Goal: Contribute content: Contribute content

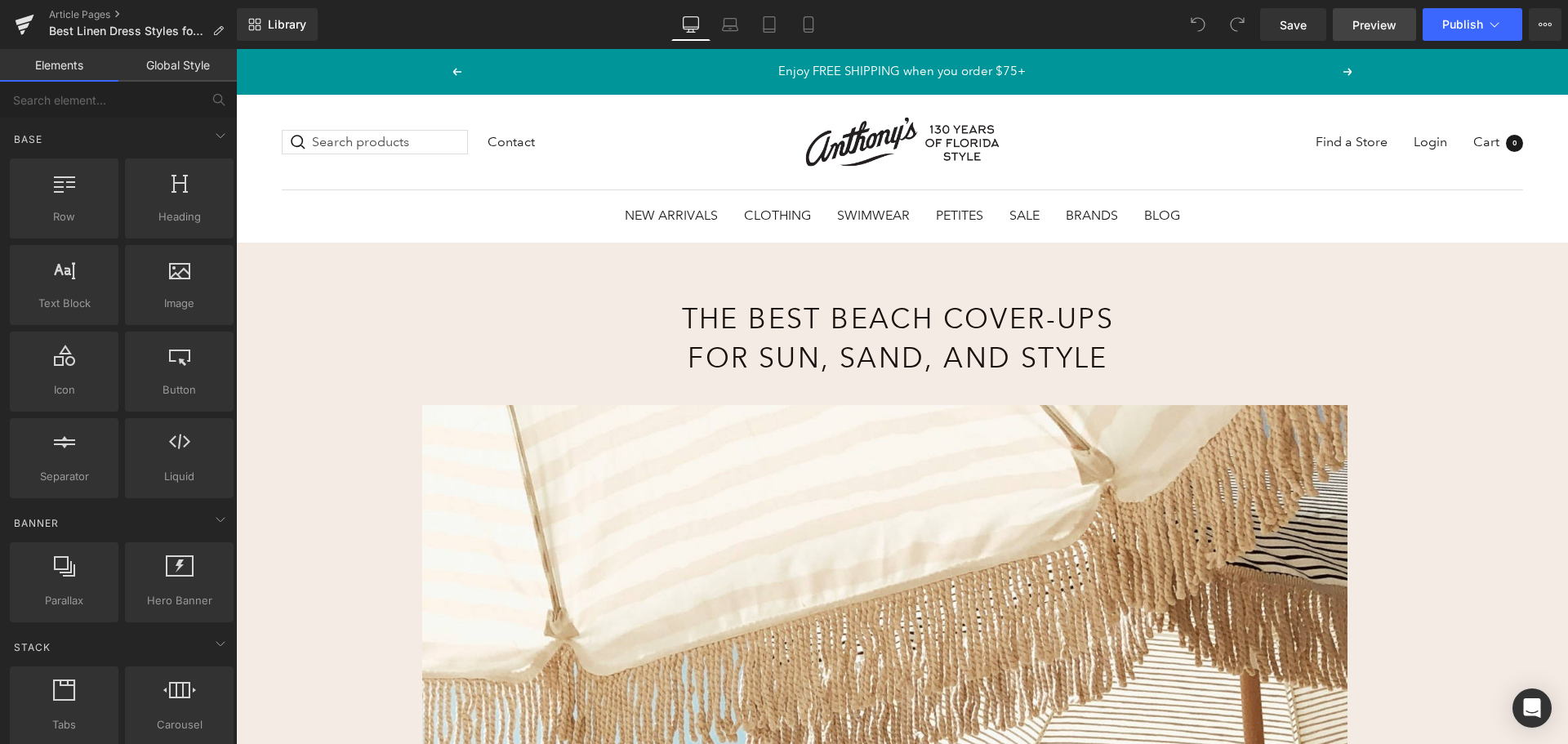
click at [1362, 19] on span "Preview" at bounding box center [1375, 25] width 44 height 18
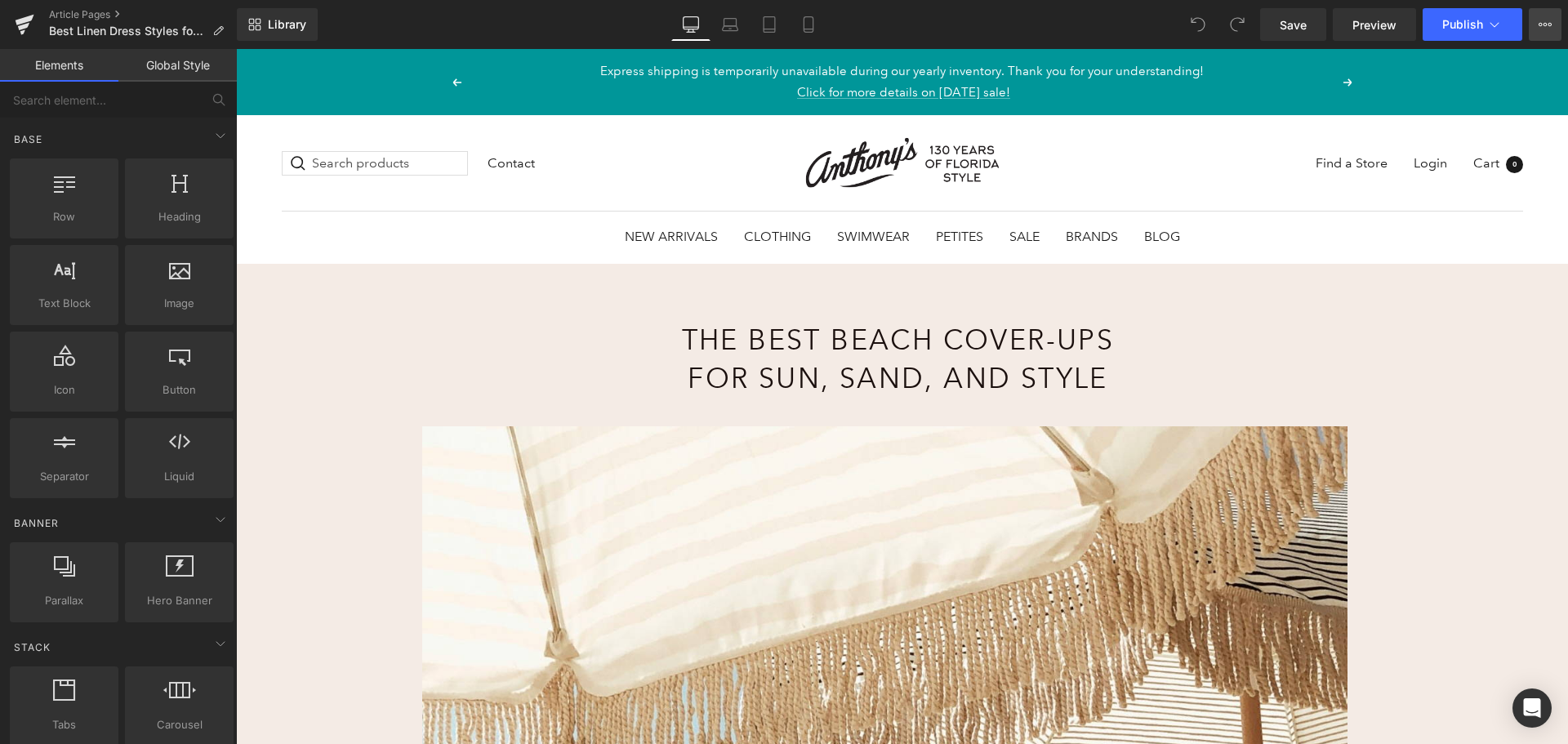
click at [1538, 20] on button "View Live Page View with current Template Save Template to Library Schedule Pub…" at bounding box center [1545, 23] width 32 height 32
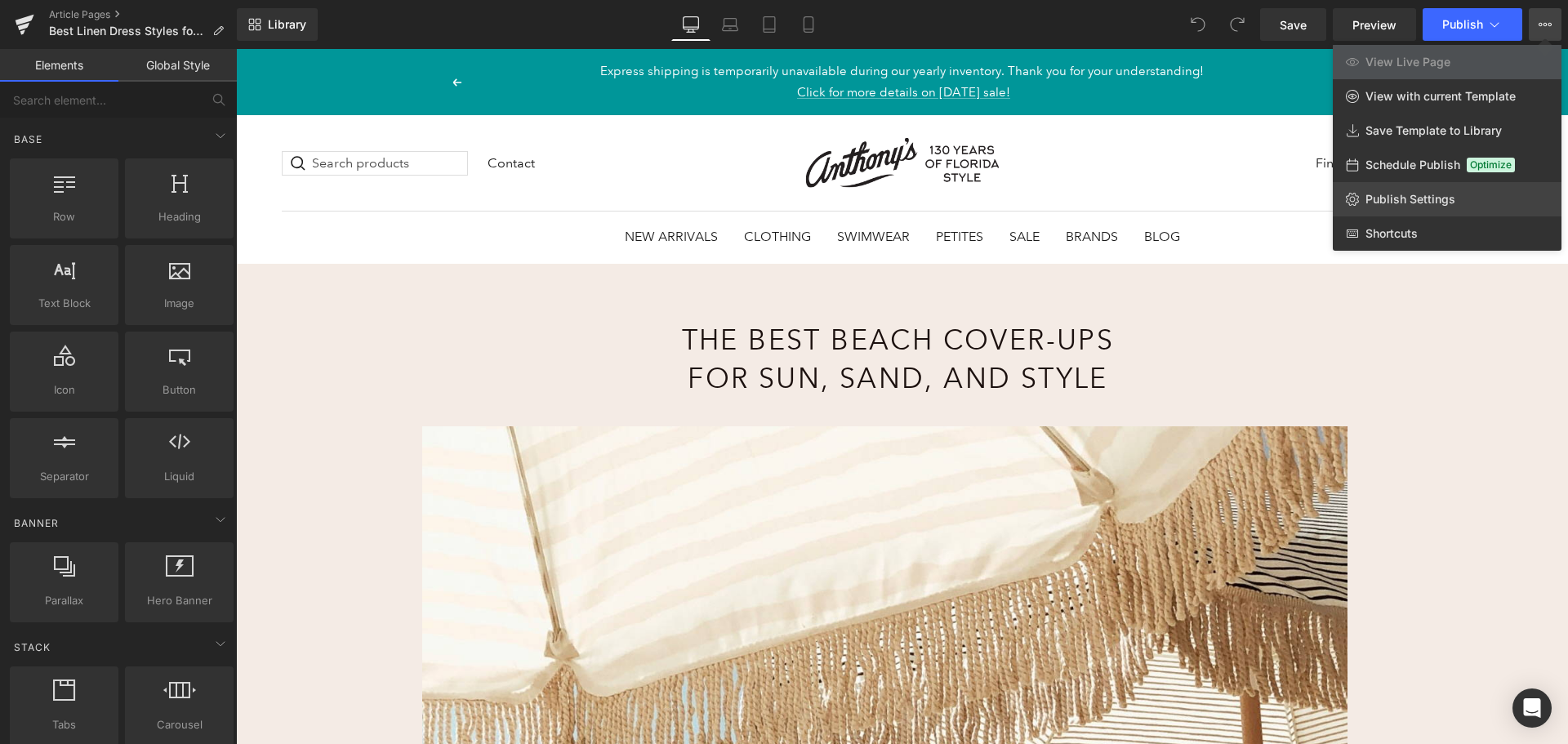
click at [1438, 206] on span "Publish Settings" at bounding box center [1411, 198] width 90 height 15
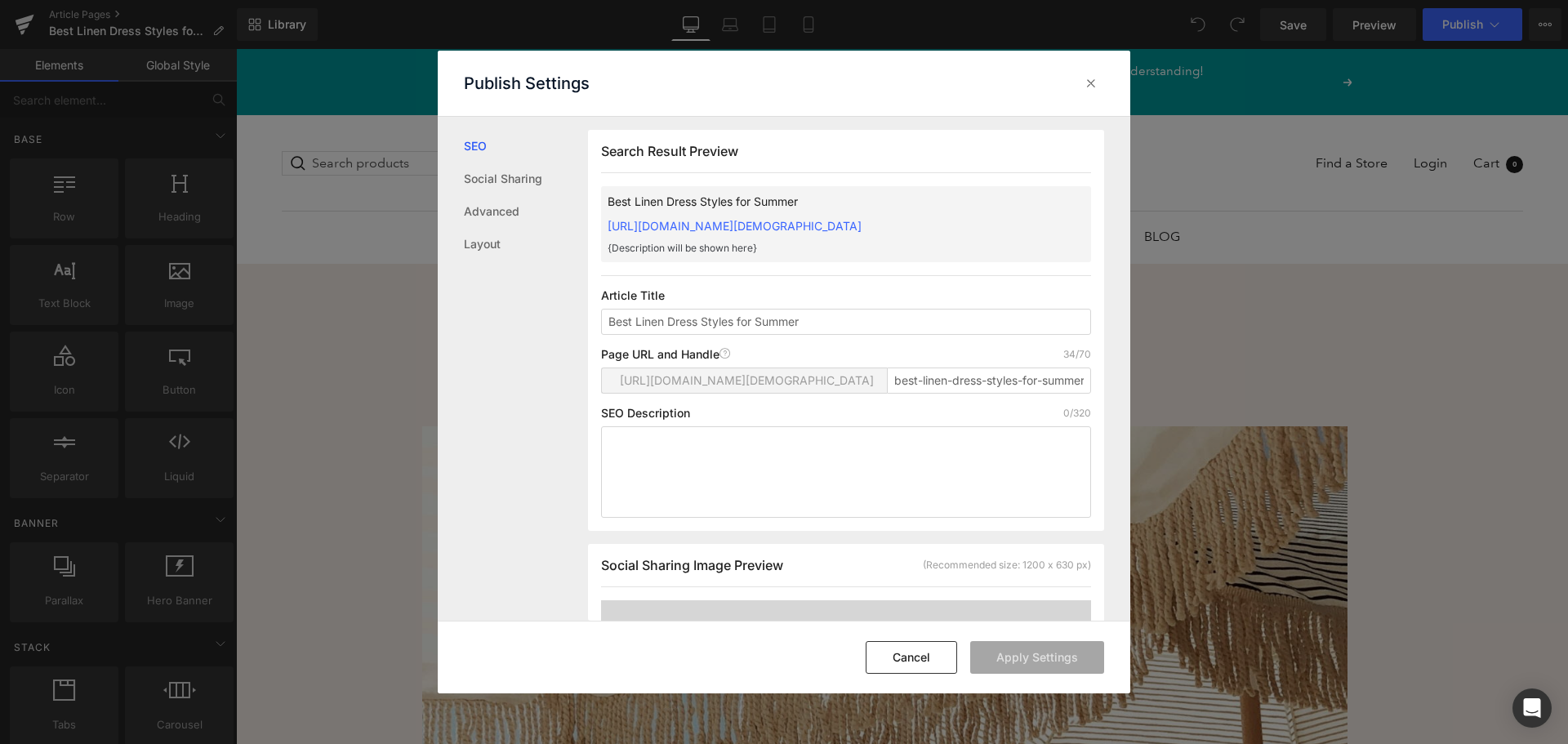
scroll to position [1, 0]
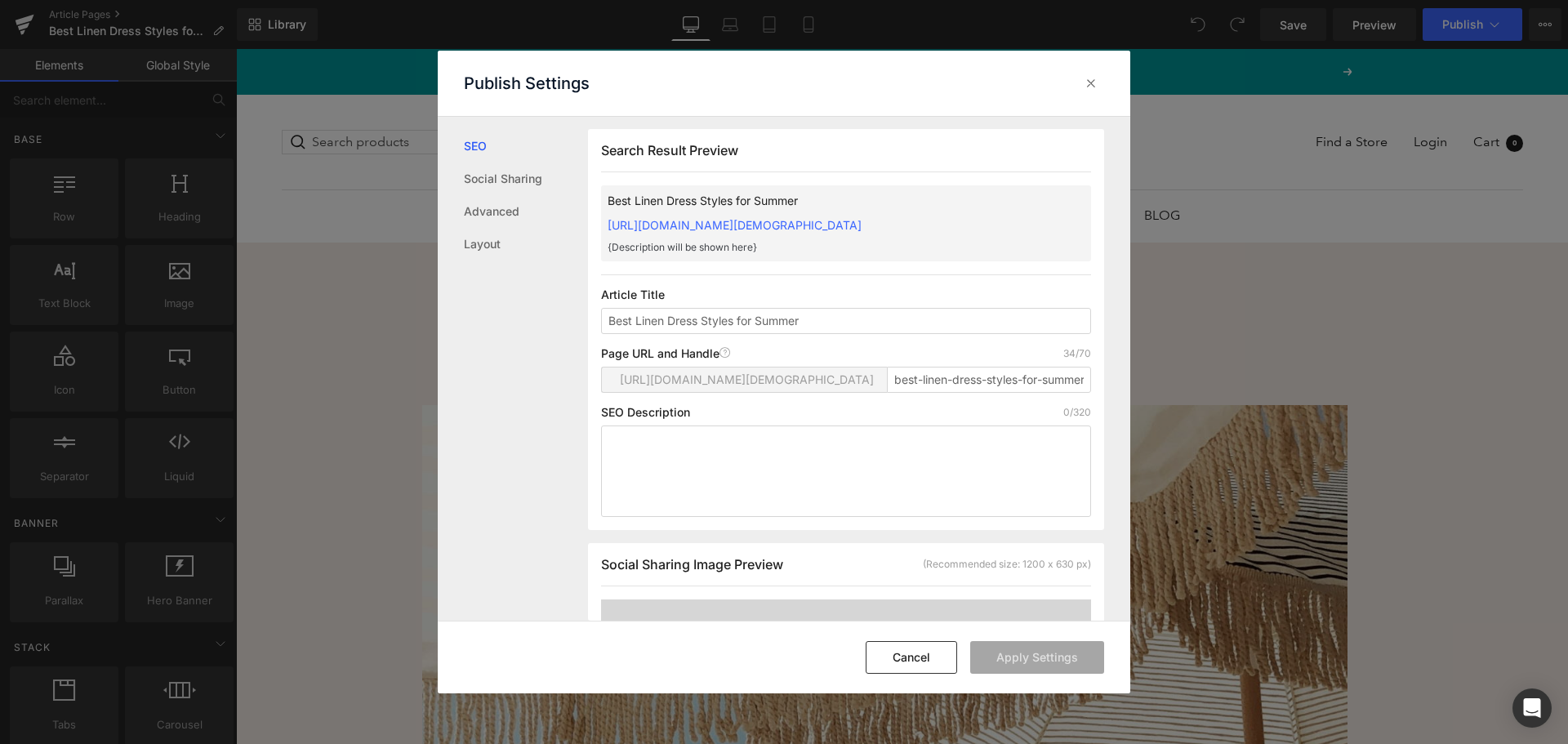
drag, startPoint x: 746, startPoint y: 620, endPoint x: 812, endPoint y: 633, distance: 67.3
click at [812, 633] on div "Publish Settings SEO Social Sharing Advanced Layout Search Result Preview Best …" at bounding box center [784, 372] width 693 height 643
click at [938, 386] on input "best-linen-dress-styles-for-summer" at bounding box center [989, 379] width 204 height 26
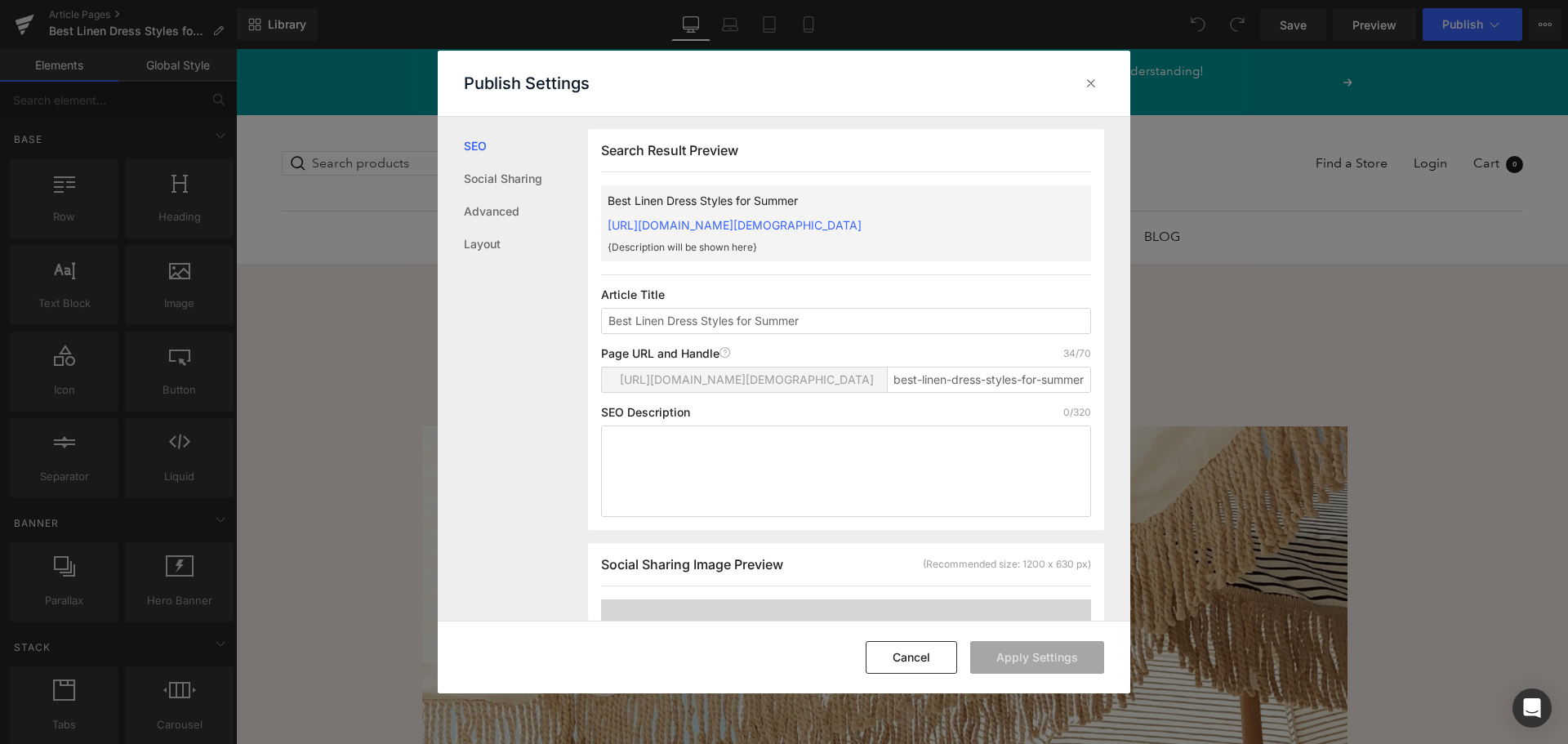
scroll to position [0, 0]
click at [1024, 390] on input "best-linen-dress-styles-for-summer" at bounding box center [989, 379] width 204 height 26
drag, startPoint x: 1026, startPoint y: 392, endPoint x: 1044, endPoint y: 393, distance: 18.0
click at [1044, 393] on input "best-linen-dress-styles-for-summer" at bounding box center [989, 379] width 204 height 26
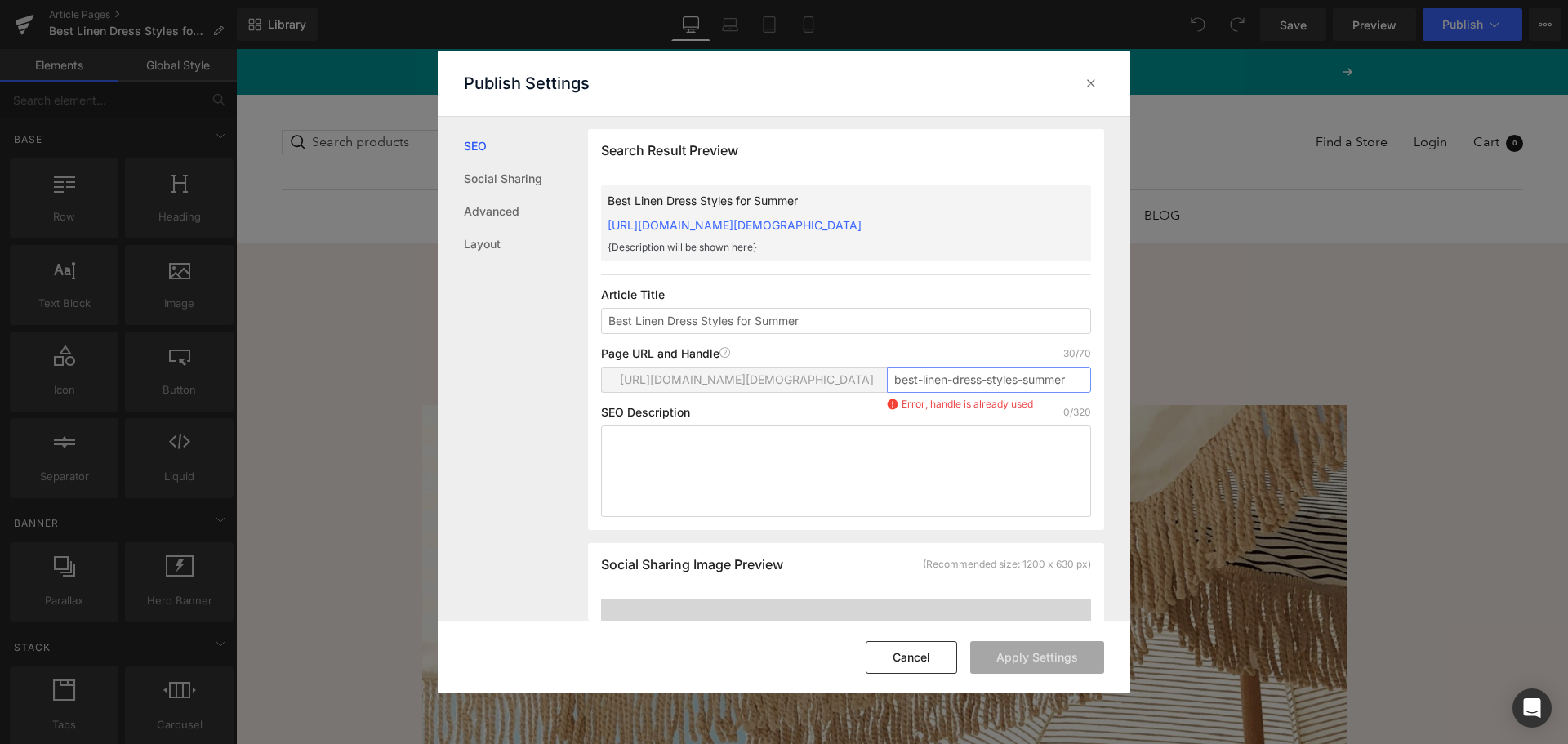
click at [1063, 392] on input "best-linen-dress-styles-summer" at bounding box center [989, 379] width 204 height 26
click at [1072, 391] on input "best-linen-dress-styles-summer" at bounding box center [989, 379] width 204 height 26
type input "best-linen-dress-styles-summer"
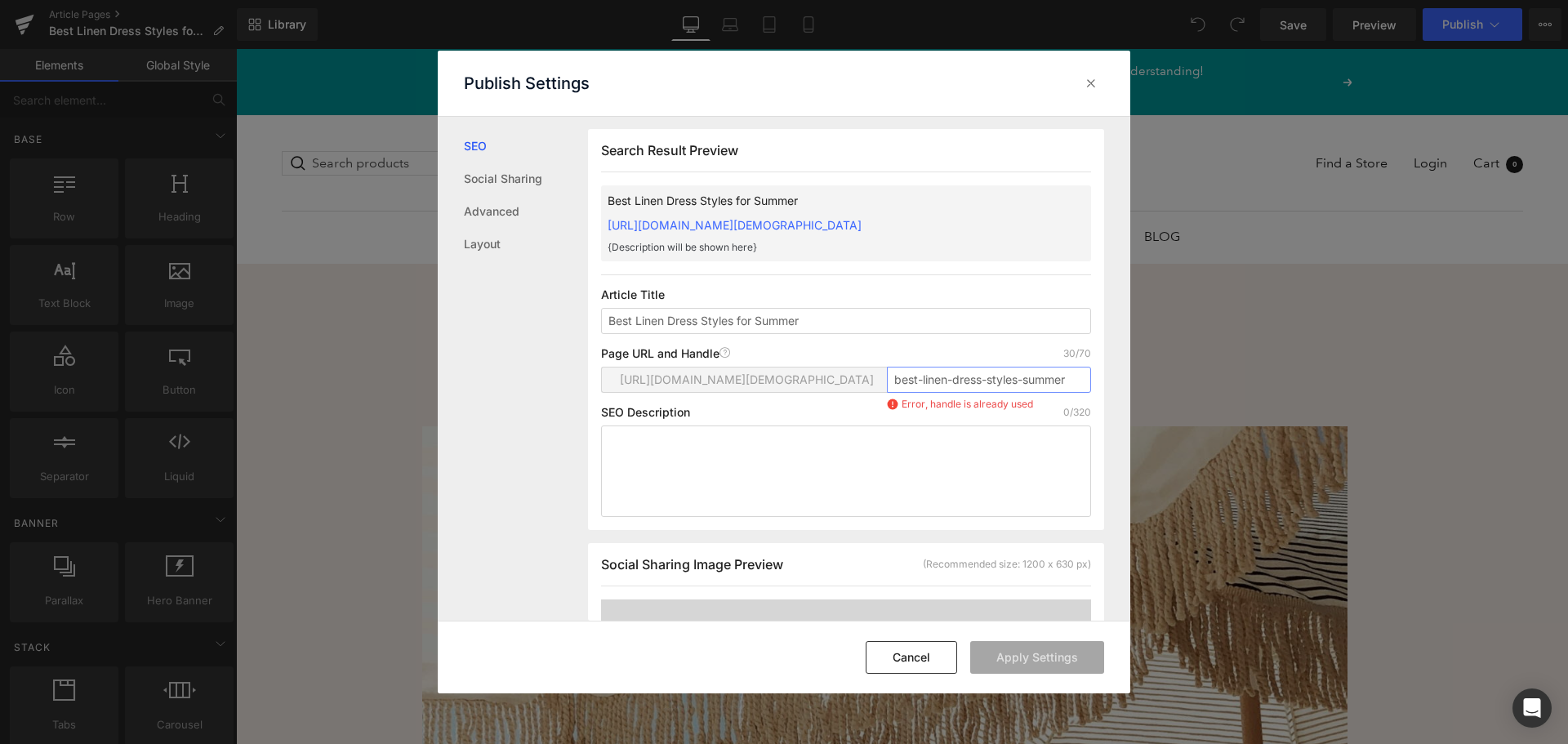
click at [930, 393] on input "best-linen-dress-styles-summer" at bounding box center [989, 379] width 204 height 26
click at [900, 393] on input "best-linen-dress-styles-summer" at bounding box center [989, 379] width 204 height 26
click at [784, 255] on p "{Description will be shown here}" at bounding box center [820, 247] width 425 height 15
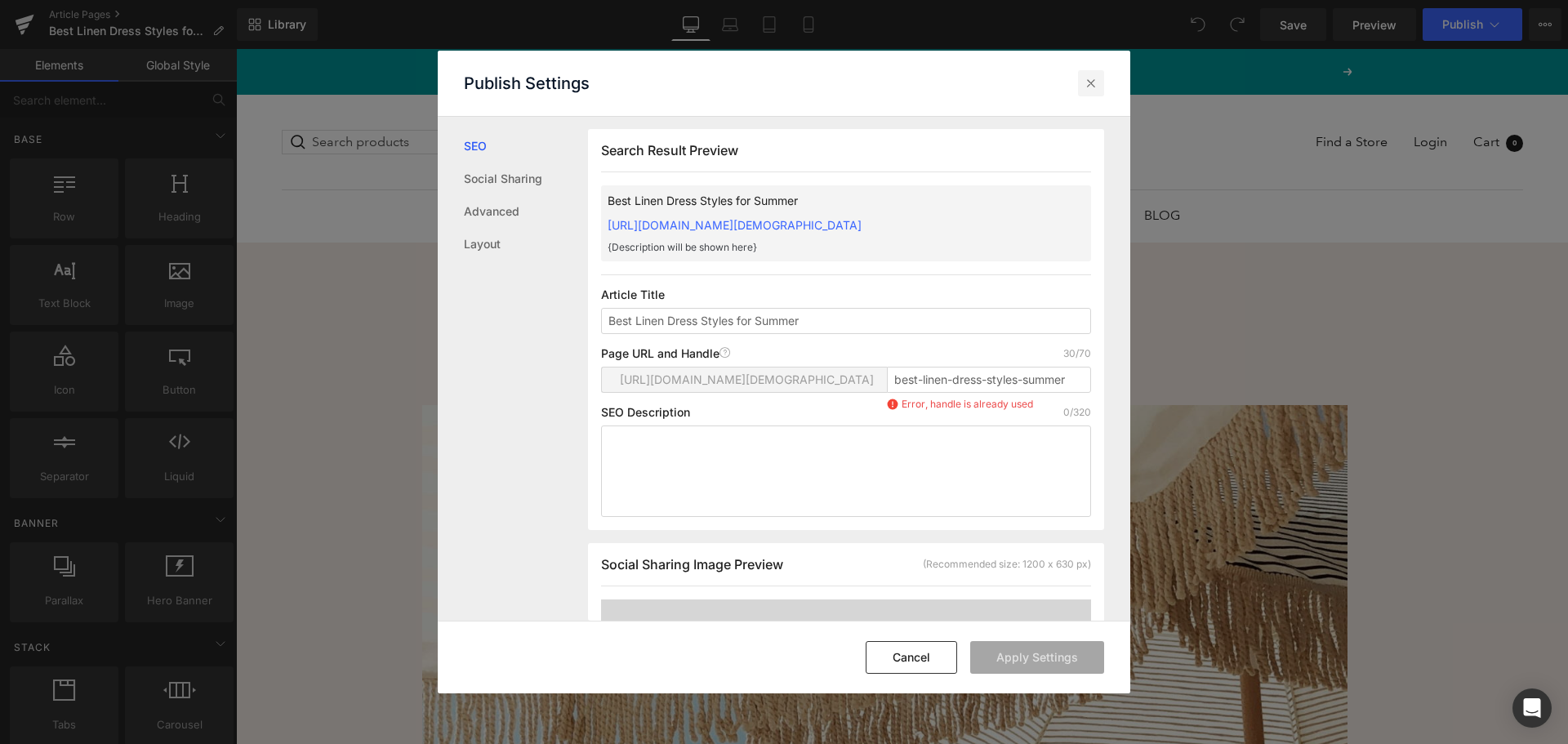
click at [1090, 82] on icon at bounding box center [1091, 83] width 17 height 17
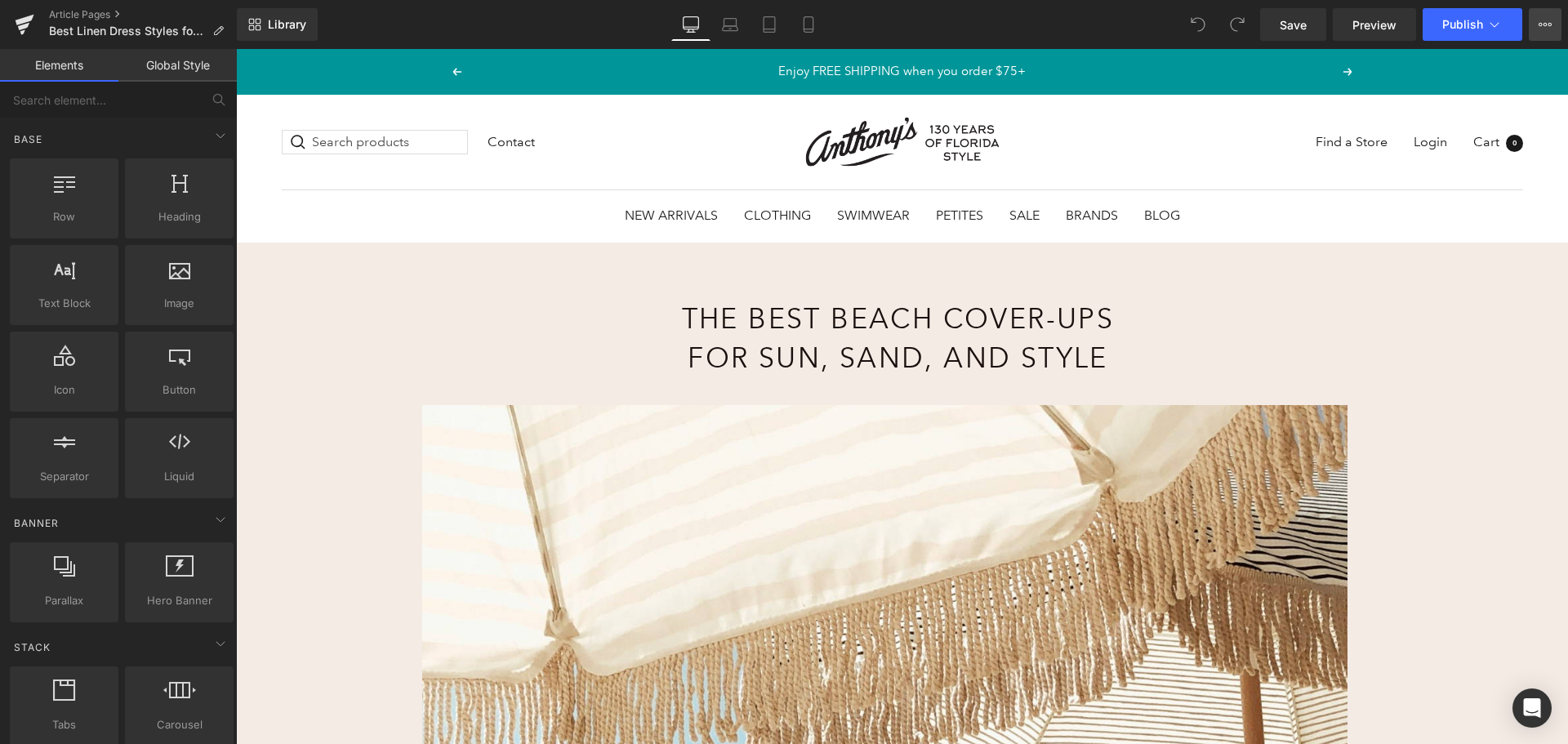
click at [1539, 27] on button "View Live Page View with current Template Save Template to Library Schedule Pub…" at bounding box center [1545, 23] width 32 height 32
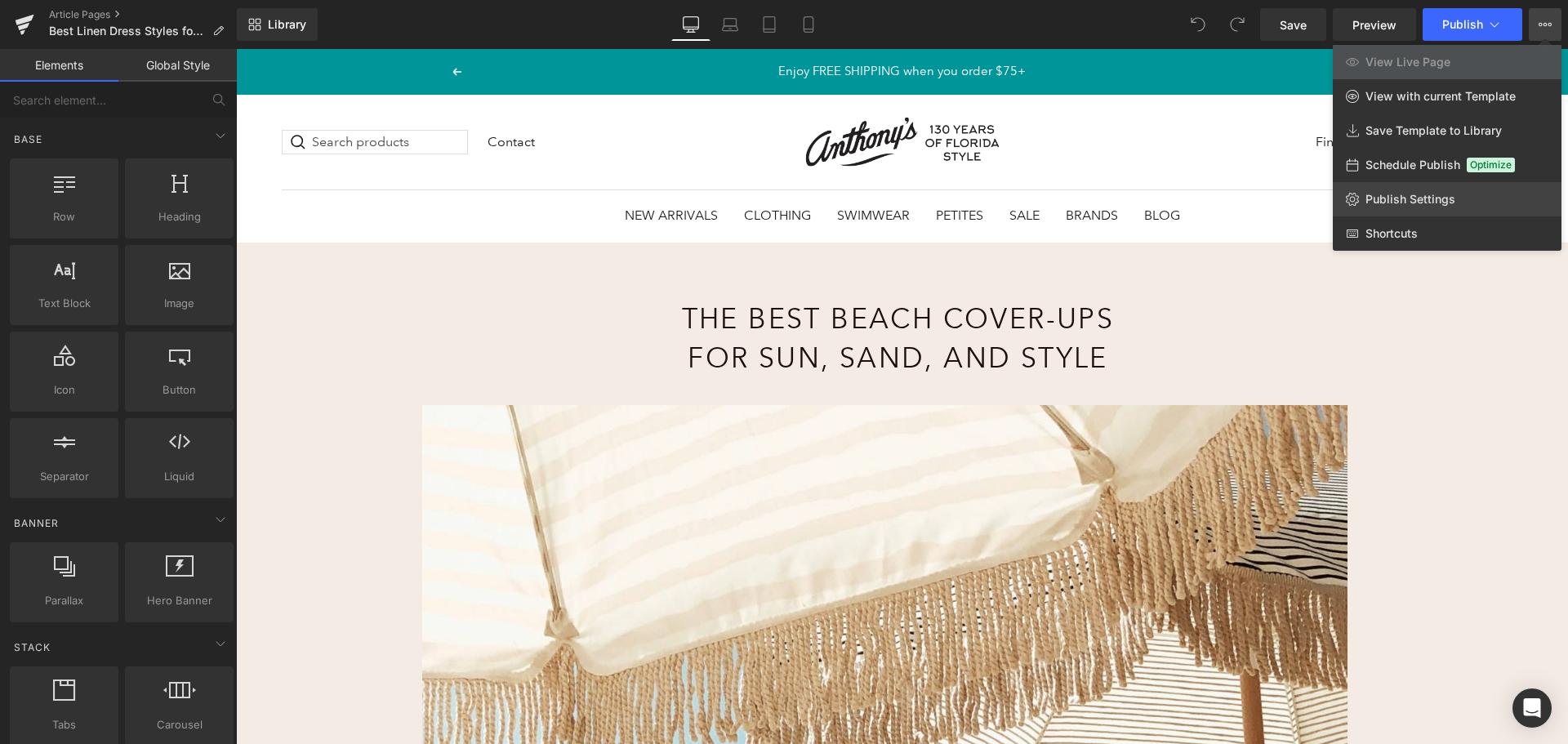
click at [1458, 198] on link "Publish Settings" at bounding box center [1448, 198] width 229 height 34
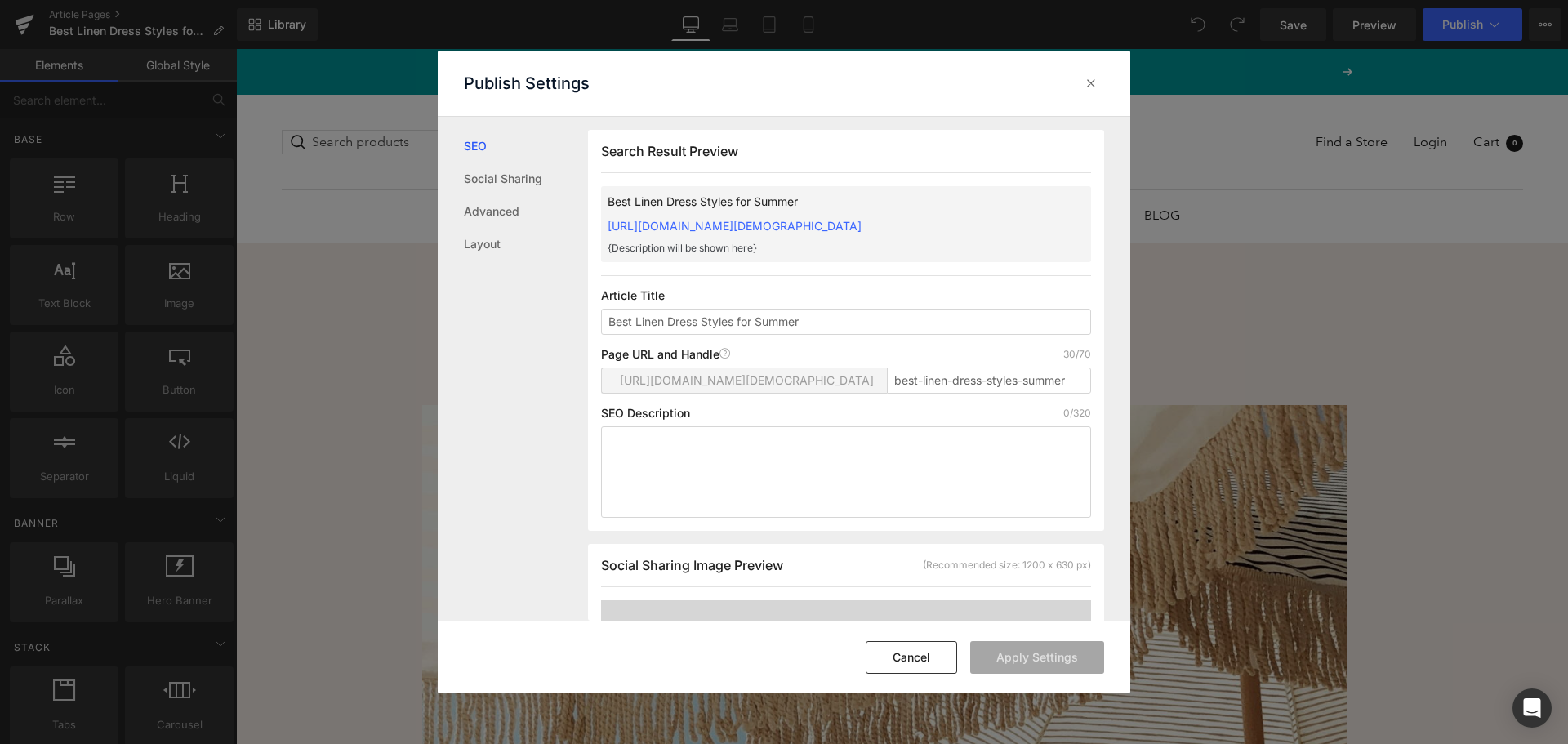
scroll to position [1, 0]
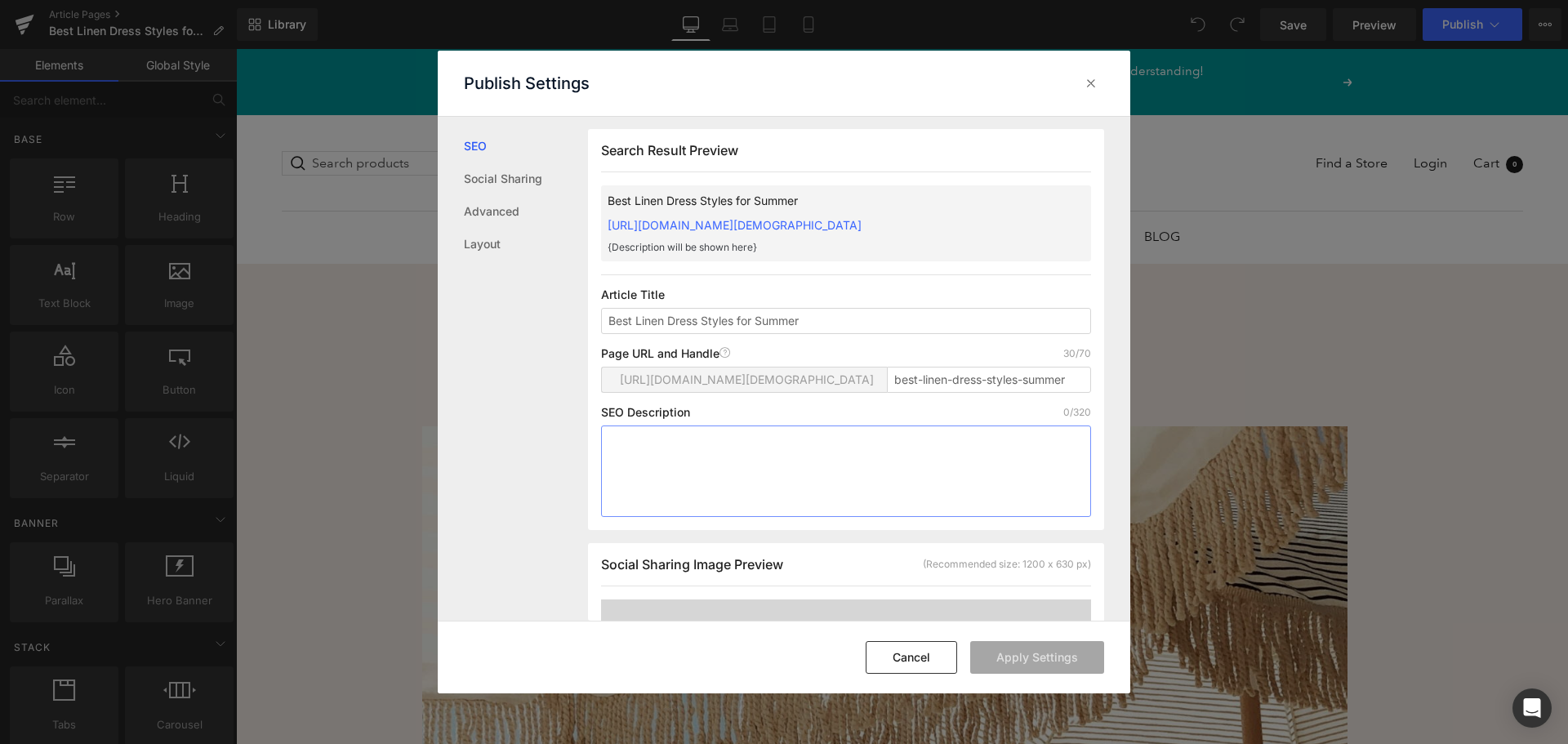
click at [773, 469] on textarea at bounding box center [846, 472] width 490 height 92
paste textarea "Discover the best linen dress styles for summer — from breezy sundresses to mor…"
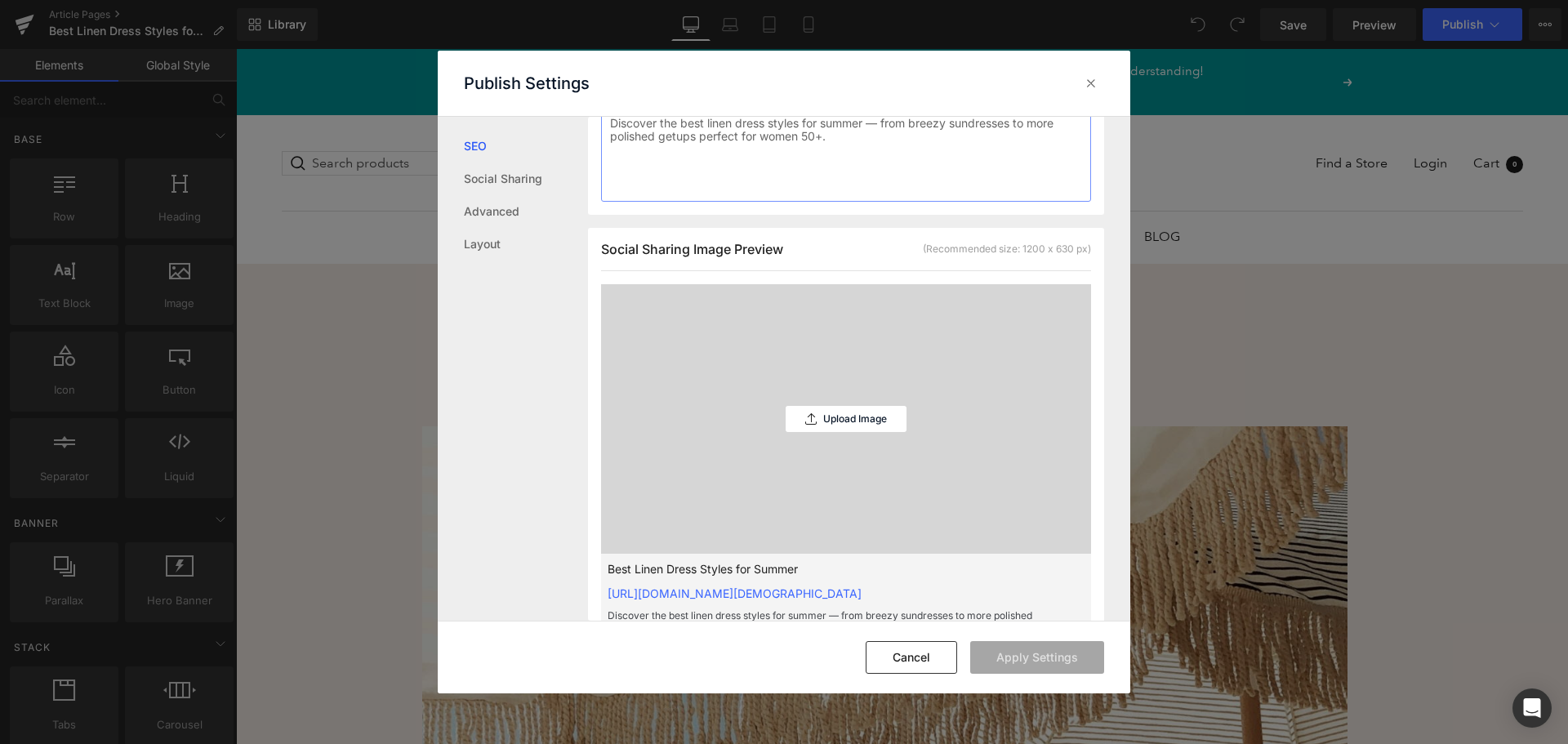
scroll to position [327, 0]
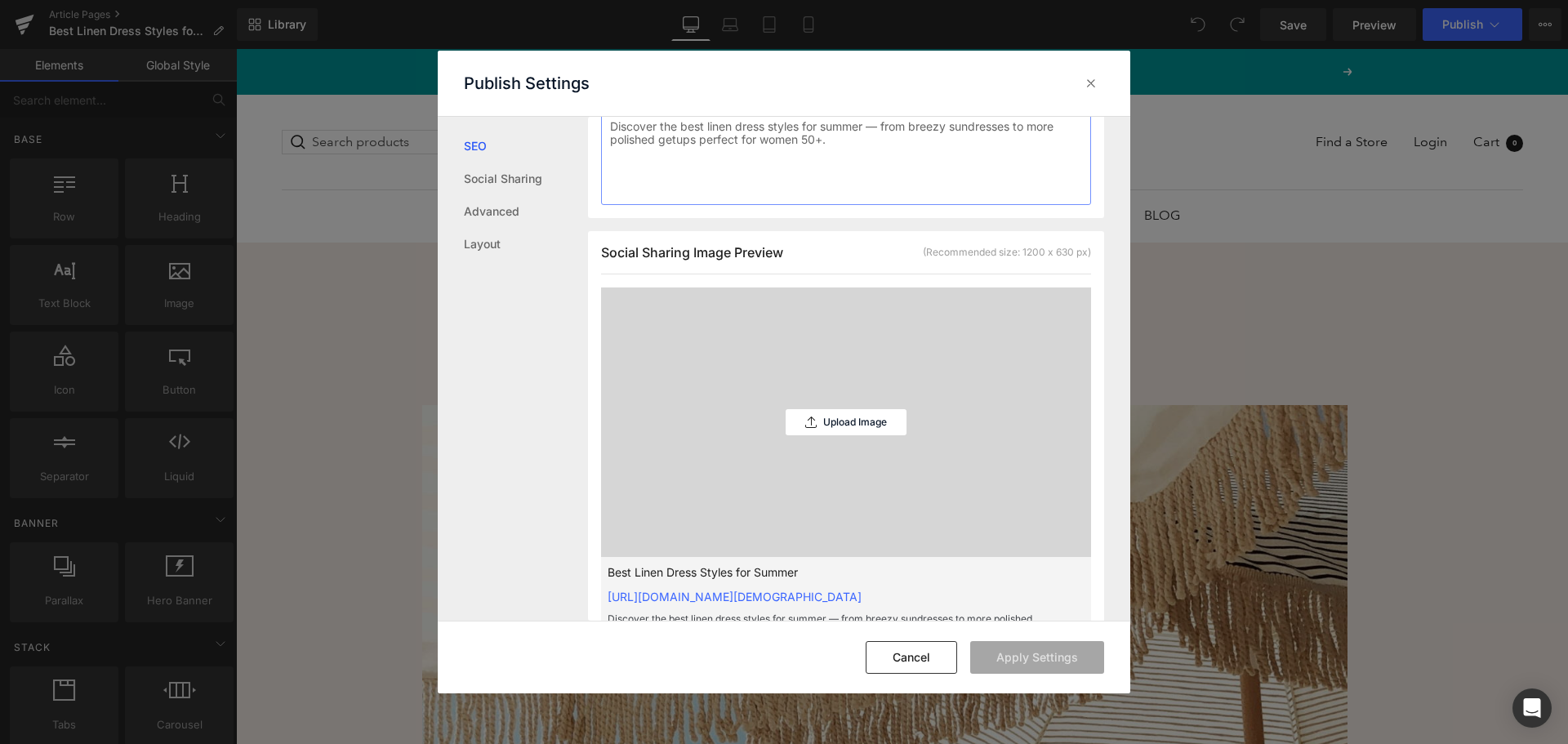
type textarea "Discover the best linen dress styles for summer — from breezy sundresses to mor…"
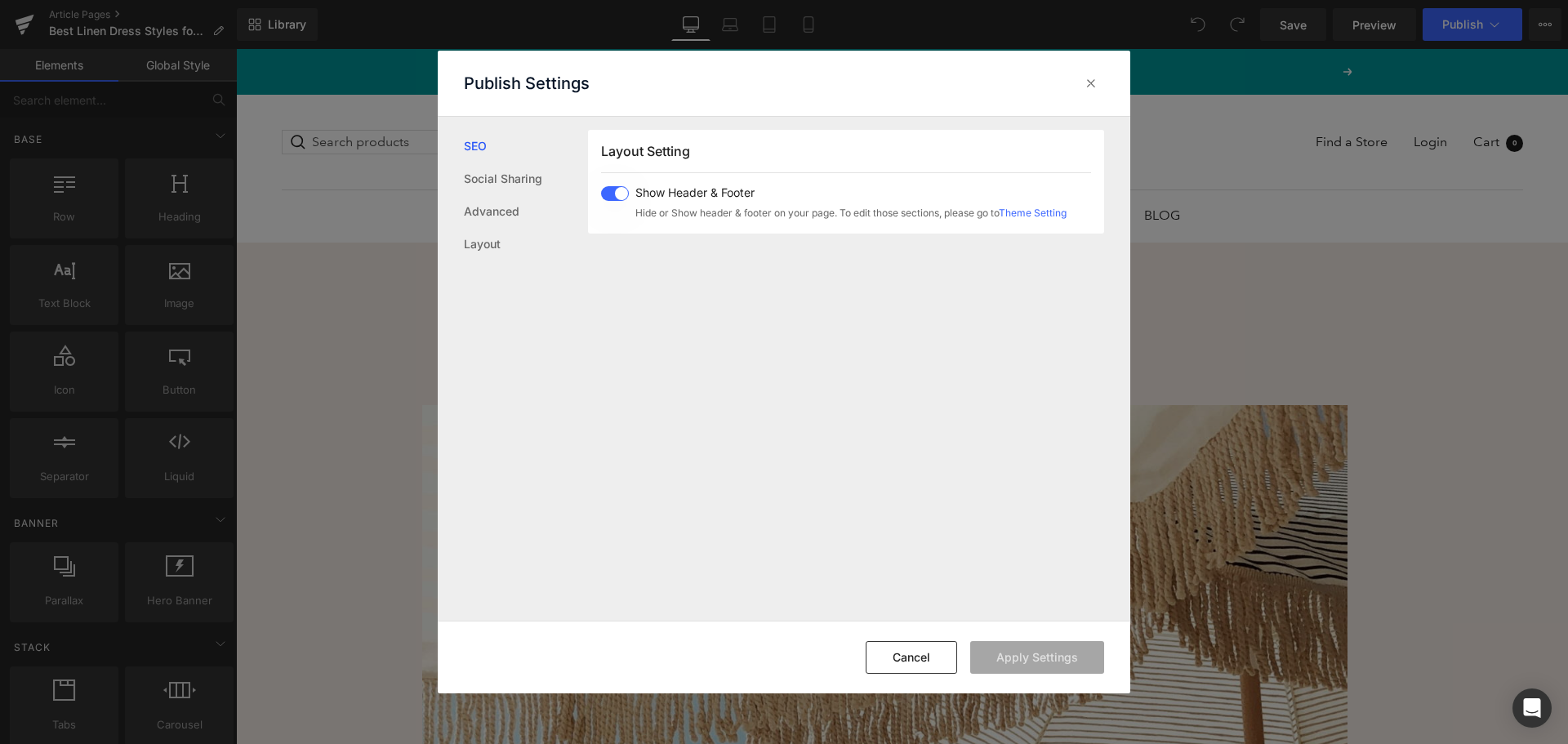
scroll to position [793, 0]
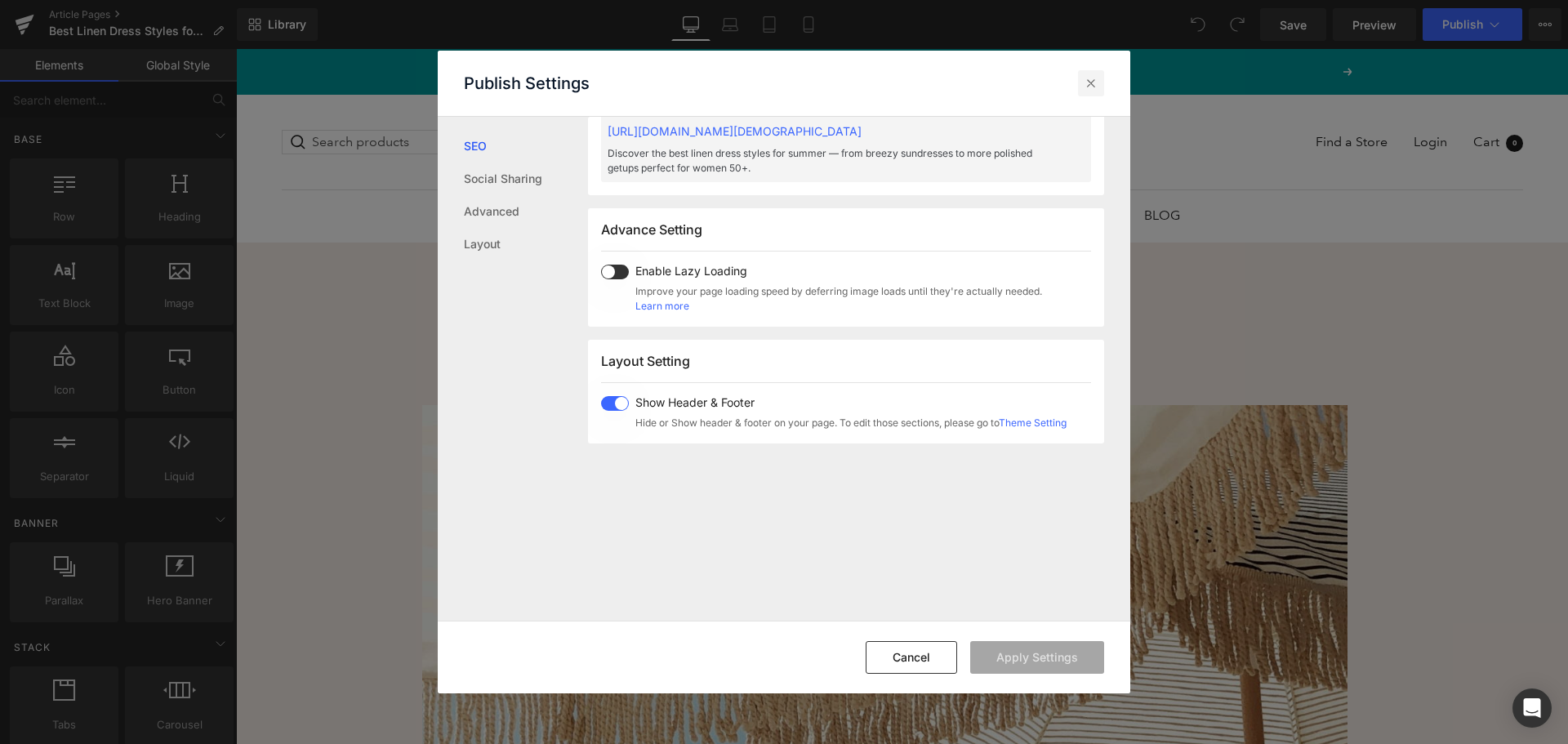
click at [1088, 81] on icon at bounding box center [1091, 83] width 17 height 17
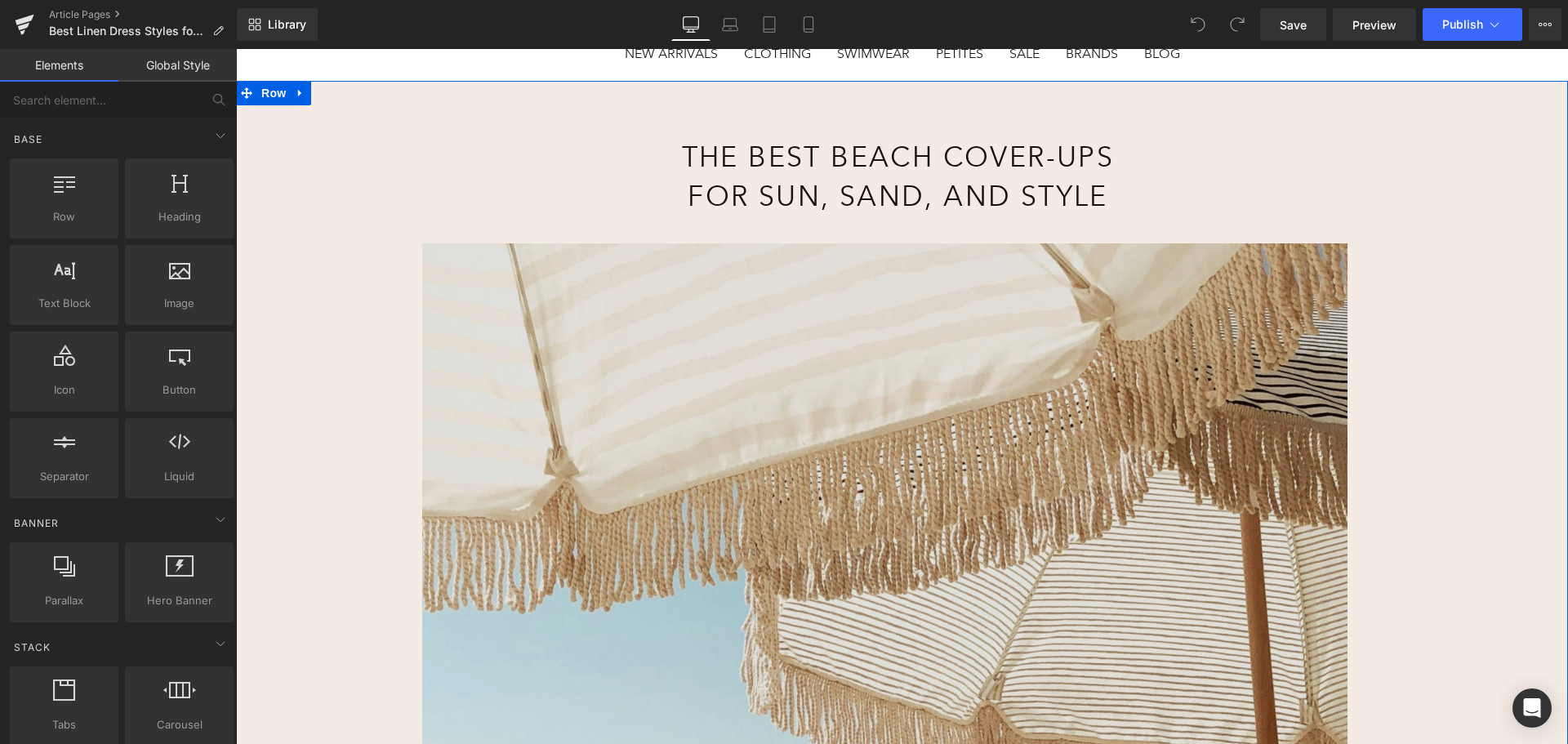
scroll to position [326, 0]
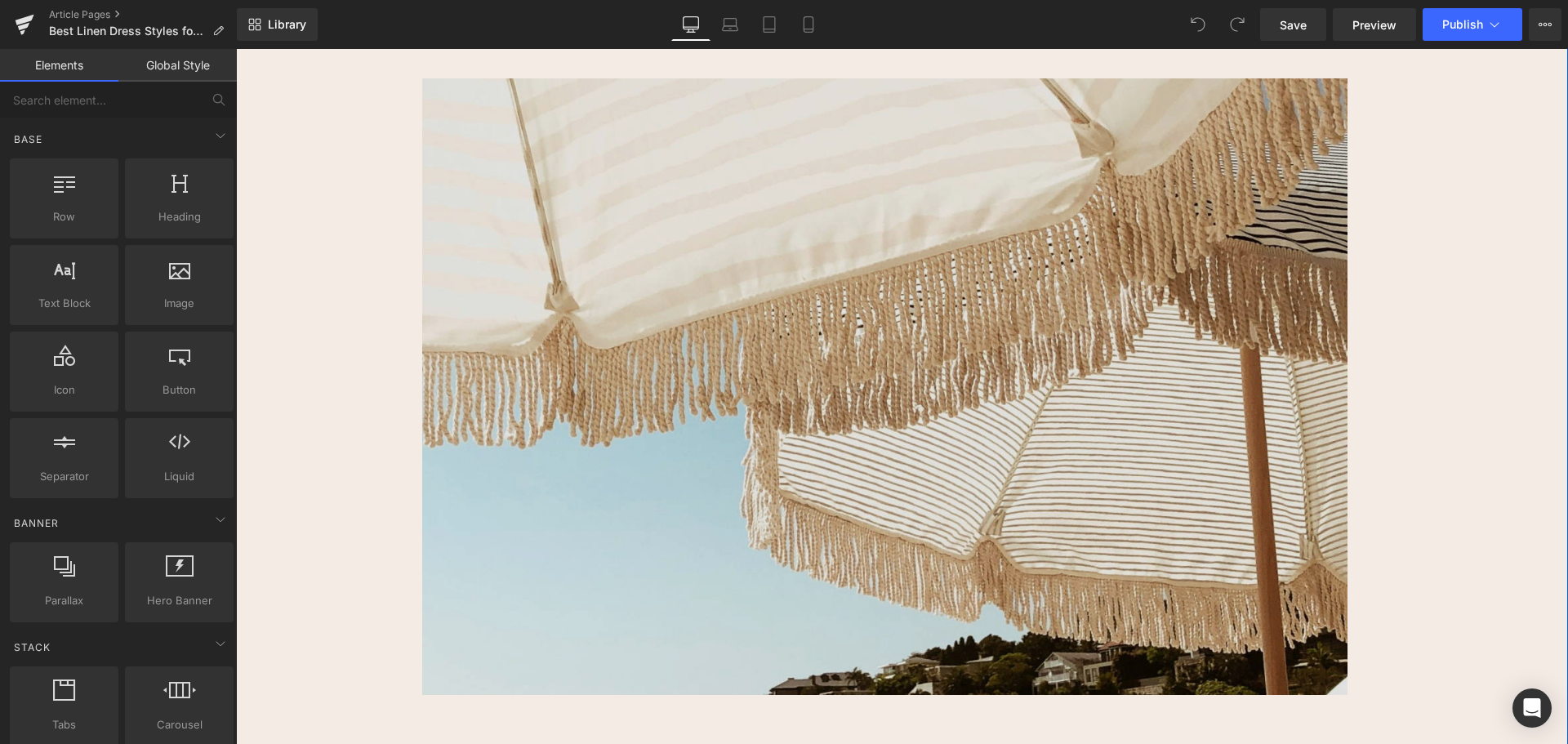
click at [890, 321] on img at bounding box center [884, 407] width 925 height 658
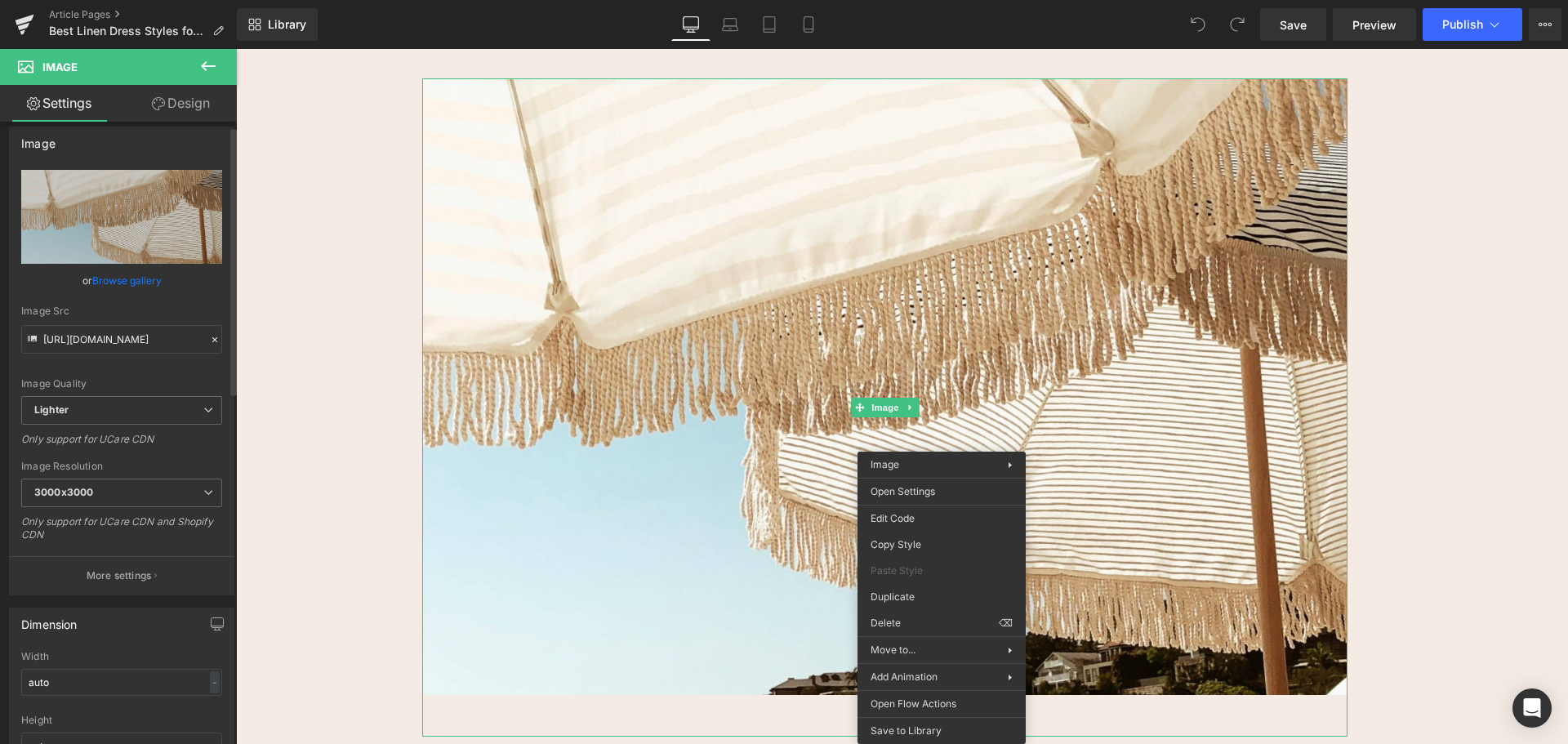
scroll to position [0, 0]
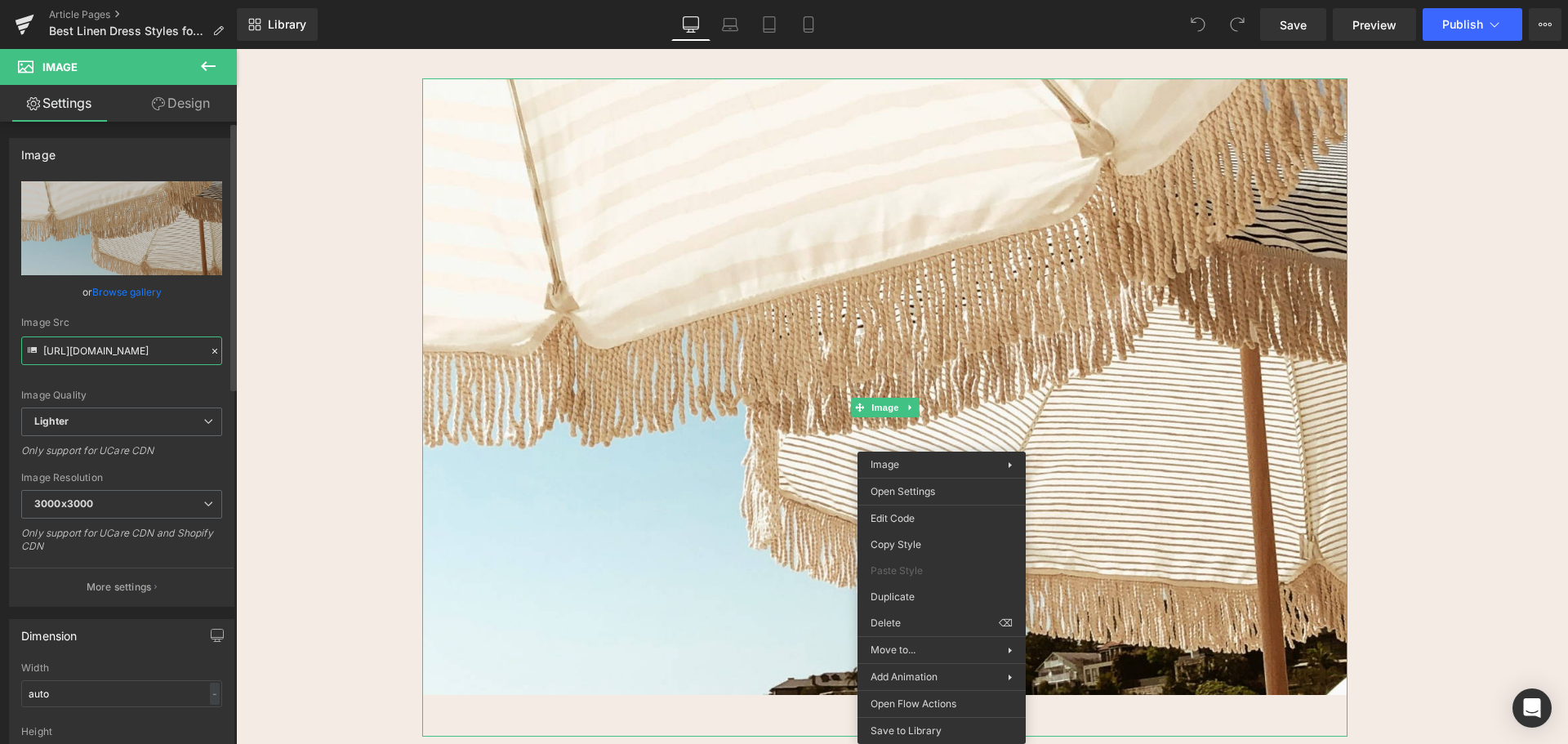
click at [100, 347] on input "https://ucarecdn.com/029bd2be-4007-42c8-b882-9ec7409fdda6/-/format/auto/-/previ…" at bounding box center [122, 350] width 201 height 28
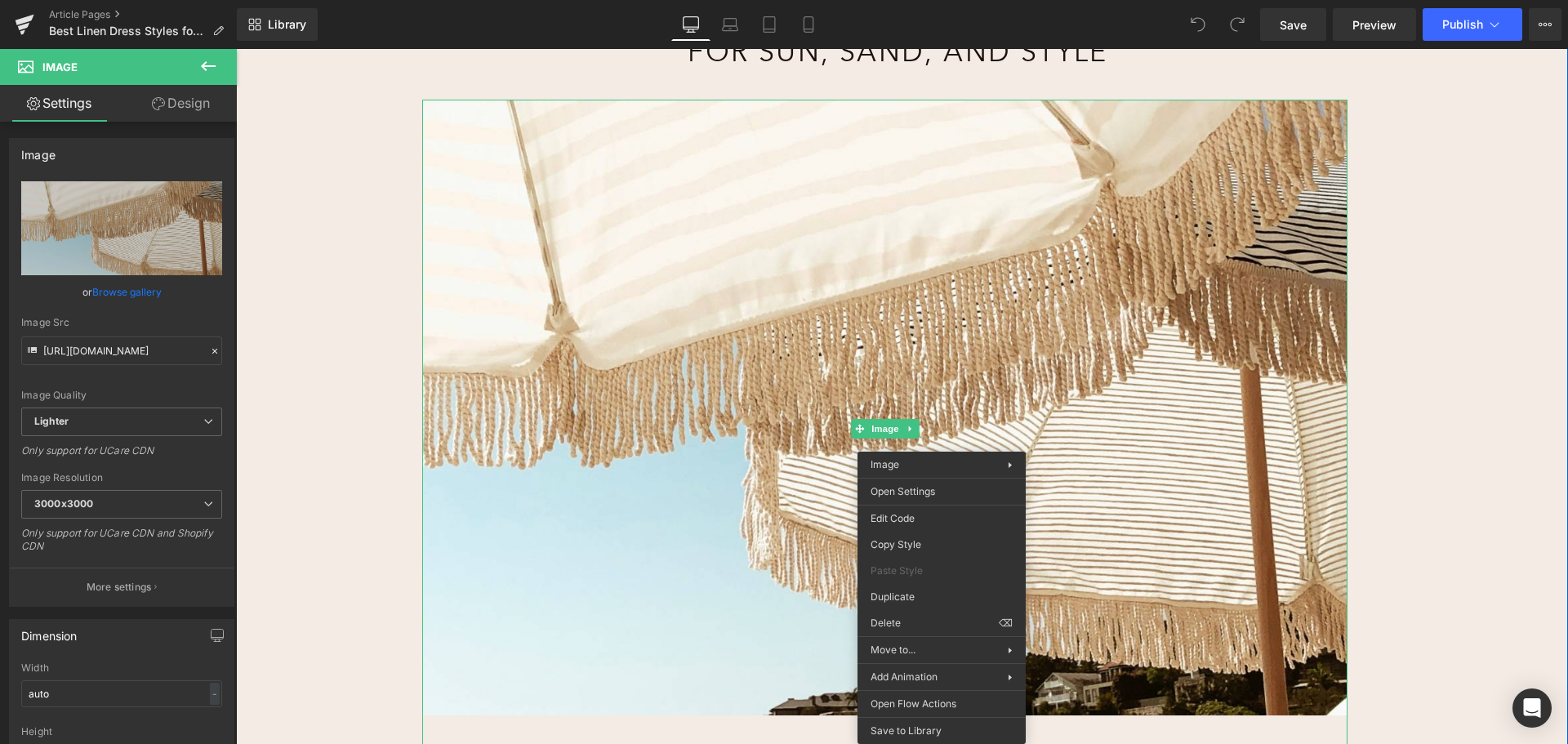
click at [1406, 373] on div "The Best Beach Cover-Ups for Sun, Sand, and Style Heading Image Row" at bounding box center [903, 356] width 1333 height 839
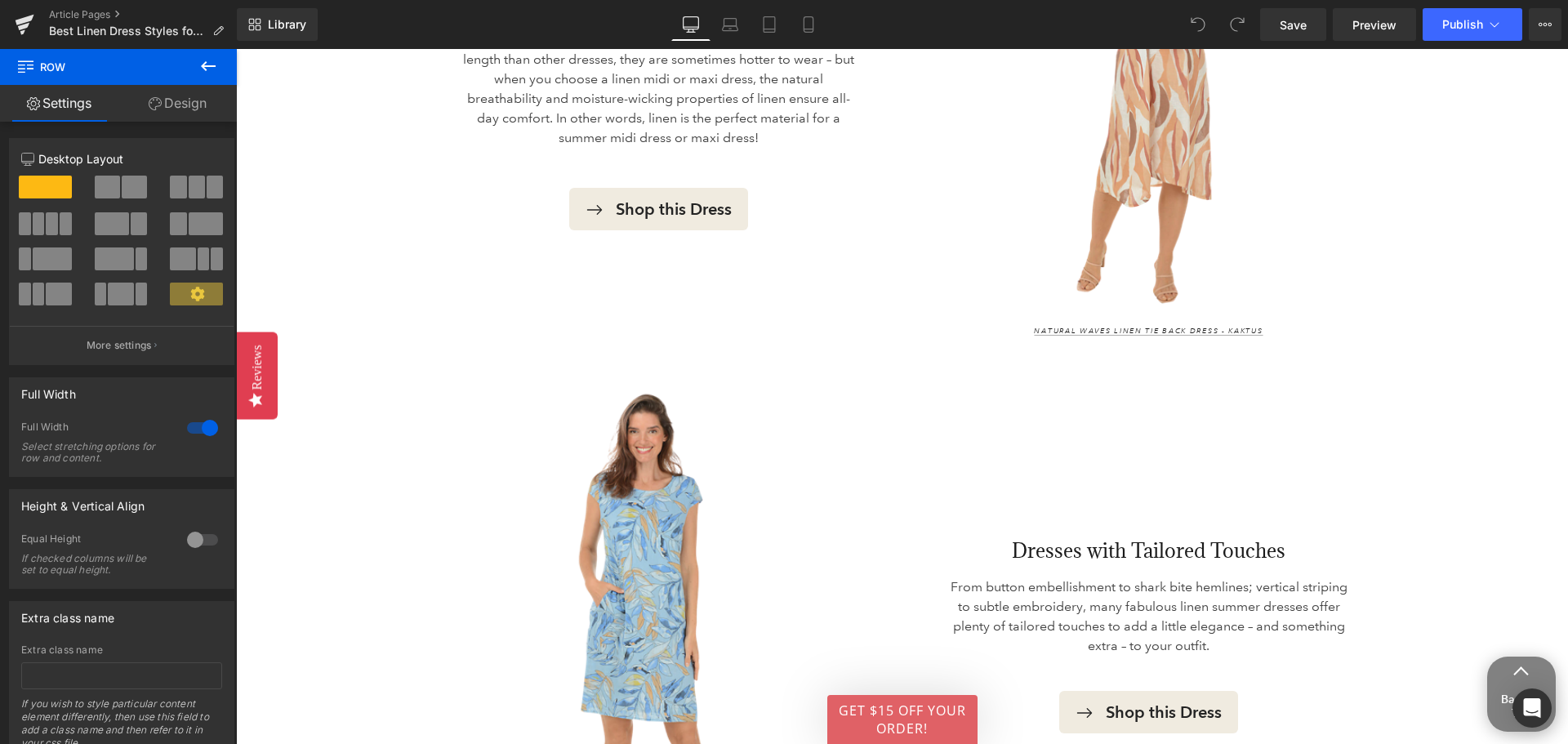
scroll to position [3674, 0]
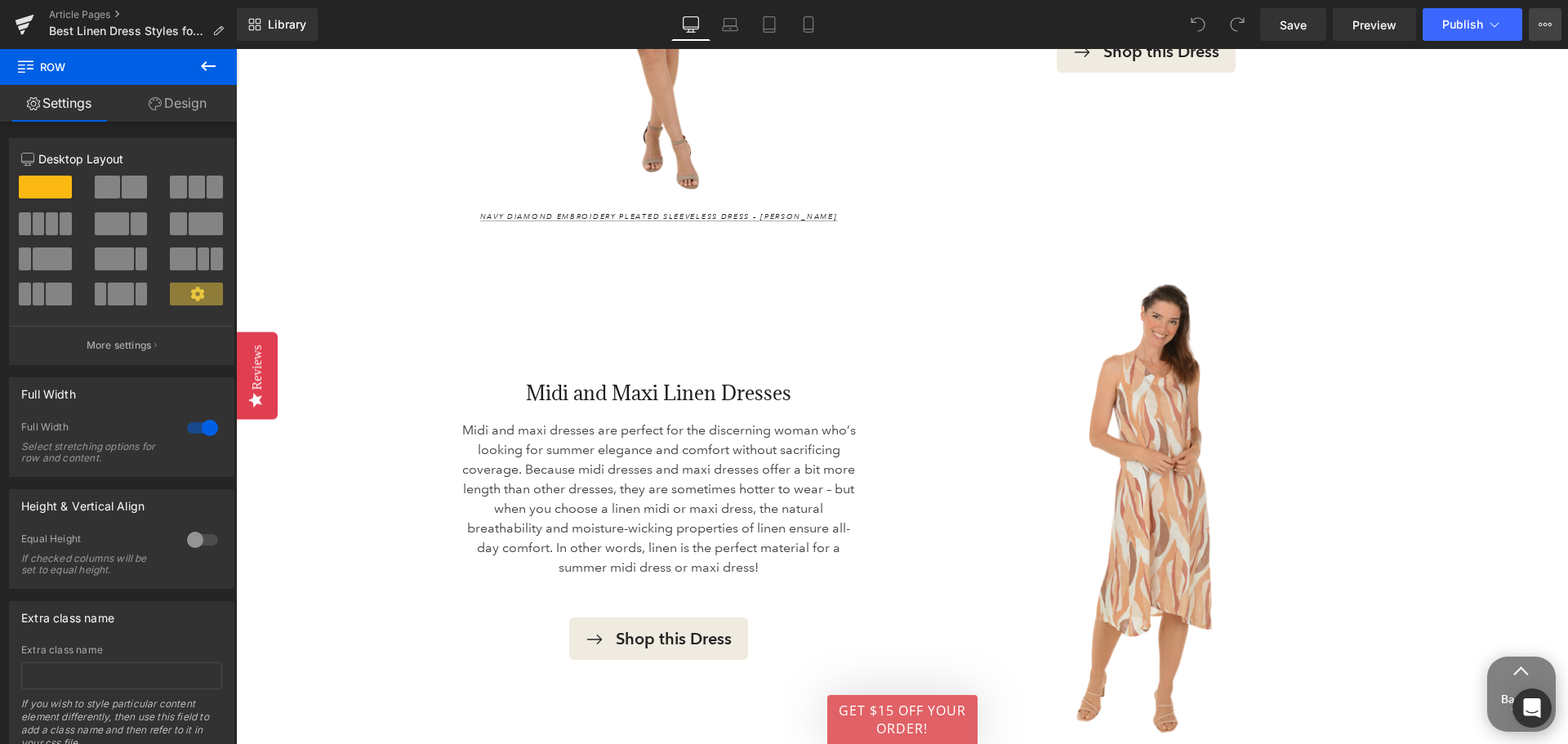
click at [1535, 22] on button "View Live Page View with current Template Save Template to Library Schedule Pub…" at bounding box center [1545, 23] width 32 height 32
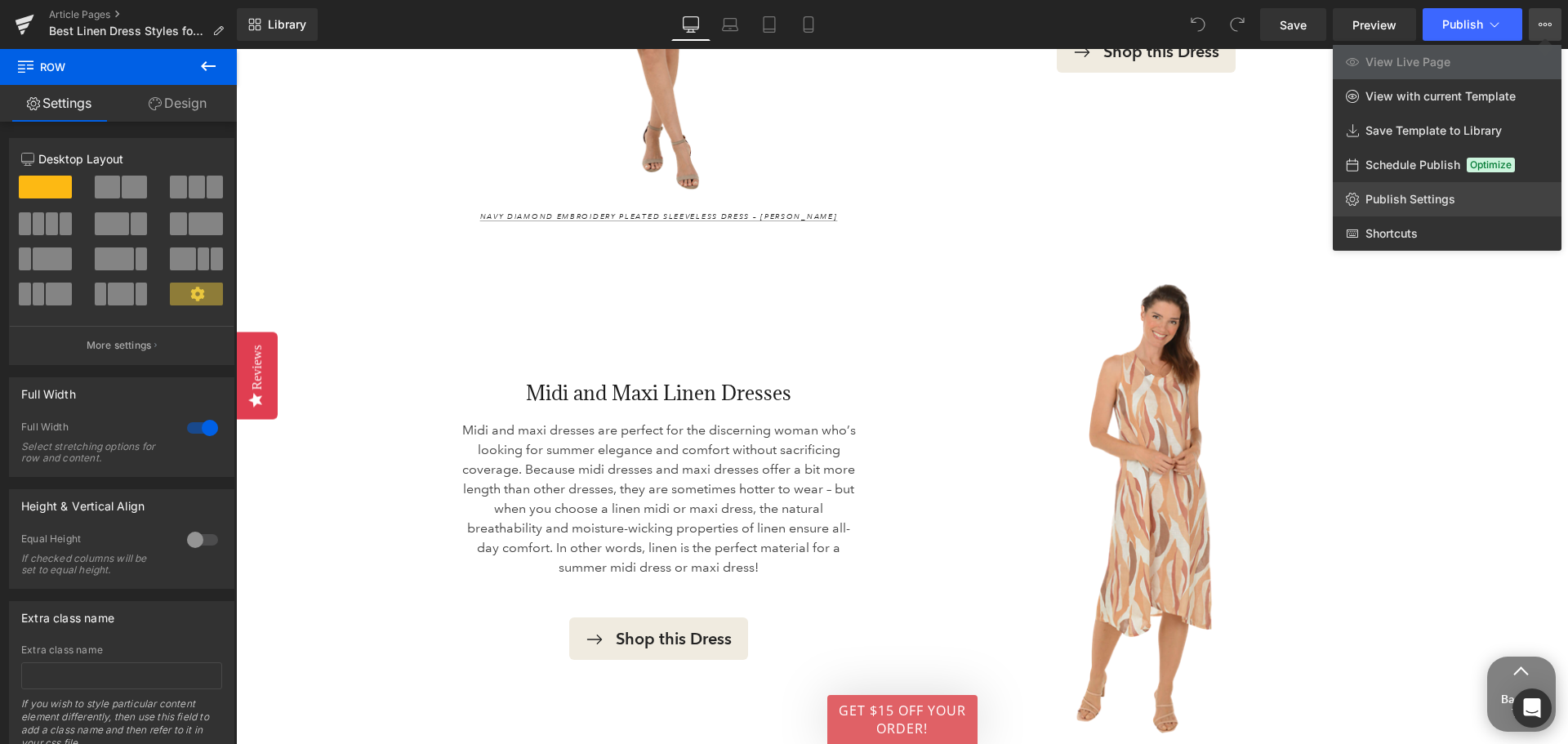
click at [1430, 207] on link "Publish Settings" at bounding box center [1448, 198] width 229 height 34
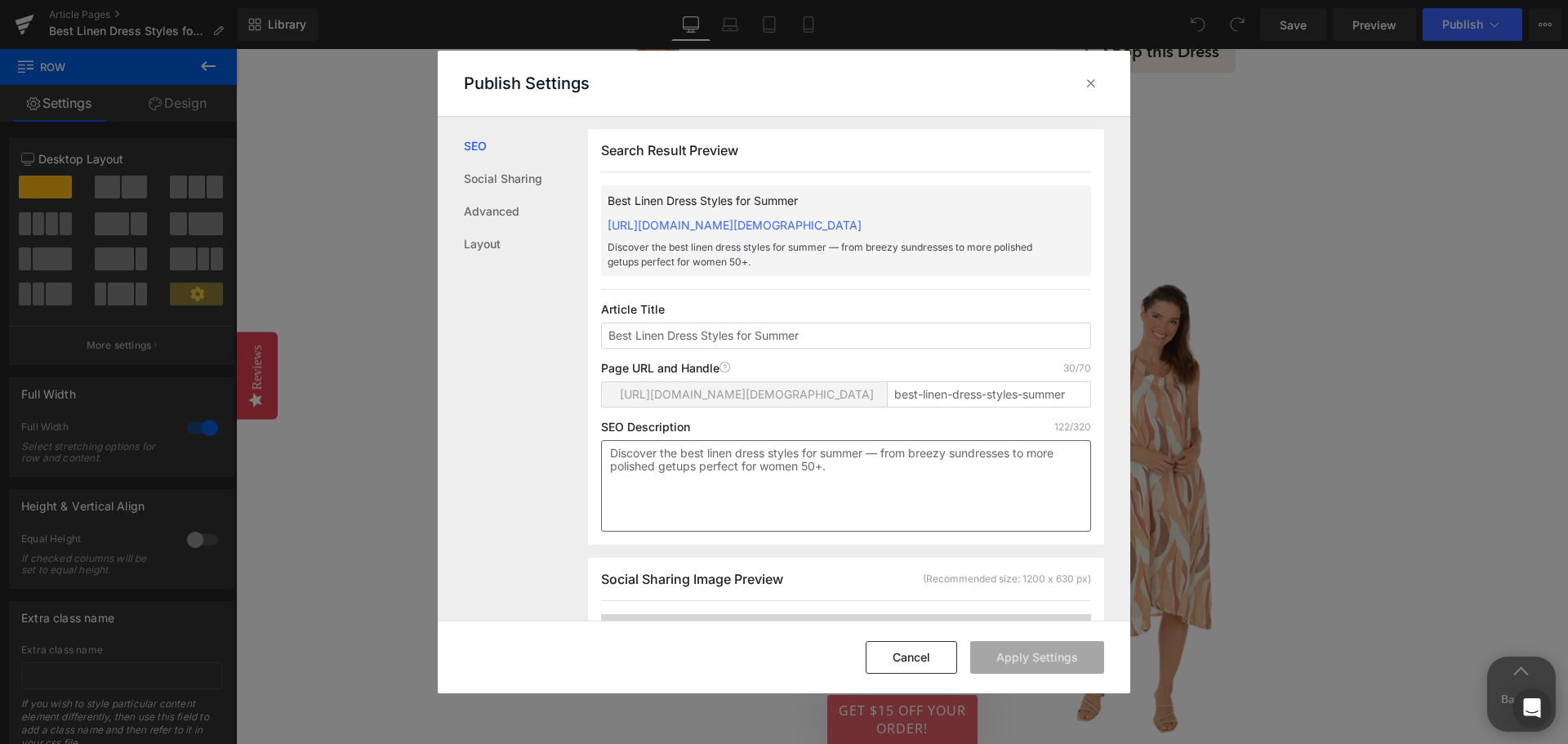
scroll to position [491, 0]
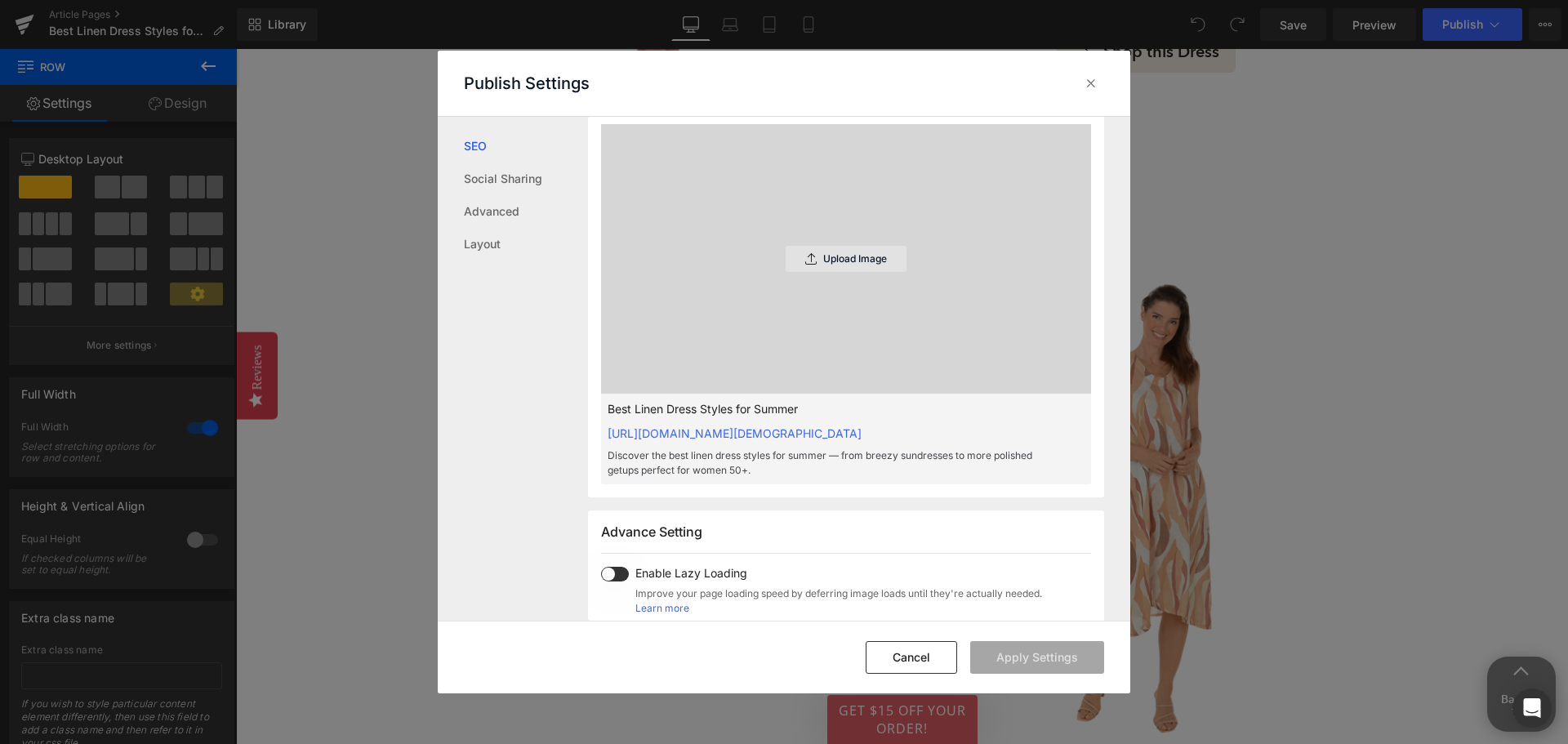
click at [855, 265] on p "Upload Image" at bounding box center [855, 259] width 64 height 12
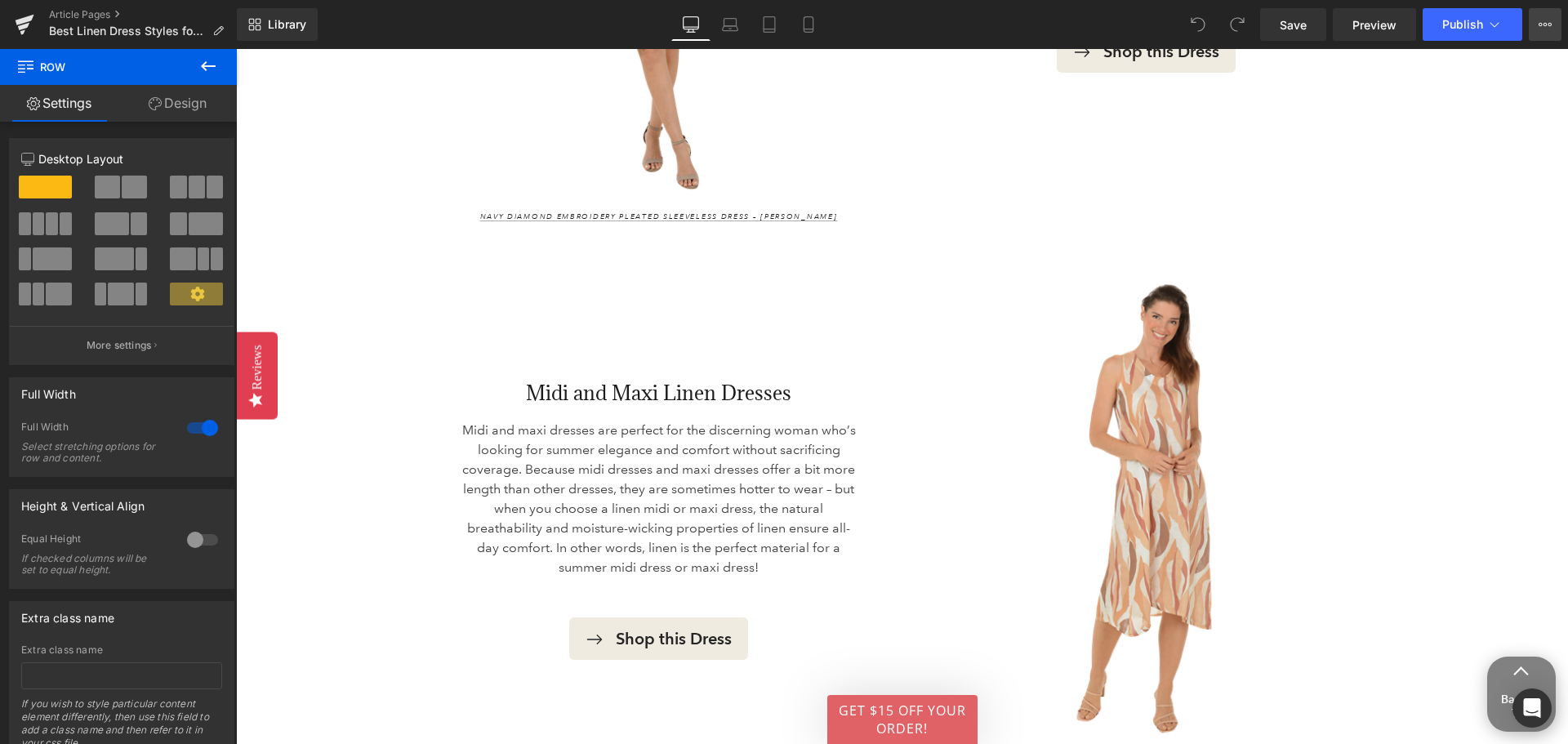
click at [1544, 18] on icon at bounding box center [1545, 23] width 13 height 13
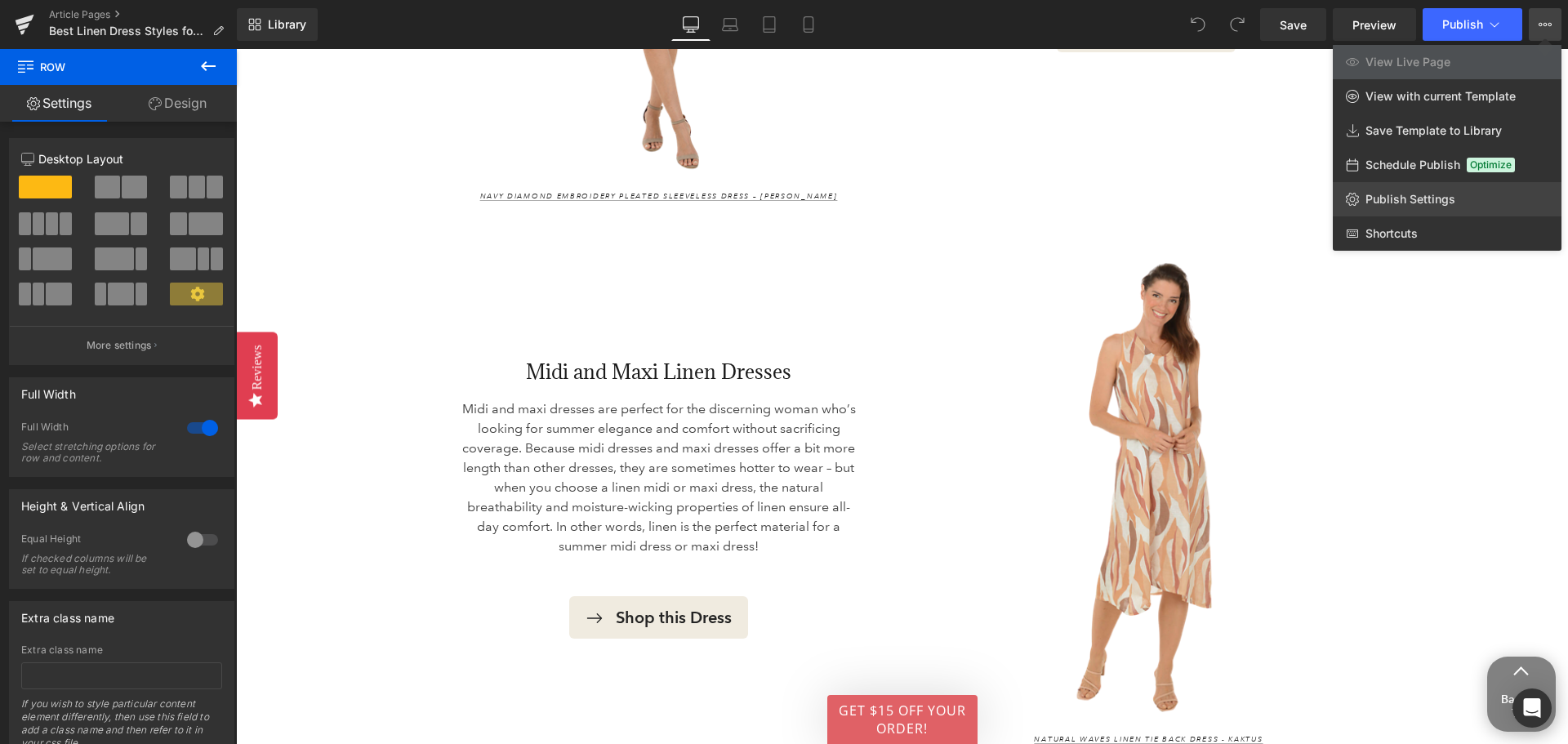
click at [1420, 188] on link "Publish Settings" at bounding box center [1448, 198] width 229 height 34
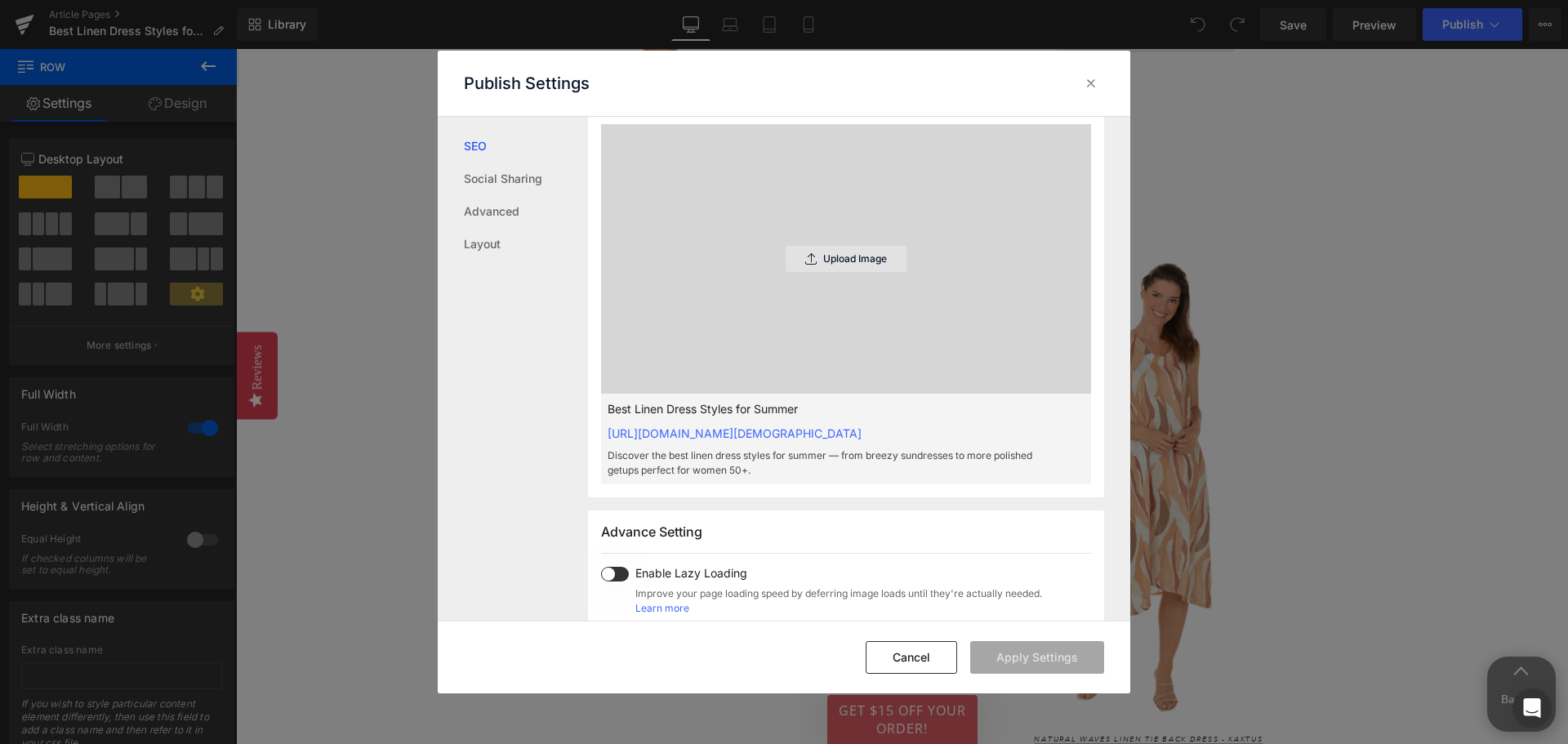
click at [847, 265] on p "Upload Image" at bounding box center [855, 259] width 64 height 12
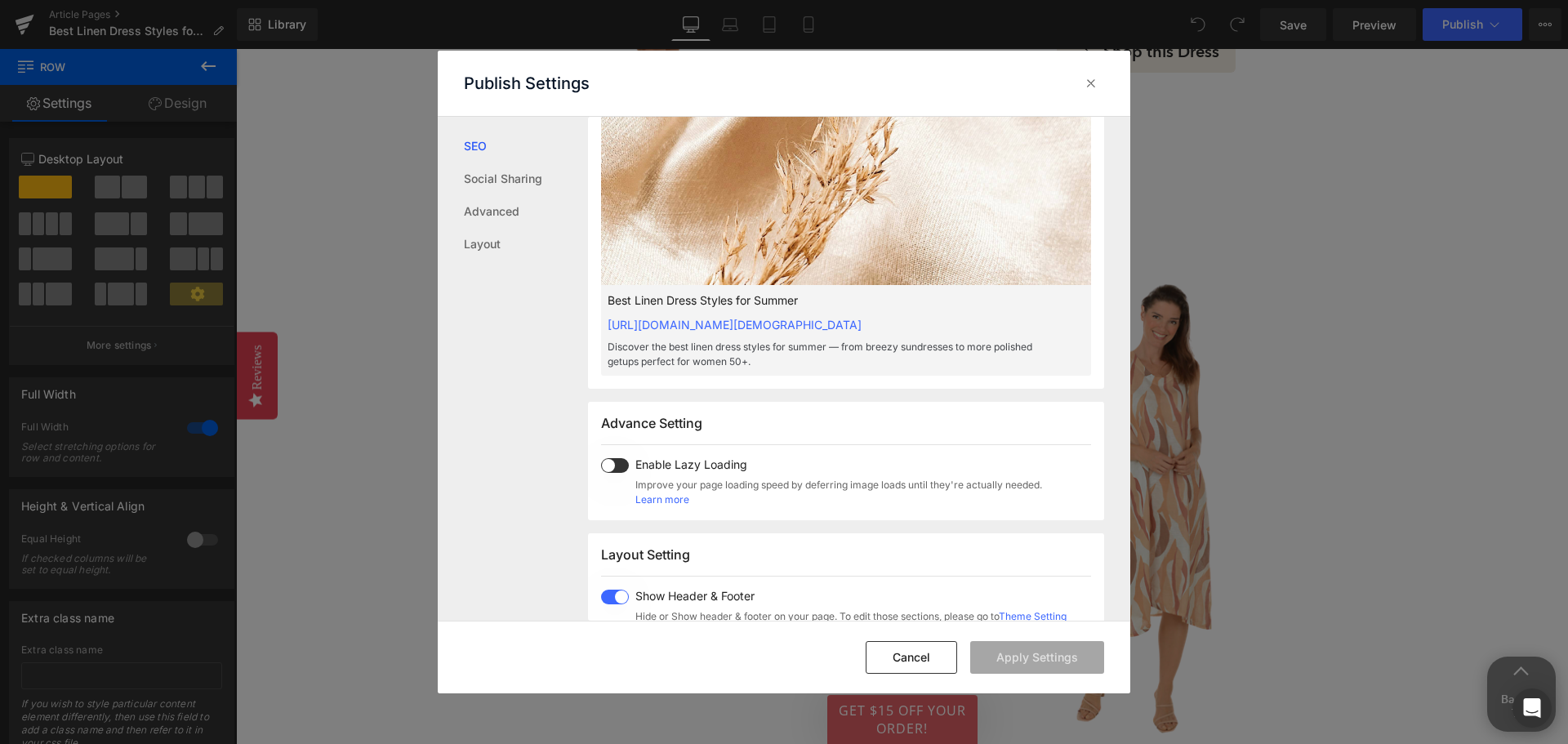
scroll to position [466, 0]
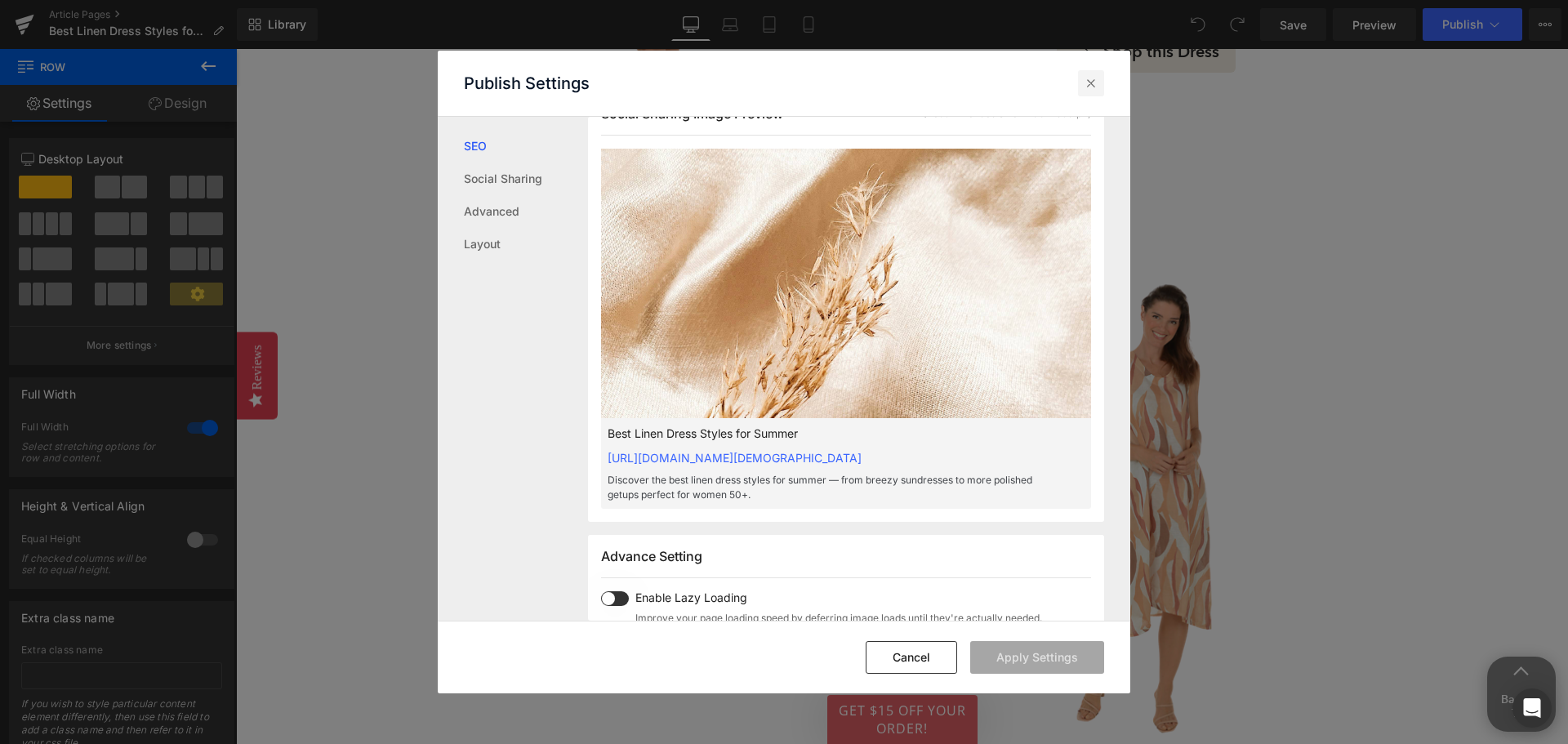
drag, startPoint x: 1092, startPoint y: 85, endPoint x: 856, endPoint y: 37, distance: 240.8
click at [1092, 85] on icon at bounding box center [1091, 83] width 17 height 17
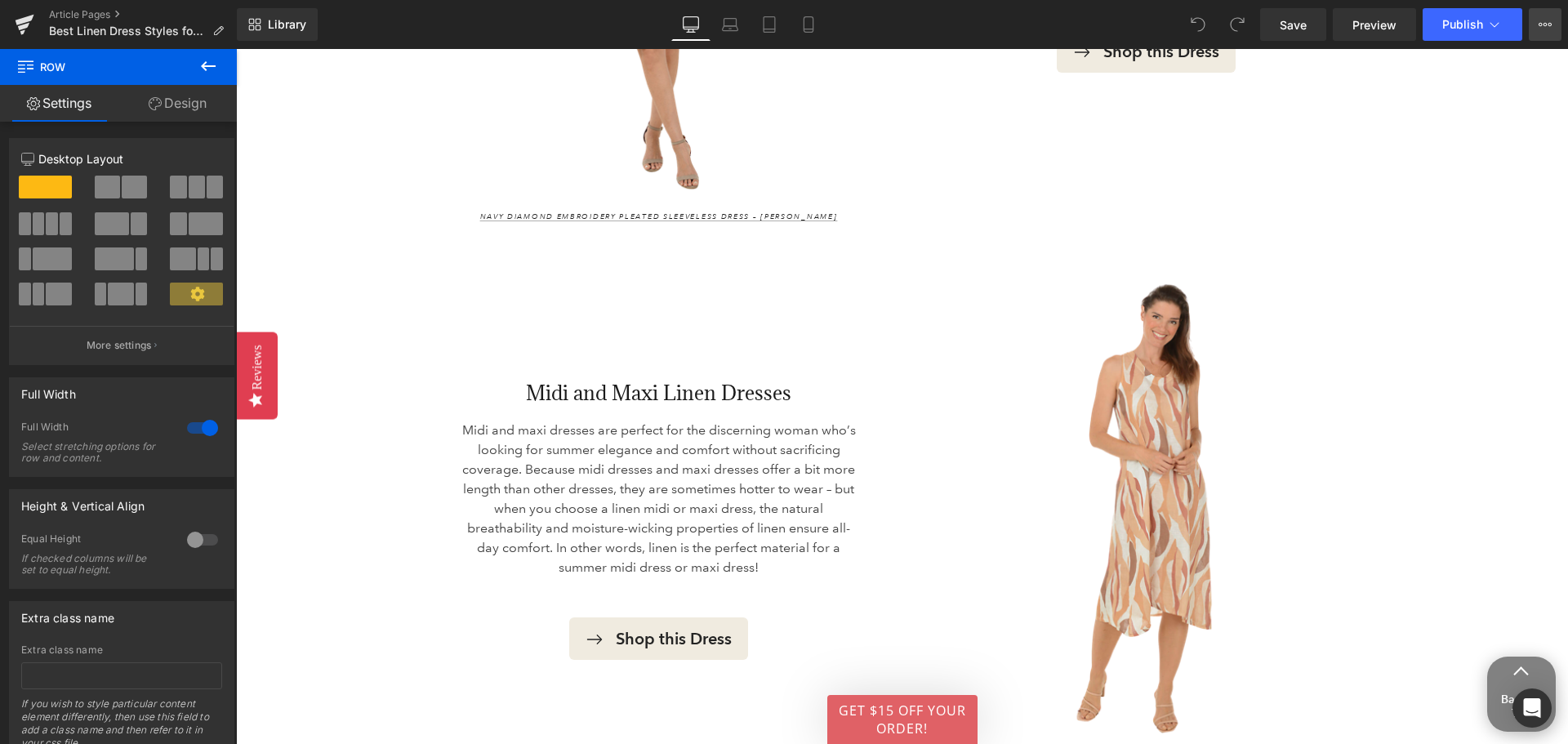
click at [1536, 13] on button "View Live Page View with current Template Save Template to Library Schedule Pub…" at bounding box center [1545, 23] width 32 height 32
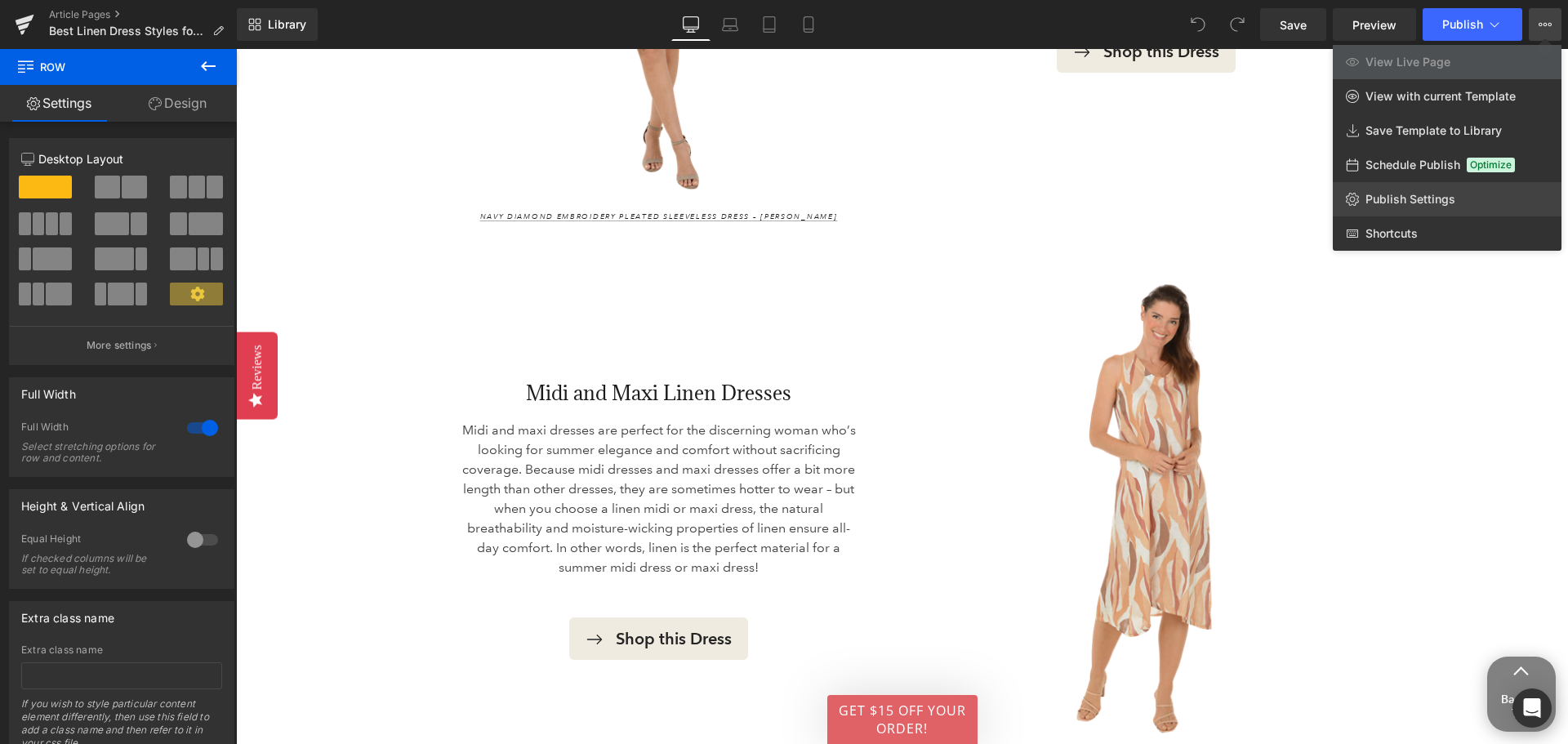
click at [1418, 194] on span "Publish Settings" at bounding box center [1411, 198] width 90 height 15
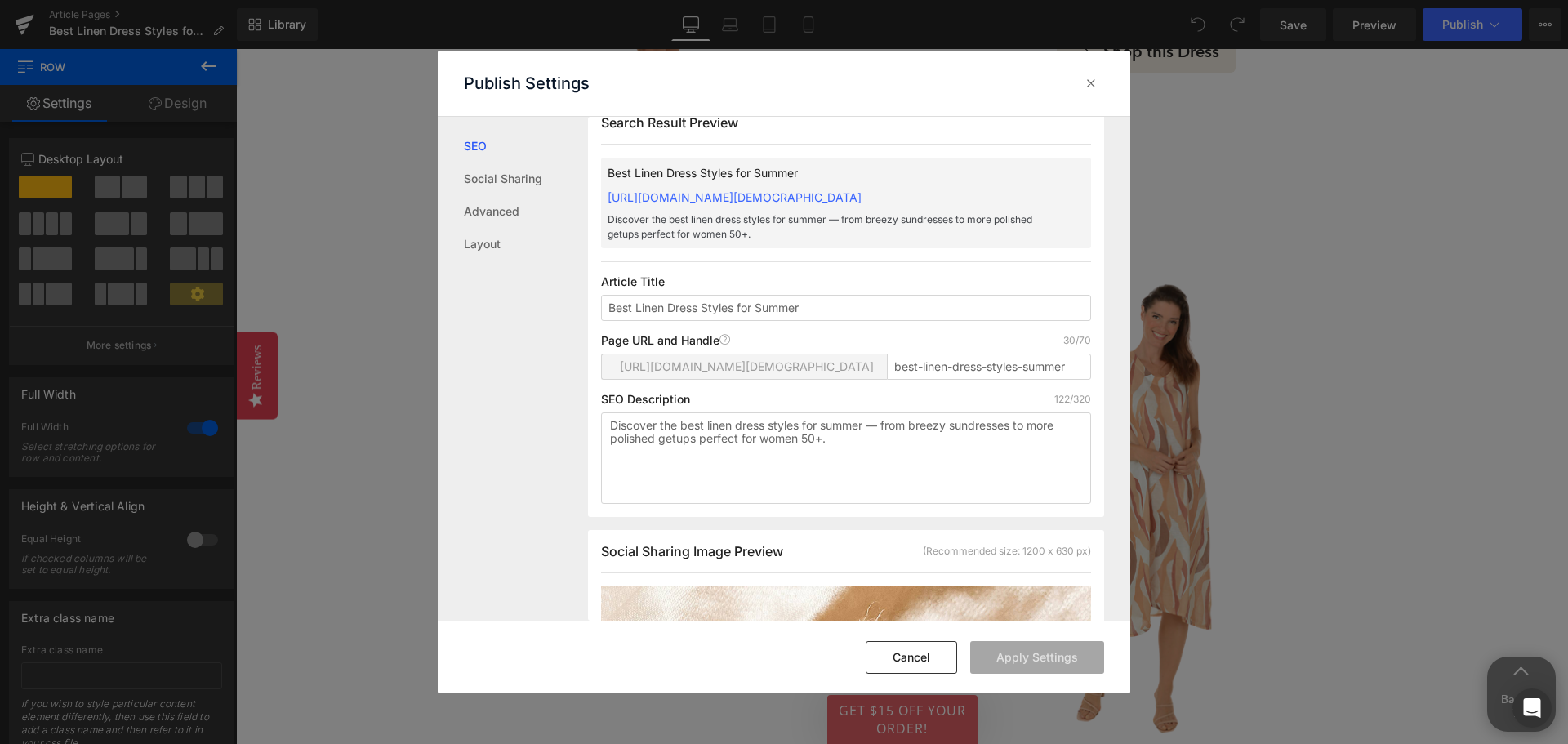
scroll to position [0, 0]
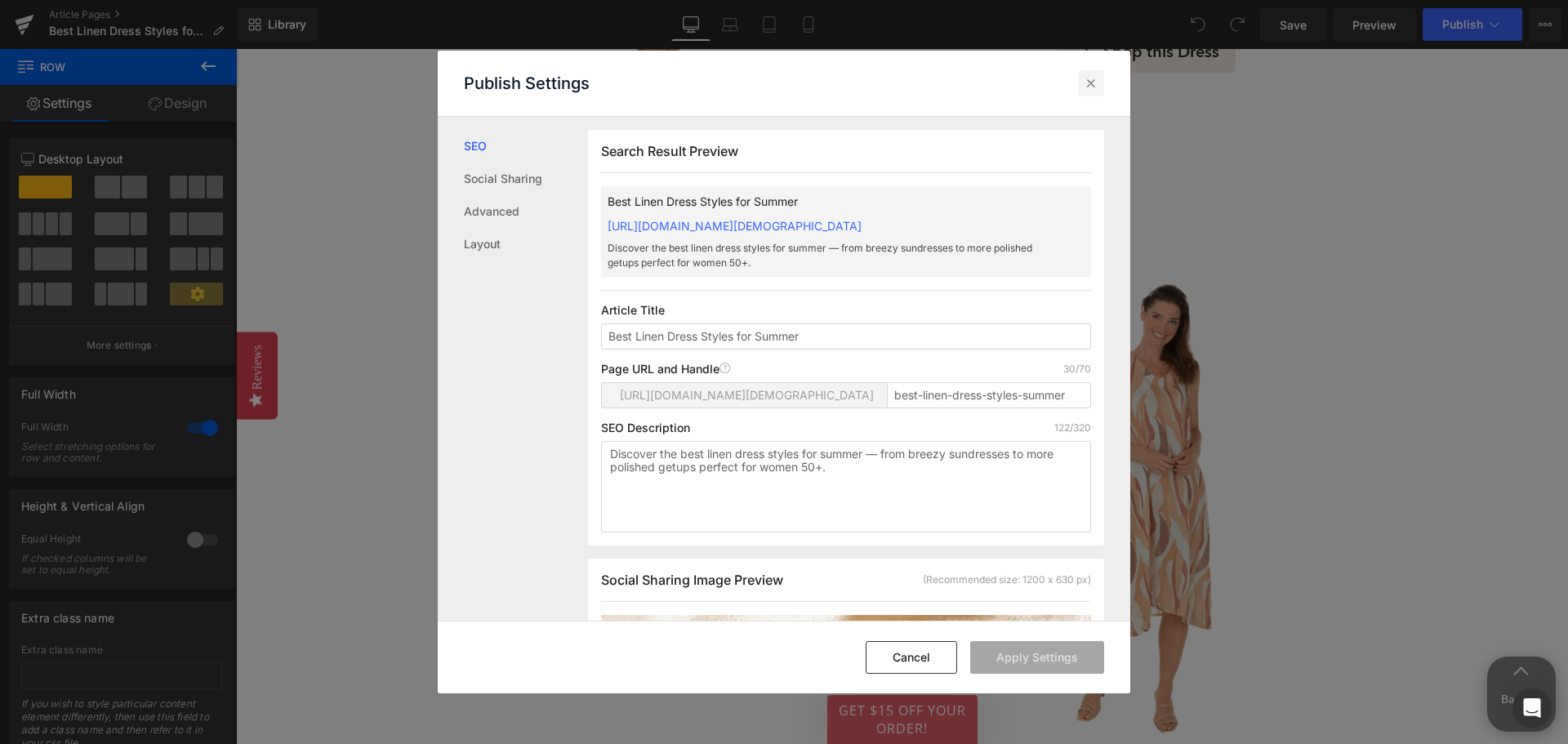
click at [1096, 71] on div at bounding box center [1091, 83] width 26 height 26
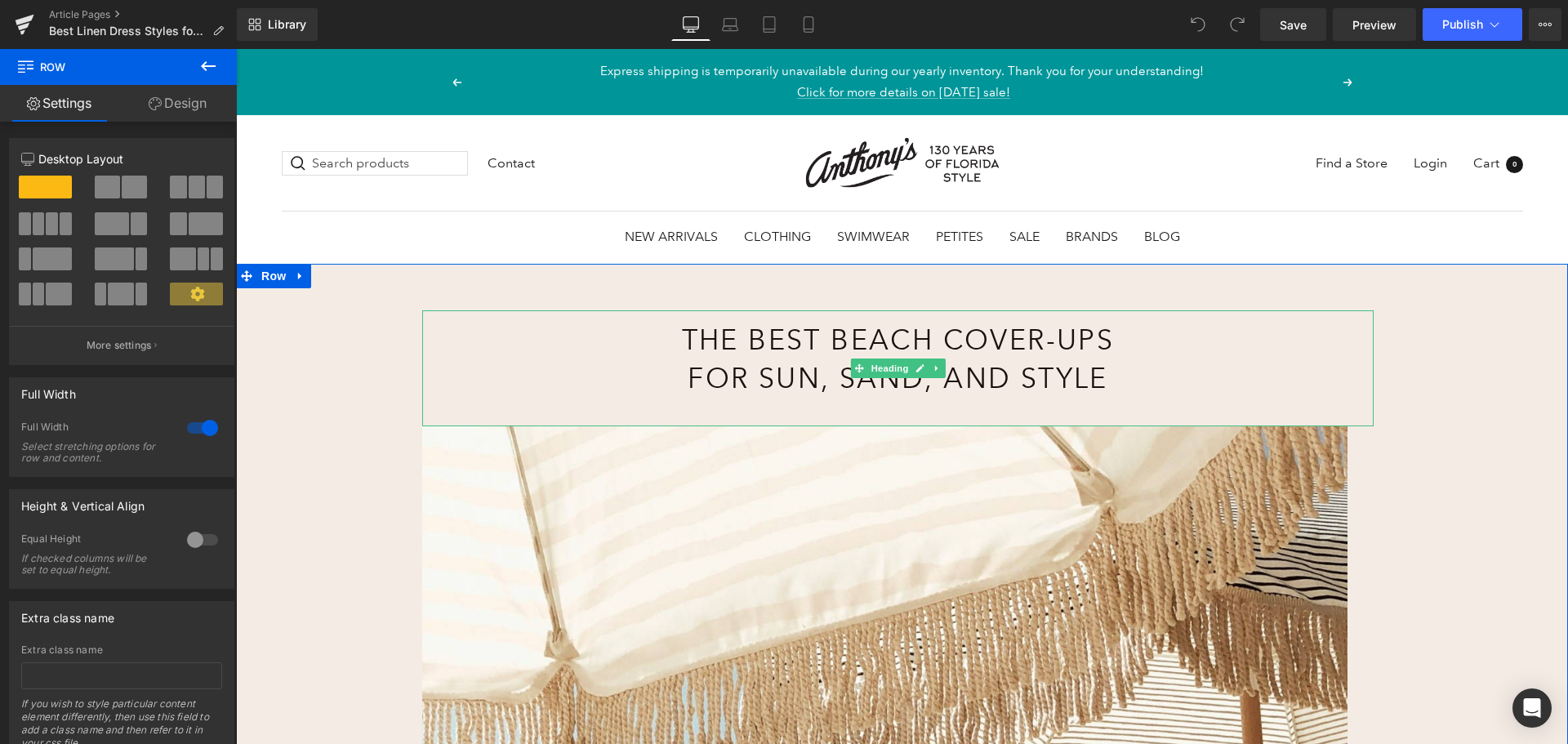
click at [765, 328] on h1 "The Best Beach Cover-Ups for Sun, Sand, and Style" at bounding box center [898, 359] width 587 height 77
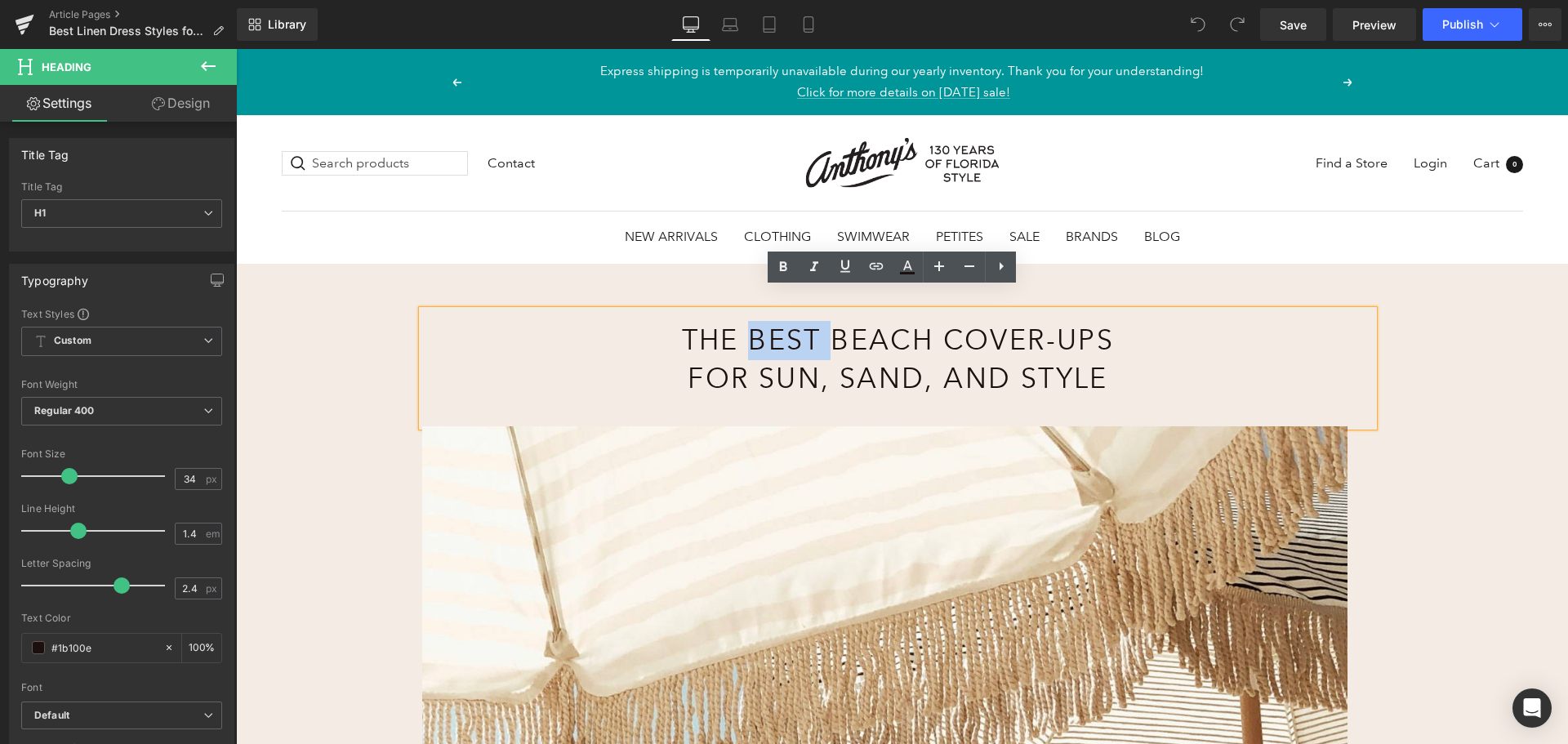
click at [372, 347] on div "The Best Beach Cover-Ups for Sun, Sand, and Style Heading Image Row" at bounding box center [903, 682] width 1333 height 839
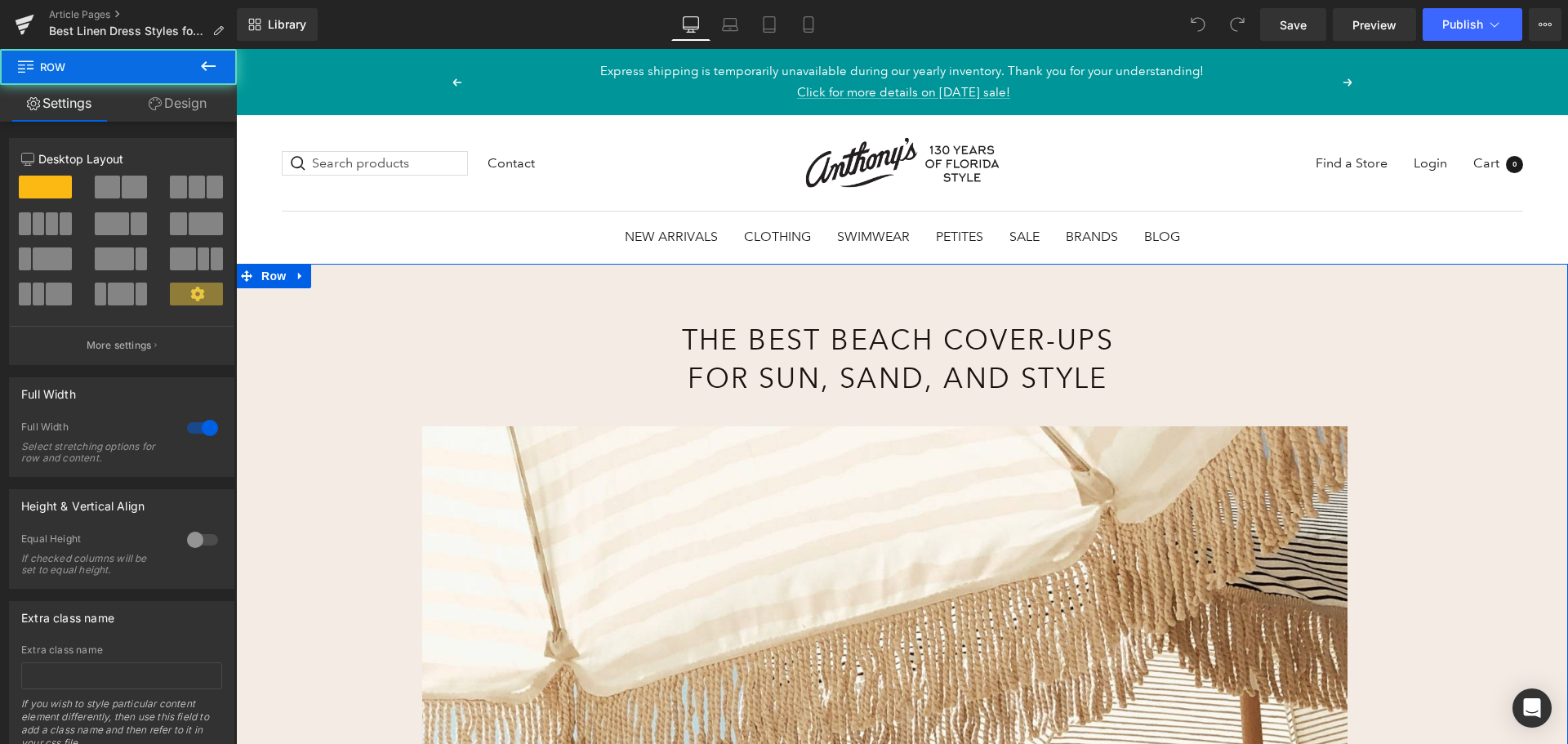
click at [838, 321] on h1 "The Best Beach Cover-Ups for Sun, Sand, and Style" at bounding box center [898, 359] width 587 height 77
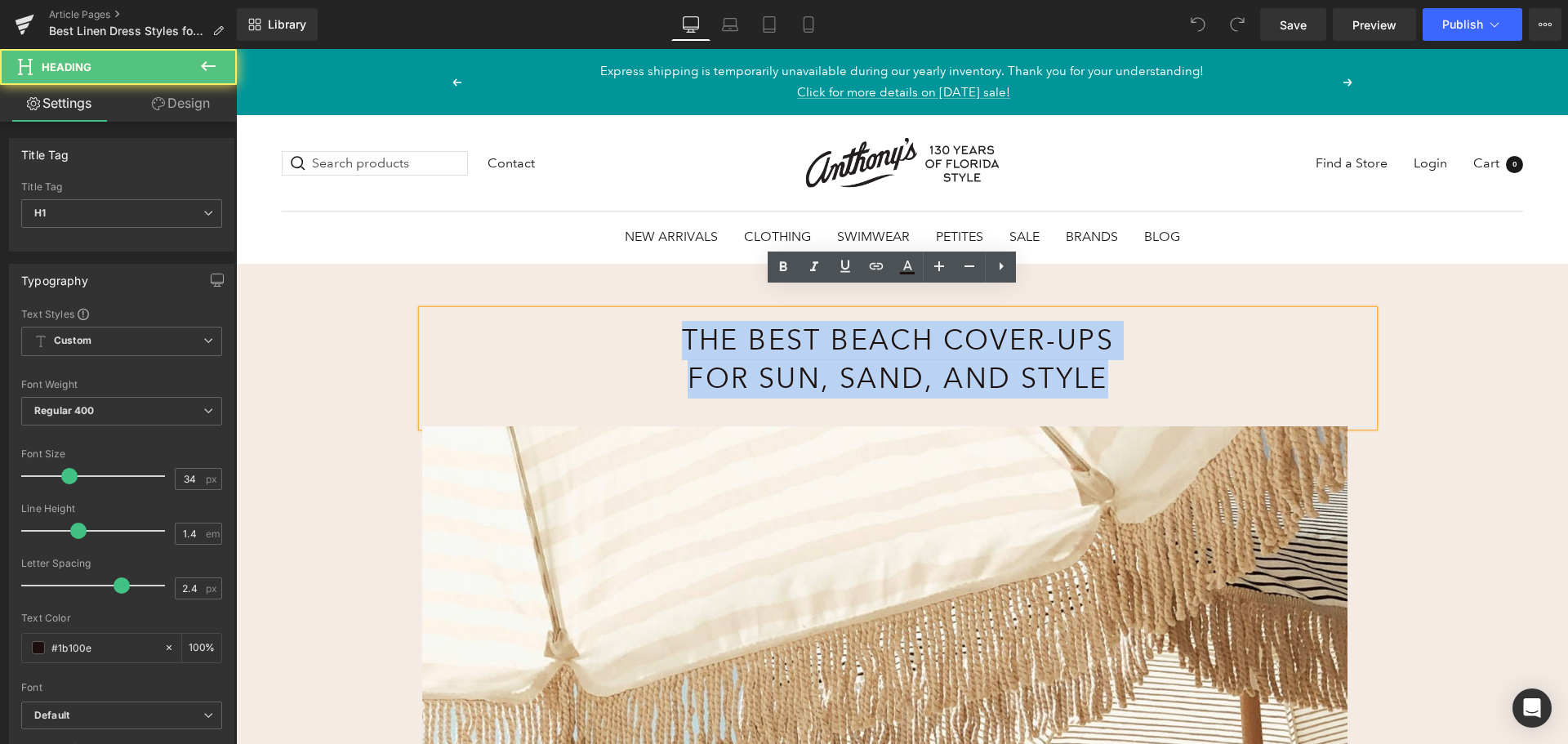
drag, startPoint x: 667, startPoint y: 320, endPoint x: 1220, endPoint y: 368, distance: 555.1
click at [1220, 368] on div "The Best Beach Cover-Ups for Sun, Sand, and Style" at bounding box center [898, 368] width 952 height 116
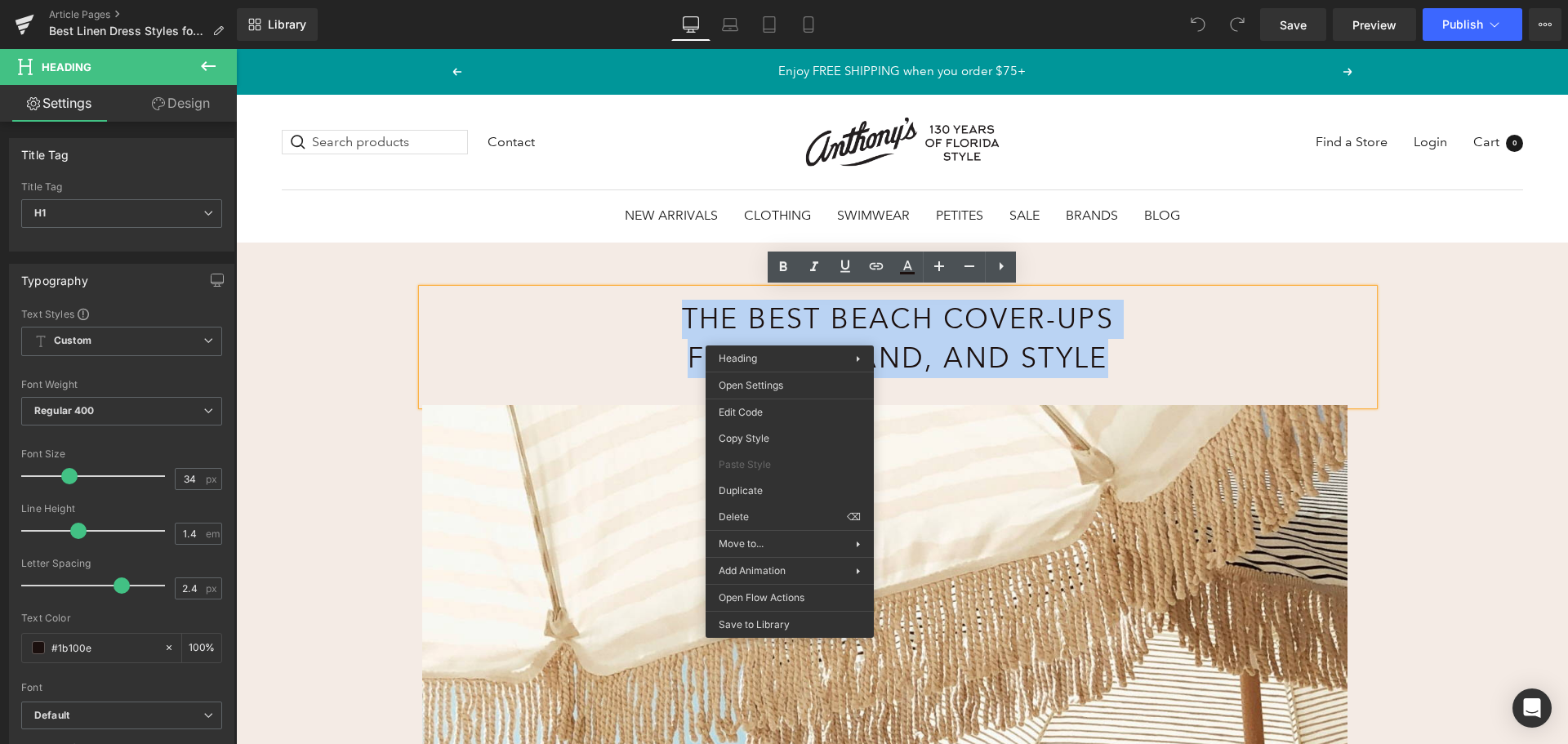
click at [1196, 347] on div "The Best Beach Cover-Ups for Sun, Sand, and Style" at bounding box center [898, 347] width 952 height 116
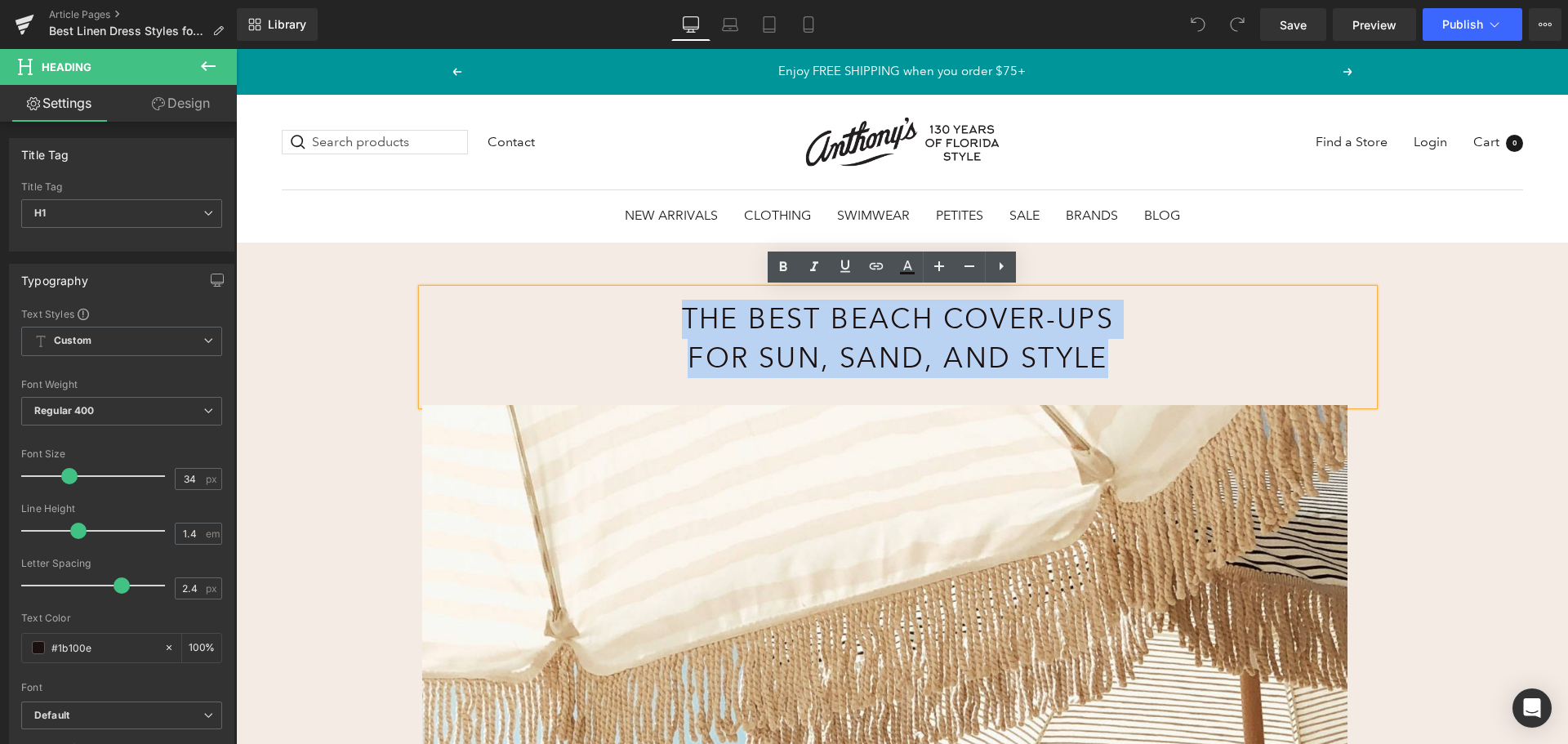
drag, startPoint x: 1079, startPoint y: 351, endPoint x: 543, endPoint y: 321, distance: 536.8
click at [543, 321] on div "The Best Beach Cover-Ups for Sun, Sand, and Style" at bounding box center [898, 347] width 952 height 116
click at [842, 332] on h1 "The Best Beach Cover-Ups for Sun, Sand, and Style" at bounding box center [898, 338] width 587 height 77
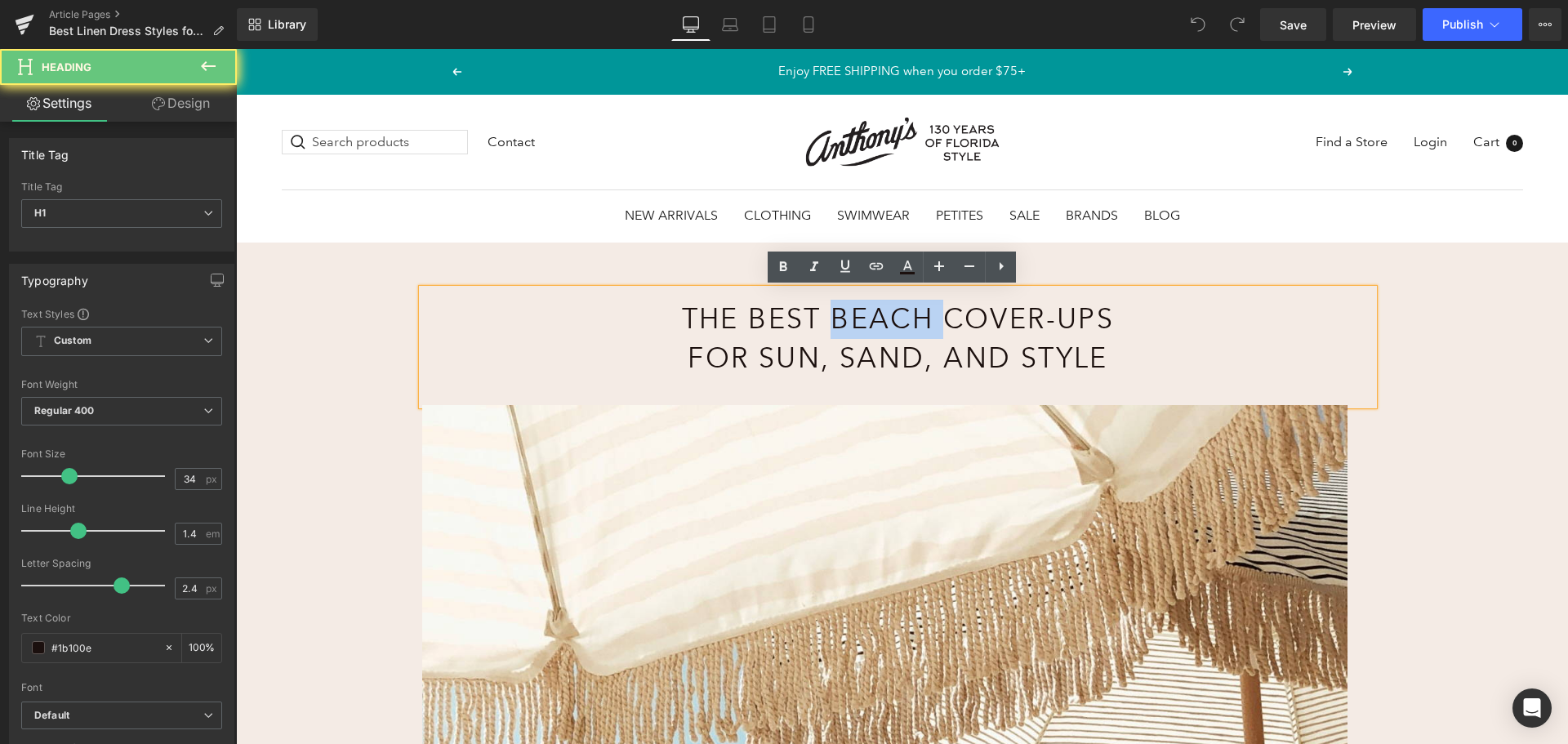
click at [842, 332] on h1 "The Best Beach Cover-Ups for Sun, Sand, and Style" at bounding box center [898, 338] width 587 height 77
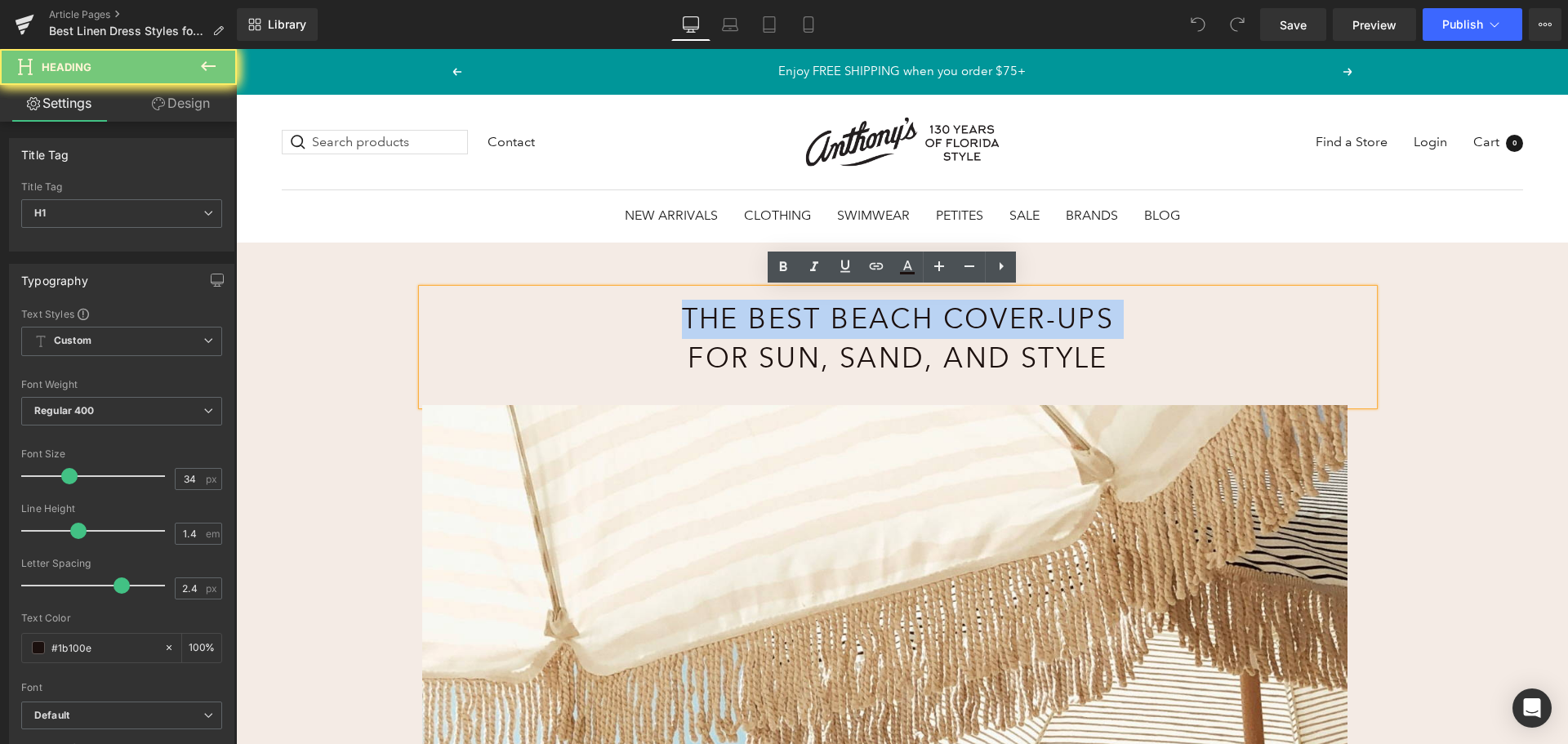
click at [842, 332] on h1 "The Best Beach Cover-Ups for Sun, Sand, and Style" at bounding box center [898, 338] width 587 height 77
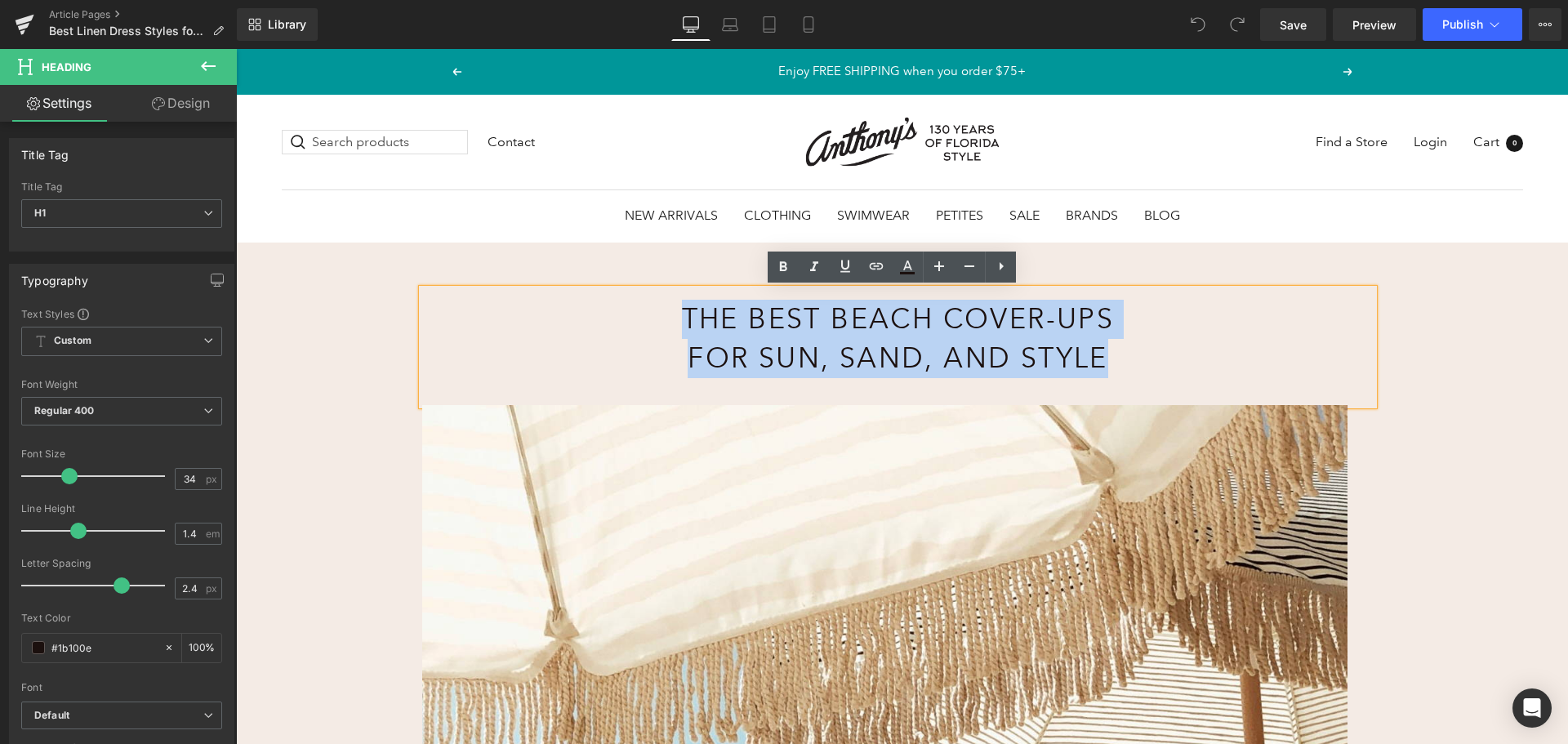
drag, startPoint x: 1121, startPoint y: 353, endPoint x: 651, endPoint y: 318, distance: 471.3
click at [651, 318] on h1 "The Best Beach Cover-Ups for Sun, Sand, and Style" at bounding box center [898, 338] width 587 height 77
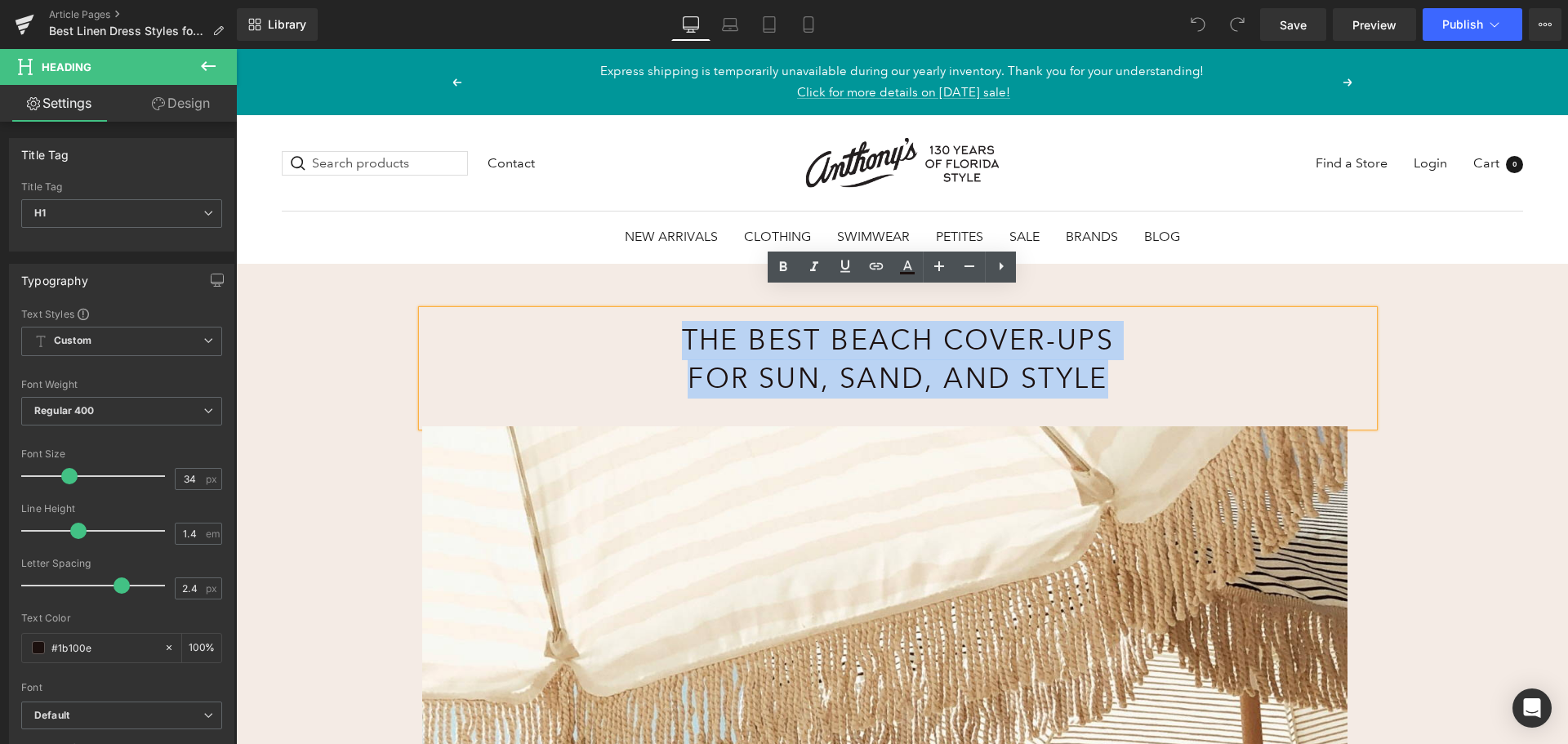
paste div
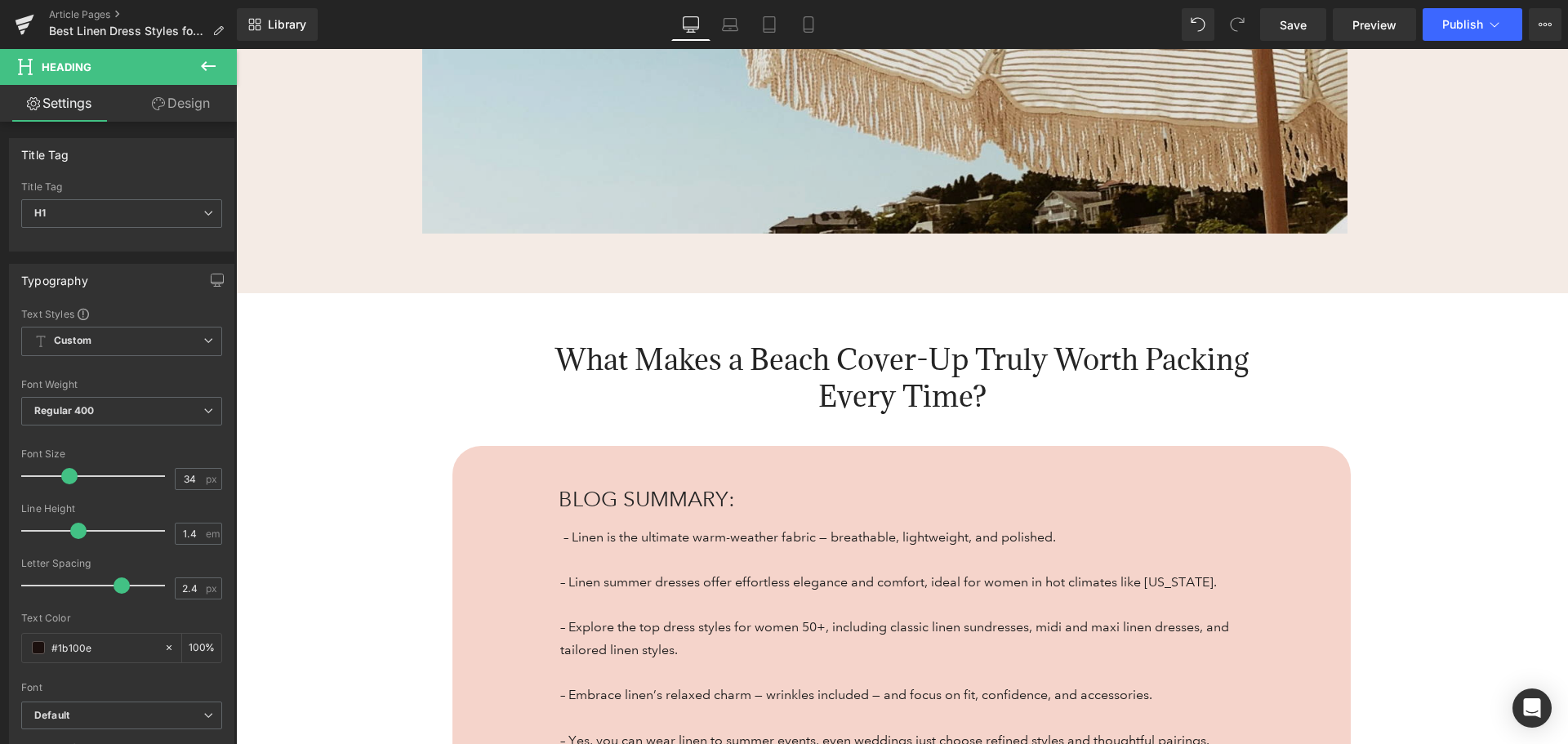
scroll to position [898, 0]
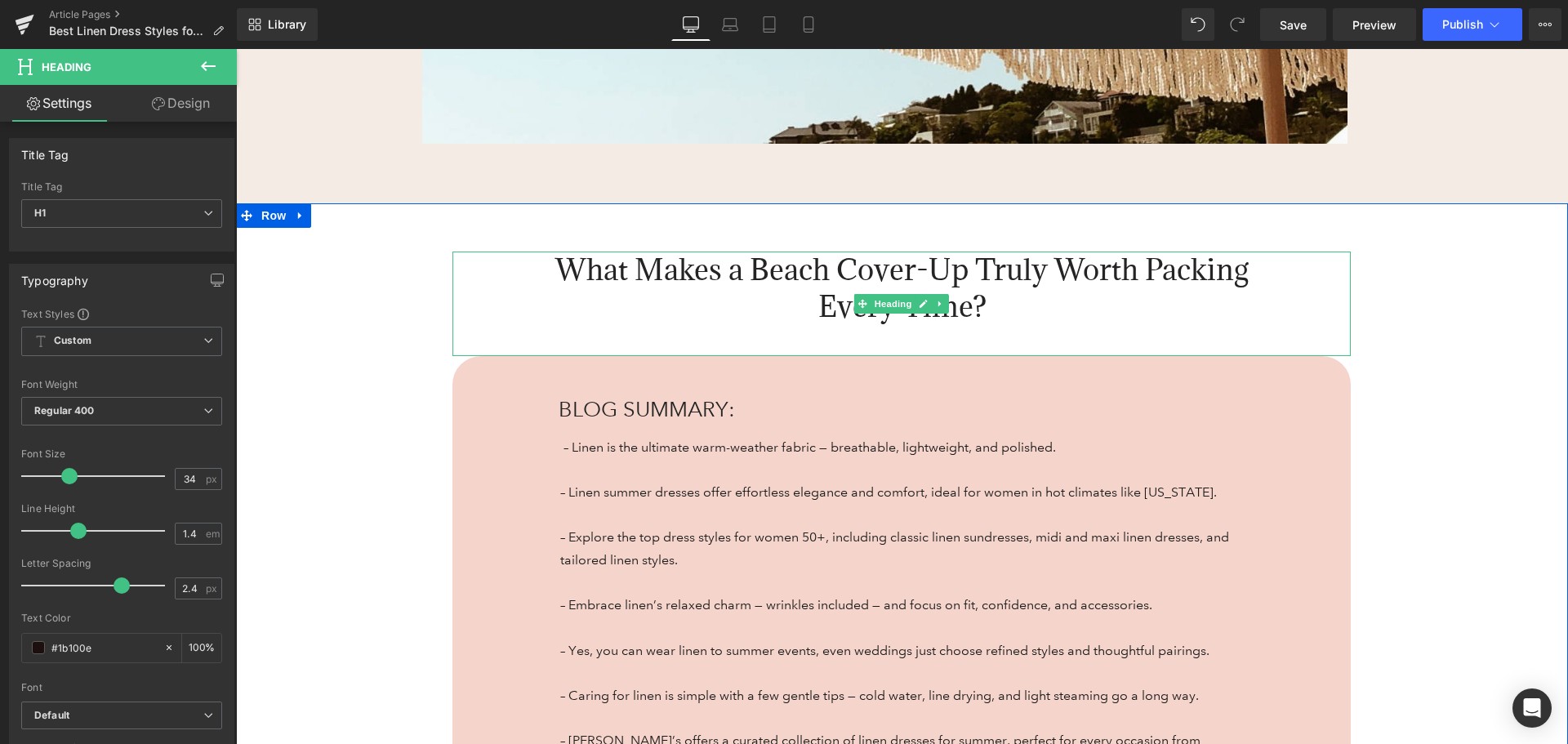
click at [572, 252] on div "What Makes a Beach Cover-Up Truly Worth Packing Every Time? Heading" at bounding box center [902, 304] width 899 height 103
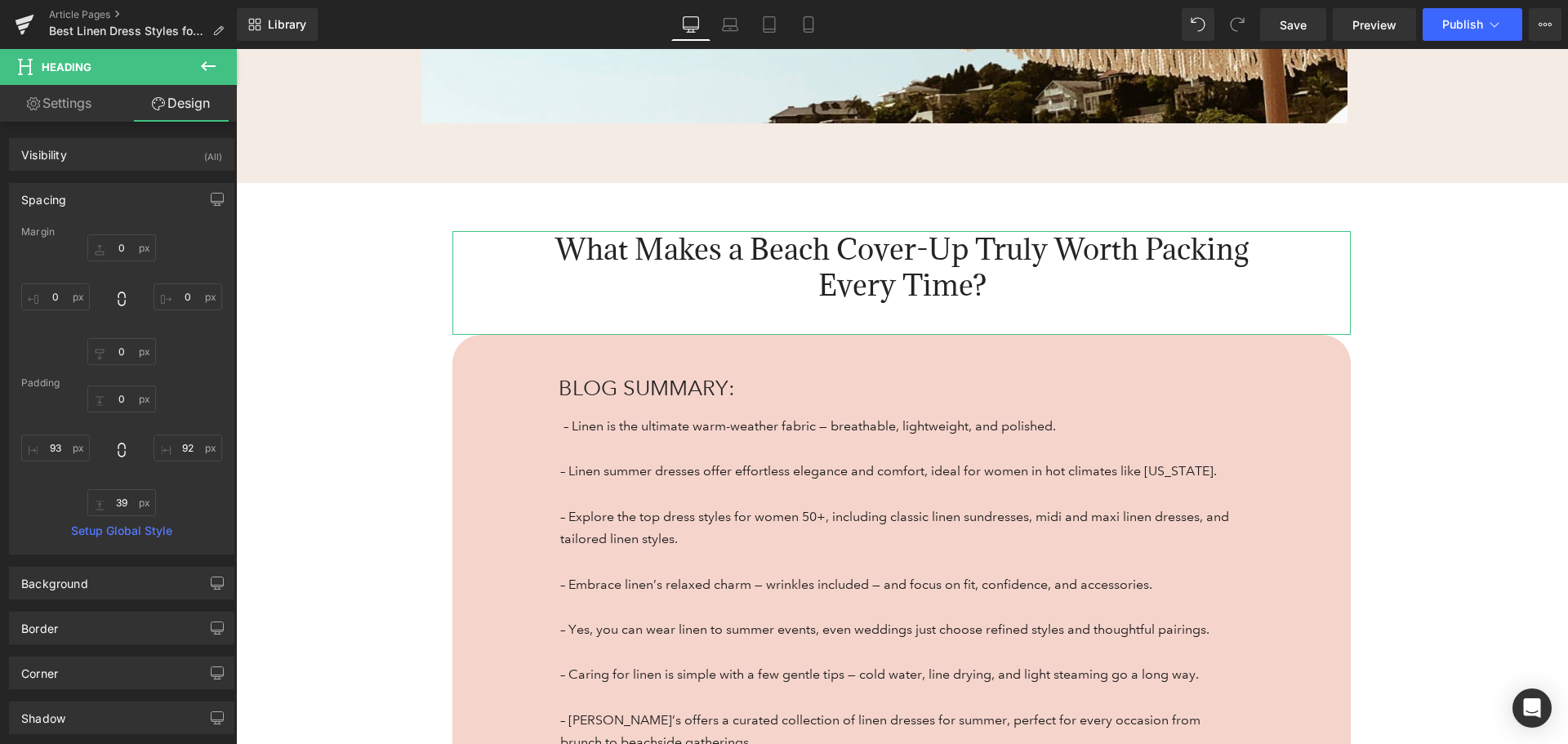
click at [64, 104] on link "Settings" at bounding box center [59, 103] width 118 height 37
type input "100"
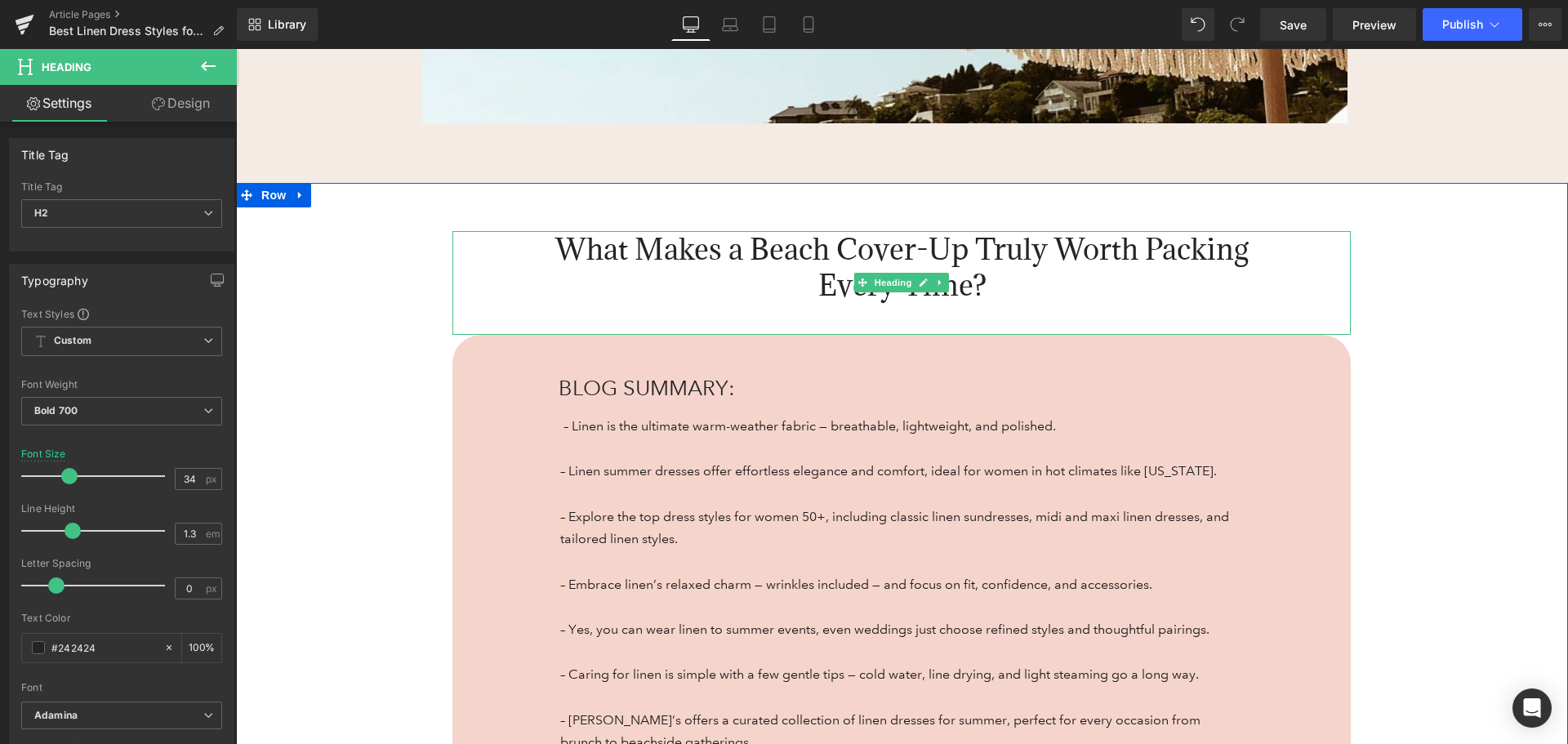
click at [588, 259] on span "What Makes a Beach Cover-Up Truly Worth Packing Every Time?" at bounding box center [903, 267] width 694 height 73
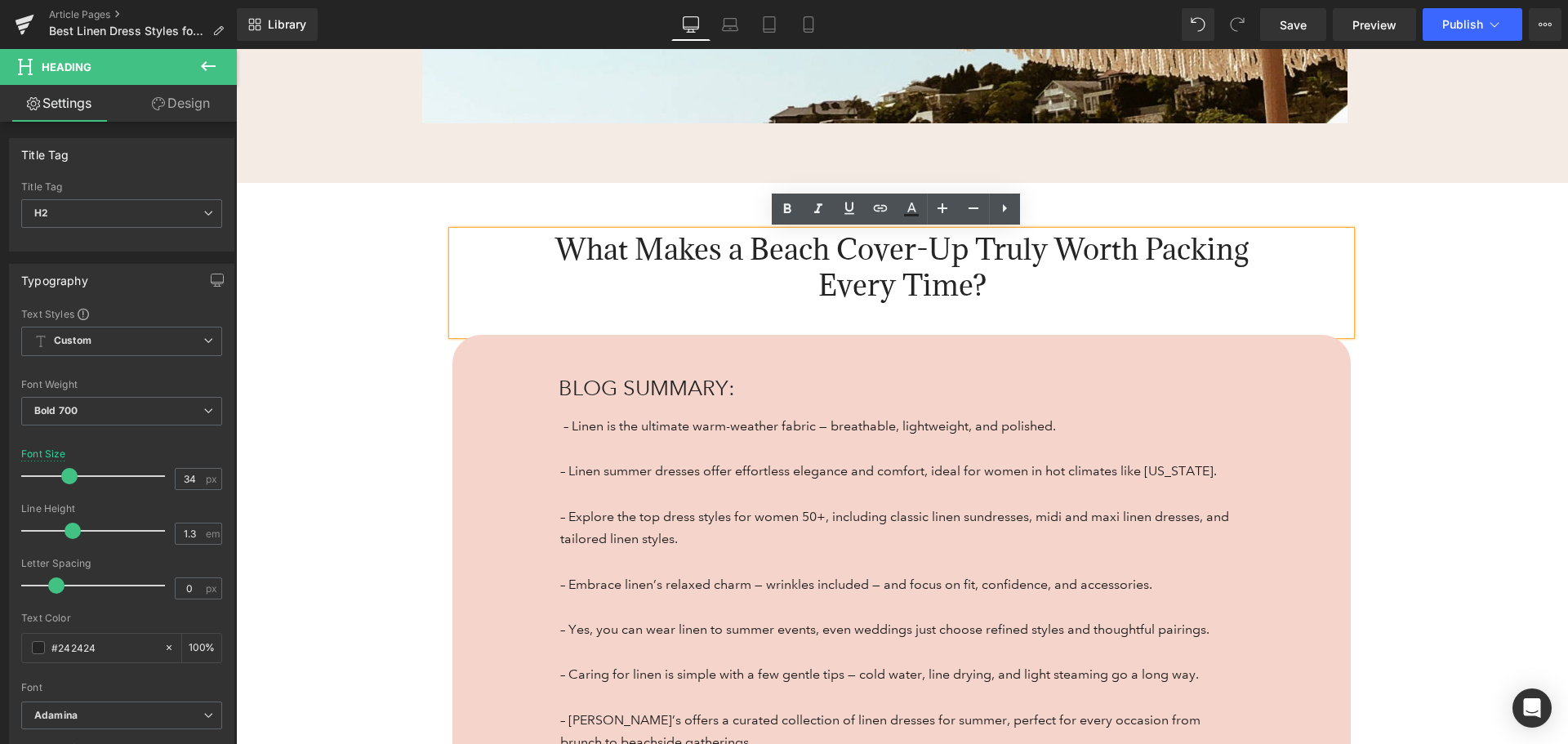
click at [1478, 375] on div "What Makes a Beach Cover-Up Truly Worth Packing Every Time? Heading BLOG SUMMAR…" at bounding box center [903, 488] width 1333 height 611
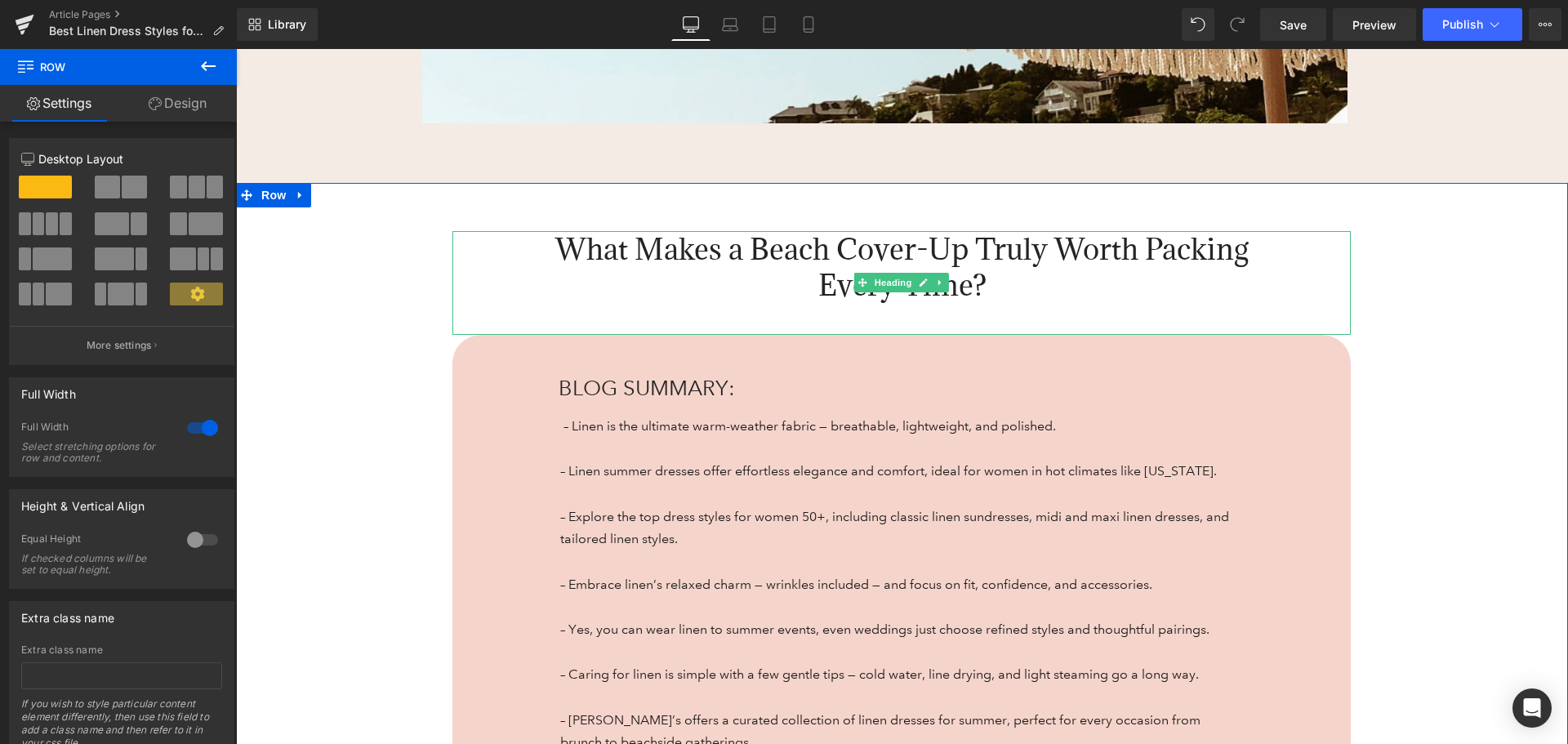
click at [944, 281] on link at bounding box center [941, 282] width 18 height 20
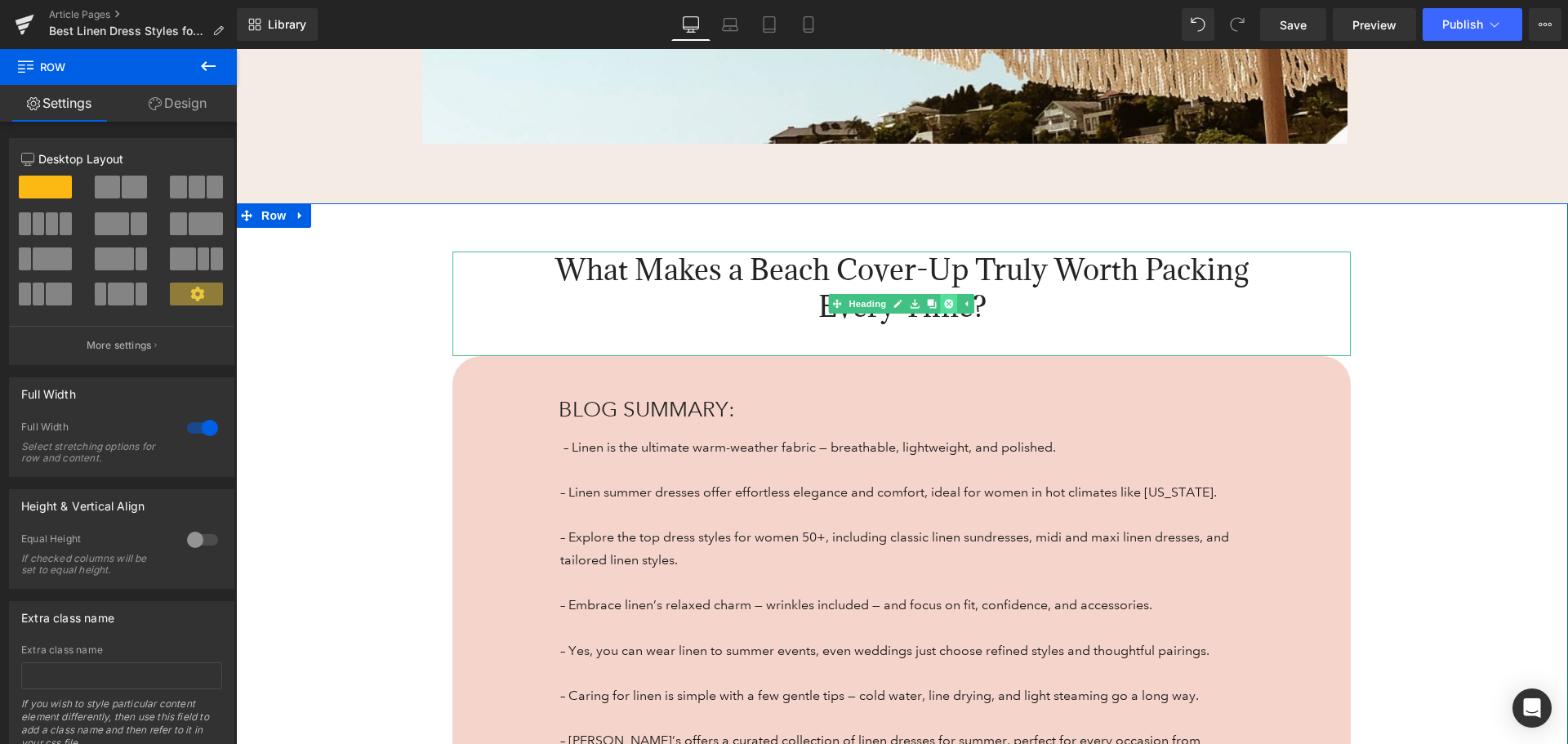
click at [946, 299] on icon at bounding box center [949, 303] width 9 height 9
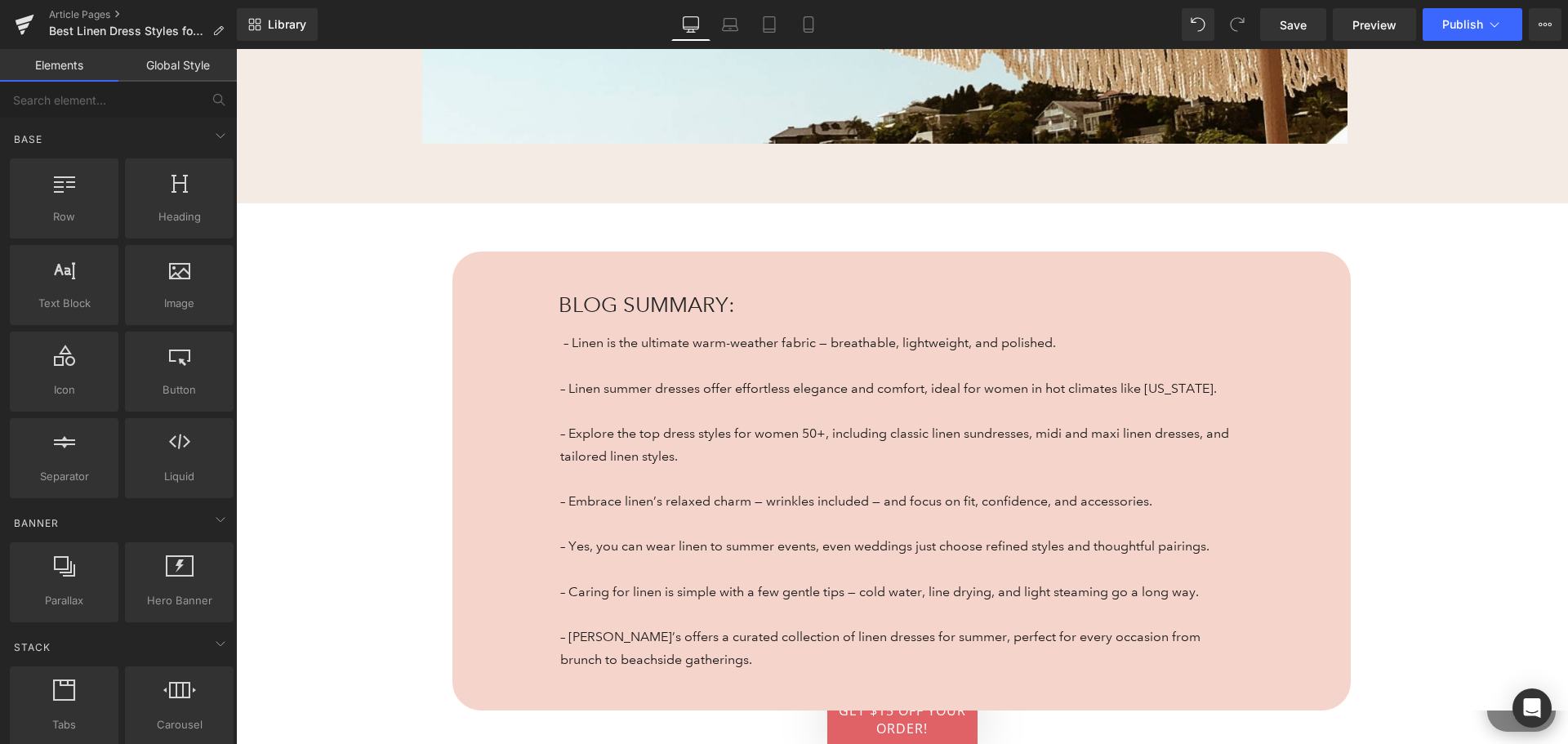
click at [1512, 392] on div "BLOG SUMMARY: Heading – Linen is the ultimate warm-weather fabric — breathable,…" at bounding box center [903, 456] width 1333 height 507
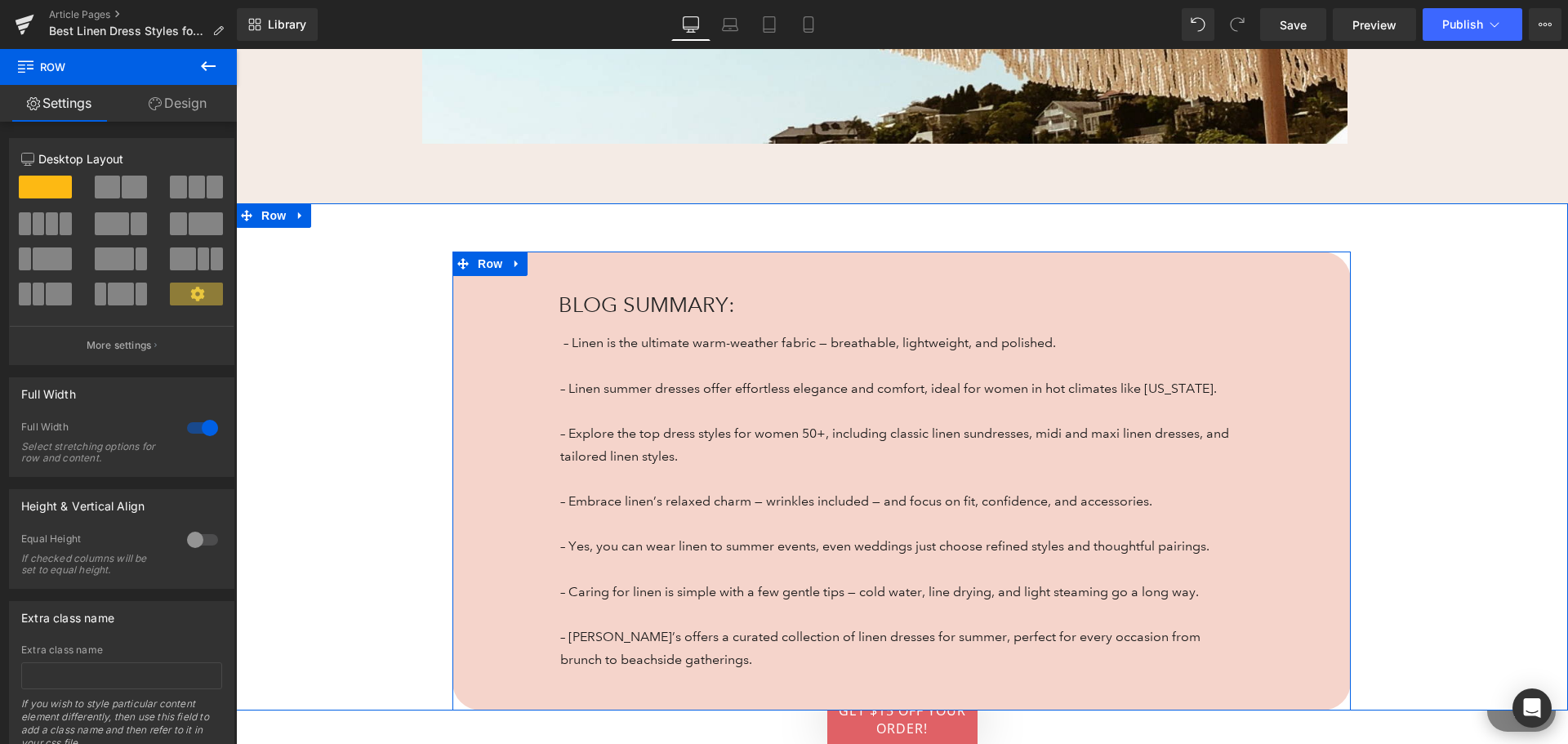
click at [591, 291] on span "BLOG SUMMARY:" at bounding box center [647, 304] width 177 height 25
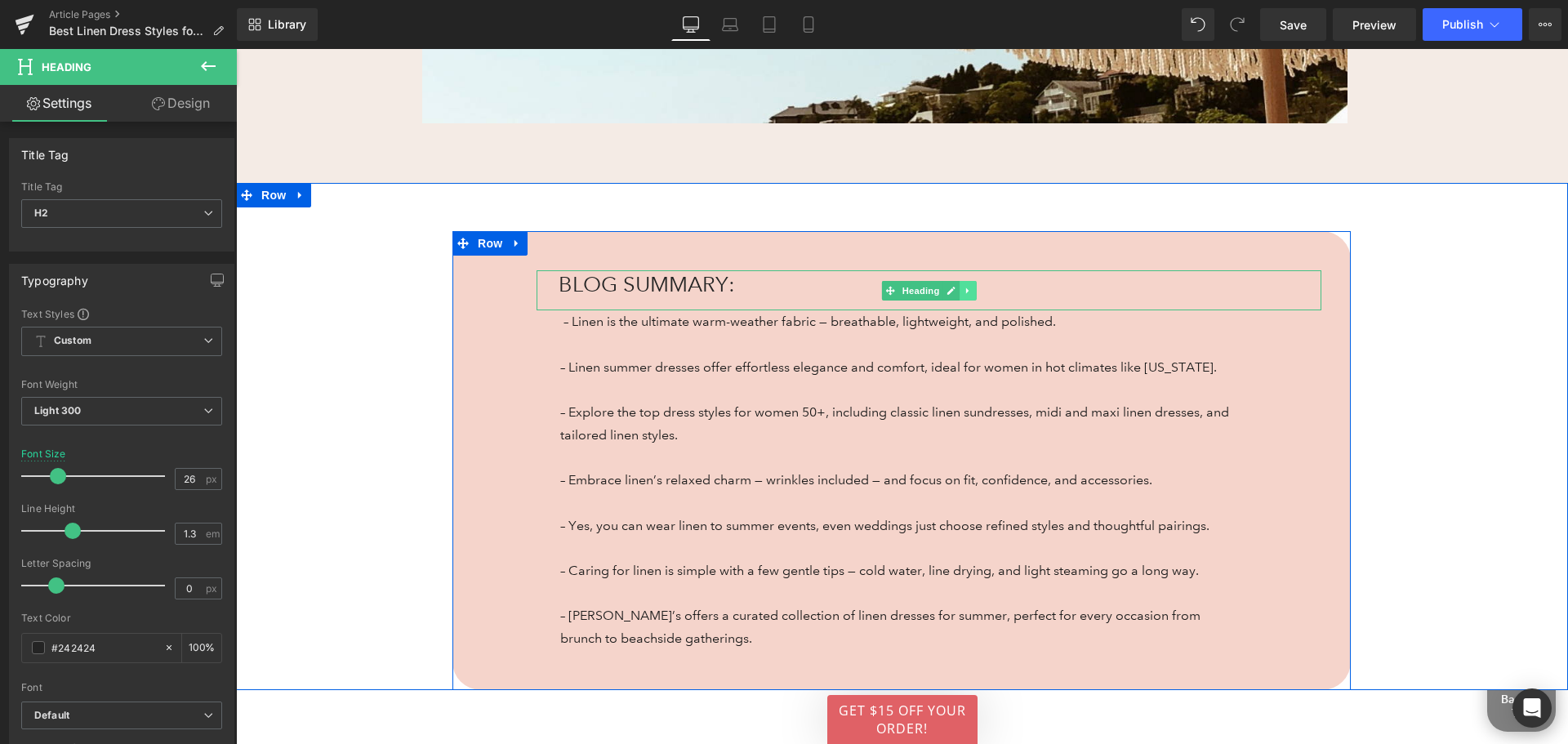
click at [966, 291] on icon at bounding box center [967, 290] width 3 height 6
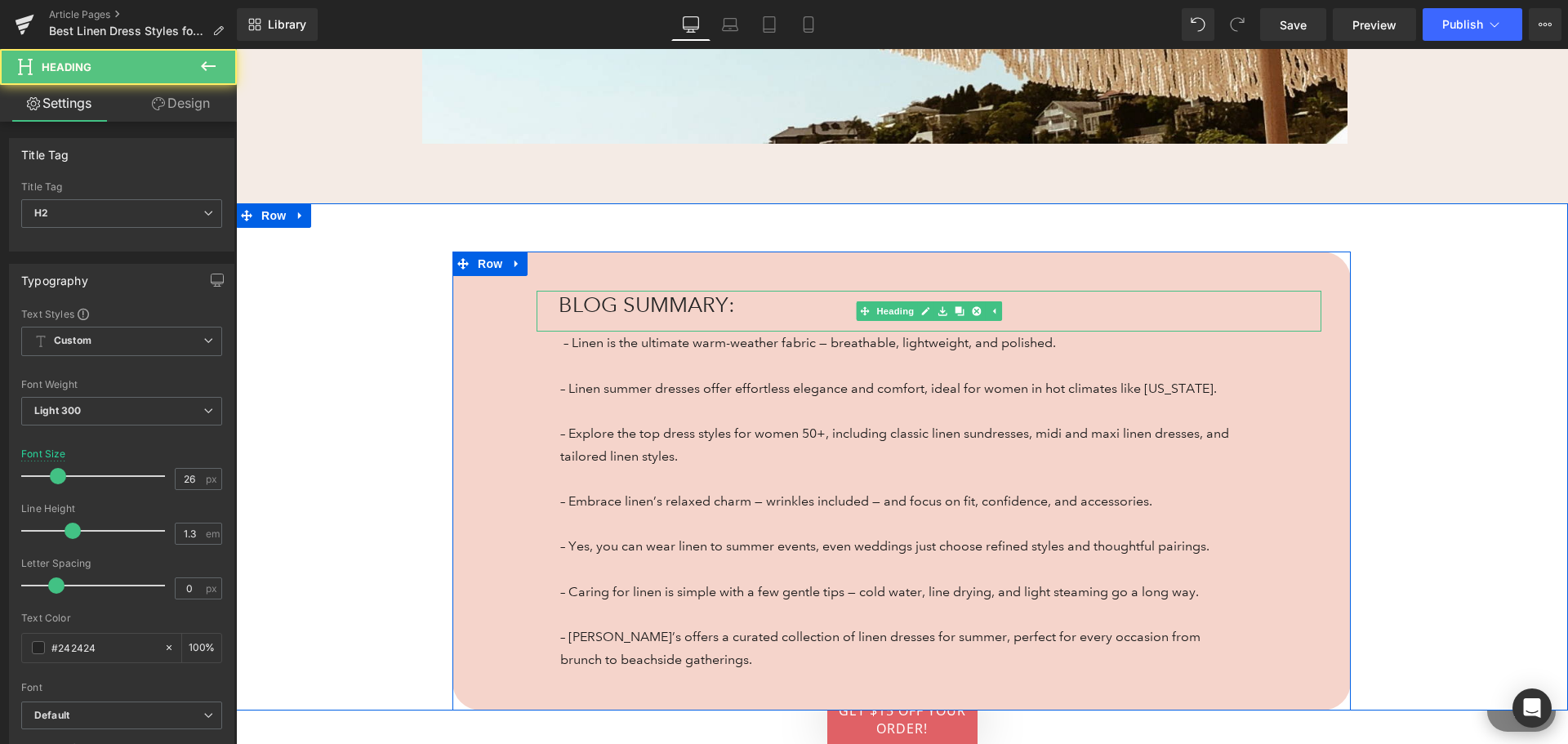
click at [734, 291] on h2 "BLOG SUMMARY:" at bounding box center [921, 305] width 725 height 27
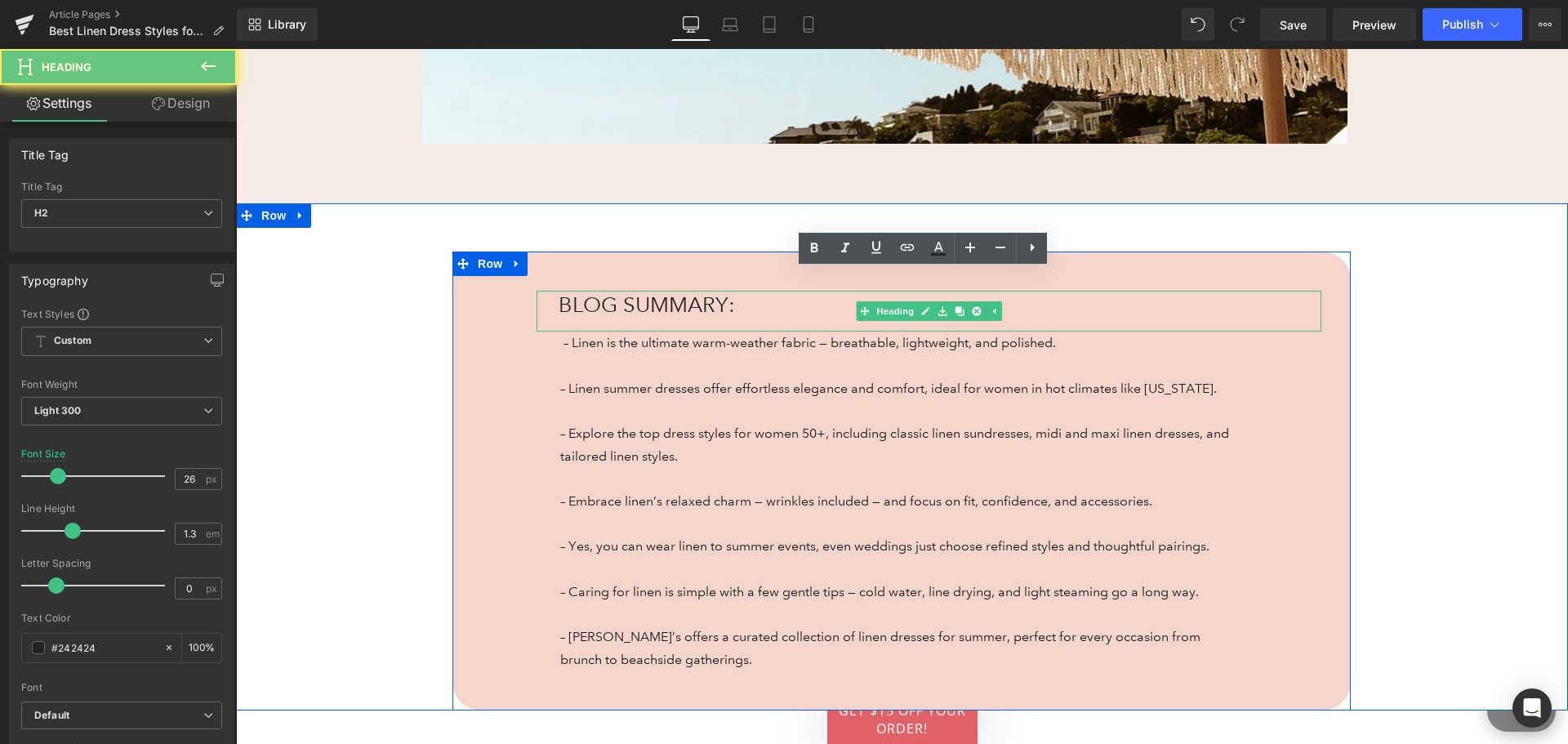
click at [734, 291] on h2 "BLOG SUMMARY:" at bounding box center [921, 305] width 725 height 27
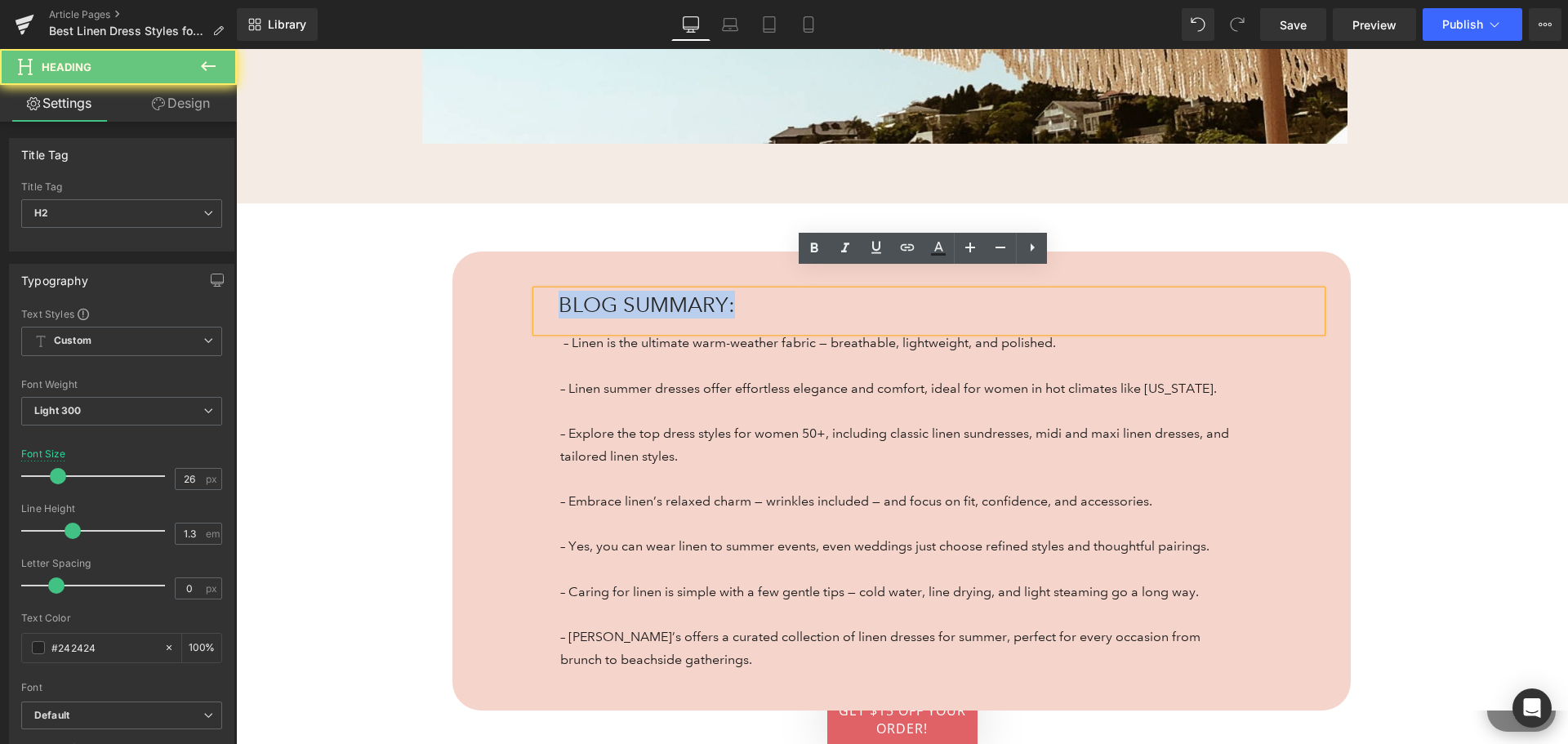
click at [734, 291] on h2 "BLOG SUMMARY:" at bounding box center [921, 305] width 725 height 27
click at [593, 291] on span "BLOG SUMMARY:" at bounding box center [647, 304] width 177 height 25
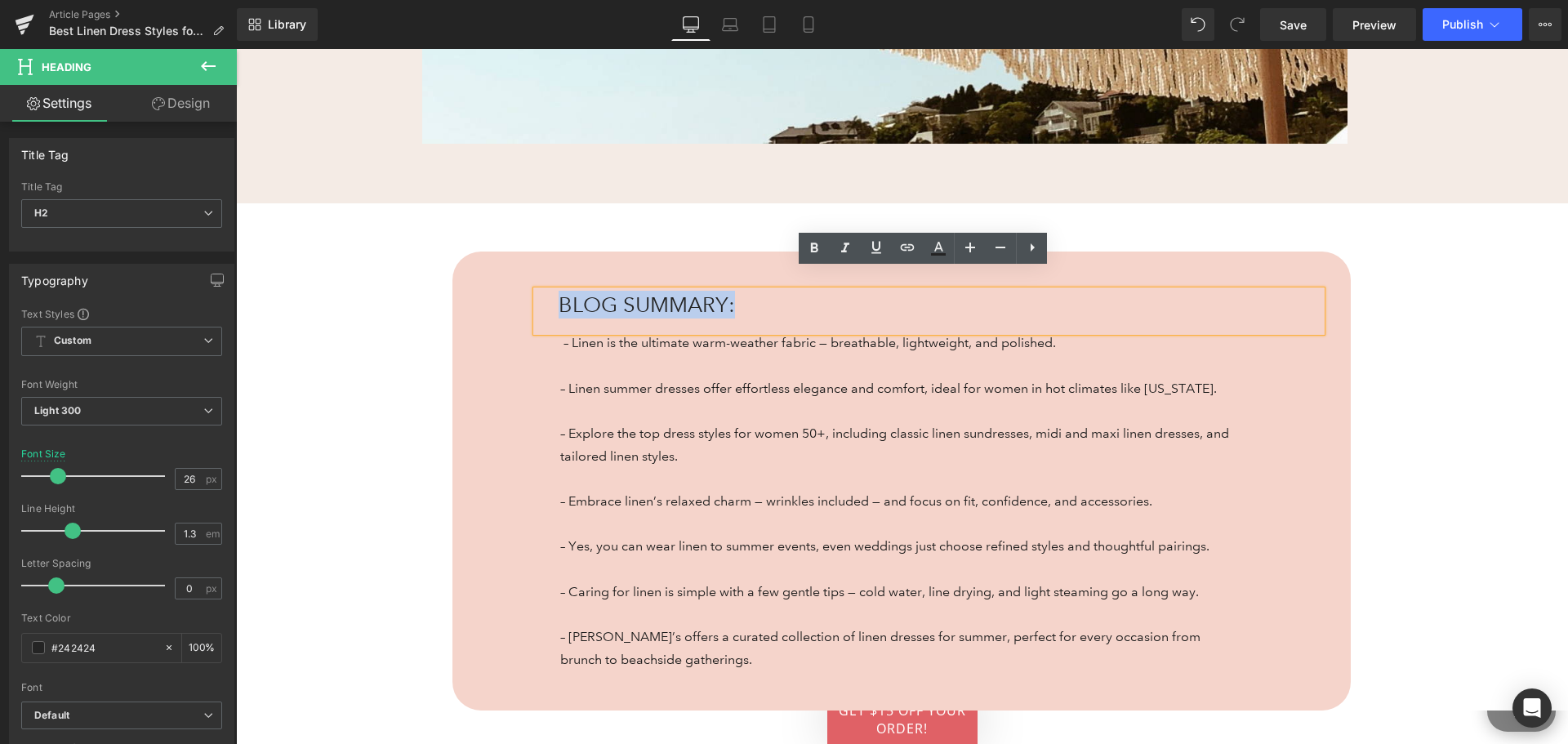
copy span "BLOG SUMMARY:"
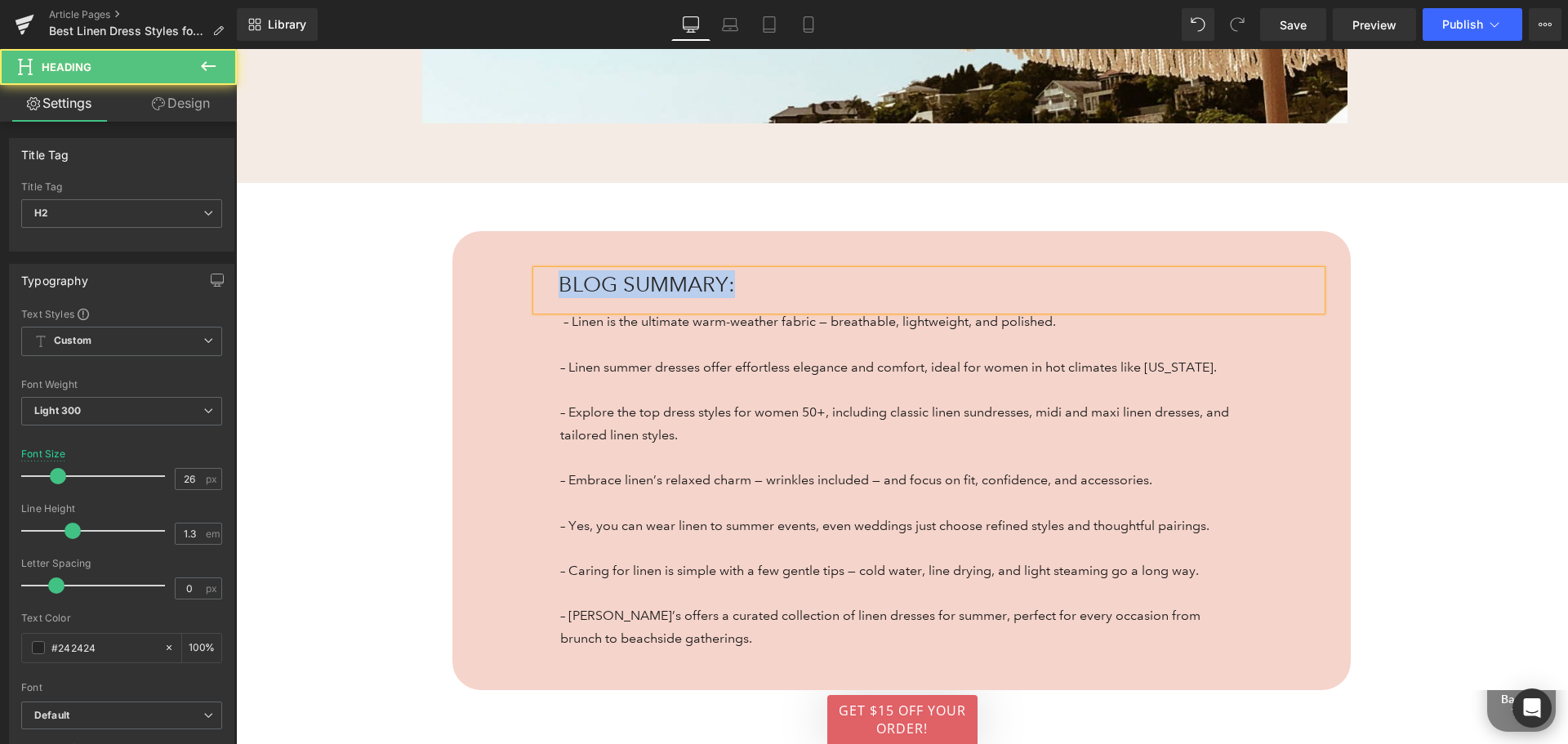
click at [545, 286] on div "BLOG SUMMARY:" at bounding box center [929, 291] width 785 height 41
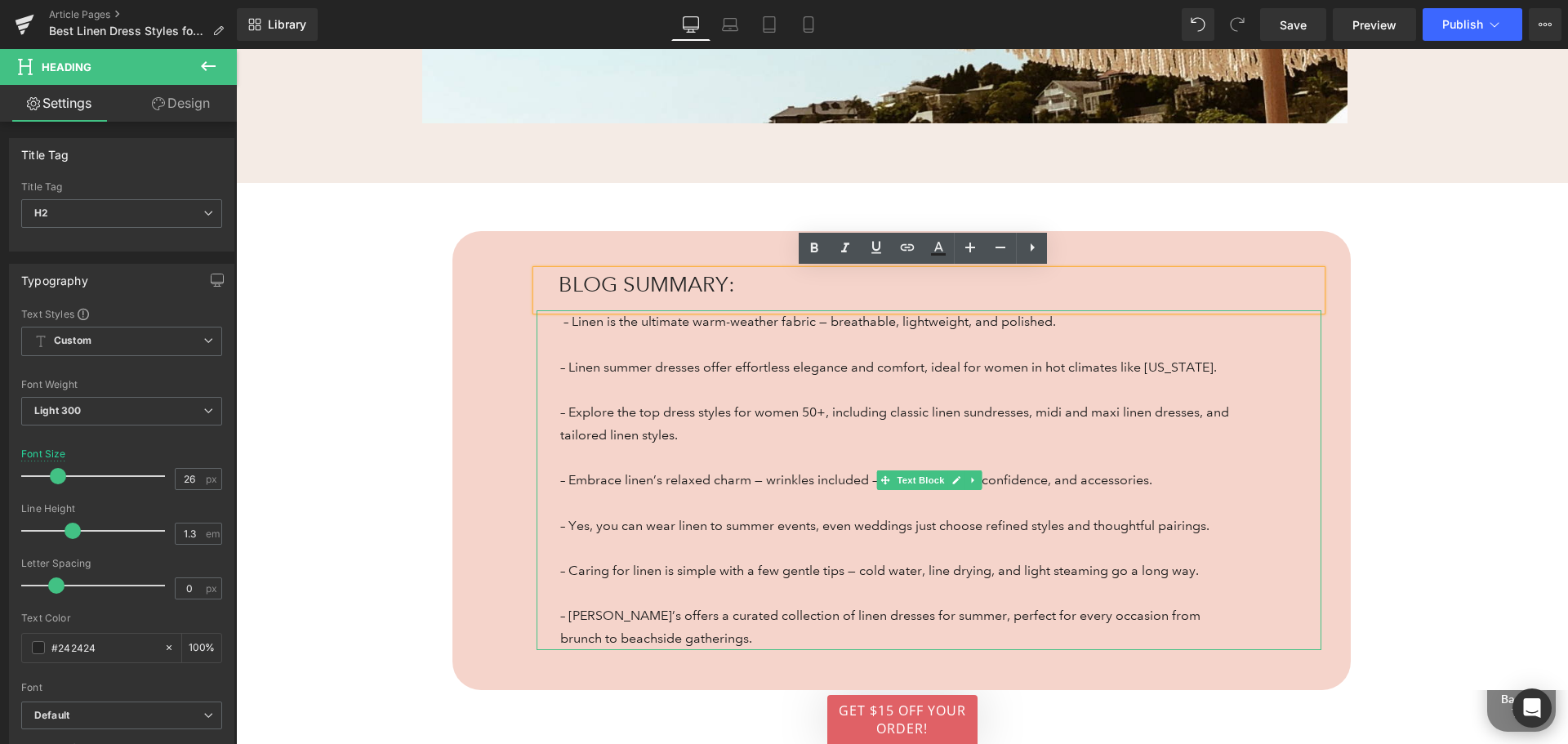
click at [1253, 373] on div "– Linen is the ultimate warm-weather fabric — breathable, lightweight, and poli…" at bounding box center [929, 479] width 785 height 339
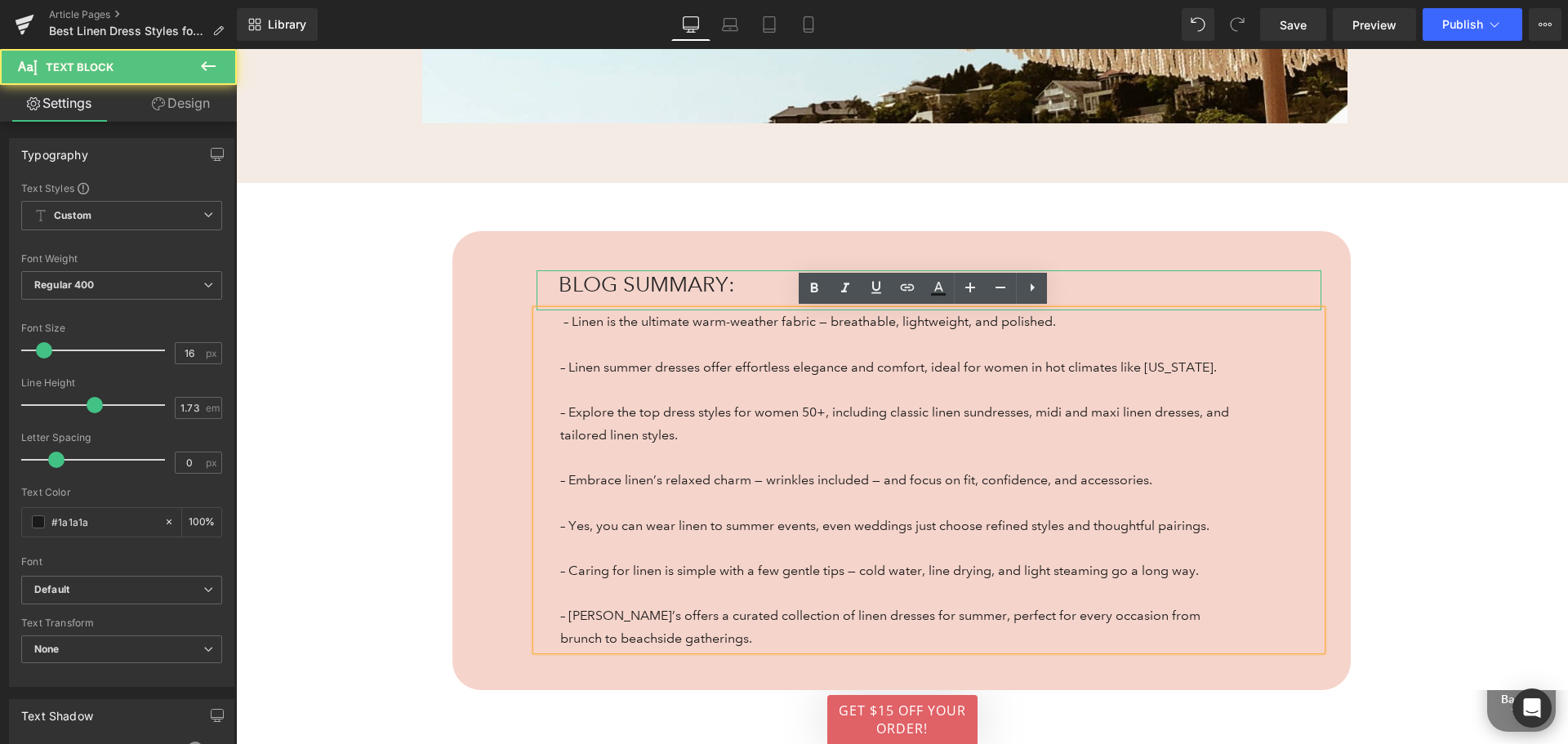
click at [1211, 297] on h2 "BLOG SUMMARY:" at bounding box center [921, 284] width 725 height 27
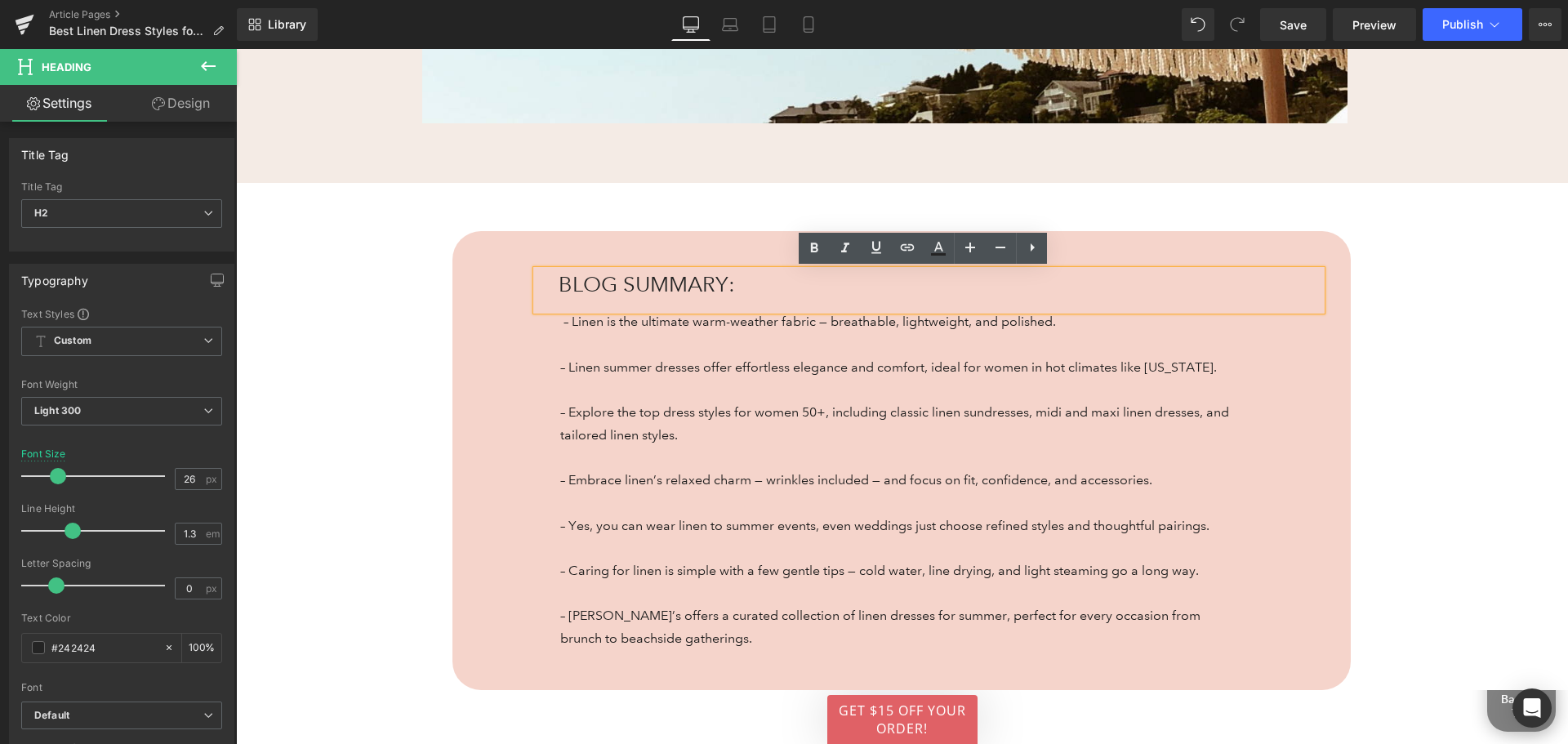
click at [669, 286] on span "BLOG SUMMARY:" at bounding box center [647, 284] width 177 height 25
click at [565, 337] on p at bounding box center [901, 344] width 680 height 22
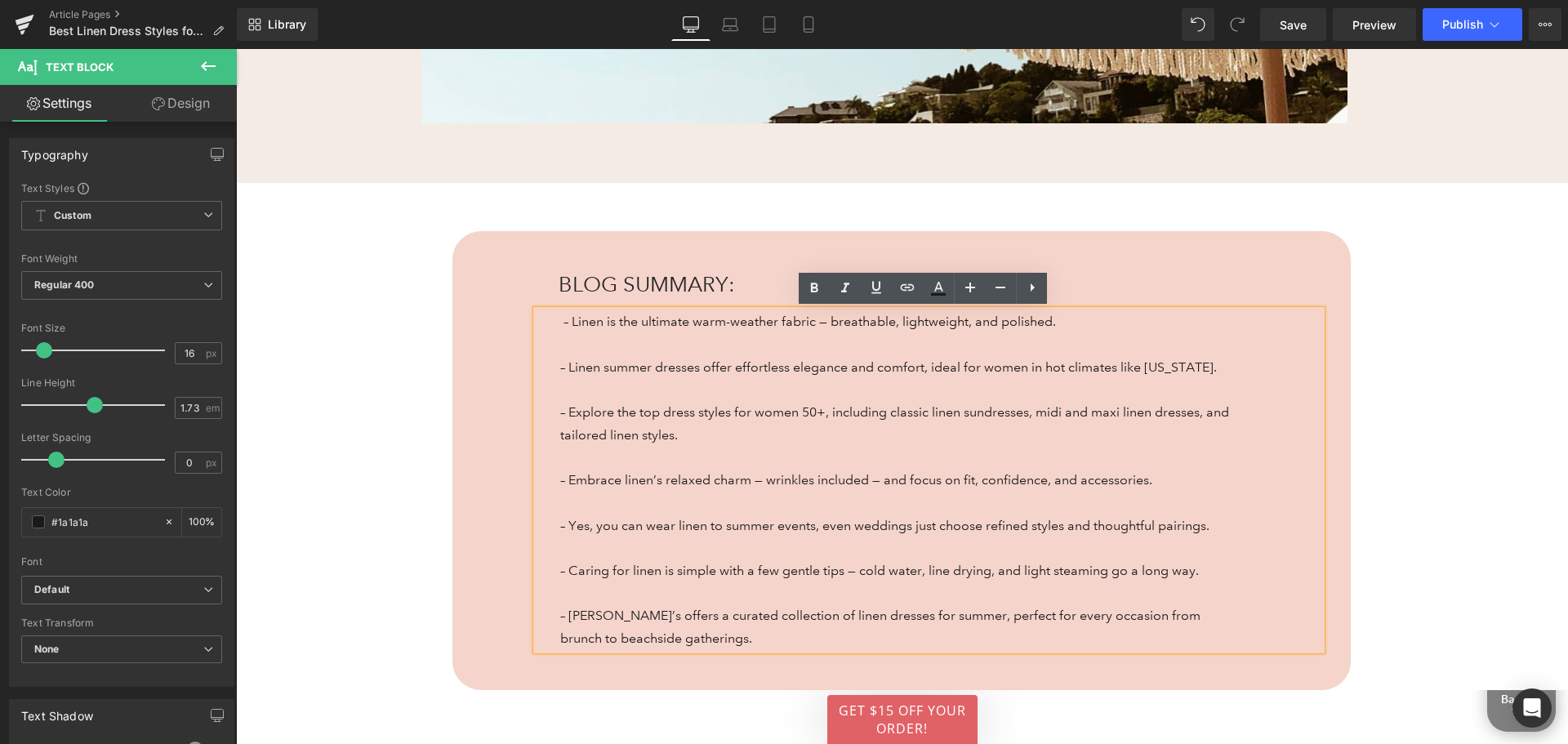
click at [1342, 315] on div "BLOG SUMMARY: Heading – Linen is the ultimate warm-weather fabric — breathable,…" at bounding box center [902, 461] width 899 height 459
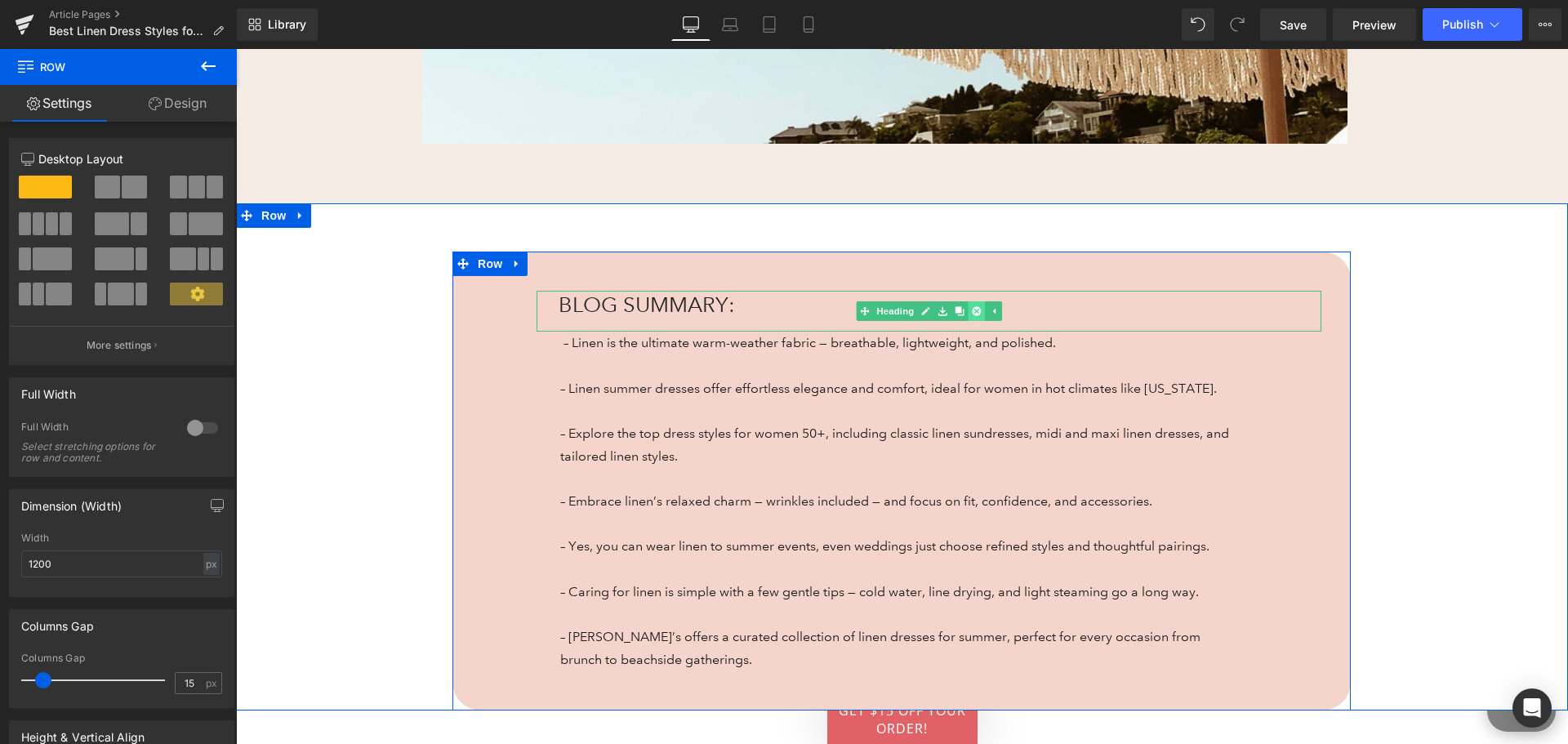
click at [972, 307] on icon at bounding box center [976, 310] width 9 height 9
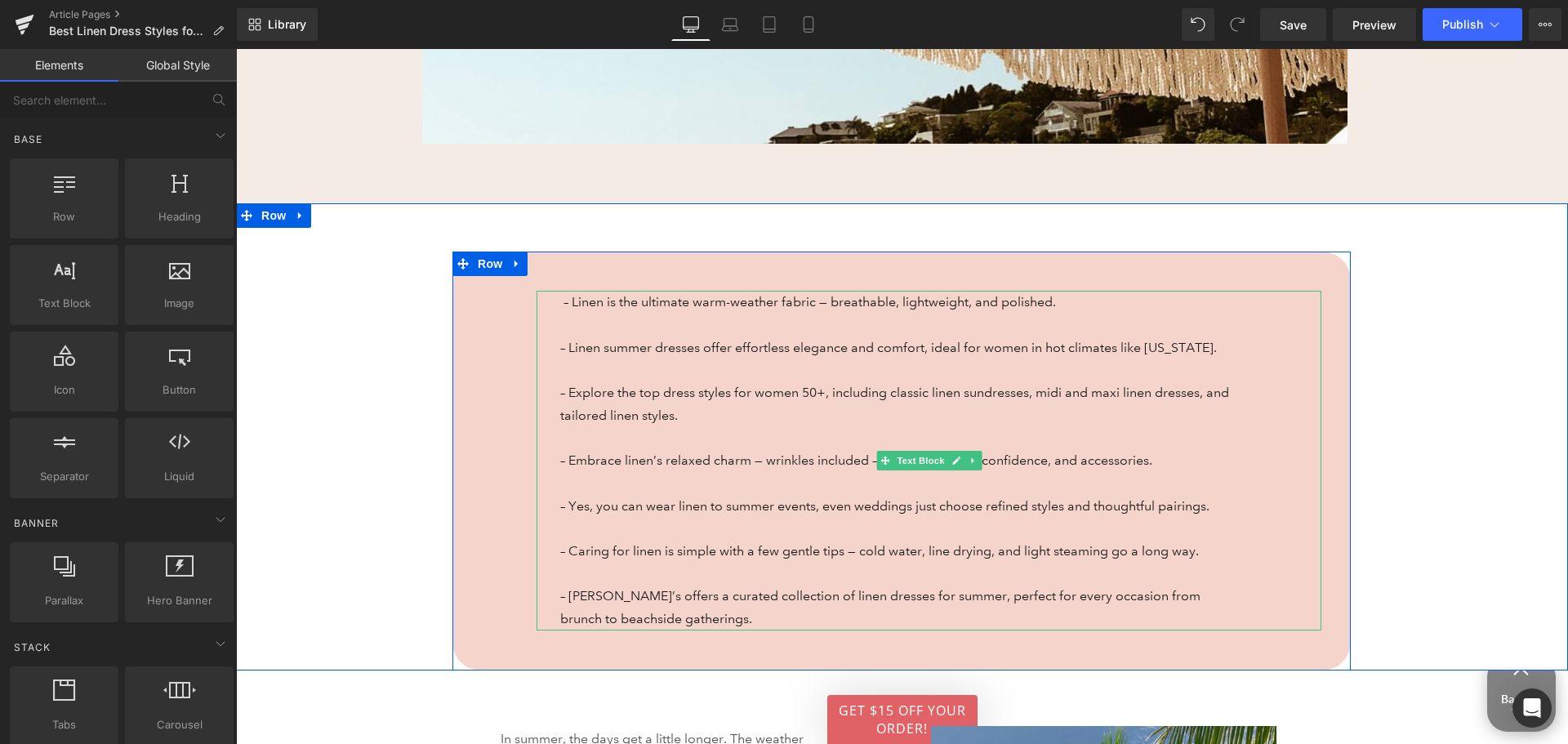
click at [564, 294] on span "– Linen is the ultimate warm-weather fabric — breathable, lightweight, and poli…" at bounding box center [810, 302] width 492 height 16
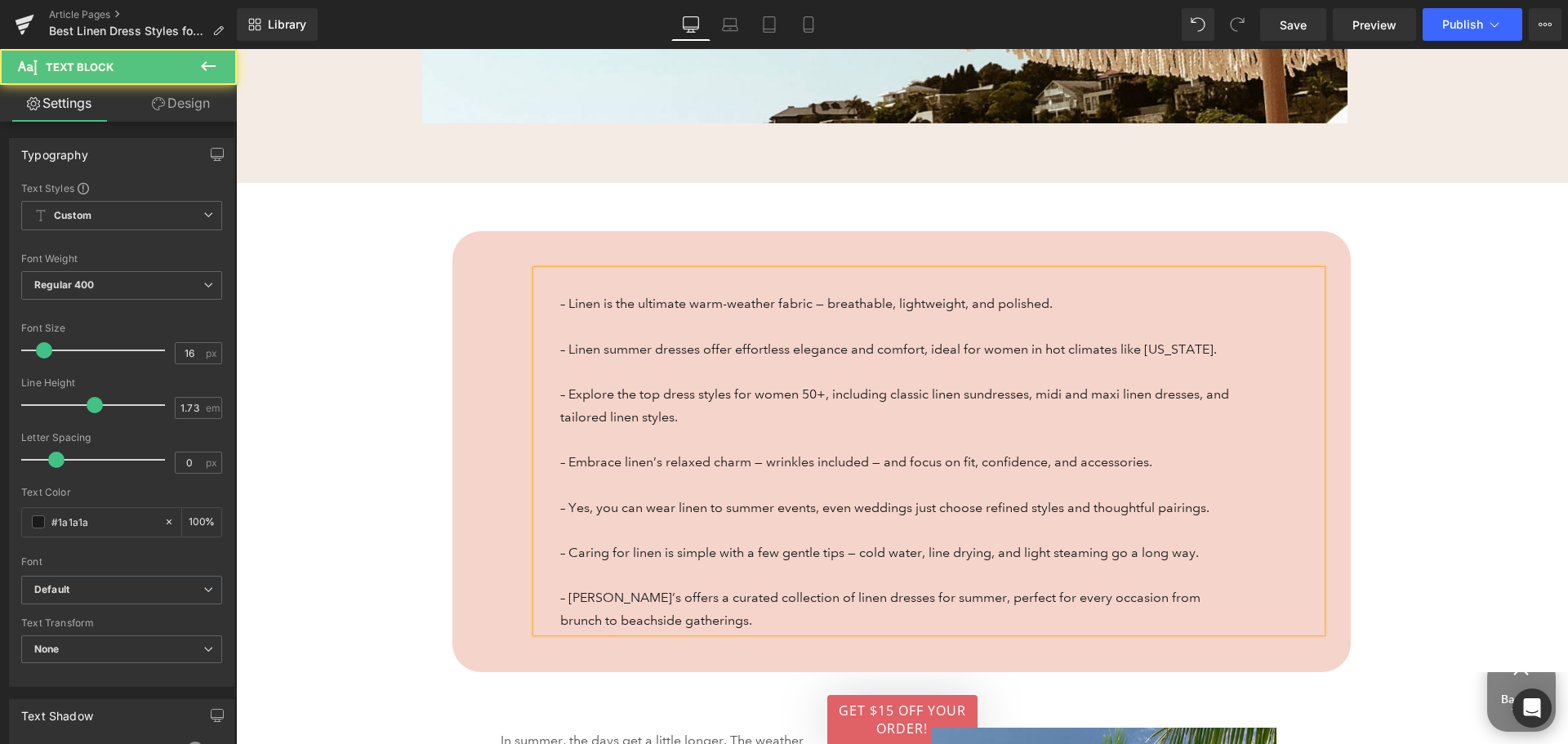
click at [570, 283] on p at bounding box center [901, 281] width 680 height 22
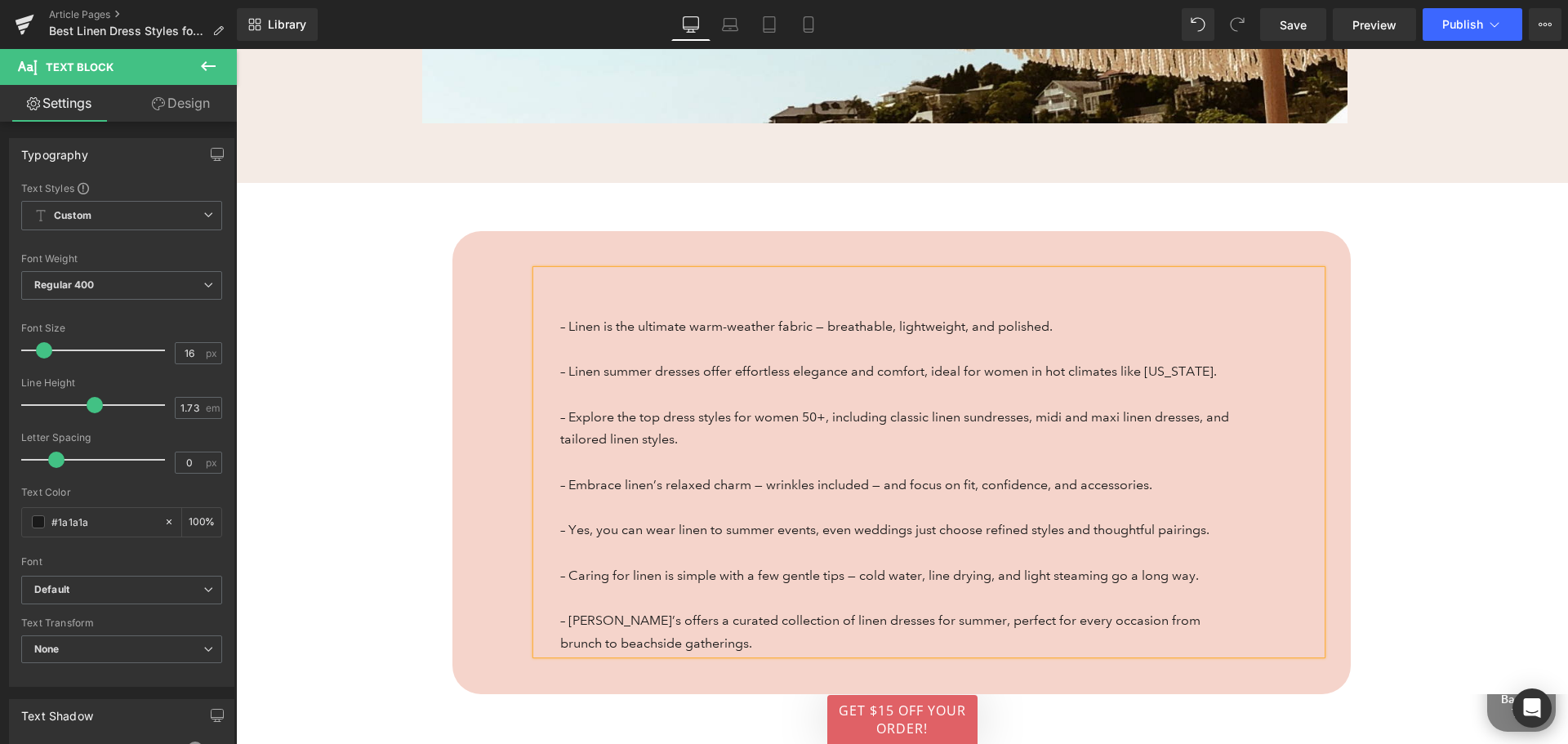
click at [567, 283] on p at bounding box center [901, 281] width 680 height 22
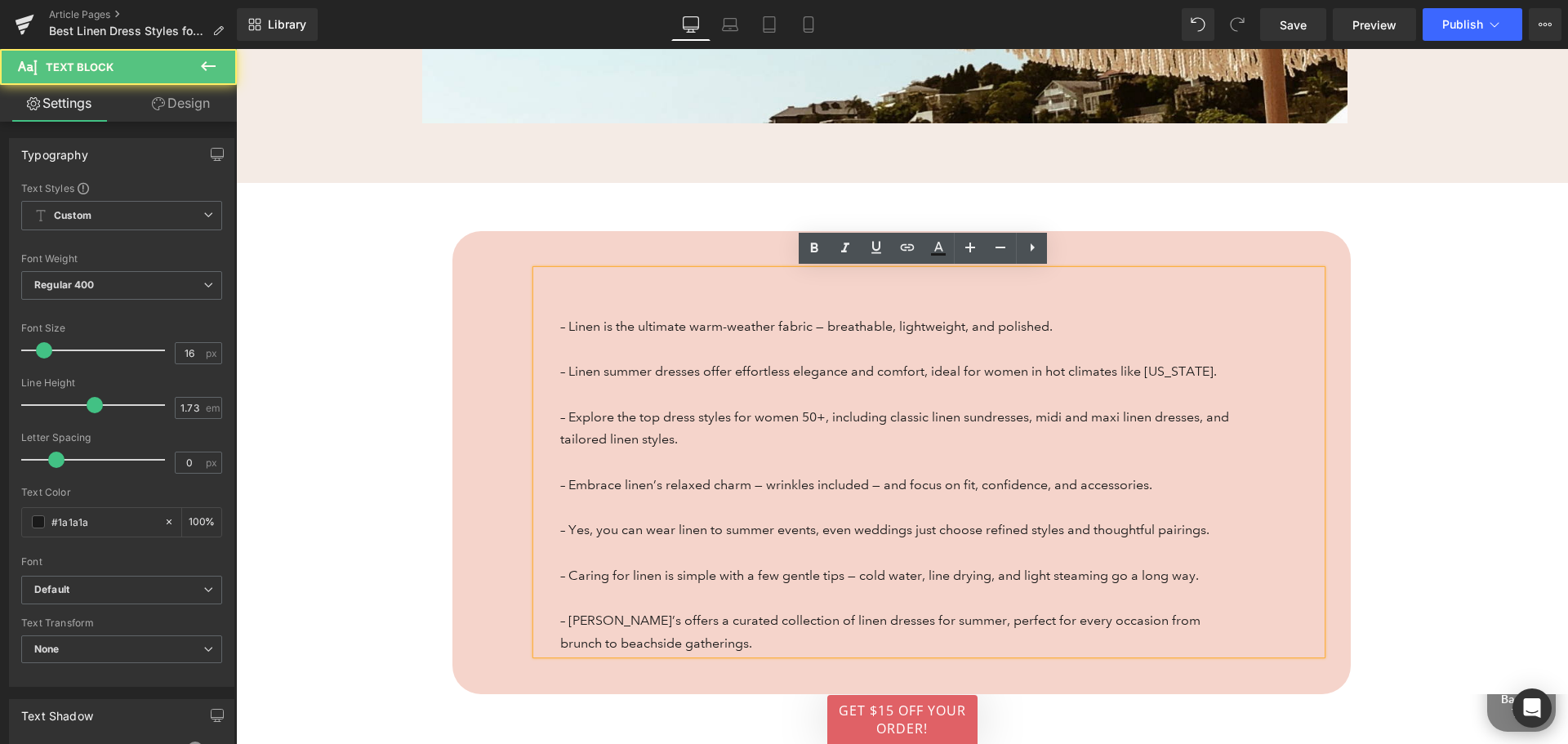
click at [548, 288] on div "– Linen is the ultimate warm-weather fabric — breathable, lightweight, and poli…" at bounding box center [929, 463] width 785 height 385
click at [542, 283] on div "– Linen is the ultimate warm-weather fabric — breathable, lightweight, and poli…" at bounding box center [929, 463] width 785 height 385
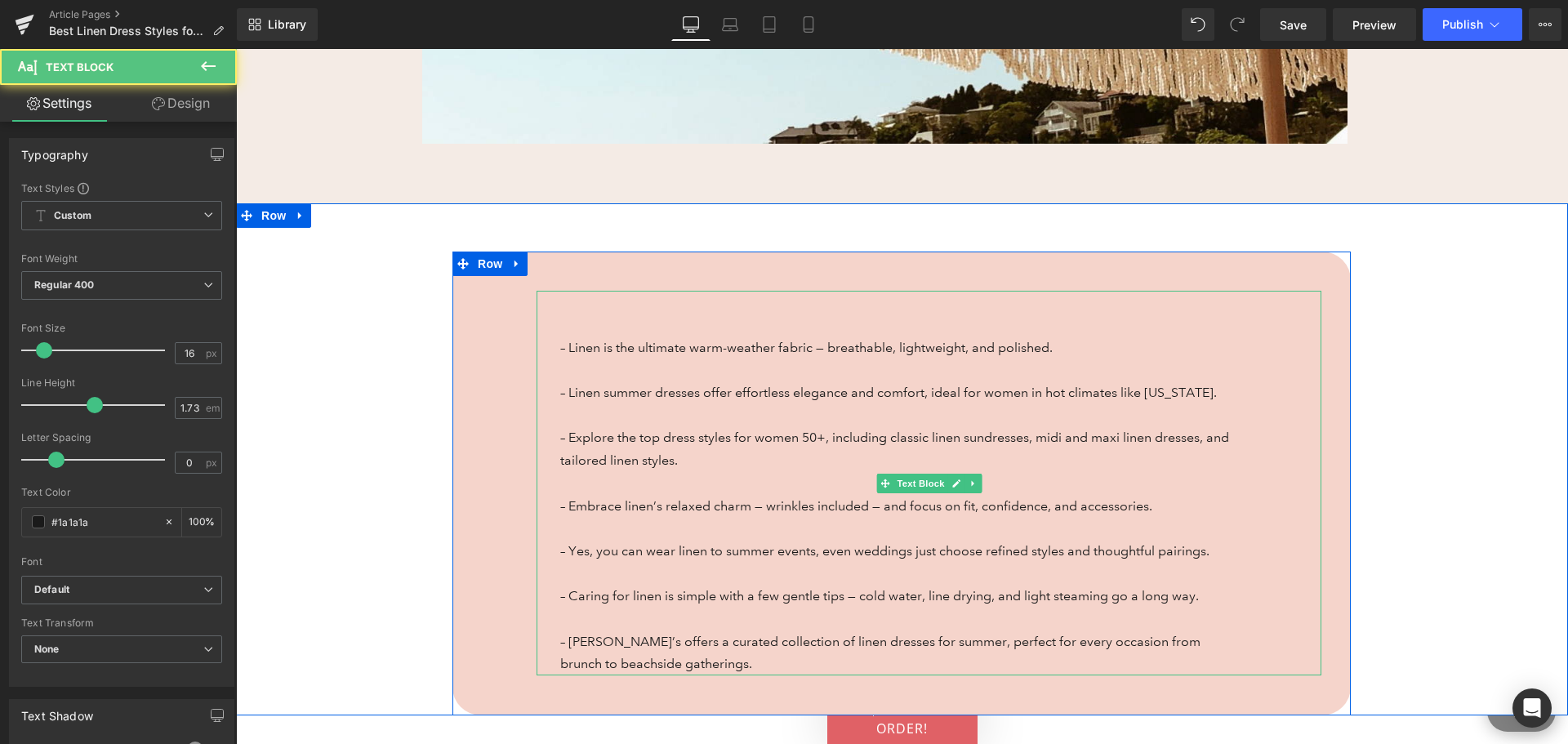
click at [767, 340] on span "– Linen is the ultimate warm-weather fabric — breathable, lightweight, and poli…" at bounding box center [807, 348] width 492 height 16
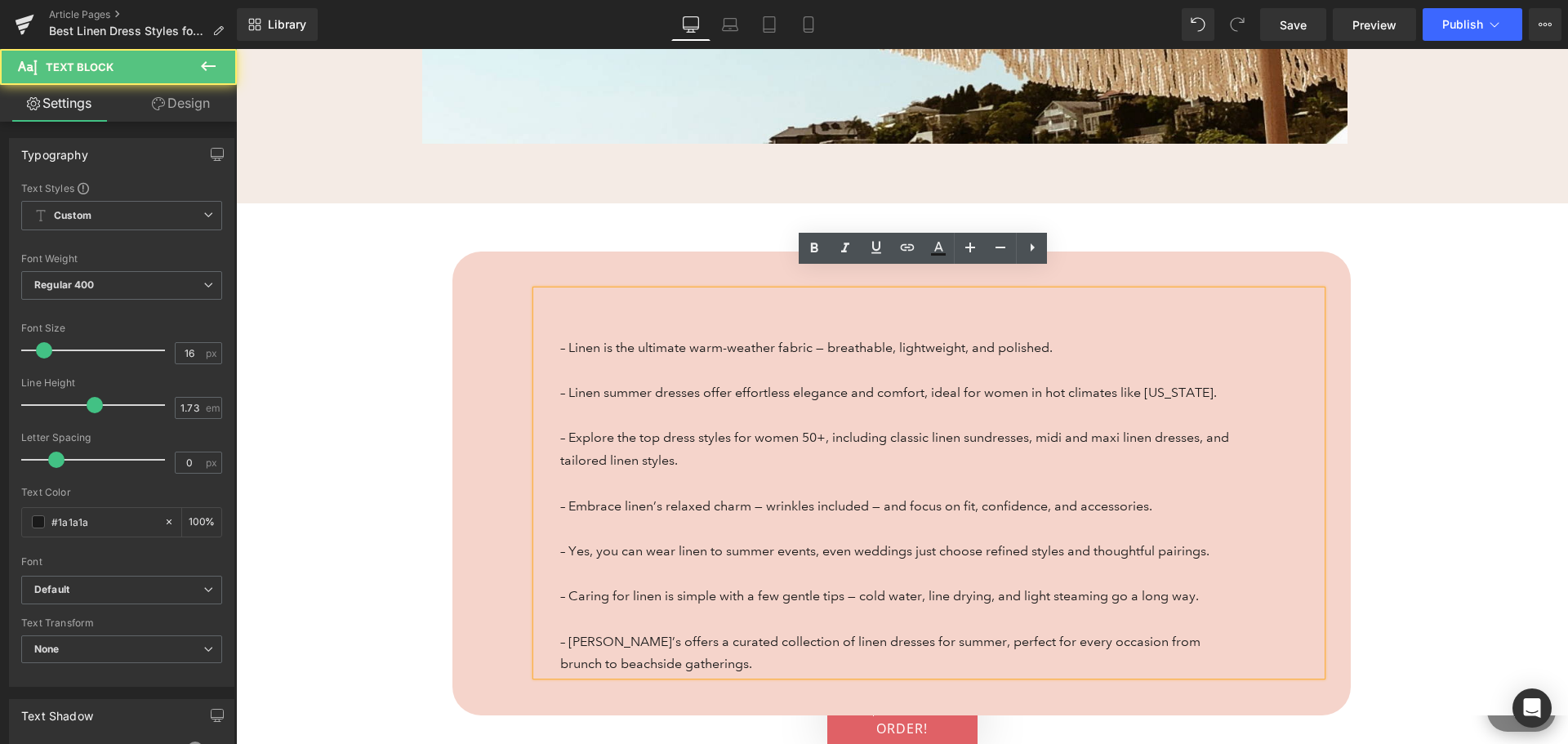
click at [596, 291] on p at bounding box center [901, 302] width 680 height 22
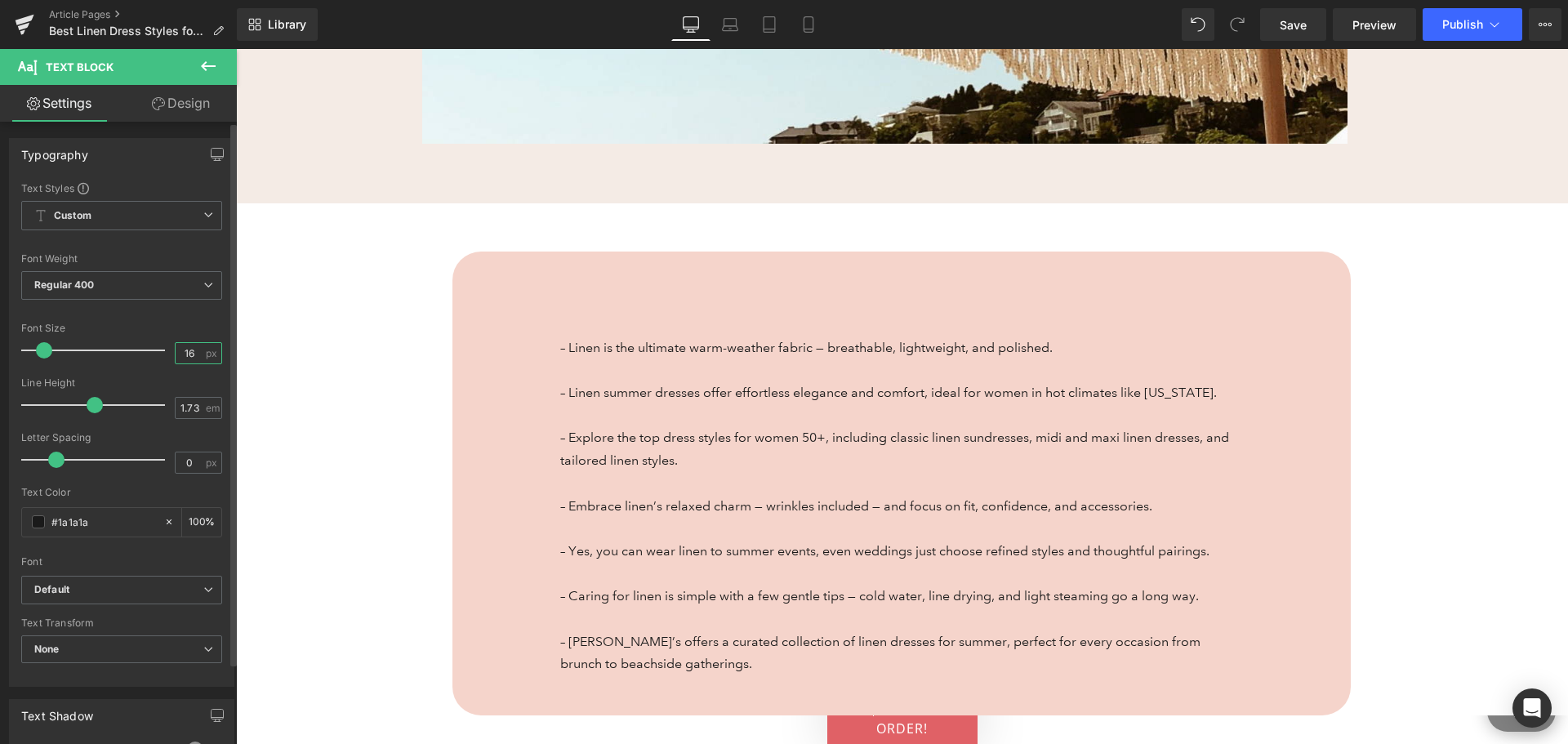
click at [195, 352] on input "16" at bounding box center [190, 352] width 28 height 21
click at [192, 352] on input "16" at bounding box center [190, 352] width 28 height 21
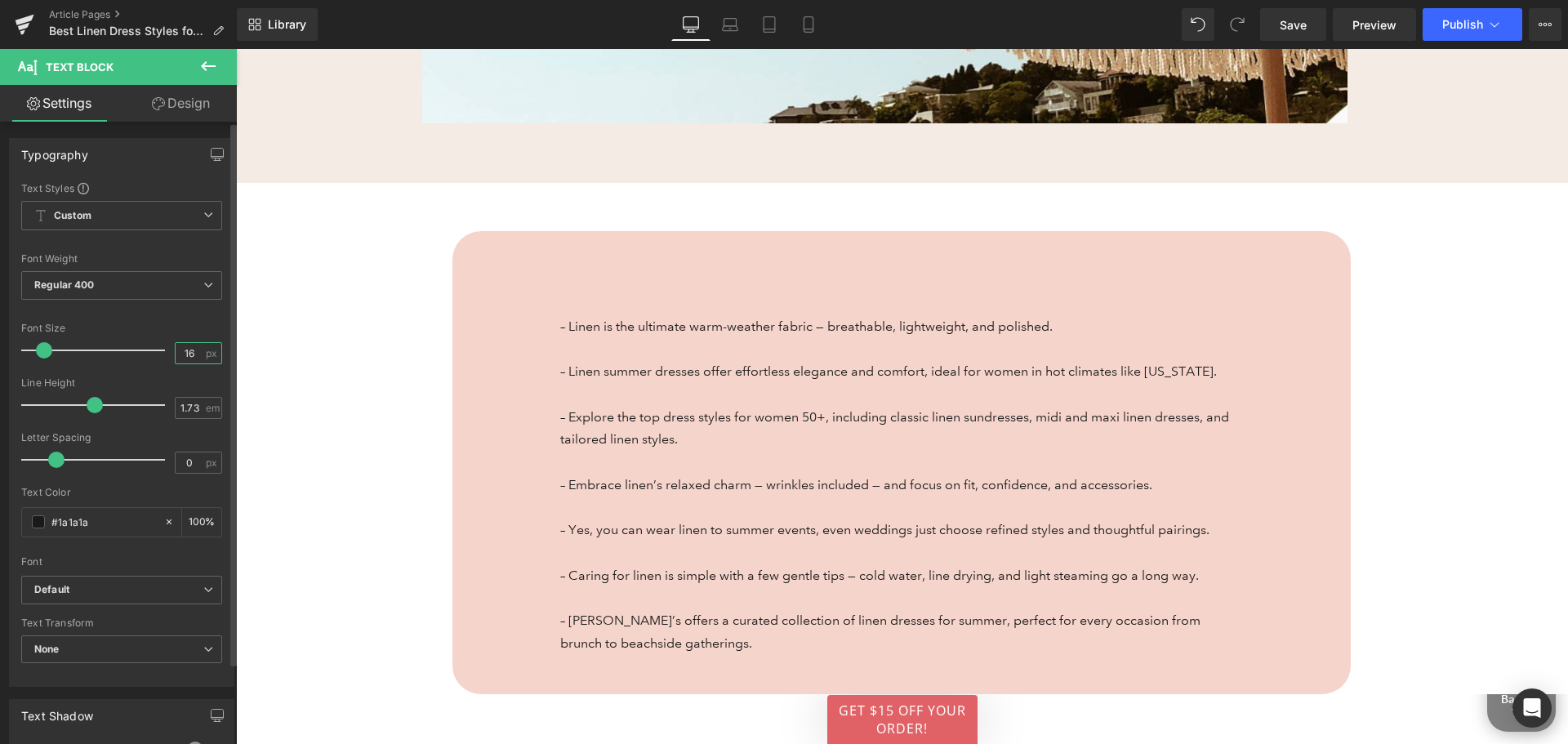
type input "1"
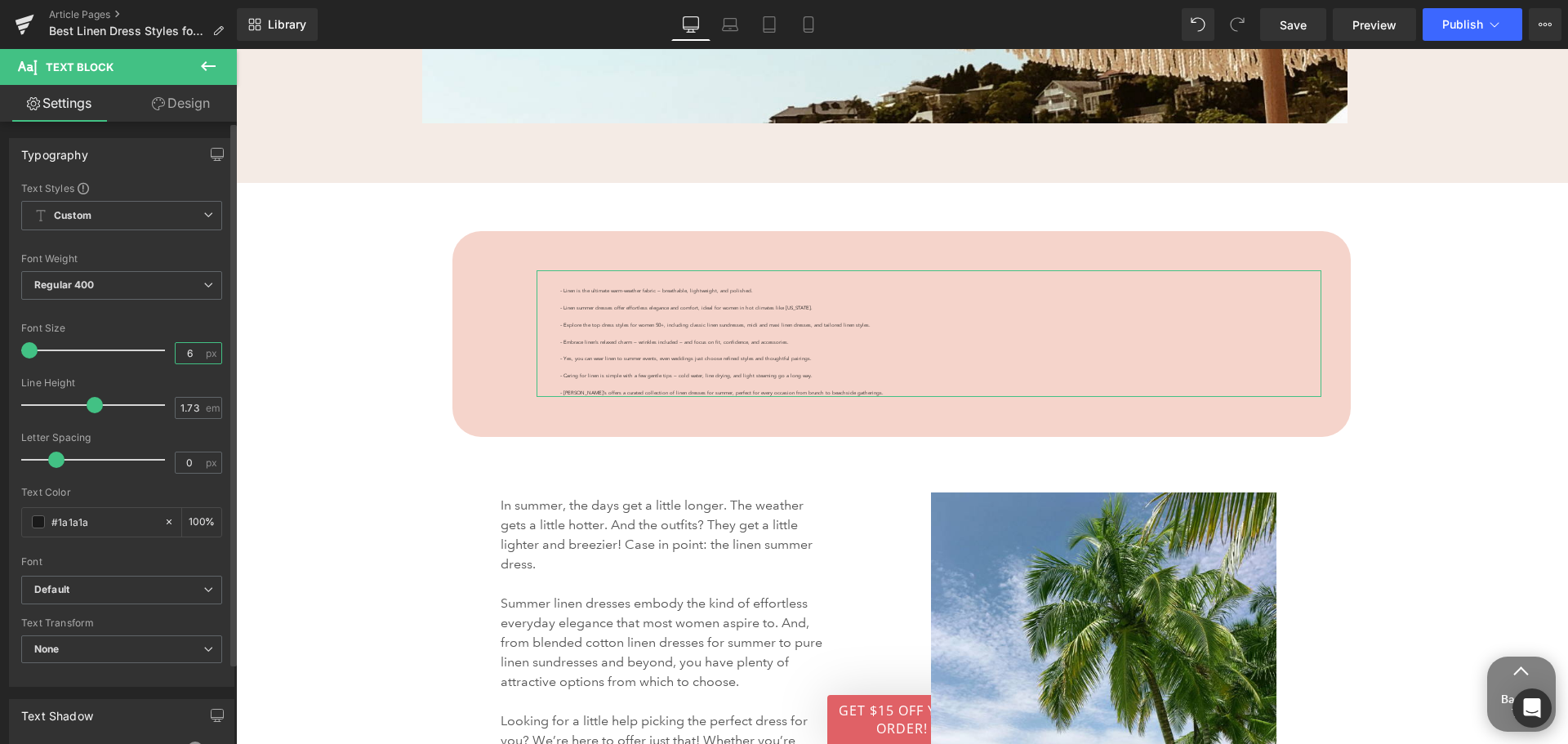
click at [178, 349] on input "6" at bounding box center [190, 352] width 28 height 21
type input "16"
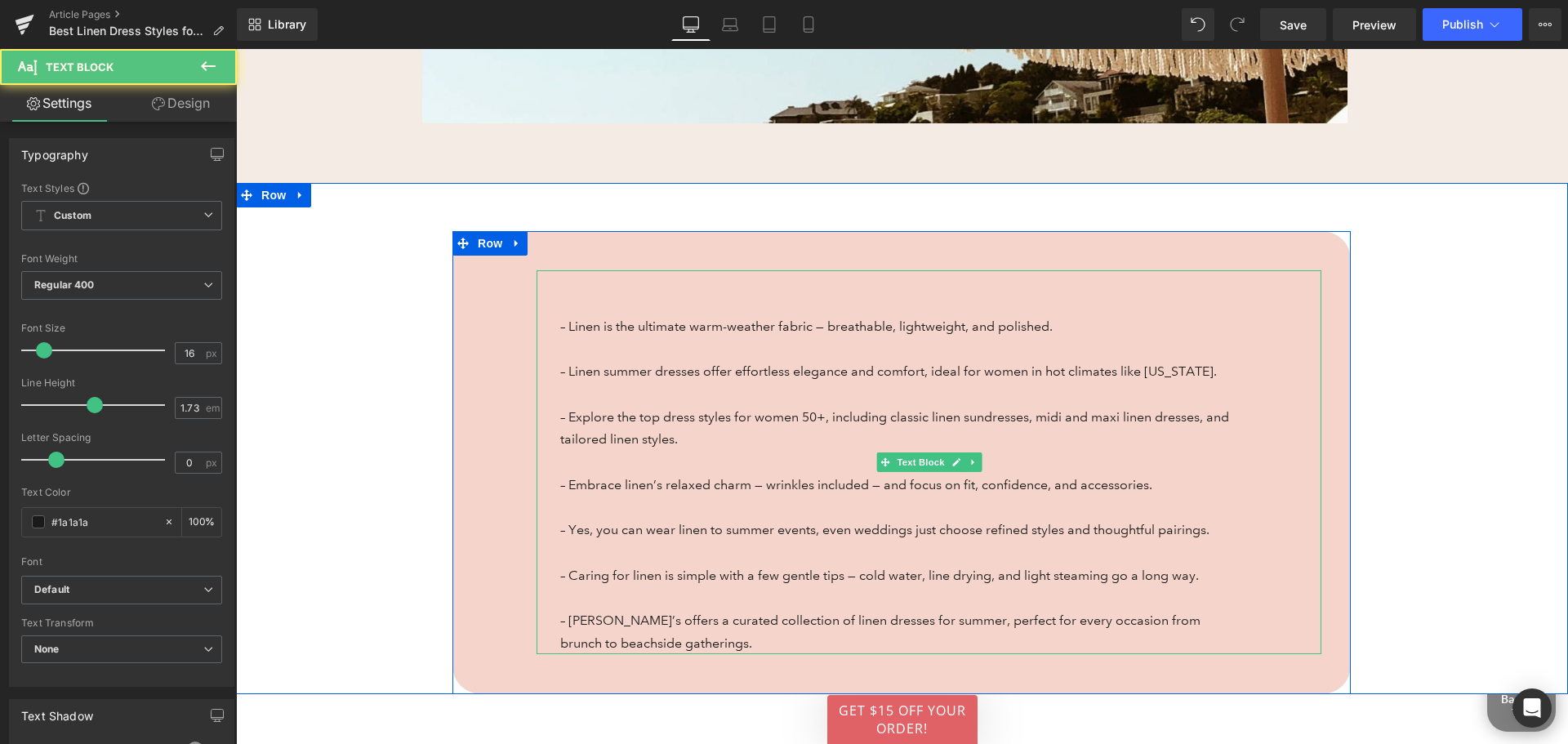
click at [598, 290] on p at bounding box center [901, 281] width 680 height 22
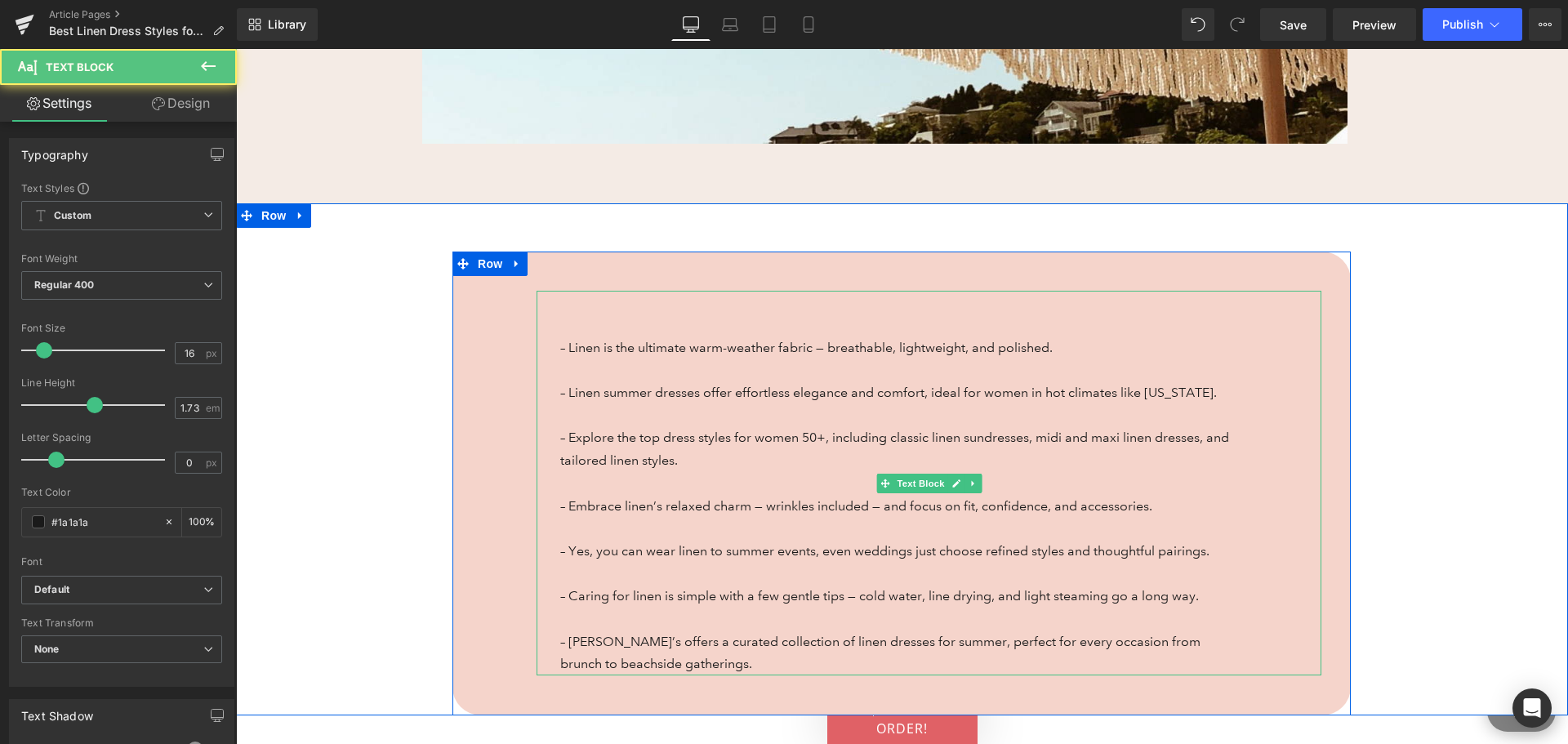
click at [561, 340] on span "– Linen is the ultimate warm-weather fabric — breathable, lightweight, and poli…" at bounding box center [807, 348] width 492 height 16
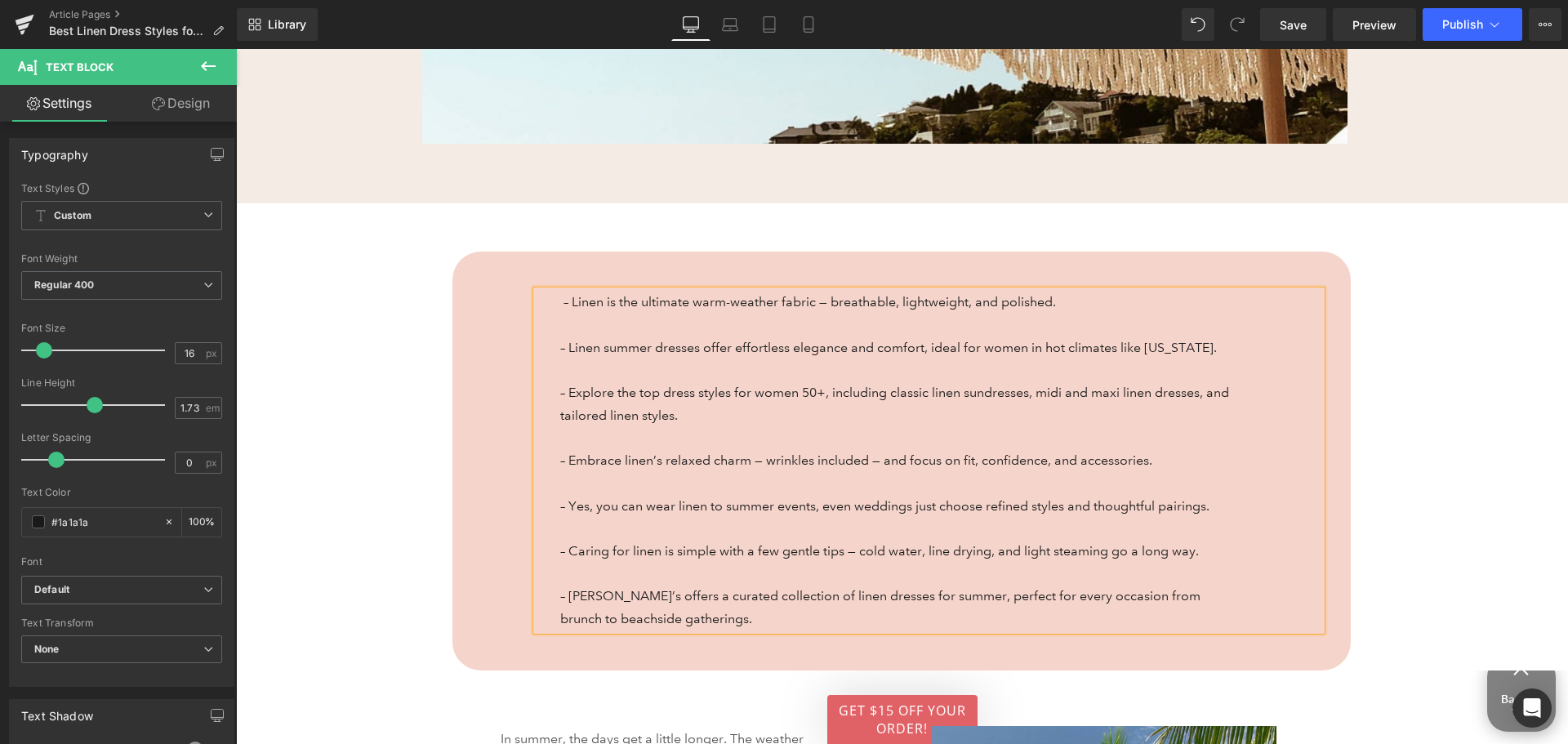
click at [561, 622] on div "– Linen is the ultimate warm-weather fabric — breathable, lightweight, and poli…" at bounding box center [902, 461] width 899 height 418
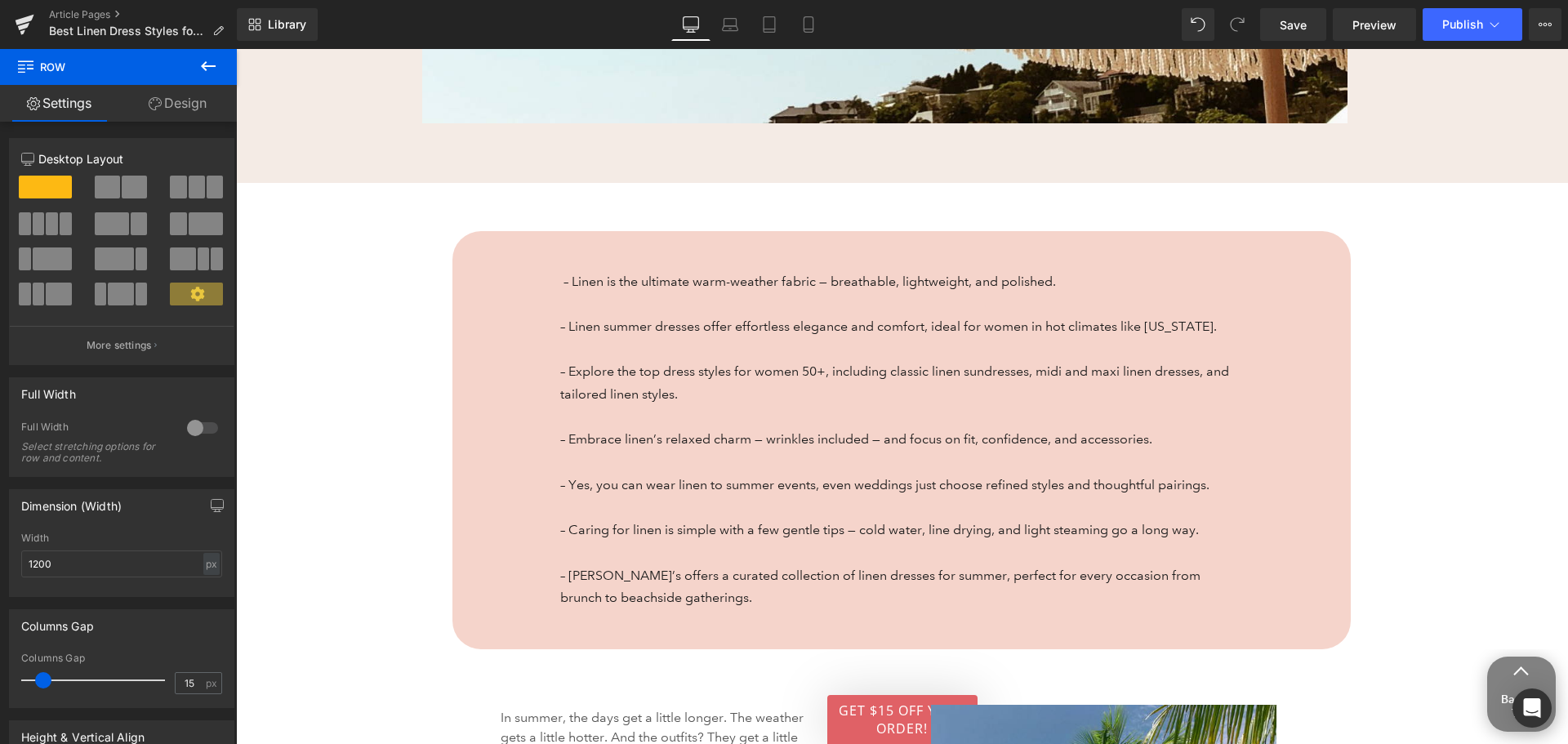
click at [202, 67] on icon at bounding box center [208, 66] width 15 height 10
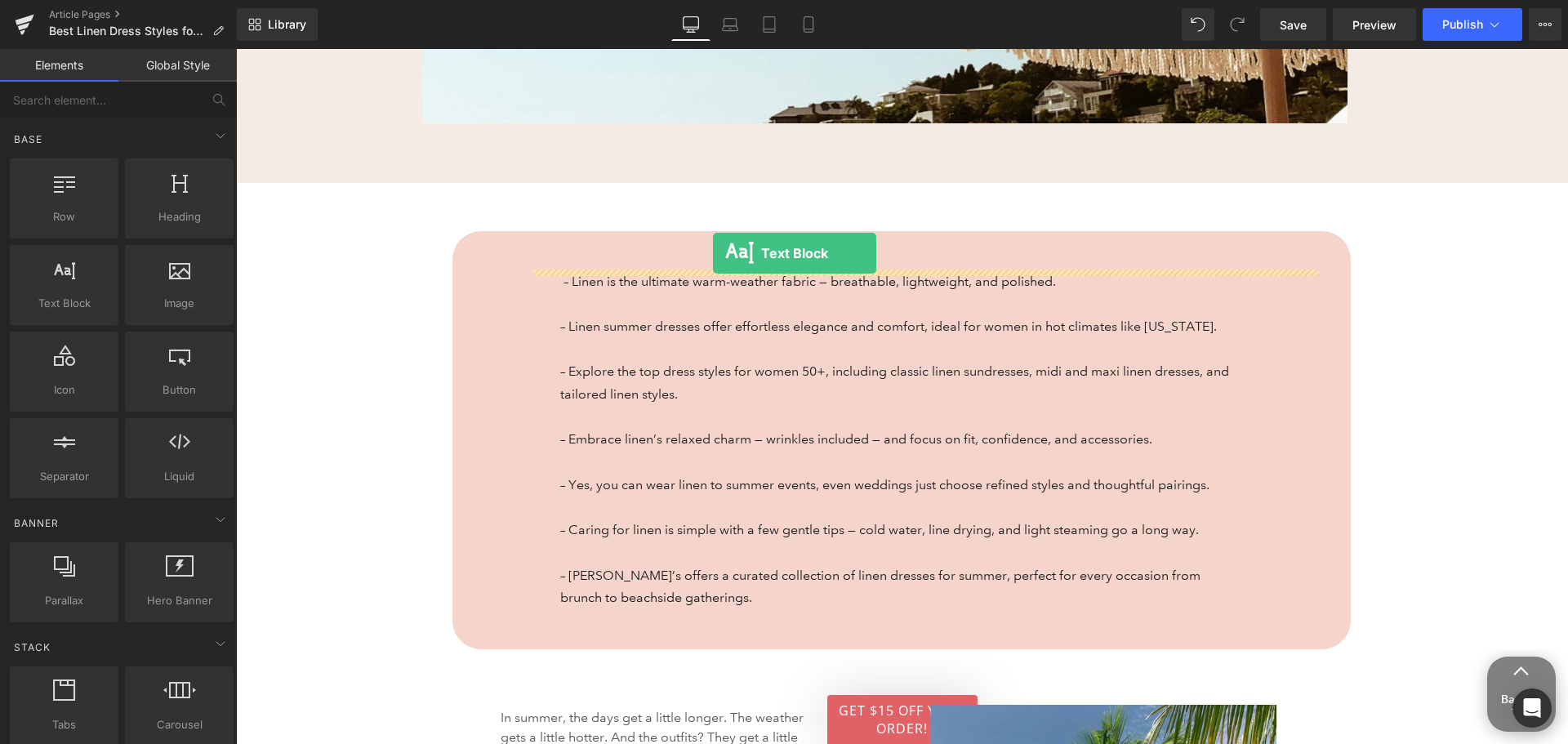
drag, startPoint x: 311, startPoint y: 321, endPoint x: 713, endPoint y: 253, distance: 407.7
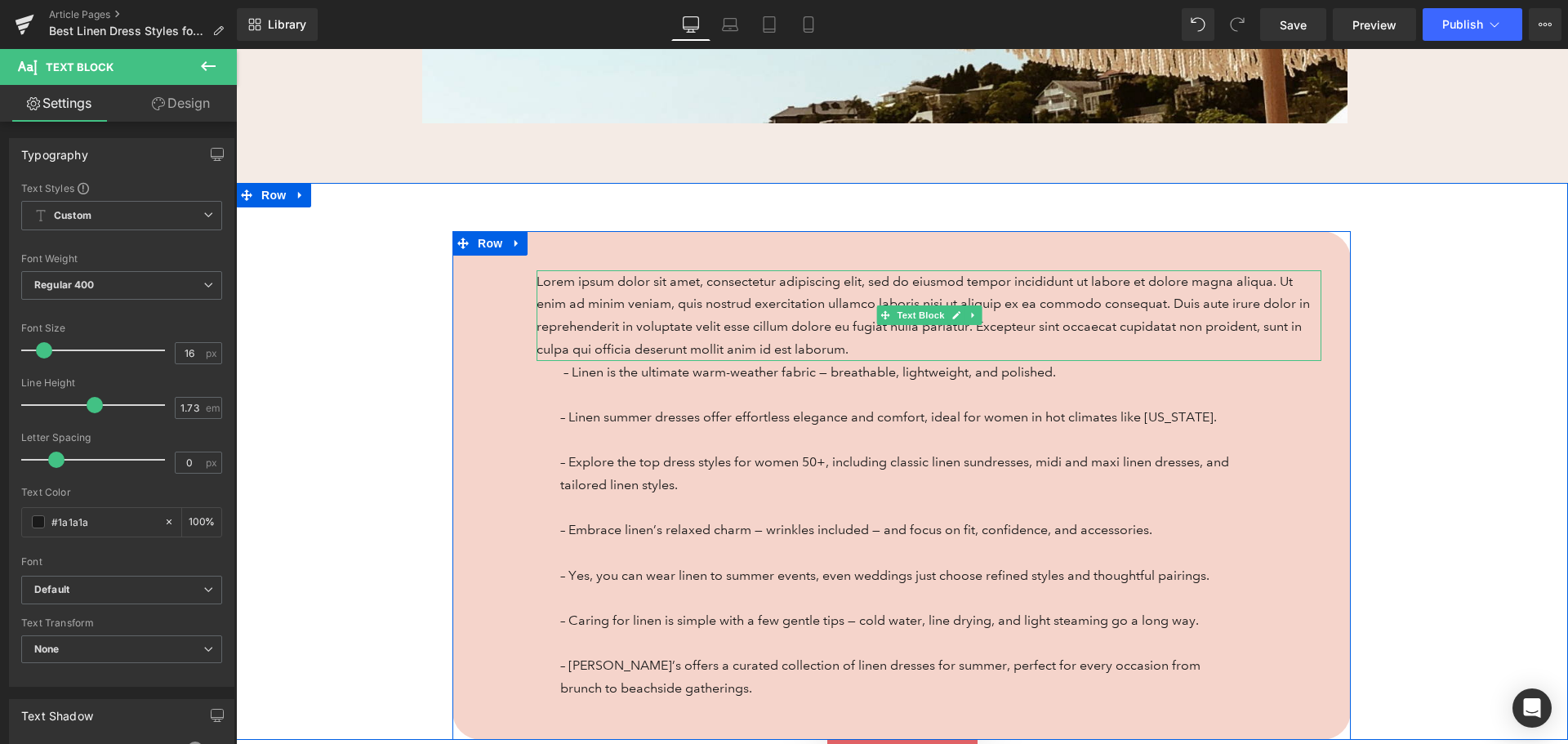
click at [753, 341] on p "Lorem ipsum dolor sit amet, consectetur adipiscing elit, sed do eiusmod tempor …" at bounding box center [929, 315] width 785 height 91
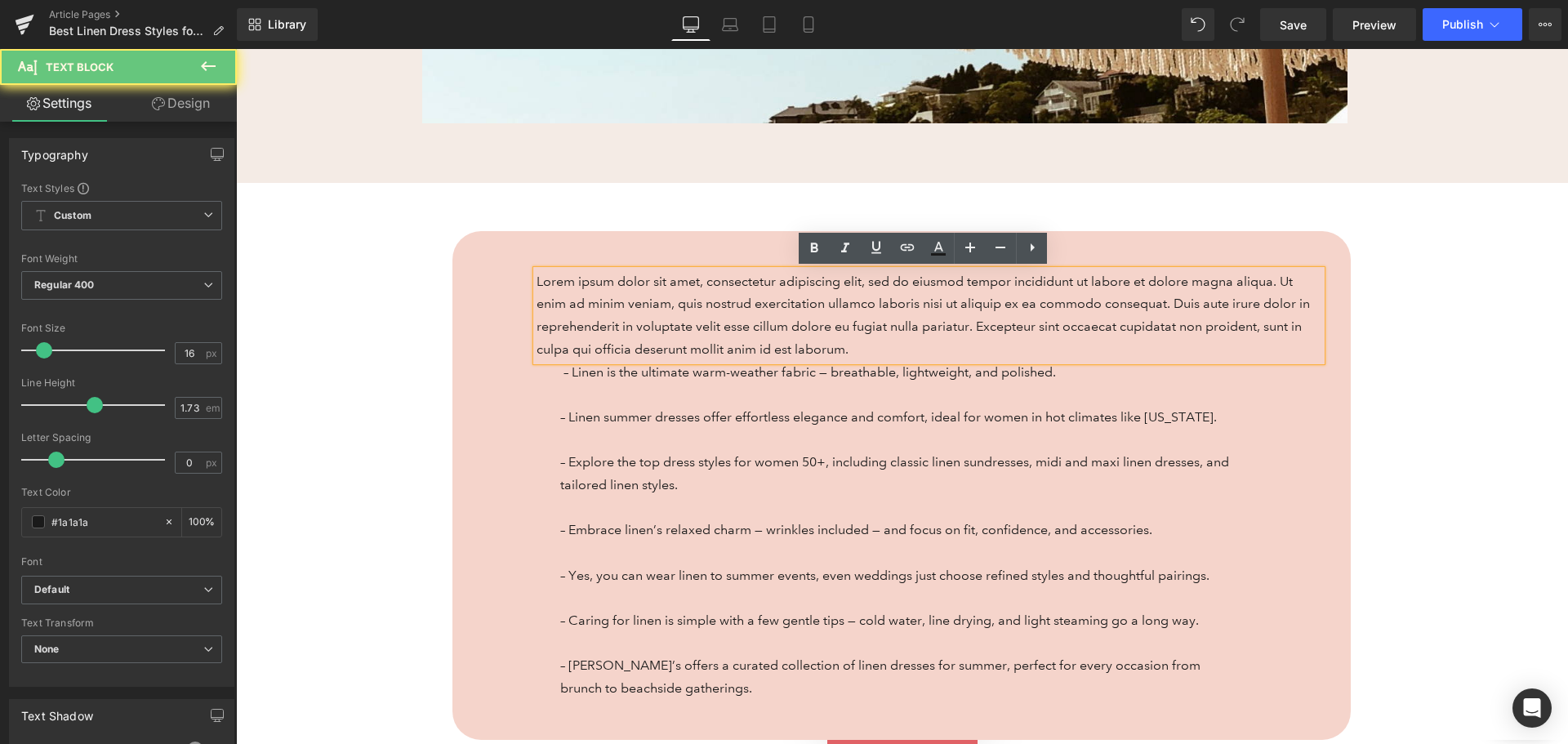
click at [753, 341] on p "Lorem ipsum dolor sit amet, consectetur adipiscing elit, sed do eiusmod tempor …" at bounding box center [929, 315] width 785 height 91
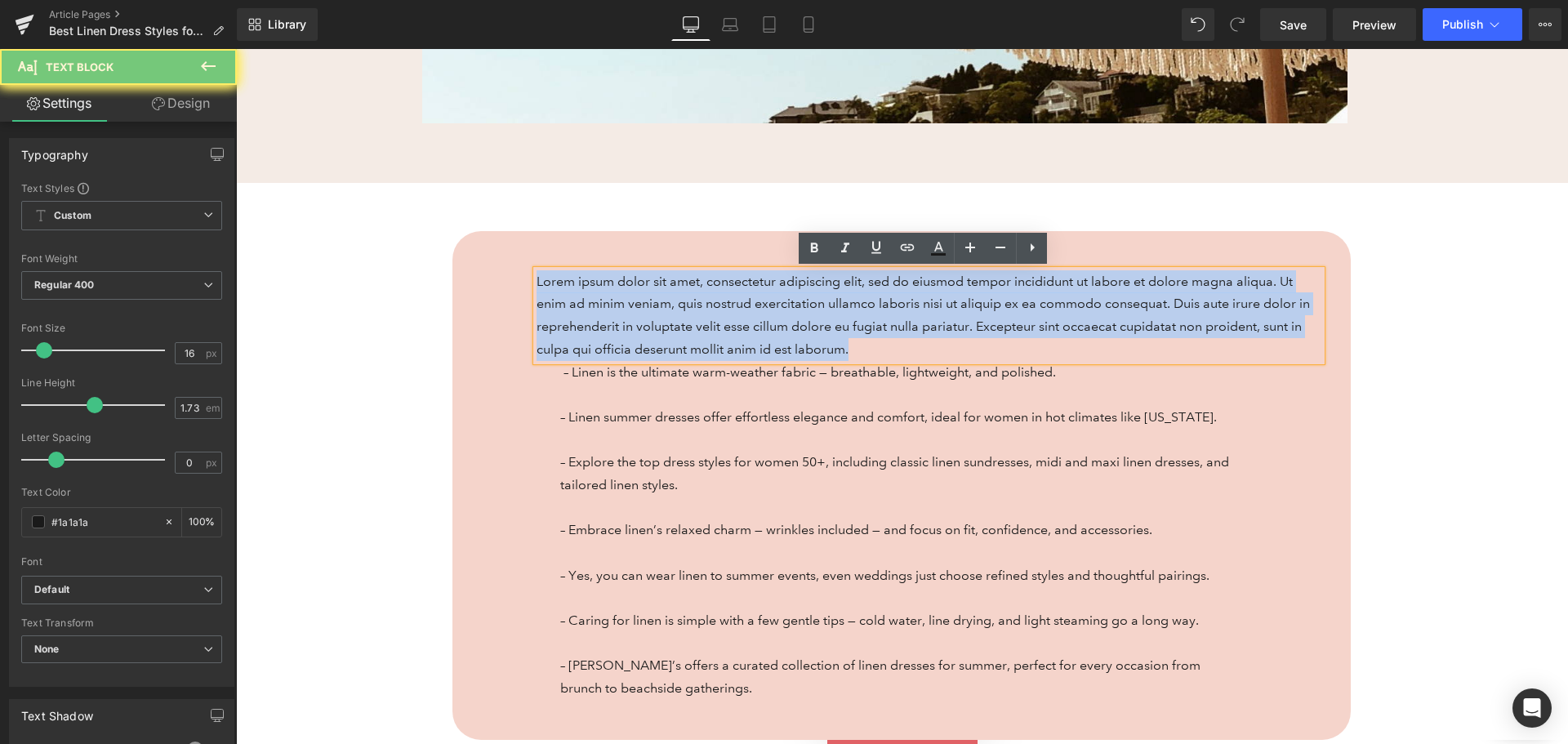
click at [753, 341] on p "Lorem ipsum dolor sit amet, consectetur adipiscing elit, sed do eiusmod tempor …" at bounding box center [929, 315] width 785 height 91
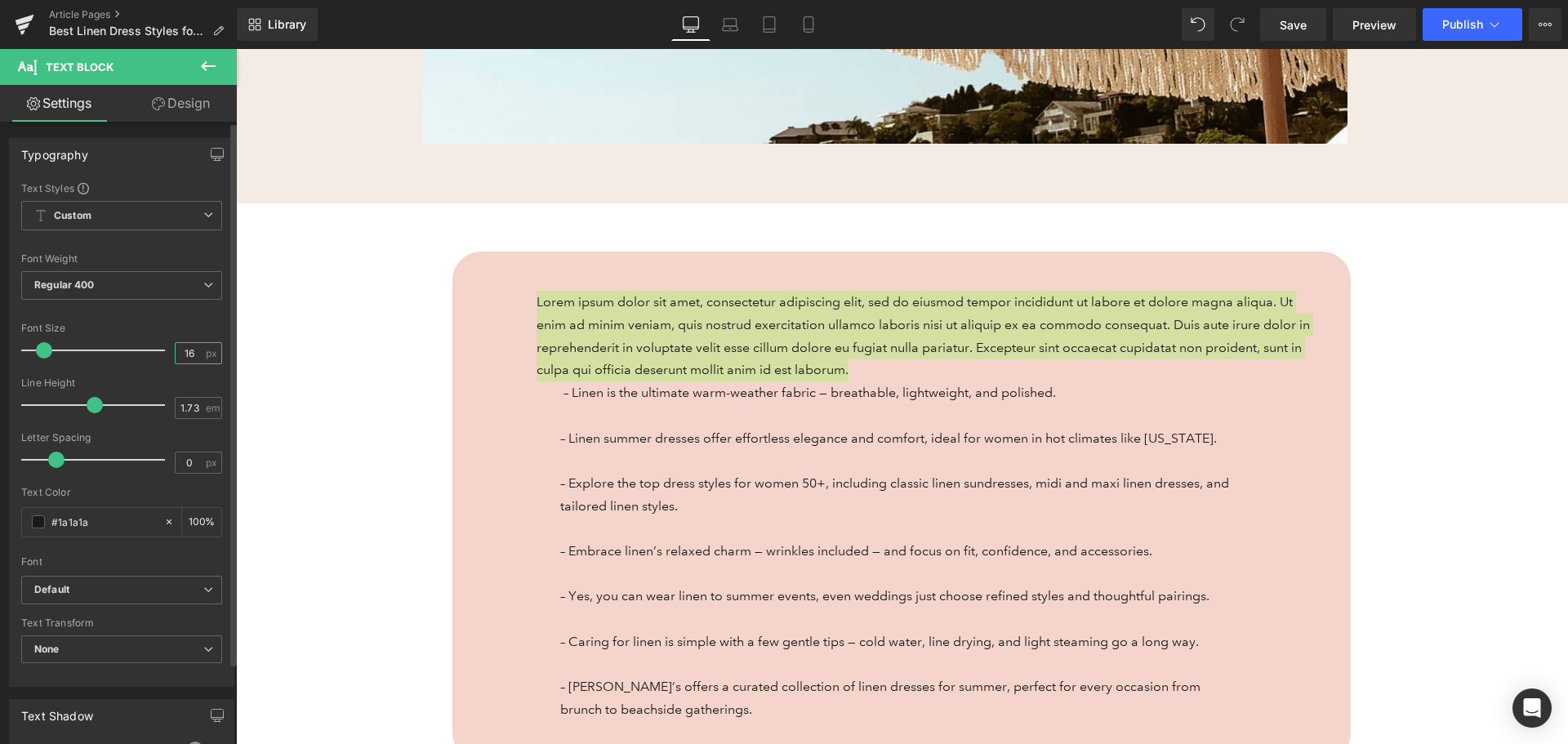
drag, startPoint x: 191, startPoint y: 351, endPoint x: 175, endPoint y: 350, distance: 16.0
click at [176, 350] on input "16" at bounding box center [190, 352] width 28 height 21
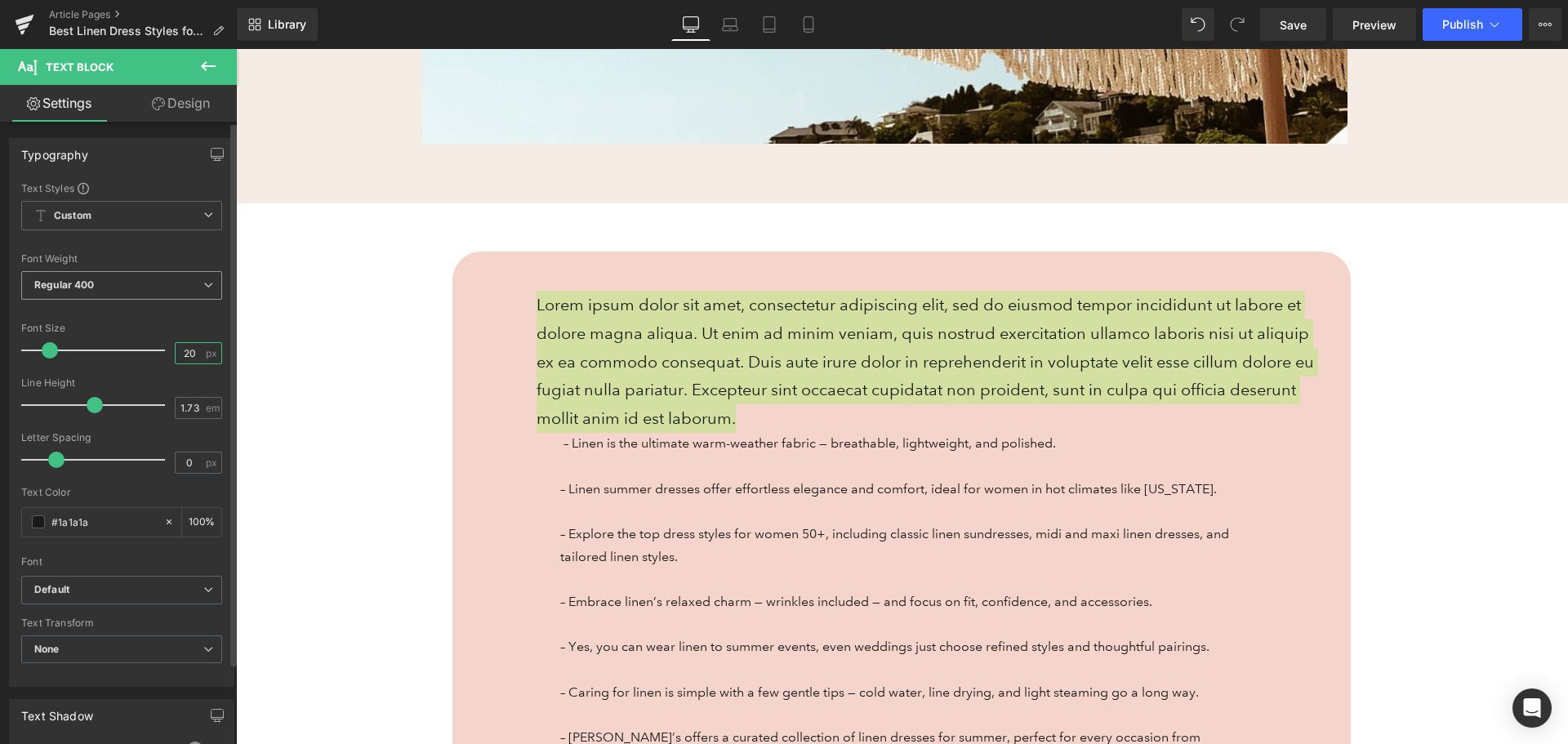
type input "20"
click at [101, 291] on span "Regular 400" at bounding box center [122, 285] width 201 height 28
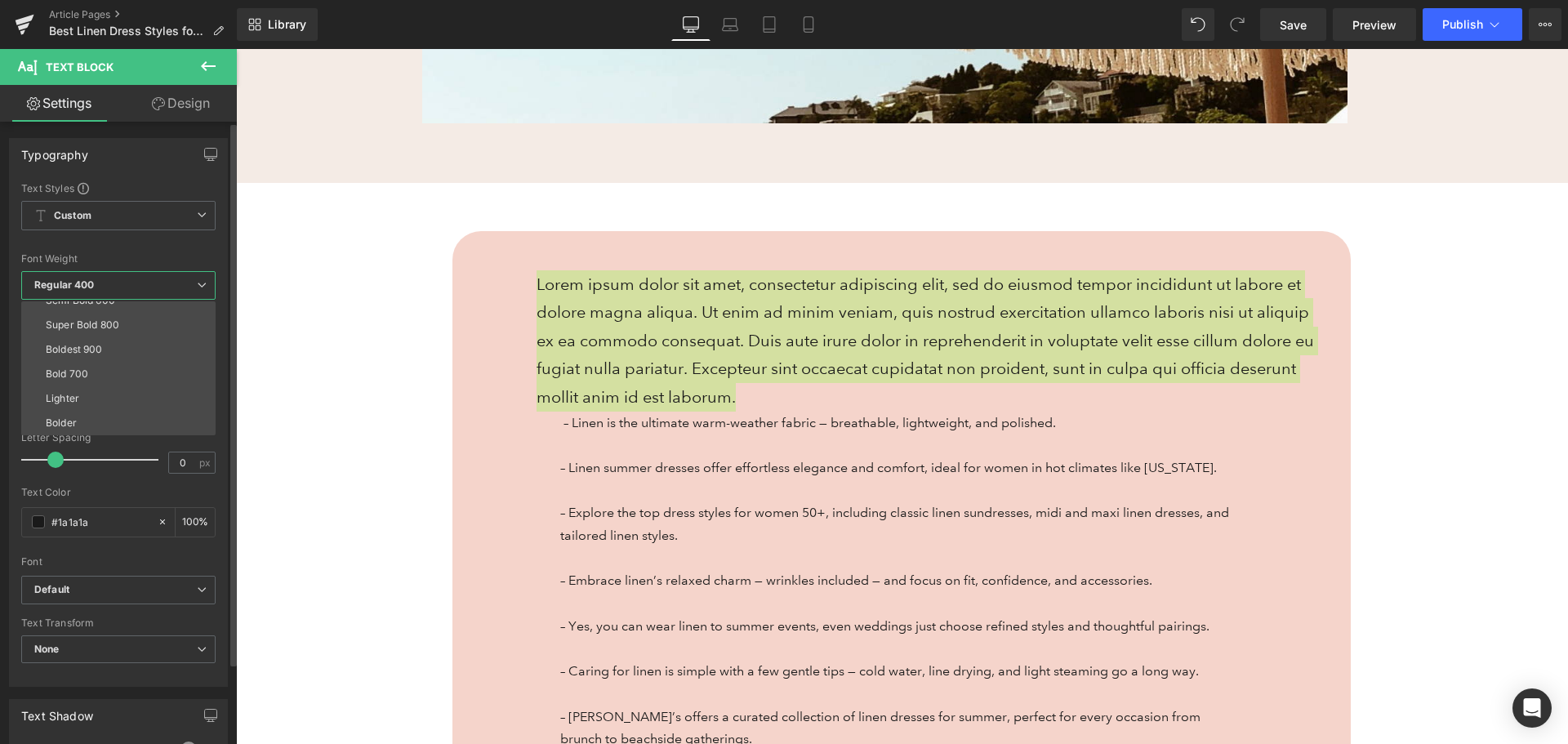
scroll to position [54, 0]
click at [113, 371] on li "Semi Bold 600" at bounding box center [122, 382] width 202 height 24
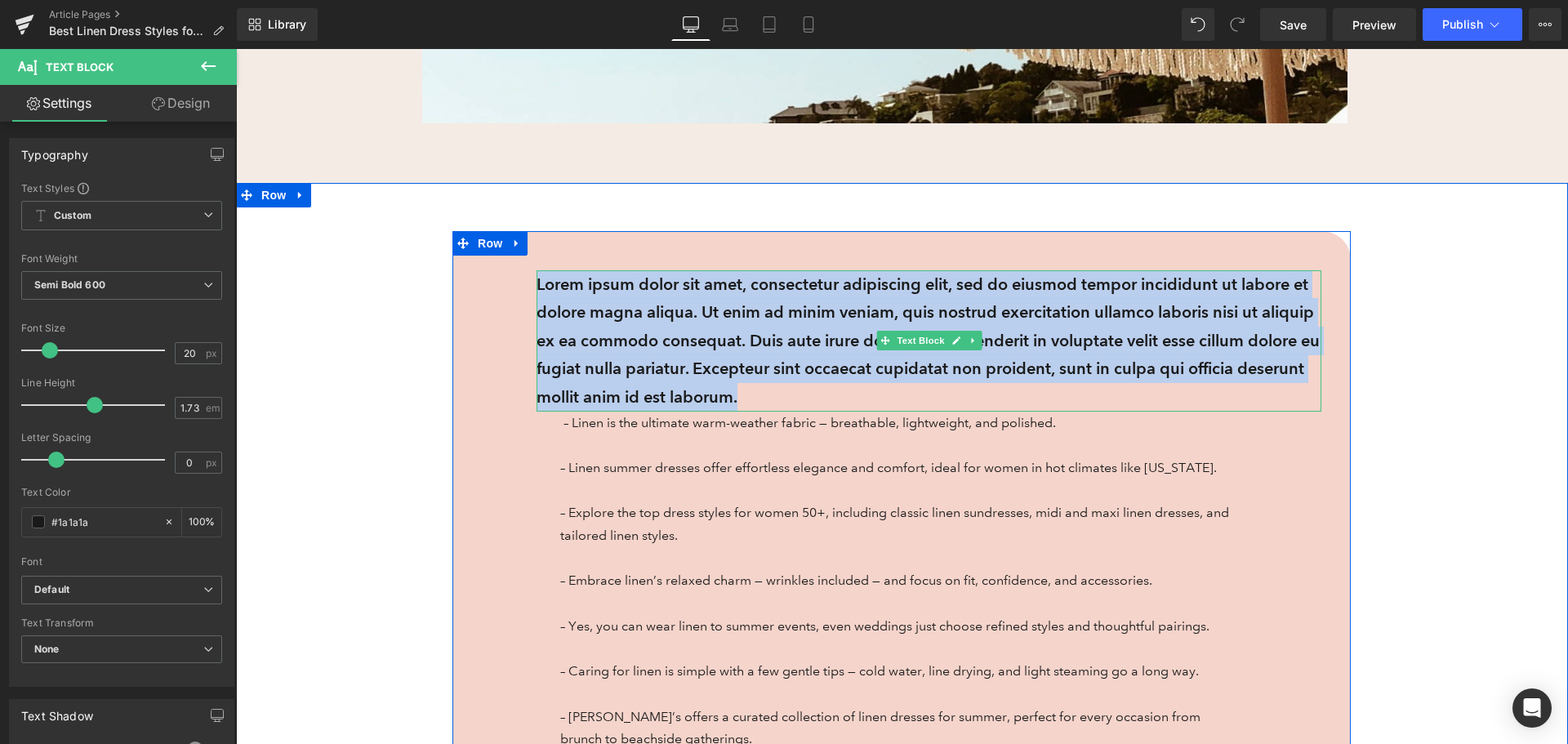
click at [565, 318] on p "Lorem ipsum dolor sit amet, consectetur adipiscing elit, sed do eiusmod tempor …" at bounding box center [929, 341] width 785 height 142
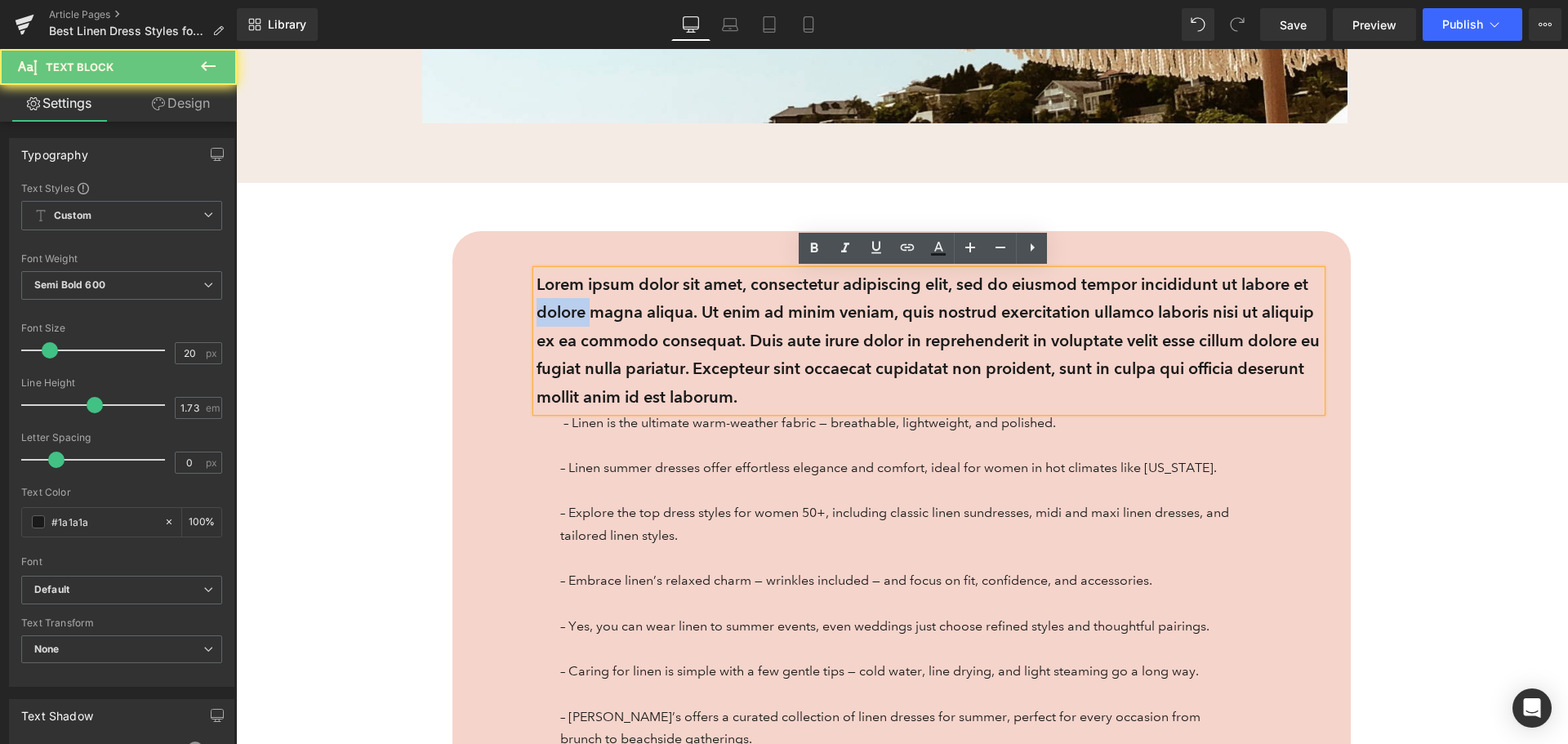
click at [565, 317] on p "Lorem ipsum dolor sit amet, consectetur adipiscing elit, sed do eiusmod tempor …" at bounding box center [929, 341] width 785 height 142
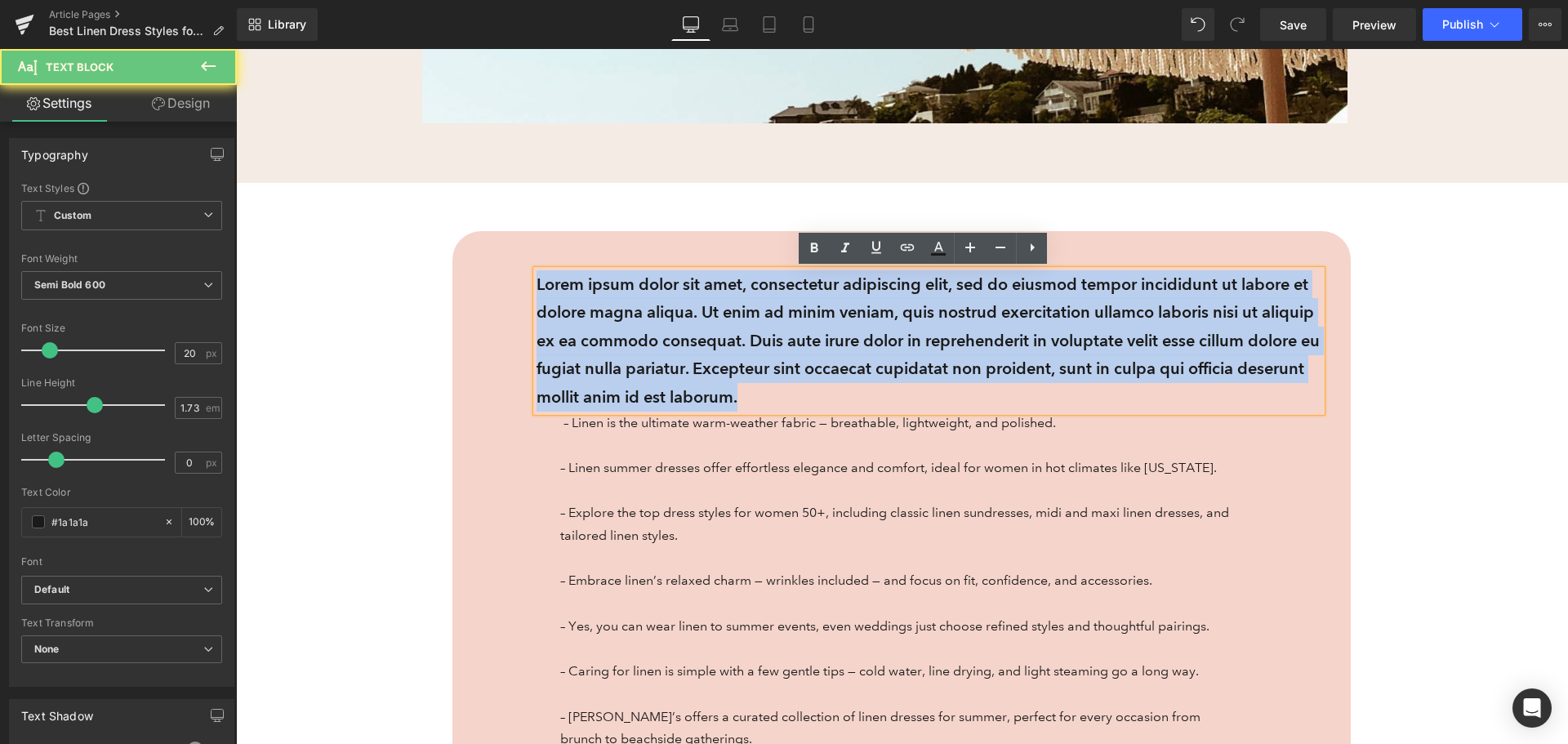
click at [565, 317] on p "Lorem ipsum dolor sit amet, consectetur adipiscing elit, sed do eiusmod tempor …" at bounding box center [929, 341] width 785 height 142
click at [567, 317] on p "Lorem ipsum dolor sit amet, consectetur adipiscing elit, sed do eiusmod tempor …" at bounding box center [929, 341] width 785 height 142
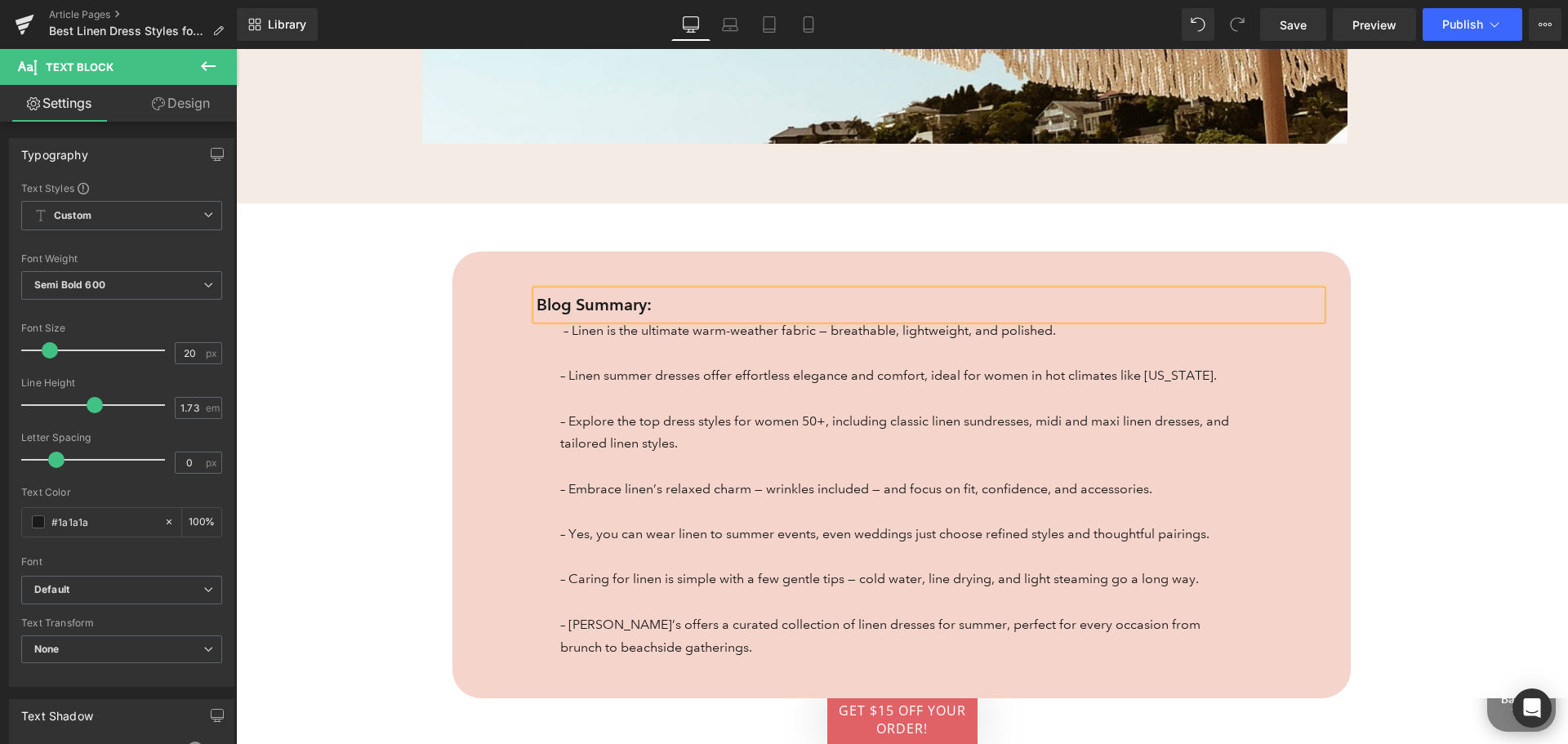
click at [503, 362] on div "Blog Summary: Text Block – Linen is the ultimate warm-weather fabric — breathab…" at bounding box center [902, 475] width 899 height 446
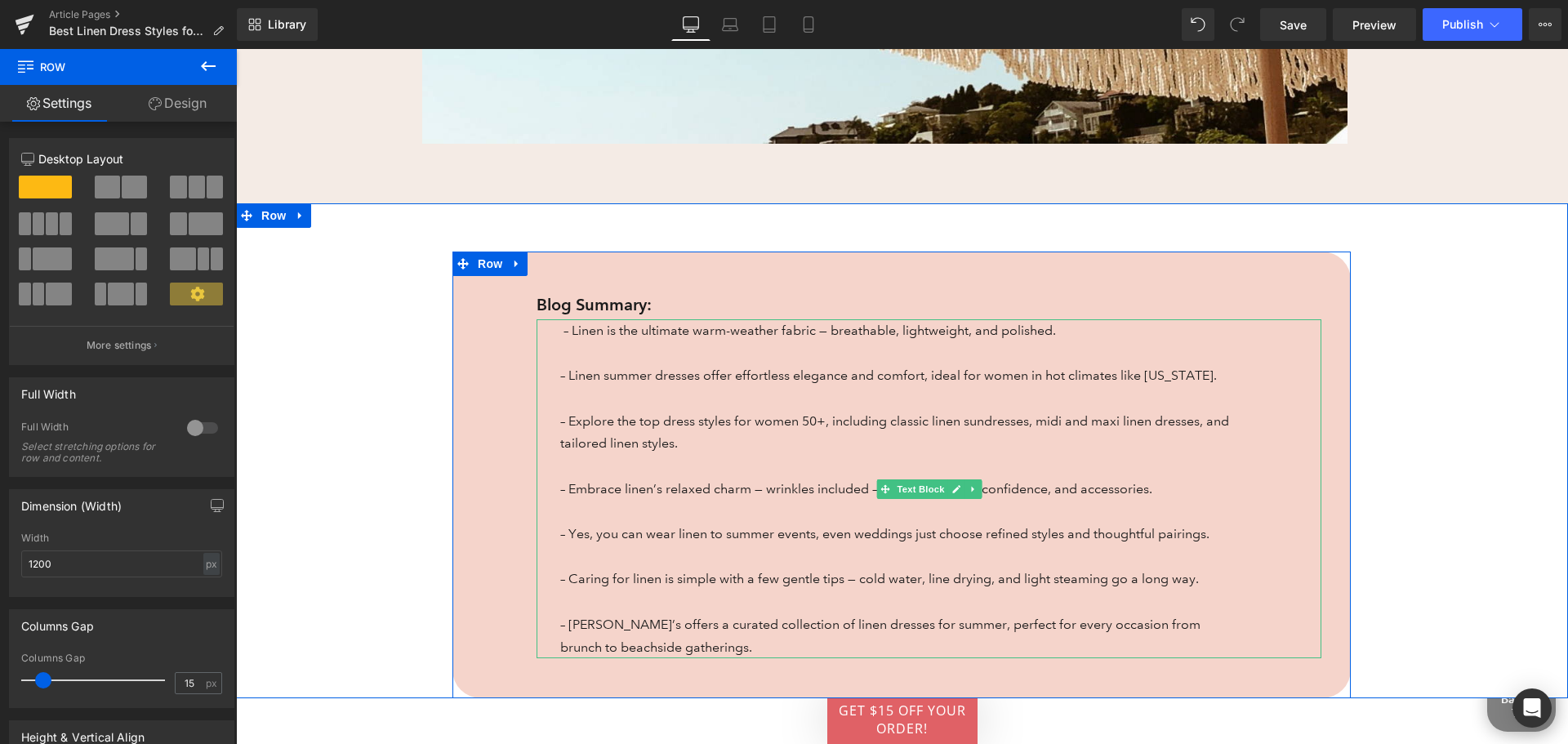
click at [567, 322] on span "– Linen is the ultimate warm-weather fabric — breathable, lightweight, and poli…" at bounding box center [810, 330] width 492 height 16
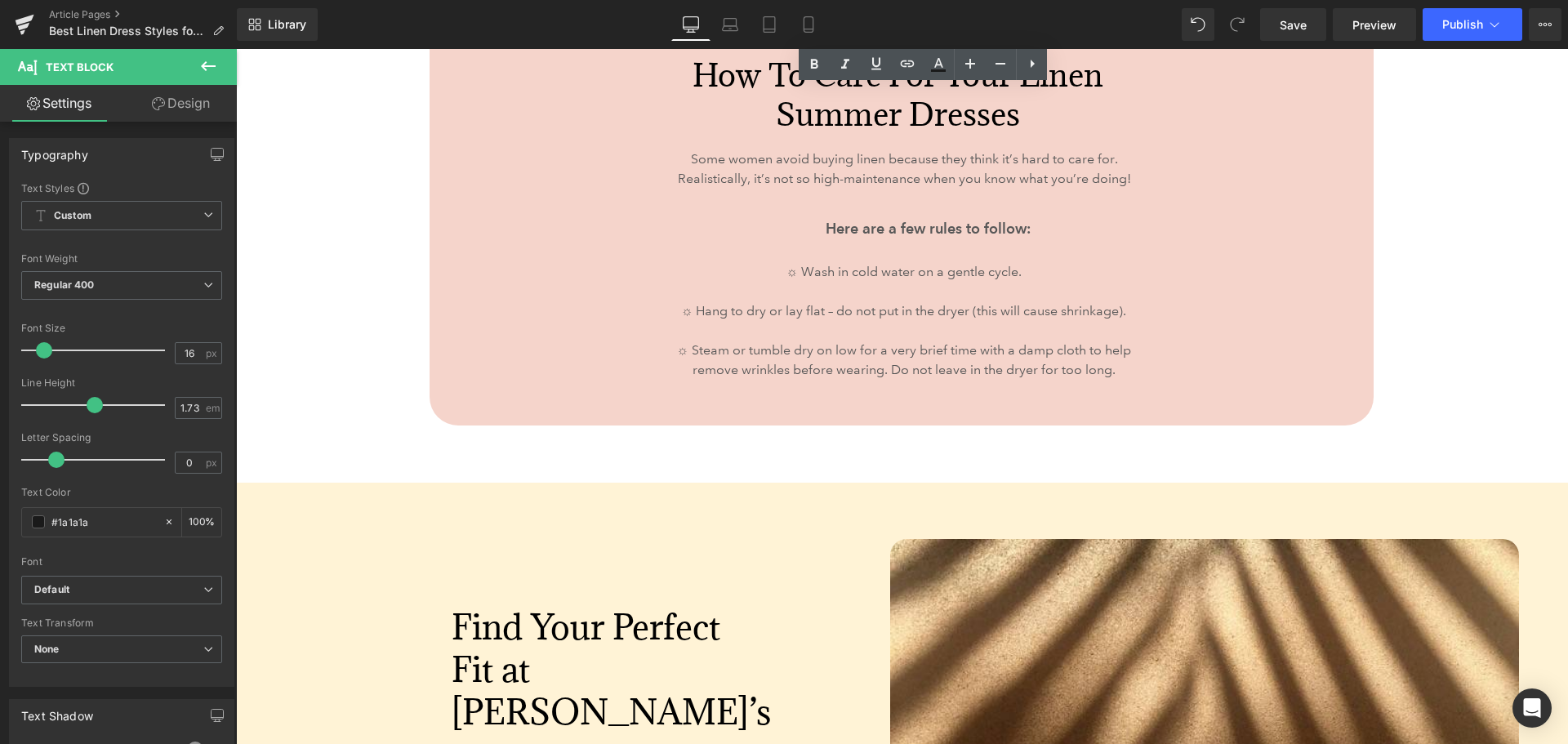
scroll to position [5715, 0]
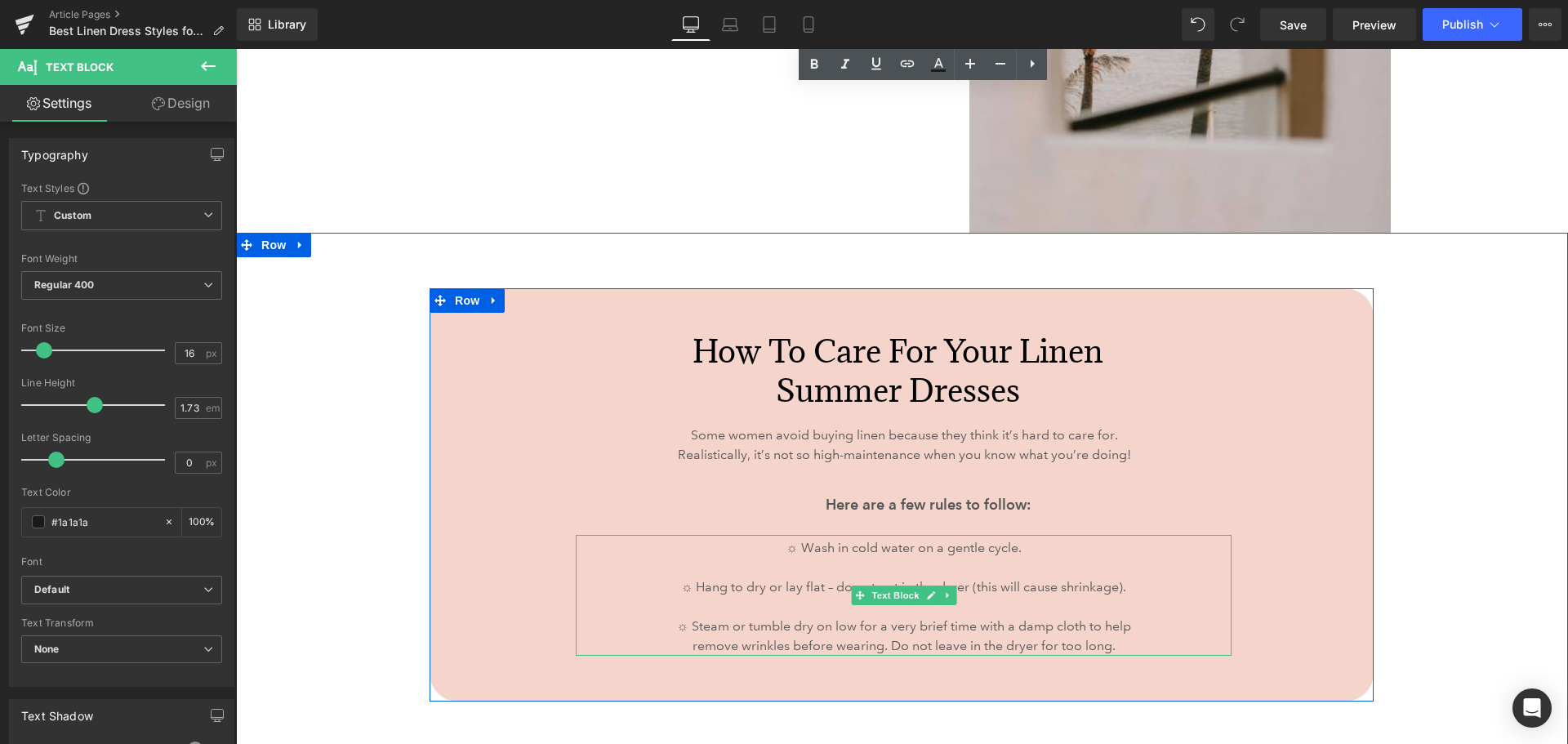
click at [784, 548] on p "☼ Wash in cold water on a gentle cycle." at bounding box center [904, 548] width 468 height 20
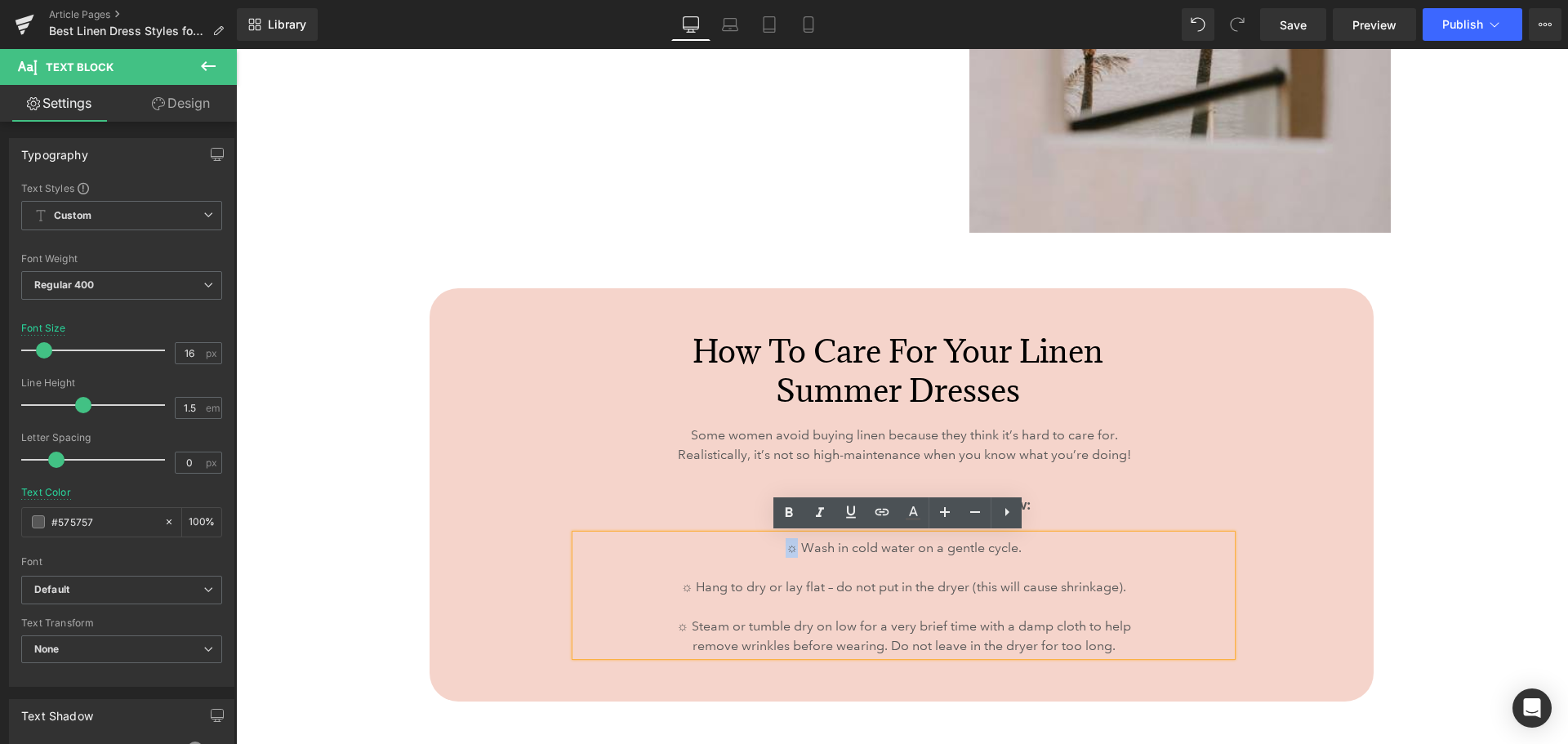
click at [790, 548] on p "☼ Wash in cold water on a gentle cycle." at bounding box center [904, 548] width 468 height 20
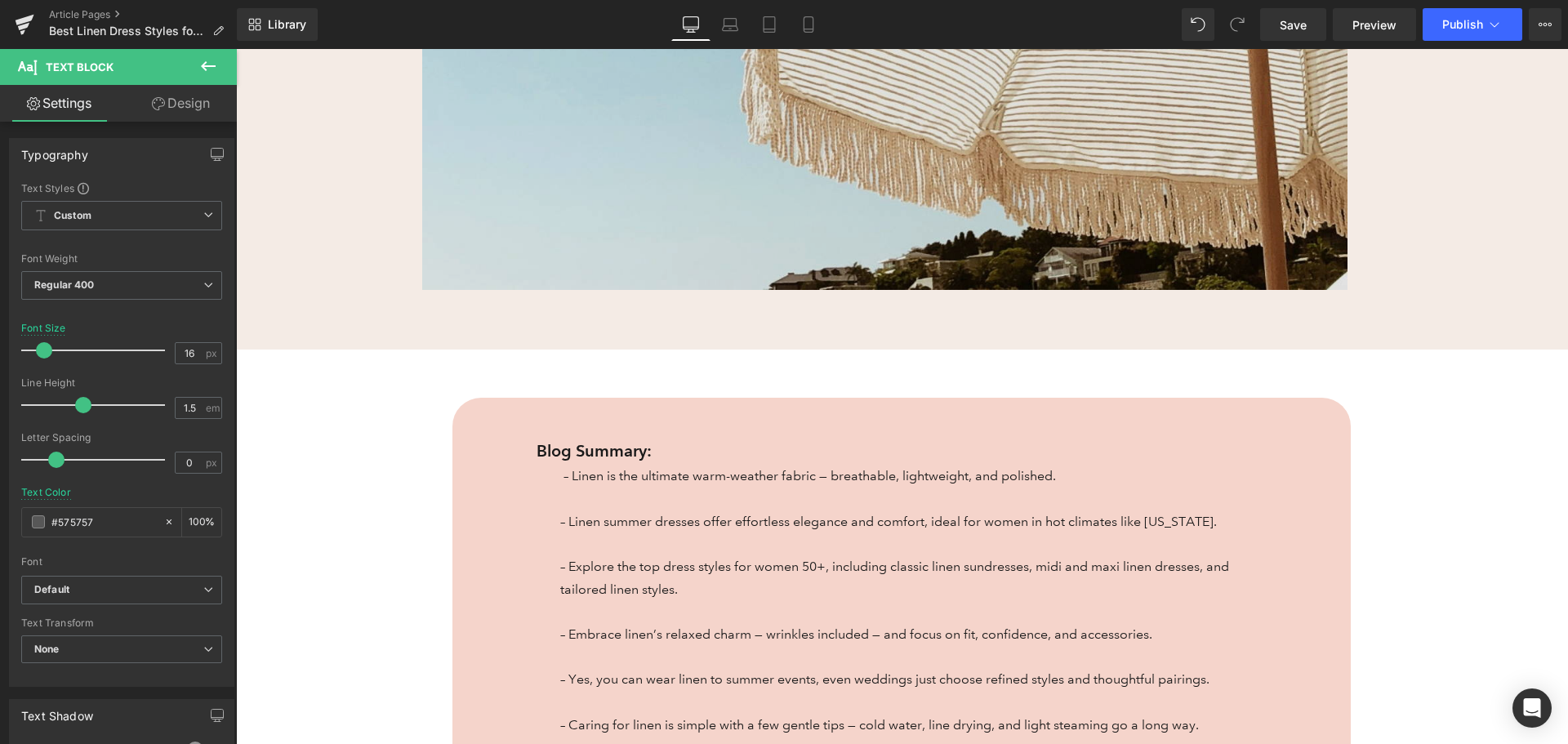
scroll to position [735, 0]
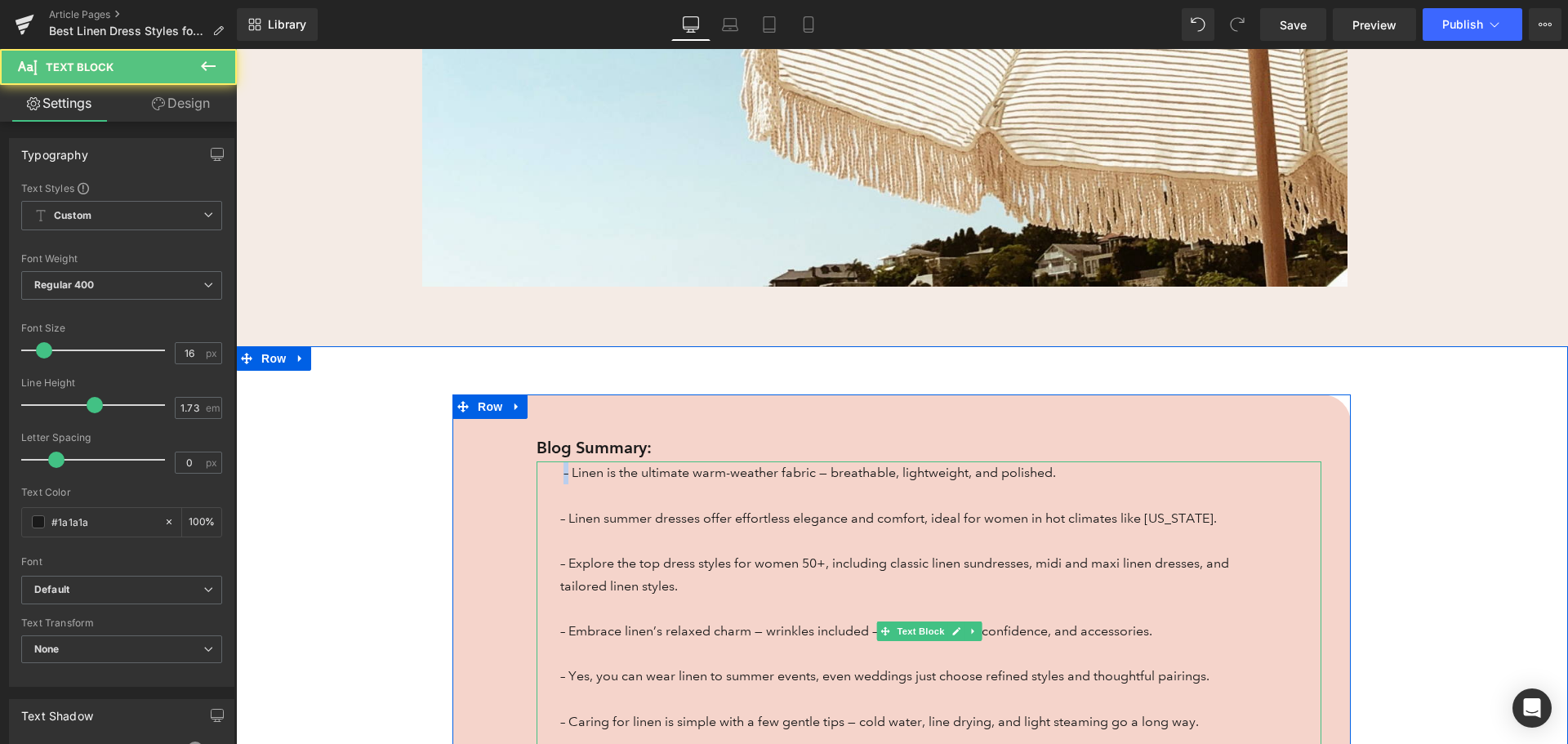
drag, startPoint x: 556, startPoint y: 469, endPoint x: 565, endPoint y: 471, distance: 9.2
click at [565, 471] on p "– Linen is the ultimate warm-weather fabric — breathable, lightweight, and poli…" at bounding box center [901, 472] width 680 height 22
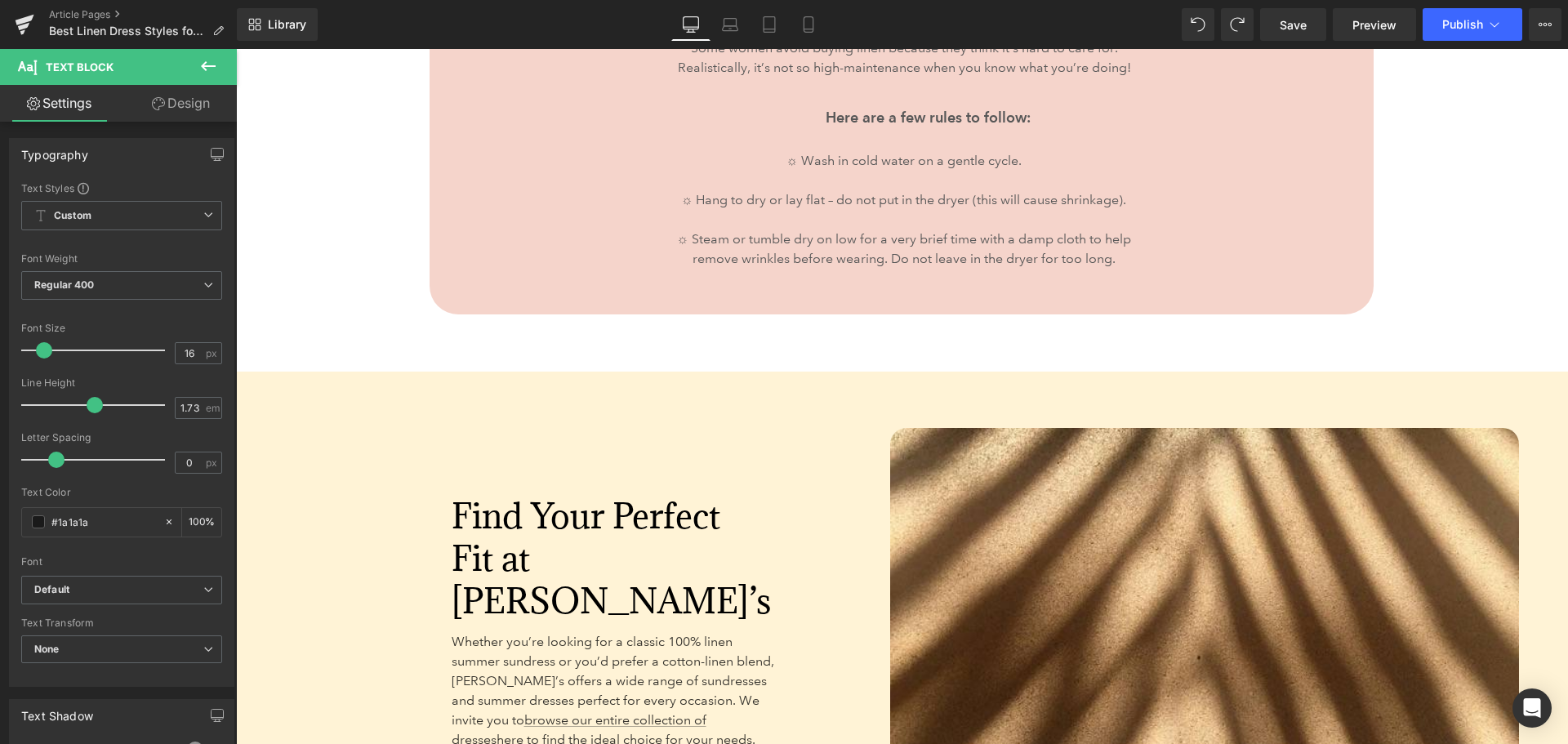
scroll to position [5796, 0]
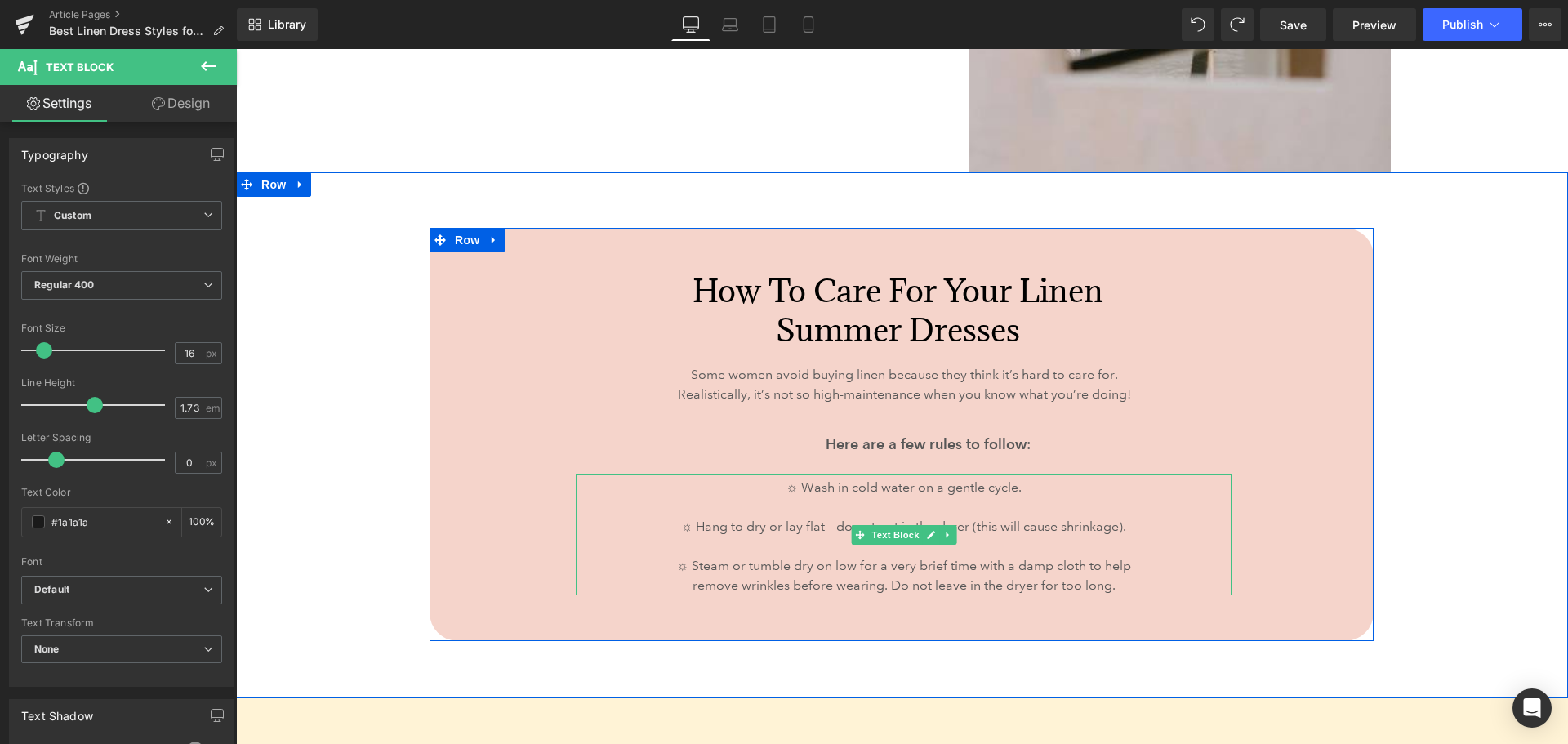
click at [793, 477] on p "☼ Wash in cold water on a gentle cycle." at bounding box center [904, 487] width 468 height 20
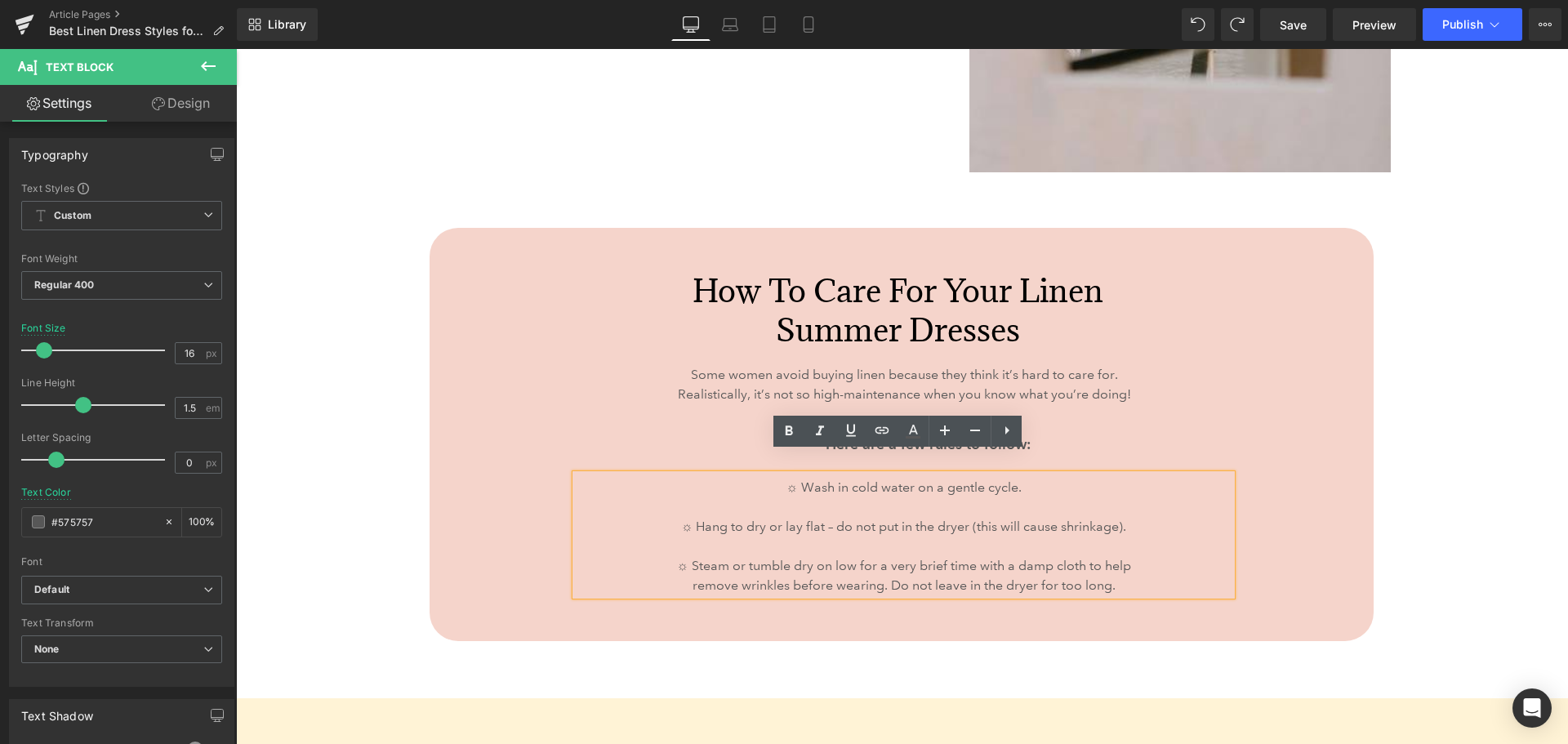
click at [788, 477] on p "☼ Wash in cold water on a gentle cycle." at bounding box center [904, 487] width 468 height 20
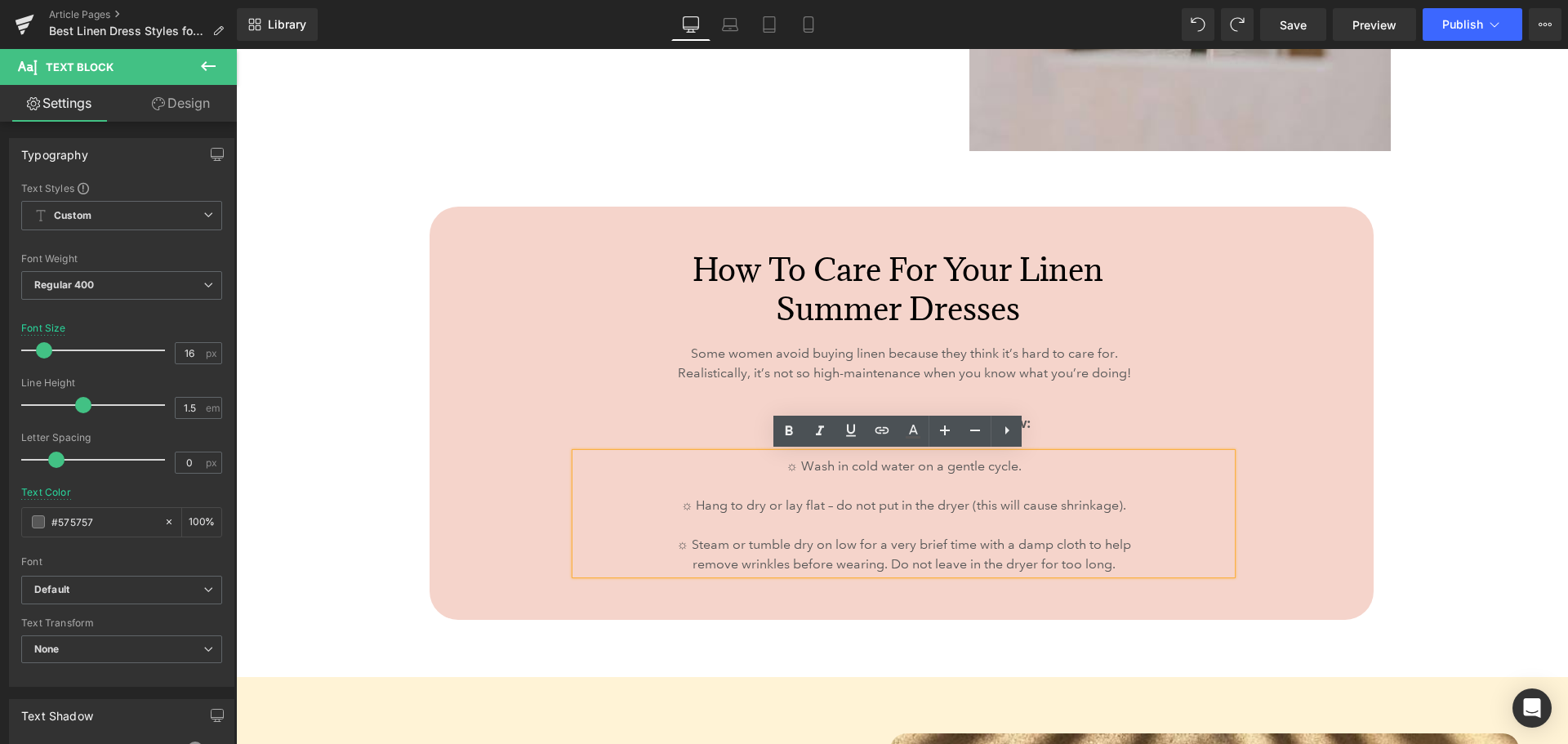
click at [788, 467] on p "☼ Wash in cold water on a gentle cycle." at bounding box center [904, 466] width 468 height 20
click at [790, 466] on p "☼ Wash in cold water on a gentle cycle." at bounding box center [904, 466] width 468 height 20
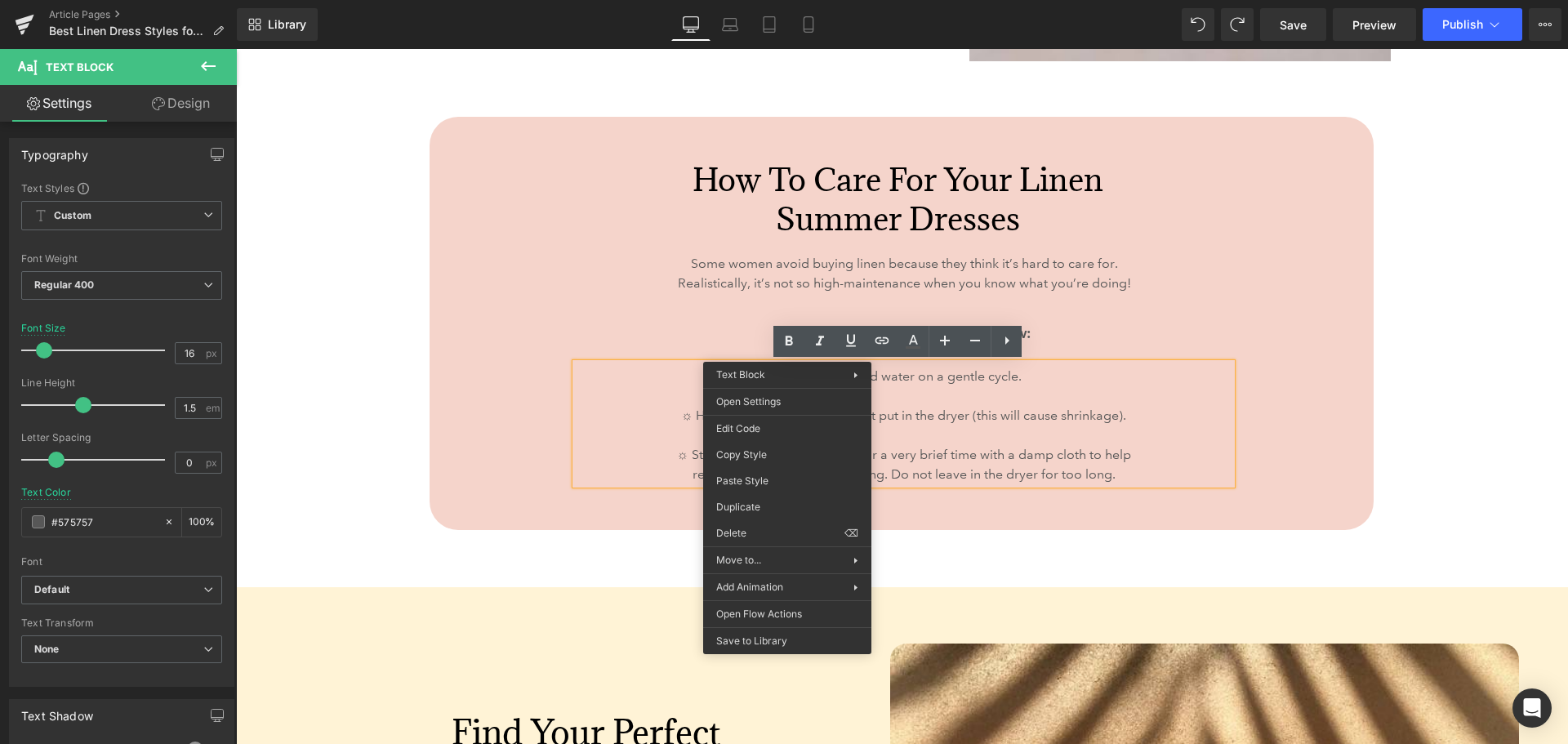
scroll to position [6041, 0]
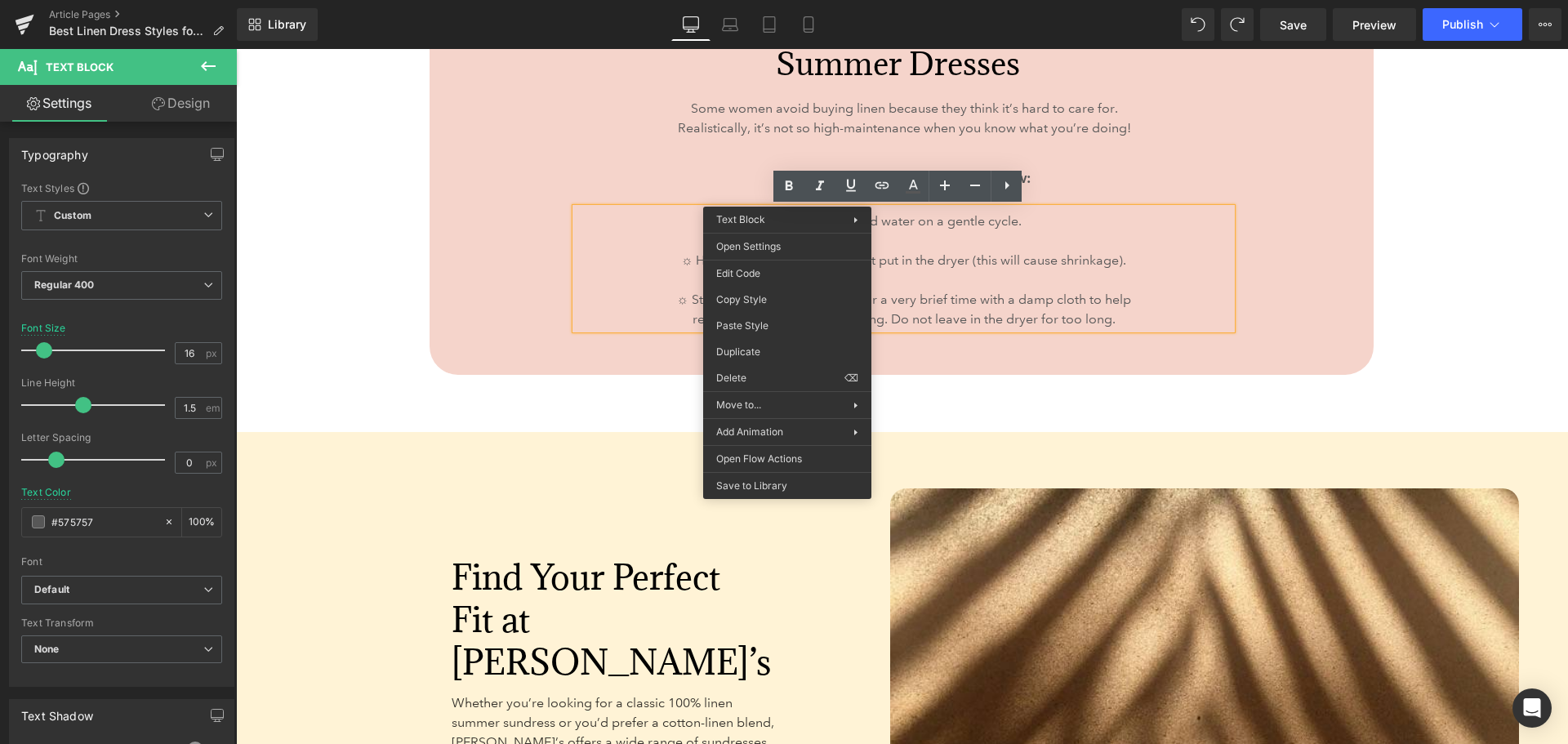
click at [1022, 444] on div "Find Your Perfect Fit at Anthony’s Heading Whether you’re looking for a classic…" at bounding box center [903, 723] width 1333 height 585
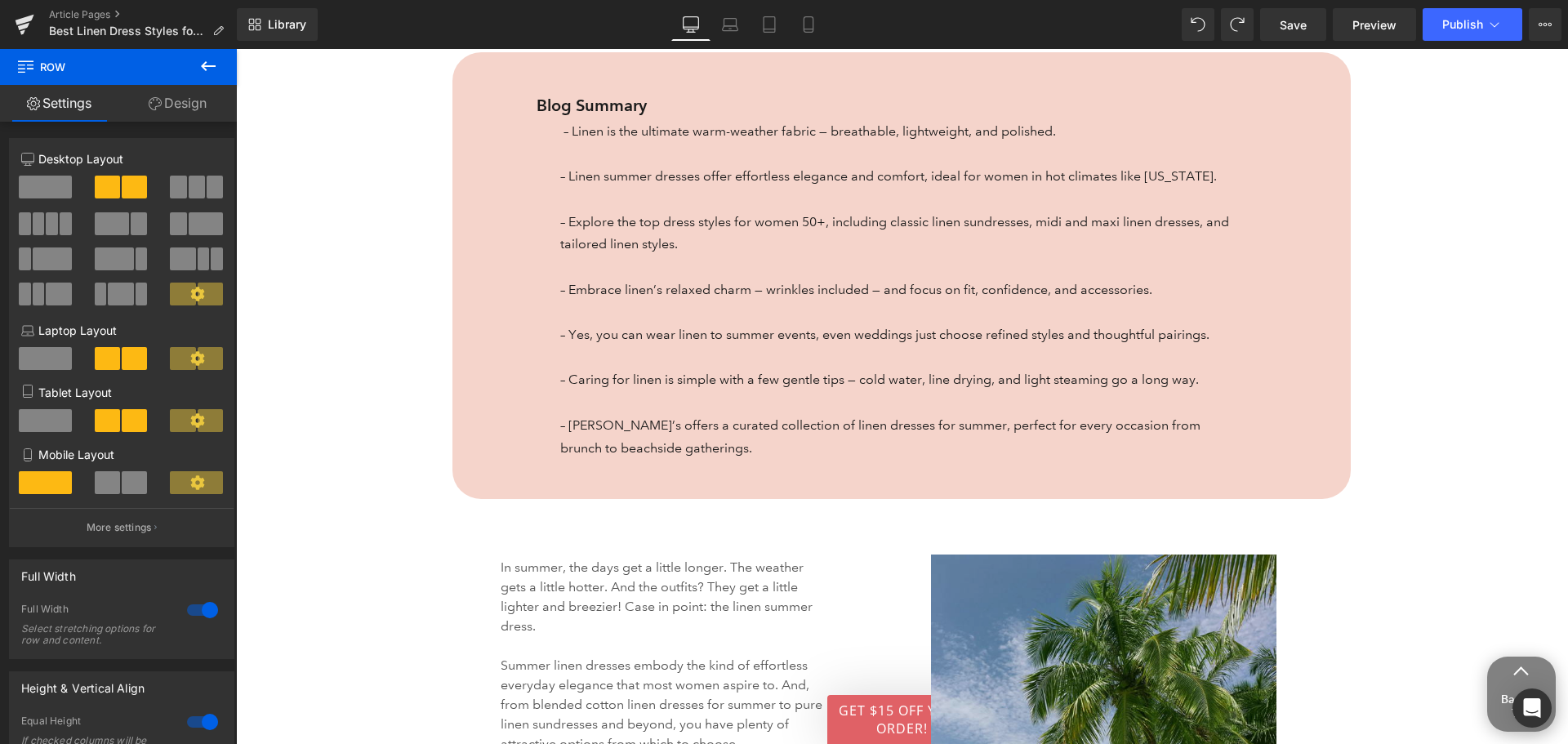
scroll to position [898, 0]
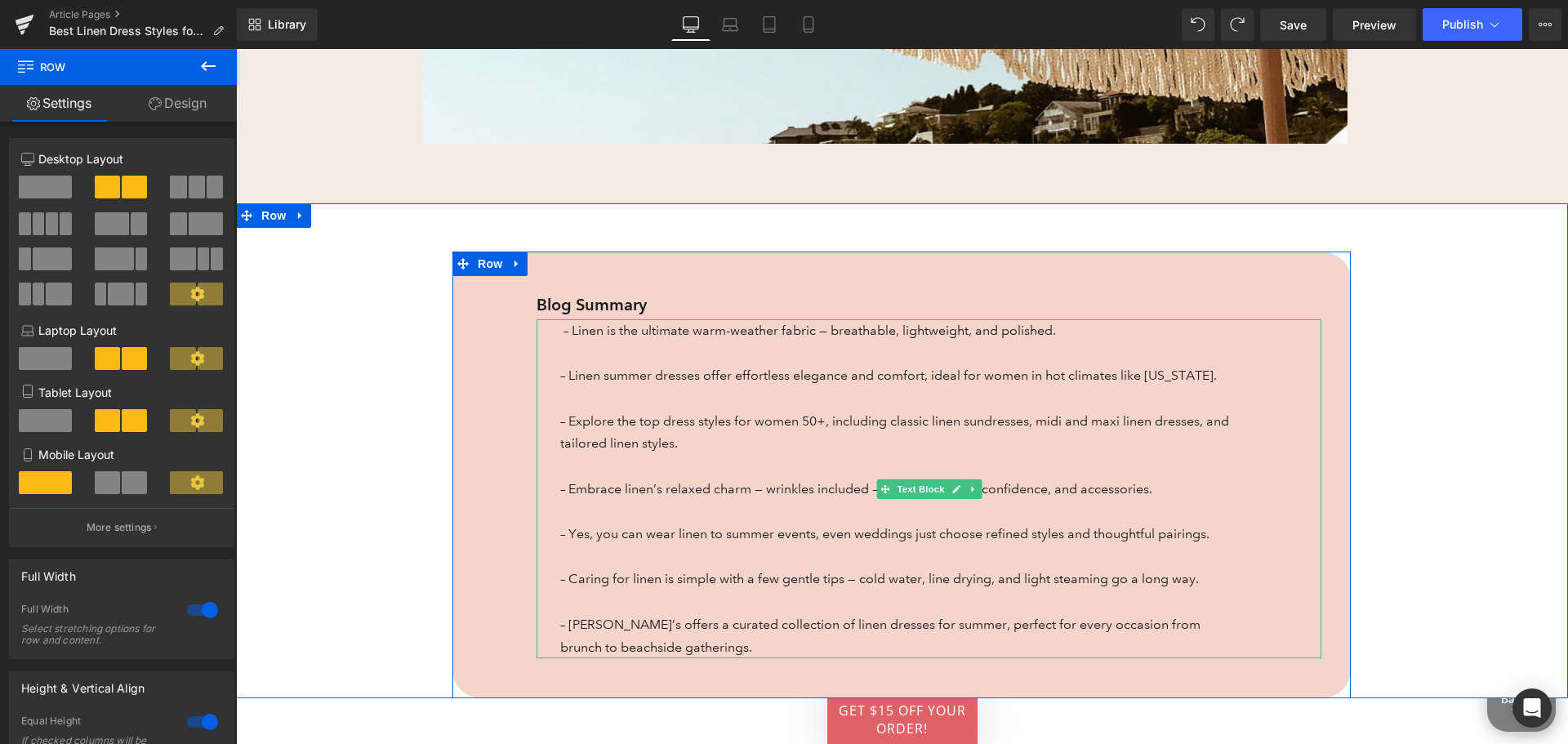
click at [564, 322] on span "– Linen is the ultimate warm-weather fabric — breathable, lightweight, and poli…" at bounding box center [810, 330] width 492 height 16
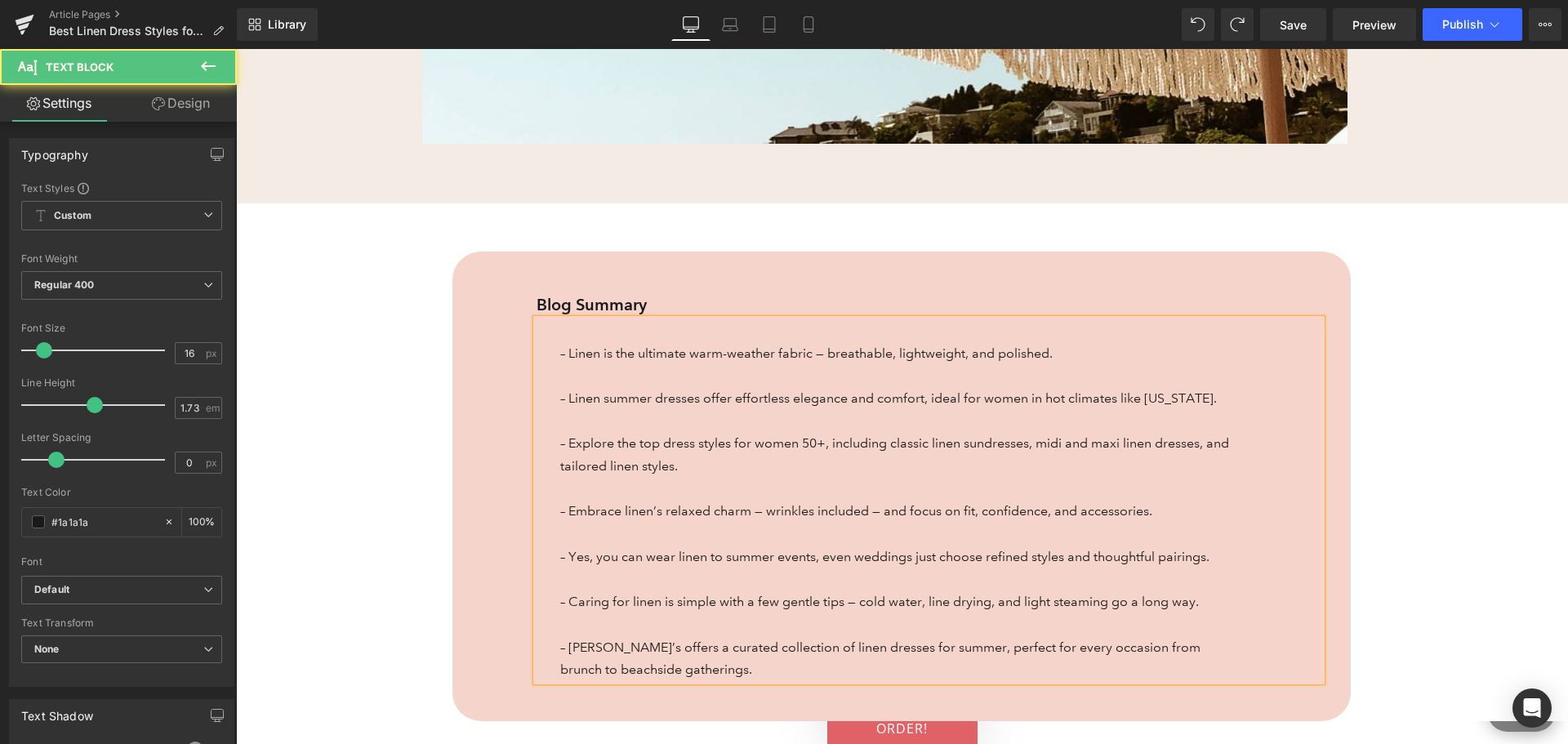
click at [582, 319] on p at bounding box center [901, 330] width 680 height 22
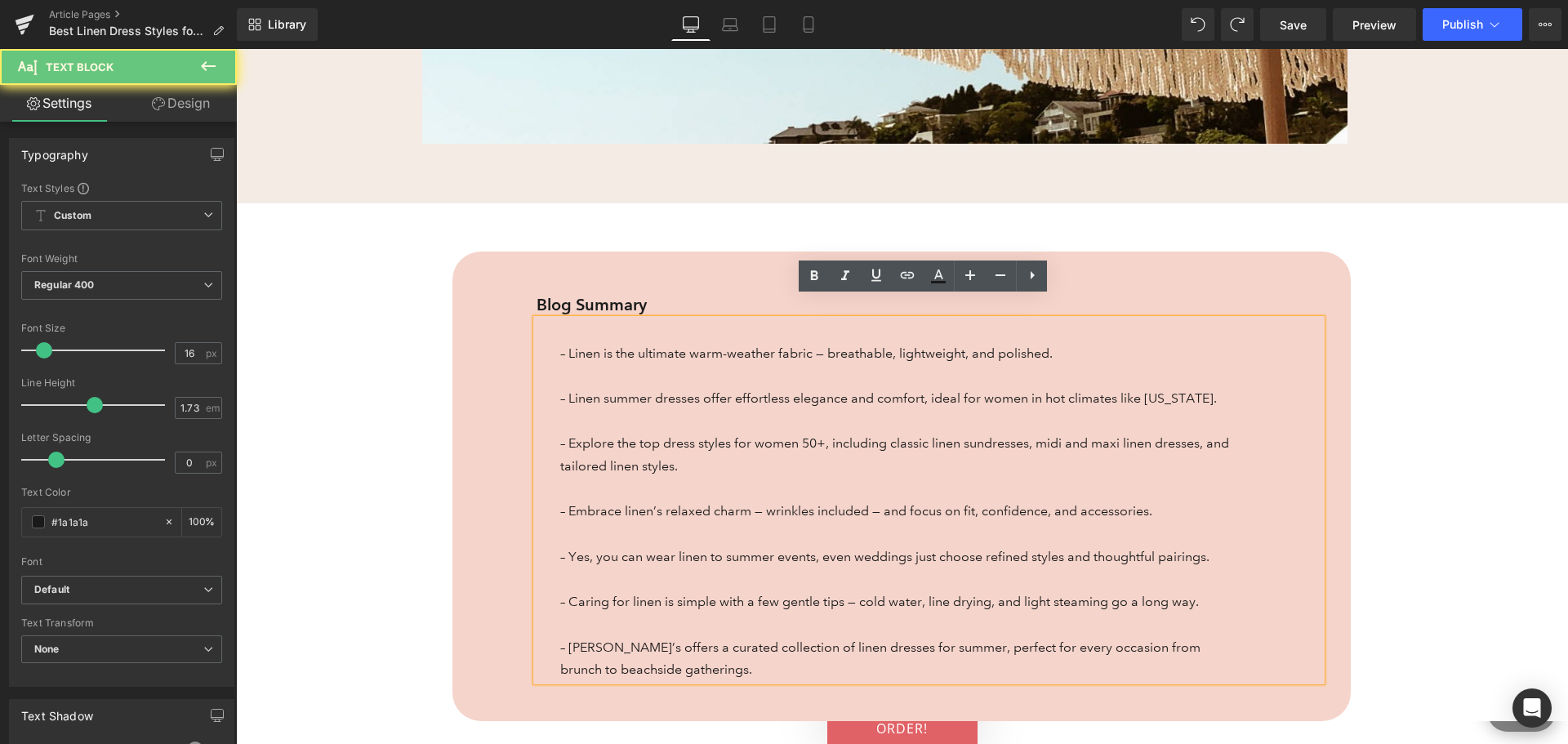
click at [995, 452] on p "– Explore the top dress styles for women 50+, including classic linen sundresse…" at bounding box center [901, 454] width 680 height 45
click at [1401, 422] on div "Blog Summary Text Block – Linen is the ultimate warm-weather fabric — breathabl…" at bounding box center [903, 462] width 1333 height 517
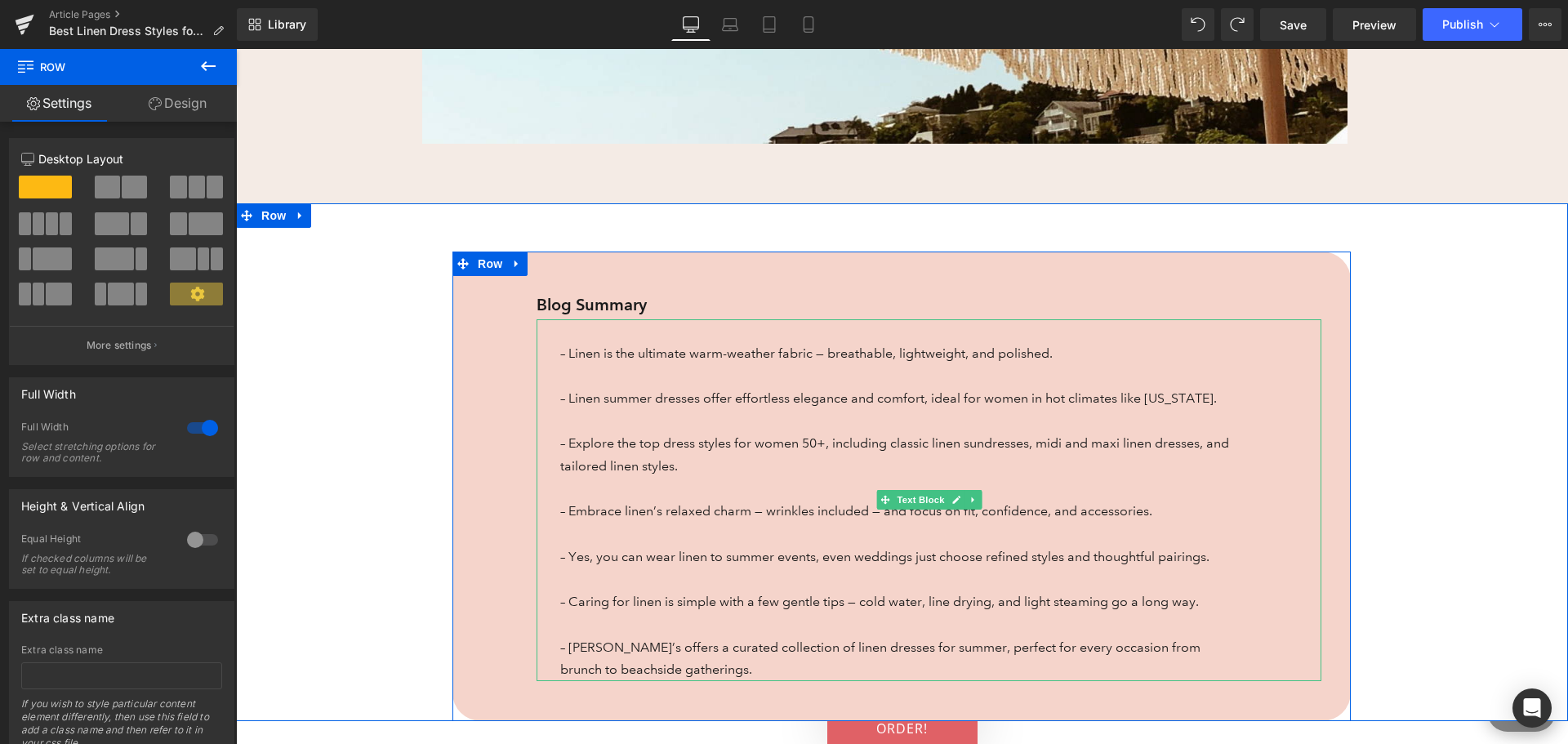
click at [561, 346] on span "– Linen is the ultimate warm-weather fabric — breathable, lightweight, and poli…" at bounding box center [807, 353] width 492 height 16
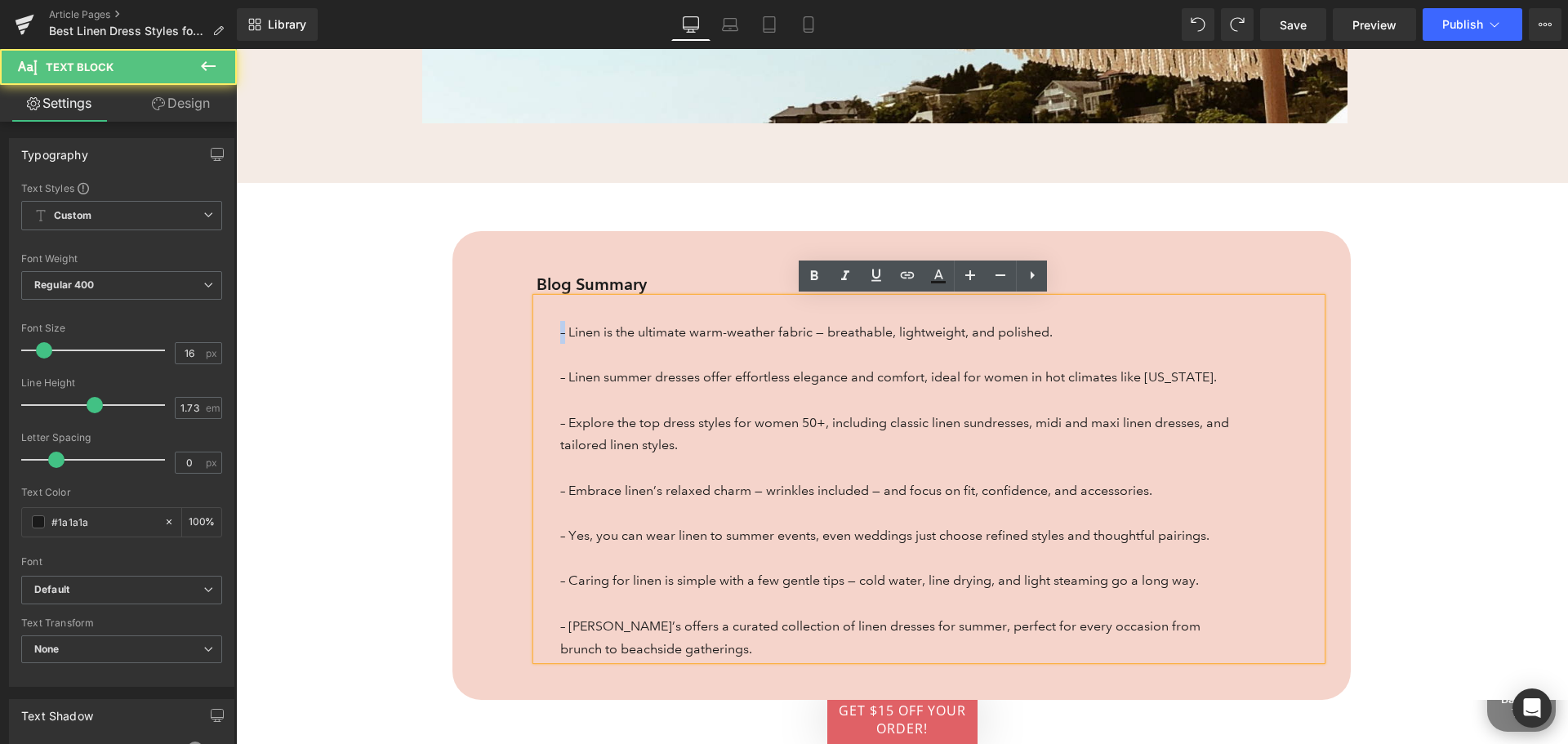
click at [561, 330] on span "– Linen is the ultimate warm-weather fabric — breathable, lightweight, and poli…" at bounding box center [807, 332] width 492 height 16
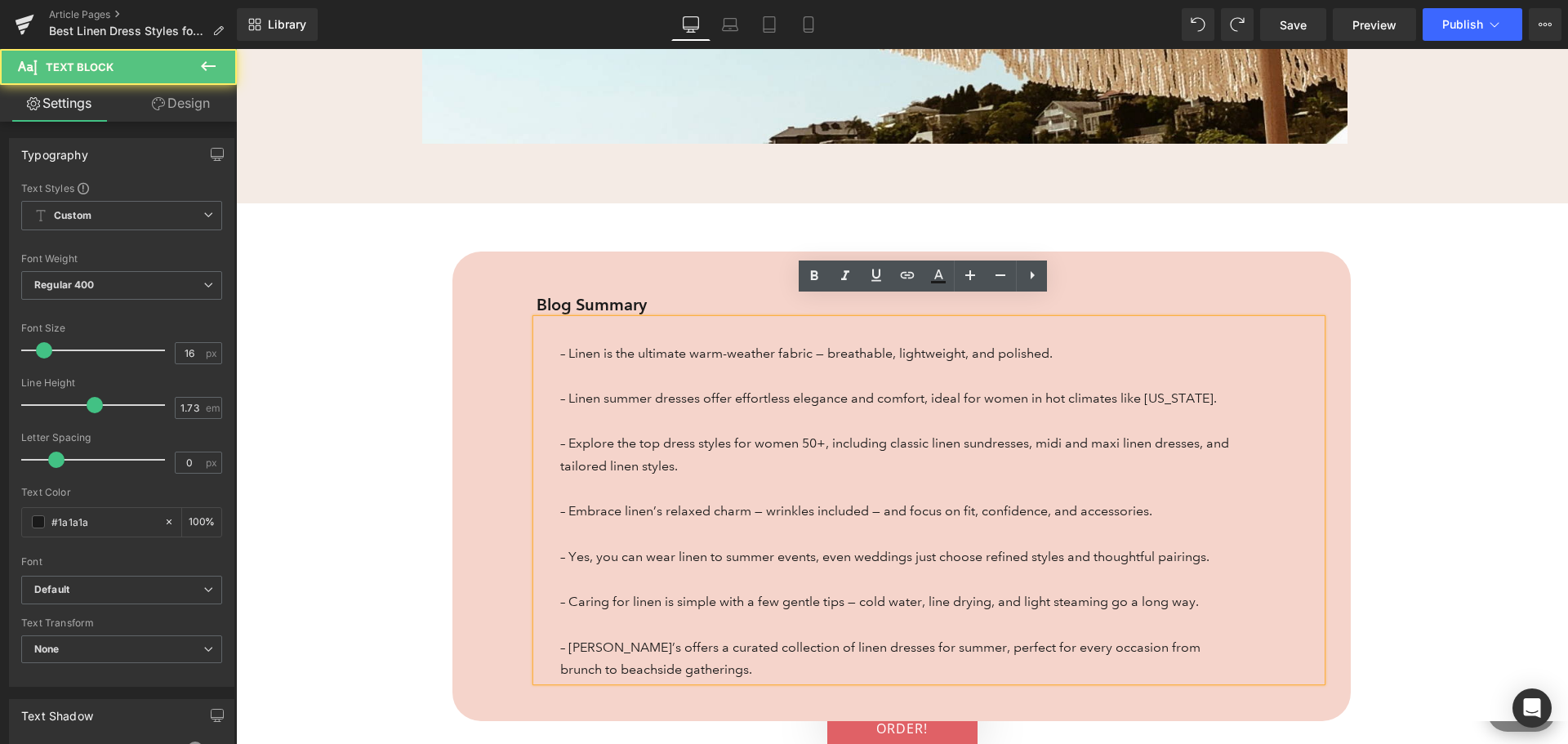
click at [561, 346] on span "– Linen is the ultimate warm-weather fabric — breathable, lightweight, and poli…" at bounding box center [807, 353] width 492 height 16
click at [551, 331] on div "– Linen is the ultimate warm-weather fabric — breathable, lightweight, and poli…" at bounding box center [929, 500] width 785 height 361
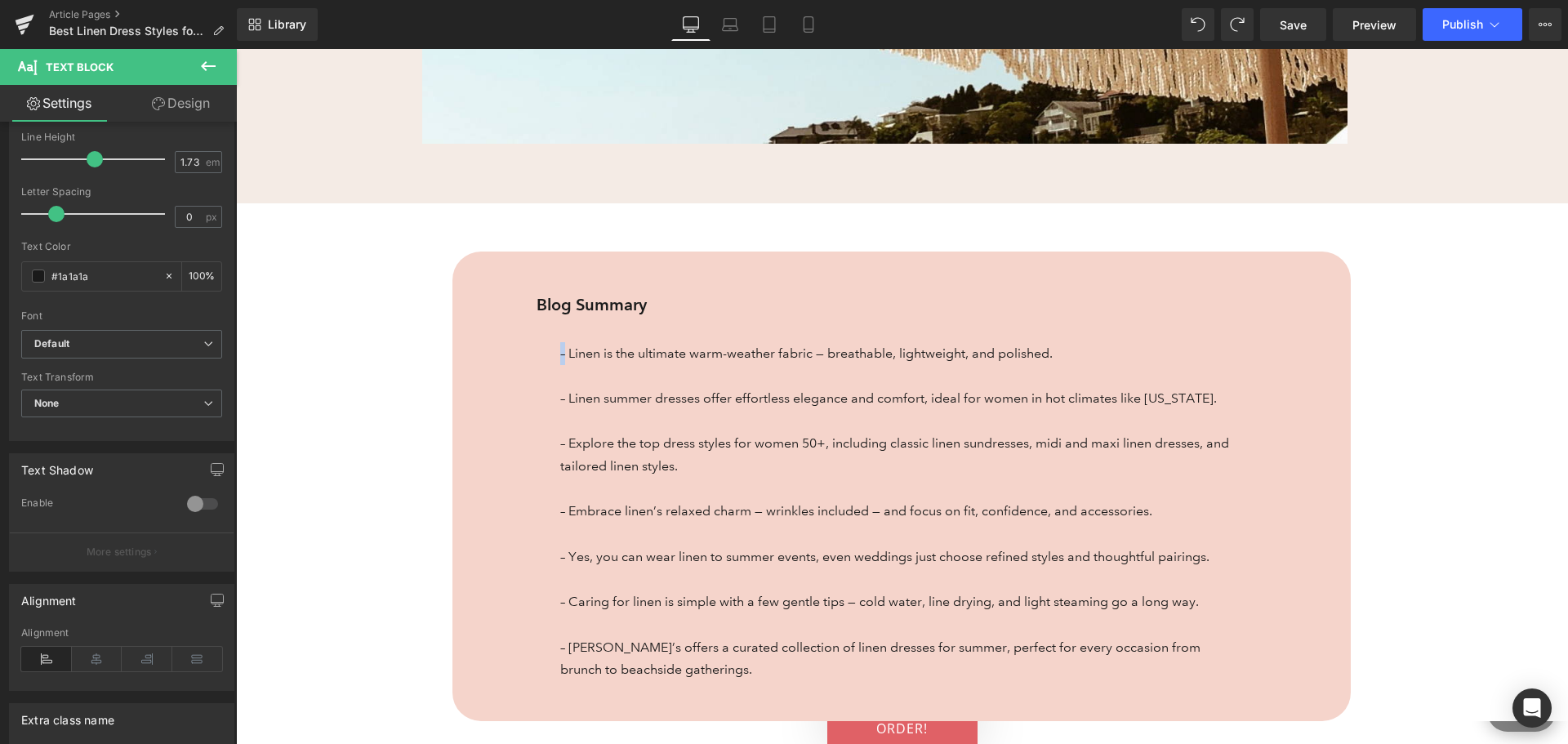
scroll to position [0, 0]
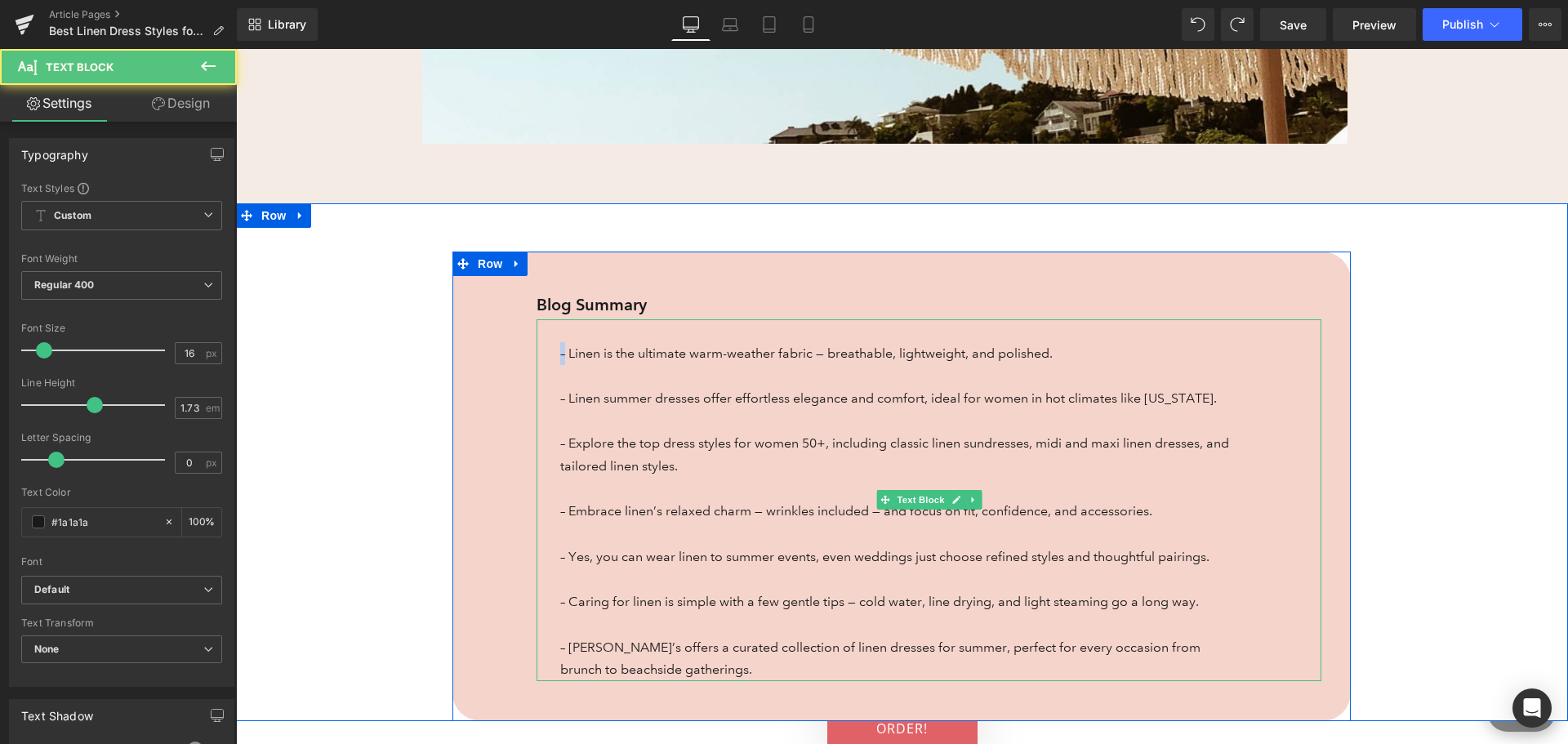
click at [561, 346] on span "– Linen is the ultimate warm-weather fabric — breathable, lightweight, and poli…" at bounding box center [807, 353] width 492 height 16
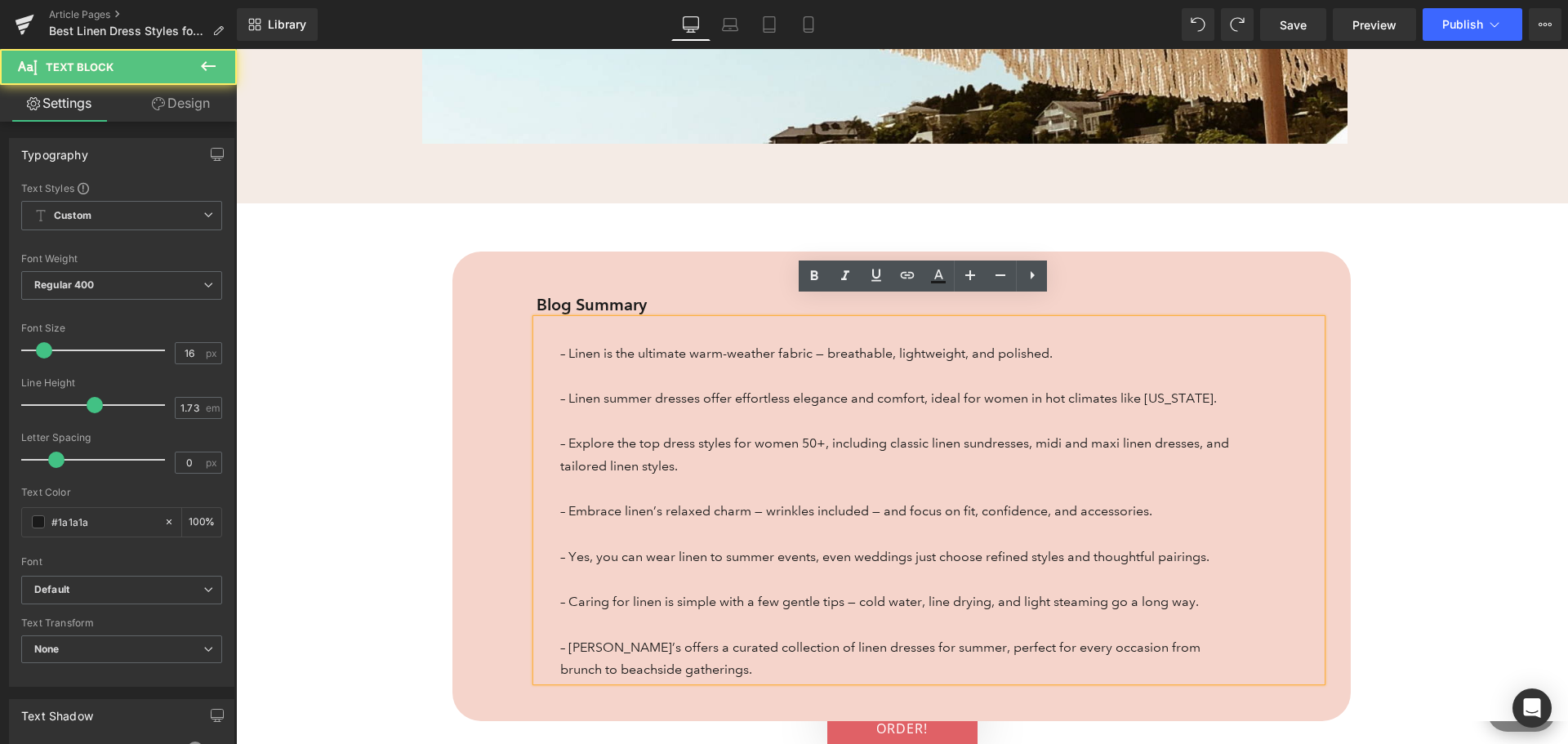
click at [561, 346] on span "– Linen is the ultimate warm-weather fabric — breathable, lightweight, and poli…" at bounding box center [807, 353] width 492 height 16
click at [565, 346] on span "– Linen is the ultimate warm-weather fabric — breathable, lightweight, and poli…" at bounding box center [807, 353] width 492 height 16
click at [561, 346] on span "– Linen is the ultimate warm-weather fabric — breathable, lightweight, and poli…" at bounding box center [807, 353] width 492 height 16
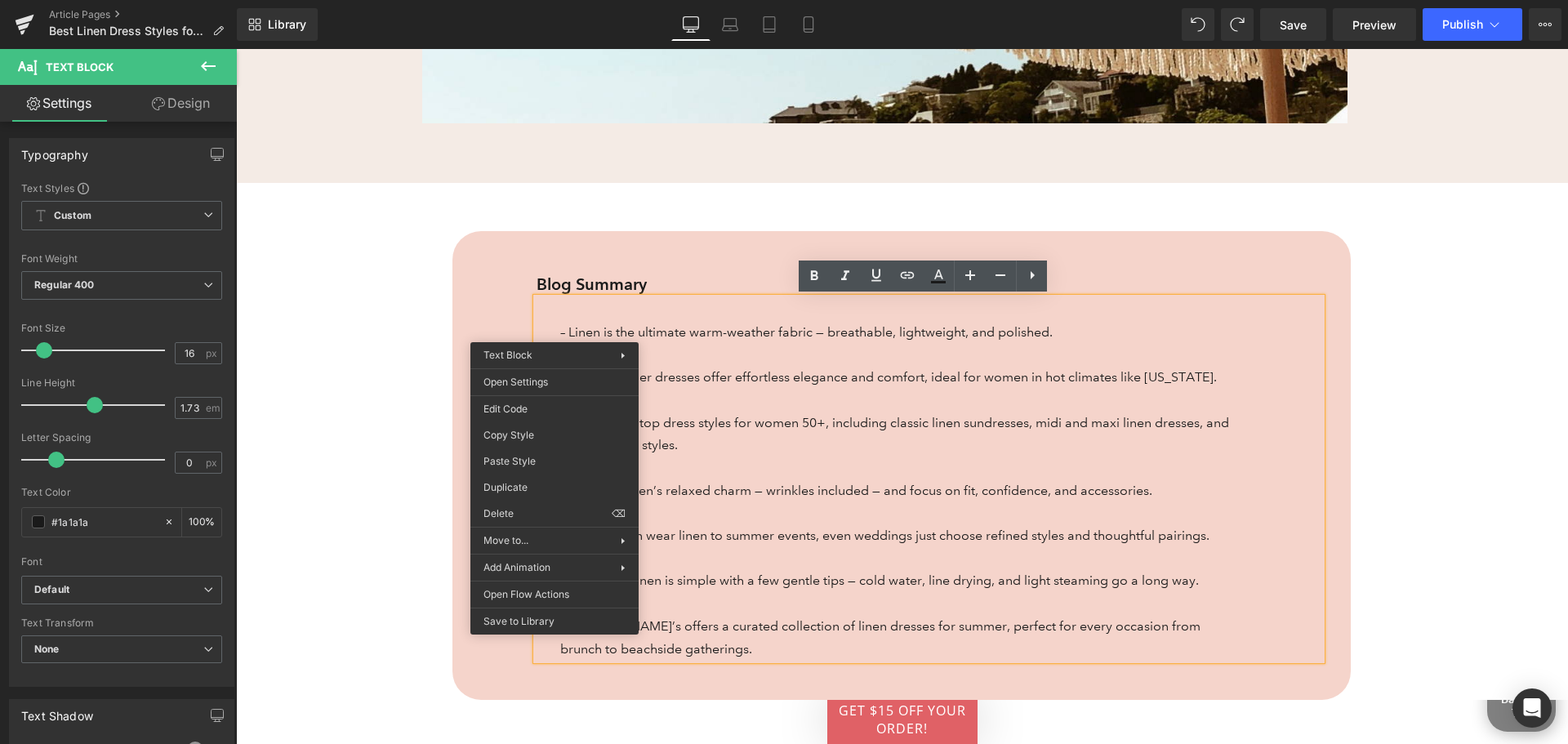
click at [561, 318] on p at bounding box center [901, 309] width 680 height 22
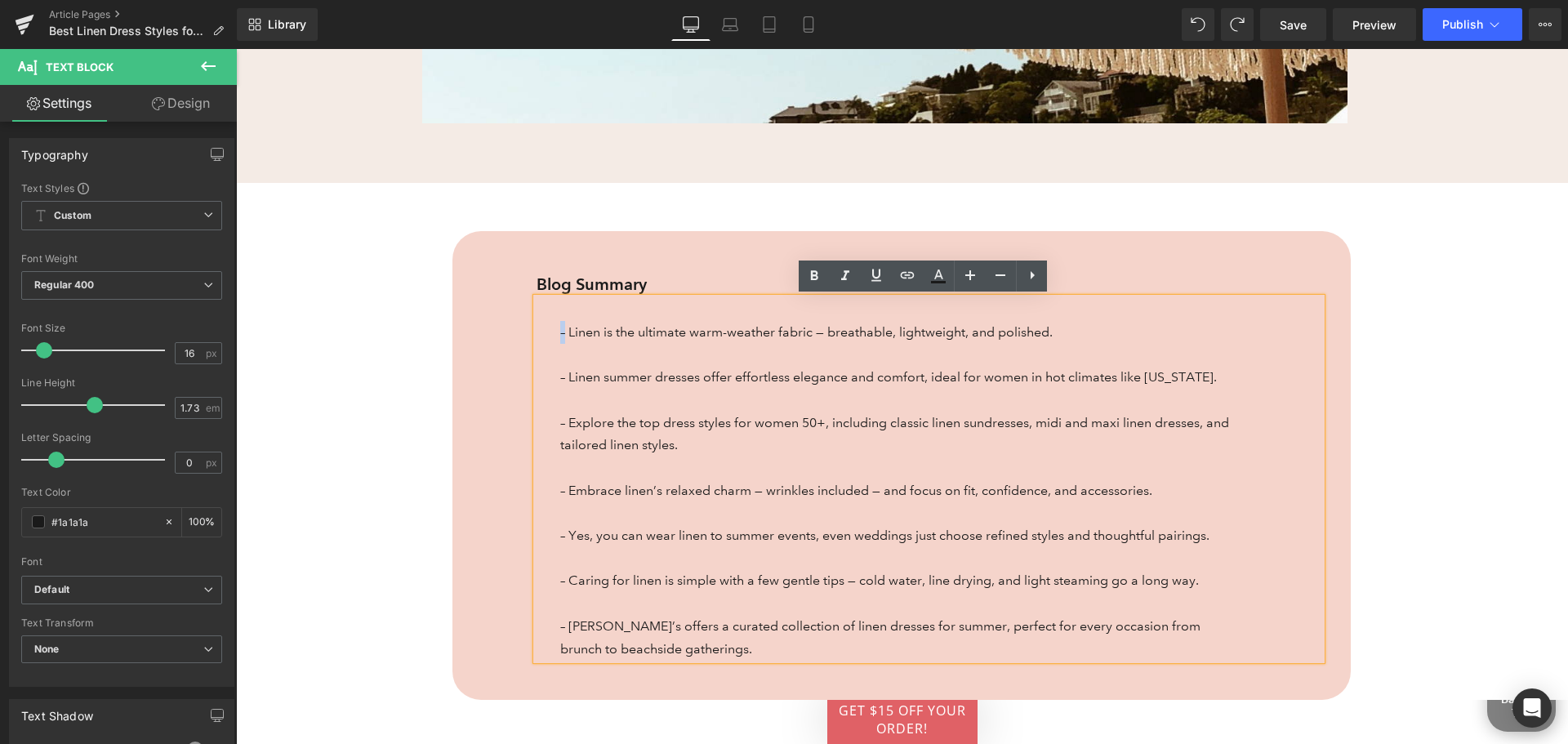
click at [561, 331] on span "– Linen is the ultimate warm-weather fabric — breathable, lightweight, and poli…" at bounding box center [807, 332] width 492 height 16
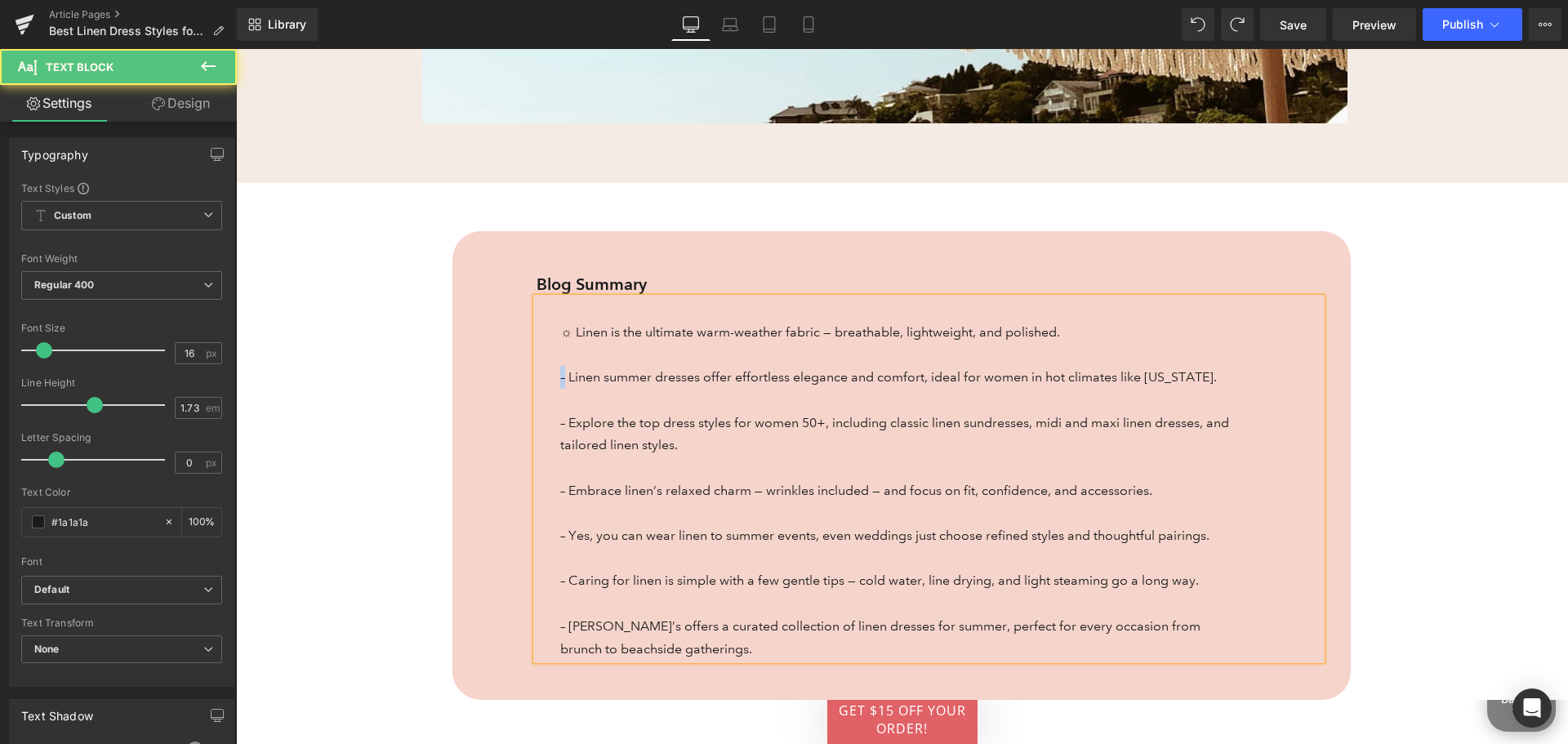
drag, startPoint x: 563, startPoint y: 381, endPoint x: 553, endPoint y: 380, distance: 10.0
click at [553, 380] on div "☼ Linen is the ultimate warm-weather fabric — breathable, lightweight, and poli…" at bounding box center [929, 478] width 785 height 361
click at [561, 423] on p "– Explore the top dress styles for women 50+, including classic linen sundresse…" at bounding box center [901, 434] width 680 height 45
click at [561, 491] on p "– Embrace linen’s relaxed charm — wrinkles included — and focus on fit, confide…" at bounding box center [901, 490] width 680 height 22
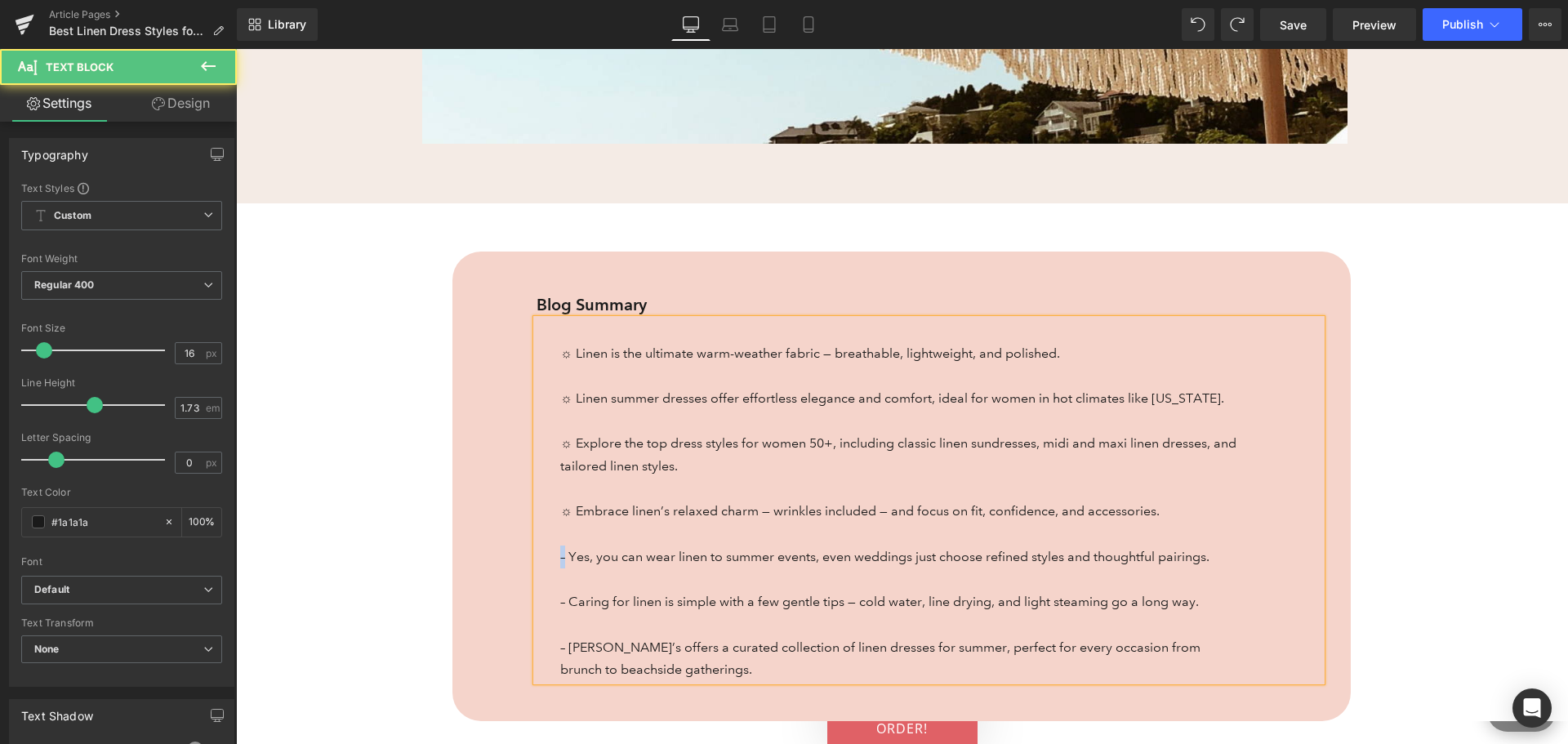
drag, startPoint x: 561, startPoint y: 534, endPoint x: 549, endPoint y: 533, distance: 12.0
click at [549, 533] on div "☼ Linen is the ultimate warm-weather fabric — breathable, lightweight, and poli…" at bounding box center [929, 500] width 785 height 361
drag, startPoint x: 563, startPoint y: 584, endPoint x: 551, endPoint y: 584, distance: 12.0
click at [551, 584] on div "☼ Linen is the ultimate warm-weather fabric — breathable, lightweight, and poli…" at bounding box center [929, 500] width 785 height 361
drag, startPoint x: 561, startPoint y: 630, endPoint x: 551, endPoint y: 630, distance: 10.0
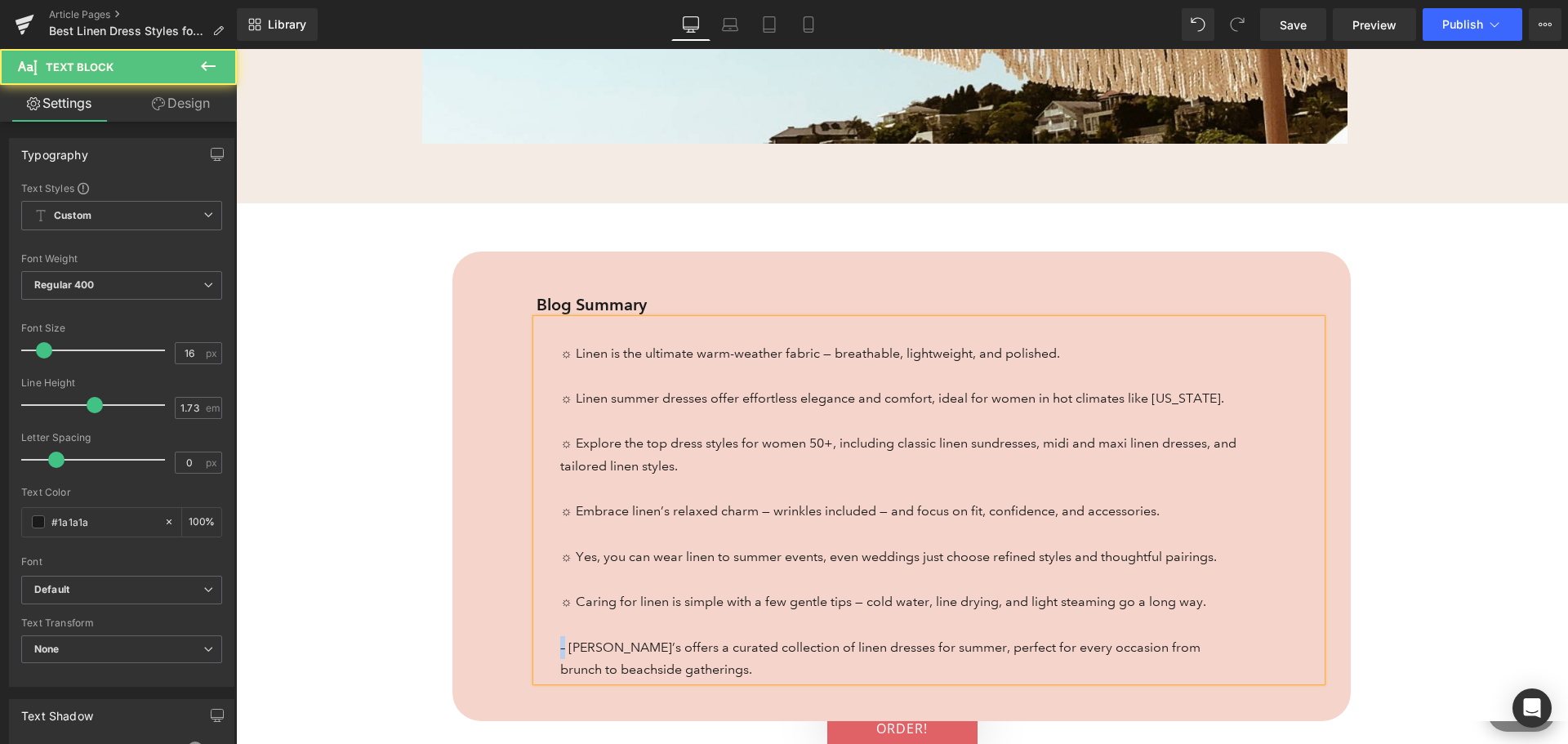
click at [551, 630] on div "☼ Linen is the ultimate warm-weather fabric — breathable, lightweight, and poli…" at bounding box center [929, 500] width 785 height 361
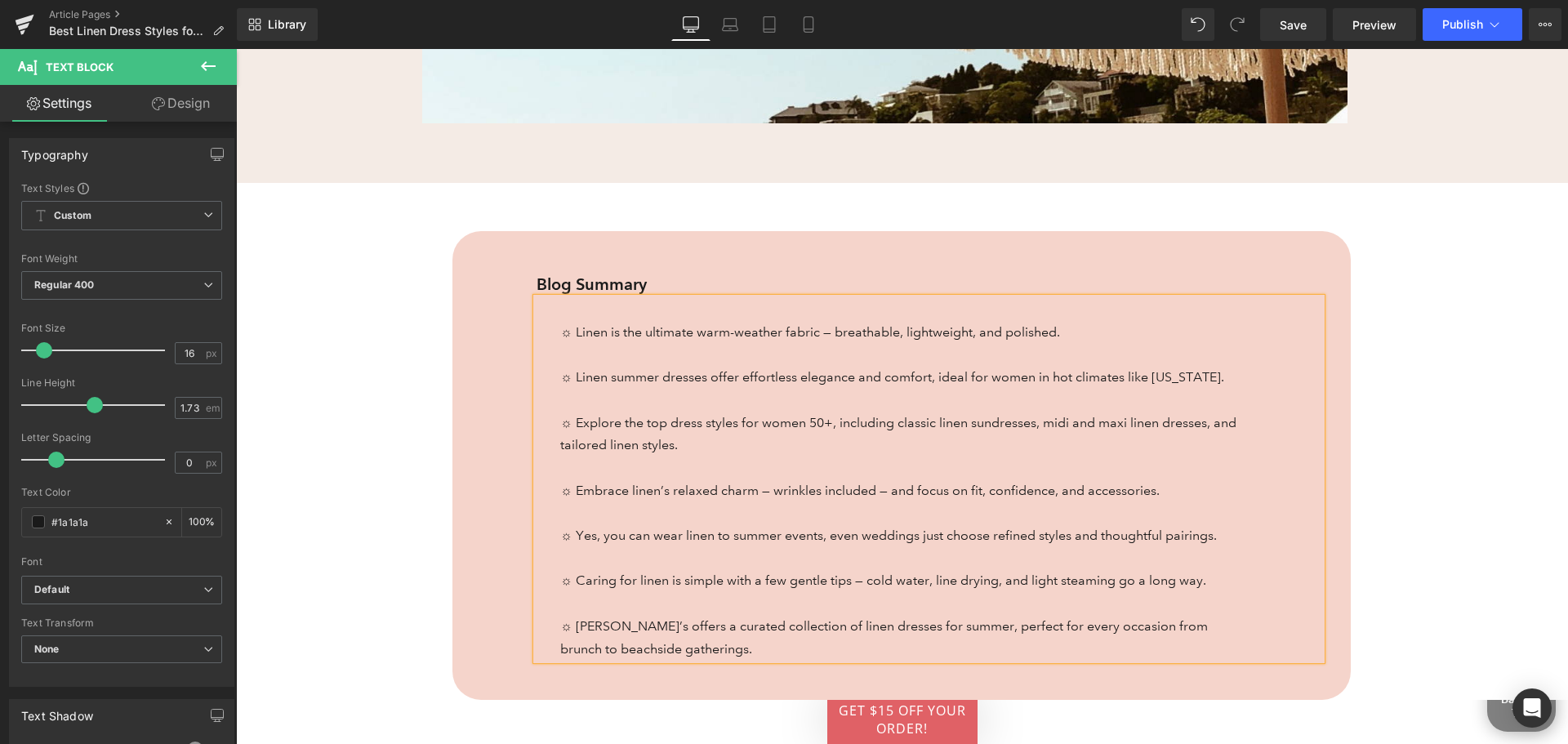
click at [690, 648] on p "☼ Anthony’s offers a curated collection of linen dresses for summer, perfect fo…" at bounding box center [901, 638] width 680 height 45
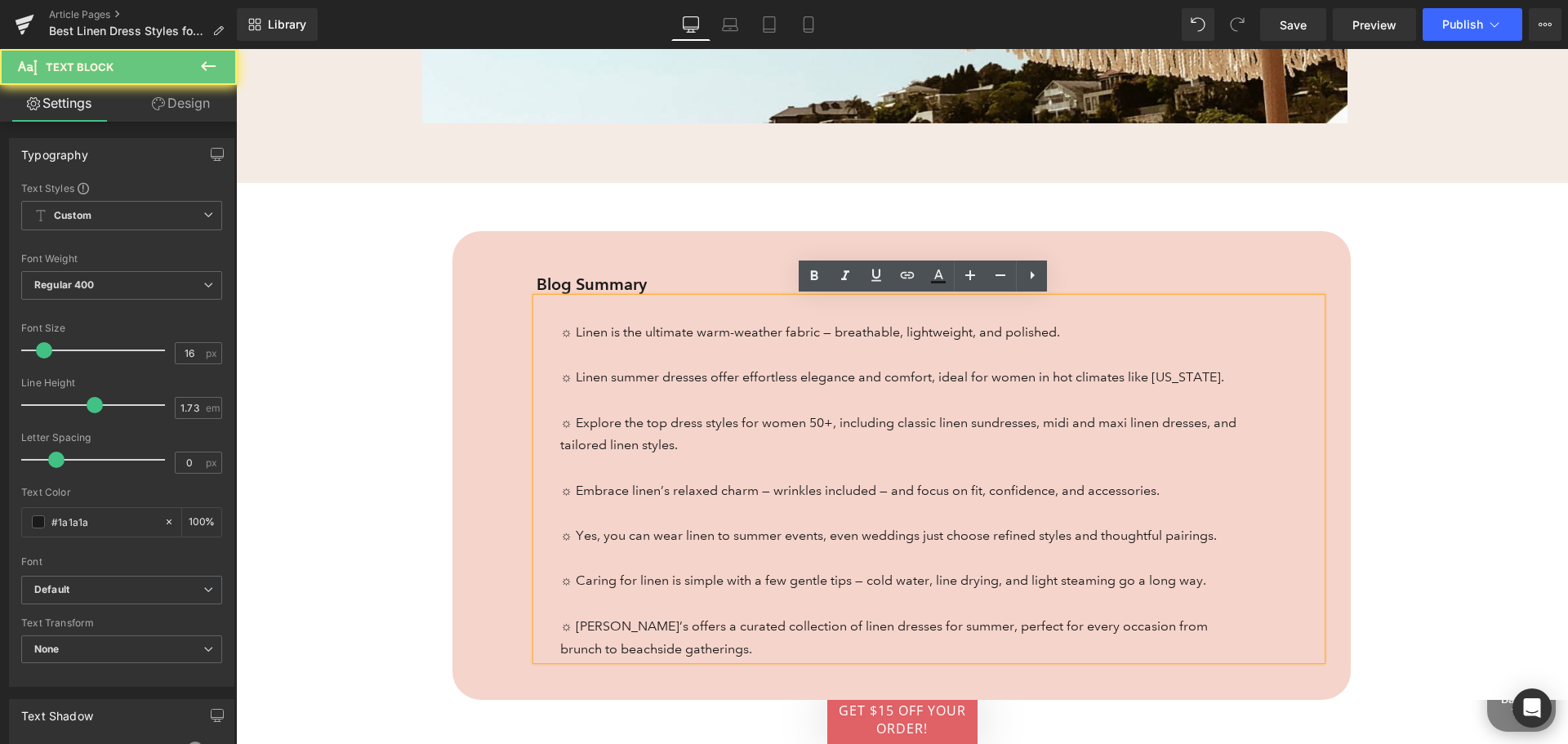
click at [551, 648] on div "☼ Linen is the ultimate warm-weather fabric — breathable, lightweight, and poli…" at bounding box center [929, 478] width 785 height 361
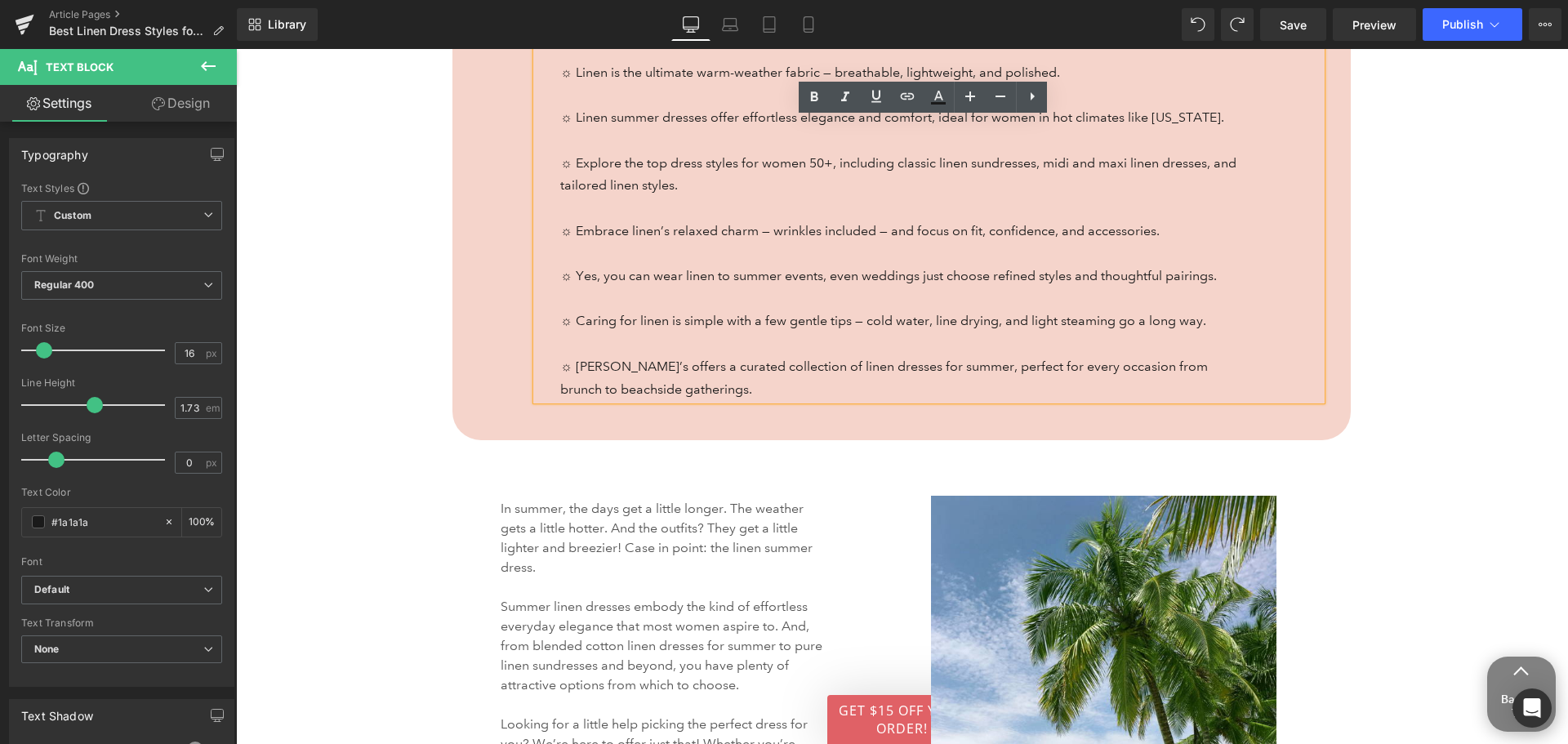
scroll to position [913, 0]
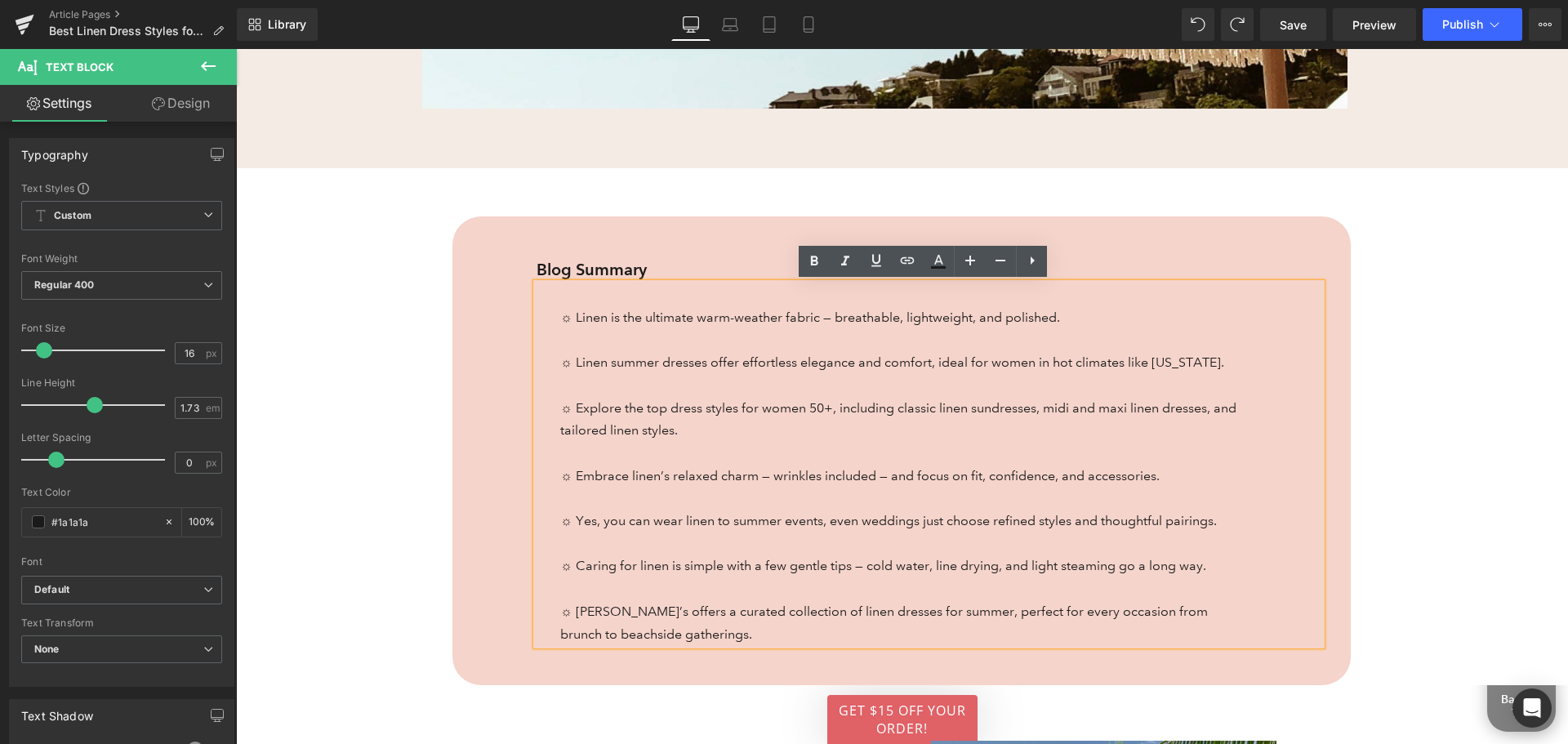
click at [645, 582] on p at bounding box center [901, 588] width 680 height 22
click at [551, 631] on div "☼ Linen is the ultimate warm-weather fabric — breathable, lightweight, and poli…" at bounding box center [929, 464] width 785 height 361
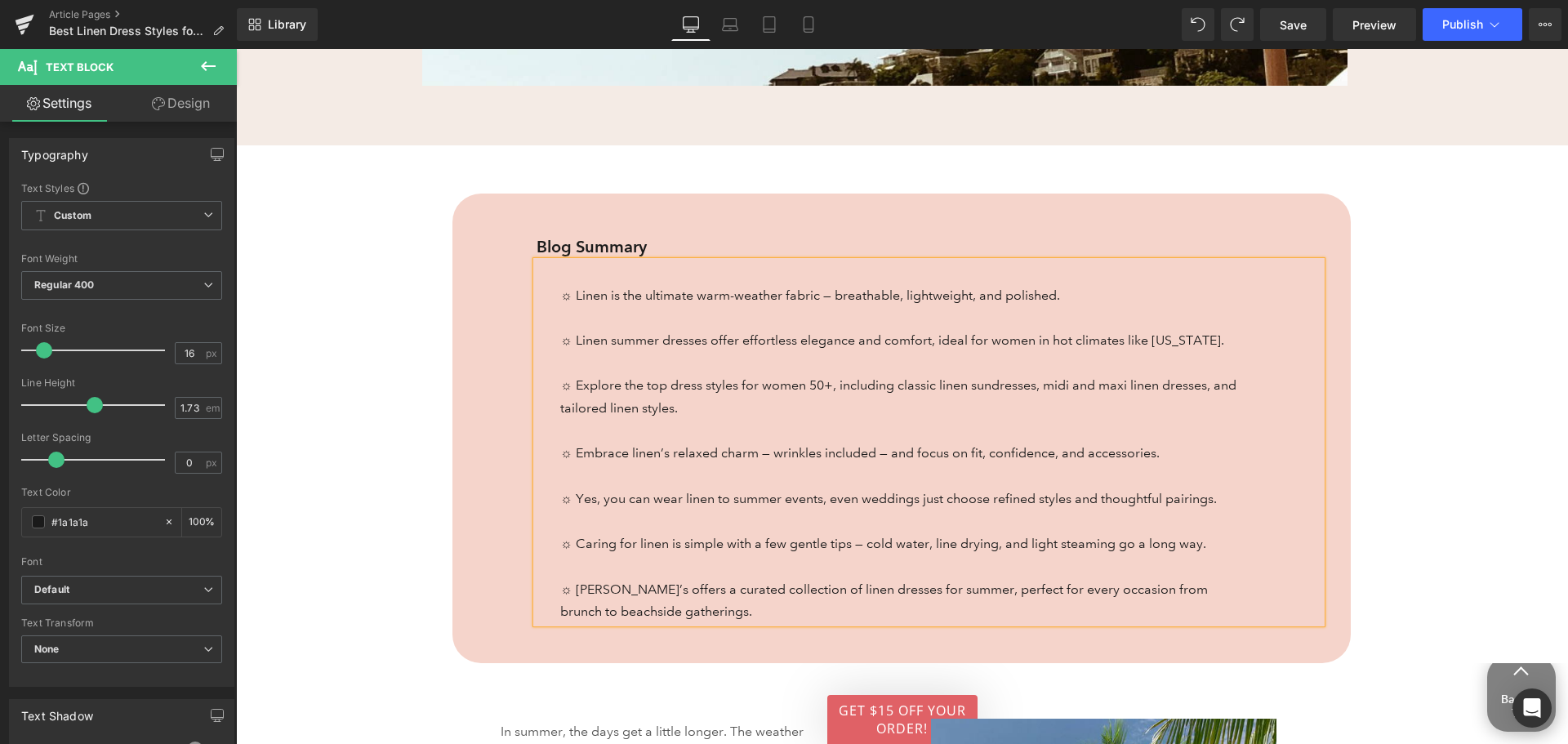
scroll to position [995, 0]
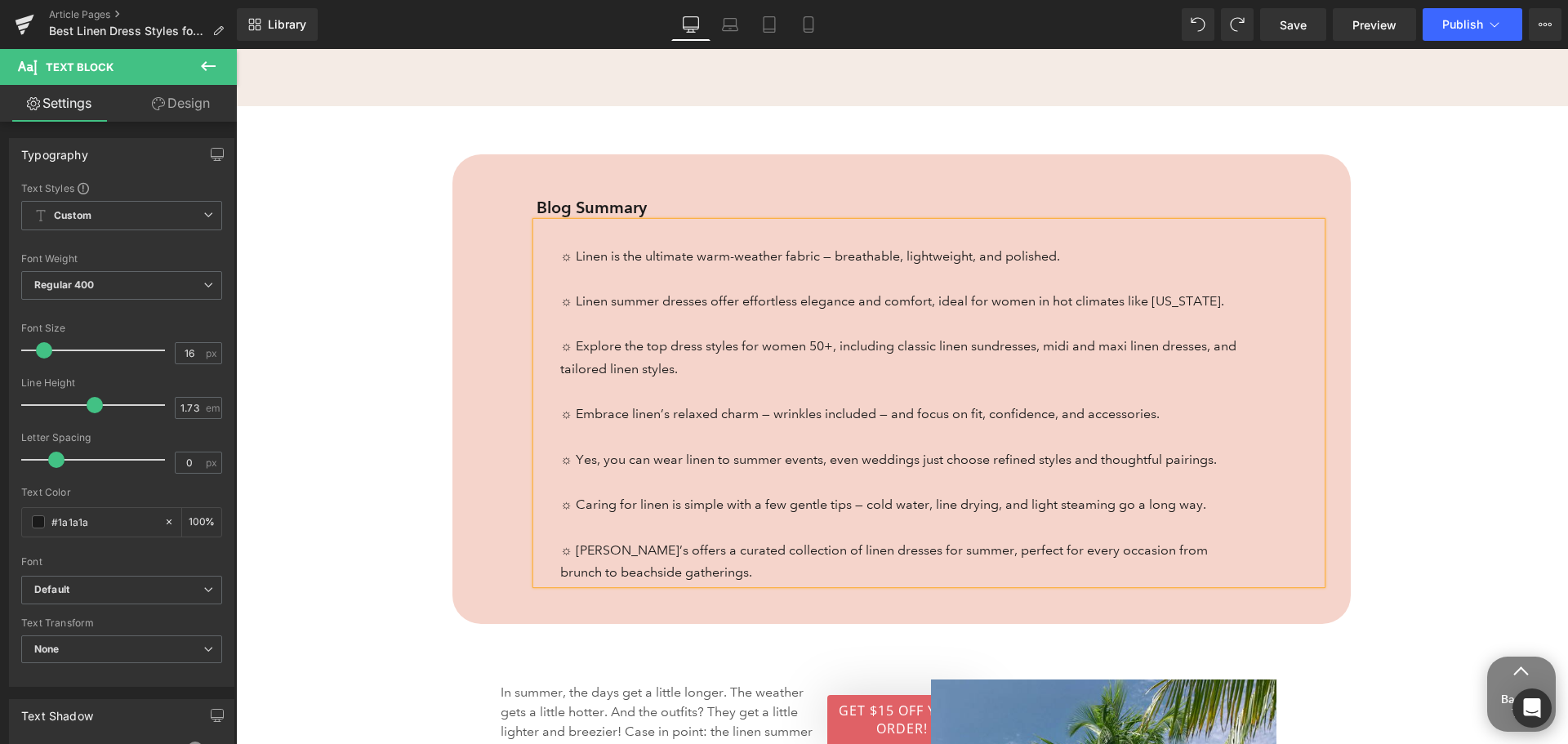
click at [561, 550] on p "☼ Anthony’s offers a curated collection of linen dresses for summer, perfect fo…" at bounding box center [901, 561] width 680 height 45
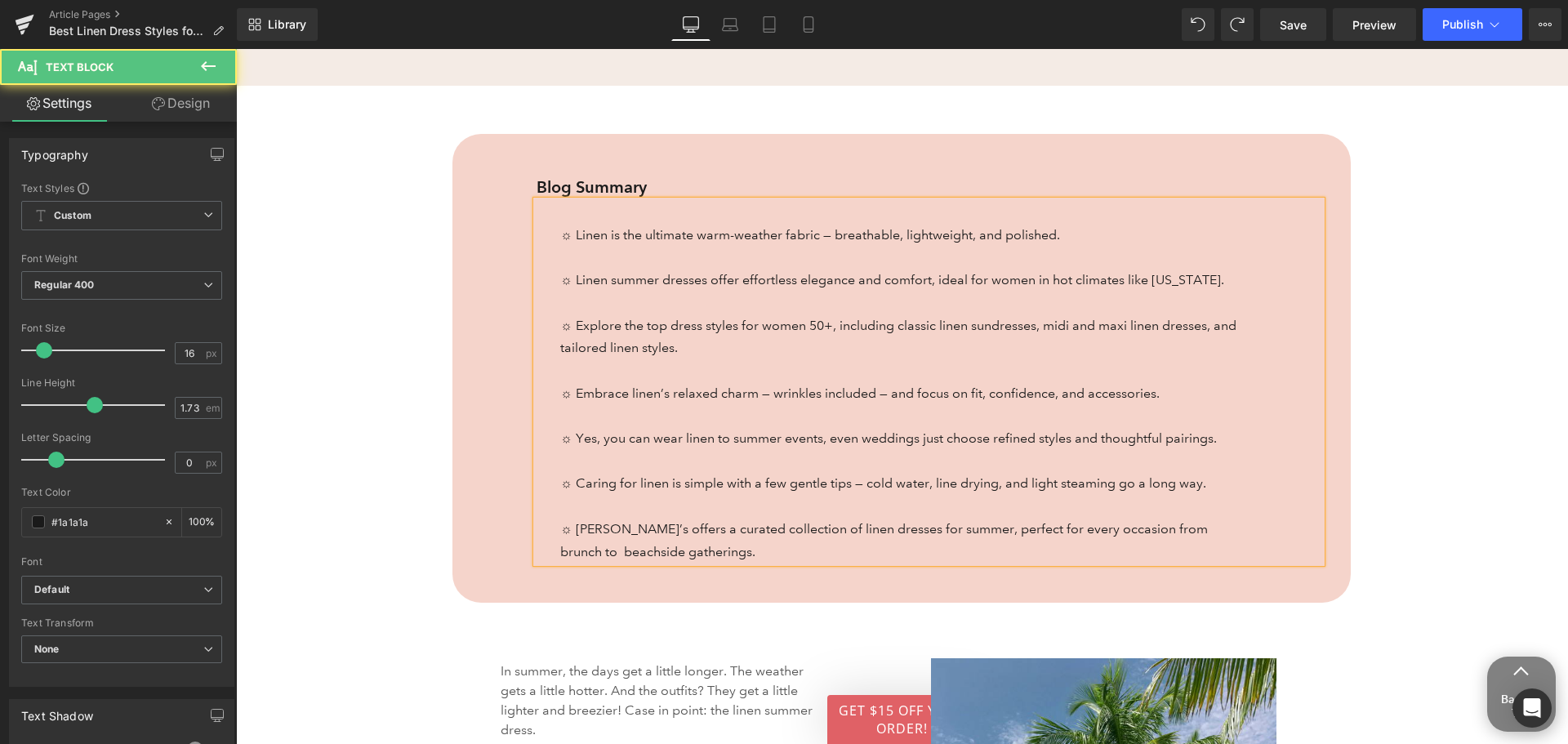
click at [568, 530] on p "☼ [PERSON_NAME]’s offers a curated collection of linen dresses for summer, perf…" at bounding box center [901, 540] width 680 height 45
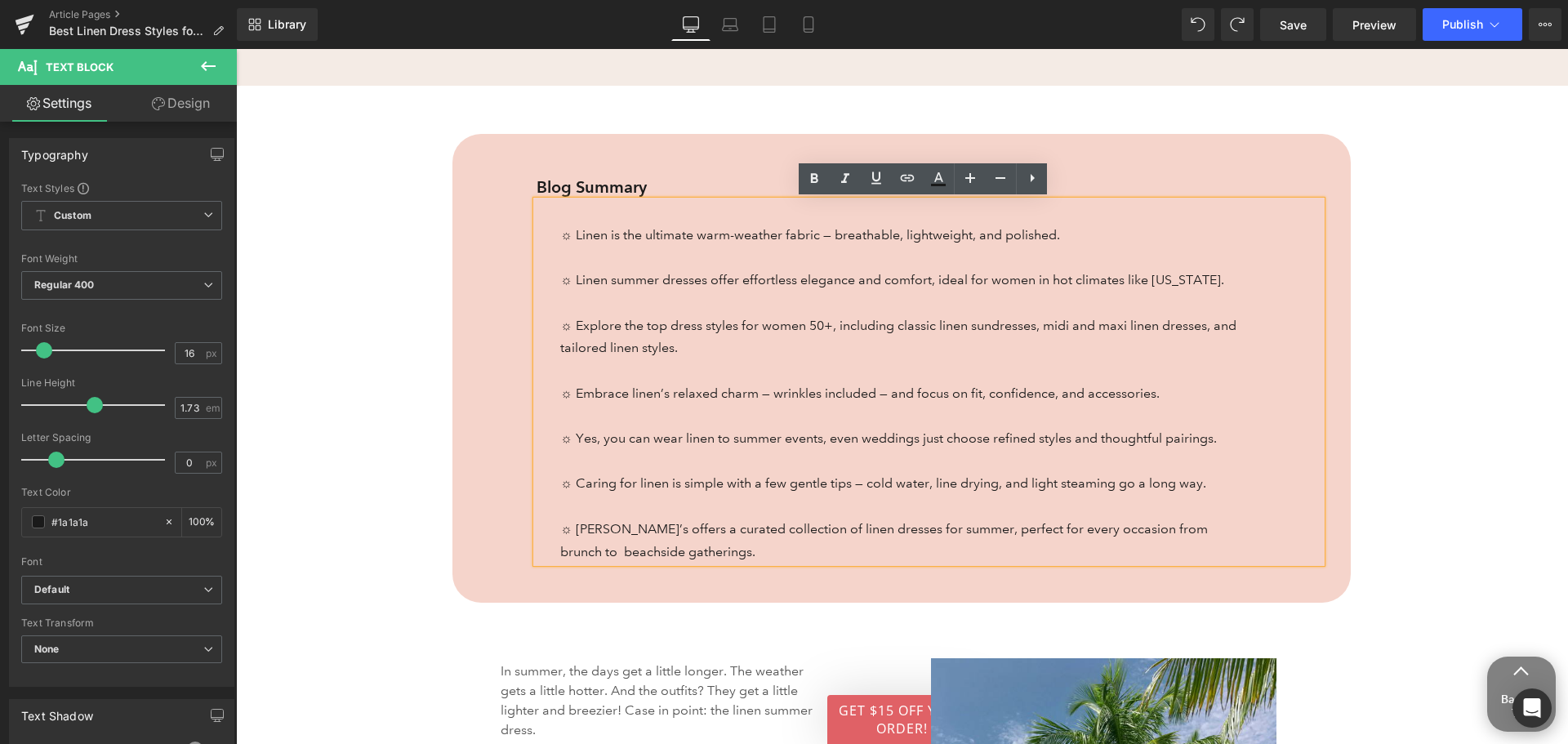
click at [568, 530] on p "☼ [PERSON_NAME]’s offers a curated collection of linen dresses for summer, perf…" at bounding box center [901, 540] width 680 height 45
click at [561, 530] on p "☼ [PERSON_NAME]’s offers a curated collection of linen dresses for summer, perf…" at bounding box center [901, 540] width 680 height 45
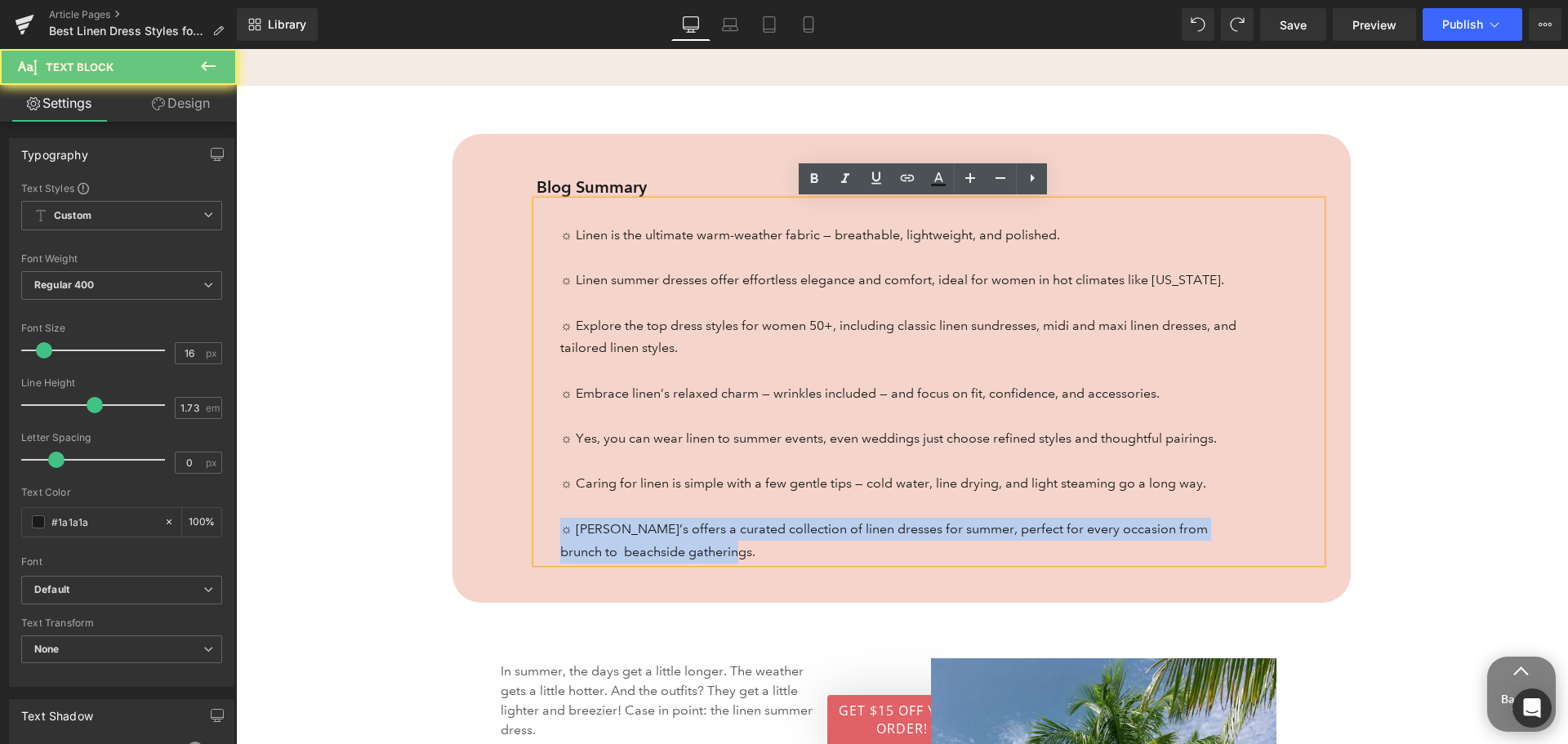
click at [561, 530] on p "☼ [PERSON_NAME]’s offers a curated collection of linen dresses for summer, perf…" at bounding box center [901, 540] width 680 height 45
click at [537, 542] on div "☼ Linen is the ultimate warm-weather fabric — breathable, lightweight, and poli…" at bounding box center [929, 382] width 785 height 361
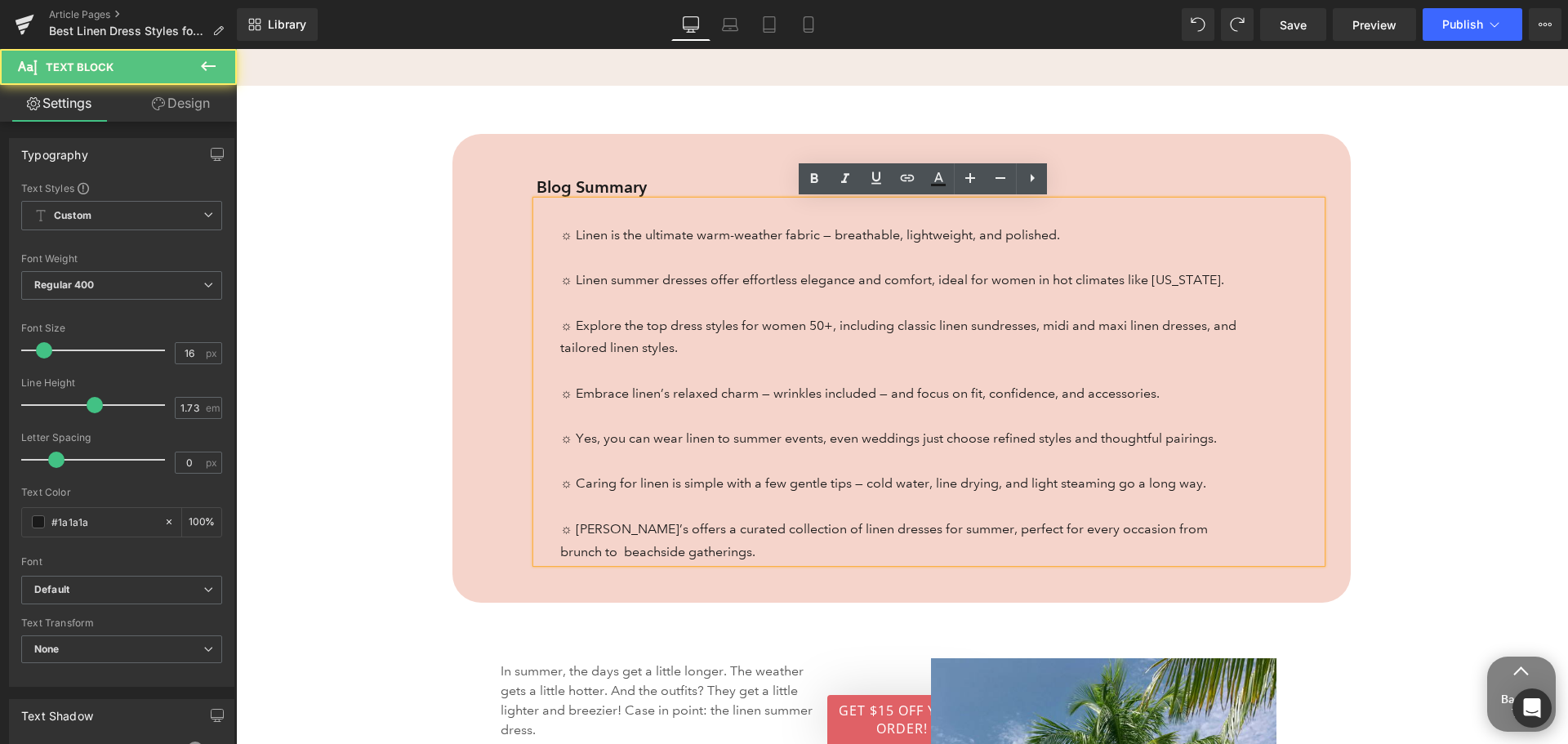
click at [630, 421] on p at bounding box center [901, 415] width 680 height 22
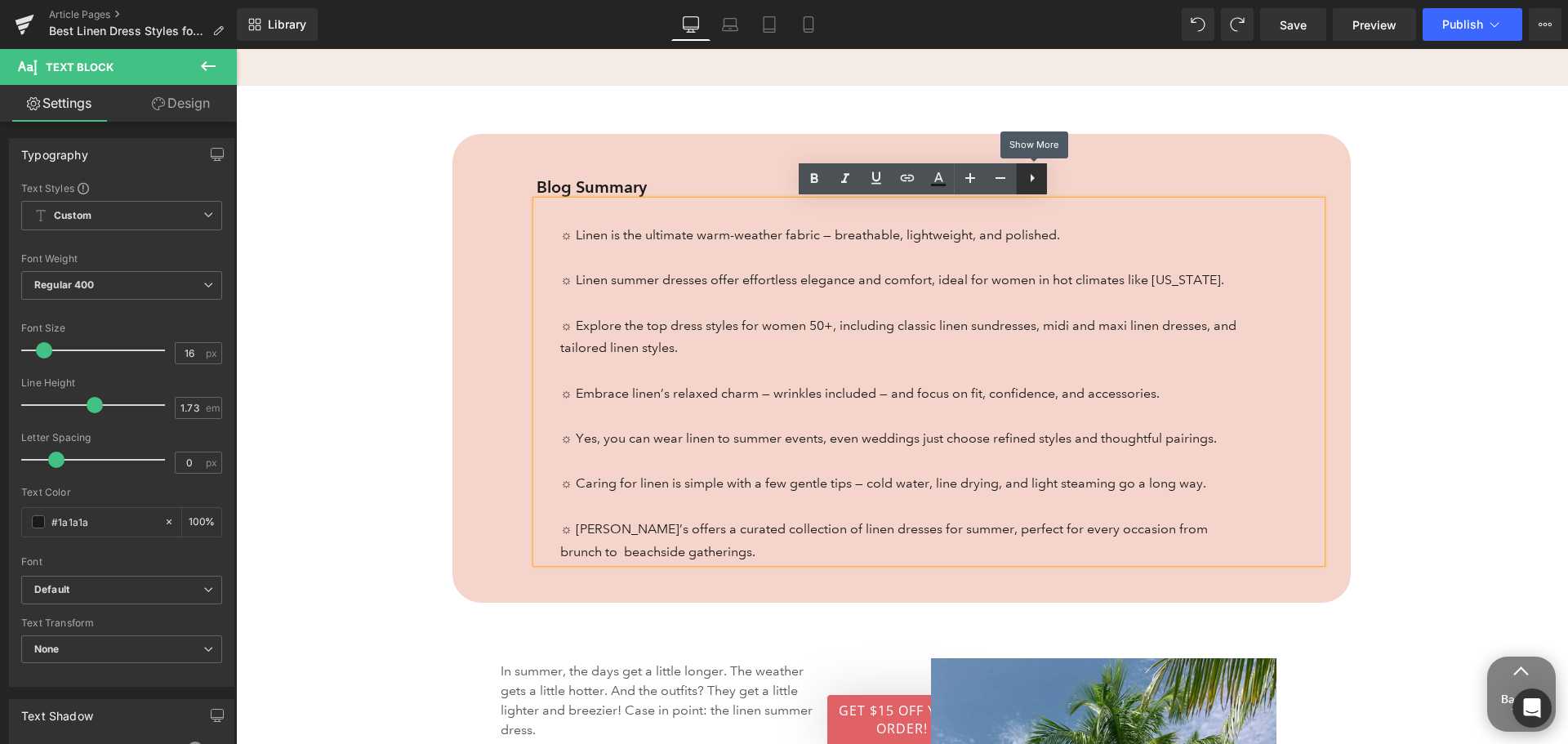
click at [1030, 176] on icon at bounding box center [1033, 178] width 20 height 20
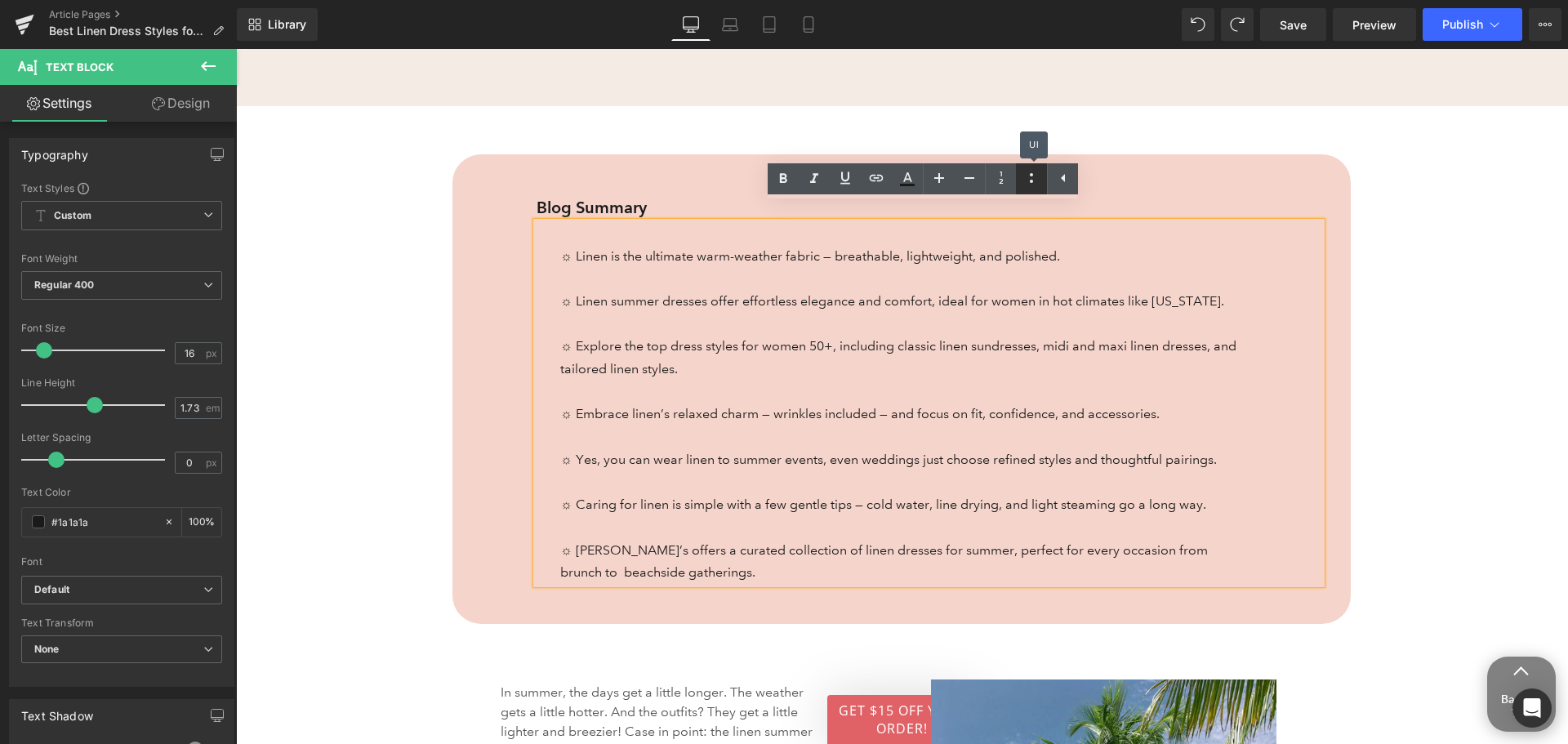
click at [1035, 180] on icon at bounding box center [1032, 178] width 20 height 20
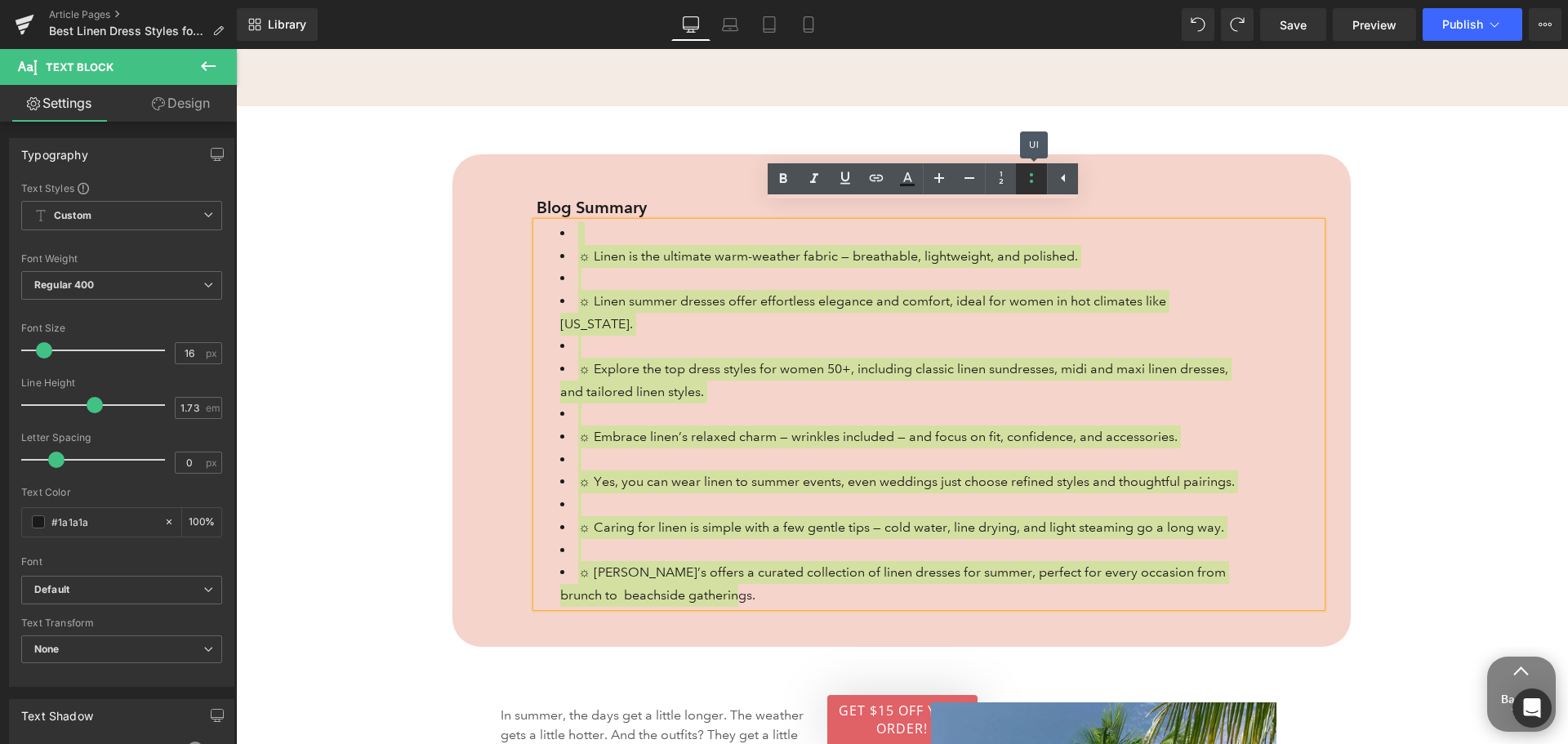
click at [1035, 180] on icon at bounding box center [1032, 178] width 20 height 20
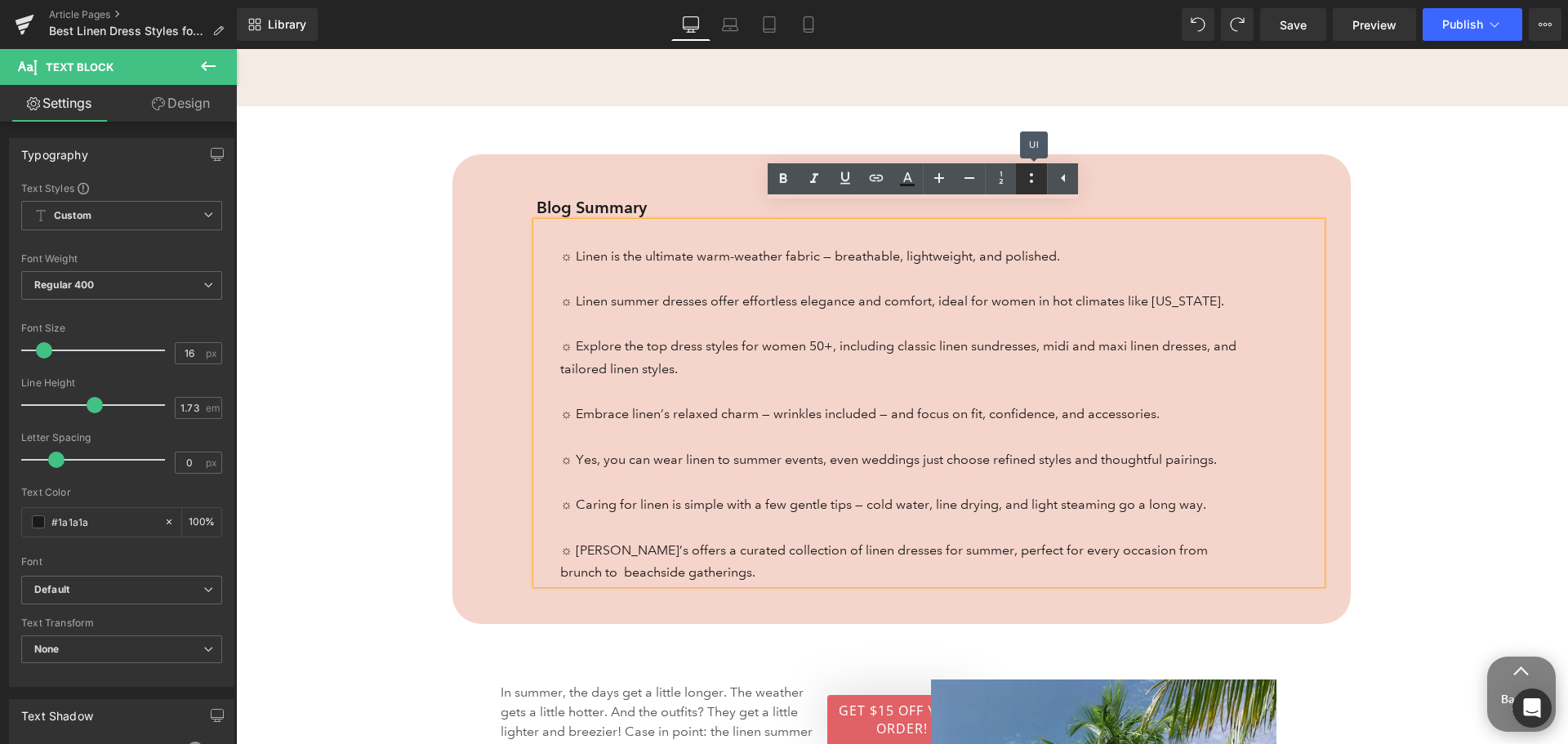
click at [1035, 180] on icon at bounding box center [1032, 178] width 20 height 20
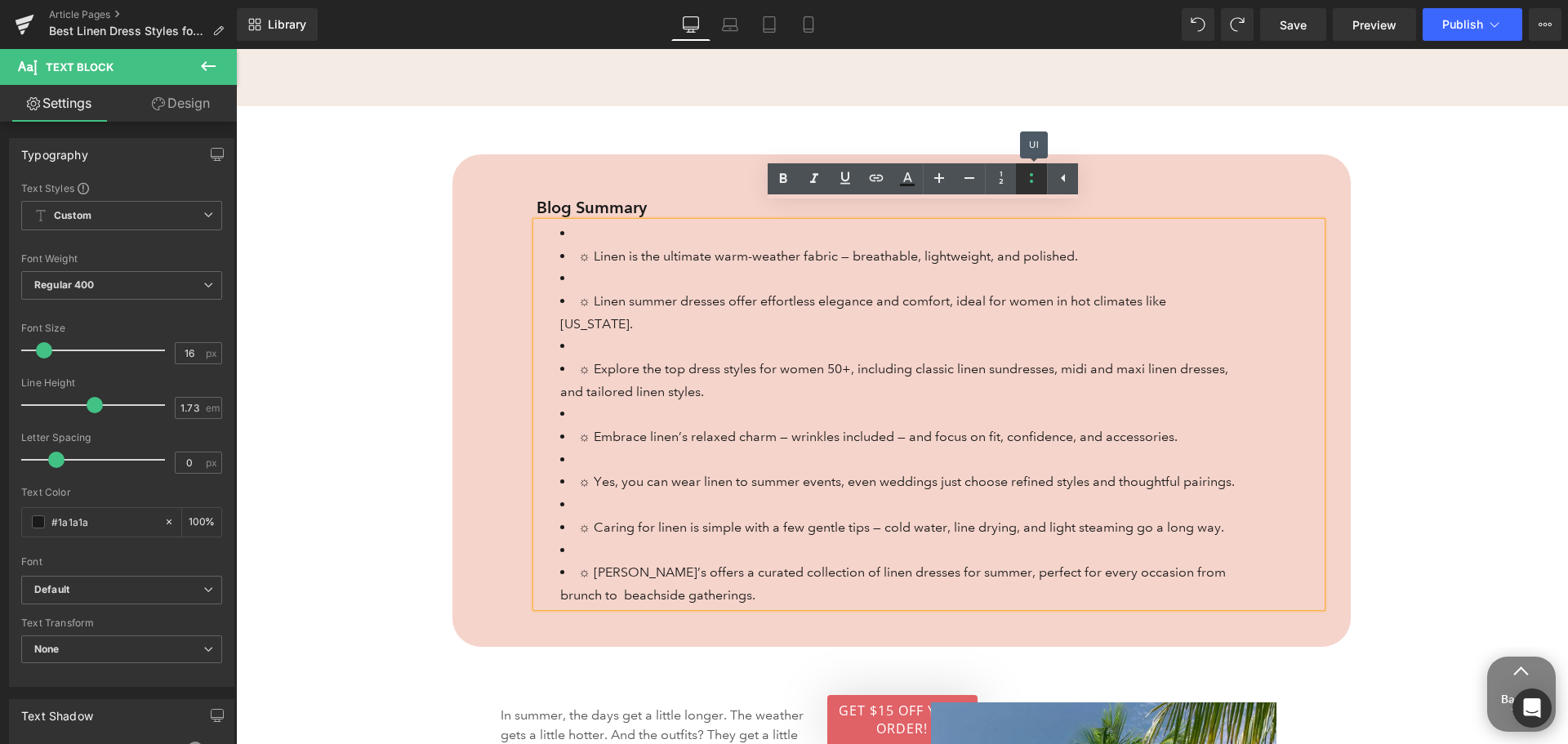
click at [1035, 180] on icon at bounding box center [1032, 178] width 20 height 20
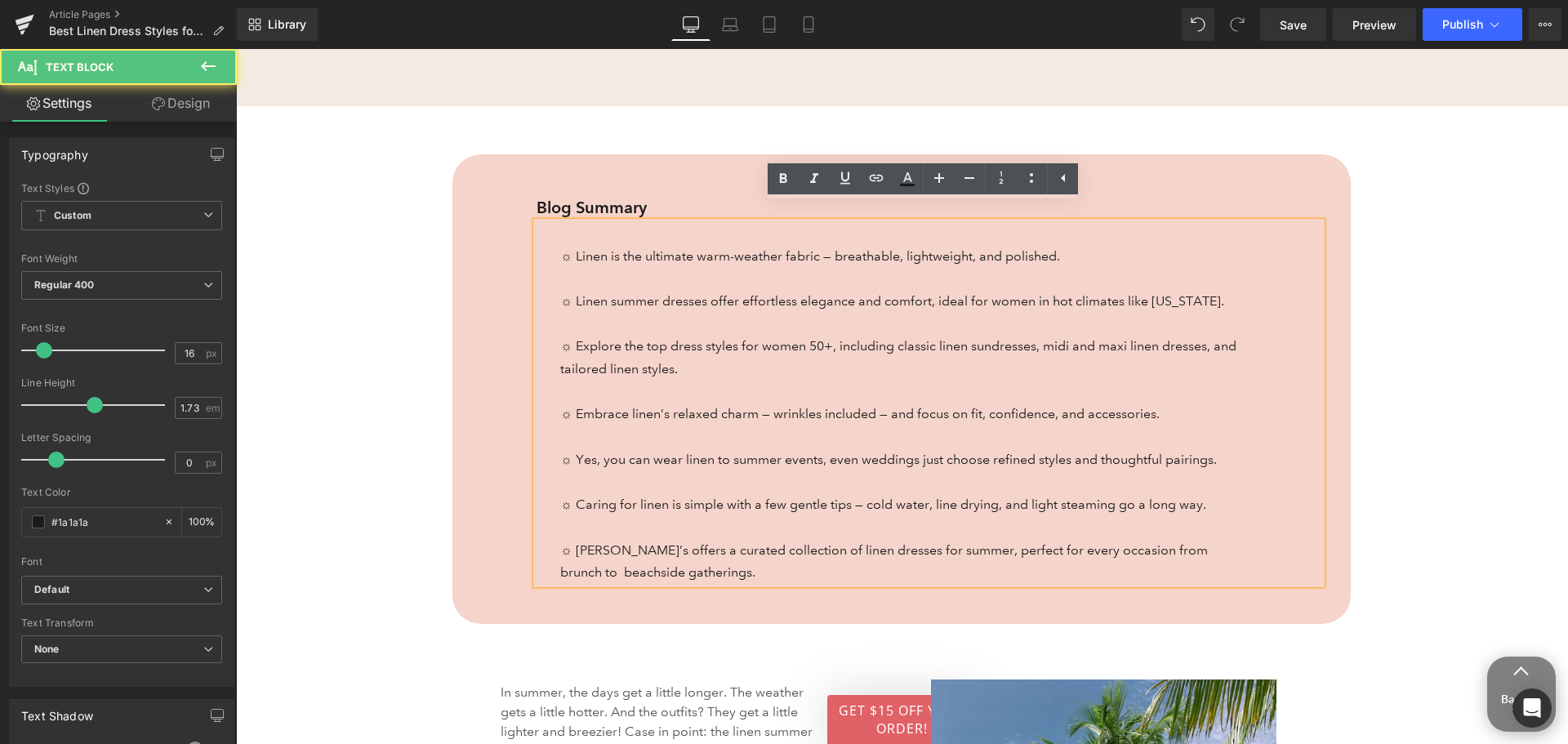
click at [552, 241] on div "☼ Linen is the ultimate warm-weather fabric — breathable, lightweight, and poli…" at bounding box center [929, 402] width 785 height 361
click at [568, 248] on span "☼ Linen is the ultimate warm-weather fabric — breathable, lightweight, and poli…" at bounding box center [811, 256] width 500 height 16
click at [571, 248] on span "☼ Linen is the ultimate warm-weather fabric — breathable, lightweight, and poli…" at bounding box center [811, 256] width 500 height 16
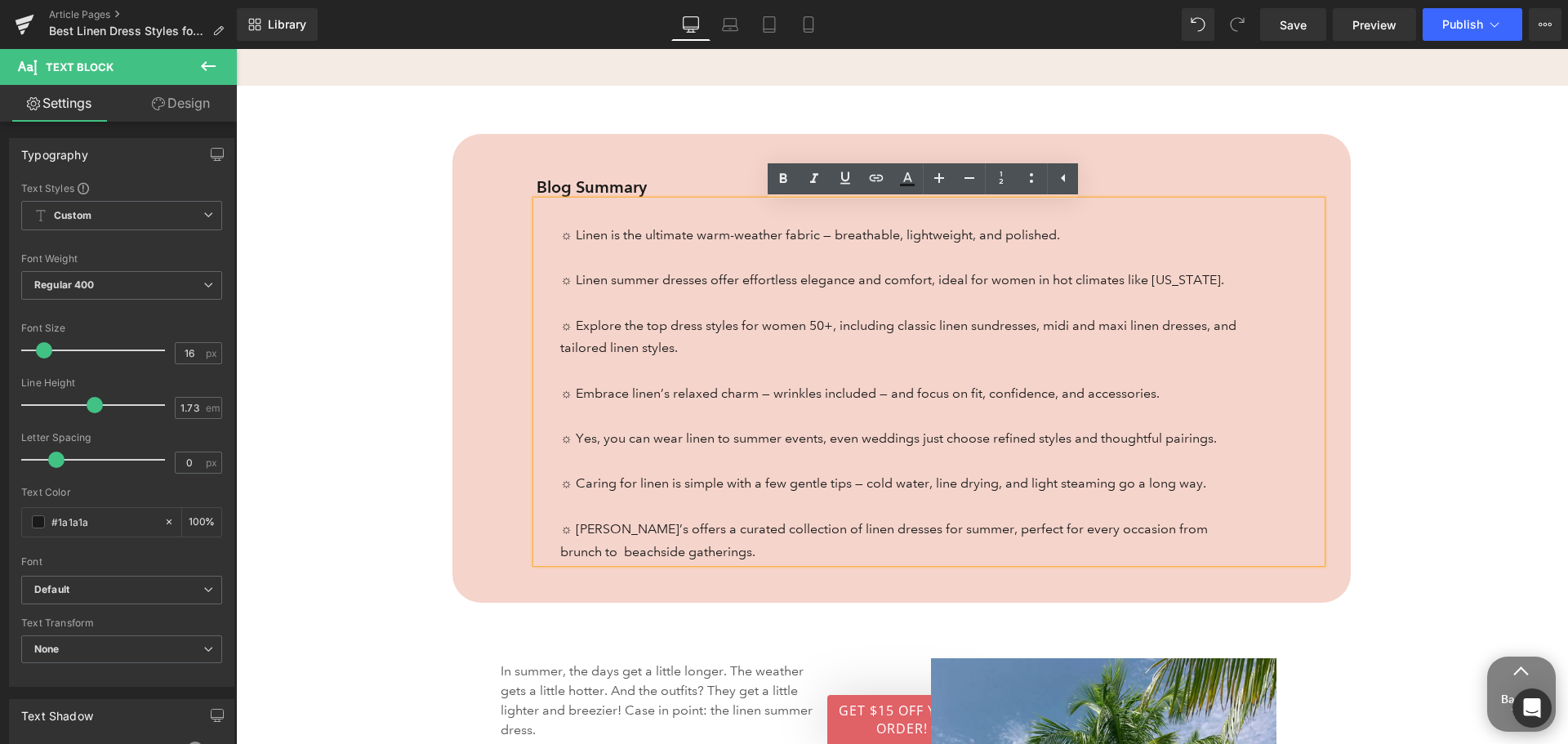
drag, startPoint x: 530, startPoint y: 241, endPoint x: 539, endPoint y: 240, distance: 9.1
click at [536, 241] on div "☼ Linen is the ultimate warm-weather fabric — breathable, lightweight, and poli…" at bounding box center [929, 382] width 785 height 361
drag, startPoint x: 555, startPoint y: 239, endPoint x: 1047, endPoint y: 233, distance: 492.0
click at [1047, 233] on span "☼ Linen is the ultimate warm-weather fabric — breathable, lightweight, and poli…" at bounding box center [811, 234] width 500 height 16
click at [1034, 169] on icon at bounding box center [1032, 178] width 20 height 20
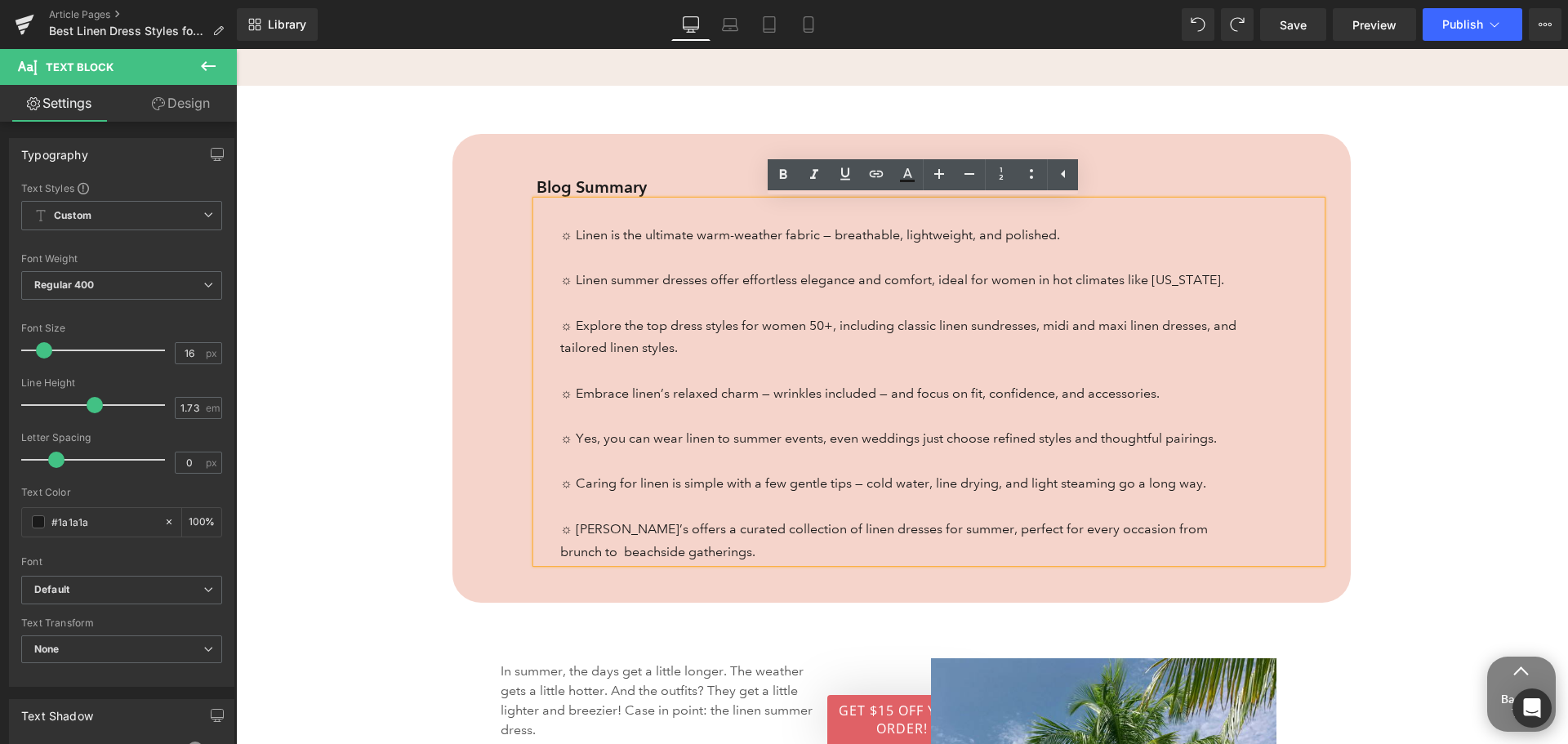
click at [1292, 498] on div "☼ Linen is the ultimate warm-weather fabric — breathable, lightweight, and poli…" at bounding box center [929, 382] width 785 height 361
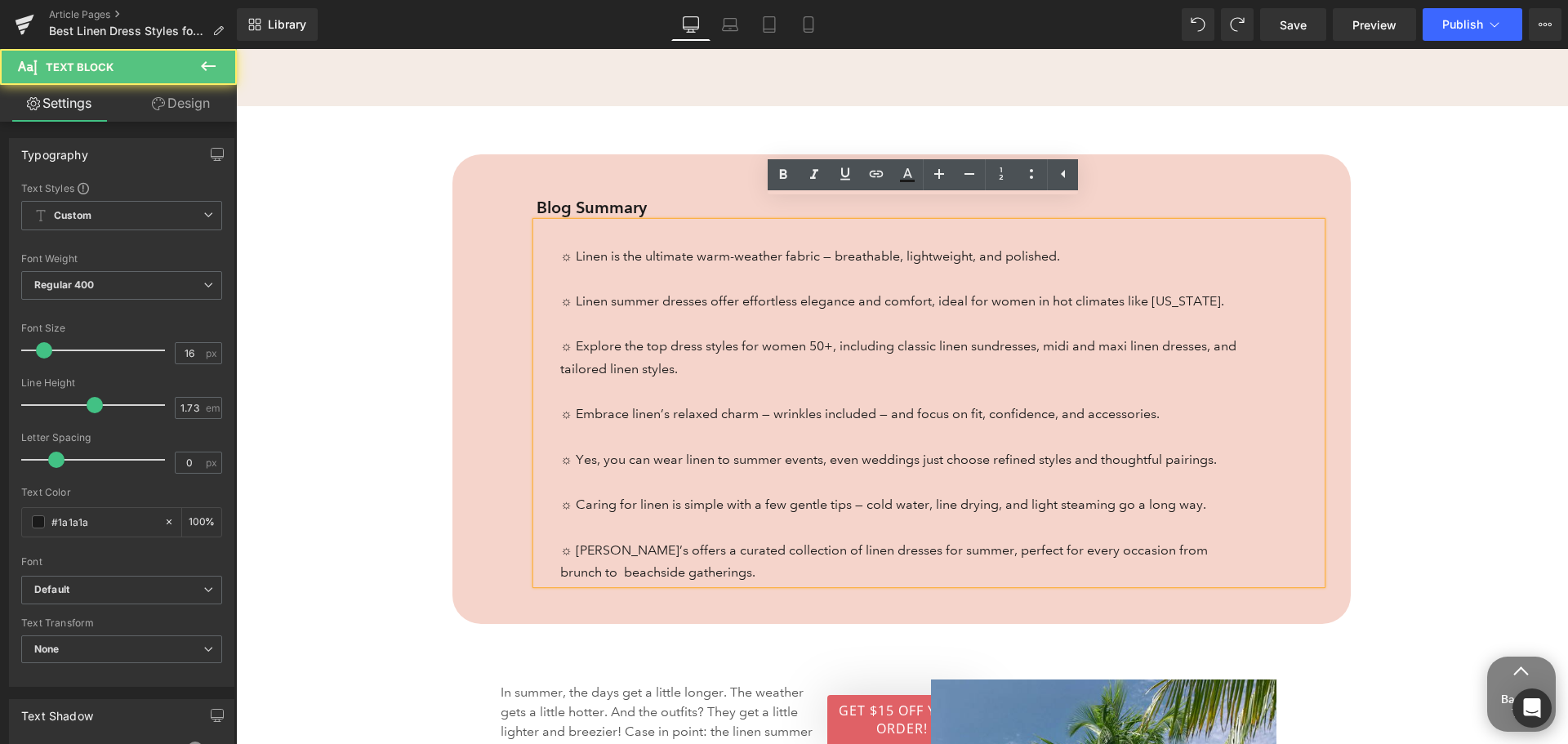
click at [561, 350] on span "☼ Explore the top dress styles for women 50+, including classic linen sundresse…" at bounding box center [899, 356] width 676 height 38
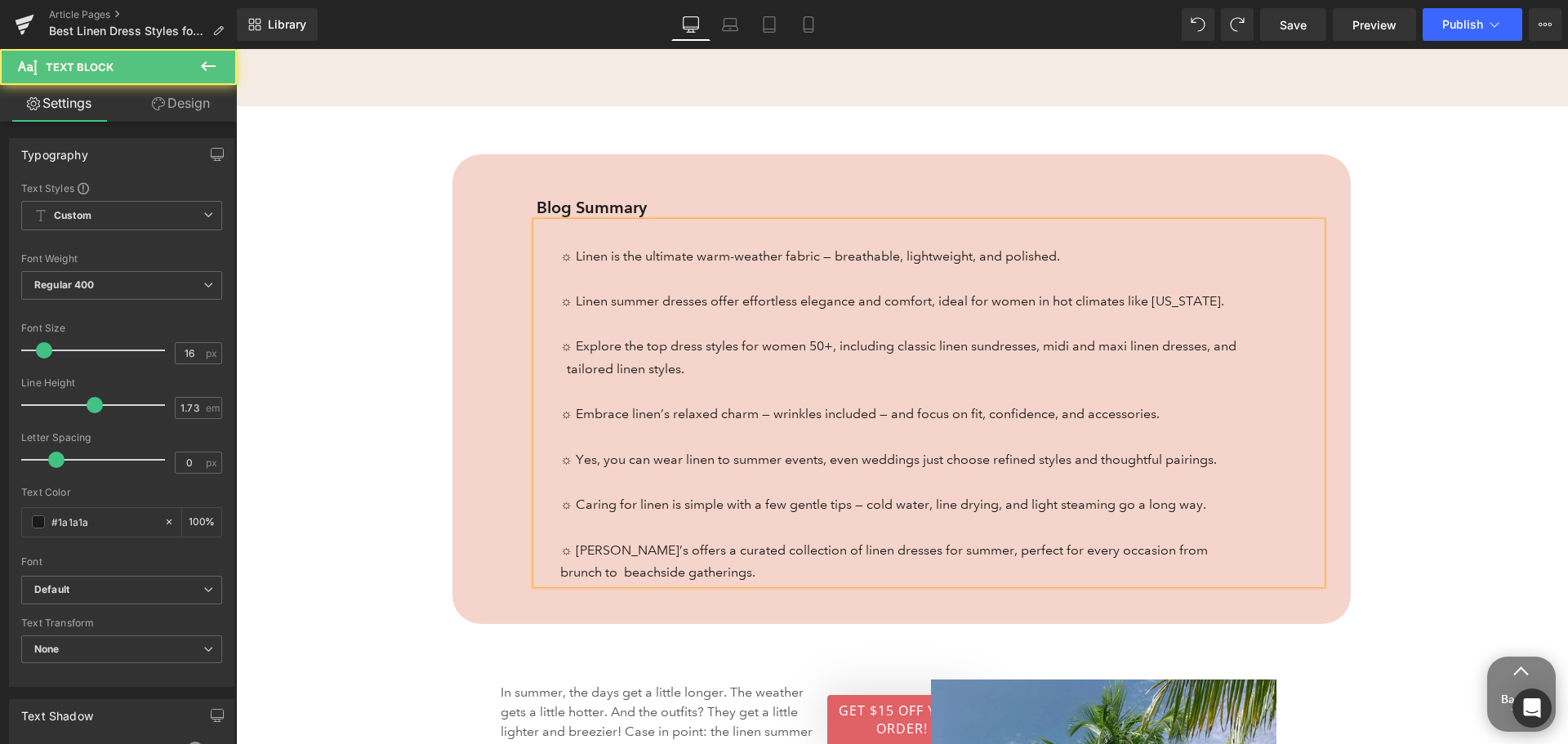
click at [684, 341] on p "☼ Linen is the ultimate warm-weather fabric — breathable, lightweight, and poli…" at bounding box center [901, 402] width 680 height 361
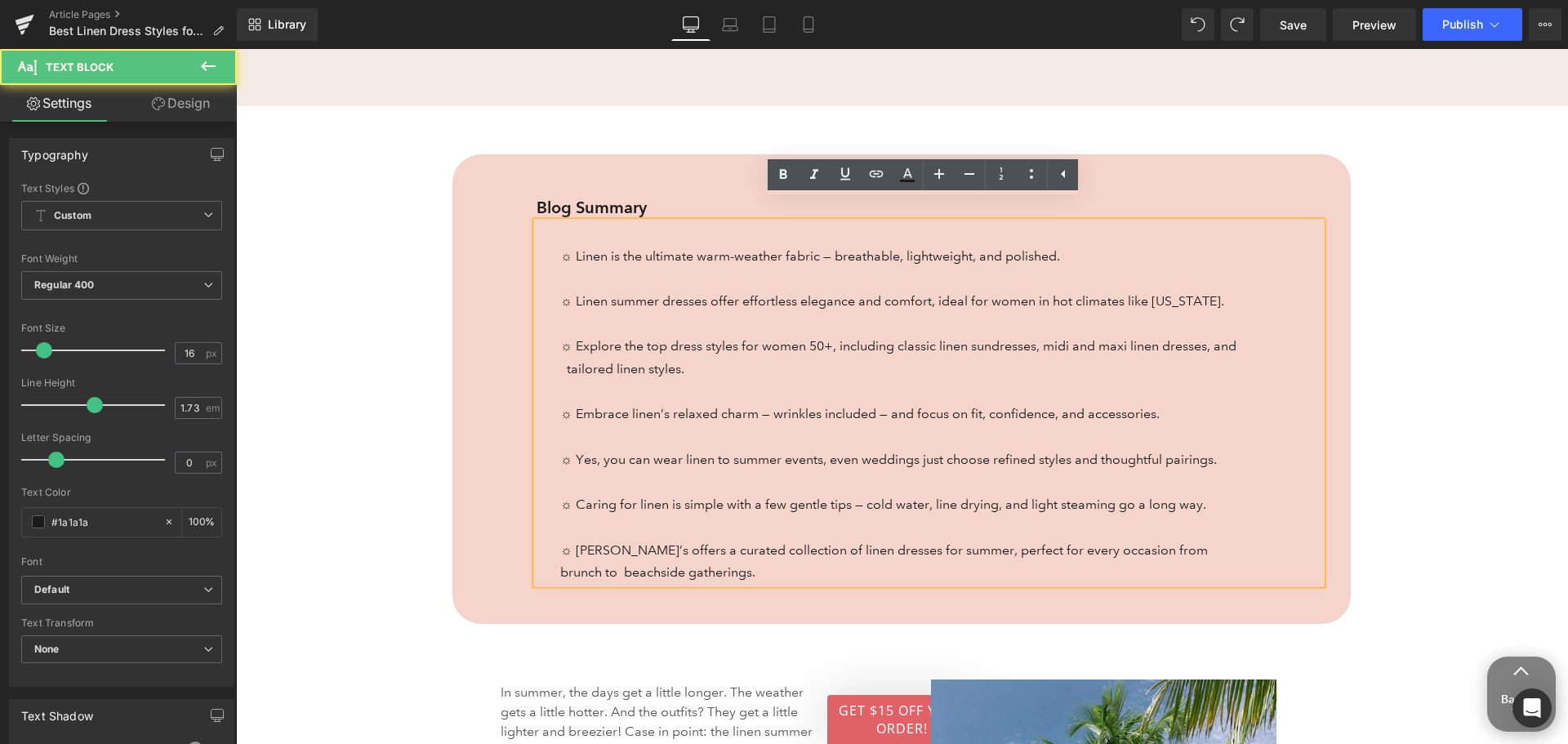
click at [673, 348] on span "☼ Explore the top dress styles for women 50+, including classic linen sundresse…" at bounding box center [901, 356] width 680 height 38
click at [667, 353] on span "☼ Explore the top dress styles for women 50+, including classic linen sundresse…" at bounding box center [901, 356] width 680 height 38
click at [552, 346] on div "☼ Linen is the ultimate warm-weather fabric — breathable, lightweight, and poli…" at bounding box center [929, 402] width 785 height 361
click at [662, 351] on span "☼ Explore the top dress styles for women 50+, including classic linen sundresse…" at bounding box center [901, 356] width 680 height 38
click at [667, 351] on span "☼ Explore the top dress styles for women 50+, including classic linen sundresse…" at bounding box center [901, 356] width 680 height 38
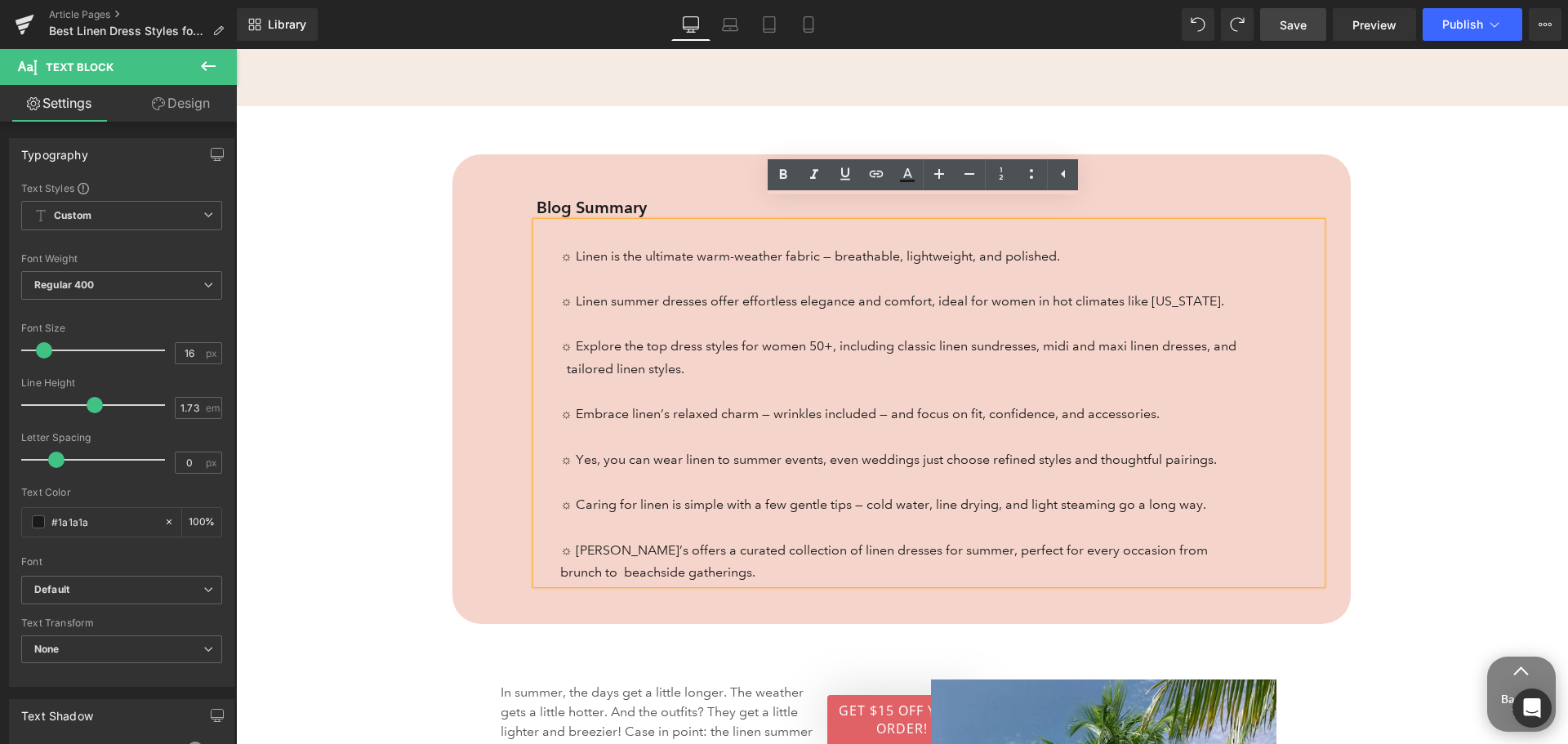
click at [1290, 32] on span "Save" at bounding box center [1293, 25] width 27 height 18
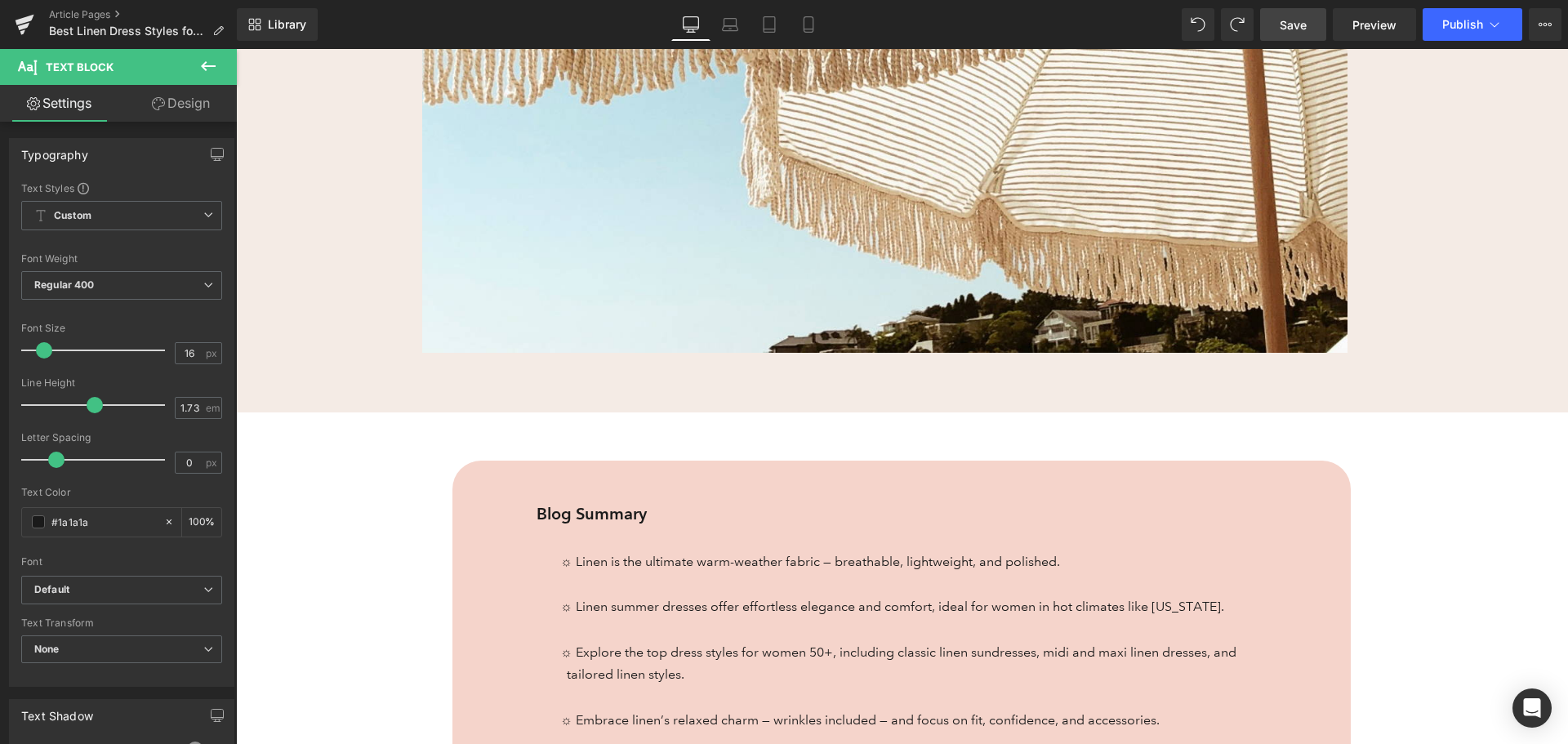
scroll to position [179, 0]
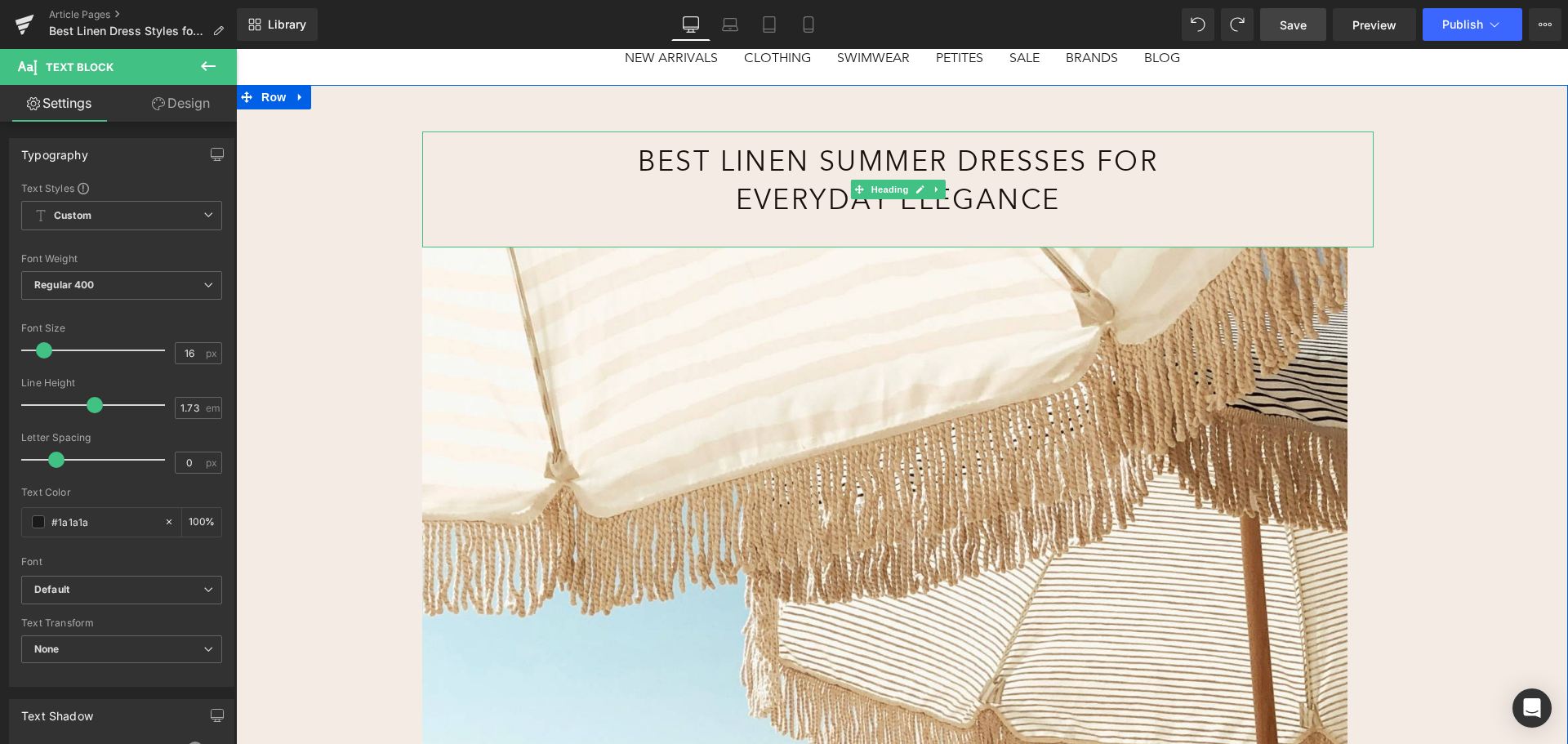
click at [895, 142] on h1 "Best Linen Summer Dresses for Everyday Elegance" at bounding box center [898, 180] width 587 height 77
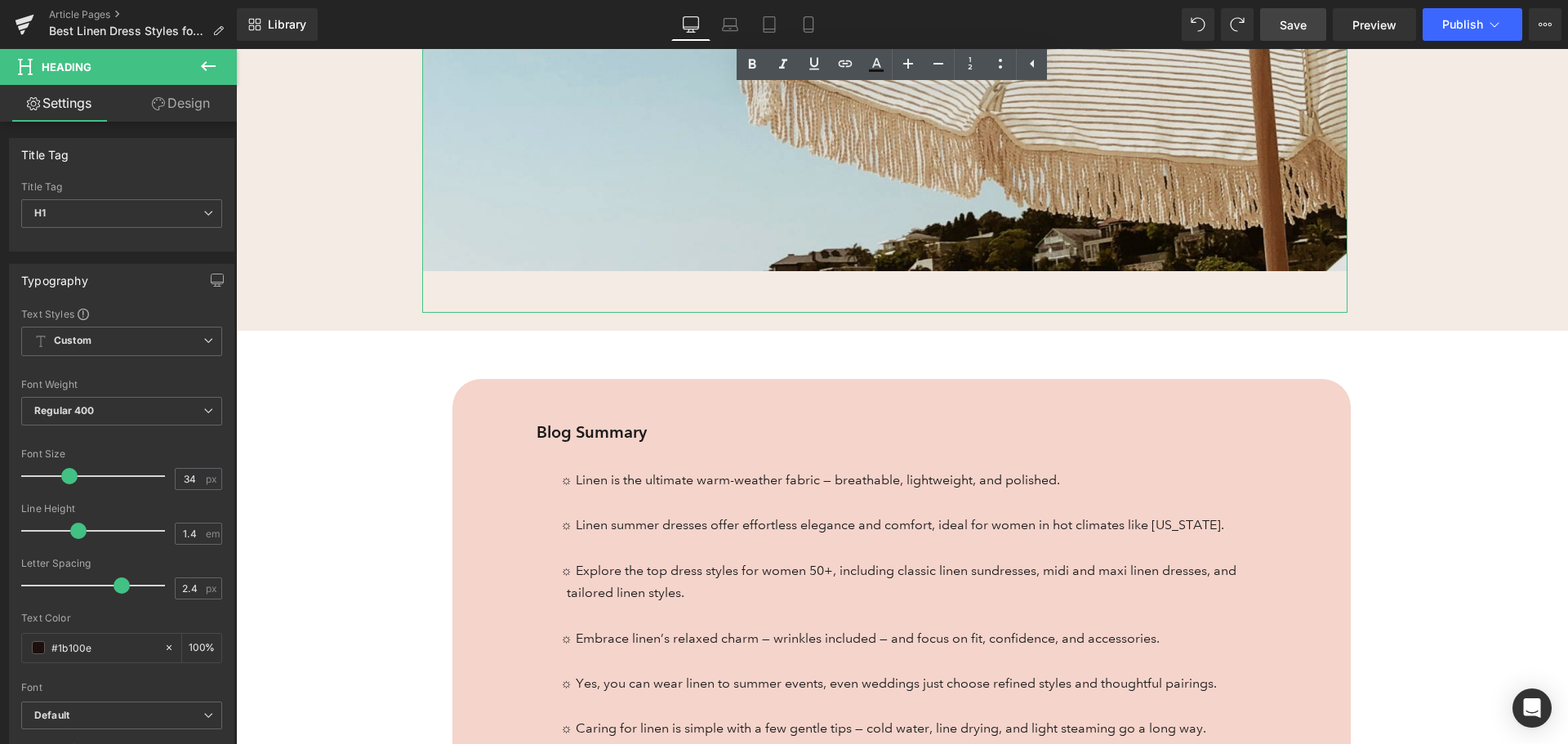
scroll to position [832, 0]
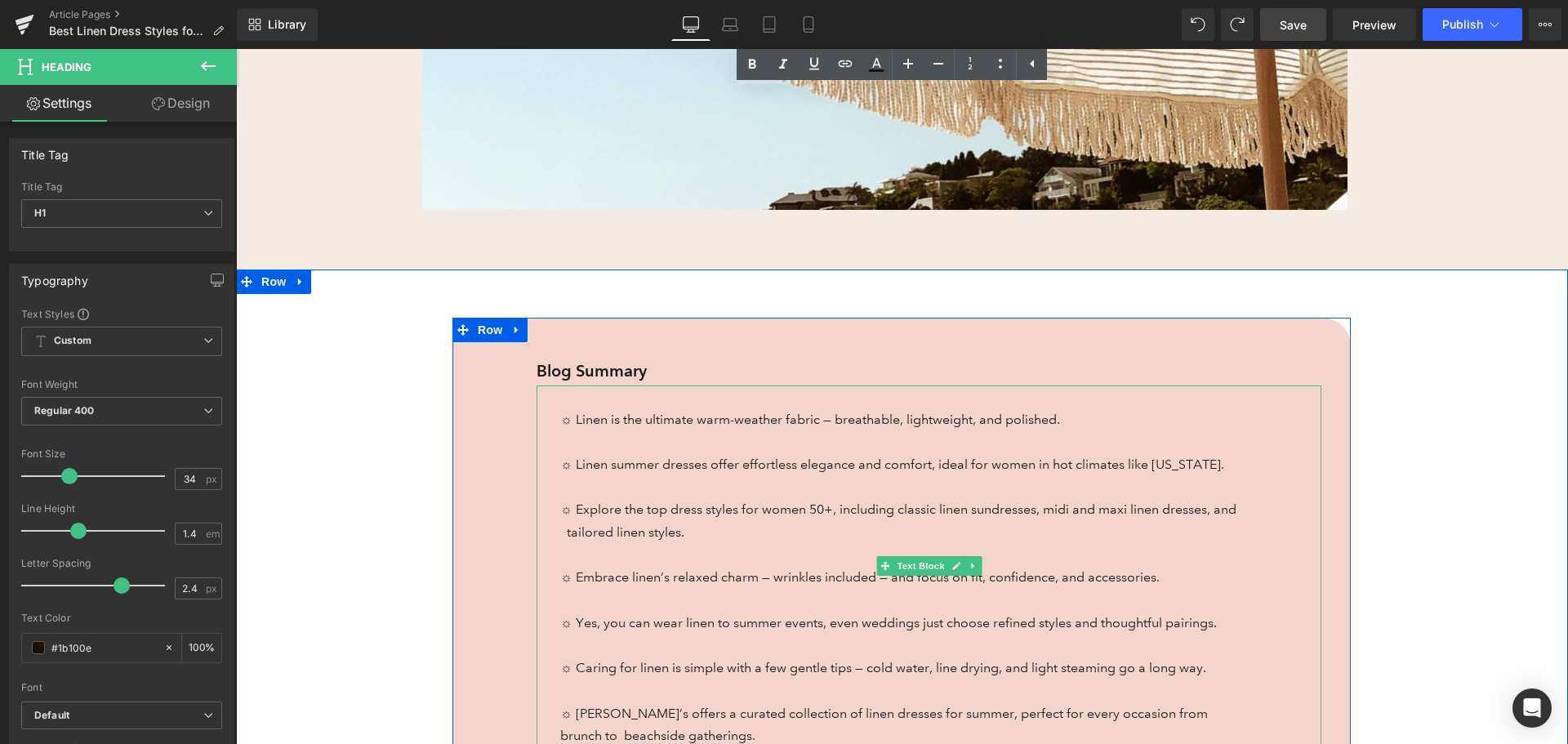
click at [651, 565] on p "☼ Linen is the ultimate warm-weather fabric — breathable, lightweight, and poli…" at bounding box center [901, 566] width 680 height 361
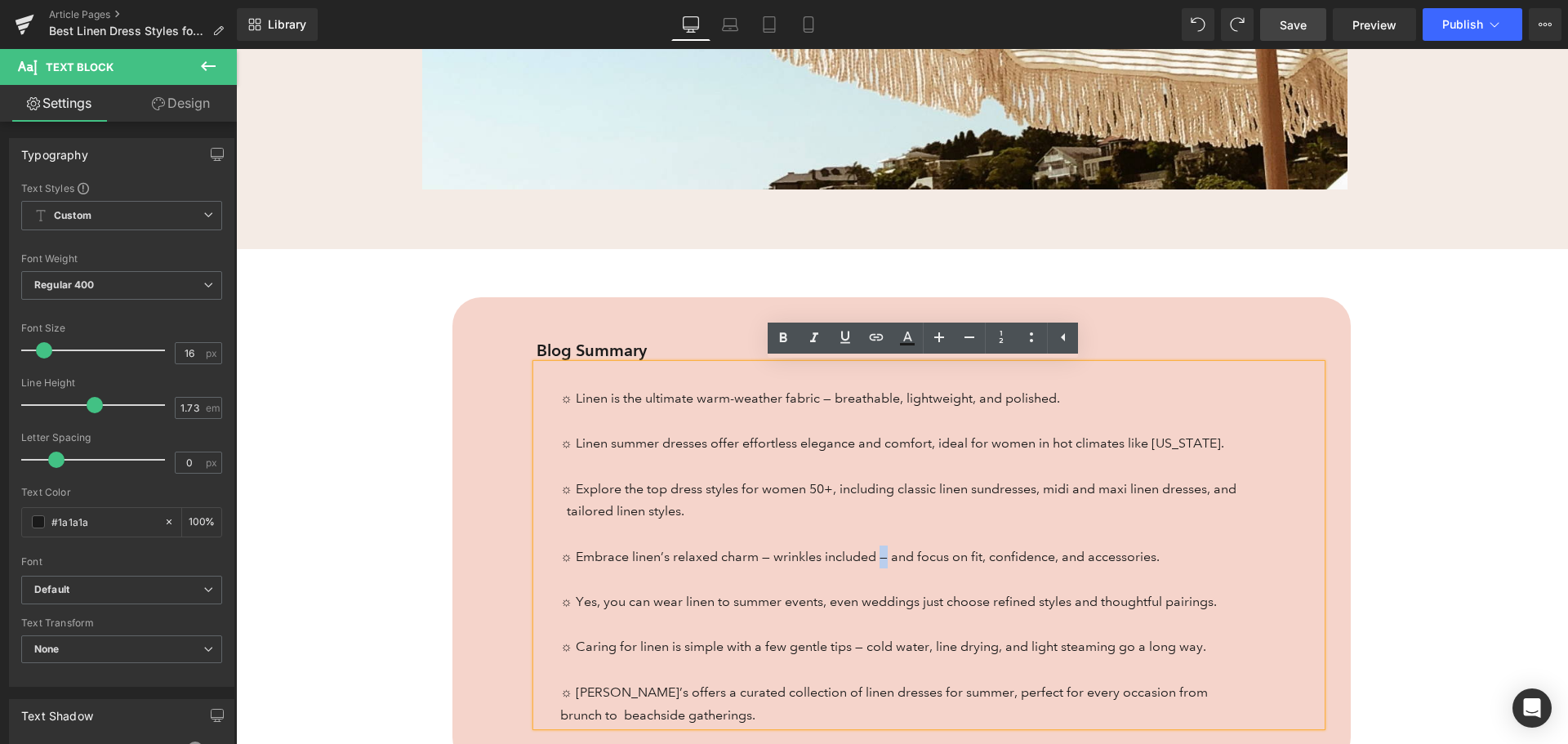
drag, startPoint x: 871, startPoint y: 559, endPoint x: 885, endPoint y: 559, distance: 14.0
click at [885, 559] on span "☼ Embrace linen’s relaxed charm — wrinkles included — and focus on fit, confide…" at bounding box center [861, 557] width 600 height 16
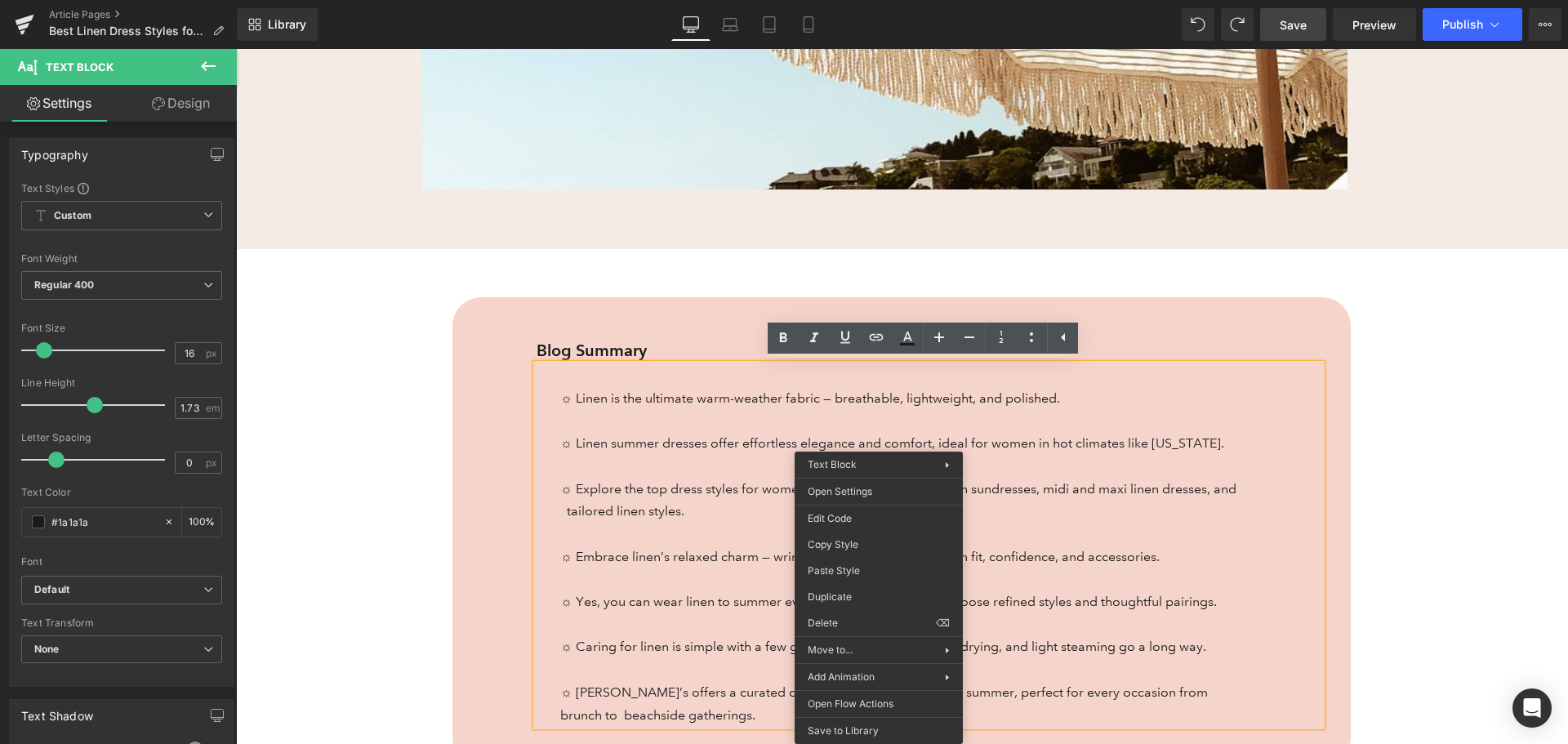
click at [696, 602] on span "☼ Yes, you can wear linen to summer events, even weddings just choose refined s…" at bounding box center [889, 601] width 657 height 16
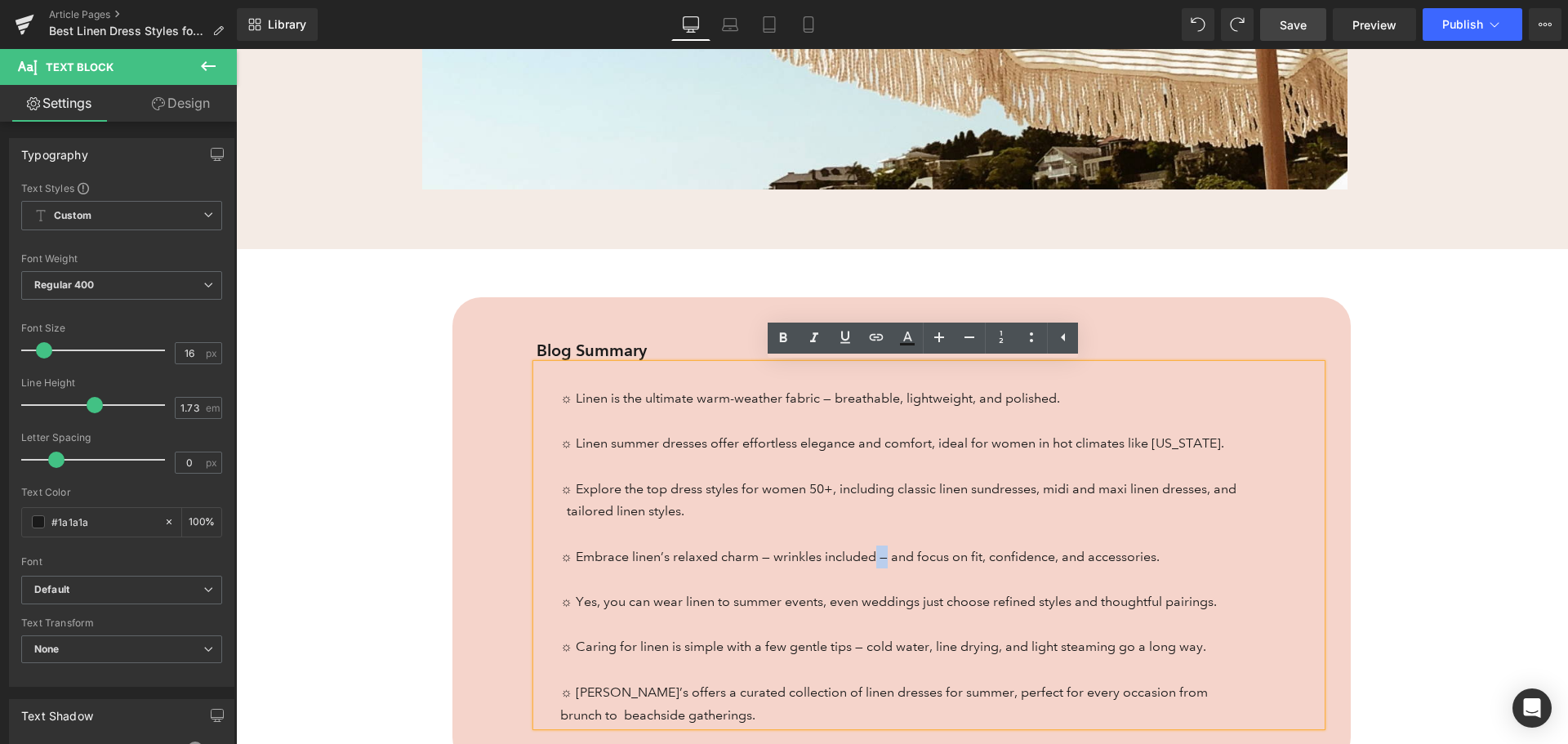
drag, startPoint x: 869, startPoint y: 552, endPoint x: 881, endPoint y: 553, distance: 12.0
click at [881, 553] on span "☼ Embrace linen’s relaxed charm — wrinkles included — and focus on fit, confide…" at bounding box center [861, 557] width 600 height 16
click at [879, 559] on span "☼ Embrace linen’s relaxed charm — wrinkles included — and focus on fit, confide…" at bounding box center [861, 557] width 600 height 16
click at [875, 555] on span "☼ Embrace linen’s relaxed charm — wrinkles included — and focus on fit, confide…" at bounding box center [861, 557] width 600 height 16
copy span "—"
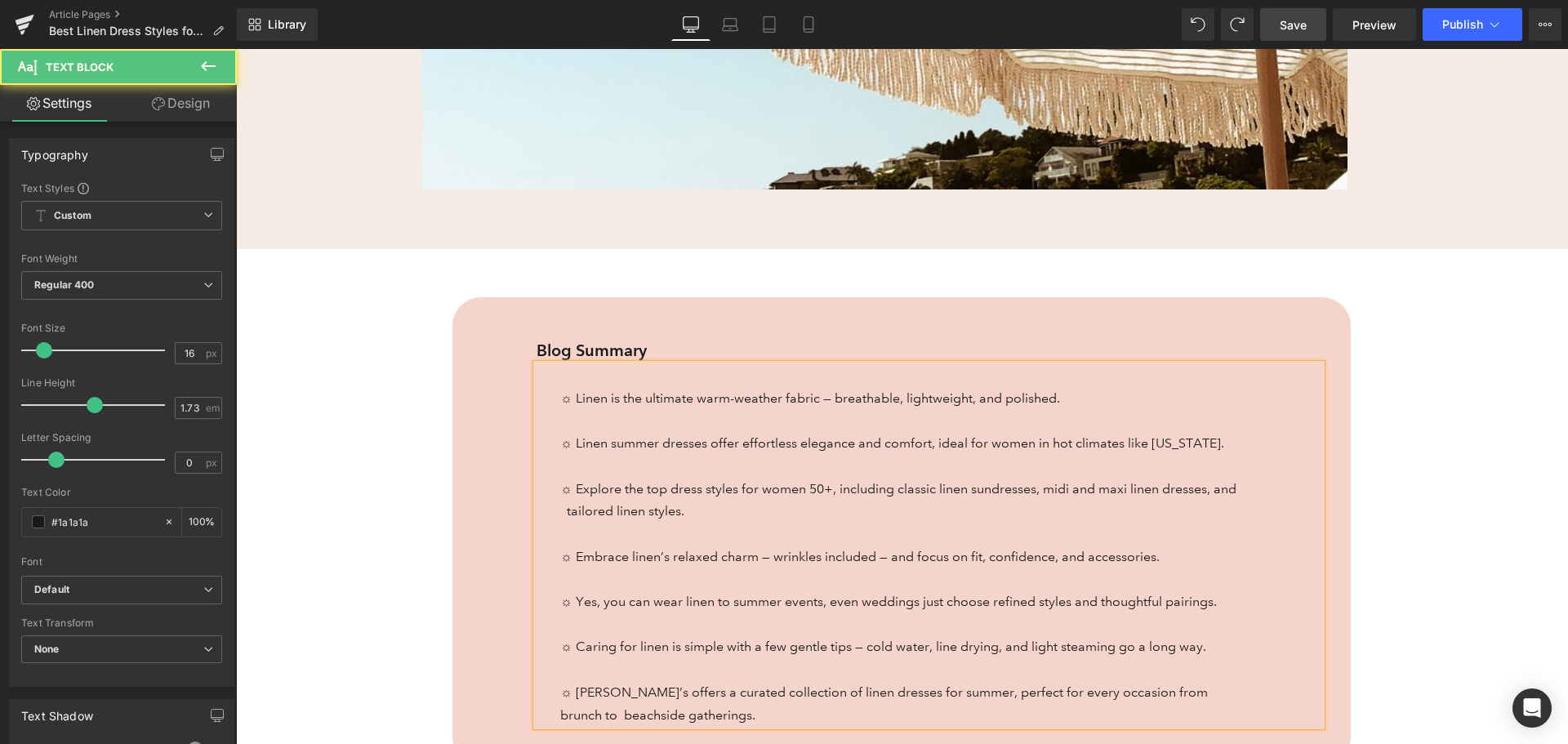
click at [912, 600] on span "☼ Yes, you can wear linen to summer events, even weddings just choose refined s…" at bounding box center [889, 601] width 657 height 16
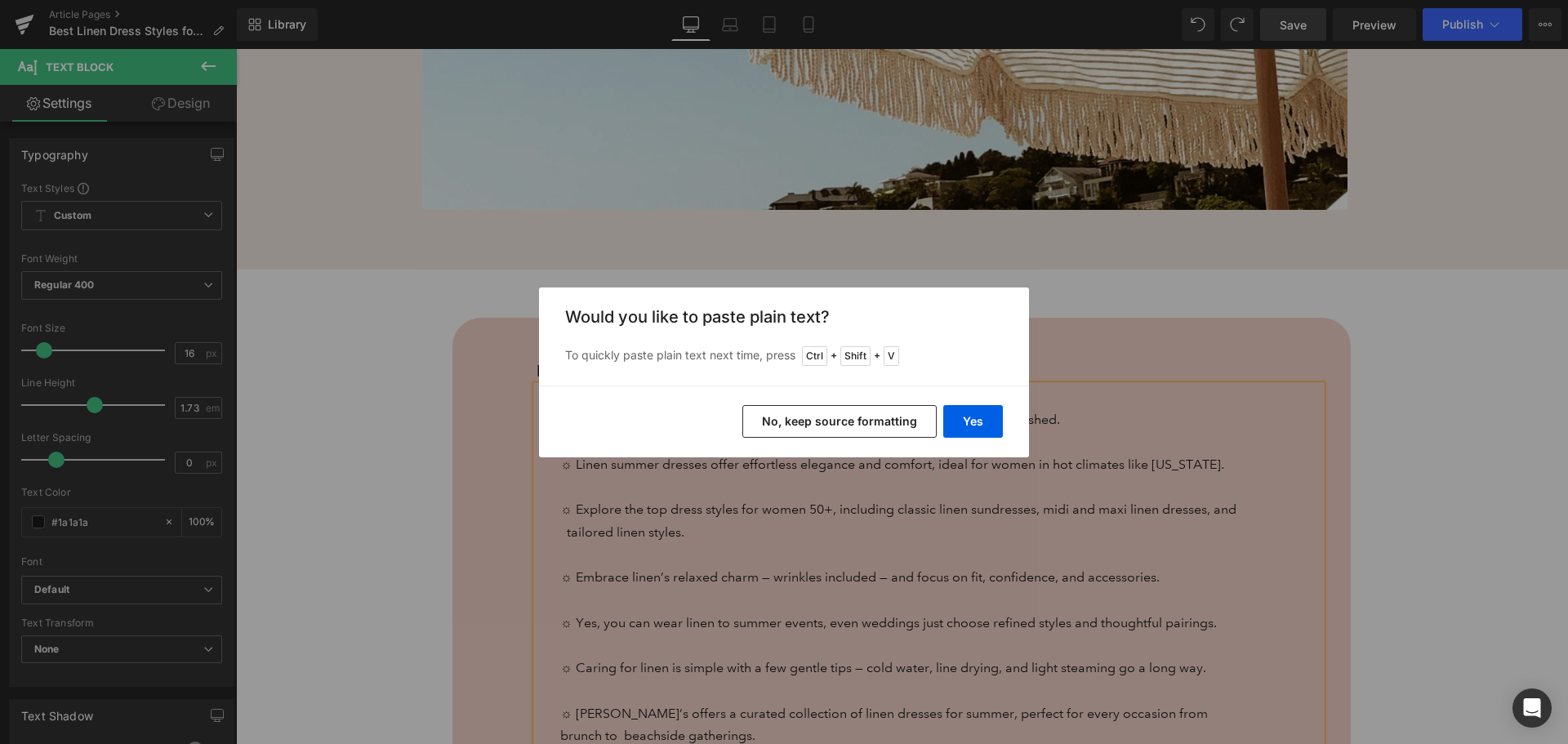
click at [1172, 570] on div "Back to Library Insert Would you like to paste plain text? To quickly paste pla…" at bounding box center [784, 372] width 1568 height 744
click at [879, 424] on button "No, keep source formatting" at bounding box center [839, 421] width 194 height 32
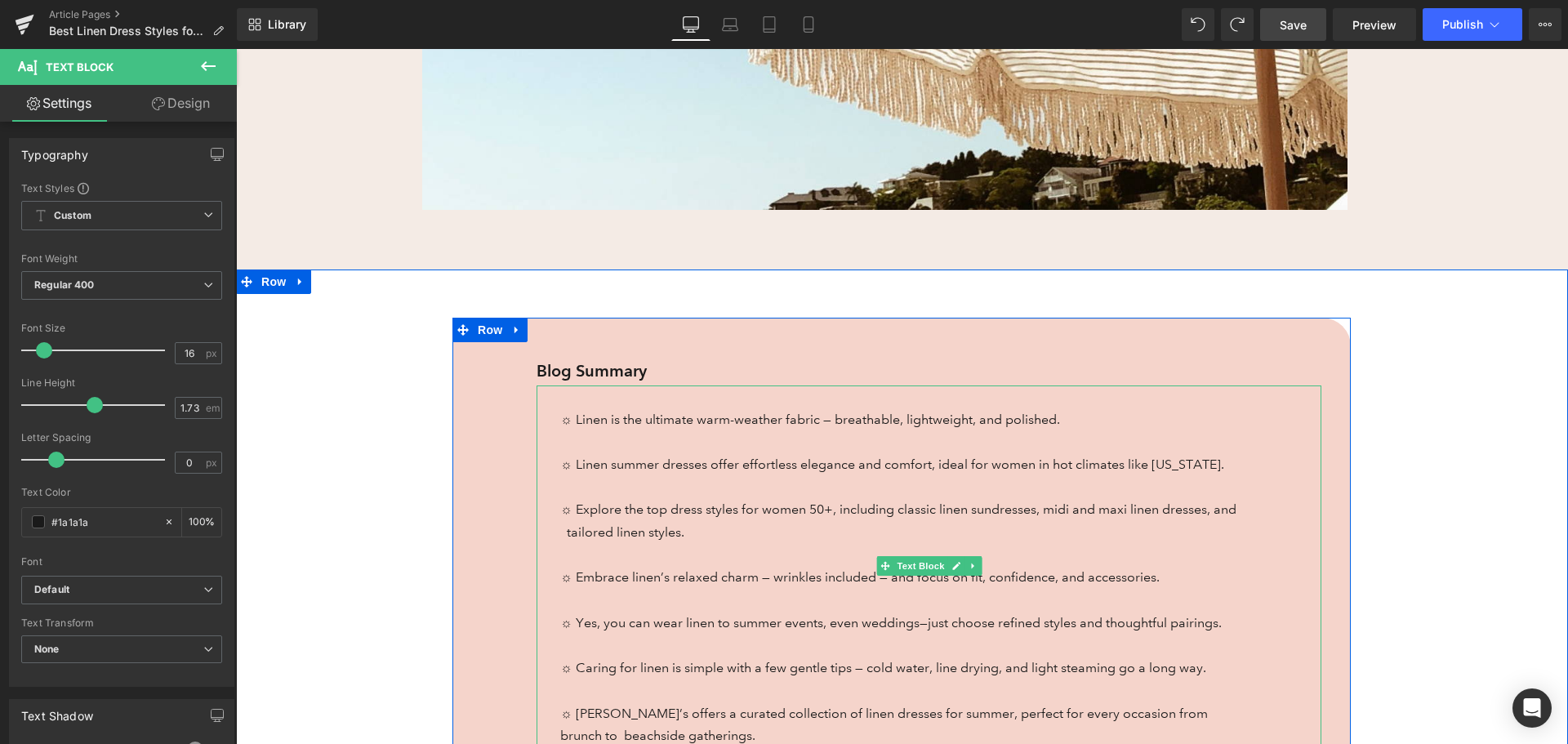
click at [966, 615] on span "just choose refined styles and thoughtful pairings." at bounding box center [1075, 623] width 294 height 16
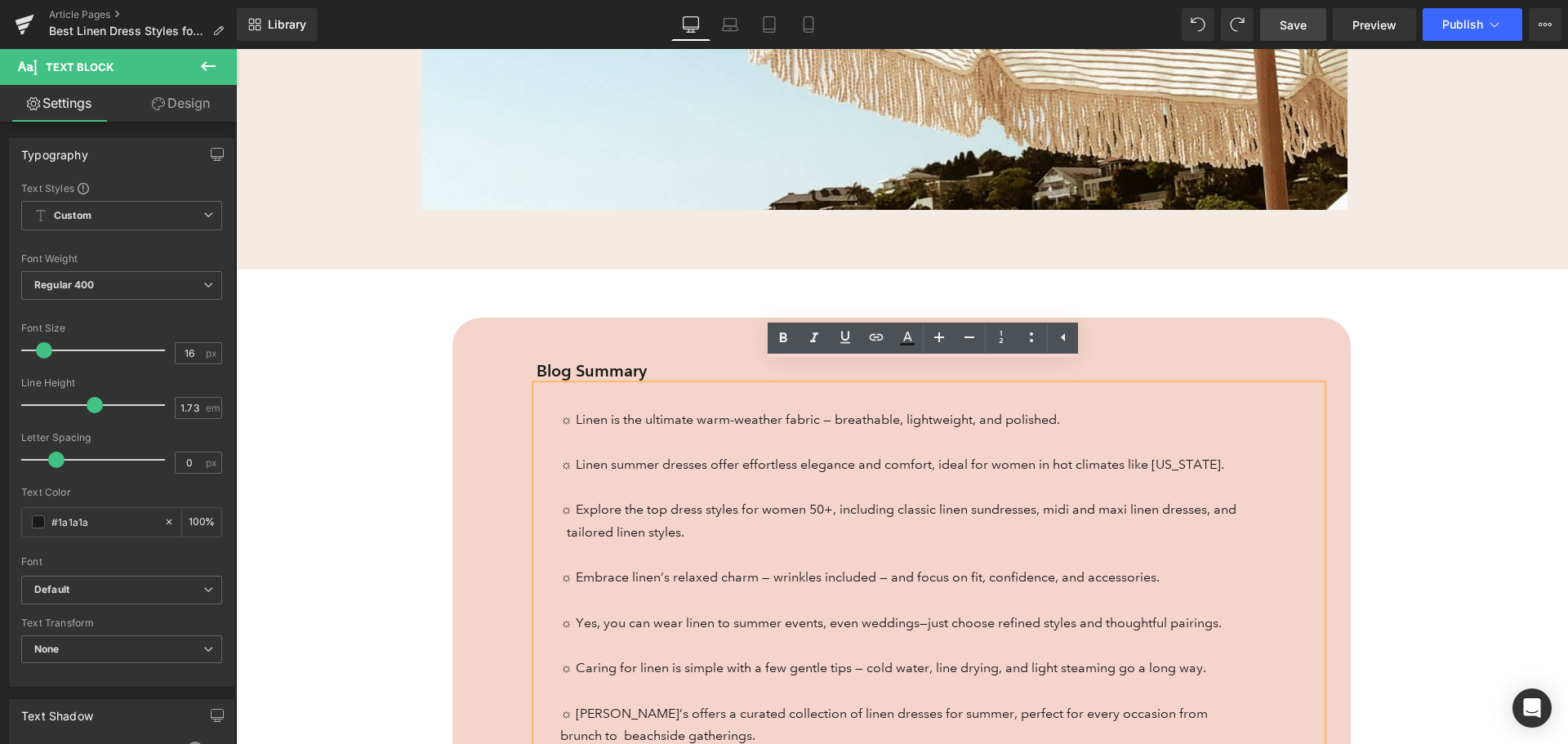
click at [928, 615] on span "just choose refined styles and thoughtful pairings." at bounding box center [1075, 623] width 294 height 16
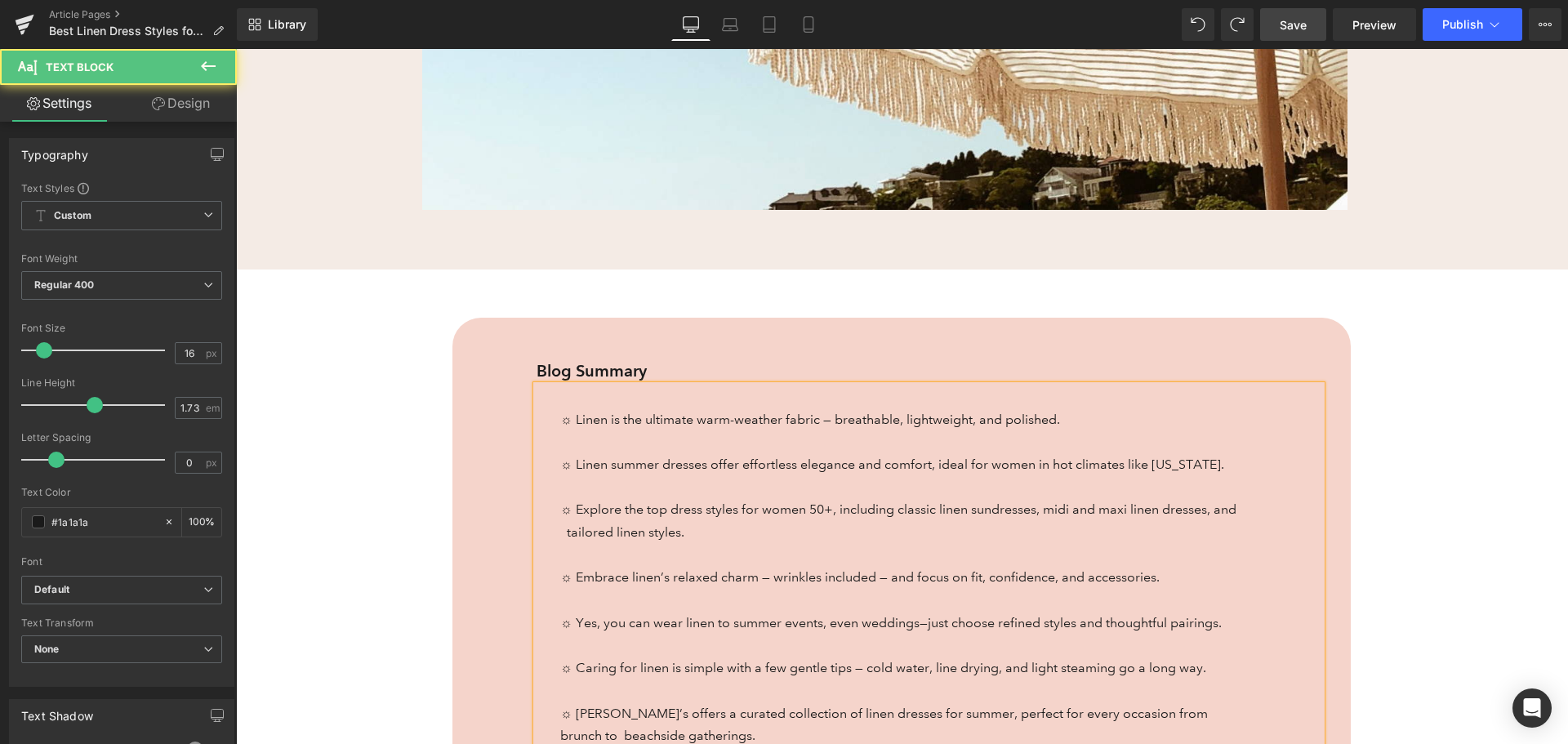
click at [951, 634] on p "☼ Caring for linen is simple with a few gentle tips — cold water, line drying, …" at bounding box center [901, 689] width 680 height 112
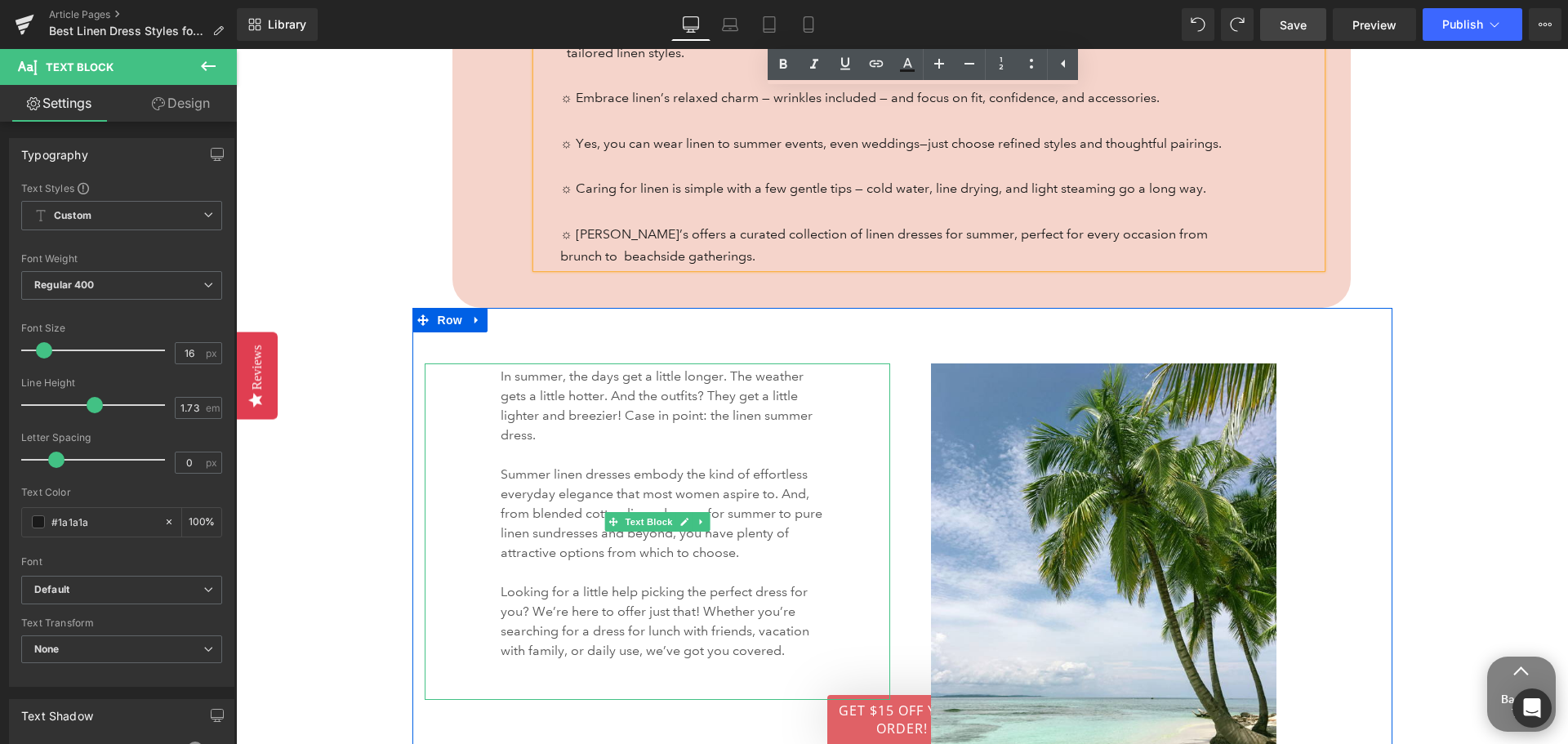
scroll to position [1403, 0]
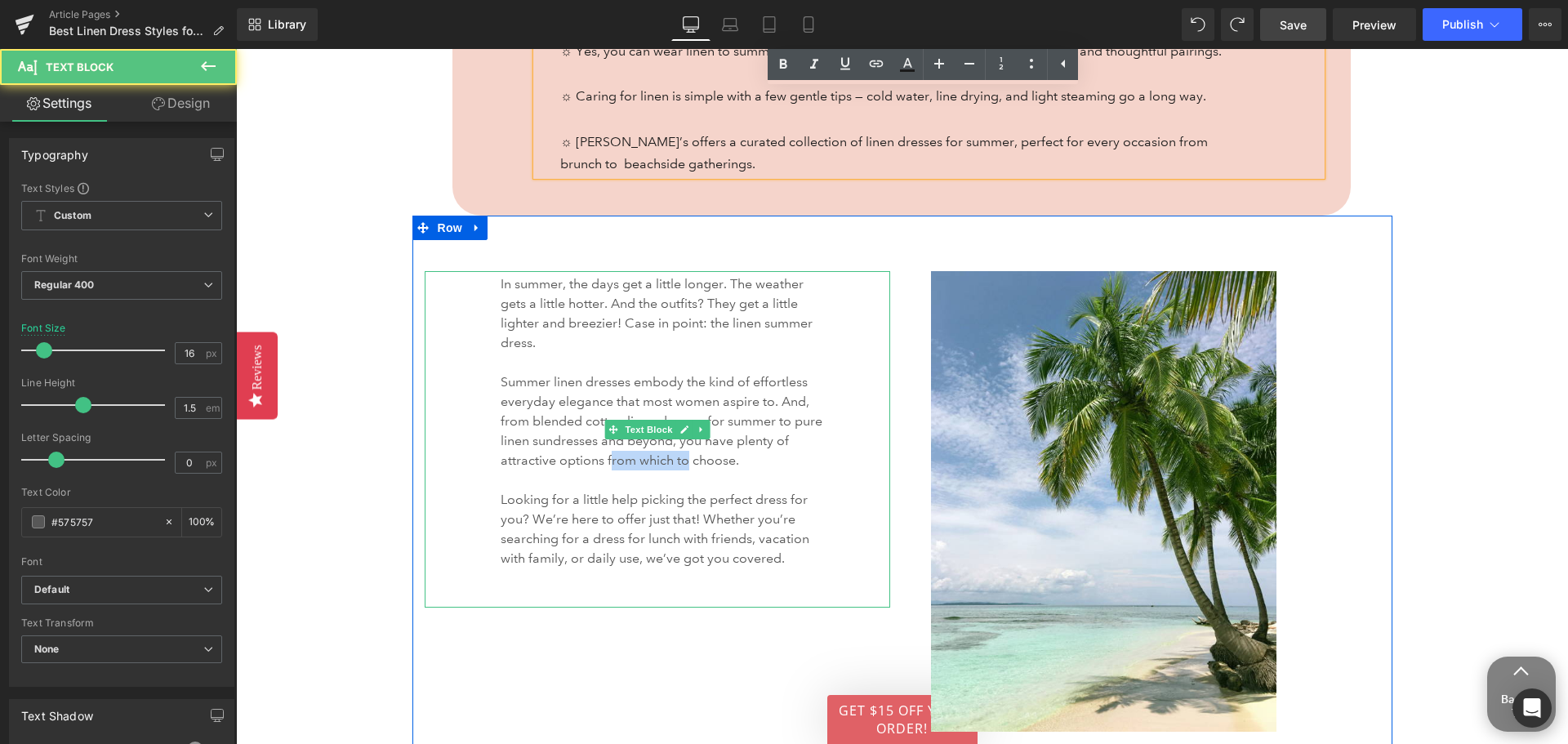
drag, startPoint x: 599, startPoint y: 422, endPoint x: 675, endPoint y: 428, distance: 76.2
click at [675, 428] on p "Summer linen dresses embody the kind of effortless everyday elegance that most …" at bounding box center [664, 421] width 327 height 98
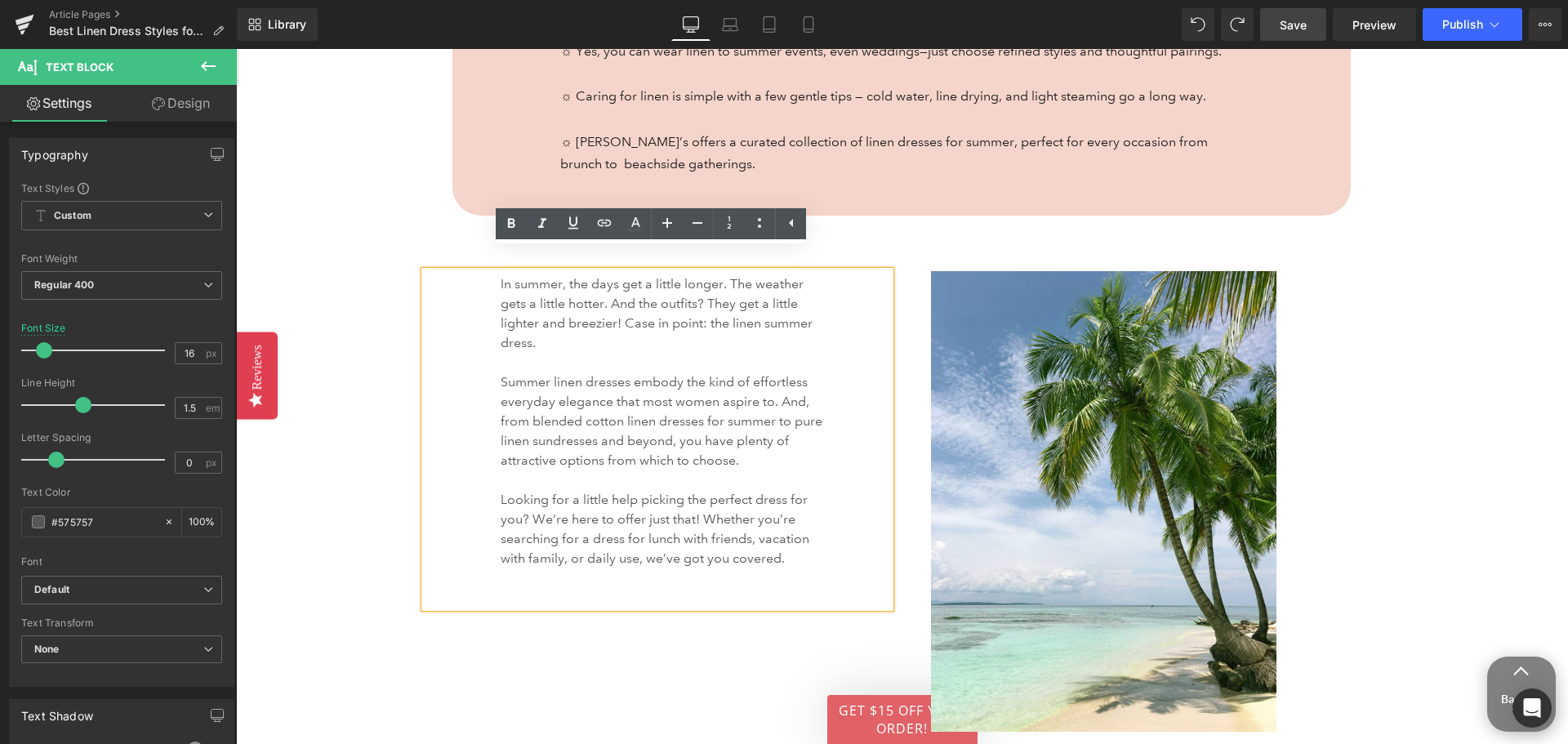
click at [687, 471] on p at bounding box center [664, 480] width 327 height 20
drag, startPoint x: 720, startPoint y: 418, endPoint x: 596, endPoint y: 429, distance: 124.5
click at [596, 429] on p "Summer linen dresses embody the kind of effortless everyday elegance that most …" at bounding box center [664, 421] width 327 height 98
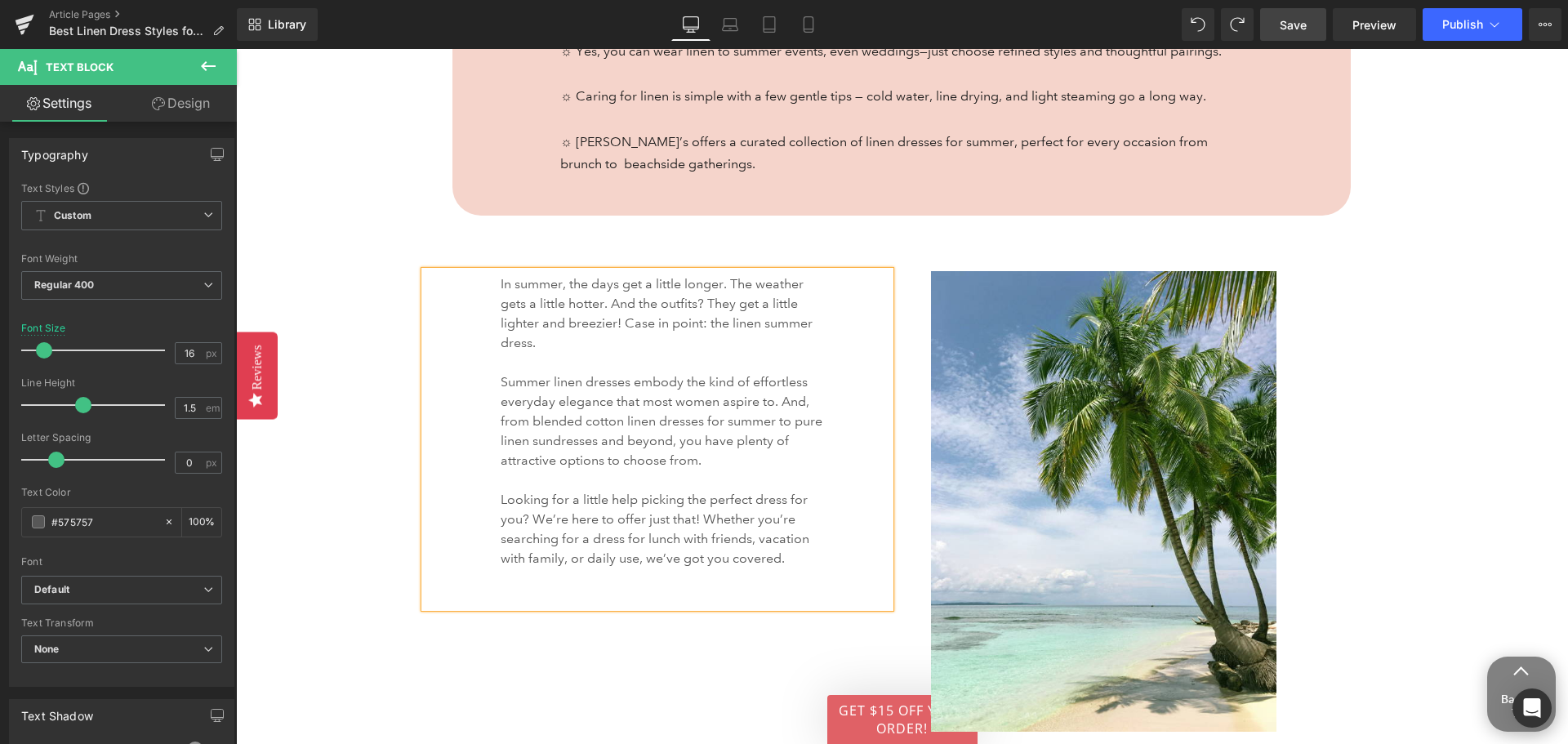
click at [653, 490] on p "Looking for a little help picking the perfect dress for you? We’re here to offe…" at bounding box center [664, 529] width 327 height 78
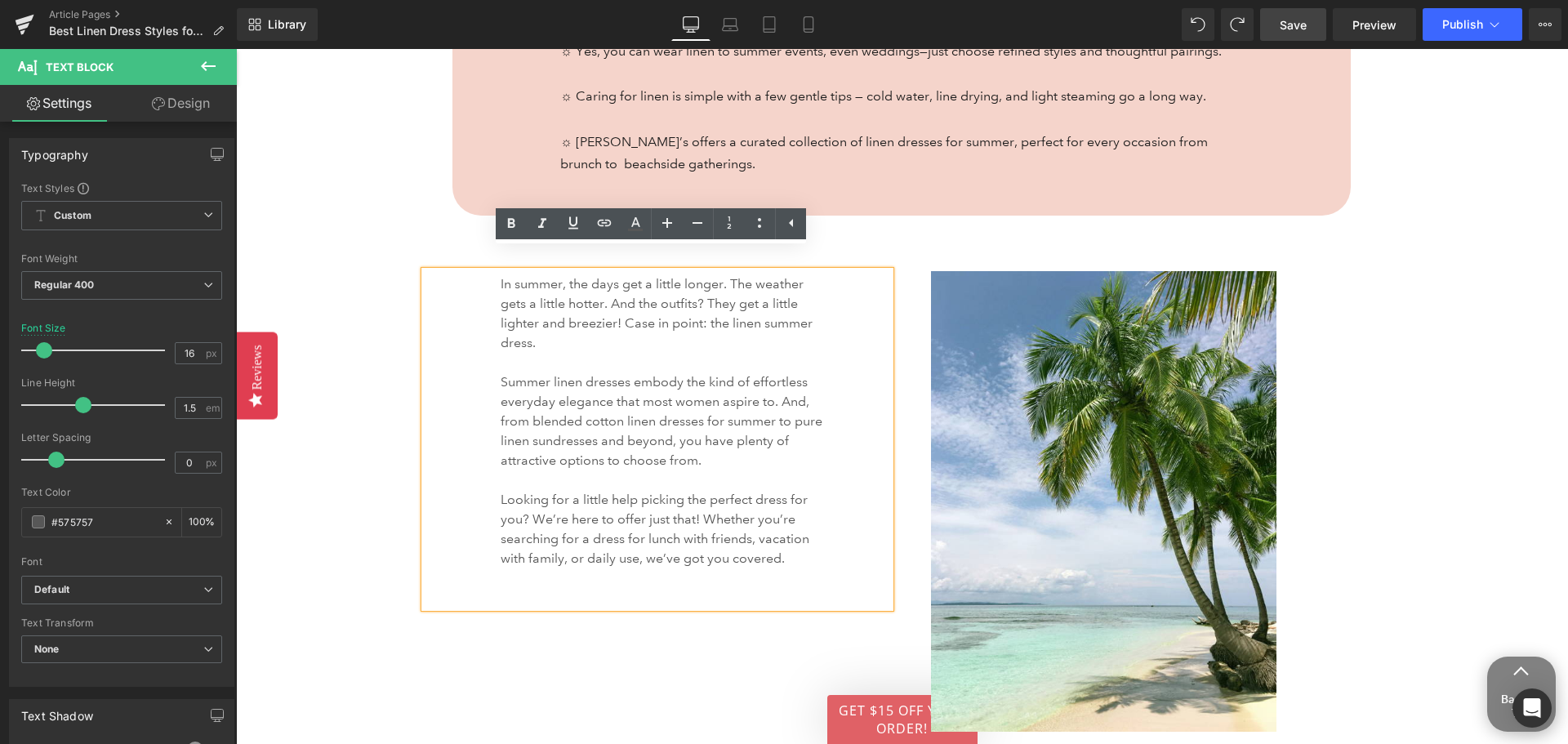
click at [1311, 24] on link "Save" at bounding box center [1293, 23] width 66 height 32
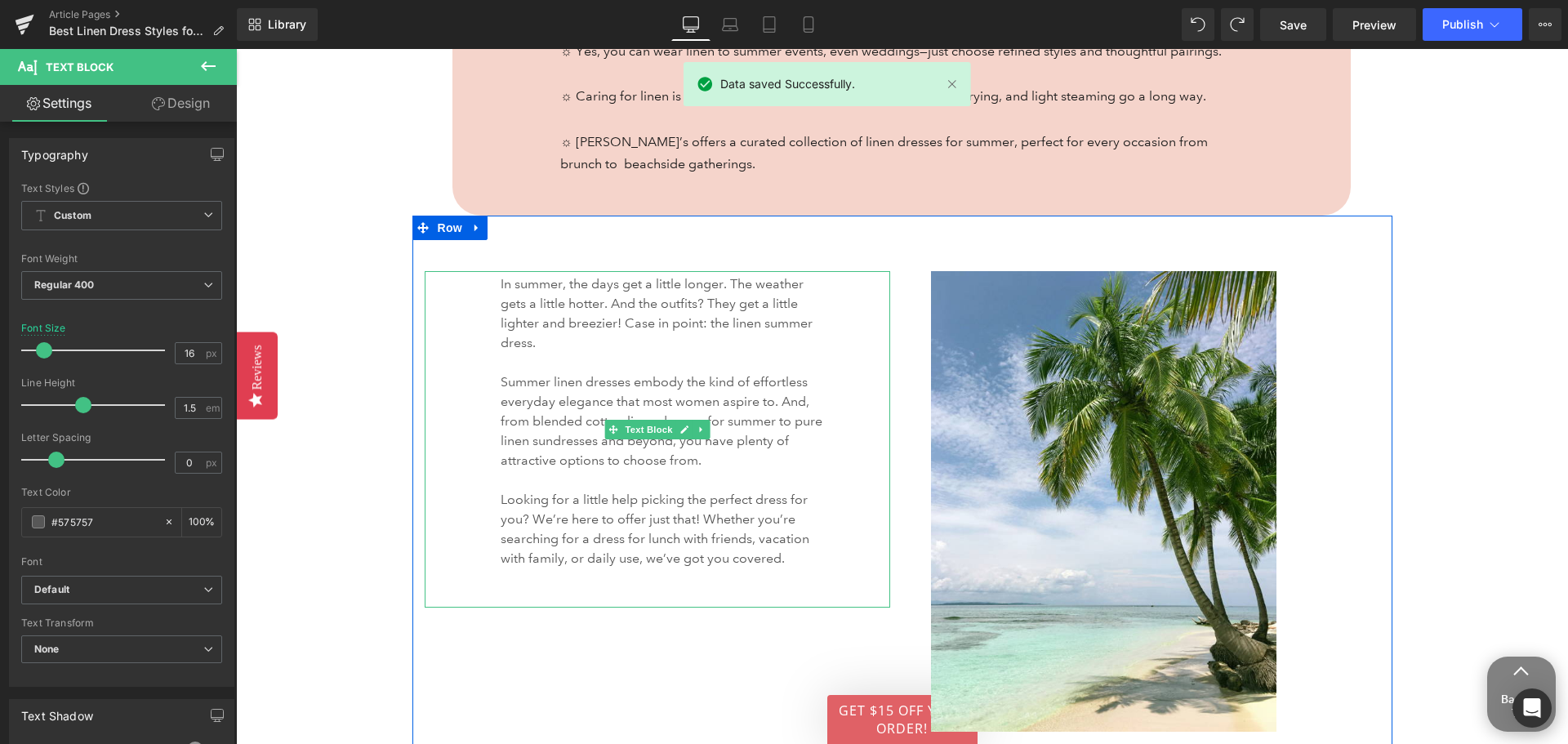
click at [541, 536] on div "In summer, the days get a little longer. The weather gets a little hotter. And …" at bounding box center [657, 439] width 466 height 336
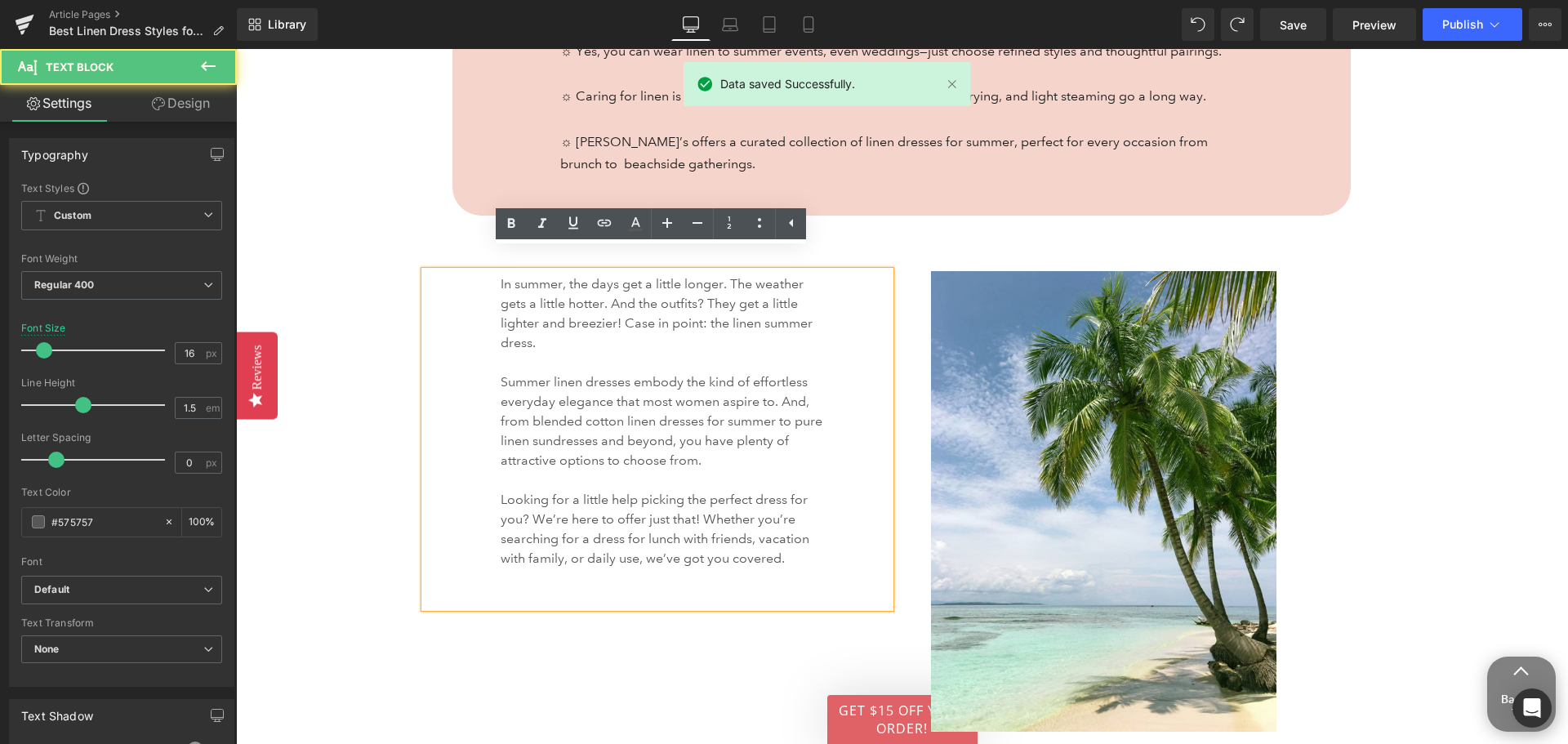
click at [530, 545] on div "In summer, the days get a little longer. The weather gets a little hotter. And …" at bounding box center [657, 439] width 466 height 336
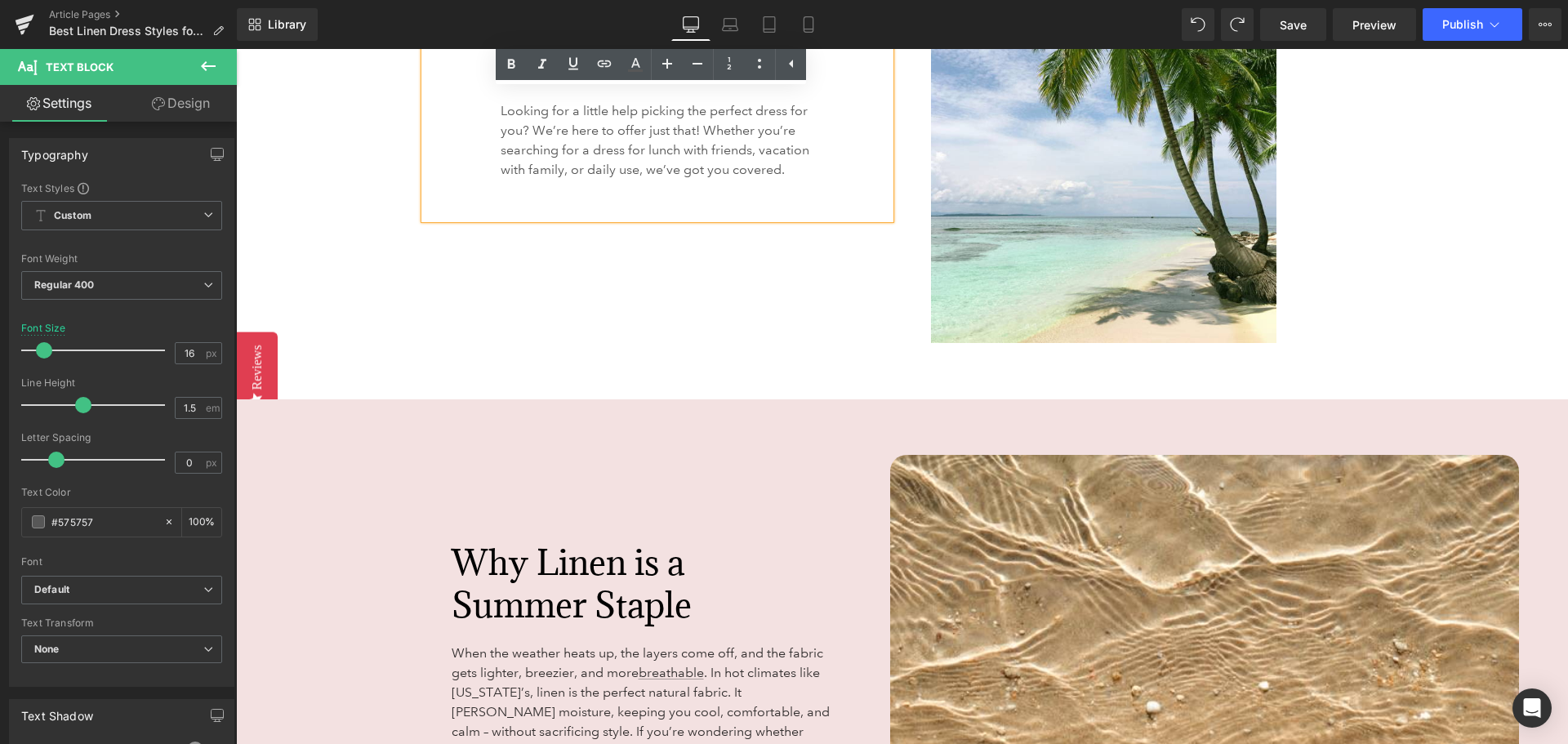
scroll to position [1811, 0]
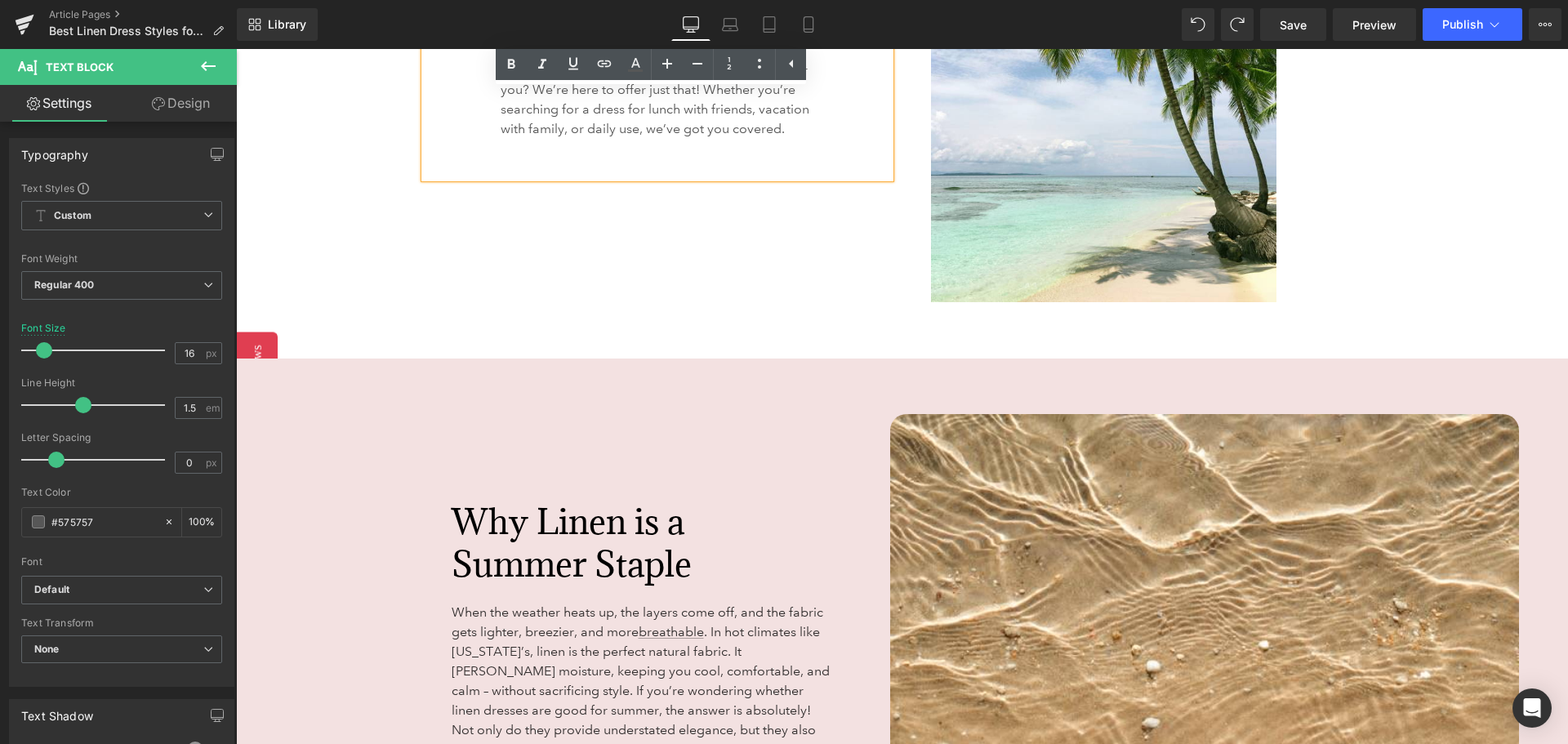
click at [568, 556] on font "Why Linen is a Summer Staple" at bounding box center [572, 542] width 240 height 87
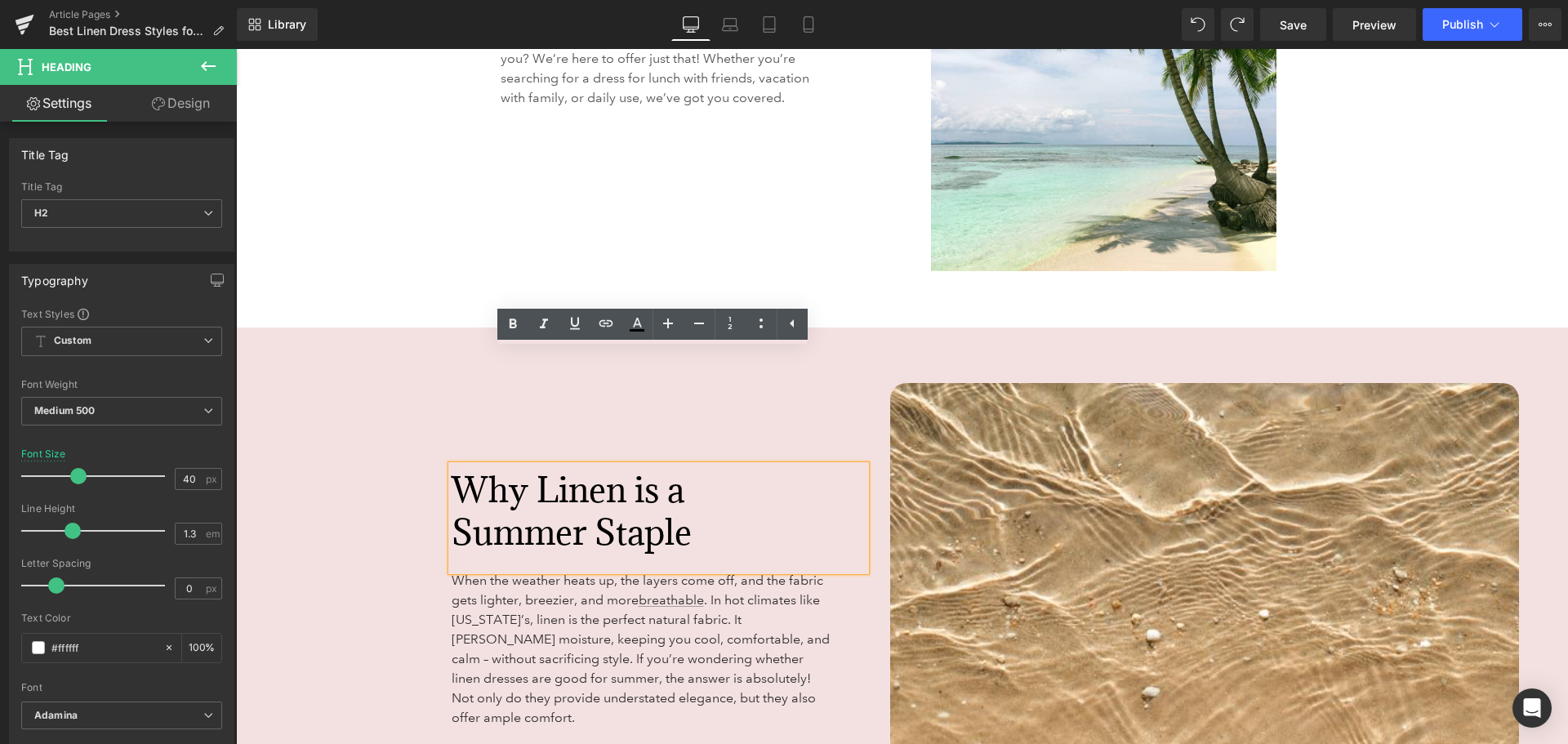
scroll to position [1975, 0]
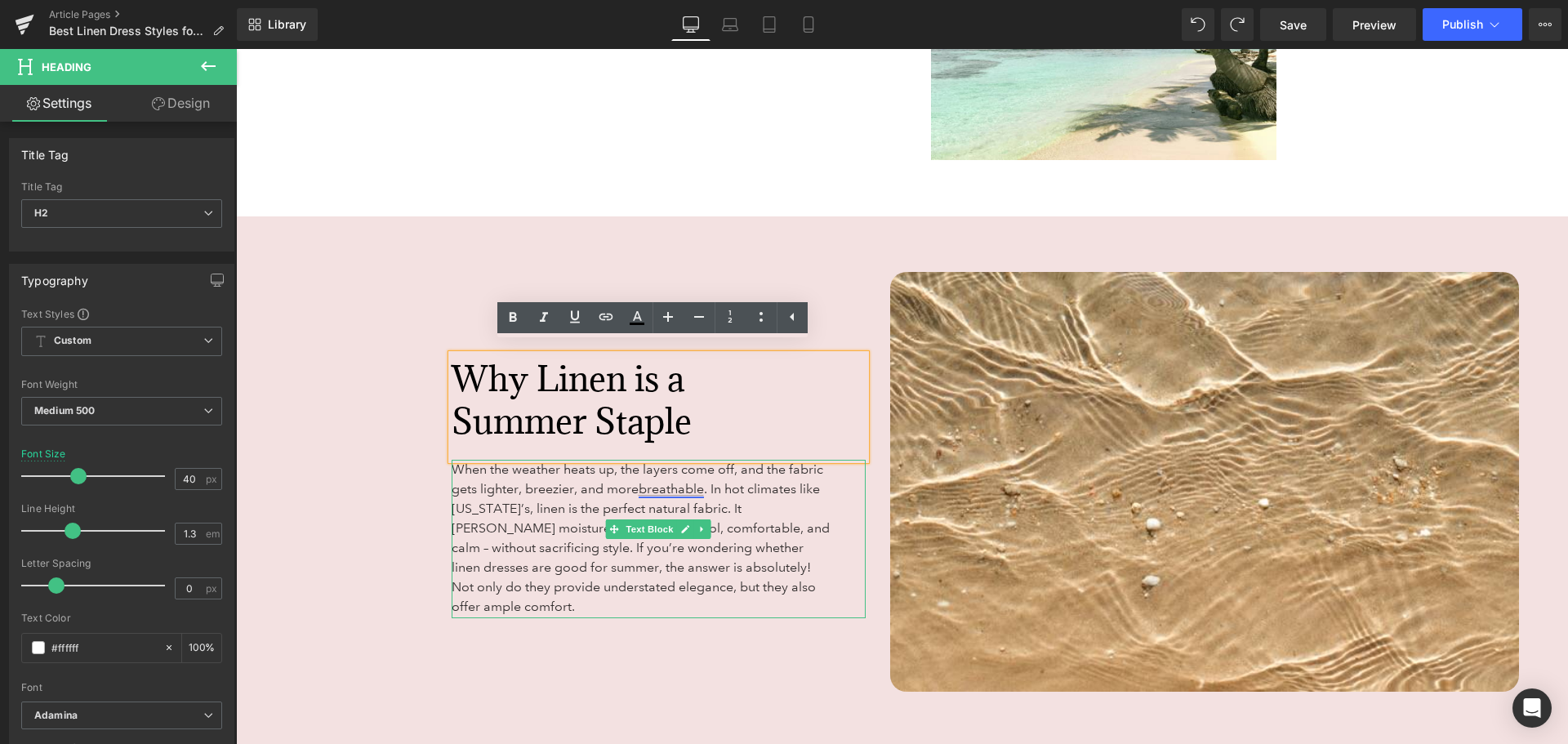
click at [670, 480] on link "breathable" at bounding box center [671, 488] width 65 height 16
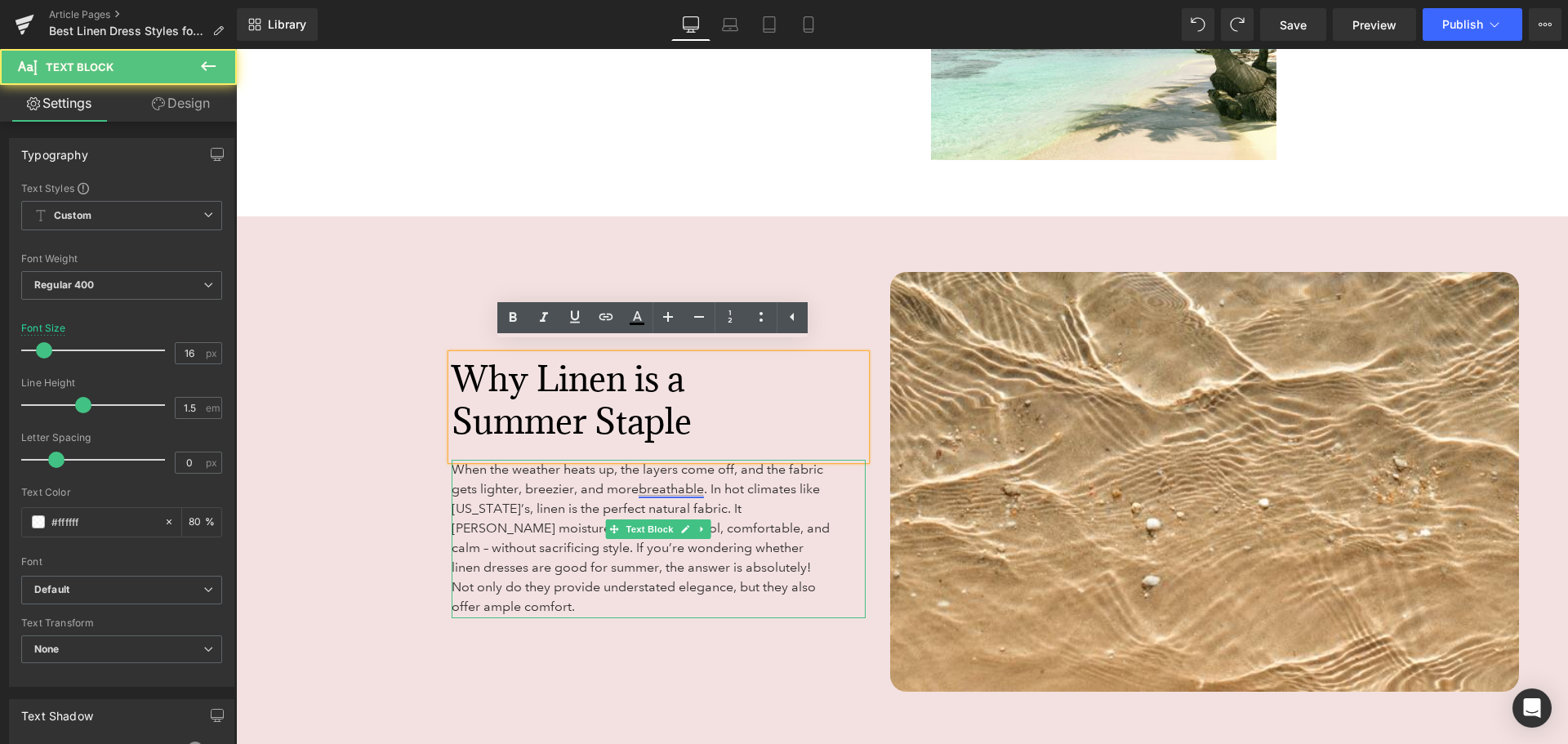
click at [670, 480] on link "breathable" at bounding box center [671, 488] width 65 height 16
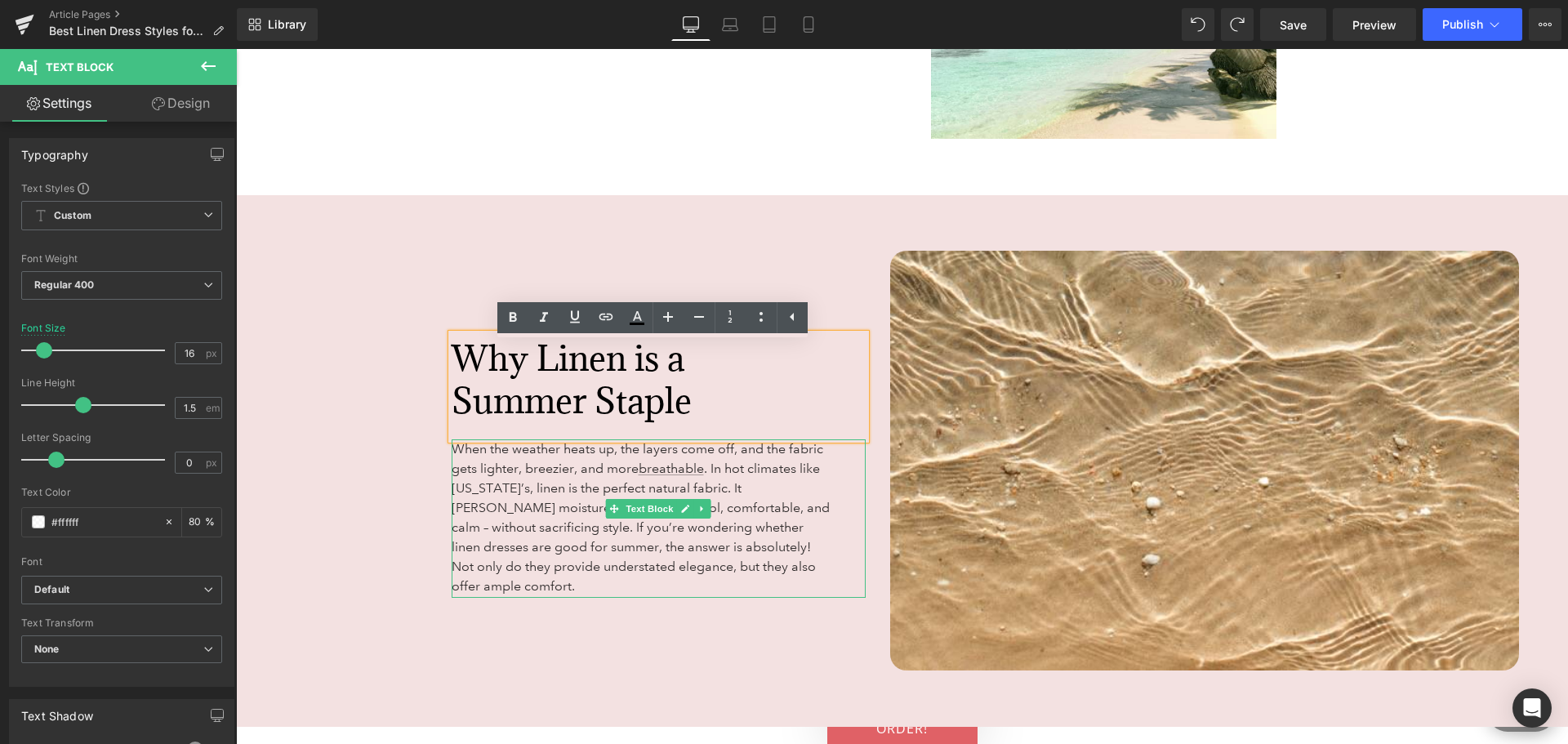
click at [492, 487] on p "When the weather heats up, the layers come off, and the fabric gets lighter, br…" at bounding box center [643, 517] width 383 height 157
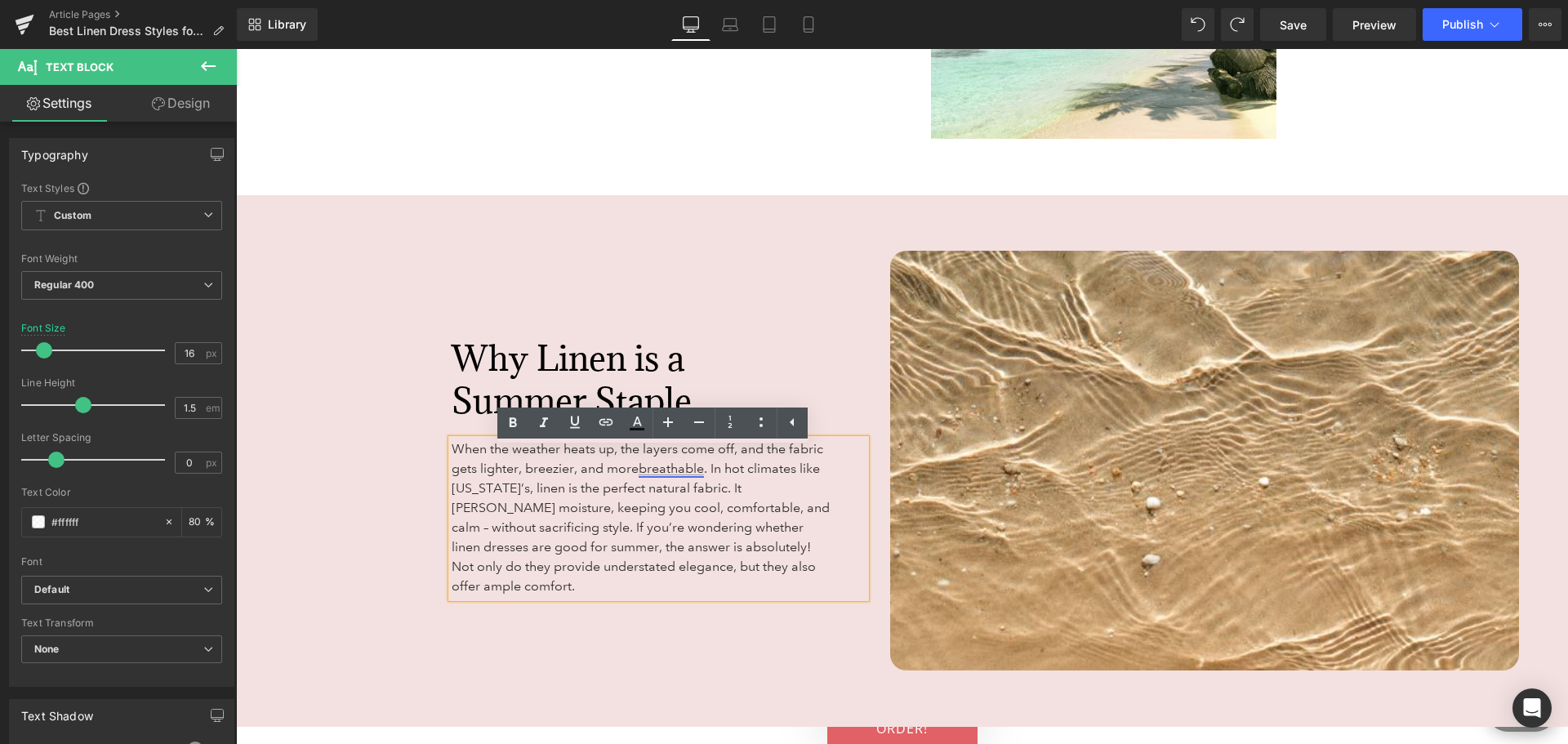
click at [668, 475] on link "breathable" at bounding box center [671, 469] width 65 height 16
click at [583, 504] on span "When the weather heats up, the layers come off, and the fabric gets lighter, br…" at bounding box center [640, 517] width 378 height 152
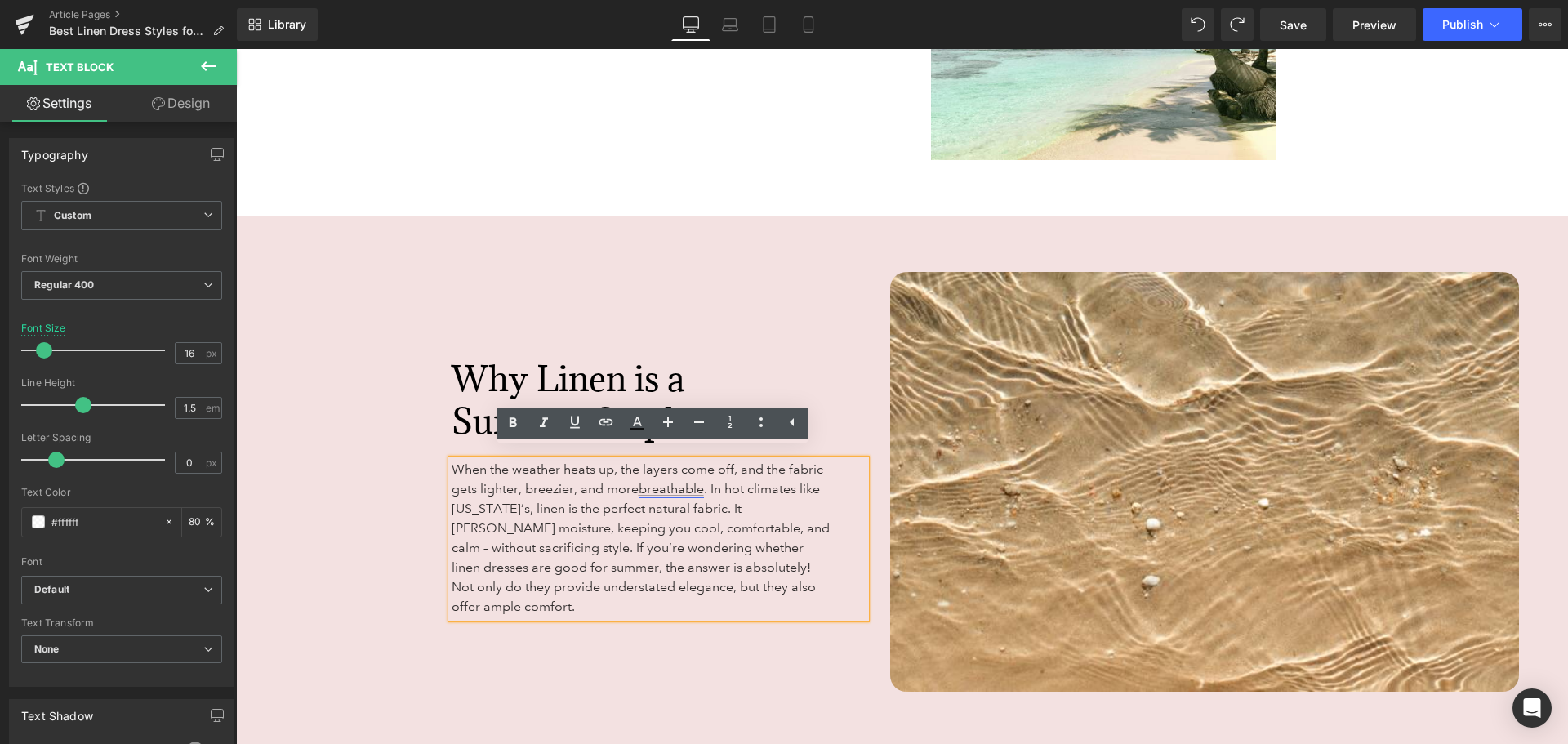
click at [654, 480] on link "breathable" at bounding box center [671, 488] width 65 height 16
click at [722, 503] on span "Edit" at bounding box center [720, 507] width 19 height 14
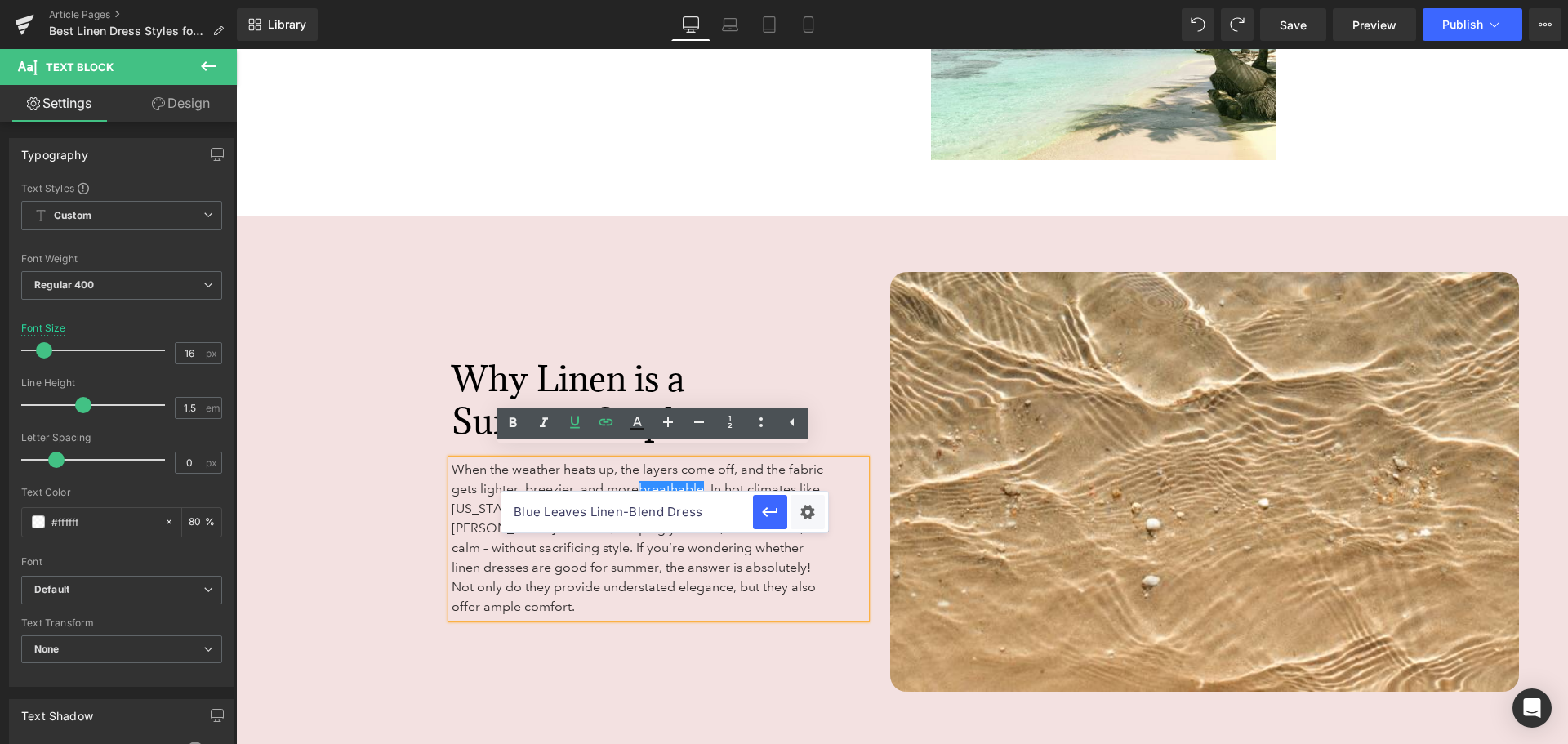
click at [702, 517] on input "Blue Leaves Linen-Blend Dress" at bounding box center [627, 512] width 252 height 41
paste input "https://stilwellmemorial.com/sleeping/9-surprising-health-and-wellness-benefits…"
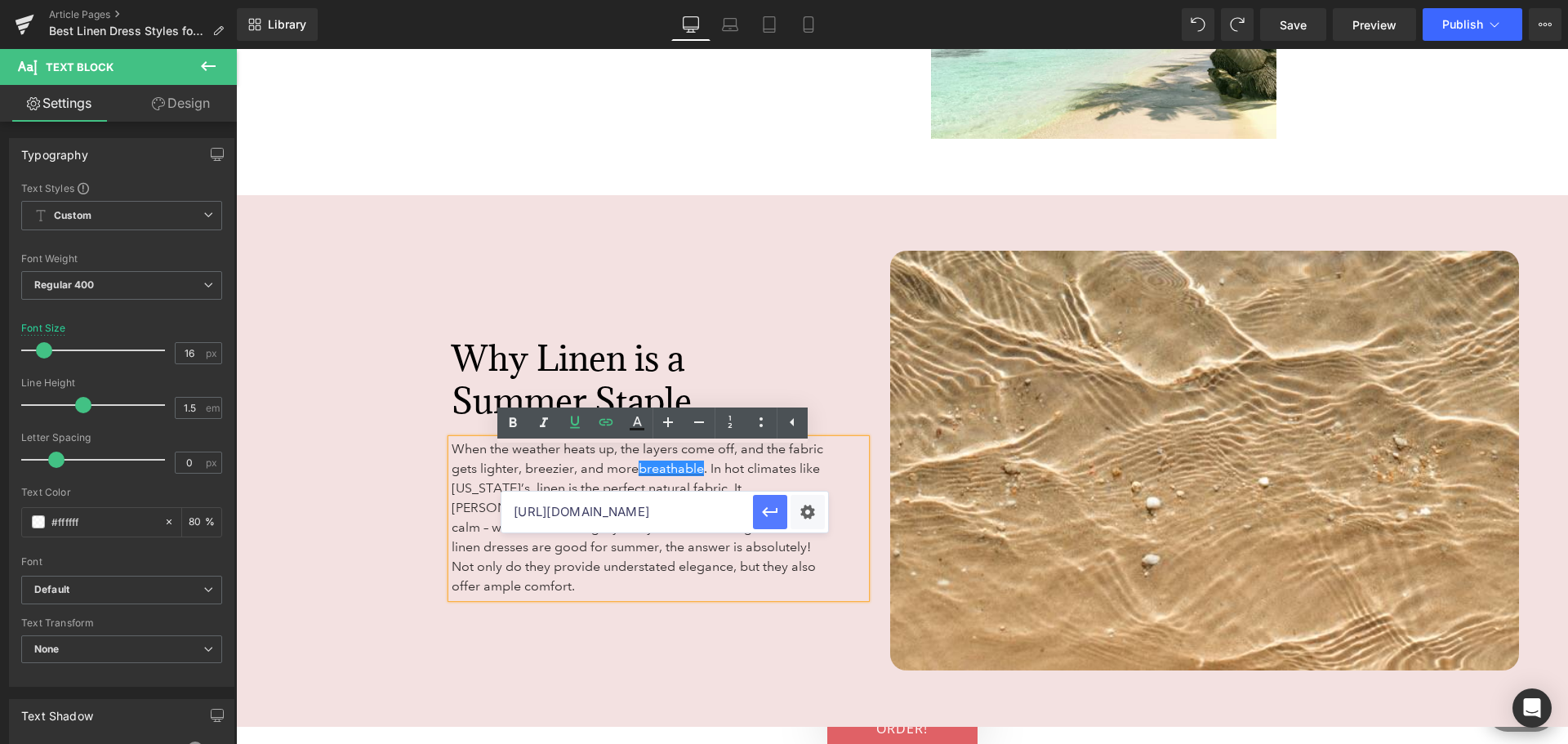
click at [779, 522] on button "button" at bounding box center [770, 512] width 34 height 34
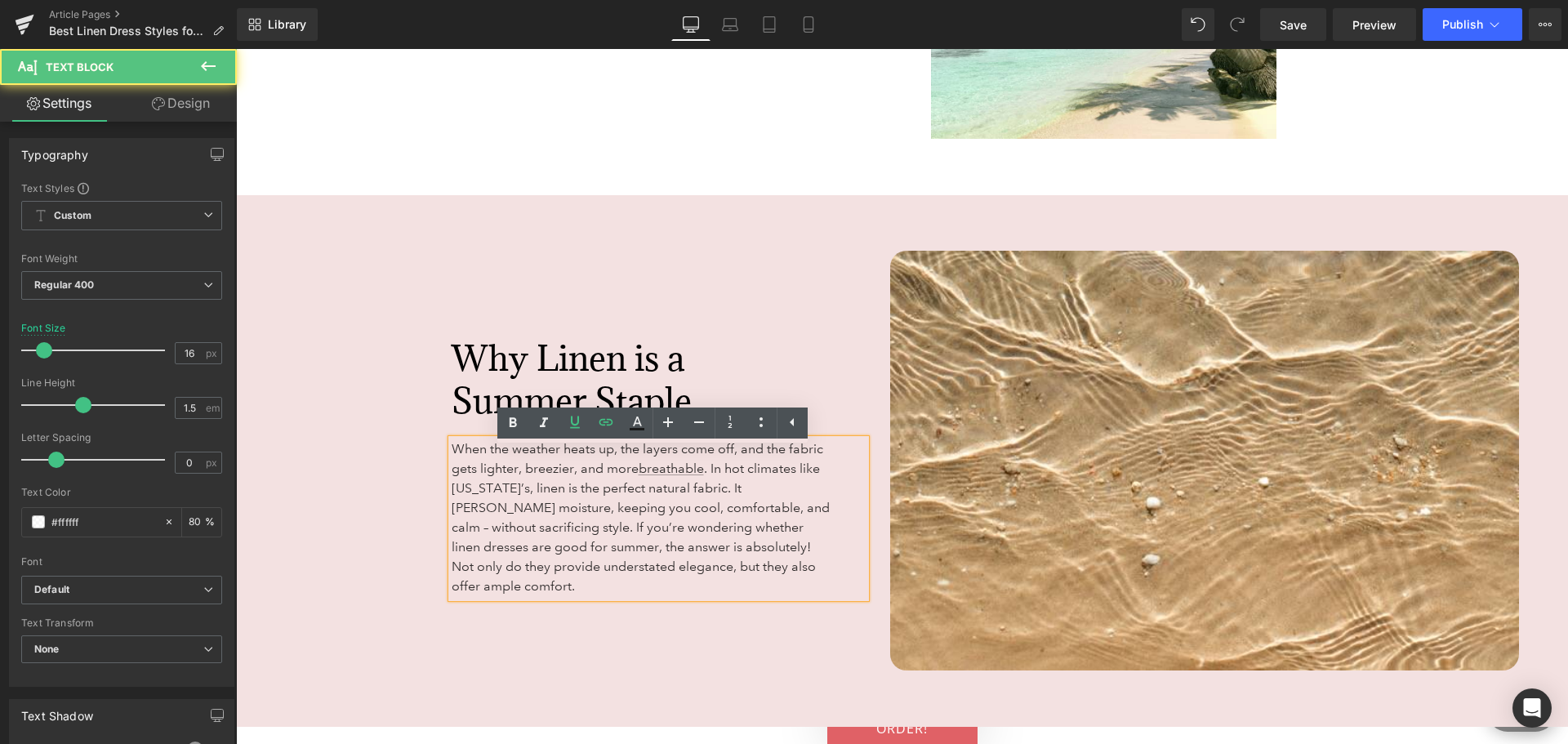
click at [778, 519] on span "When the weather heats up, the layers come off, and the fabric gets lighter, br…" at bounding box center [640, 517] width 378 height 152
click at [676, 475] on link "breathable" at bounding box center [671, 469] width 65 height 16
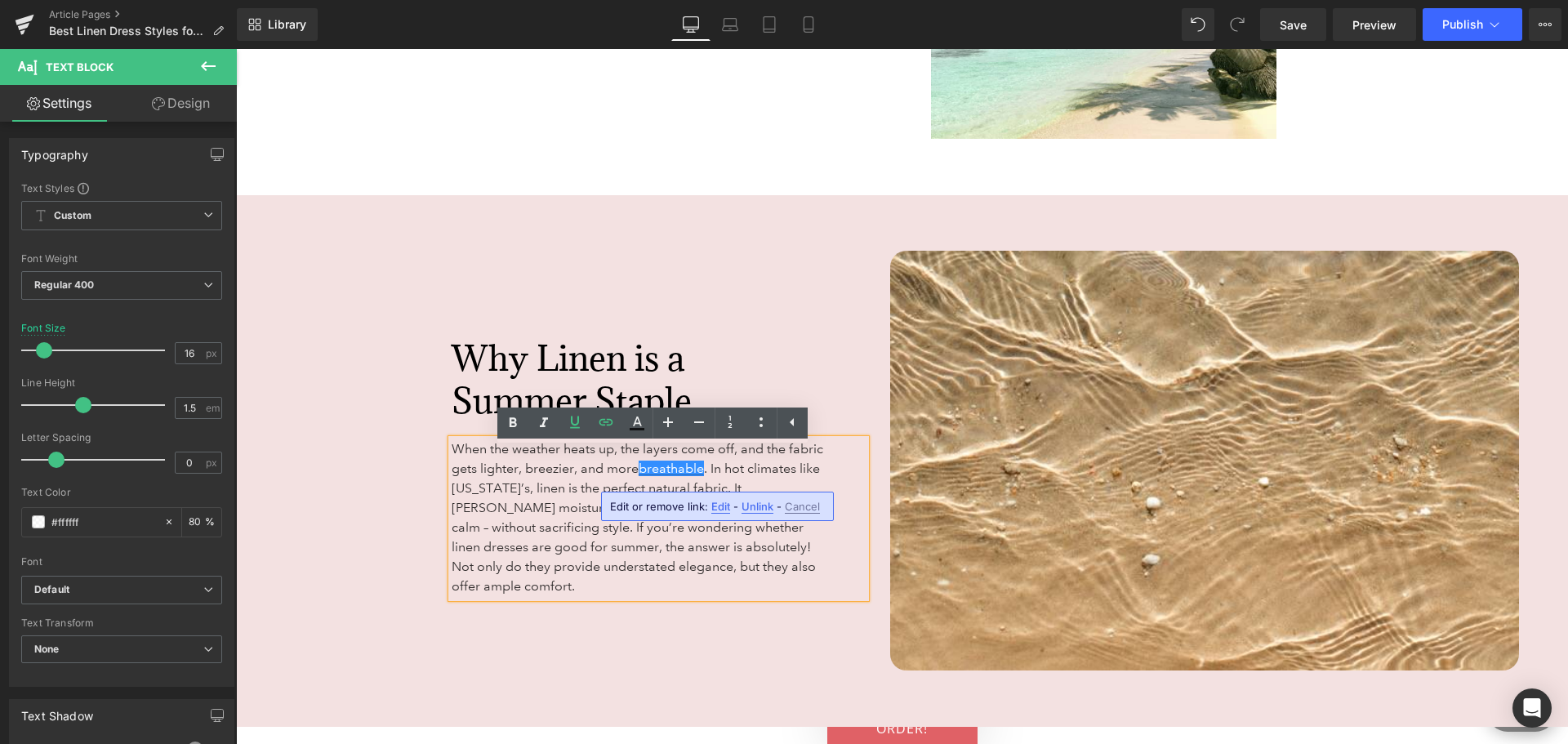
click at [715, 509] on span "Edit" at bounding box center [720, 507] width 19 height 14
click at [669, 556] on span "When the weather heats up, the layers come off, and the fabric gets lighter, br…" at bounding box center [640, 517] width 378 height 152
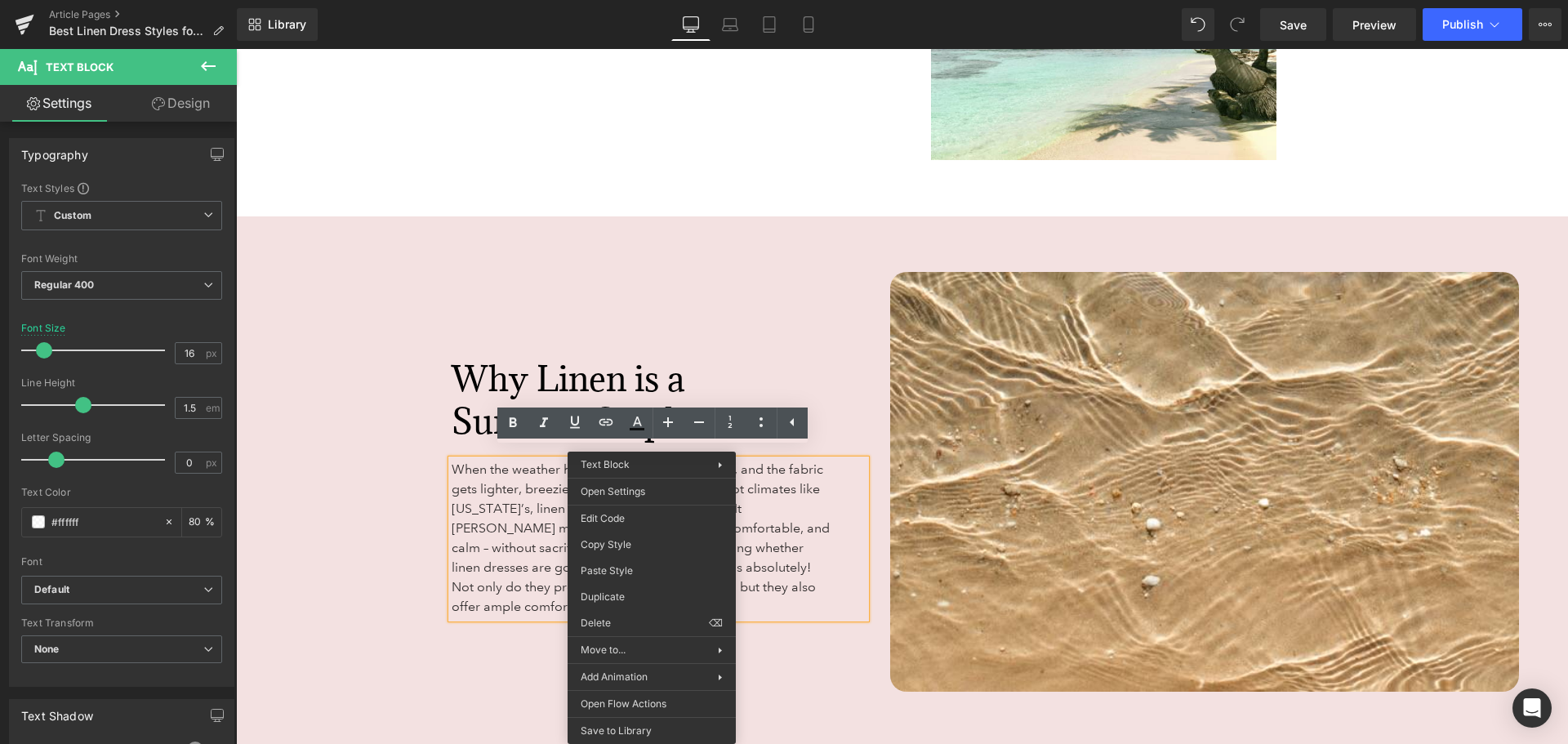
click at [798, 569] on p "When the weather heats up, the layers come off, and the fabric gets lighter, br…" at bounding box center [643, 538] width 383 height 157
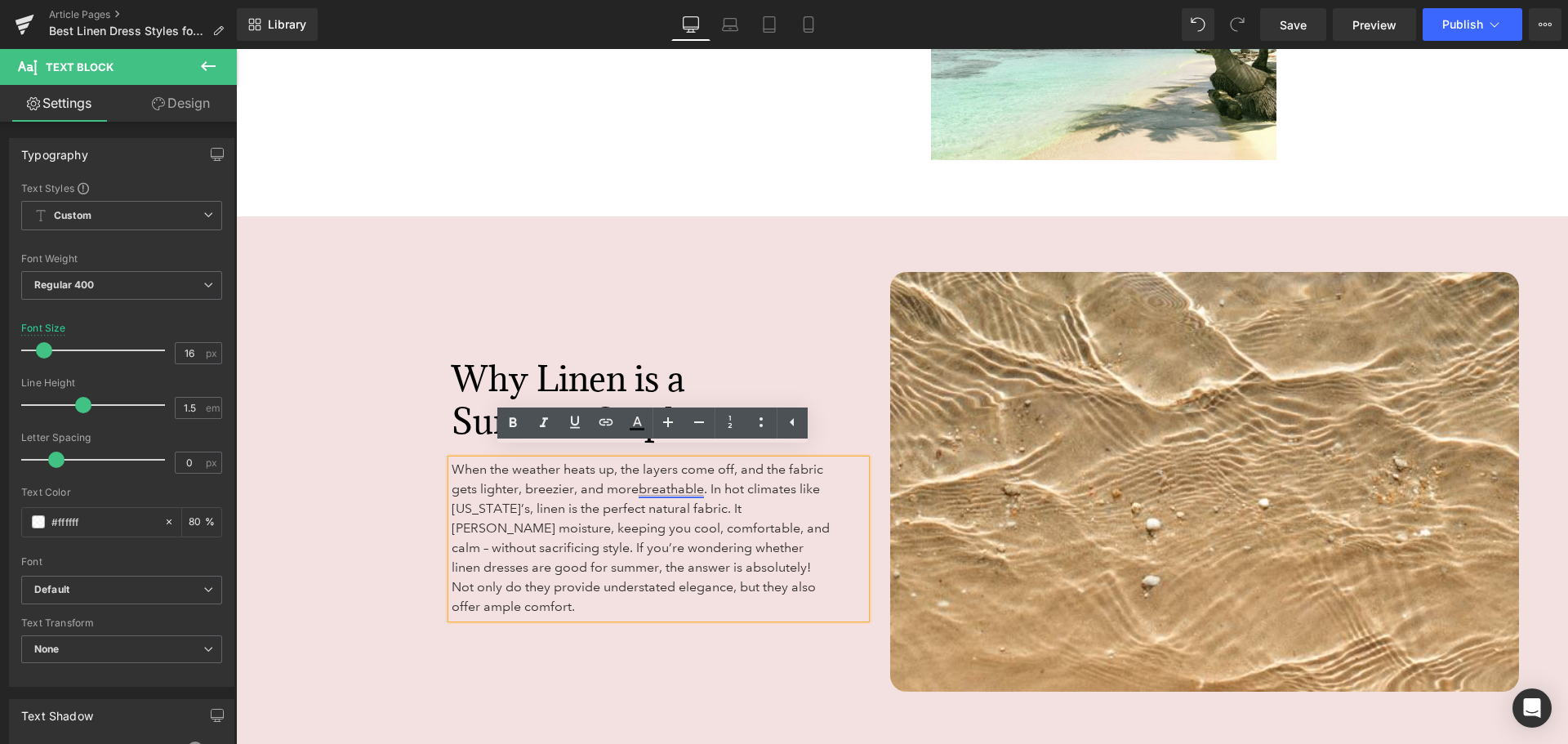
click at [672, 480] on link "breathable" at bounding box center [671, 488] width 65 height 16
click at [718, 508] on span "Edit" at bounding box center [720, 507] width 19 height 14
type input "https://stilwellmemorial.com/sleeping/9-surprising-health-and-wellness-benefits…"
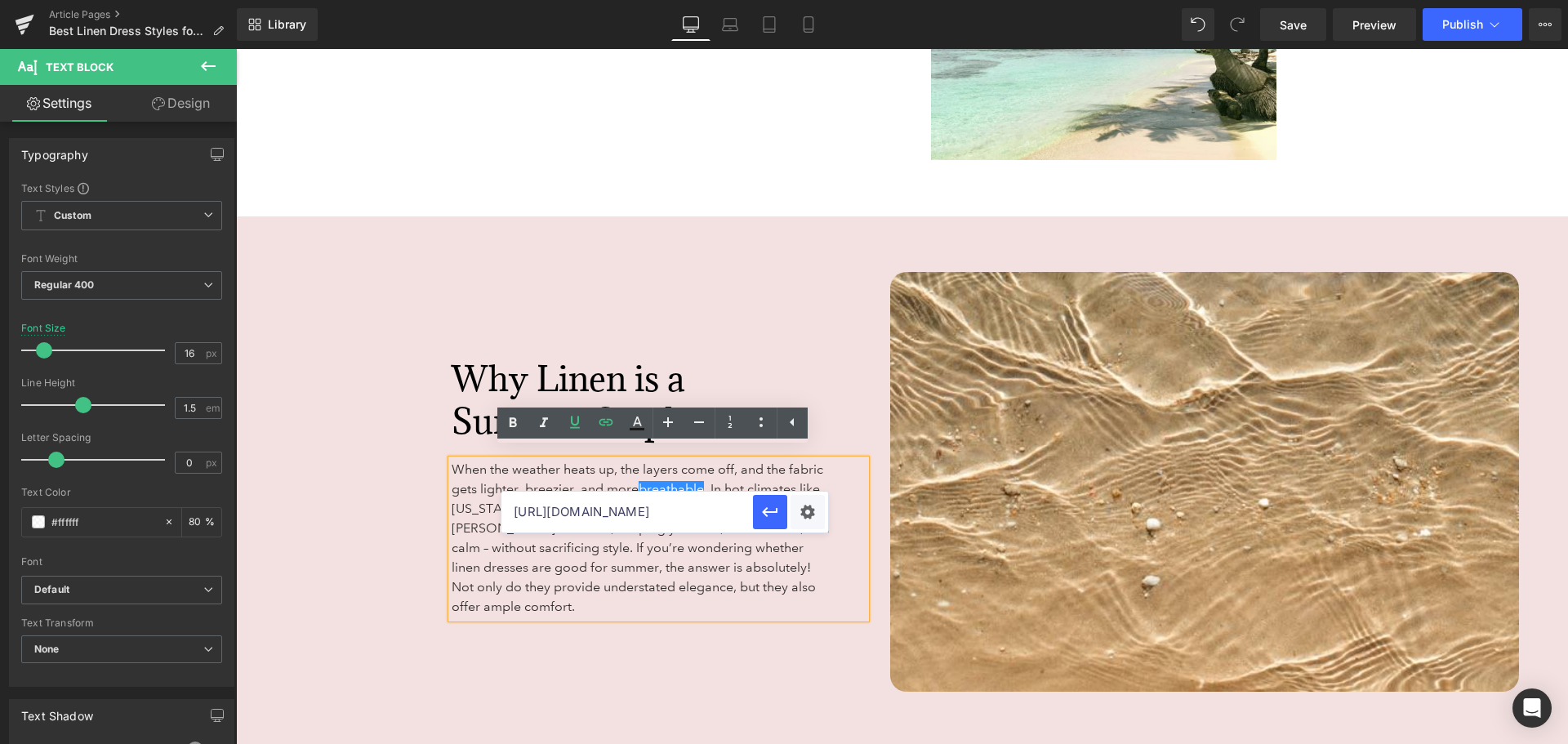
click at [718, 508] on input "https://stilwellmemorial.com/sleeping/9-surprising-health-and-wellness-benefits…" at bounding box center [627, 512] width 252 height 41
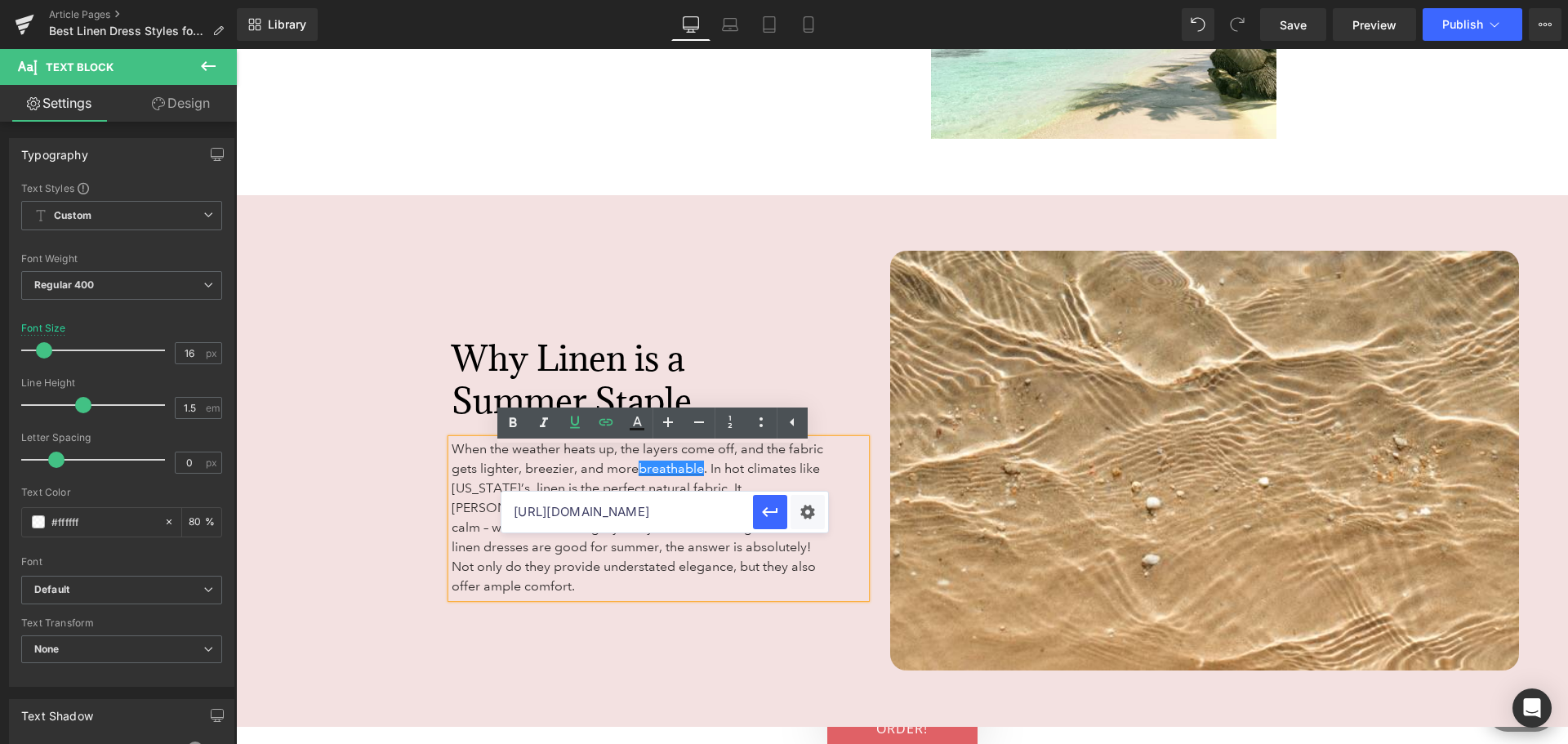
click at [663, 564] on p "When the weather heats up, the layers come off, and the fabric gets lighter, br…" at bounding box center [643, 517] width 383 height 157
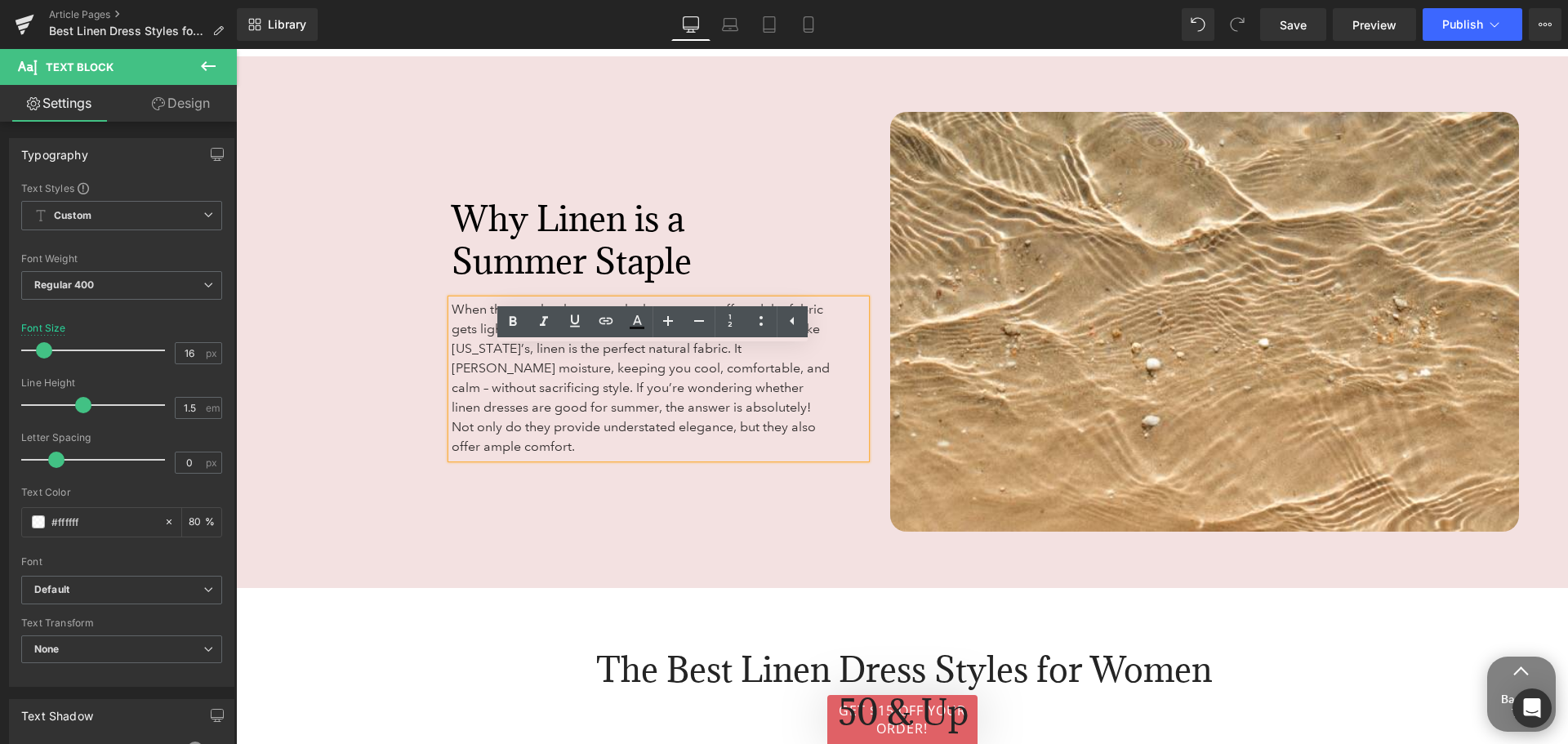
scroll to position [2138, 0]
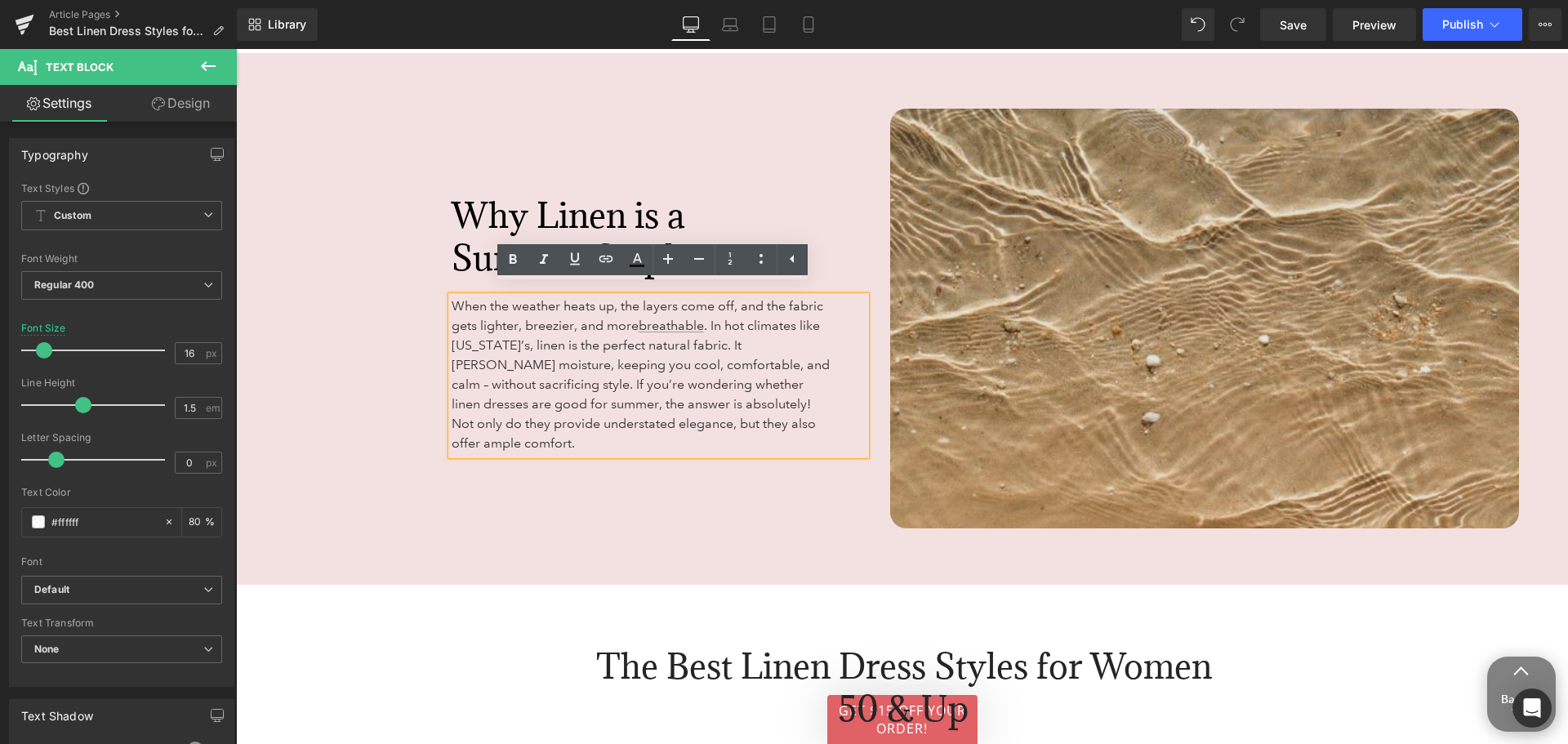
click at [1141, 320] on img at bounding box center [1205, 318] width 630 height 420
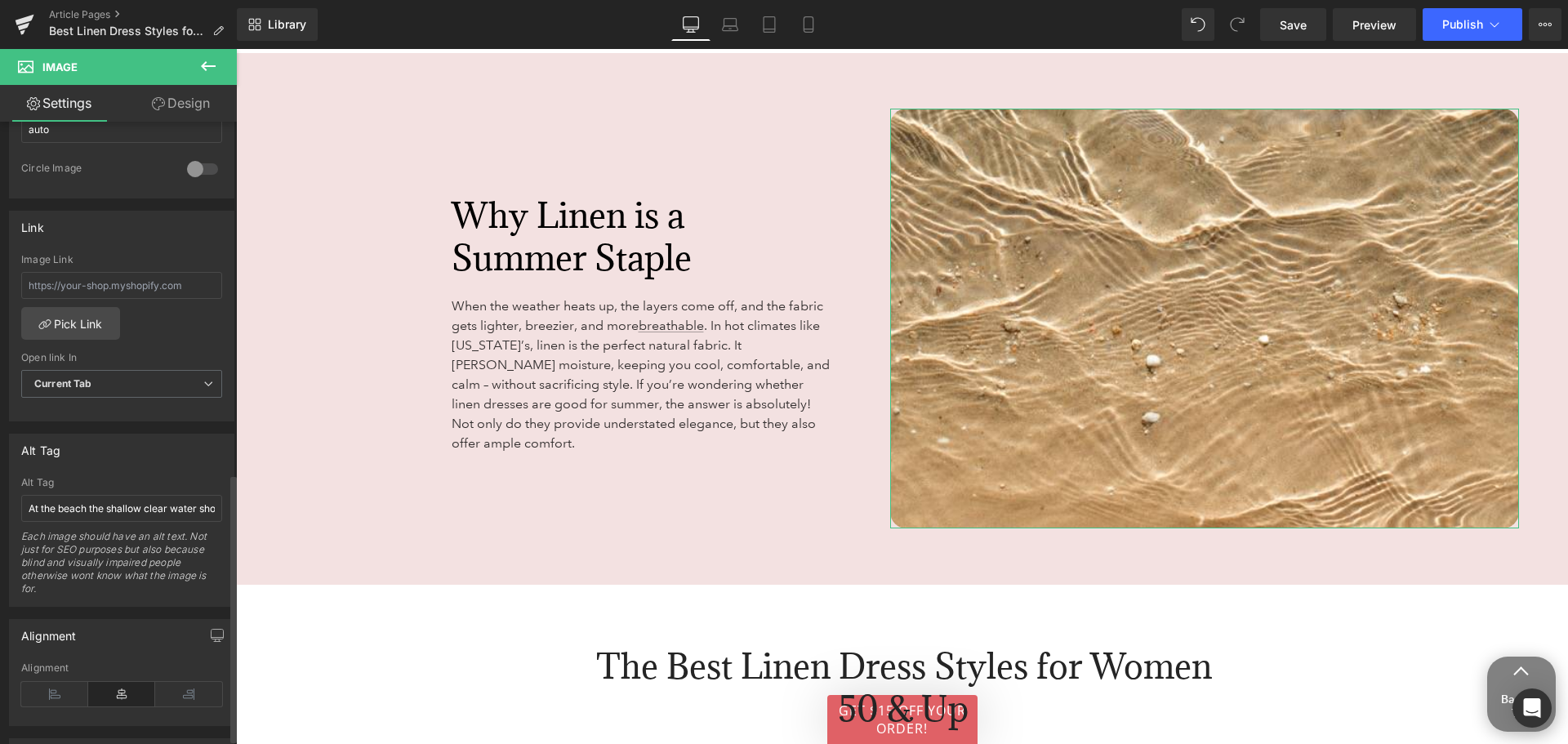
scroll to position [816, 0]
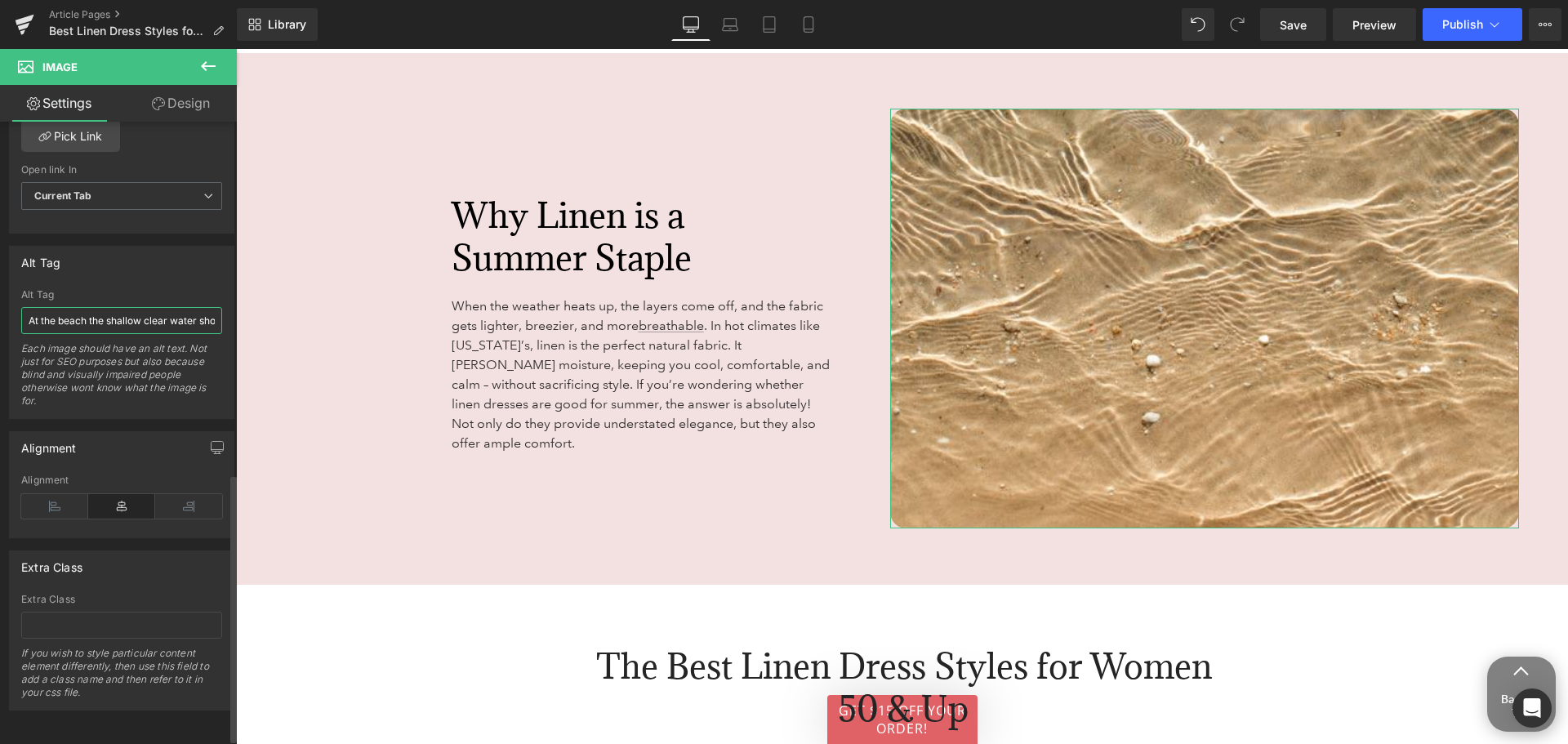
click at [125, 321] on input "At the beach the shallow clear water shows the tiny pebbles on the sand." at bounding box center [122, 320] width 201 height 27
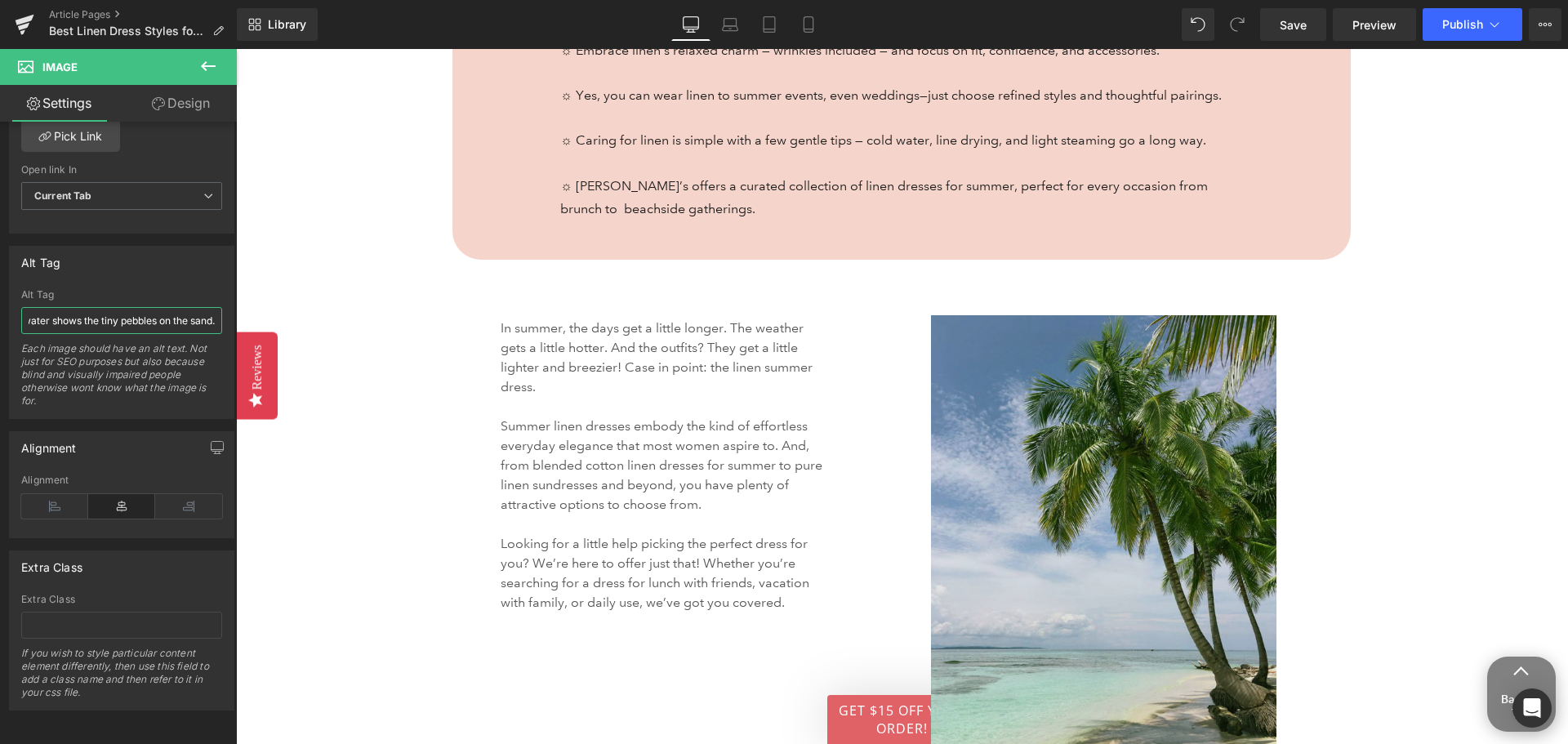
scroll to position [1485, 0]
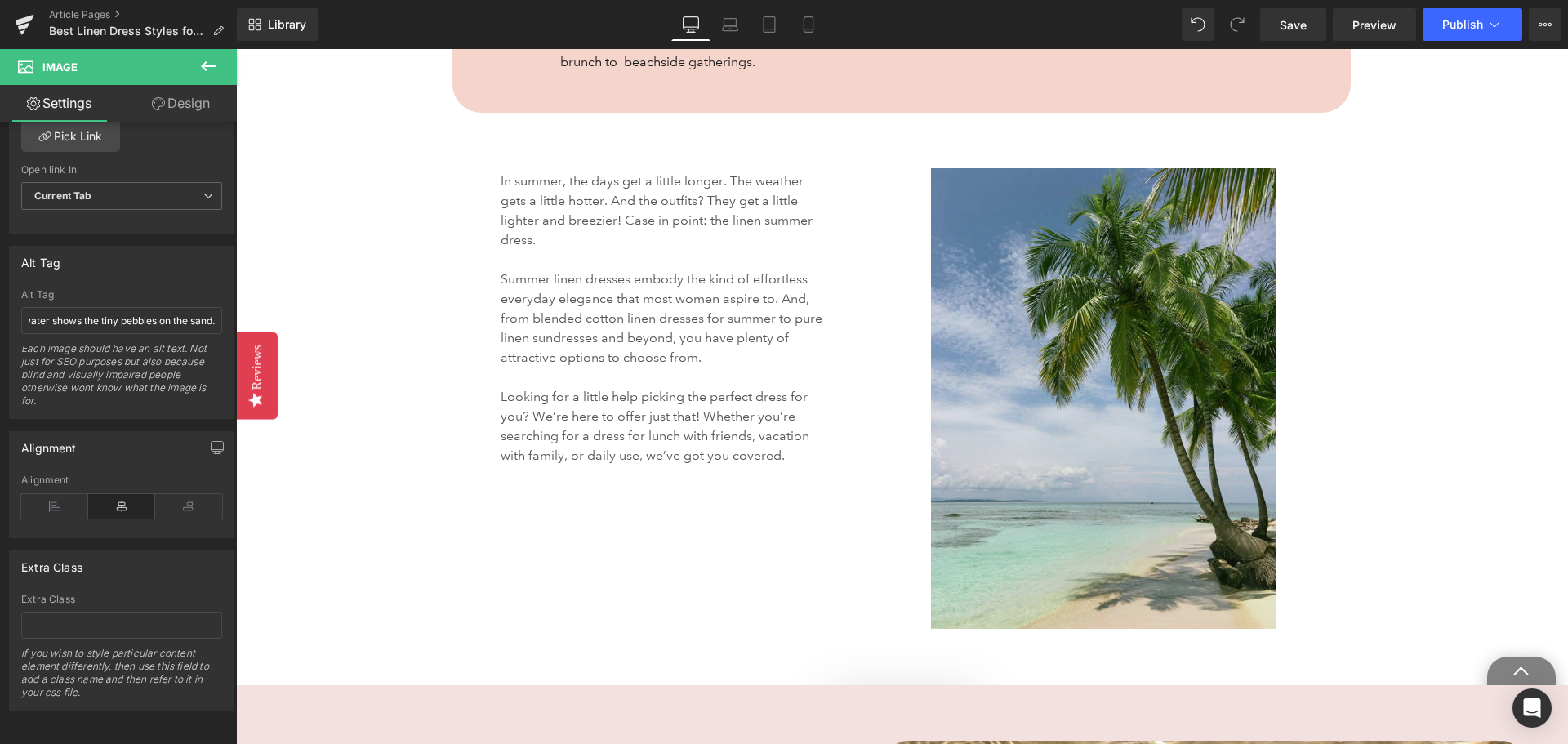
click at [1170, 411] on img at bounding box center [1147, 398] width 432 height 461
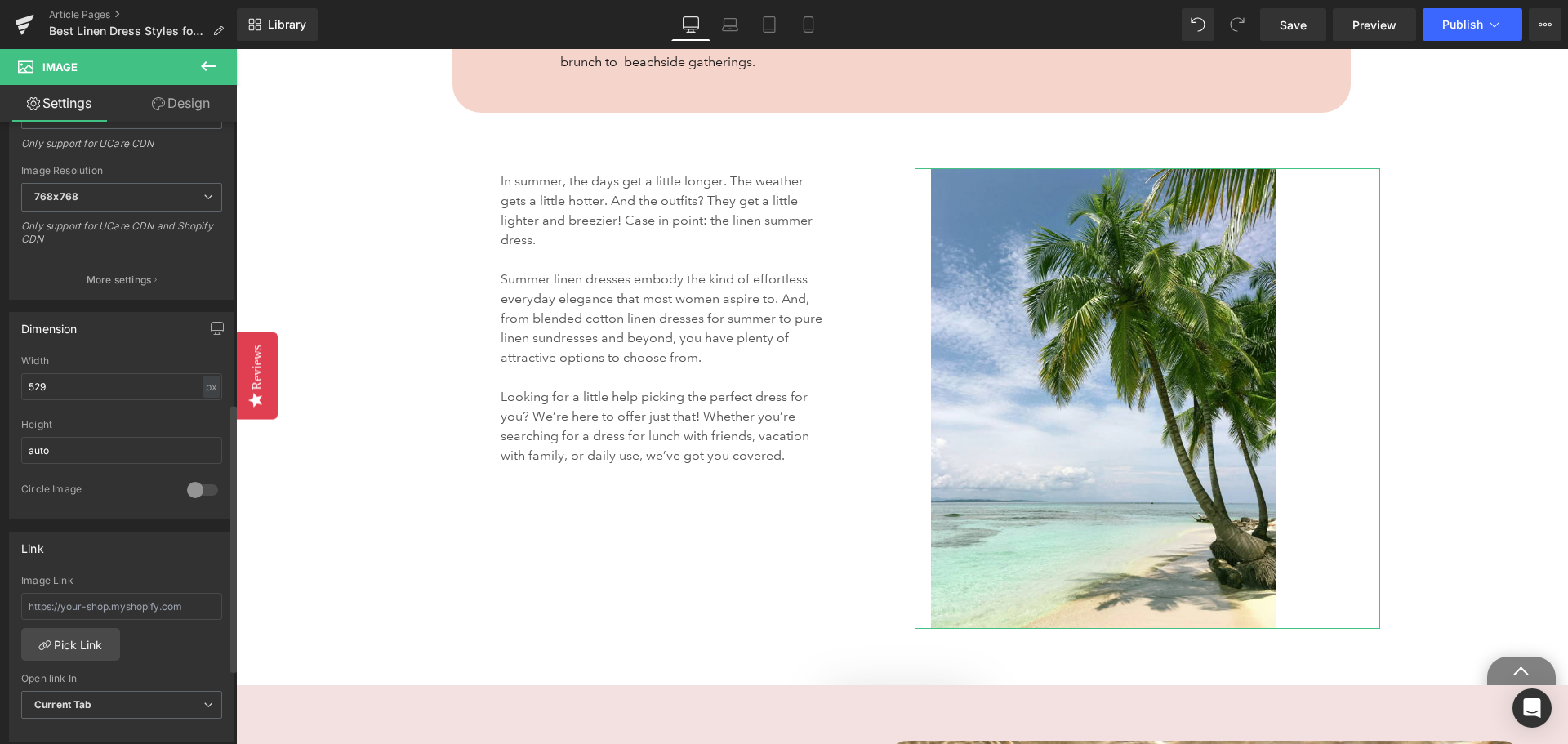
scroll to position [653, 0]
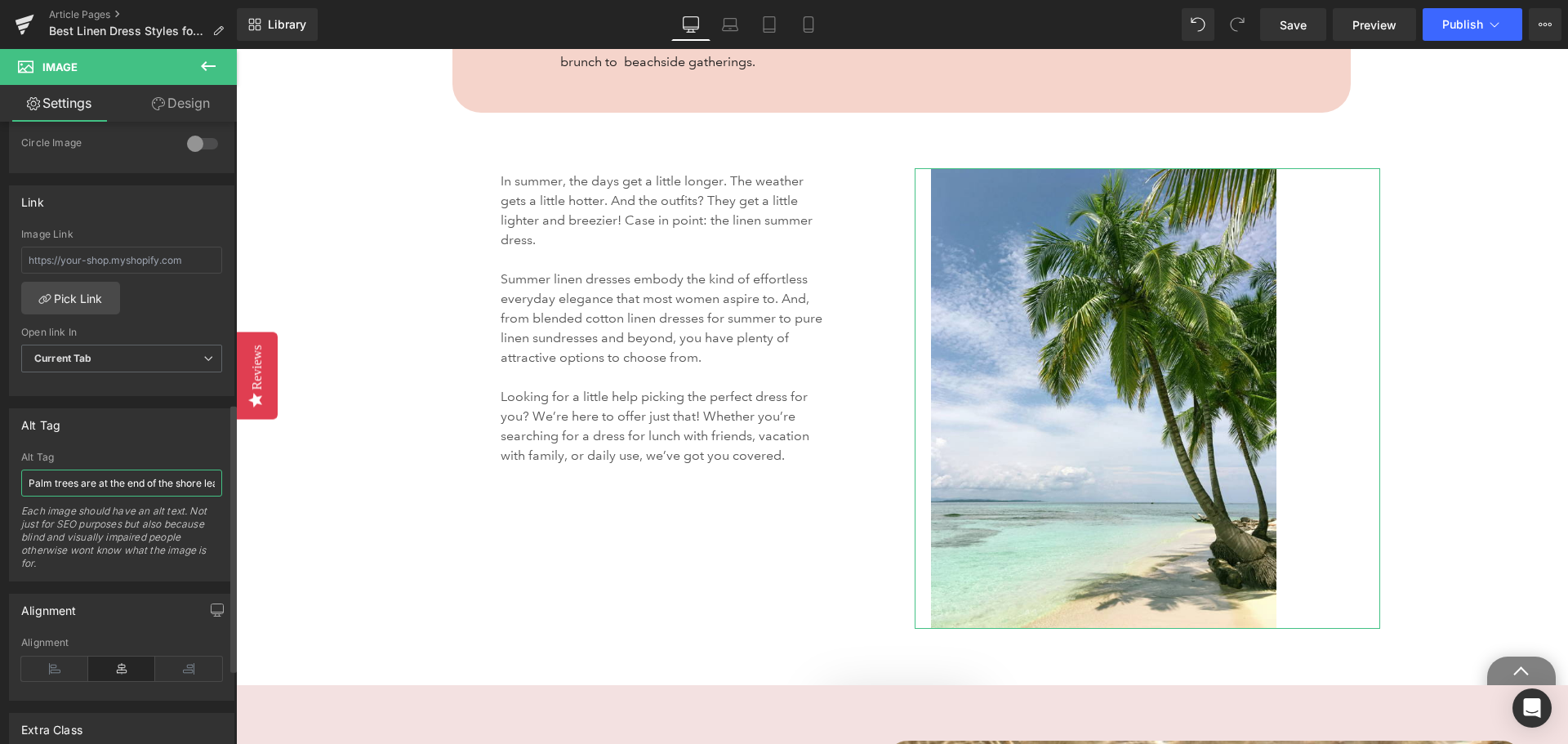
click at [116, 480] on input "Palm trees are at the end of the shore leaning towards the crystal clear blue w…" at bounding box center [122, 483] width 201 height 27
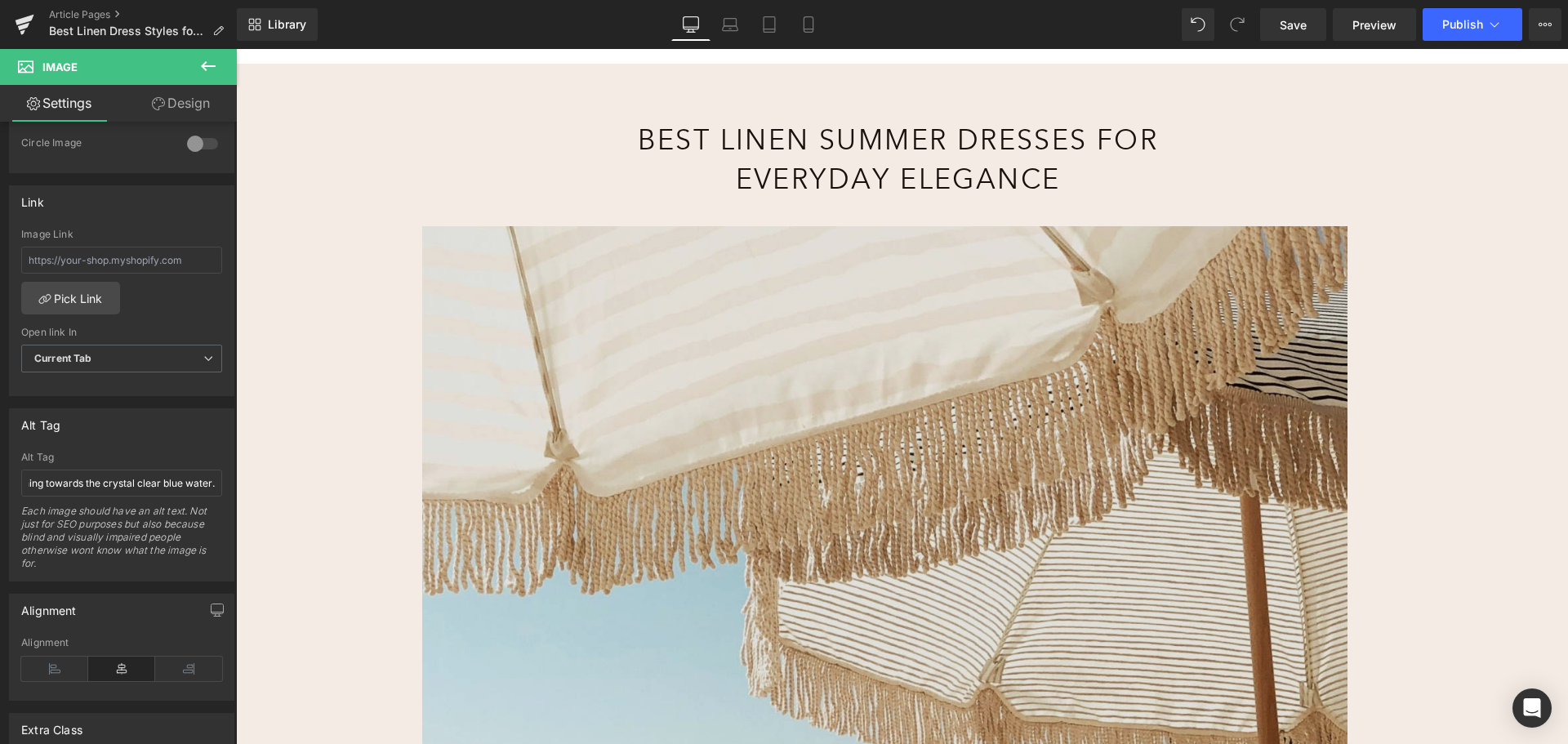
click at [1069, 461] on img at bounding box center [884, 556] width 925 height 658
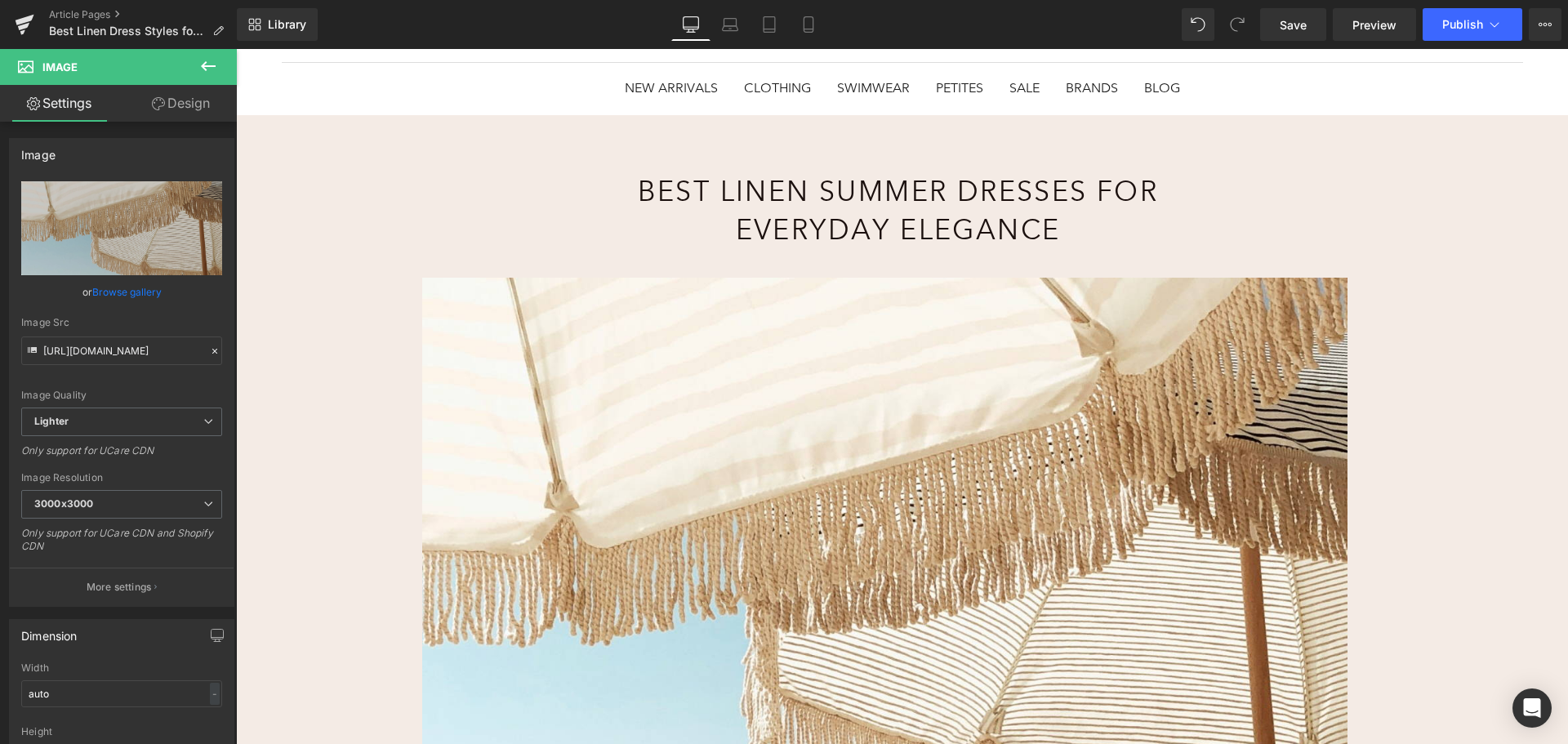
scroll to position [16, 0]
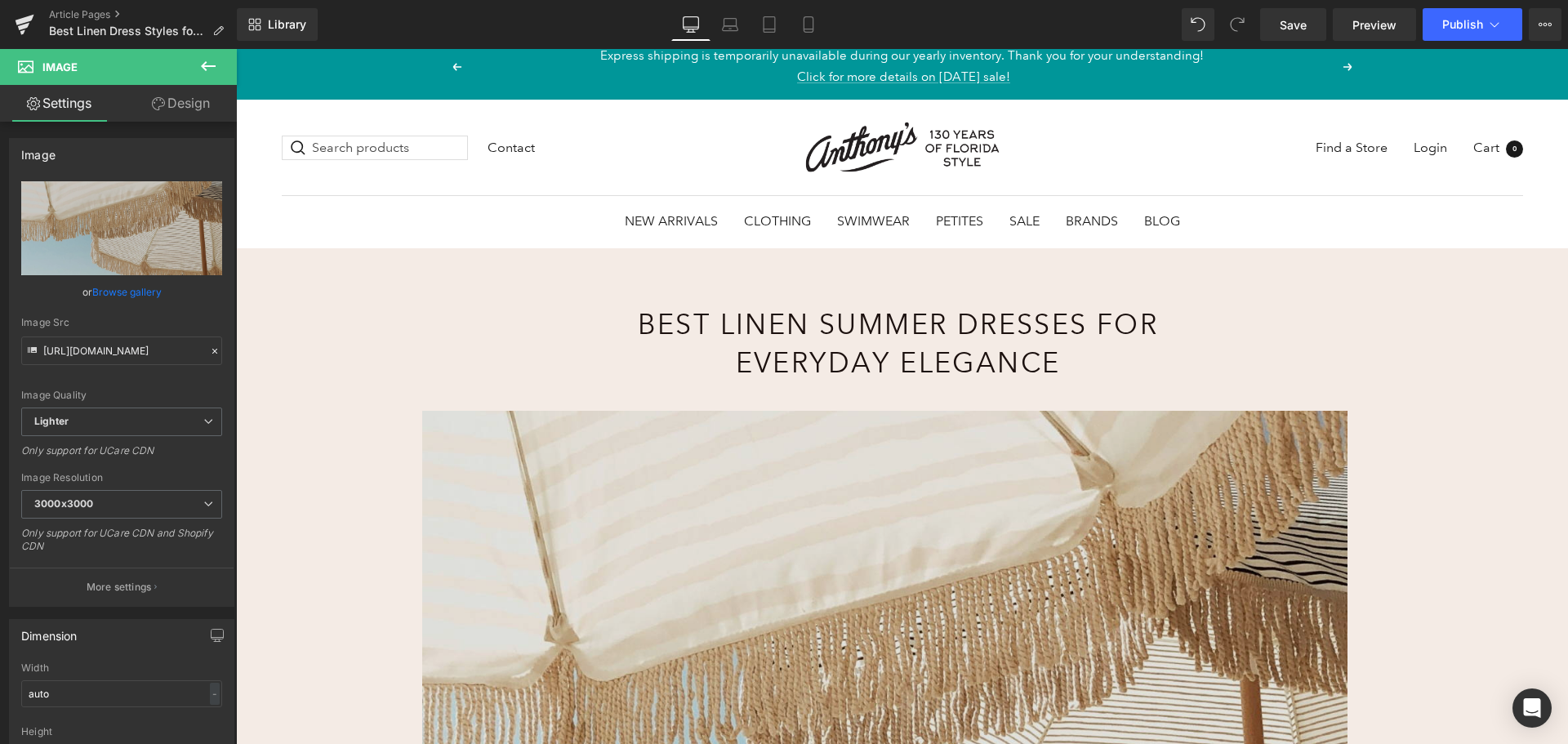
drag, startPoint x: 636, startPoint y: 371, endPoint x: 616, endPoint y: 456, distance: 87.3
click at [636, 370] on div "Best Linen Summer Dresses for Everyday Elegance" at bounding box center [898, 352] width 952 height 116
click at [616, 456] on img at bounding box center [884, 740] width 925 height 658
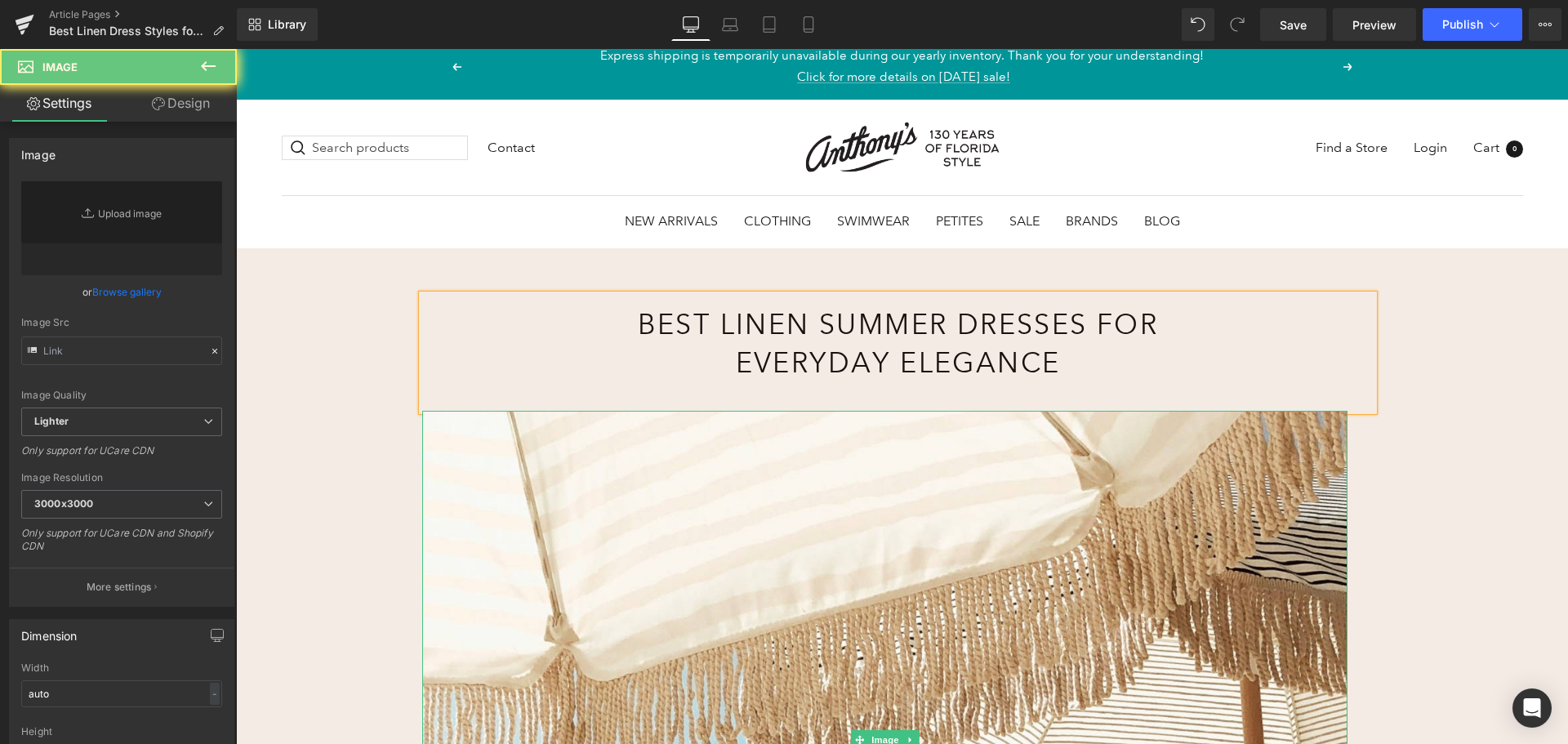
type input "https://ucarecdn.com/029bd2be-4007-42c8-b882-9ec7409fdda6/-/format/auto/-/previ…"
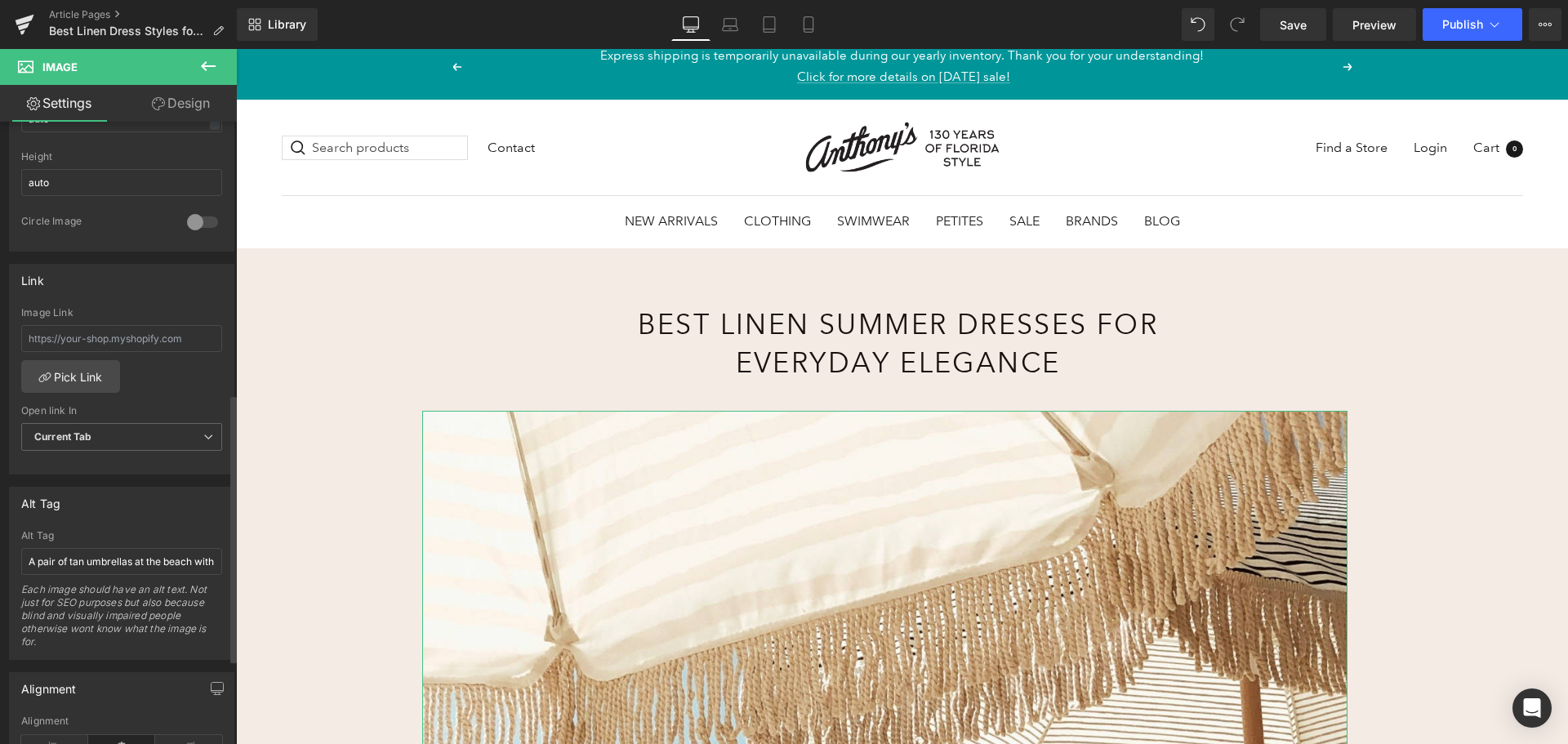
scroll to position [653, 0]
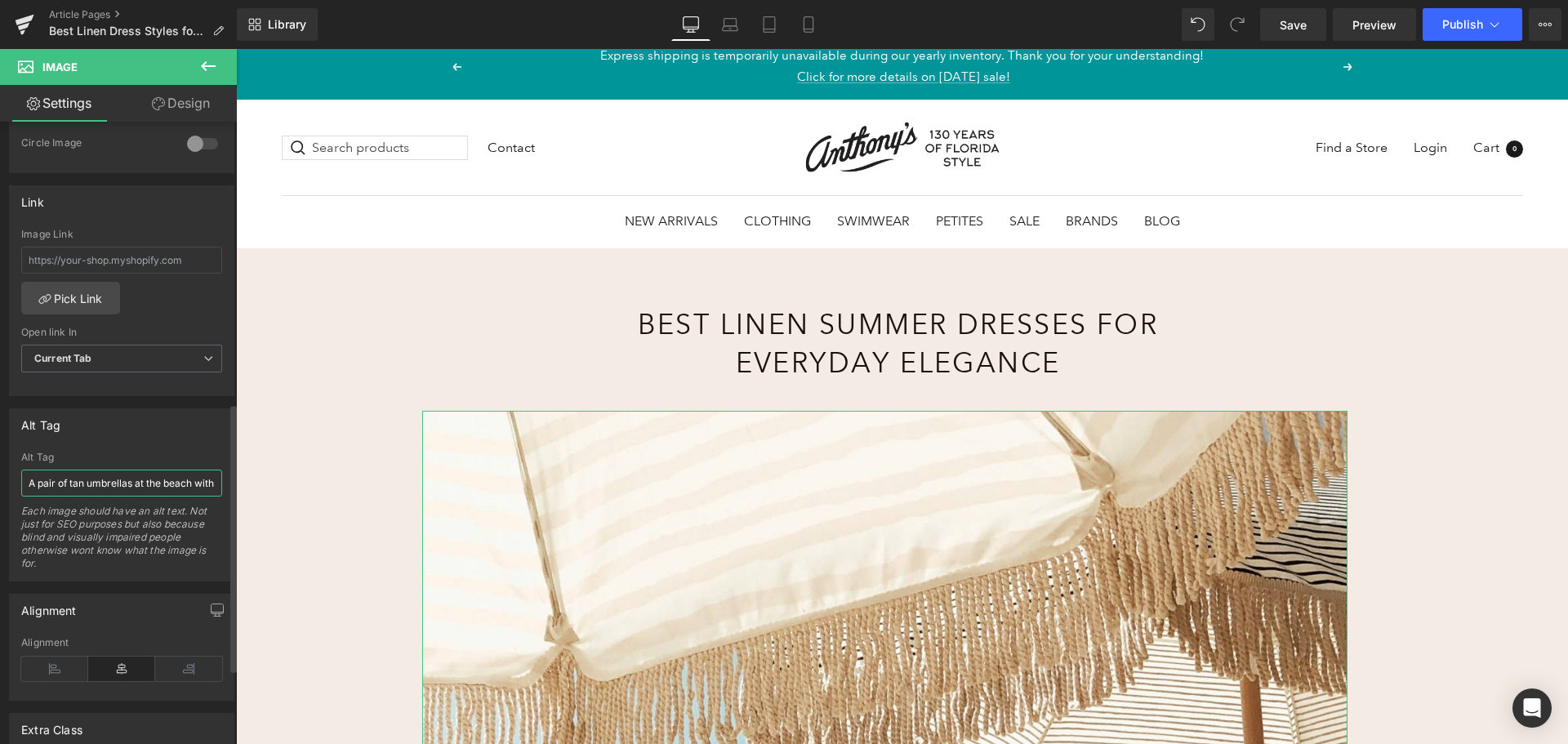
click at [122, 480] on input "A pair of tan umbrellas at the beach with blue skies." at bounding box center [122, 483] width 201 height 27
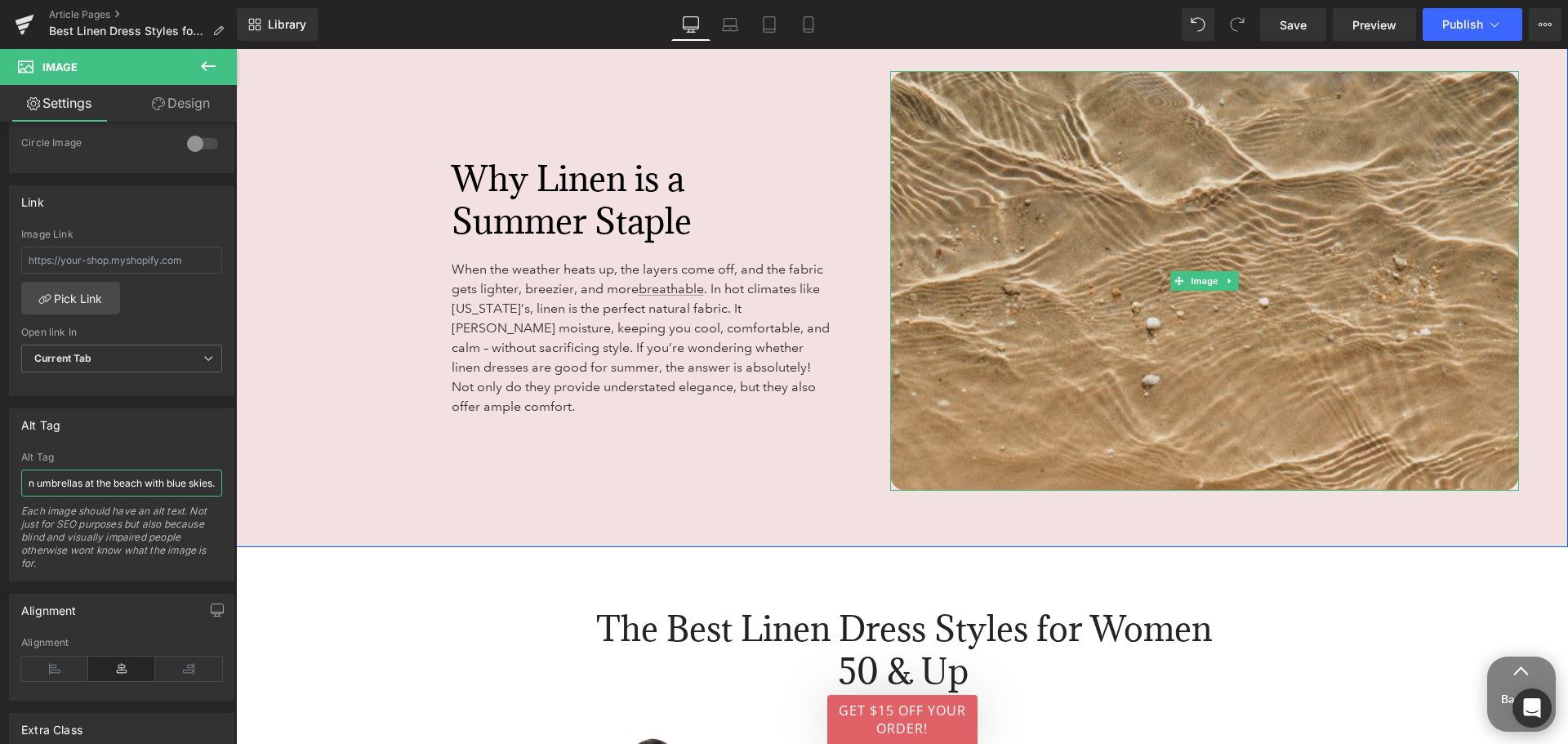
scroll to position [2464, 0]
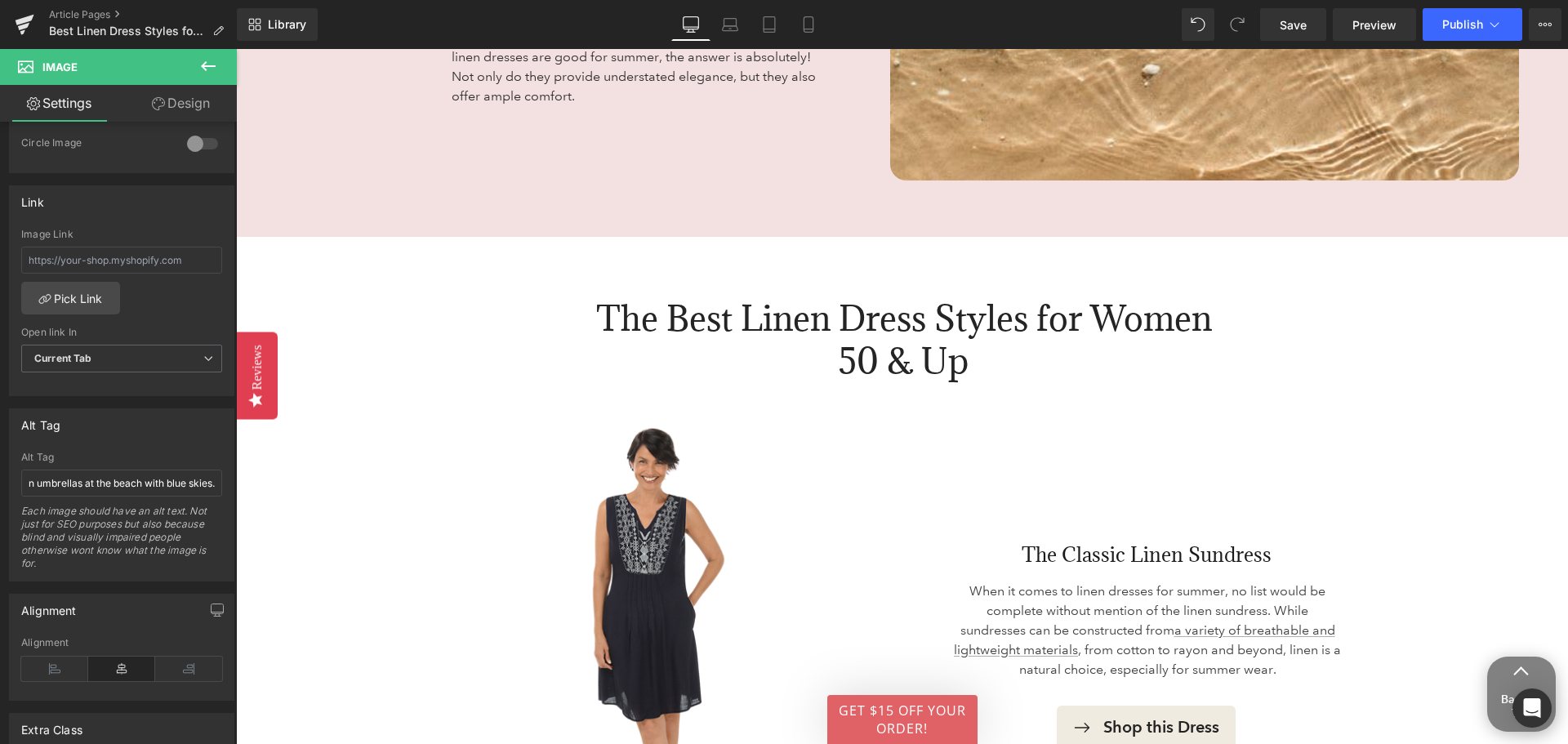
click at [970, 331] on h2 "The Best Linen Dress Styles for Women 50 & Up" at bounding box center [904, 339] width 630 height 85
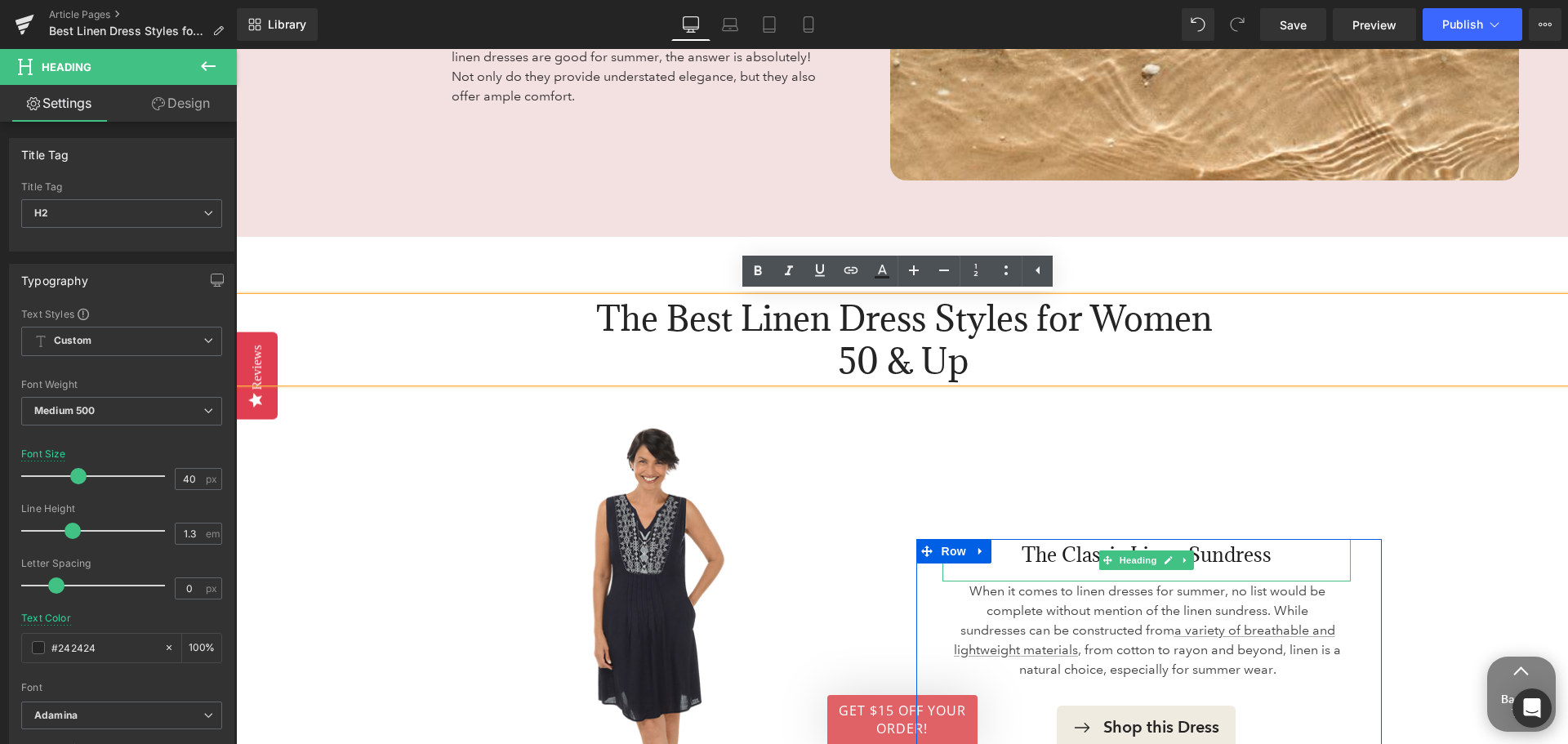
click at [1024, 556] on h3 "The Classic Linen Sundress" at bounding box center [1147, 555] width 408 height 32
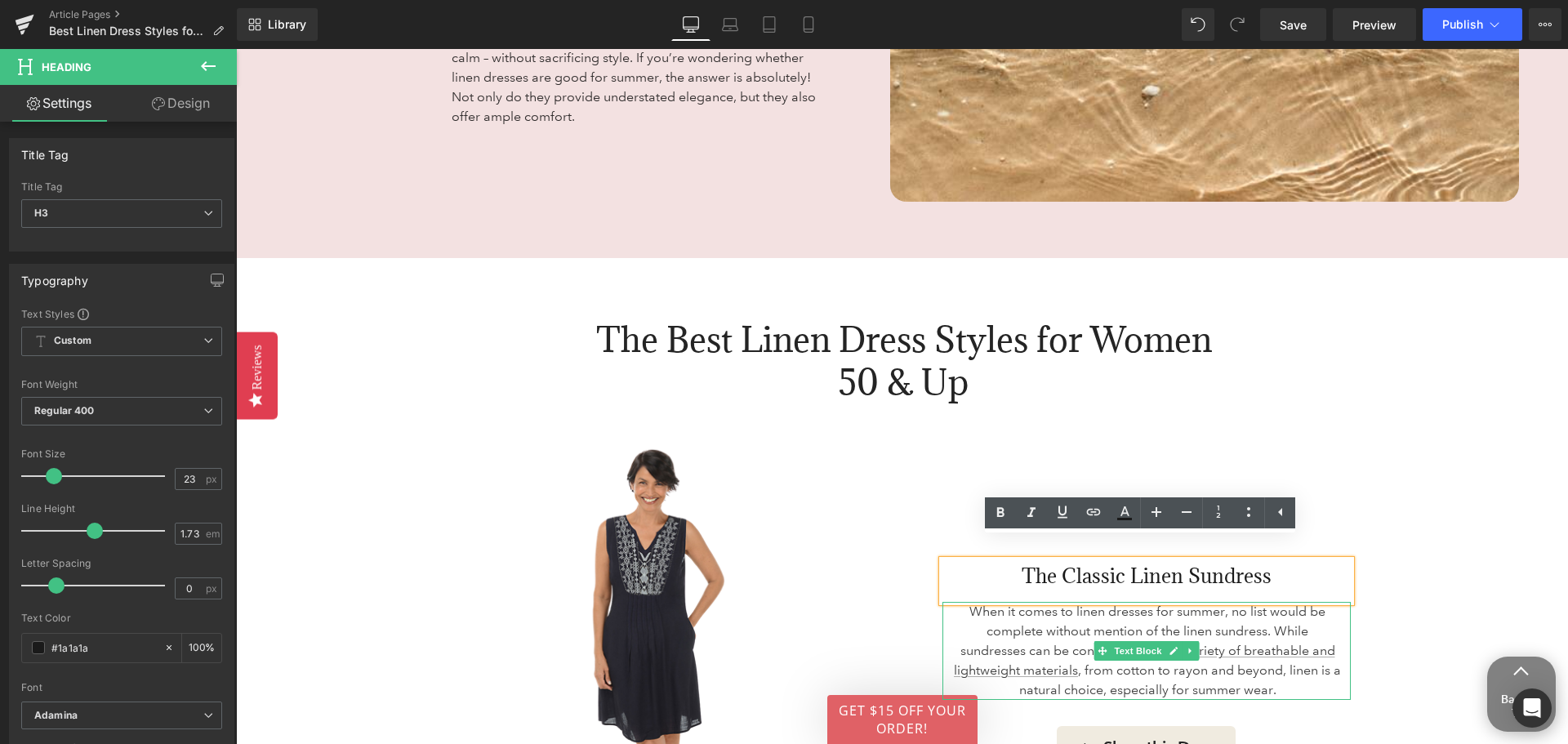
click at [1002, 615] on p "When it comes to linen dresses for summer, no list would be complete without me…" at bounding box center [1148, 650] width 388 height 98
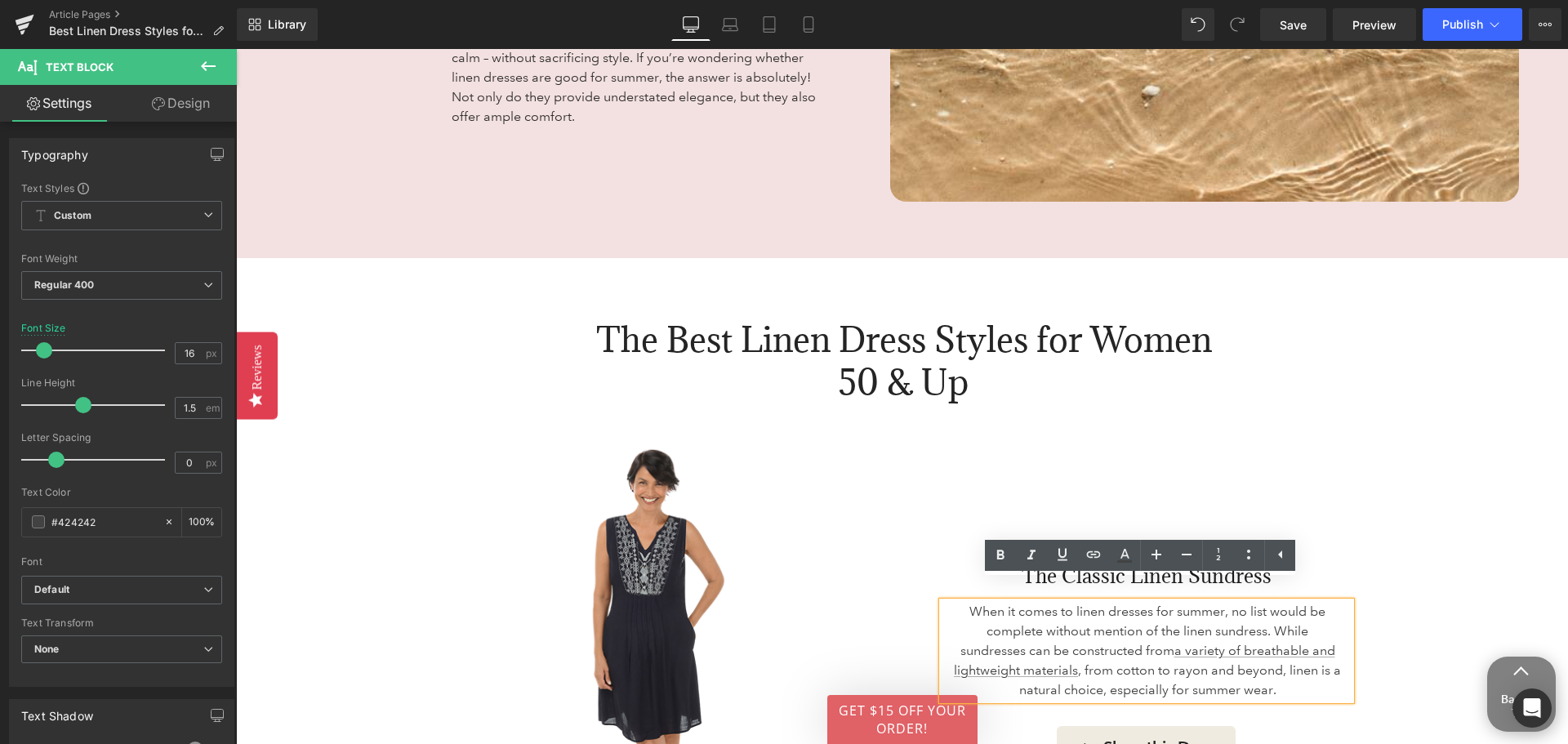
click at [978, 560] on div "The Classic Linen Sundress Heading" at bounding box center [1147, 581] width 408 height 42
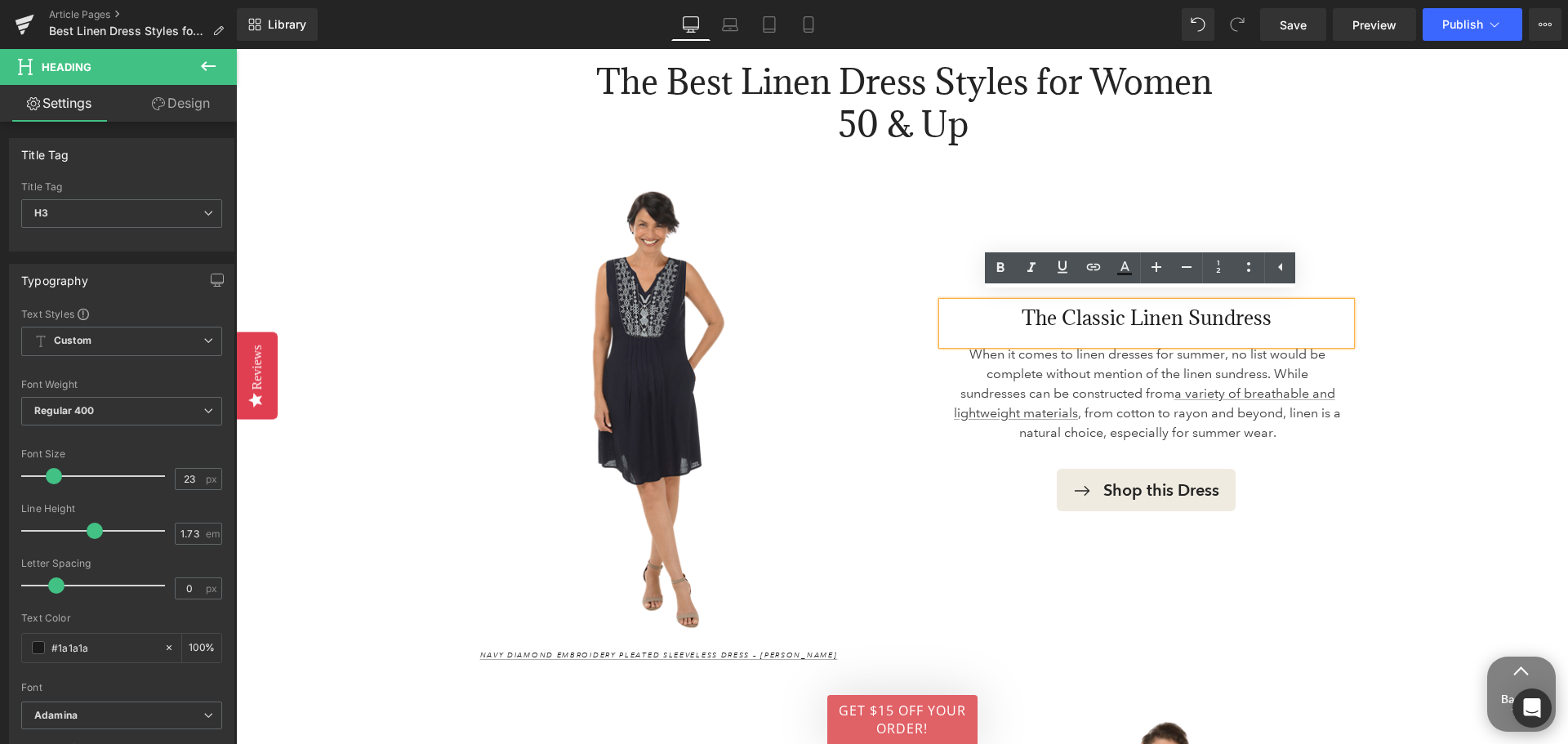
scroll to position [2709, 0]
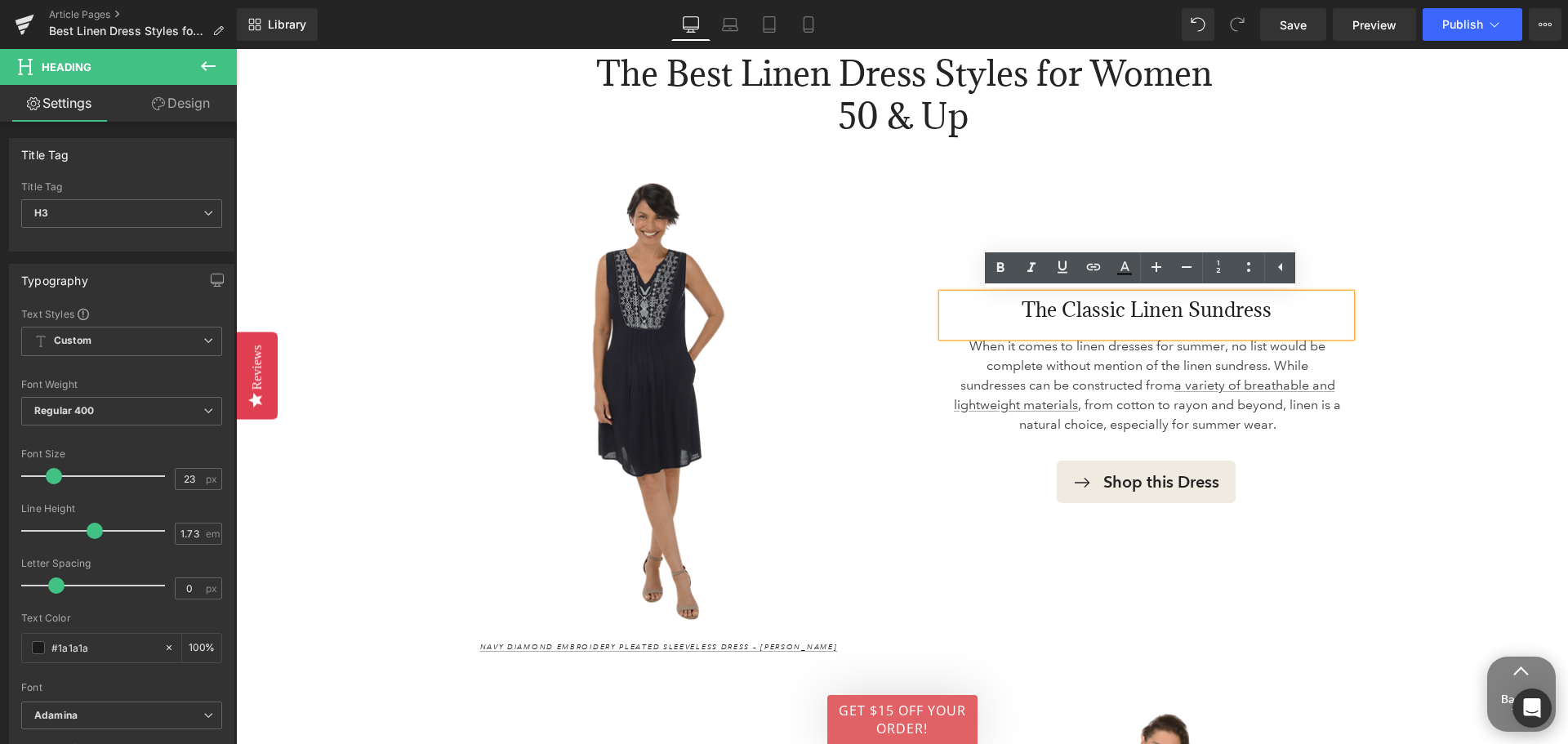
click at [655, 415] on img at bounding box center [658, 401] width 466 height 465
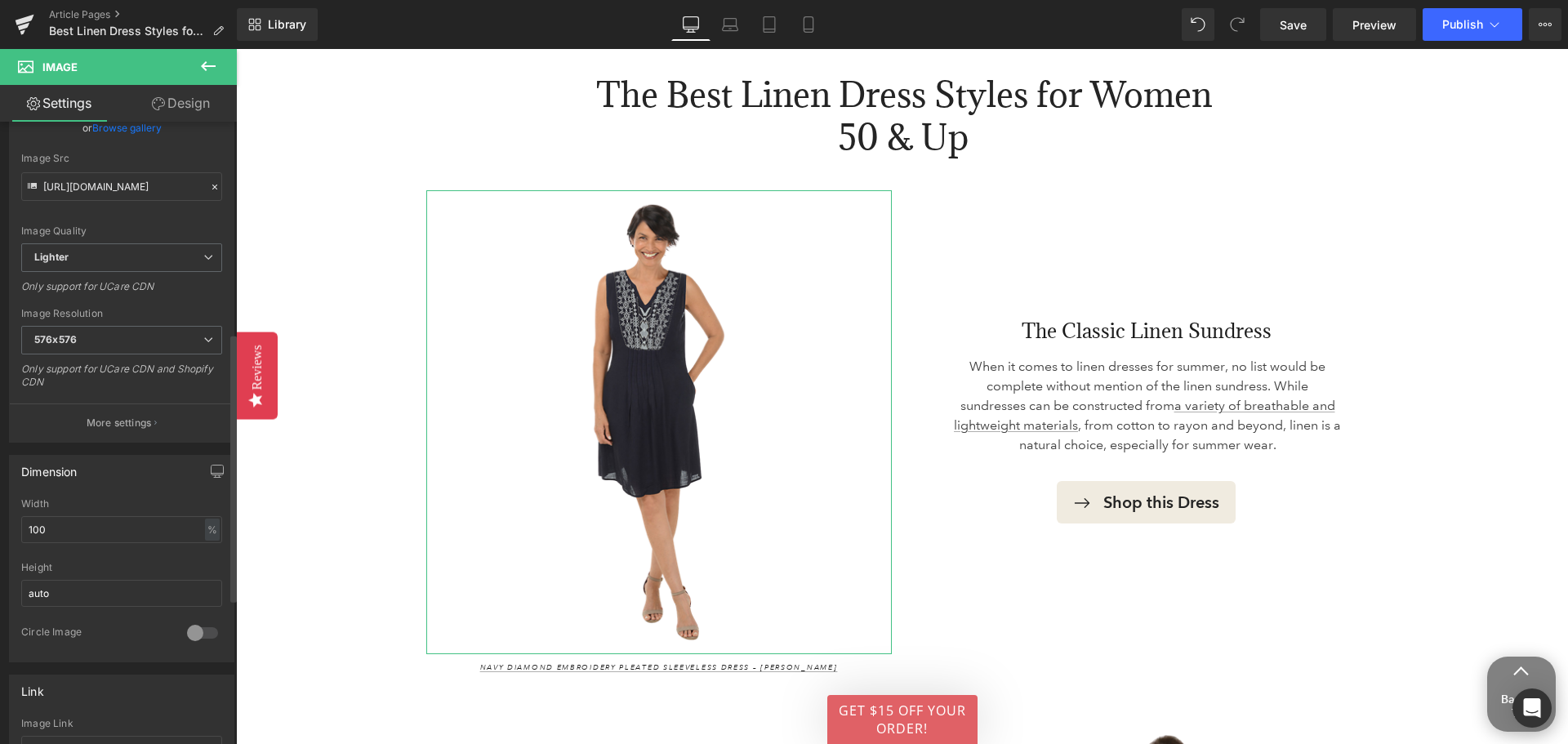
scroll to position [0, 0]
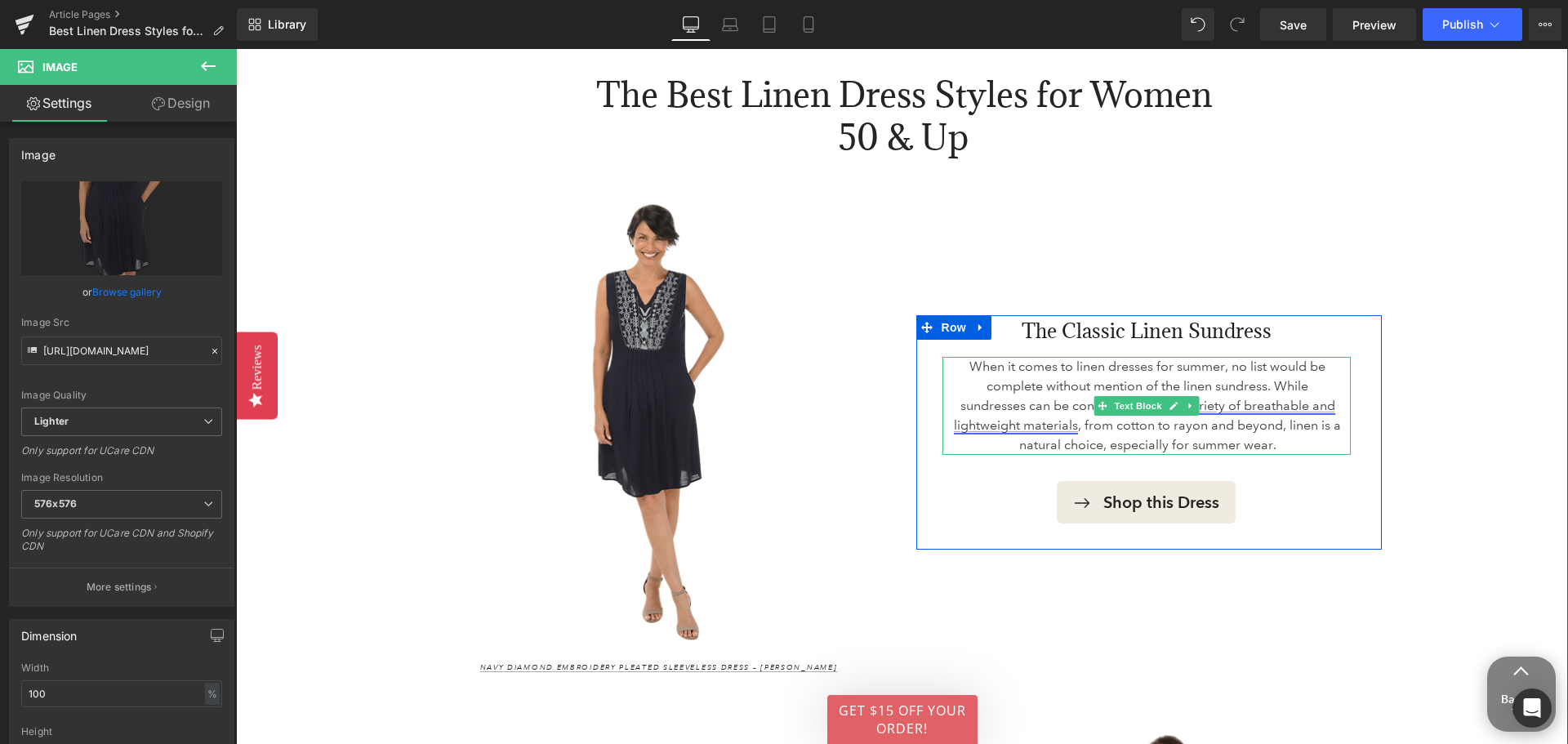
click at [1288, 397] on link "a variety of breathable and lightweight materials" at bounding box center [1145, 415] width 381 height 35
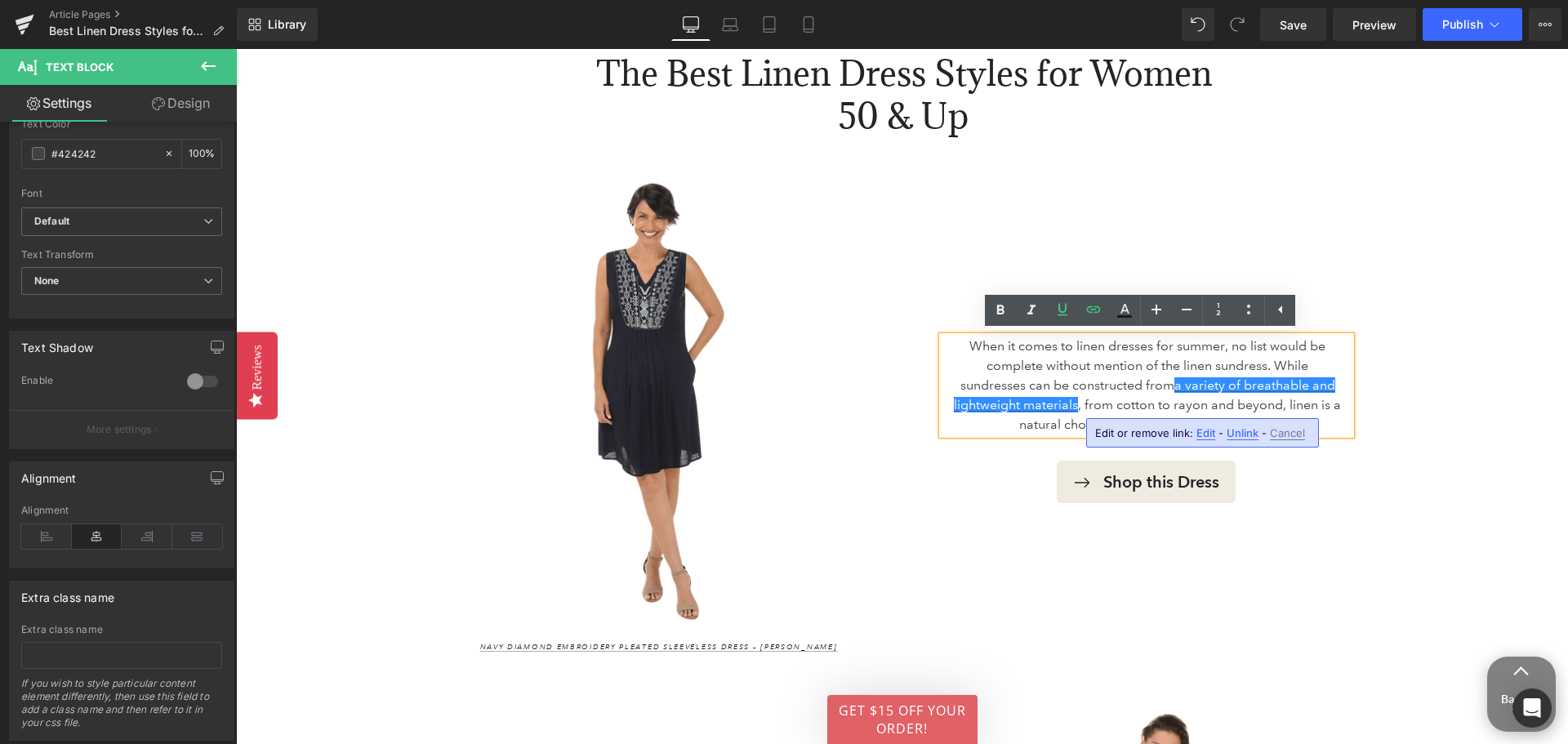
scroll to position [329, 0]
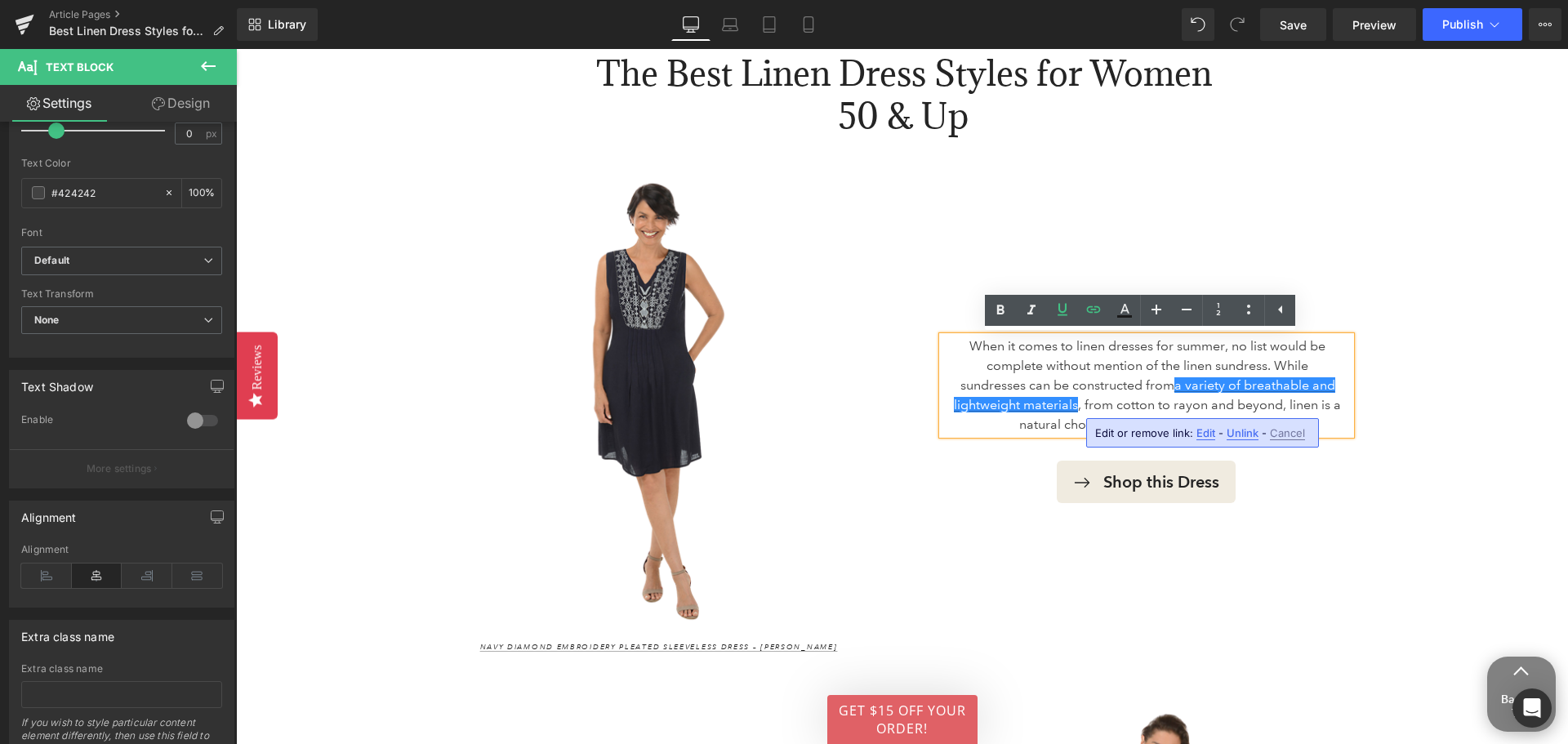
click at [1204, 434] on span "Edit" at bounding box center [1206, 433] width 19 height 14
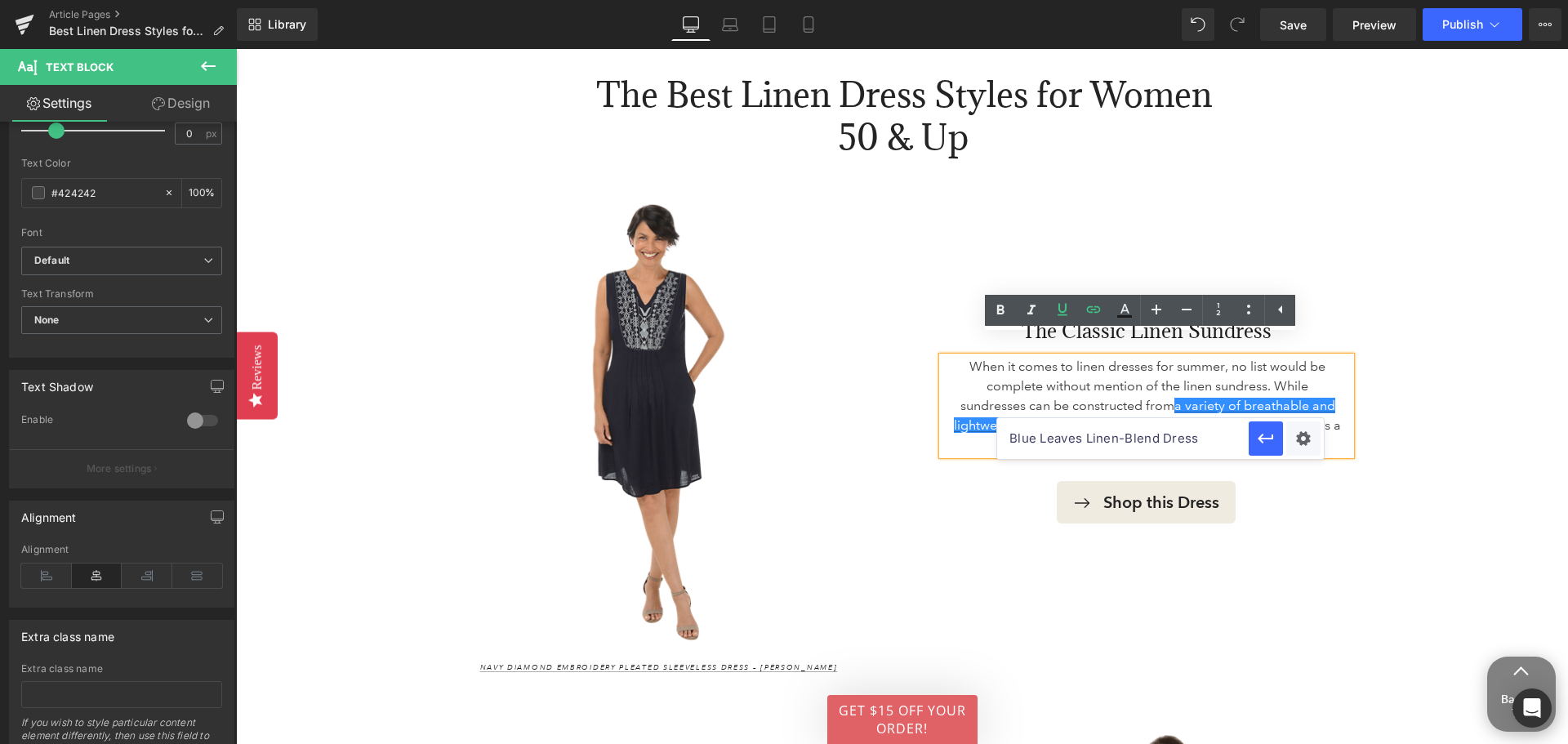
click at [1092, 437] on input "Blue Leaves Linen-Blend Dress" at bounding box center [1123, 438] width 252 height 41
paste input "https://www.anthonysfla.com/blogs/the-sunny-style-report/what-is-a-sund"
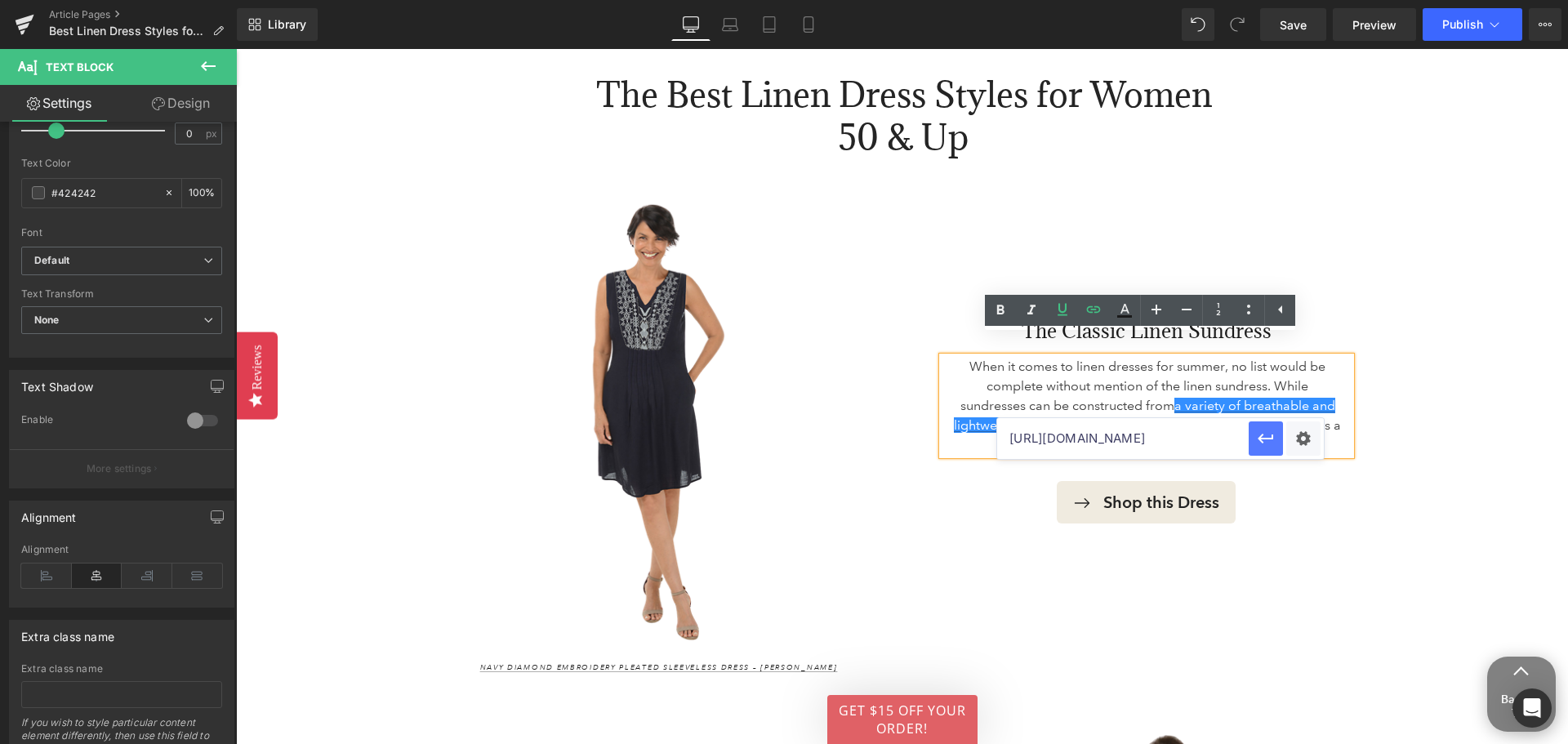
type input "https://www.anthonysfla.com/blogs/the-sunny-style-report/what-is-a-sundress"
click at [1276, 443] on button "button" at bounding box center [1265, 437] width 34 height 34
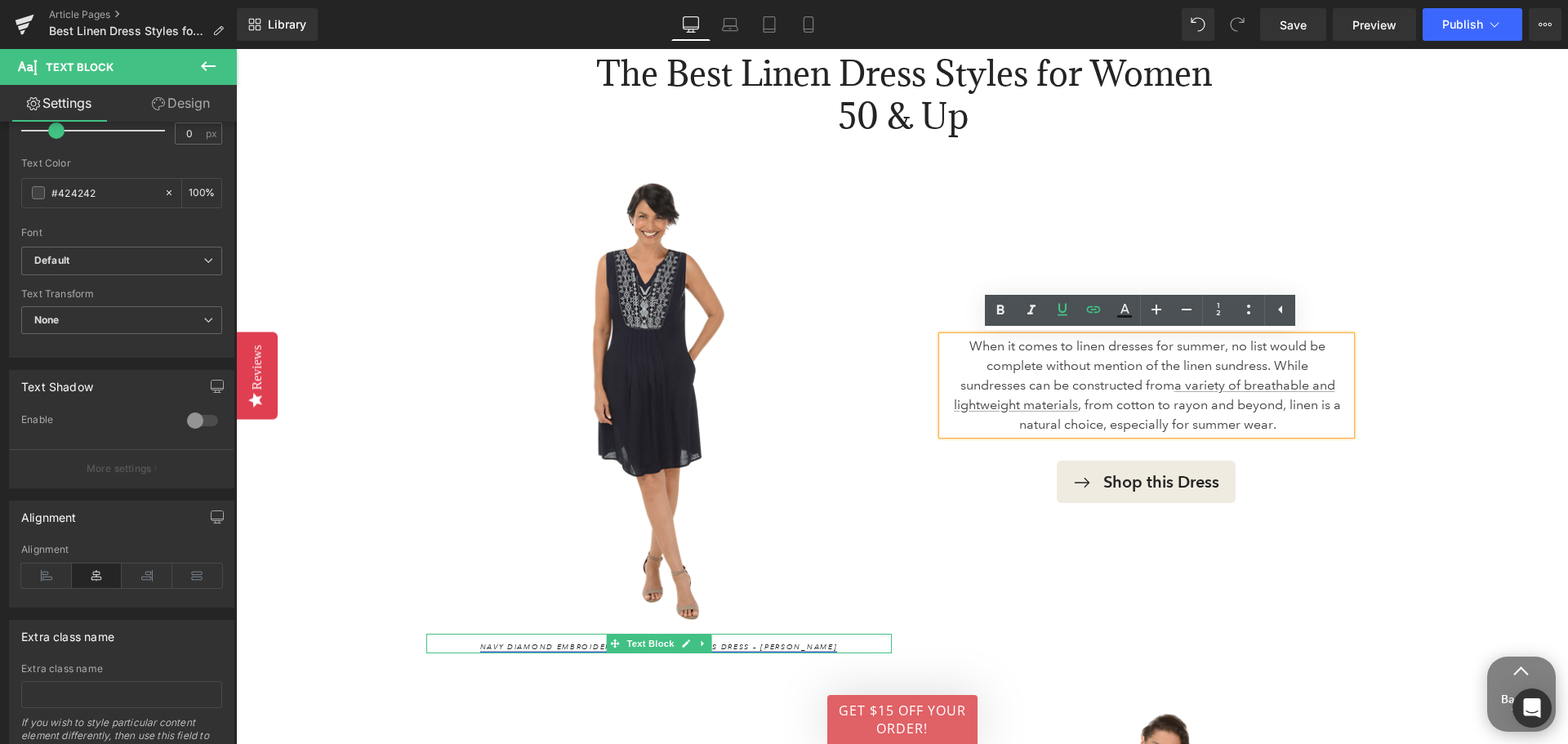
click at [775, 648] on link "Navy Diamond Embroidery Pleated Sleeveless Dress – [PERSON_NAME]" at bounding box center [659, 646] width 358 height 10
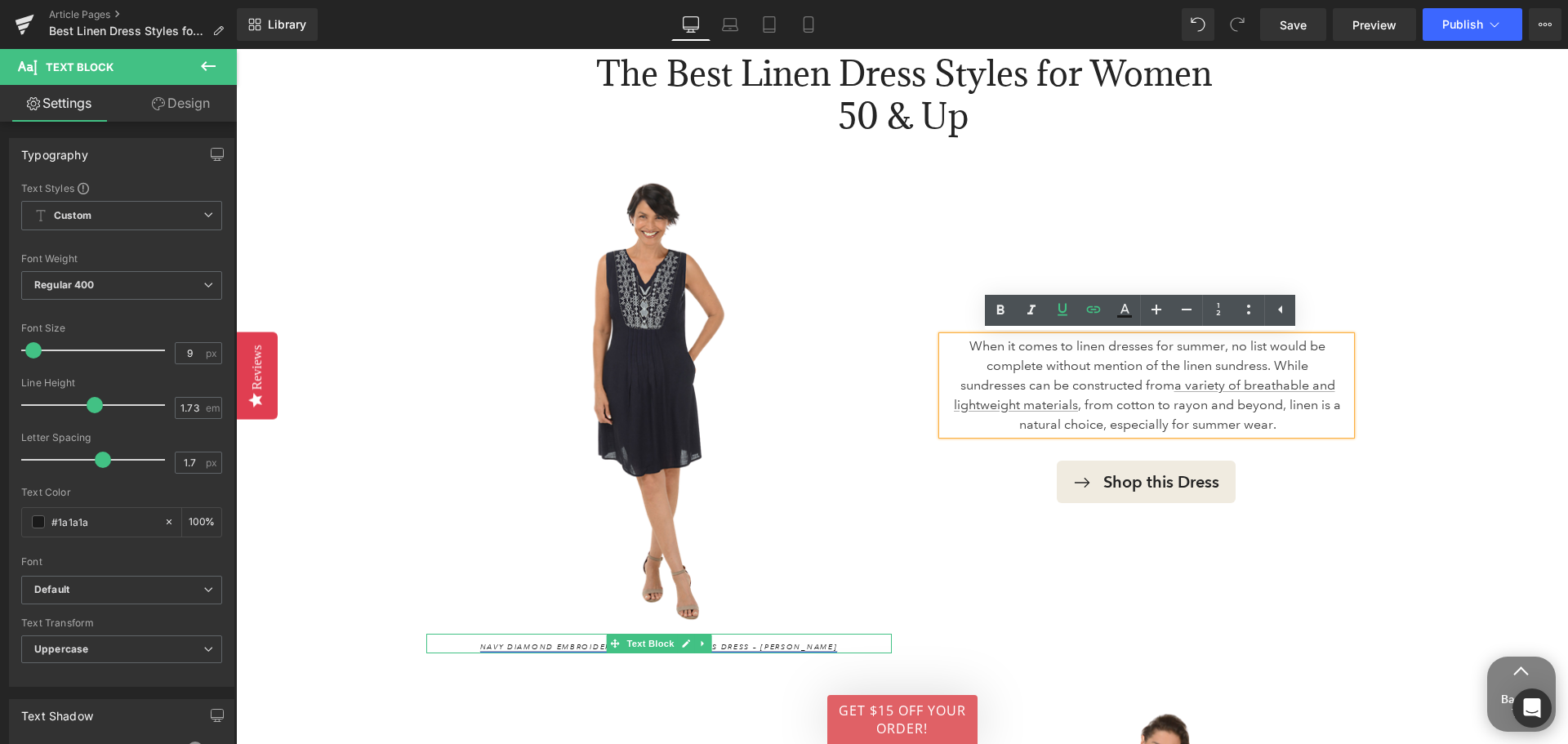
click at [527, 645] on link "Navy Diamond Embroidery Pleated Sleeveless Dress – [PERSON_NAME]" at bounding box center [659, 646] width 358 height 10
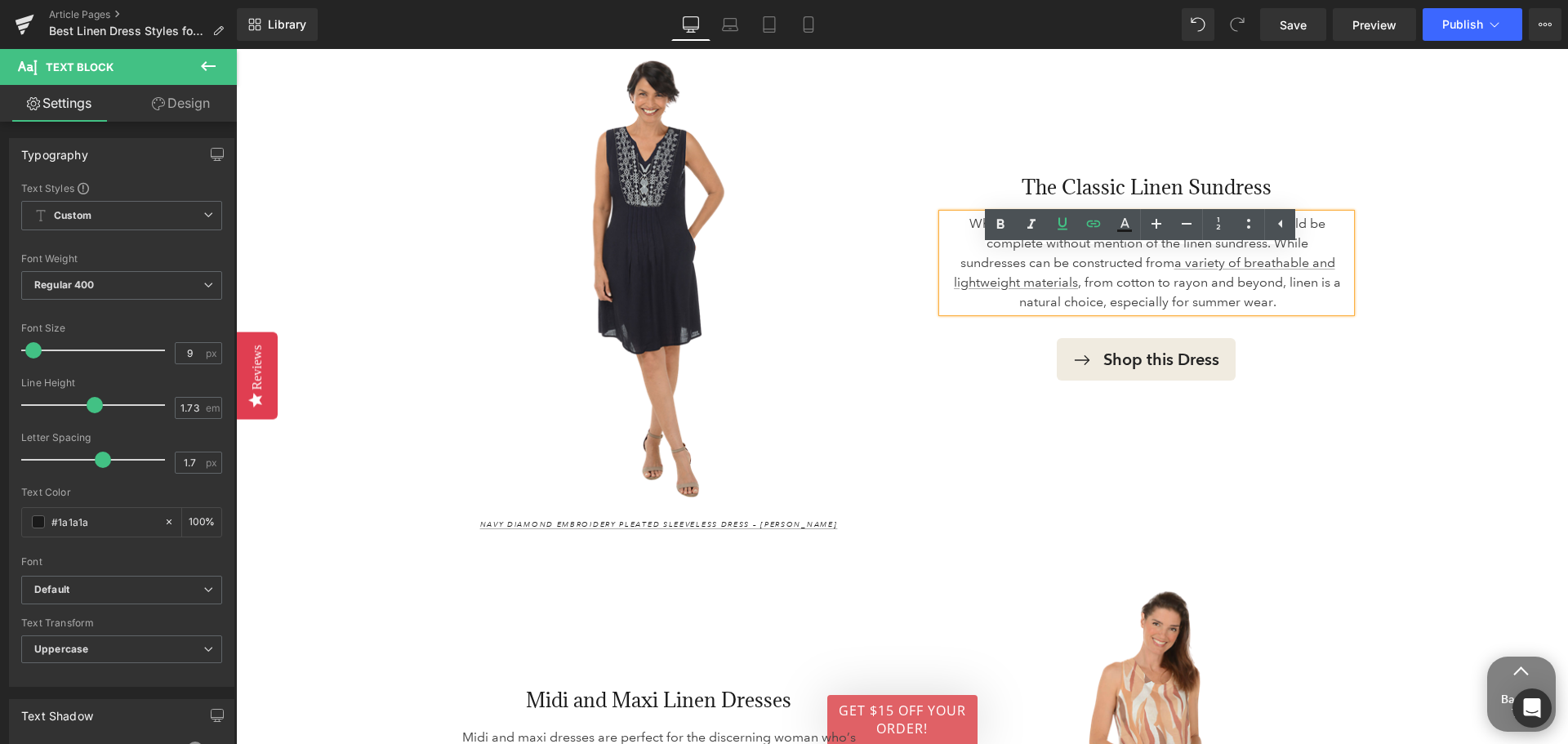
scroll to position [2873, 0]
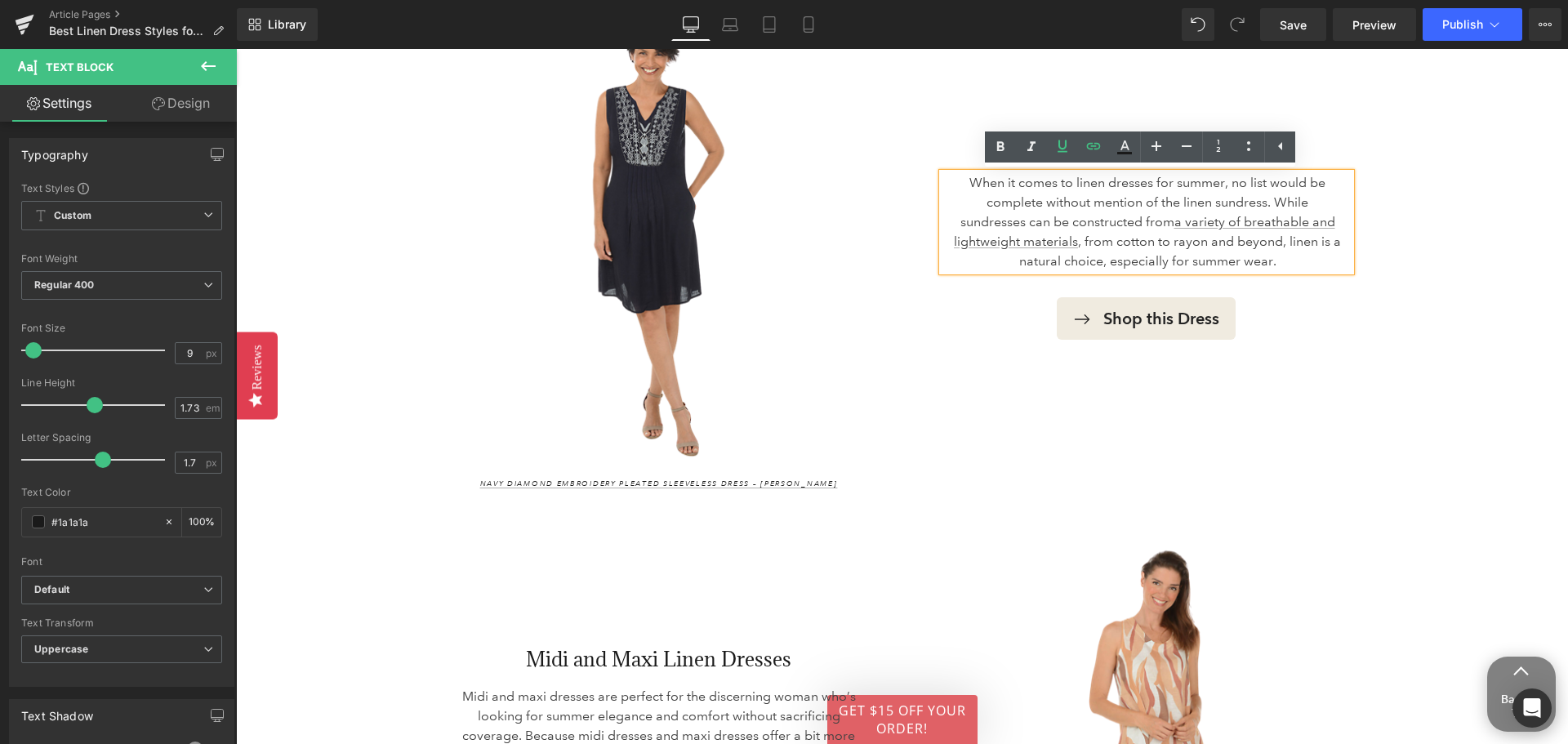
click at [1082, 486] on div "The Classic Linen Sundress Heading When it comes to linen dresses for summer, n…" at bounding box center [1150, 248] width 490 height 484
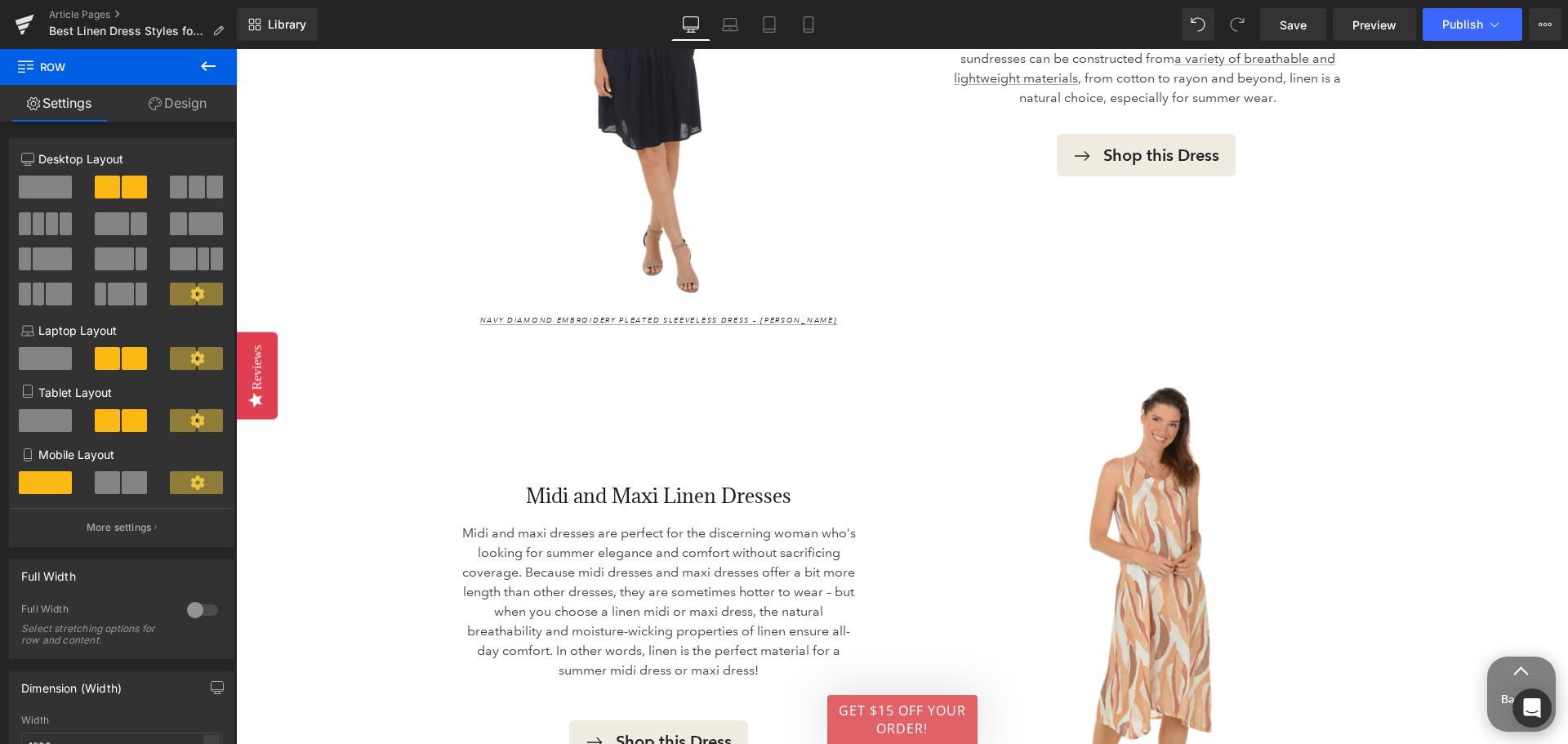
scroll to position [3363, 0]
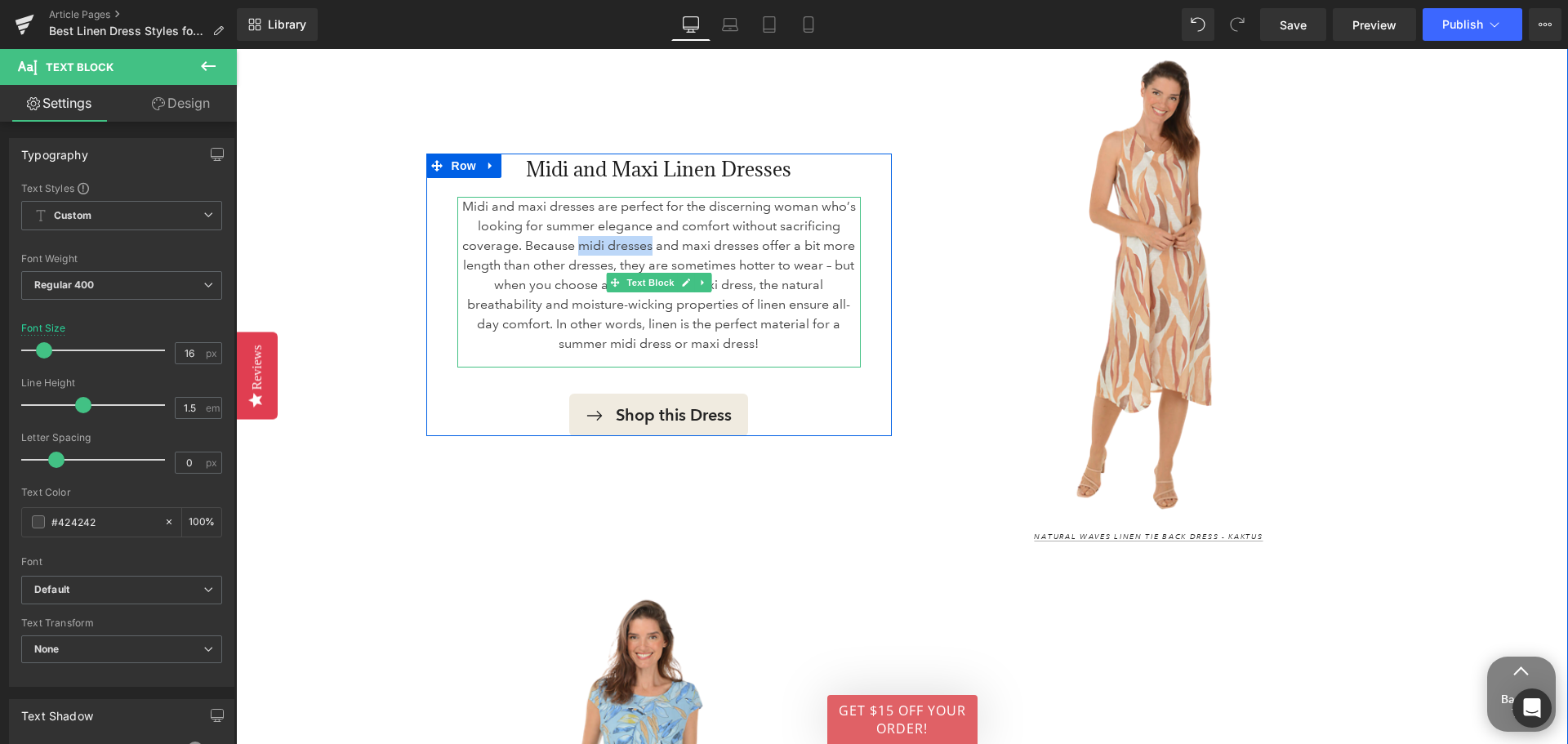
drag, startPoint x: 592, startPoint y: 246, endPoint x: 647, endPoint y: 247, distance: 55.0
click at [647, 247] on p "Midi and maxi dresses are perfect for the discerning woman who’s looking for su…" at bounding box center [658, 275] width 403 height 157
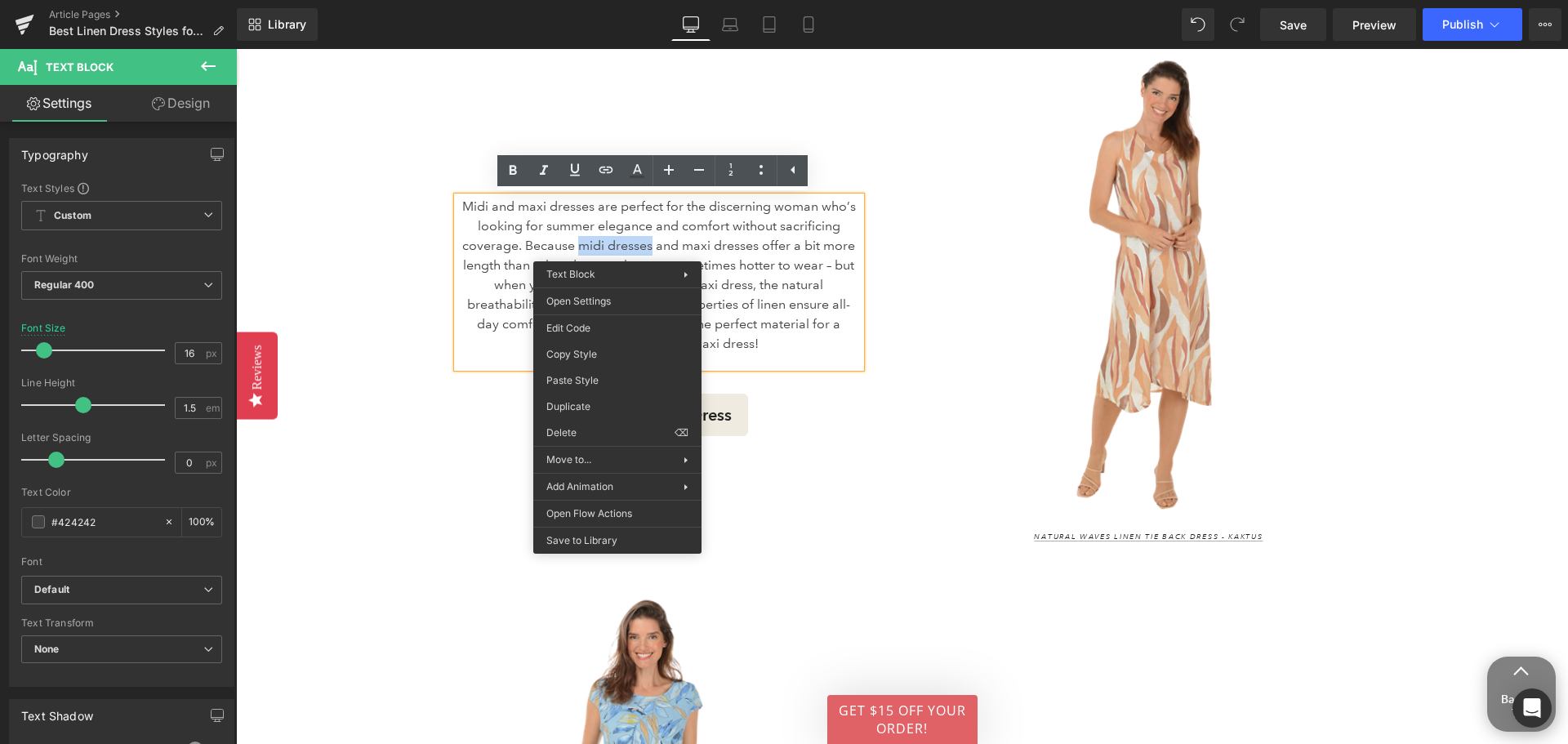
click at [617, 249] on p "Midi and maxi dresses are perfect for the discerning woman who’s looking for su…" at bounding box center [658, 275] width 403 height 157
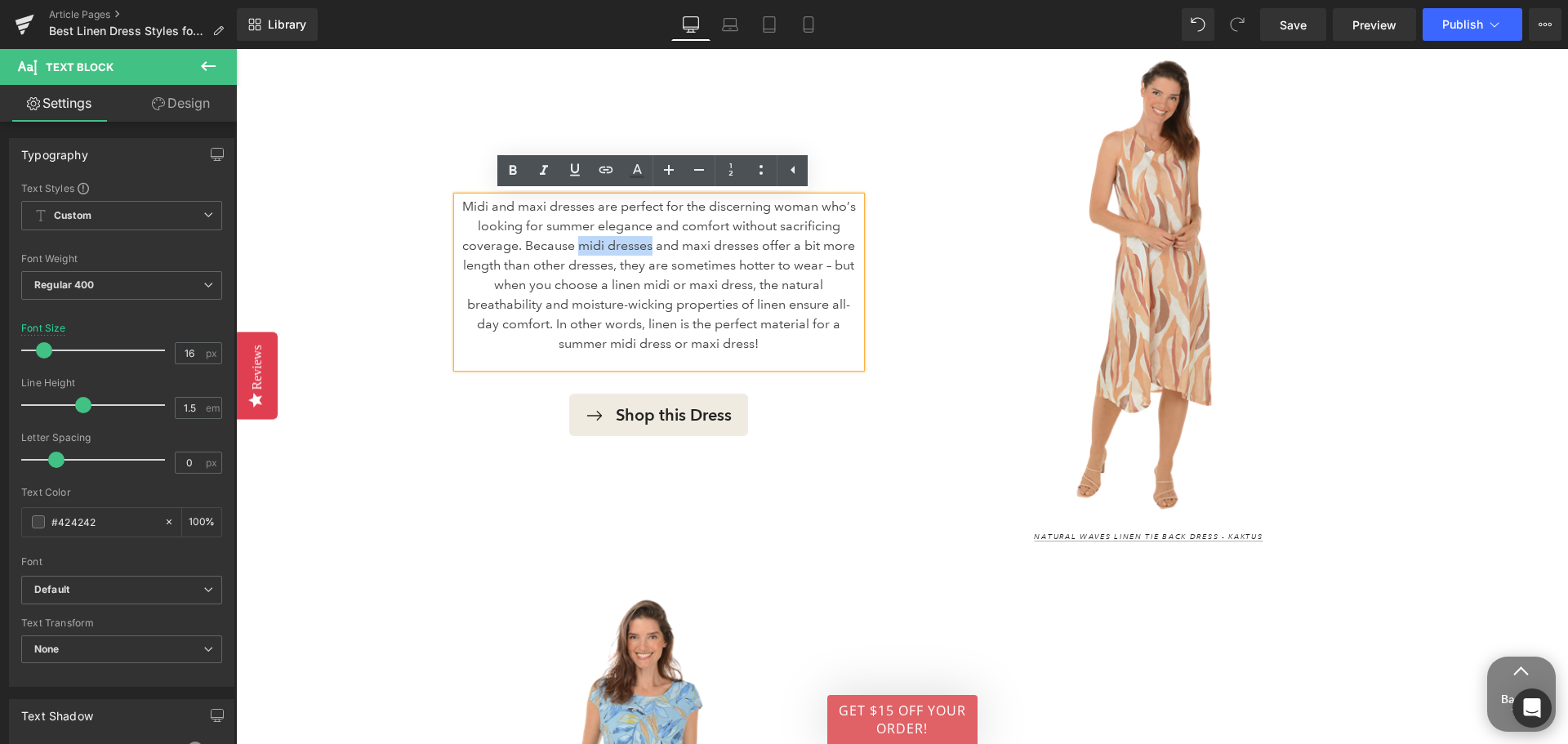
drag, startPoint x: 576, startPoint y: 241, endPoint x: 646, endPoint y: 247, distance: 70.3
click at [646, 247] on p "Midi and maxi dresses are perfect for the discerning woman who’s looking for su…" at bounding box center [658, 275] width 403 height 157
click at [608, 173] on icon at bounding box center [607, 170] width 14 height 7
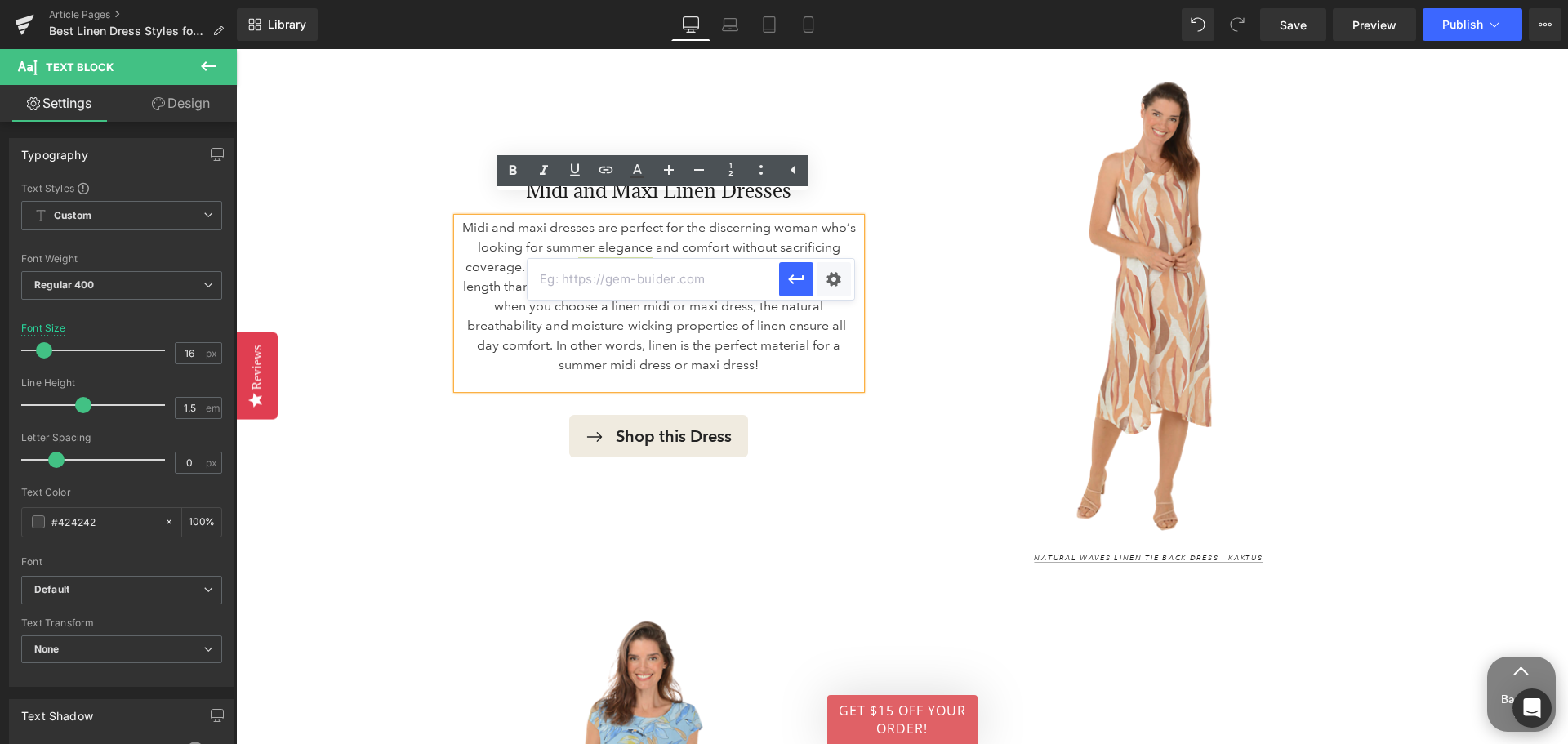
click at [605, 276] on input "text" at bounding box center [654, 279] width 252 height 41
paste input "https://www.anthonysfla.com/collections/midi-dresses"
type input "https://www.anthonysfla.com/collections/midi-dresses"
click at [800, 281] on icon "button" at bounding box center [796, 279] width 20 height 20
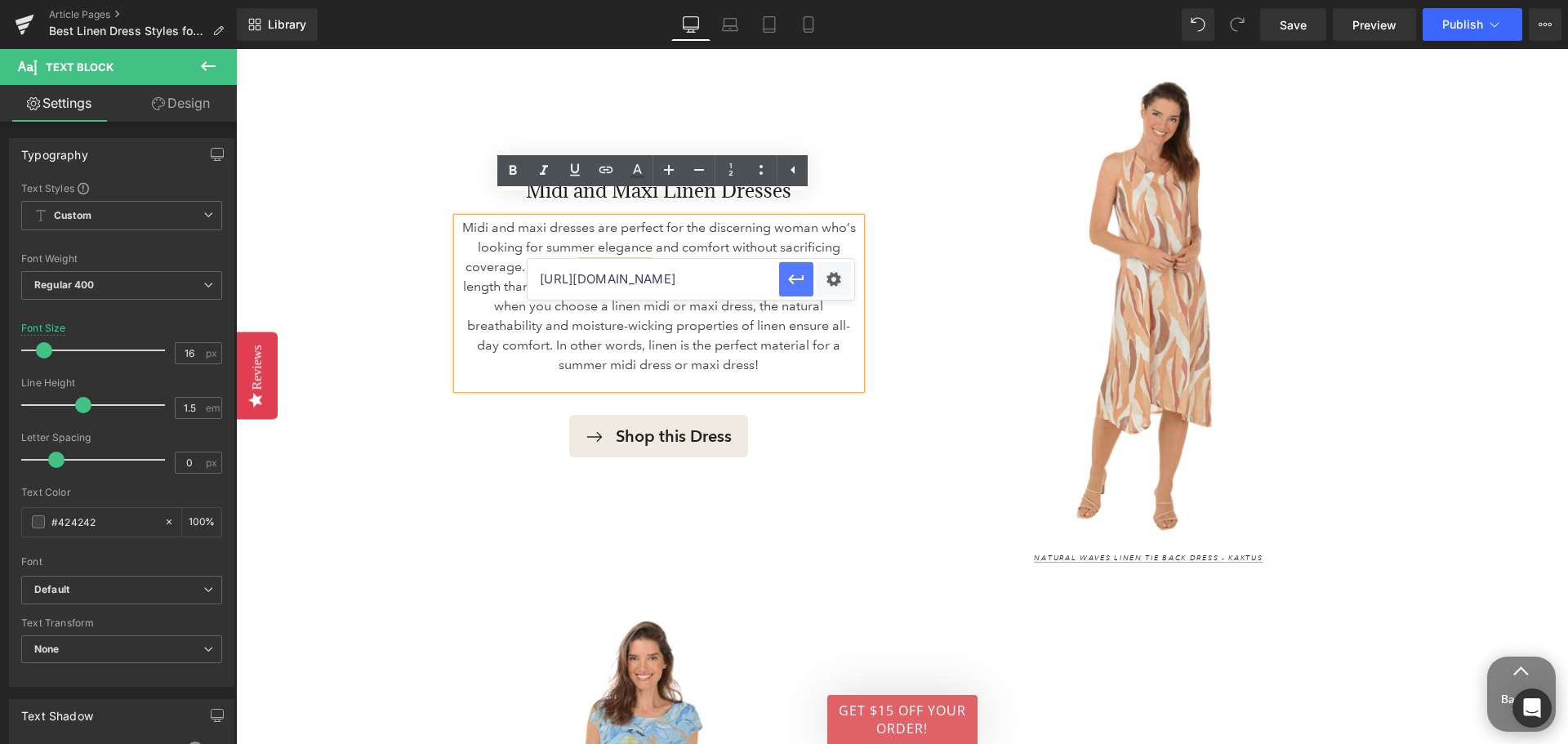
scroll to position [0, 0]
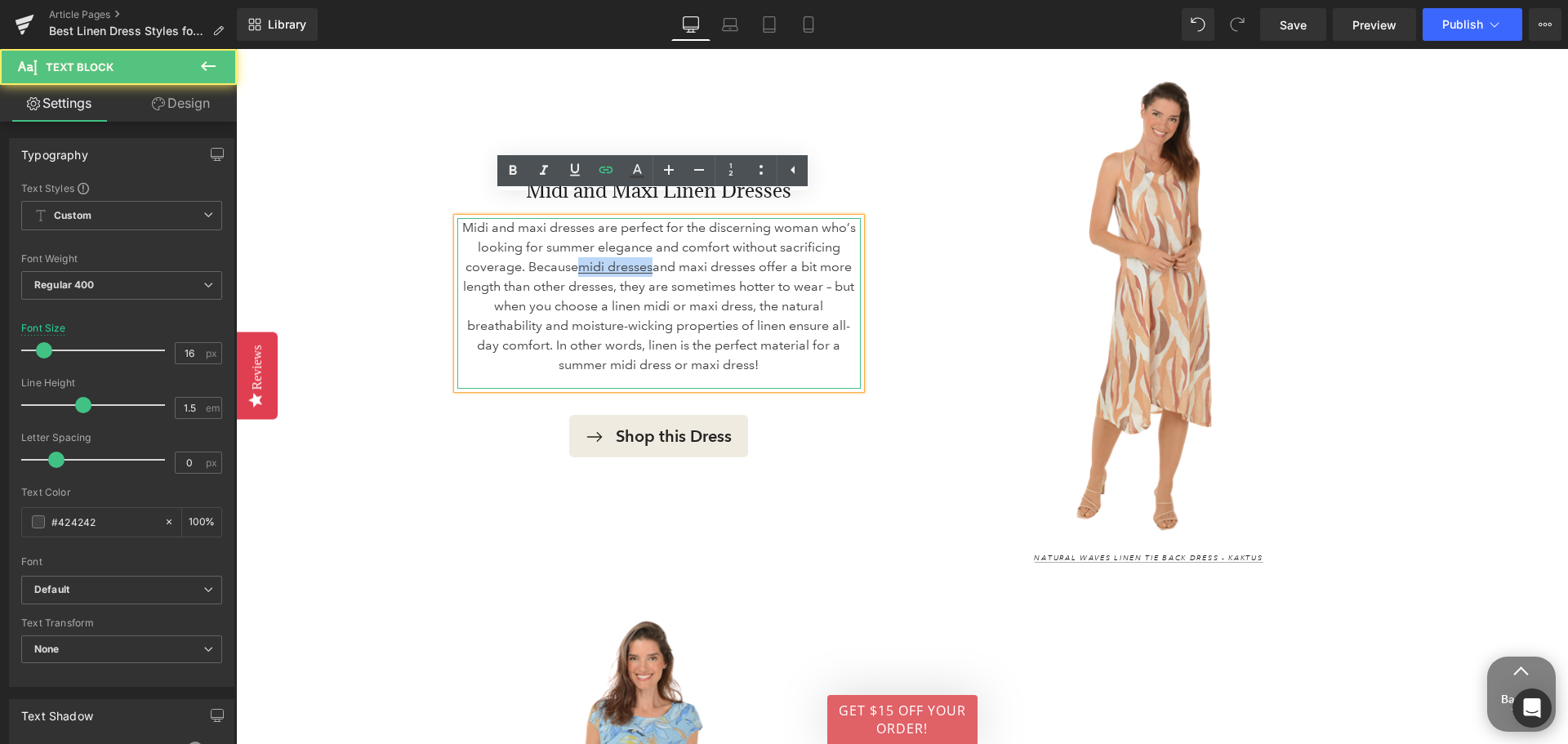
click at [711, 340] on p "Midi and maxi dresses are perfect for the discerning woman who’s looking for su…" at bounding box center [658, 296] width 403 height 157
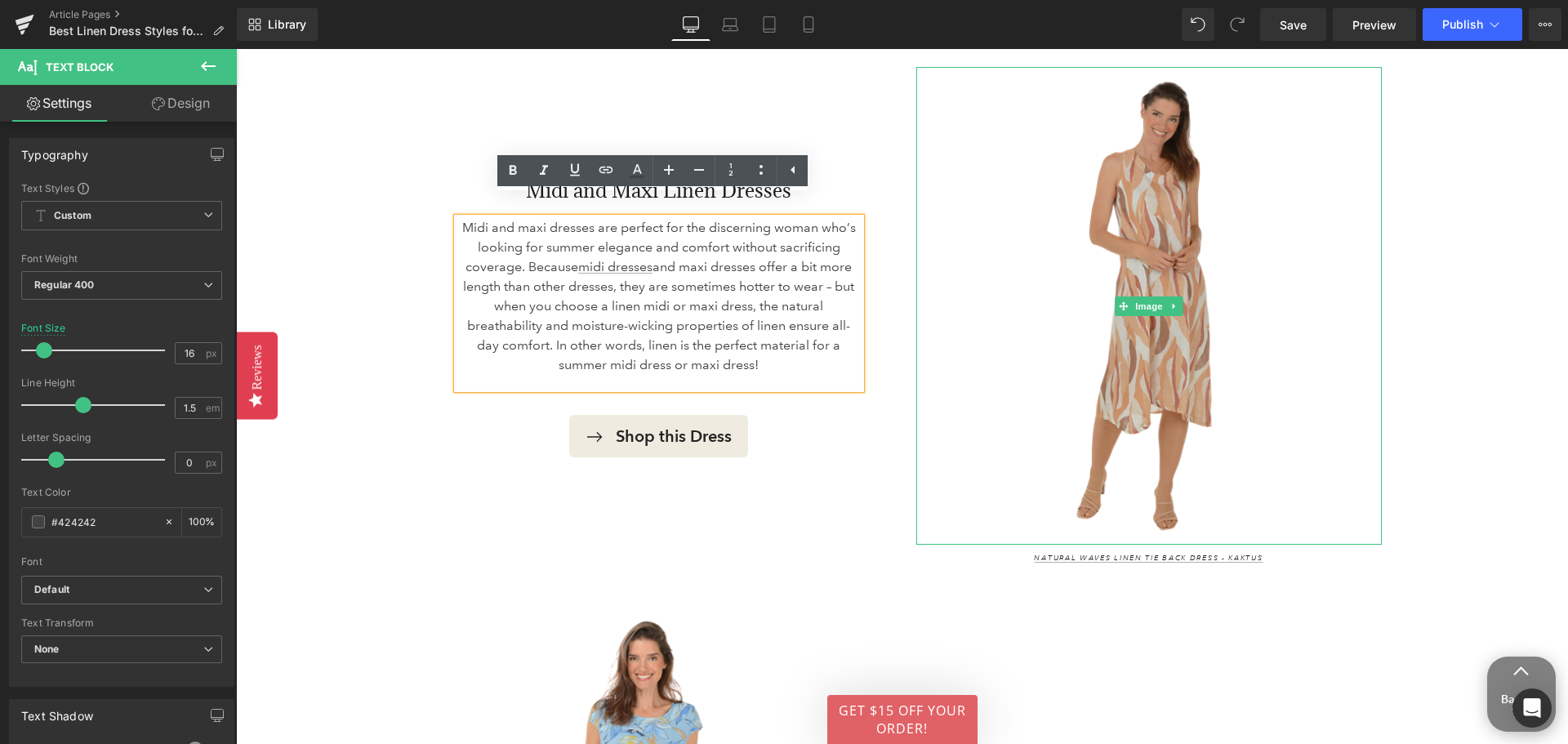
click at [1143, 365] on img at bounding box center [1149, 306] width 466 height 477
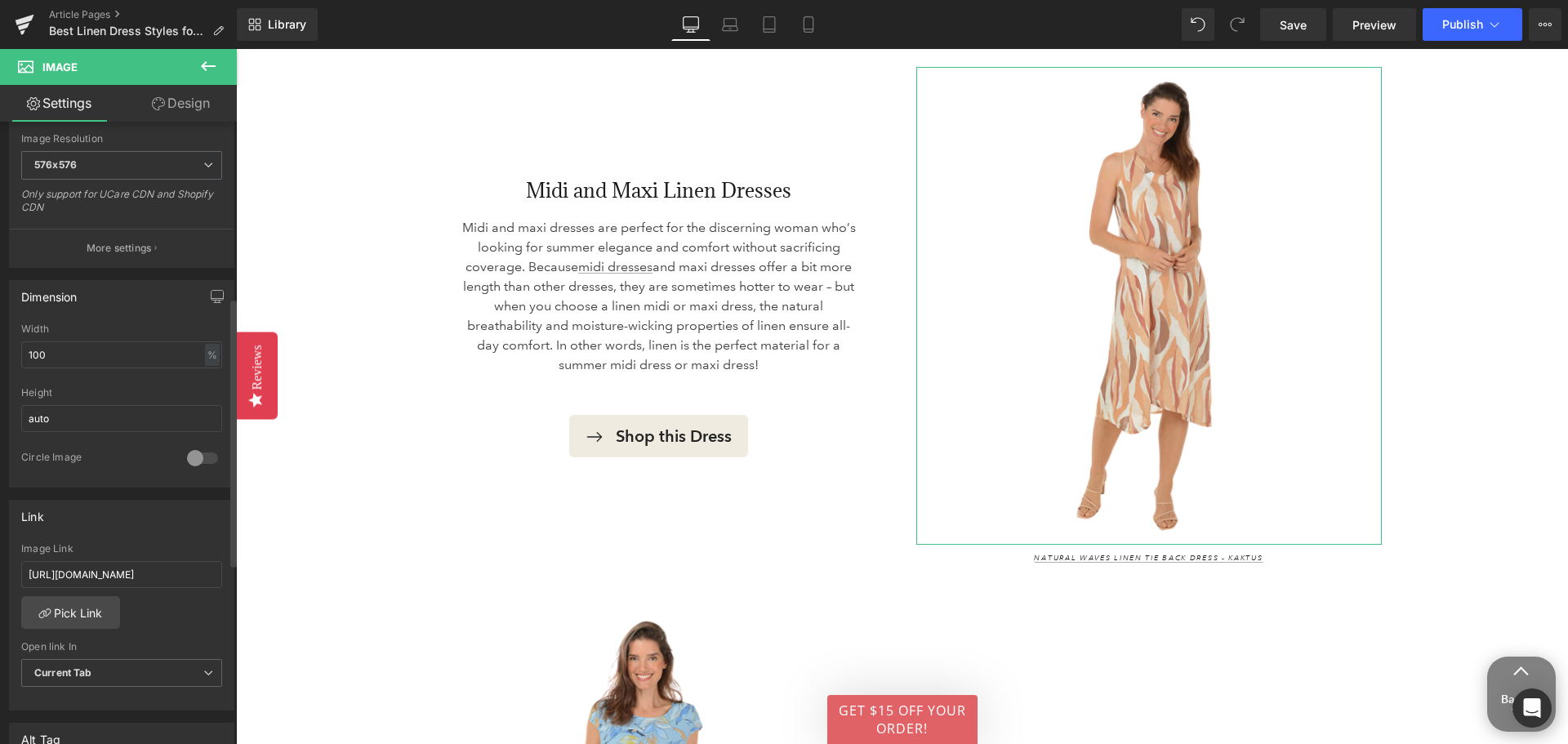
scroll to position [408, 0]
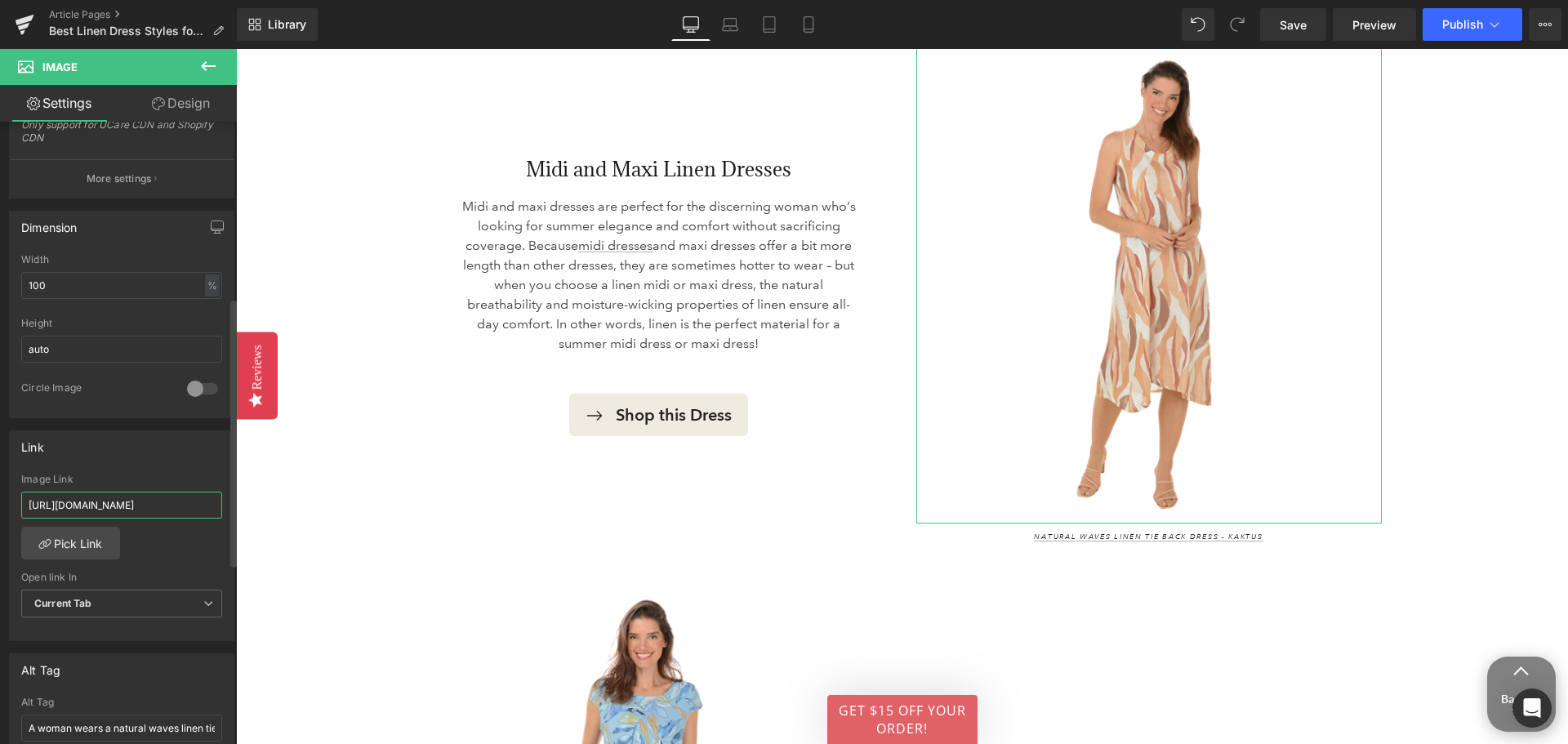
click at [119, 508] on input "https://www.anthonysfla.com/products/231210?variant=51981262815604" at bounding box center [122, 505] width 201 height 27
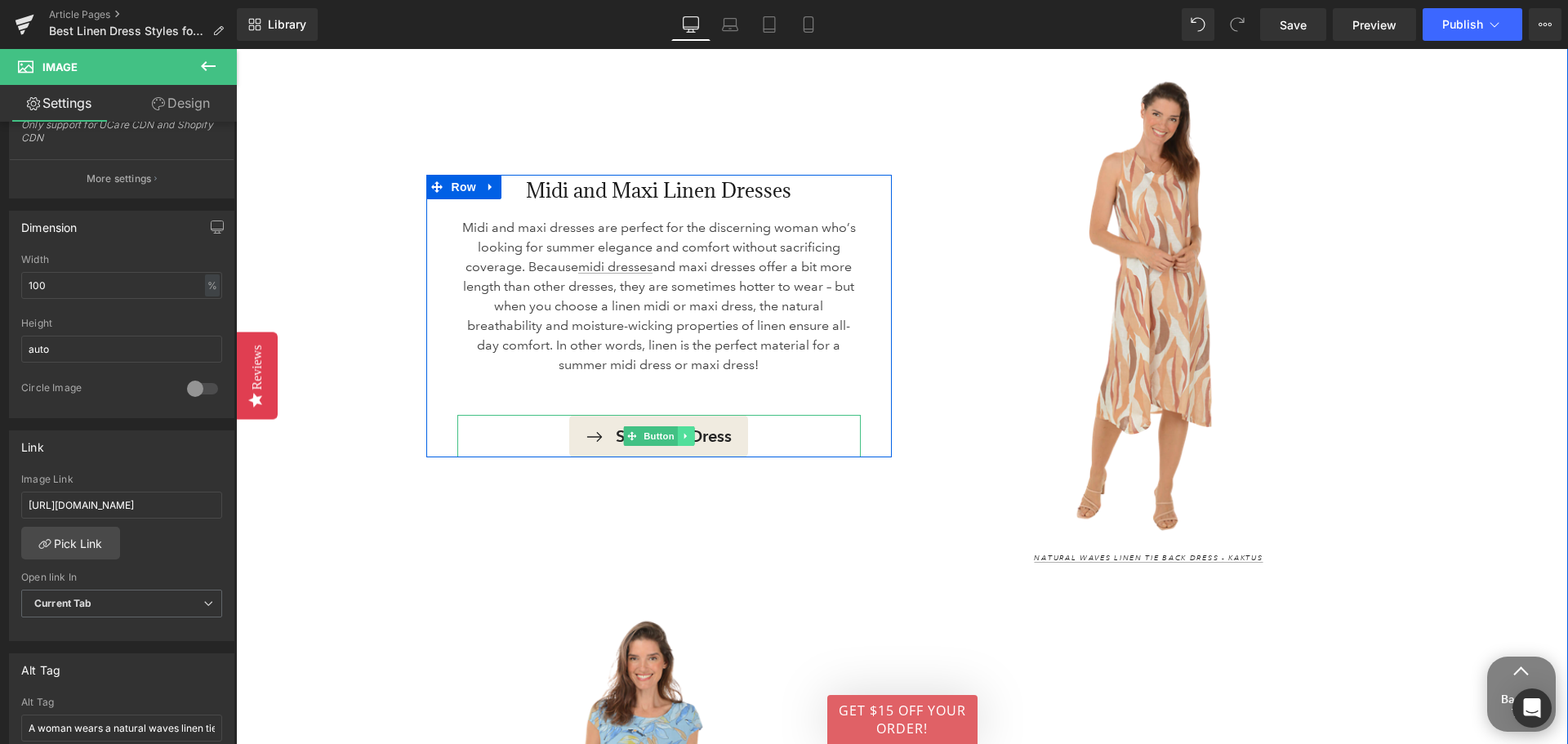
click at [684, 433] on icon at bounding box center [685, 435] width 3 height 6
drag, startPoint x: 592, startPoint y: 420, endPoint x: 609, endPoint y: 420, distance: 17.0
click at [592, 420] on div "Shop this Dress Button" at bounding box center [658, 435] width 403 height 42
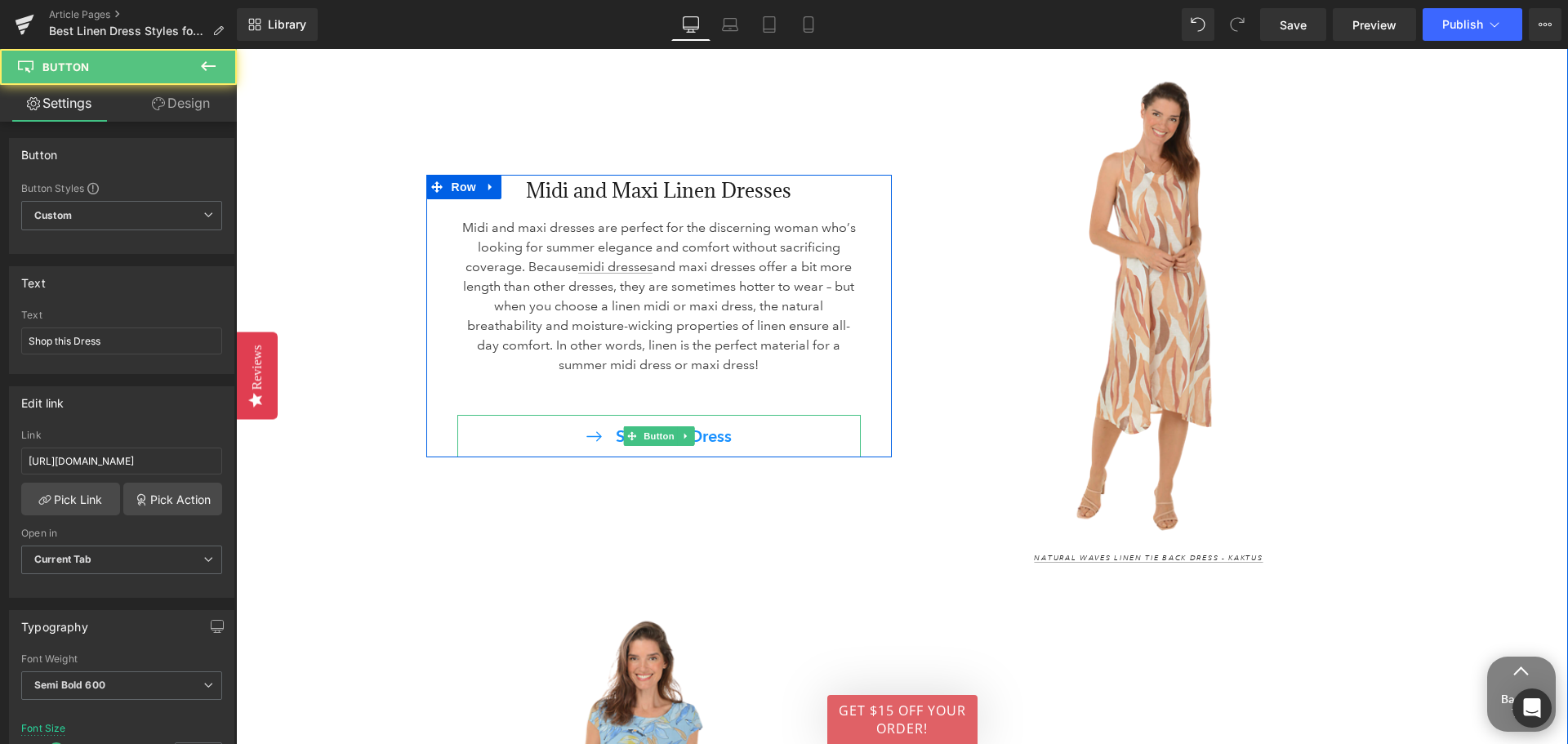
click at [699, 426] on span "Shop this Dress" at bounding box center [673, 435] width 116 height 20
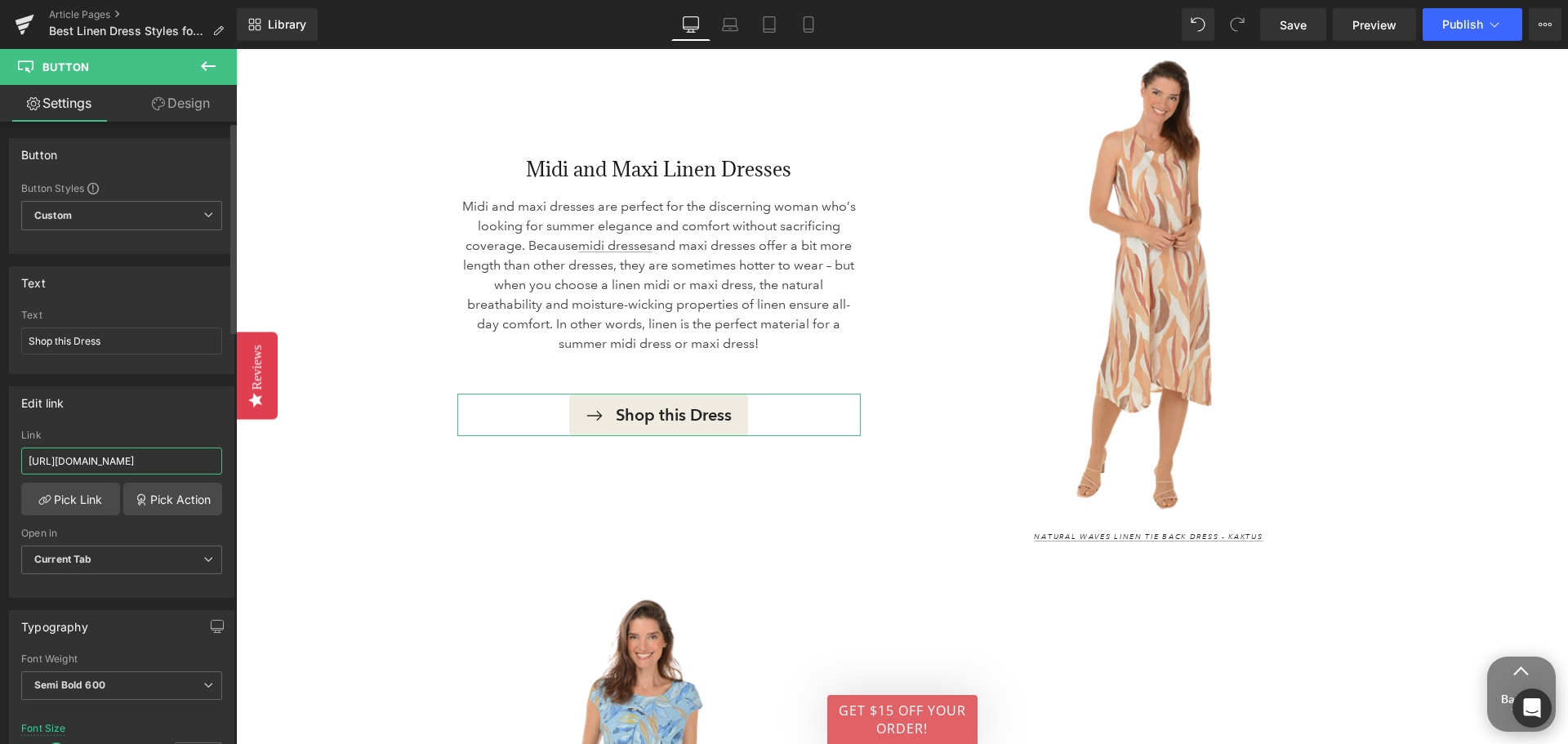
click at [96, 455] on input "https://www.anthonysfla.com/products/af3004n?variant=51662106067316" at bounding box center [122, 461] width 201 height 27
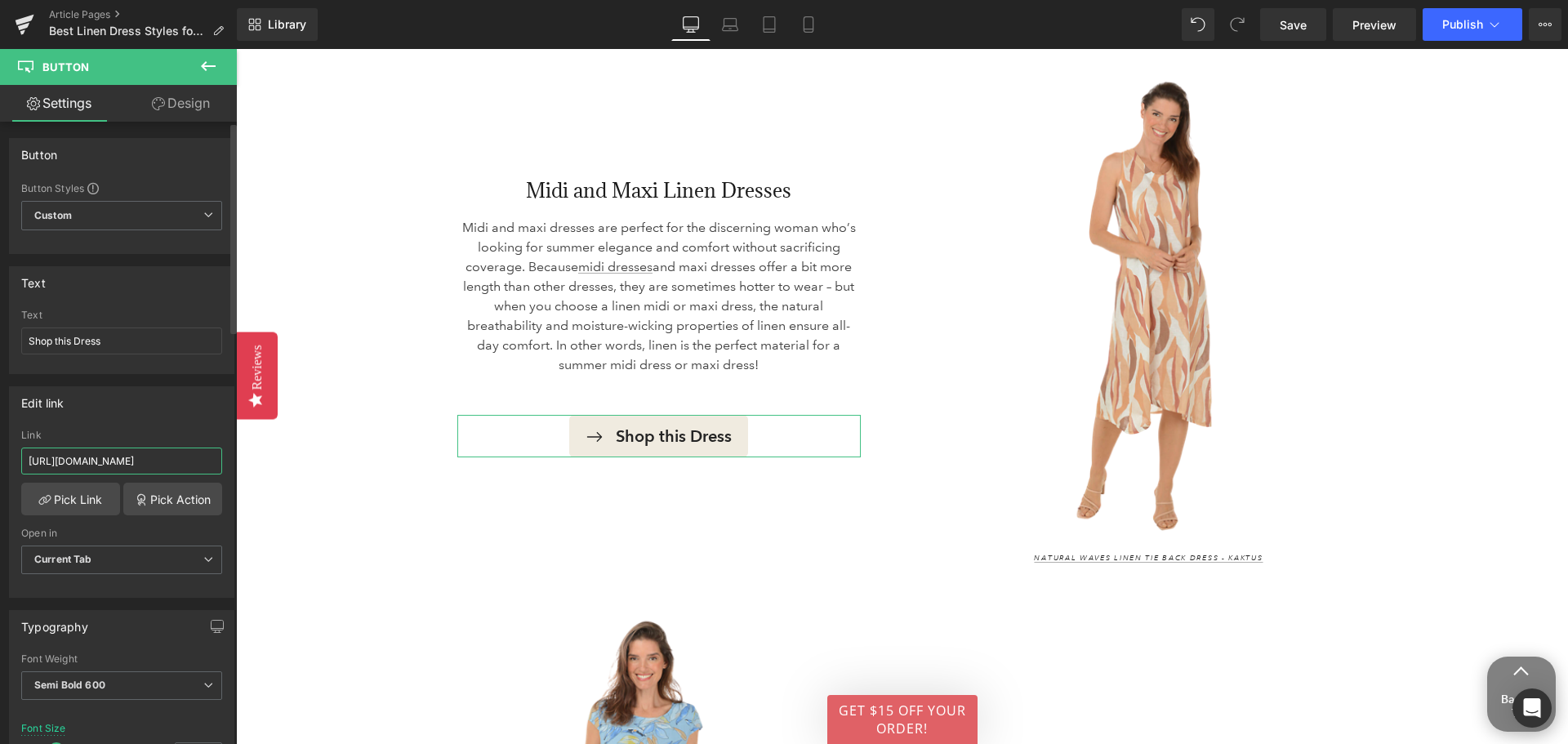
click at [103, 464] on input "https://www.anthonysfla.com/products/af3004n?variant=51662106067316" at bounding box center [122, 461] width 201 height 27
paste input "231210"
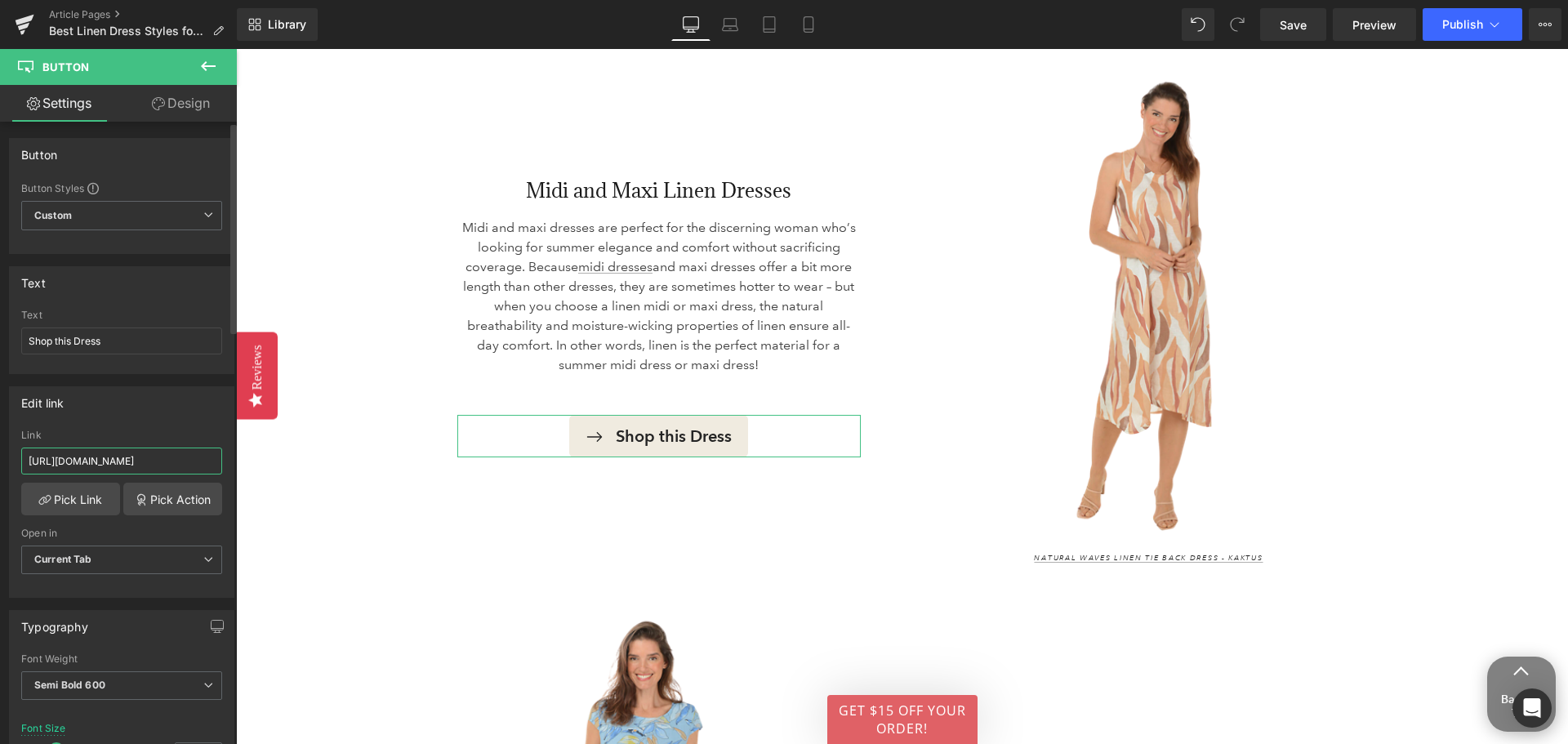
type input "https://www.anthonysfla.com/products/231210"
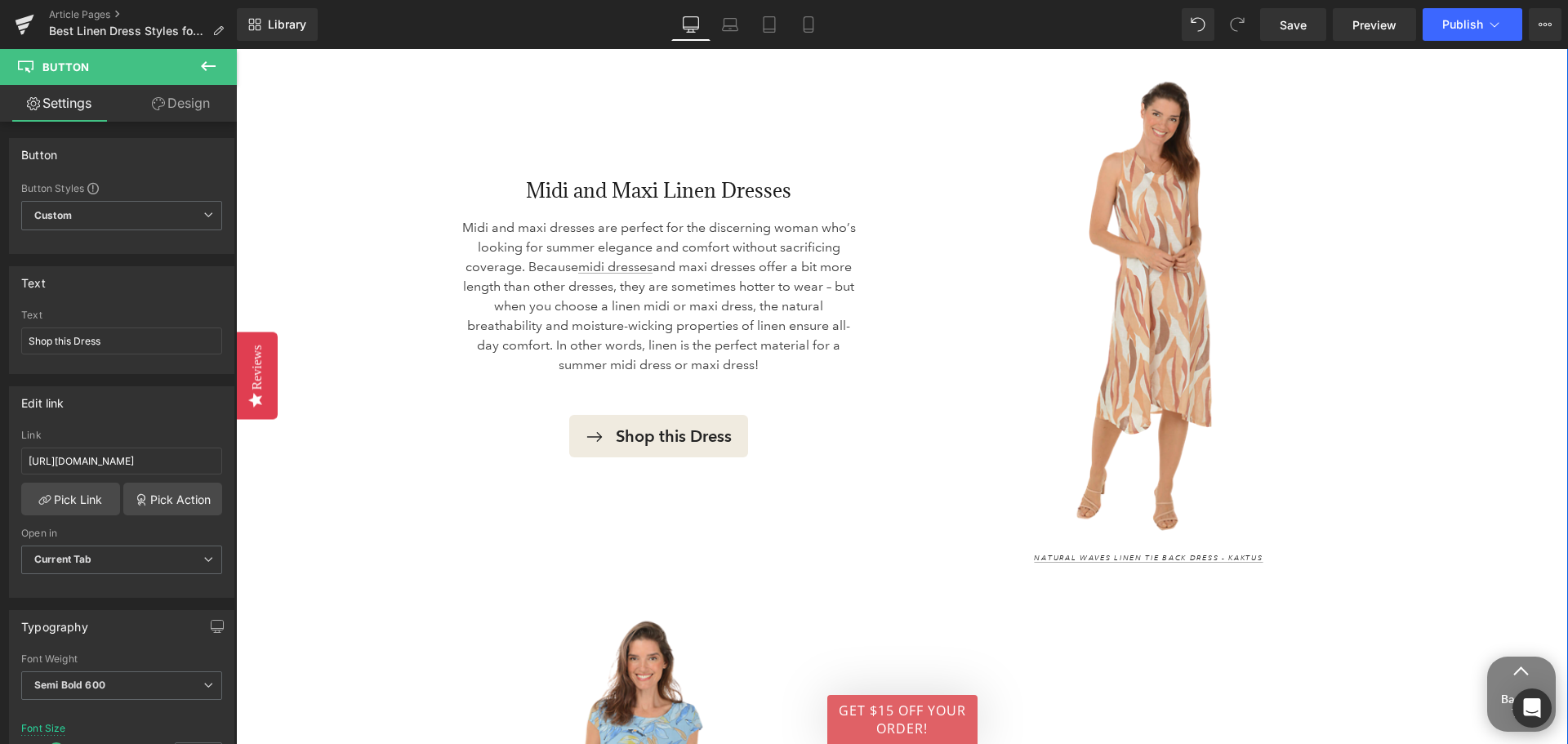
click at [283, 592] on div "The Best Linen Dress Styles for Women 50 & Up Heading Image Navy Diamond Embroi…" at bounding box center [904, 304] width 1328 height 1768
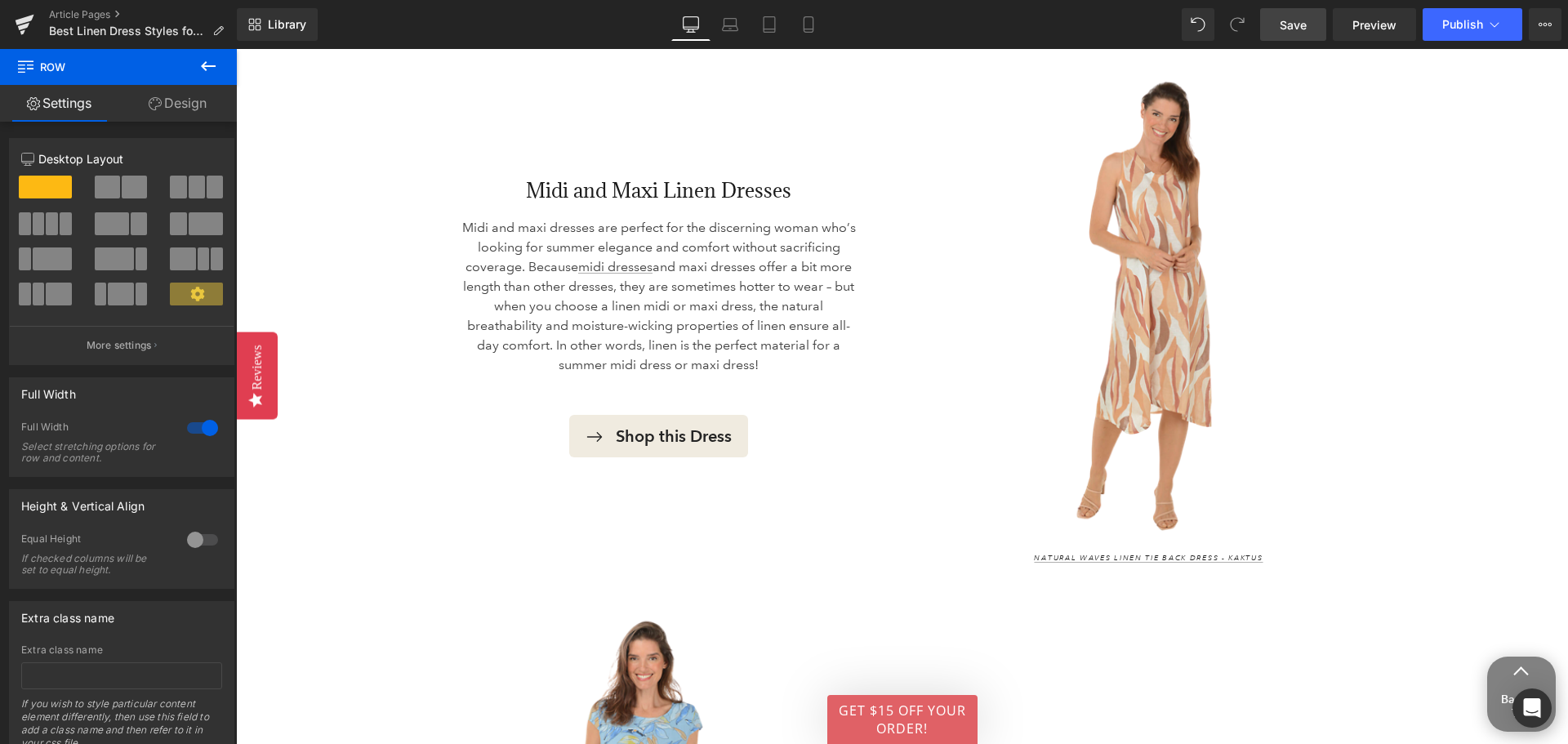
click at [1308, 8] on link "Save" at bounding box center [1293, 23] width 66 height 32
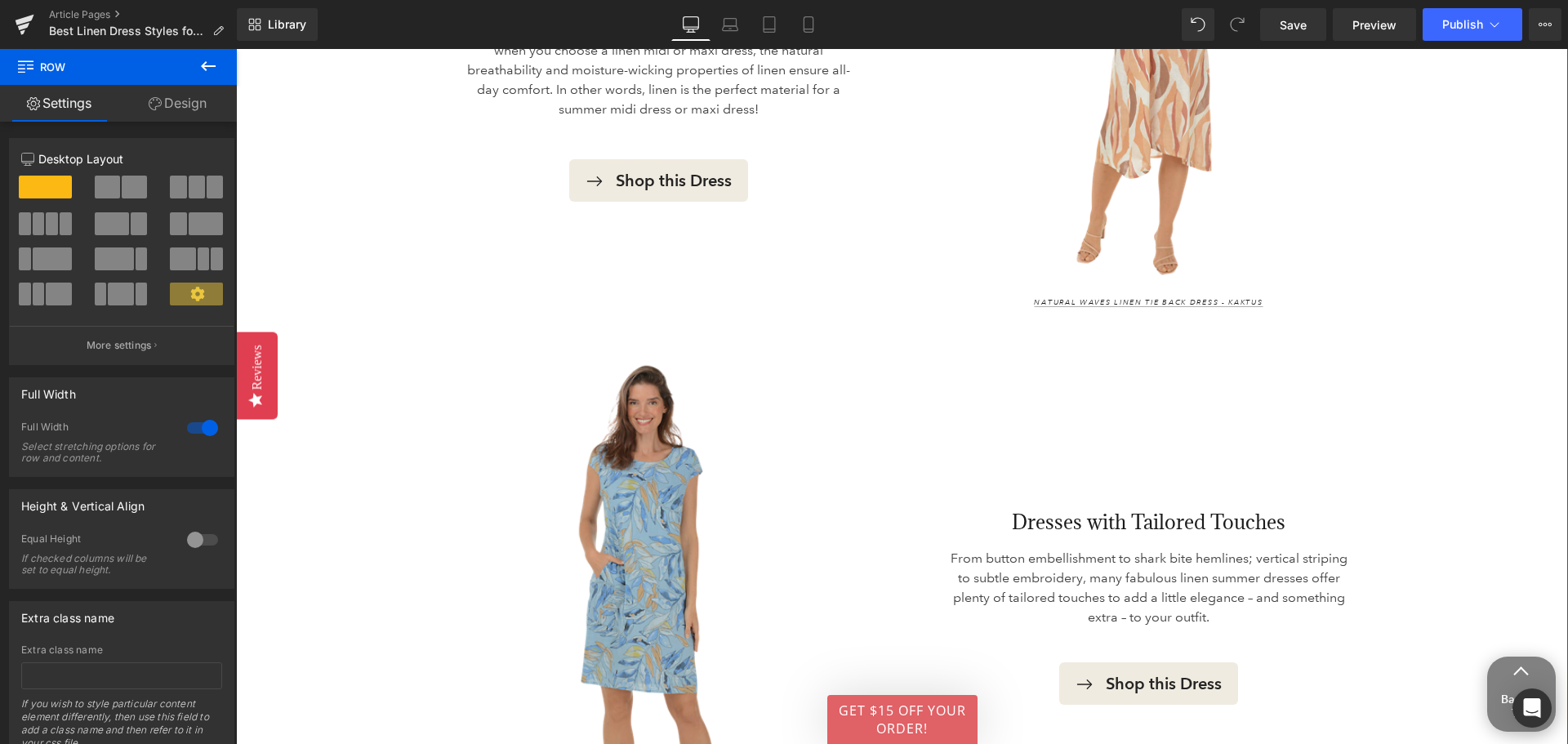
scroll to position [3771, 0]
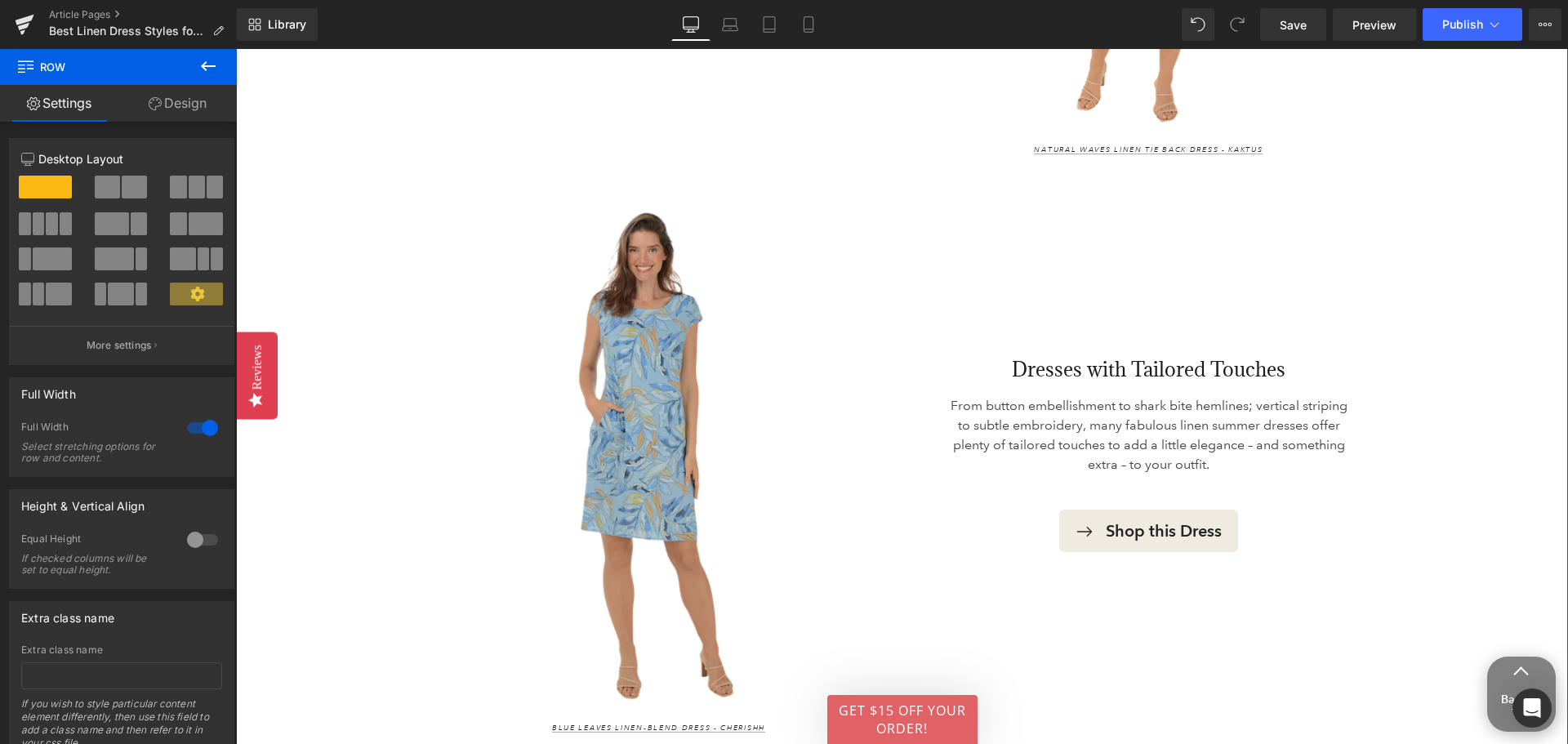
click at [648, 396] on img at bounding box center [658, 456] width 466 height 518
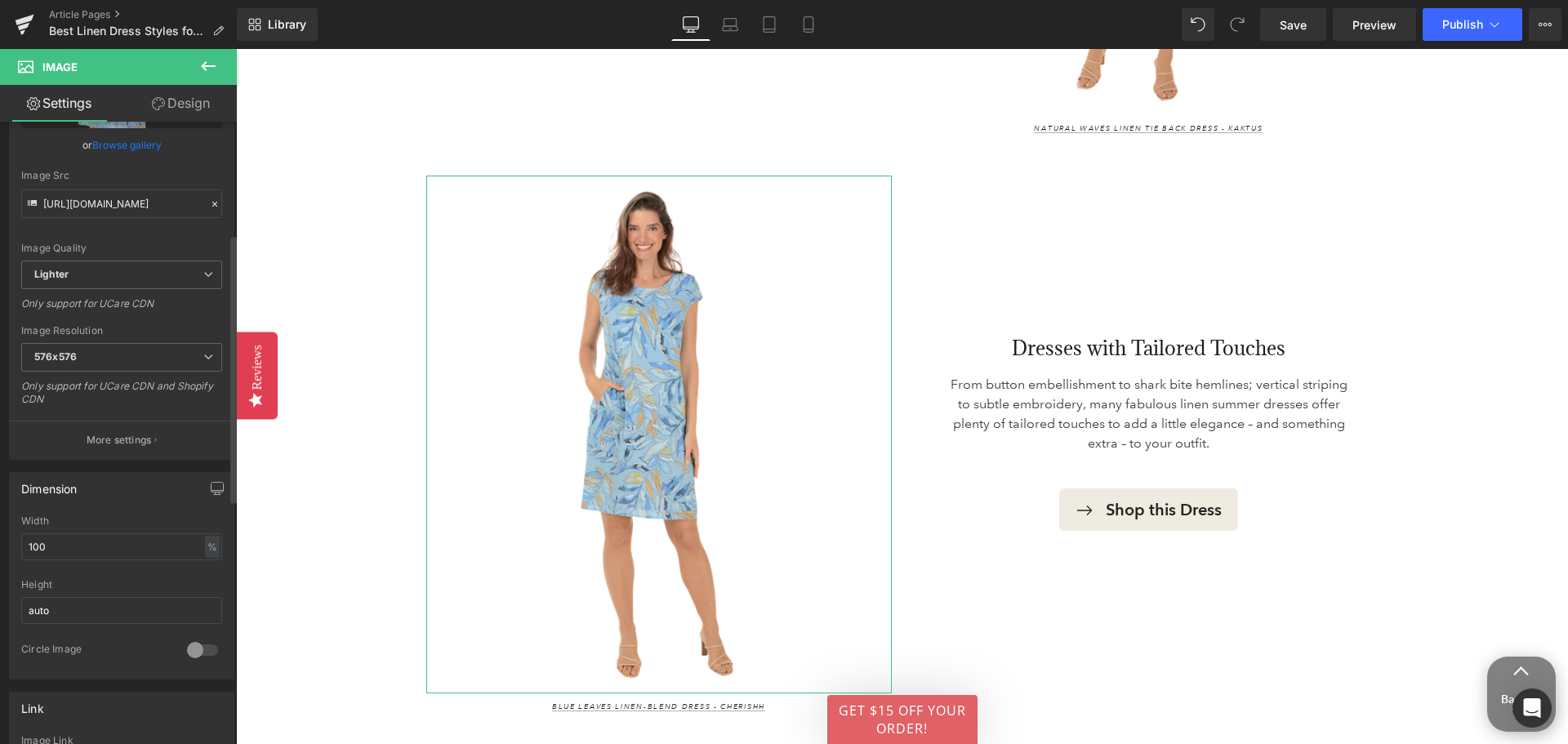
scroll to position [326, 0]
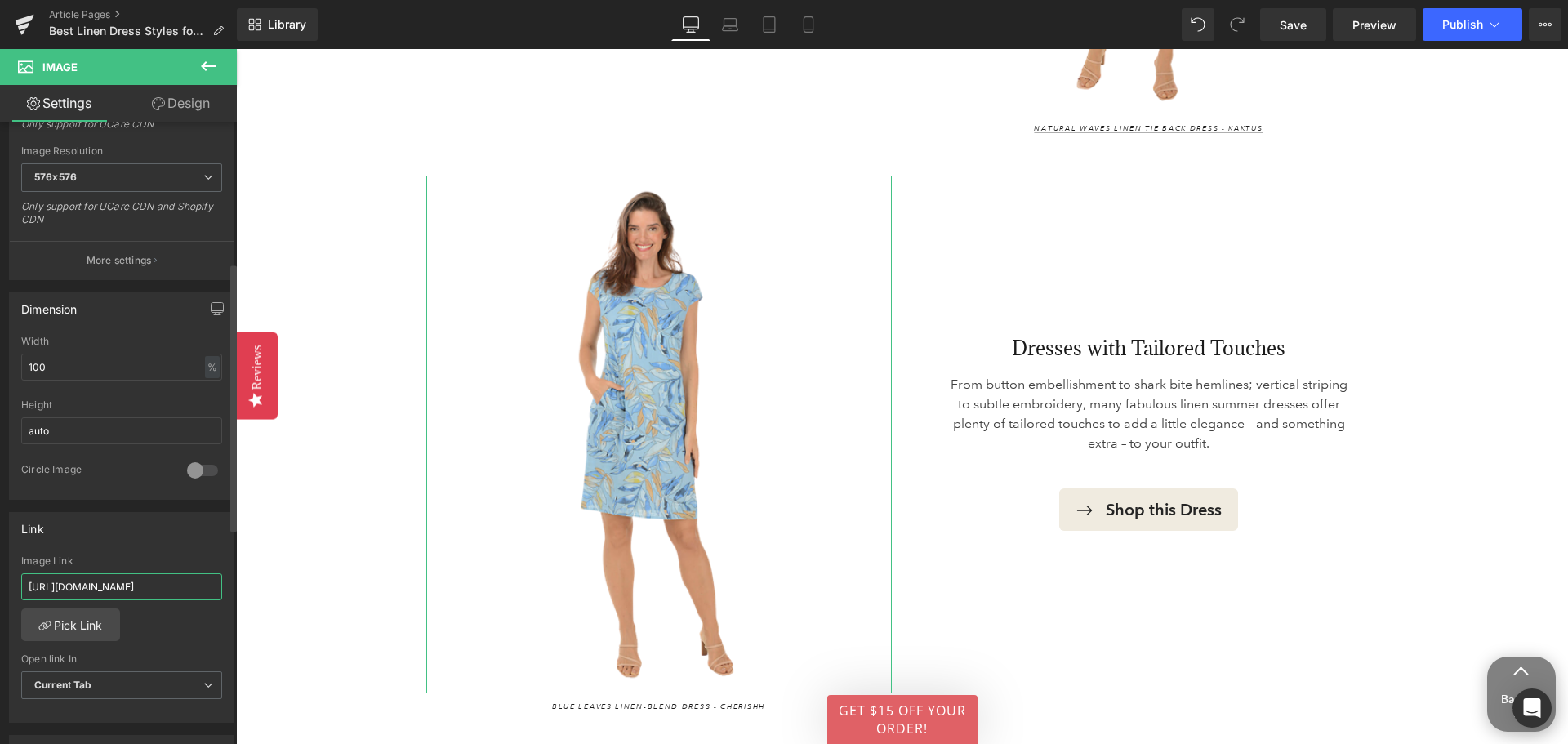
click at [126, 588] on input "https://www.anthonysfla.com/products/c5233?variant=51801489899892" at bounding box center [122, 587] width 201 height 27
drag, startPoint x: 87, startPoint y: 582, endPoint x: 58, endPoint y: 585, distance: 29.2
click at [58, 585] on input "https://www.anthonysfla.com/products/c5233?variant=51801489899892" at bounding box center [122, 587] width 201 height 27
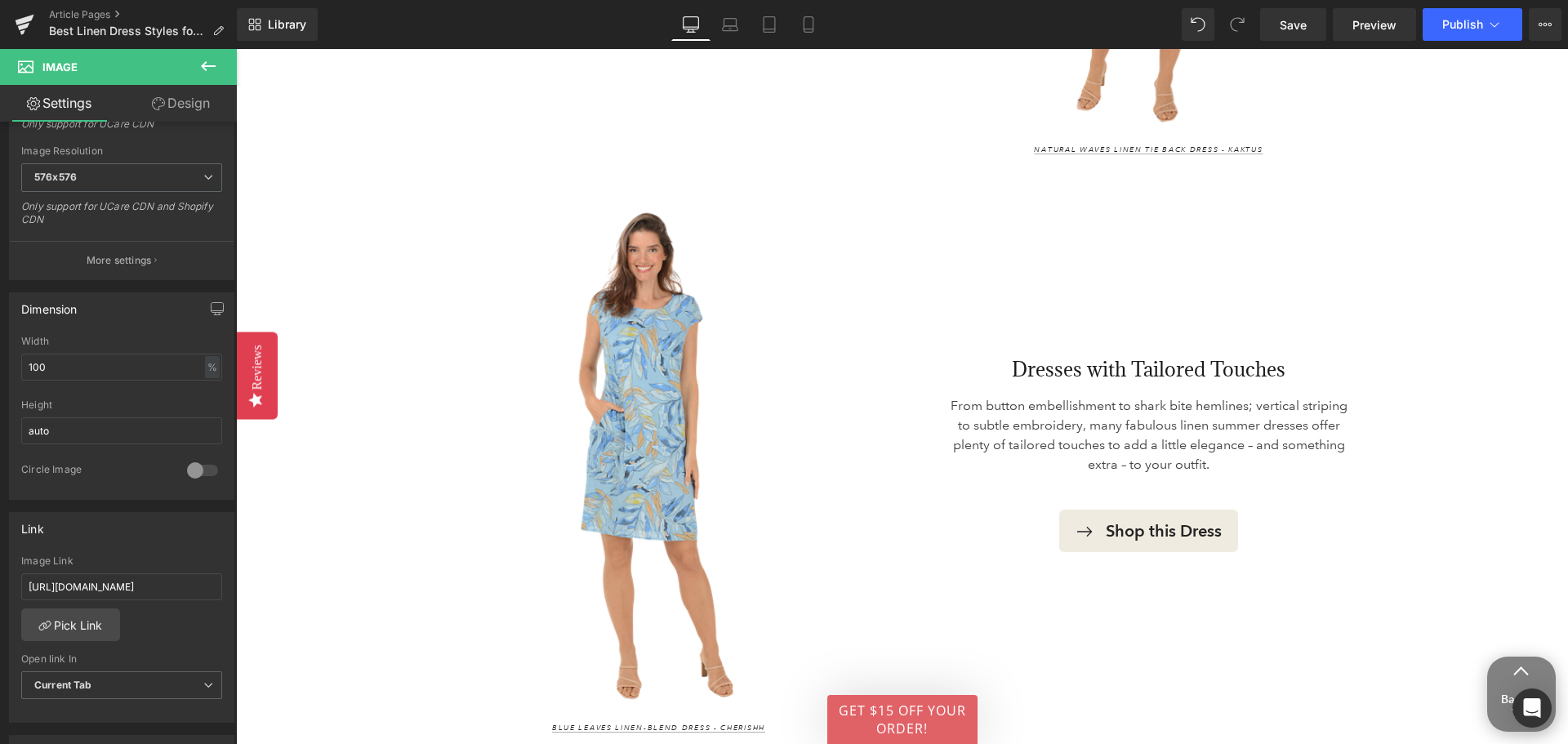
scroll to position [0, 0]
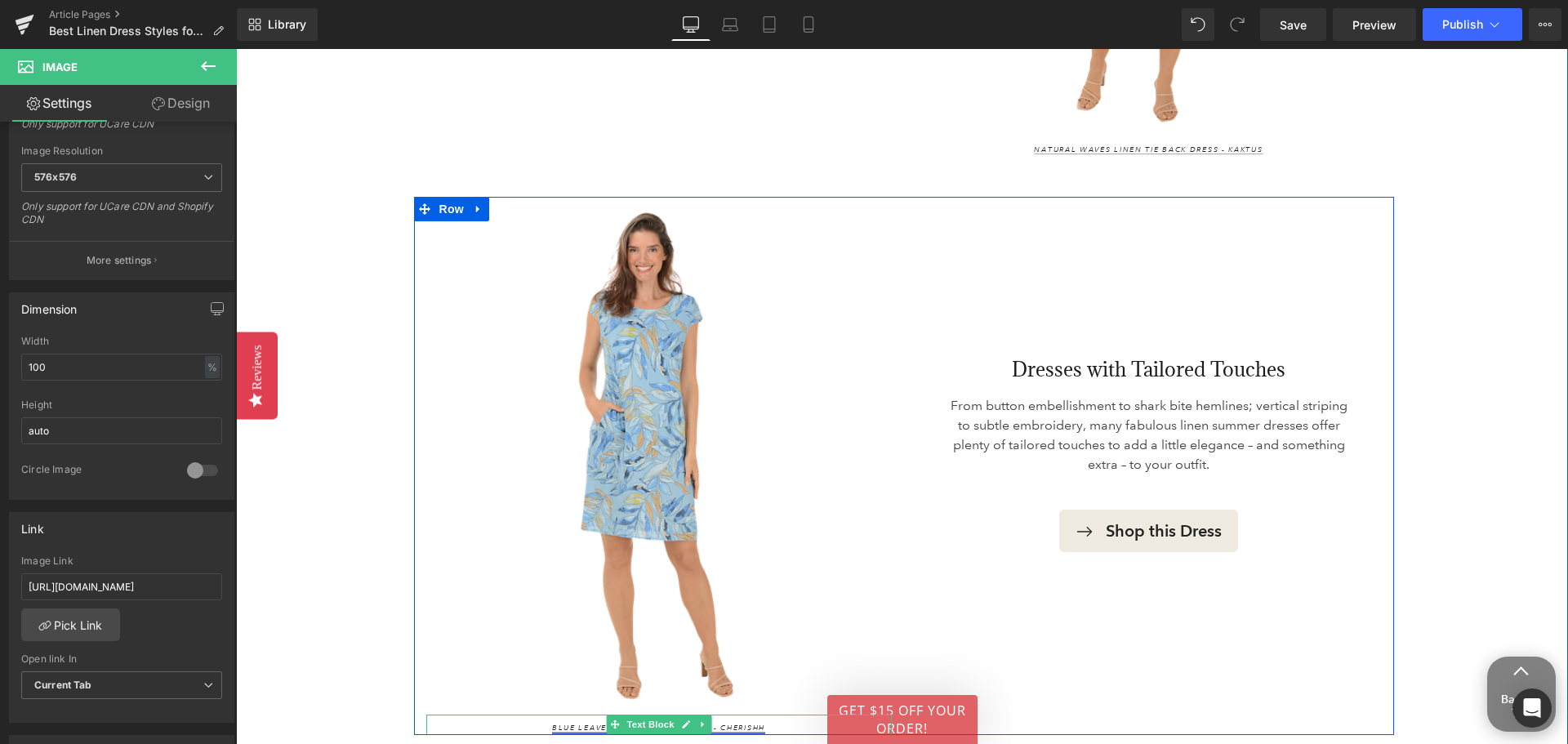
click at [585, 723] on link "Blue Leaves Linen-Blend Dress - Cherishh" at bounding box center [658, 727] width 213 height 10
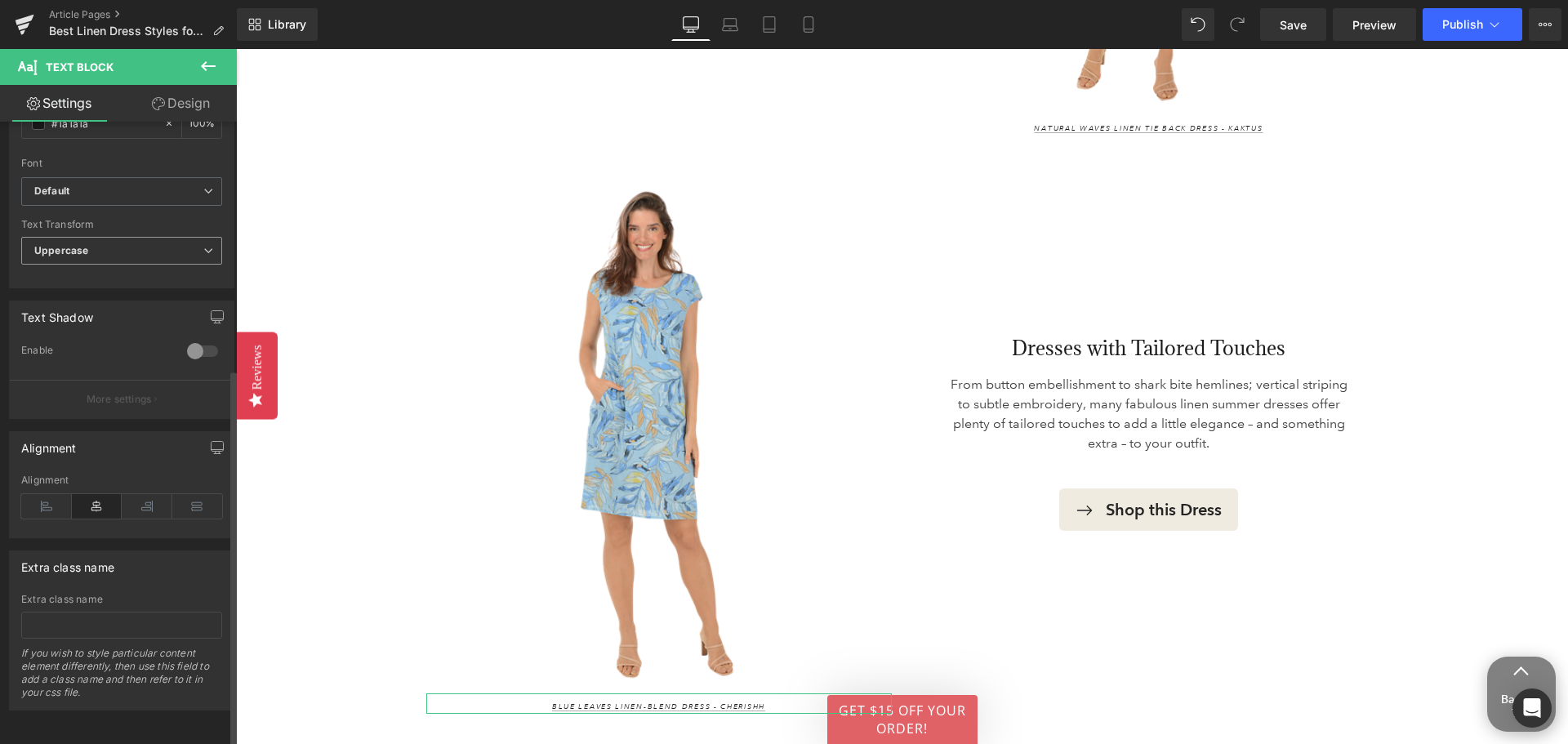
scroll to position [411, 0]
click at [597, 713] on div "Image Blue Leaves Linen-Blend Dress - Cherishh Text Block Dresses with Tailored…" at bounding box center [904, 444] width 980 height 538
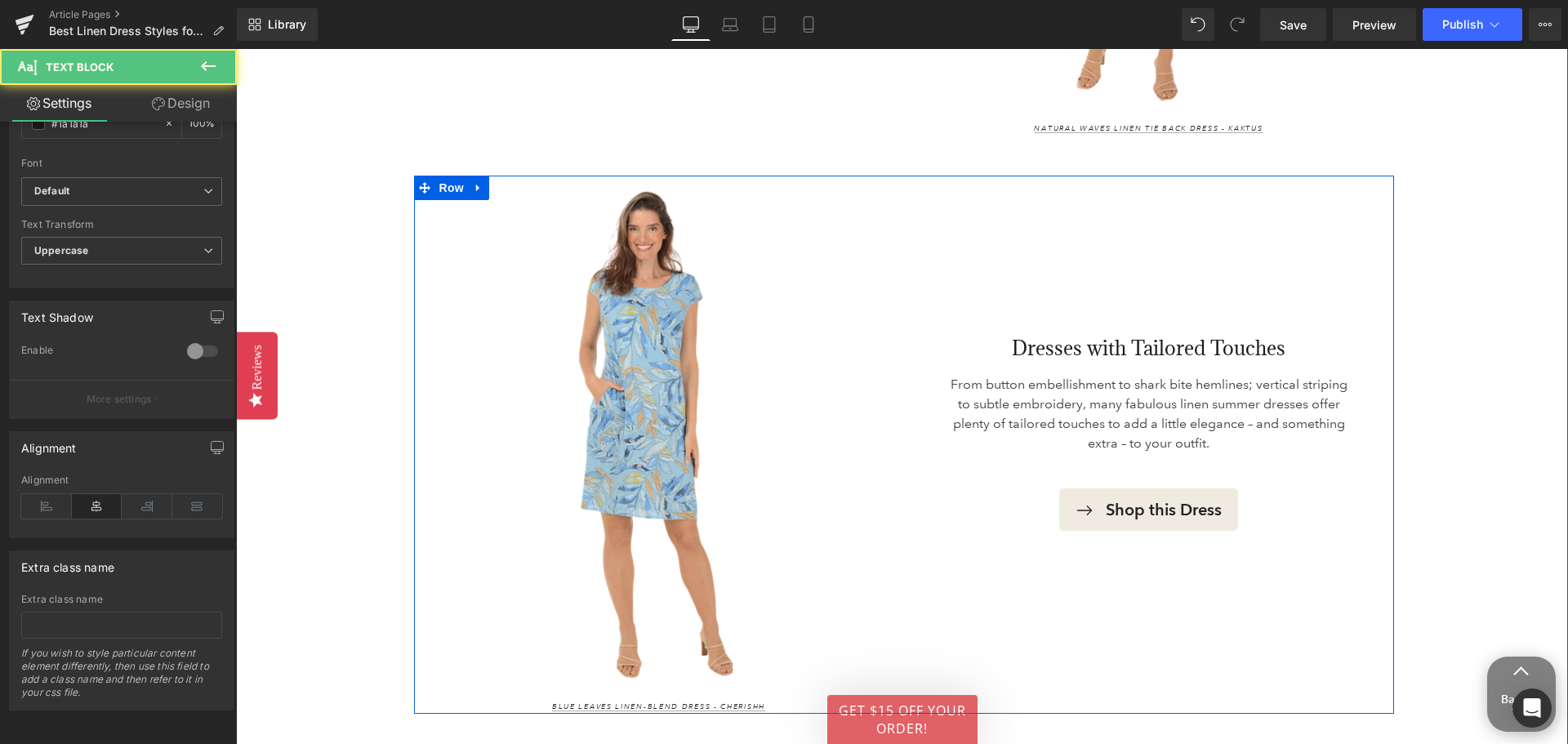
click at [606, 704] on span at bounding box center [614, 704] width 18 height 20
click at [575, 705] on link "Blue Leaves Linen-Blend Dress - Cherishh" at bounding box center [658, 706] width 213 height 10
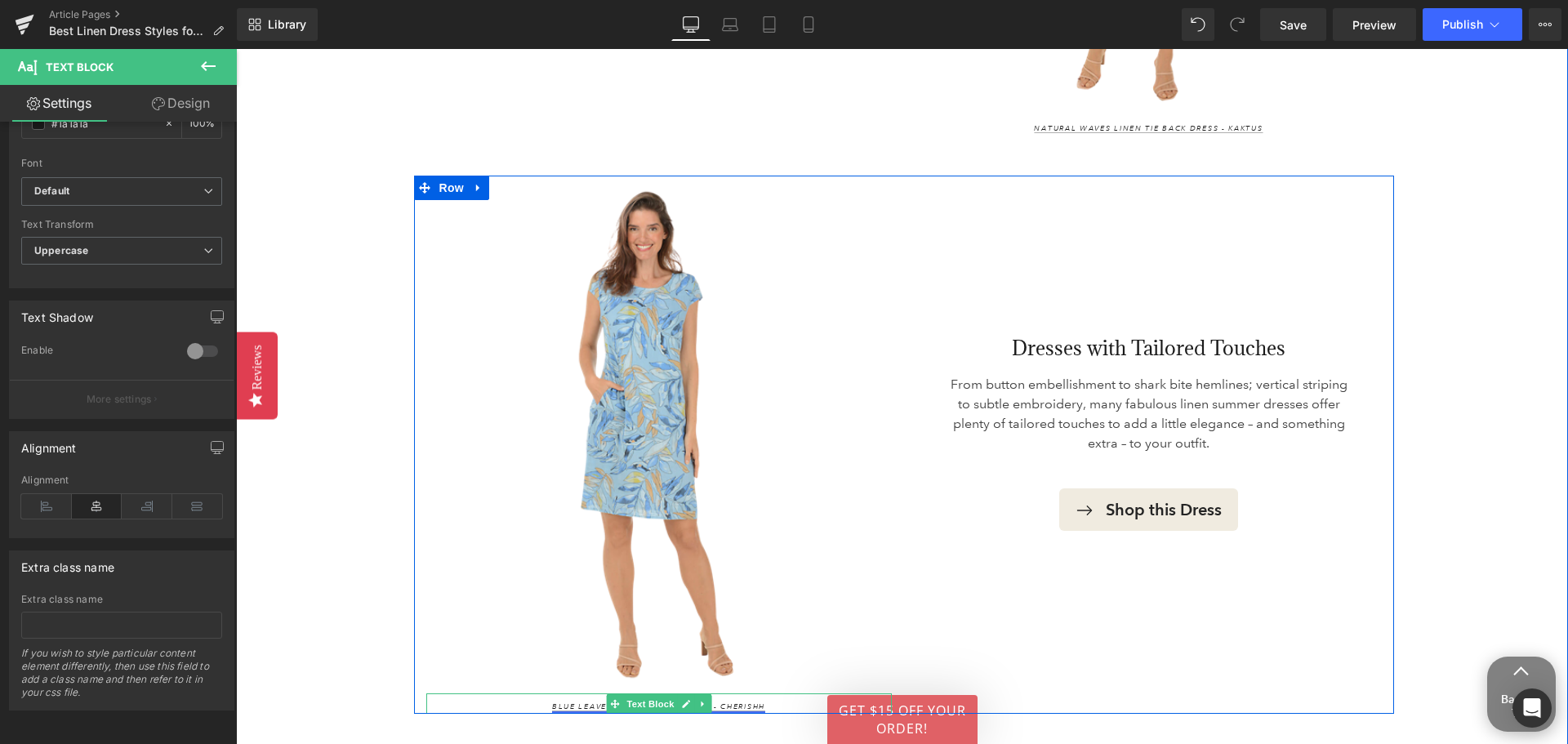
click at [575, 705] on link "Blue Leaves Linen-Blend Dress - Cherishh" at bounding box center [658, 706] width 213 height 10
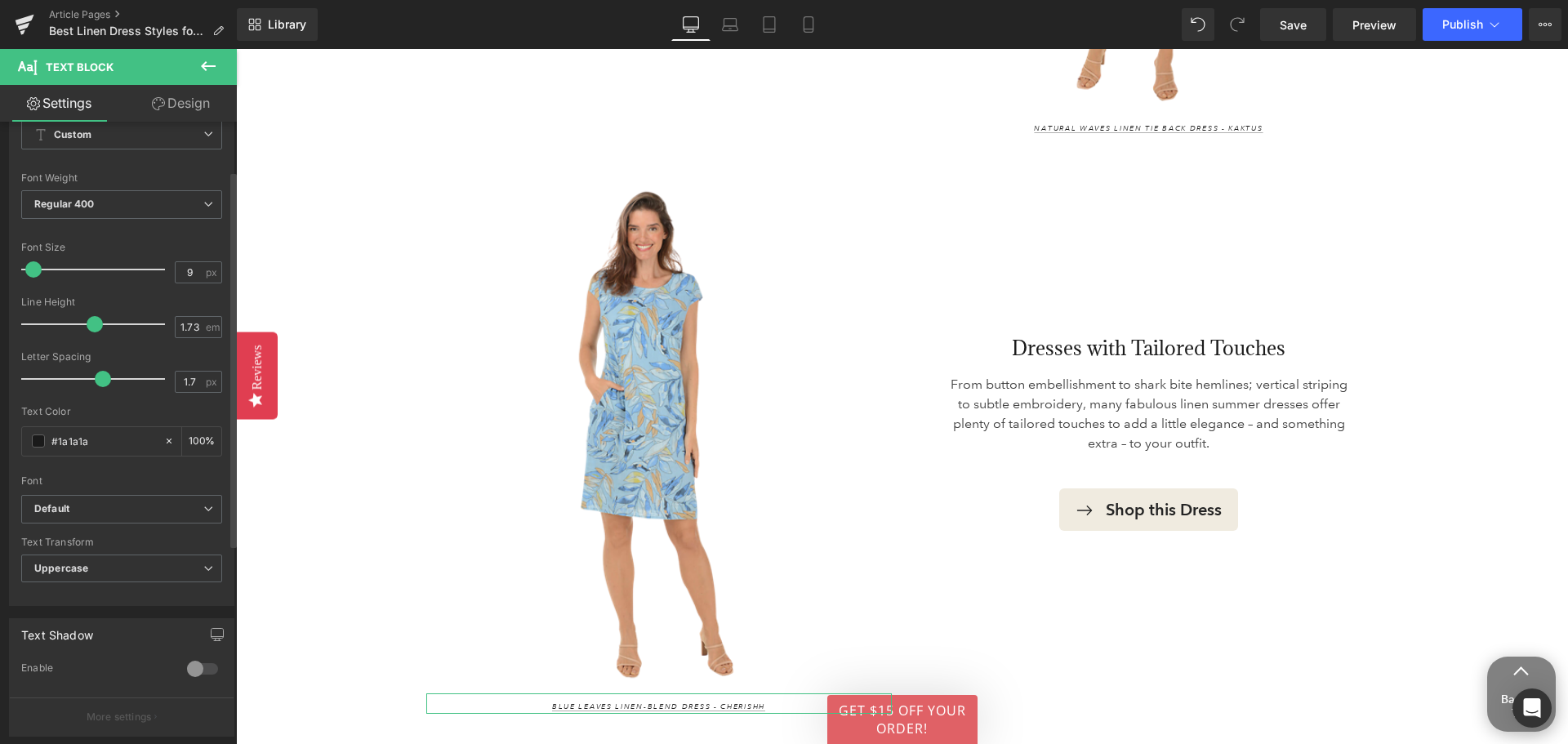
scroll to position [0, 0]
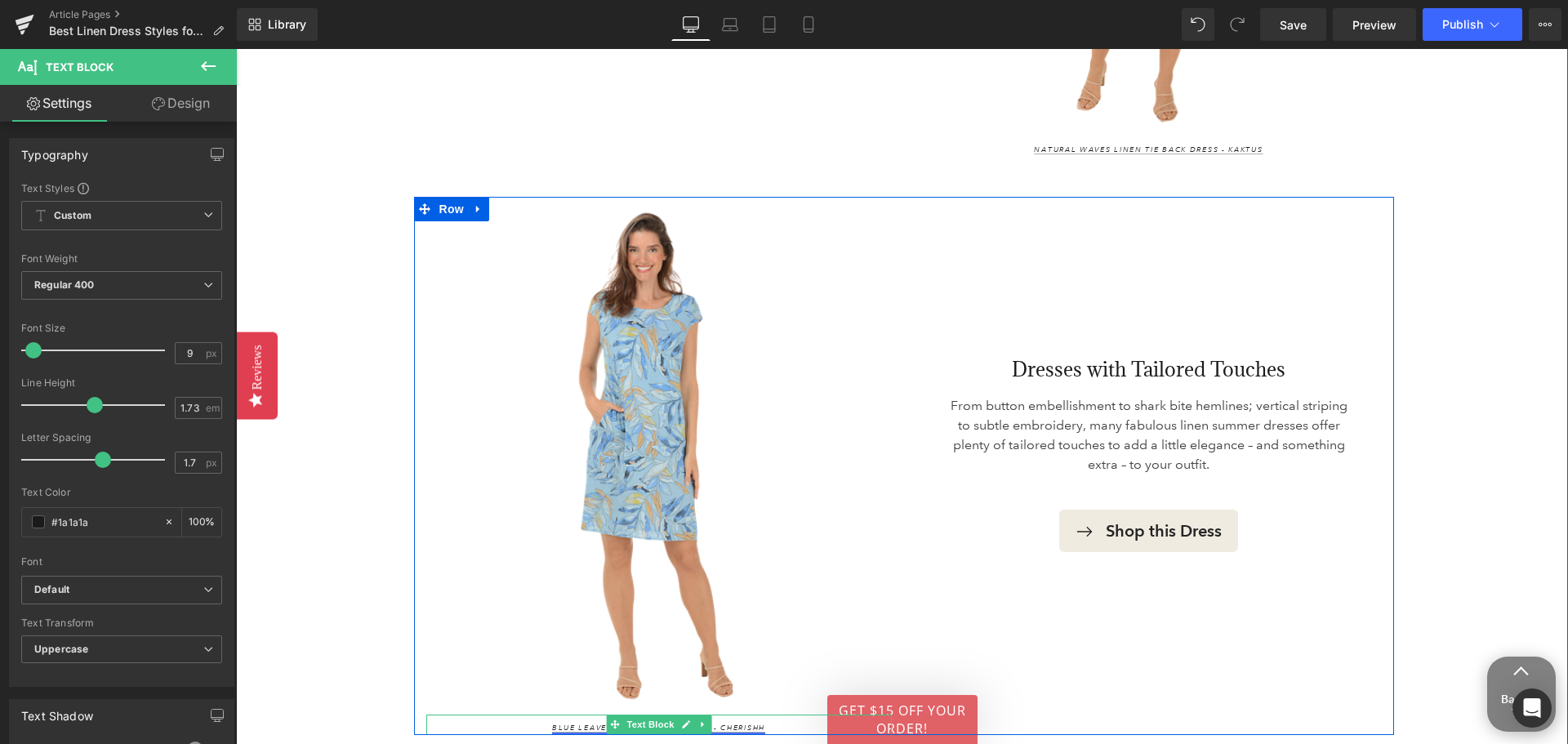
click at [740, 723] on link "Blue Leaves Linen-Blend Dress - Cherishh" at bounding box center [658, 727] width 213 height 10
click at [550, 722] on p "Blue Leaves Linen-Blend Dress - Cherishh" at bounding box center [658, 727] width 466 height 13
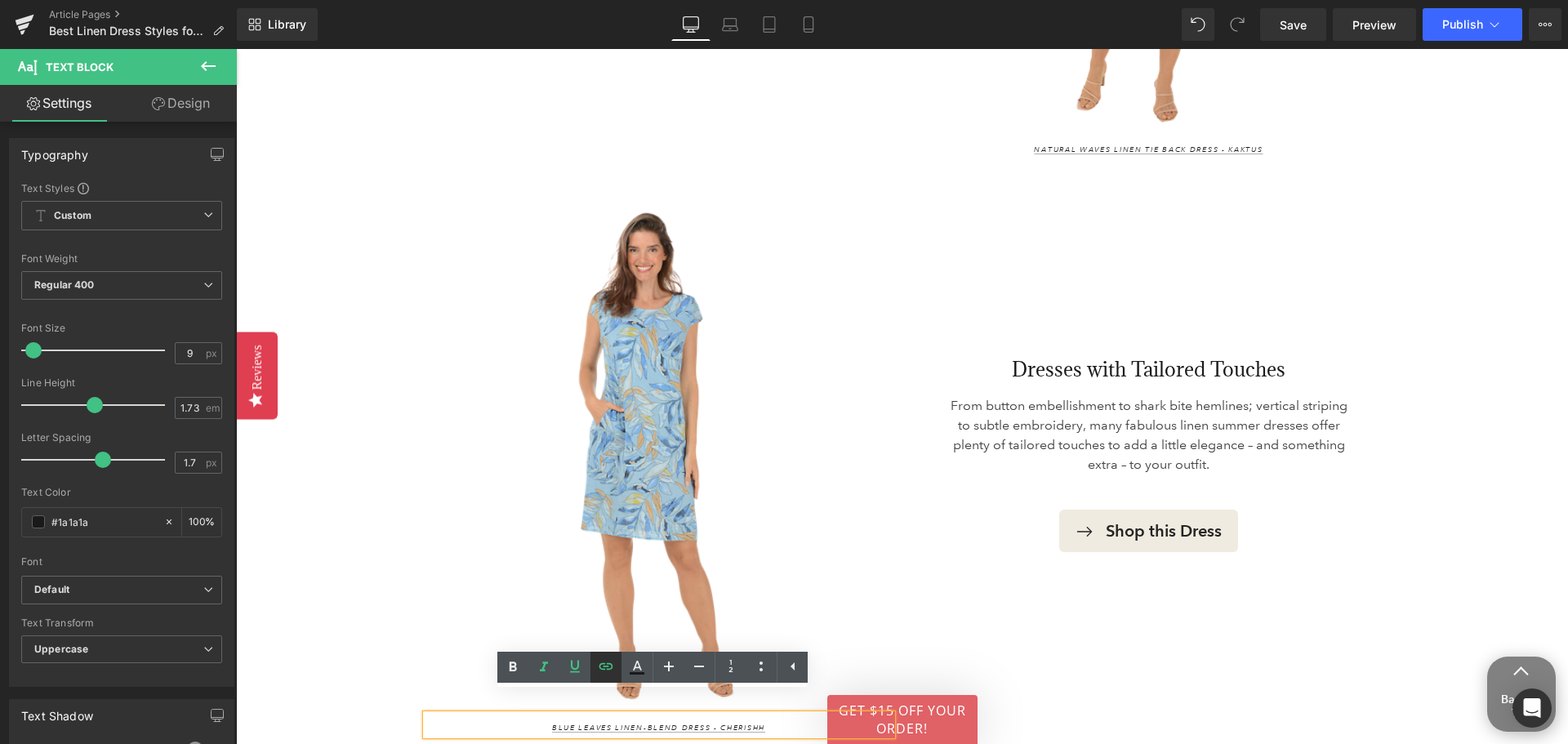
click at [606, 672] on icon at bounding box center [606, 666] width 20 height 20
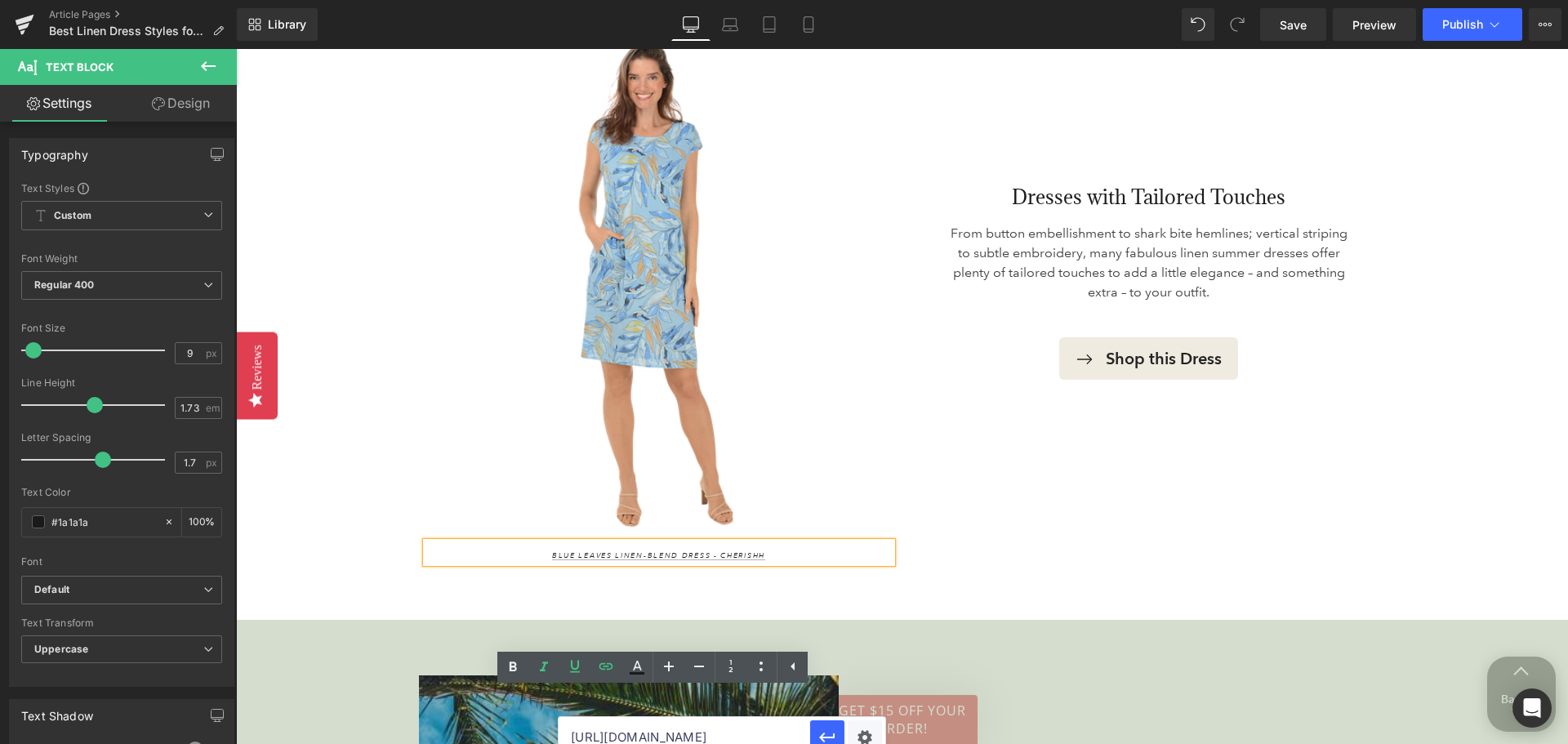
scroll to position [4179, 0]
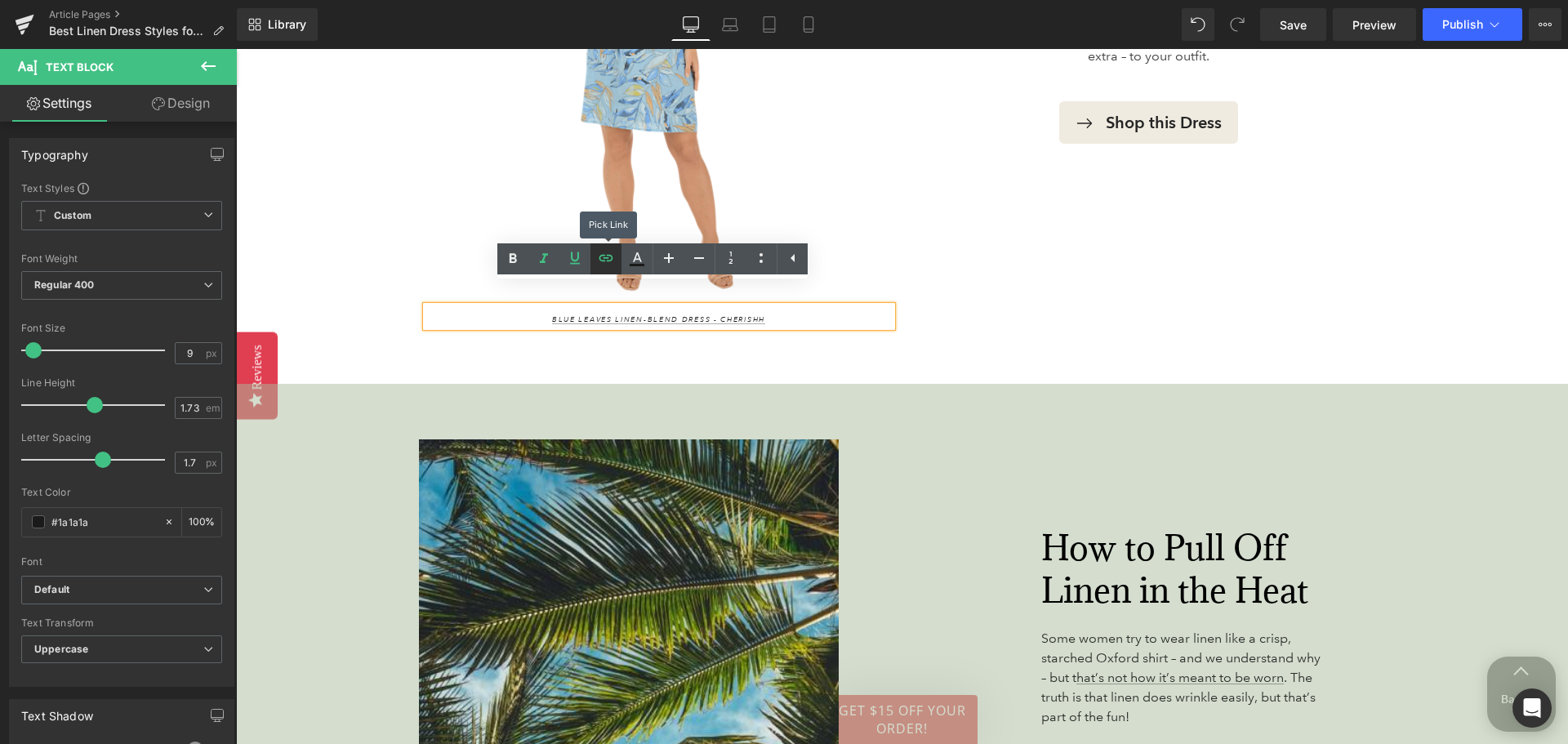
click at [602, 253] on icon at bounding box center [606, 258] width 20 height 20
click at [655, 328] on input "https://www.anthonysfla.com/products/c5233?variant=51801489899892" at bounding box center [685, 329] width 252 height 41
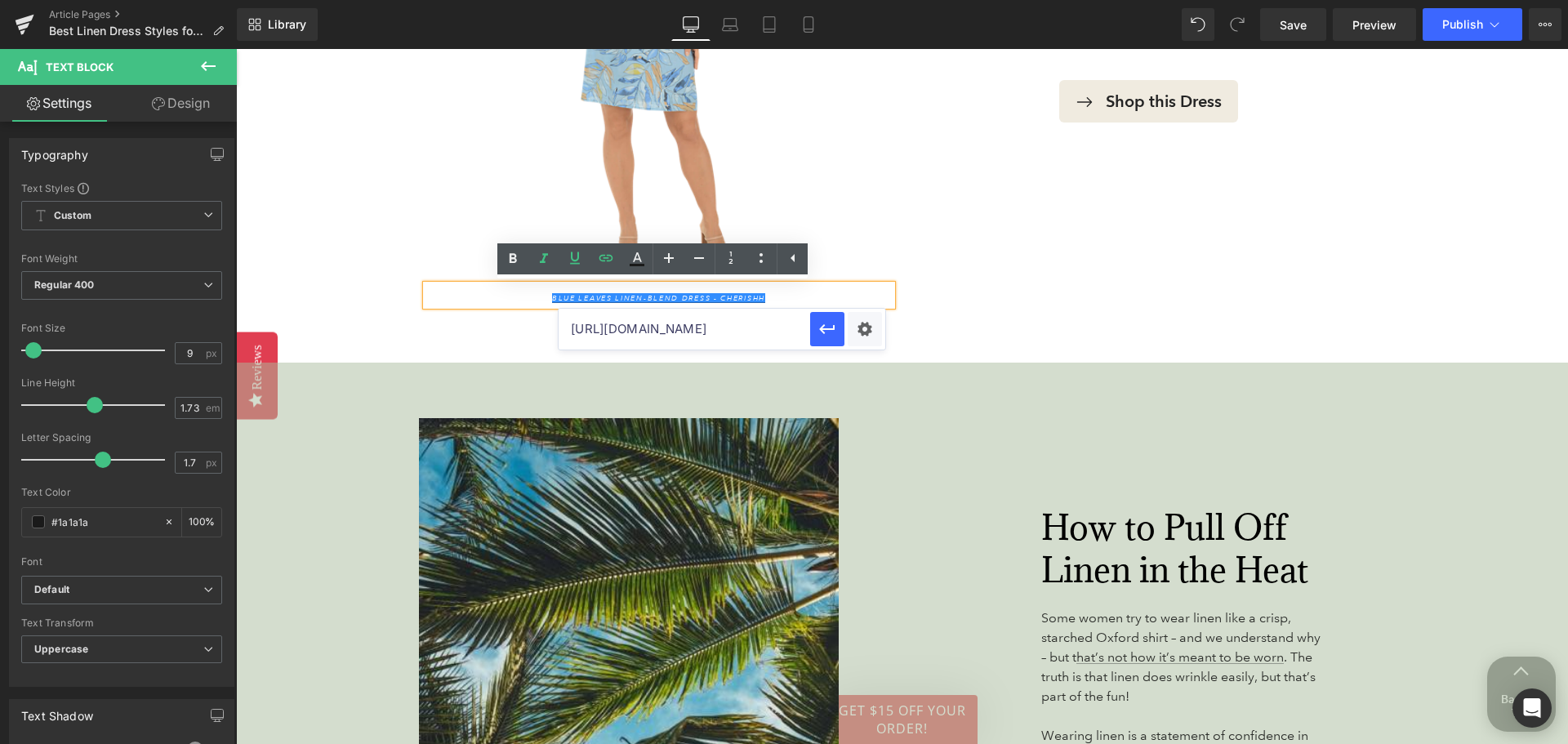
scroll to position [0, 212]
click at [236, 49] on div at bounding box center [236, 49] width 0 height 0
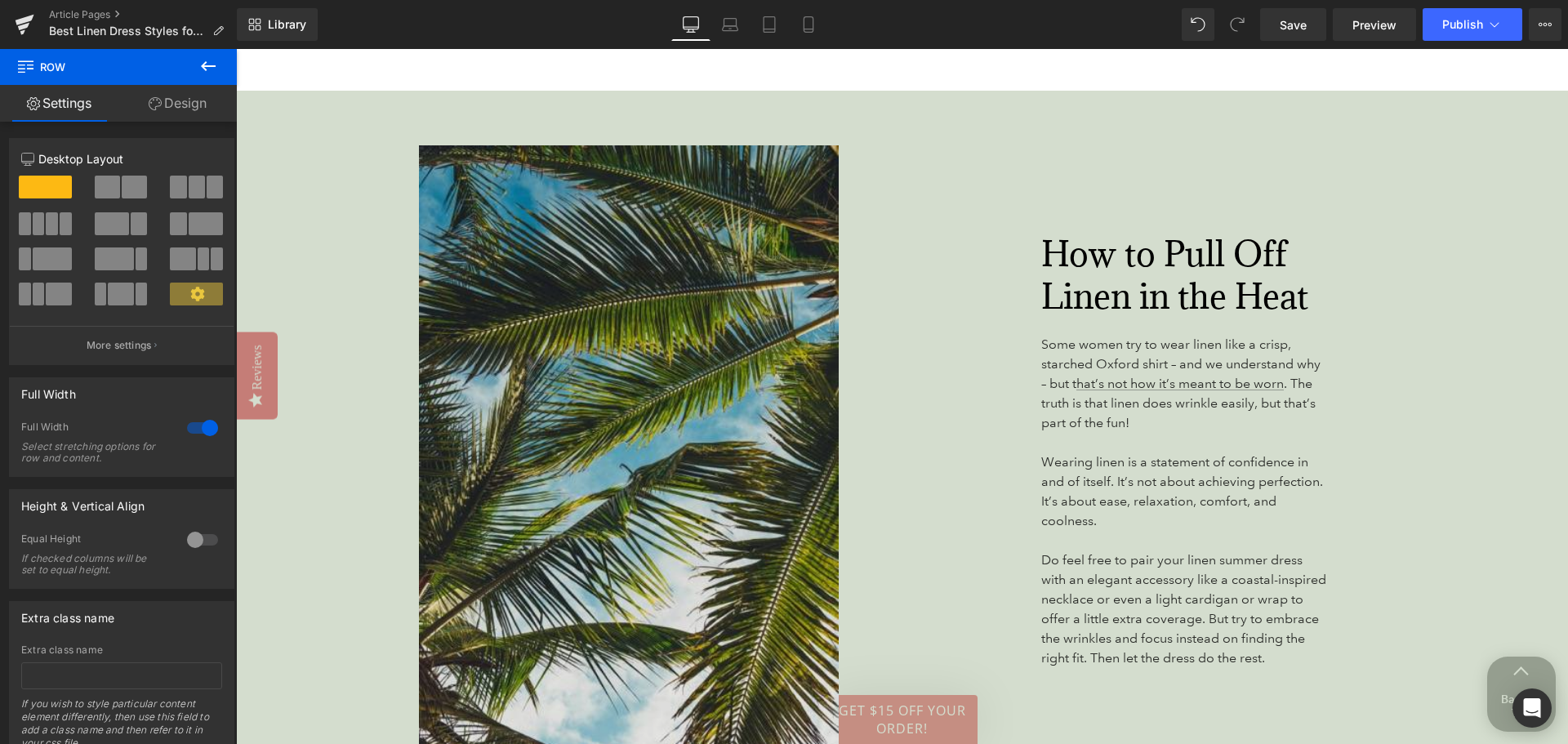
scroll to position [4424, 0]
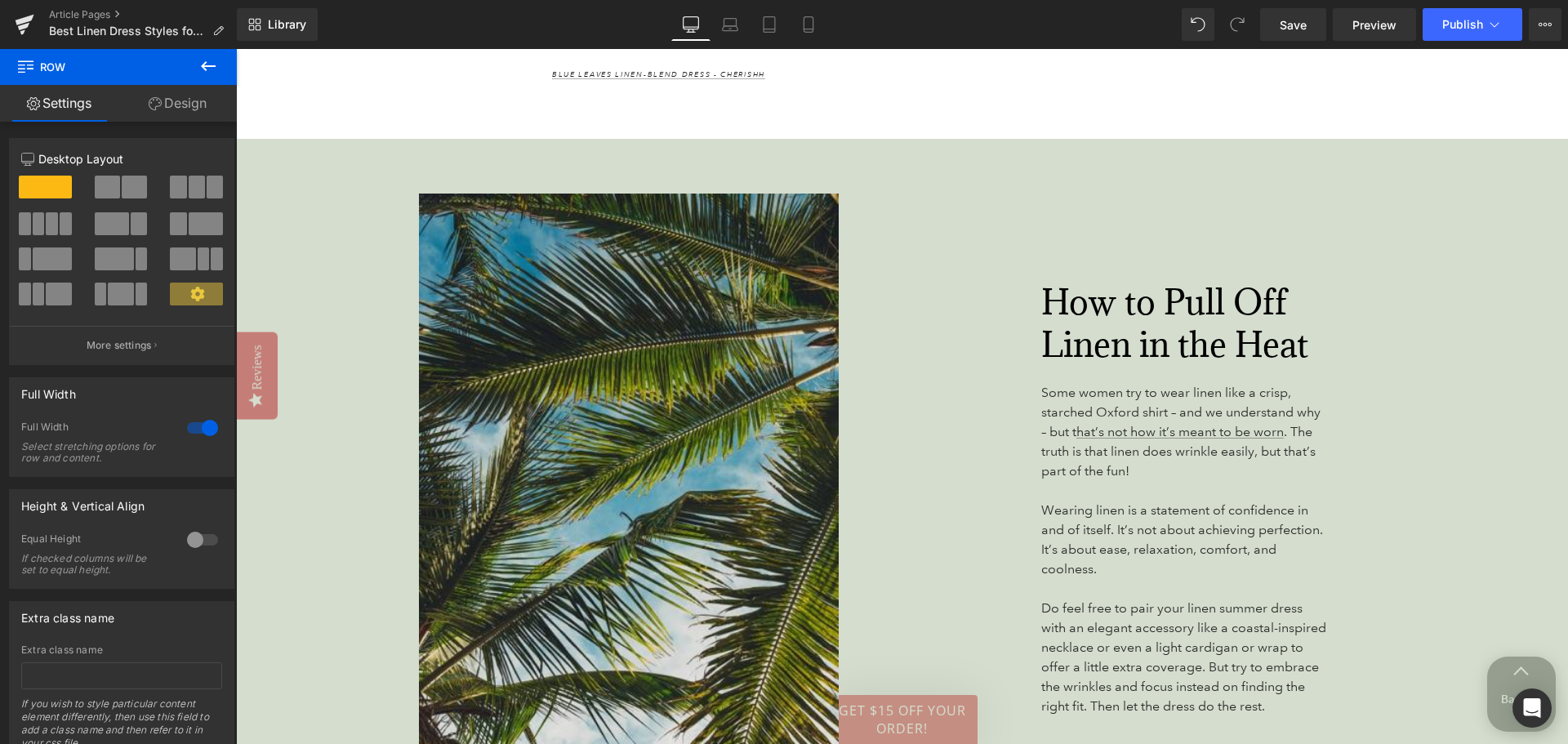
click at [660, 512] on img at bounding box center [563, 508] width 630 height 629
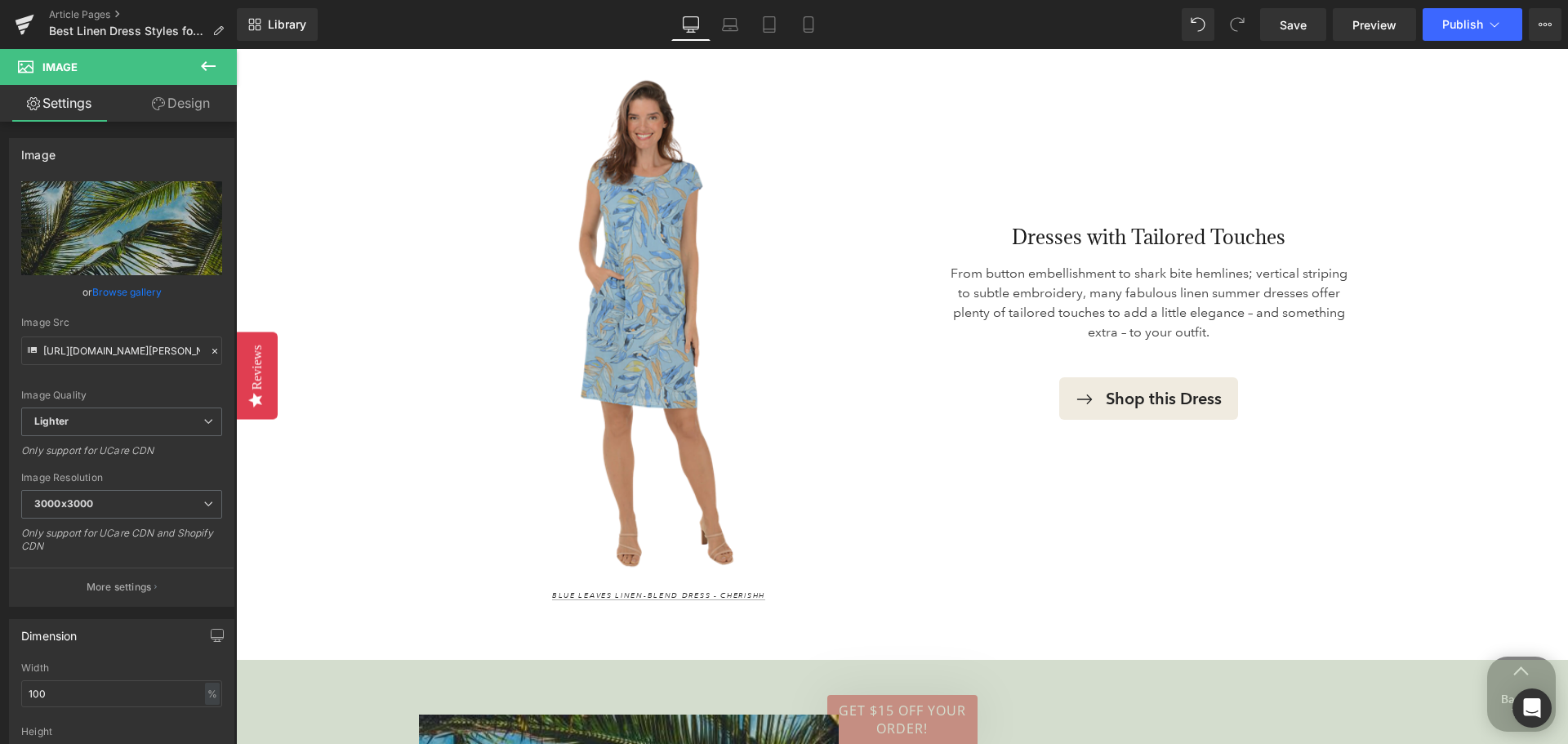
scroll to position [3853, 0]
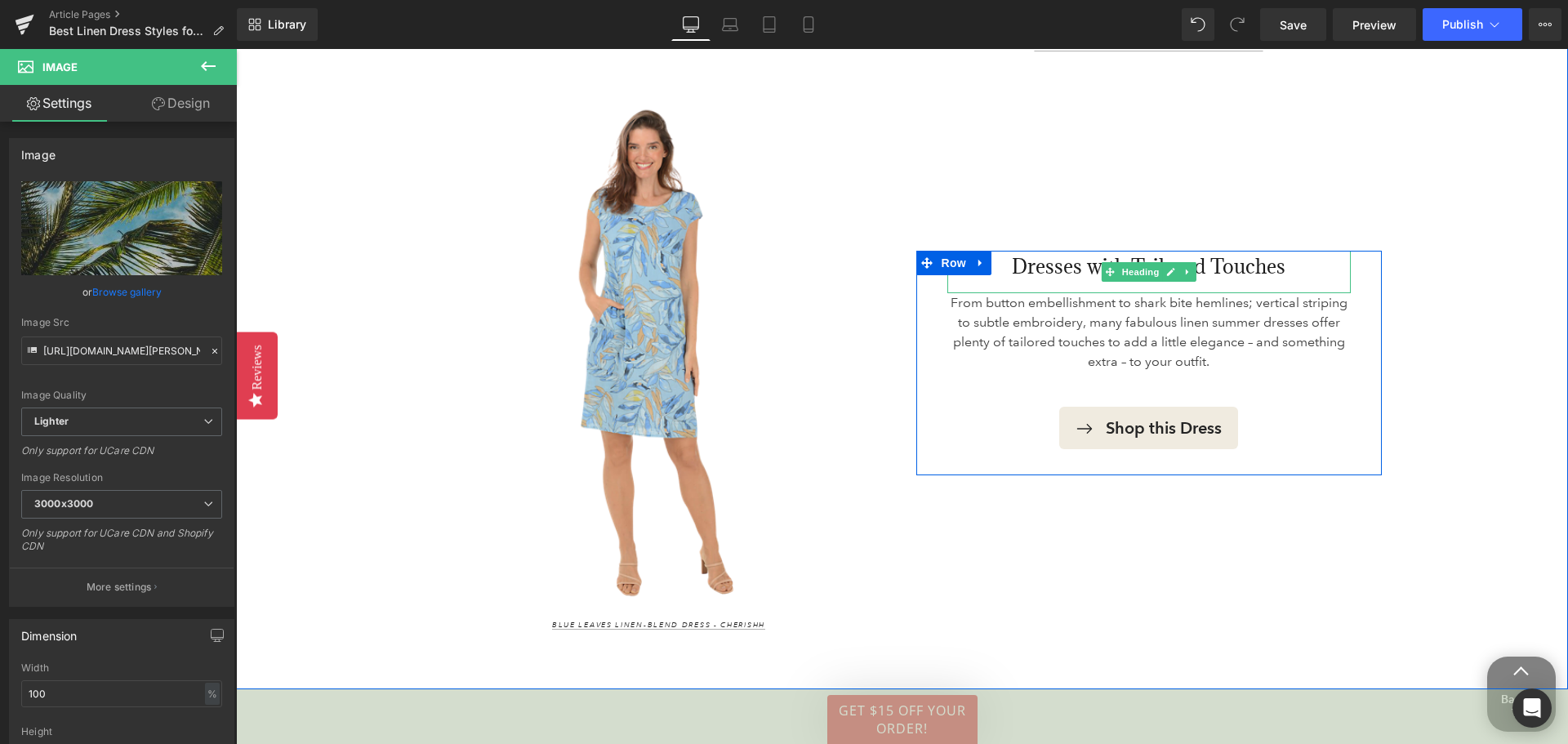
click at [1015, 271] on h3 "Dresses with Tailored Touches" at bounding box center [1149, 267] width 403 height 32
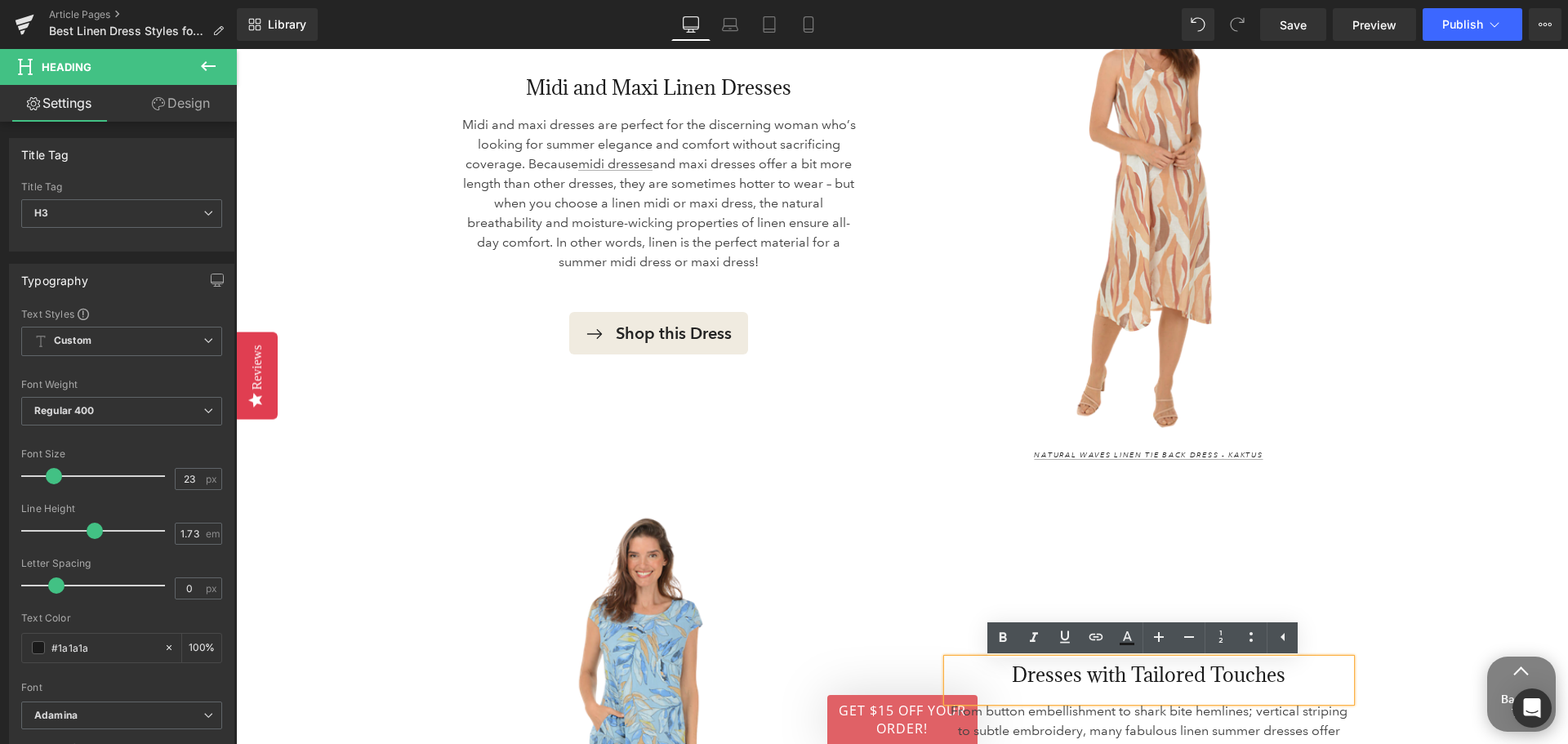
scroll to position [3281, 0]
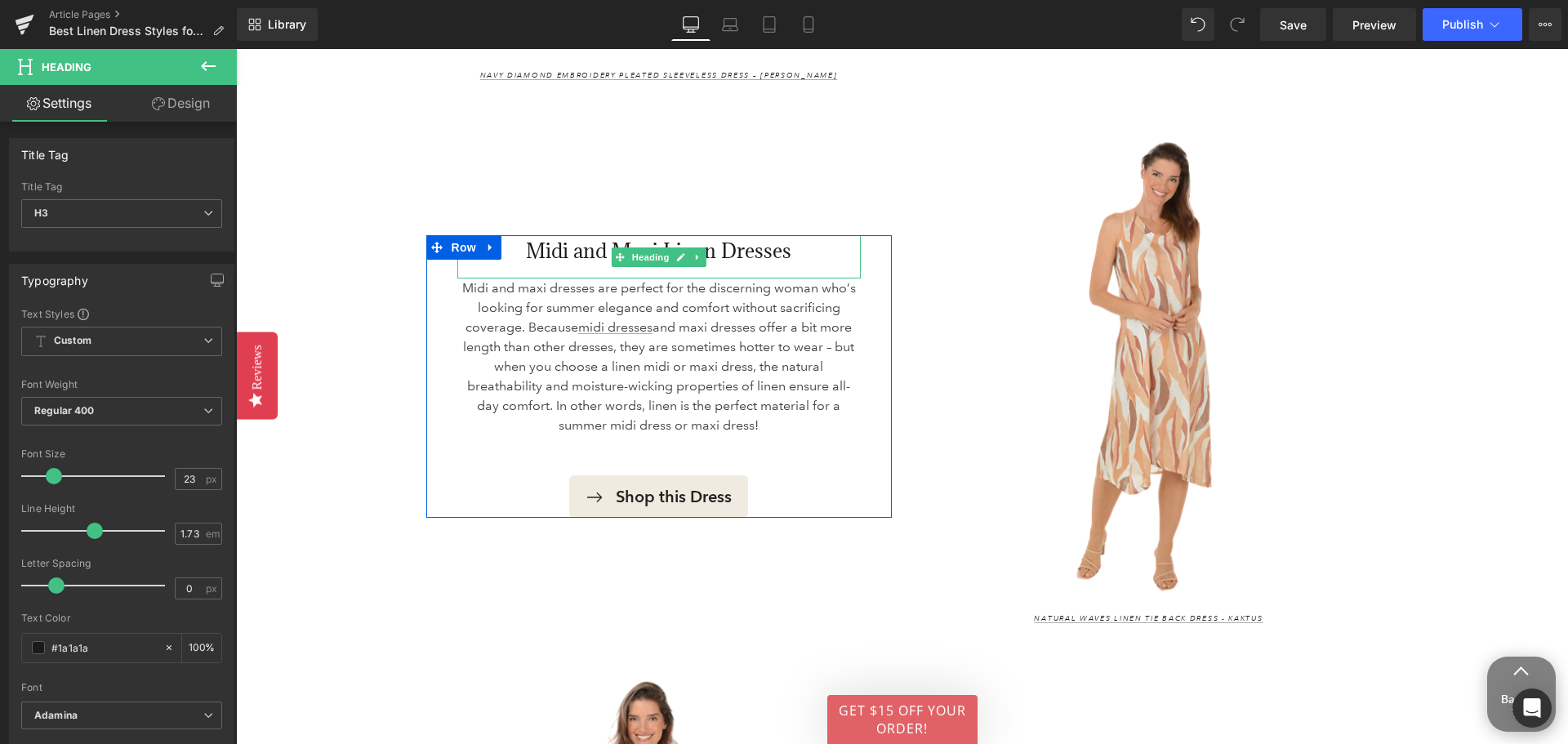
click at [701, 243] on h3 "Midi and Maxi Linen Dresses" at bounding box center [658, 251] width 403 height 32
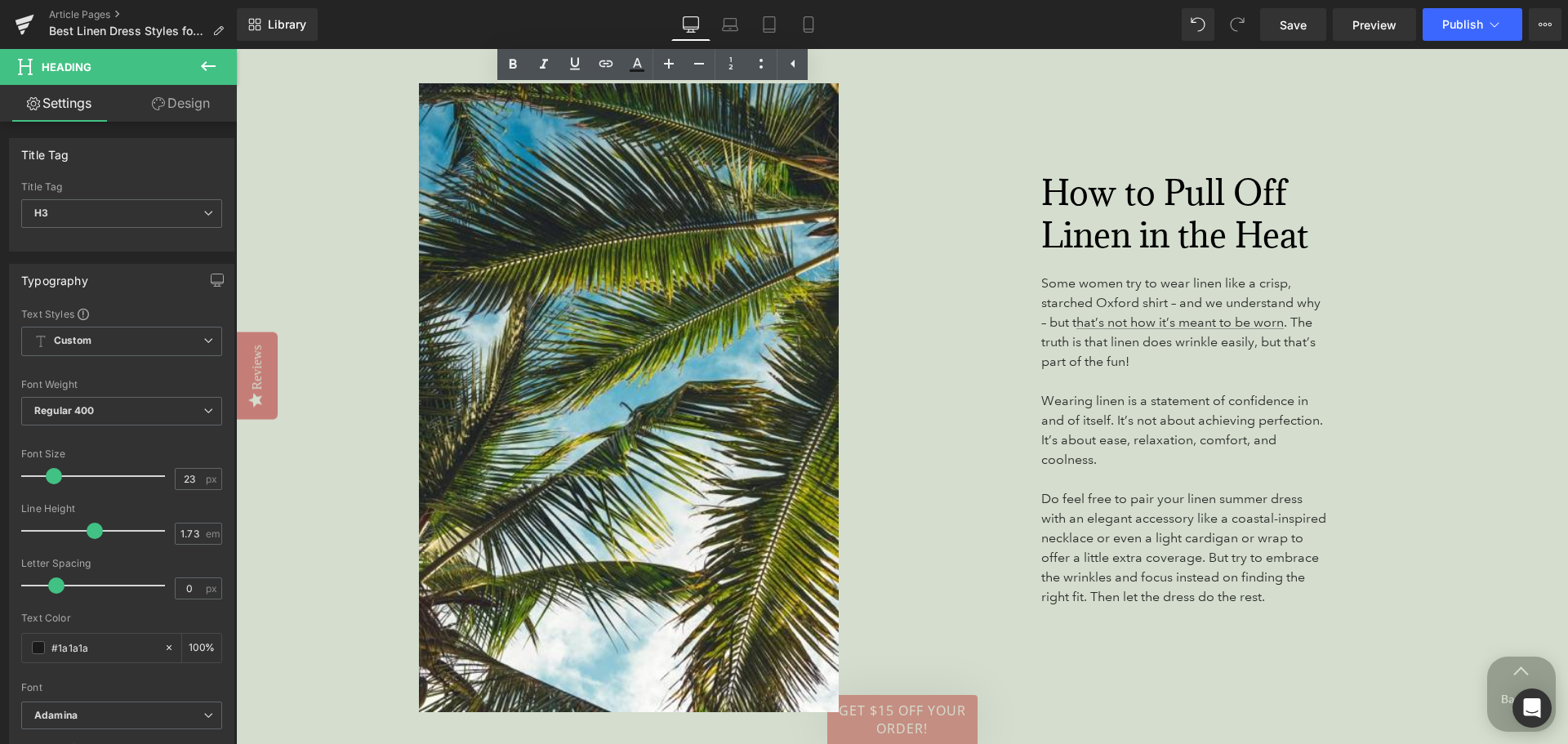
scroll to position [4506, 0]
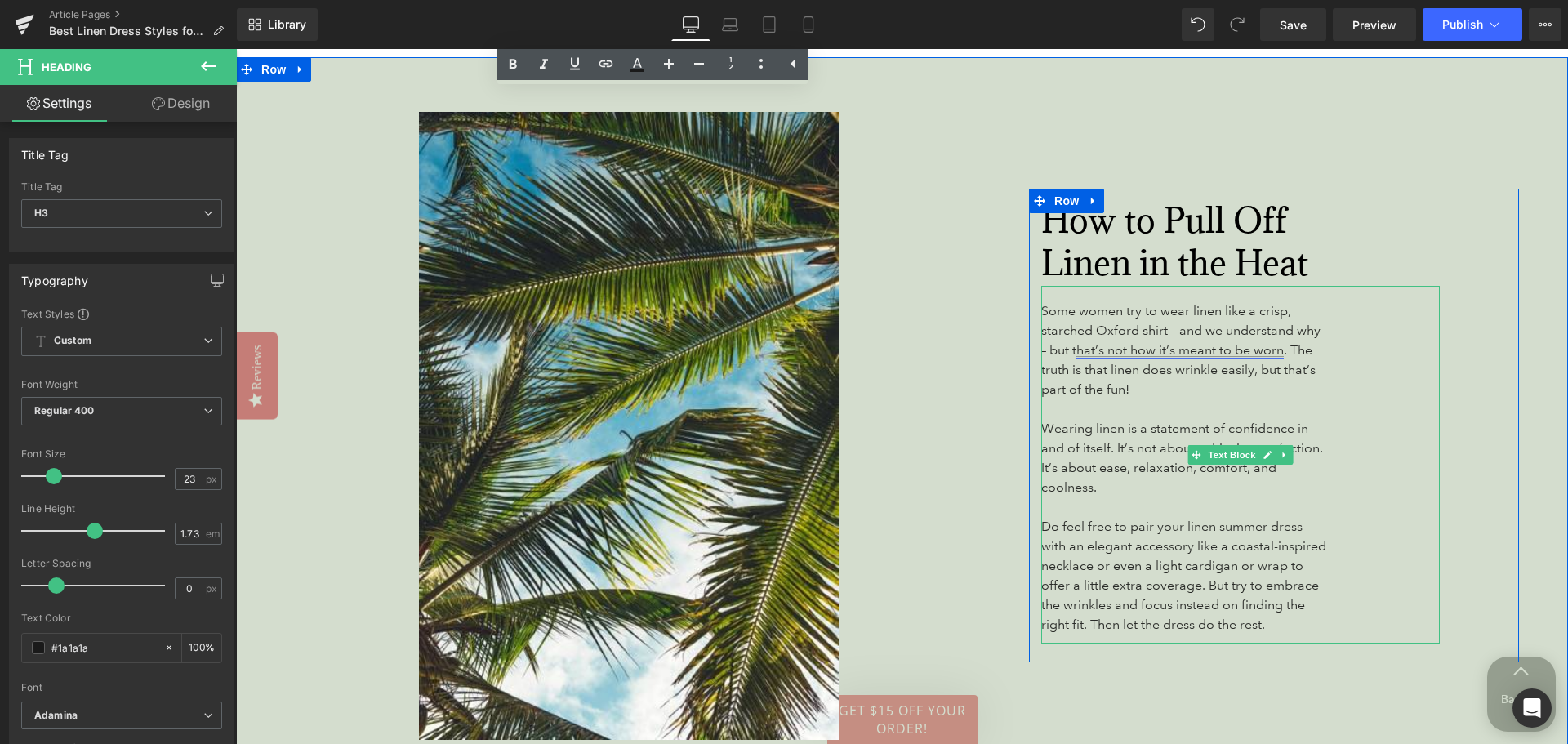
click at [1196, 342] on link "hat’s not how it’s meant to be worn" at bounding box center [1180, 350] width 207 height 16
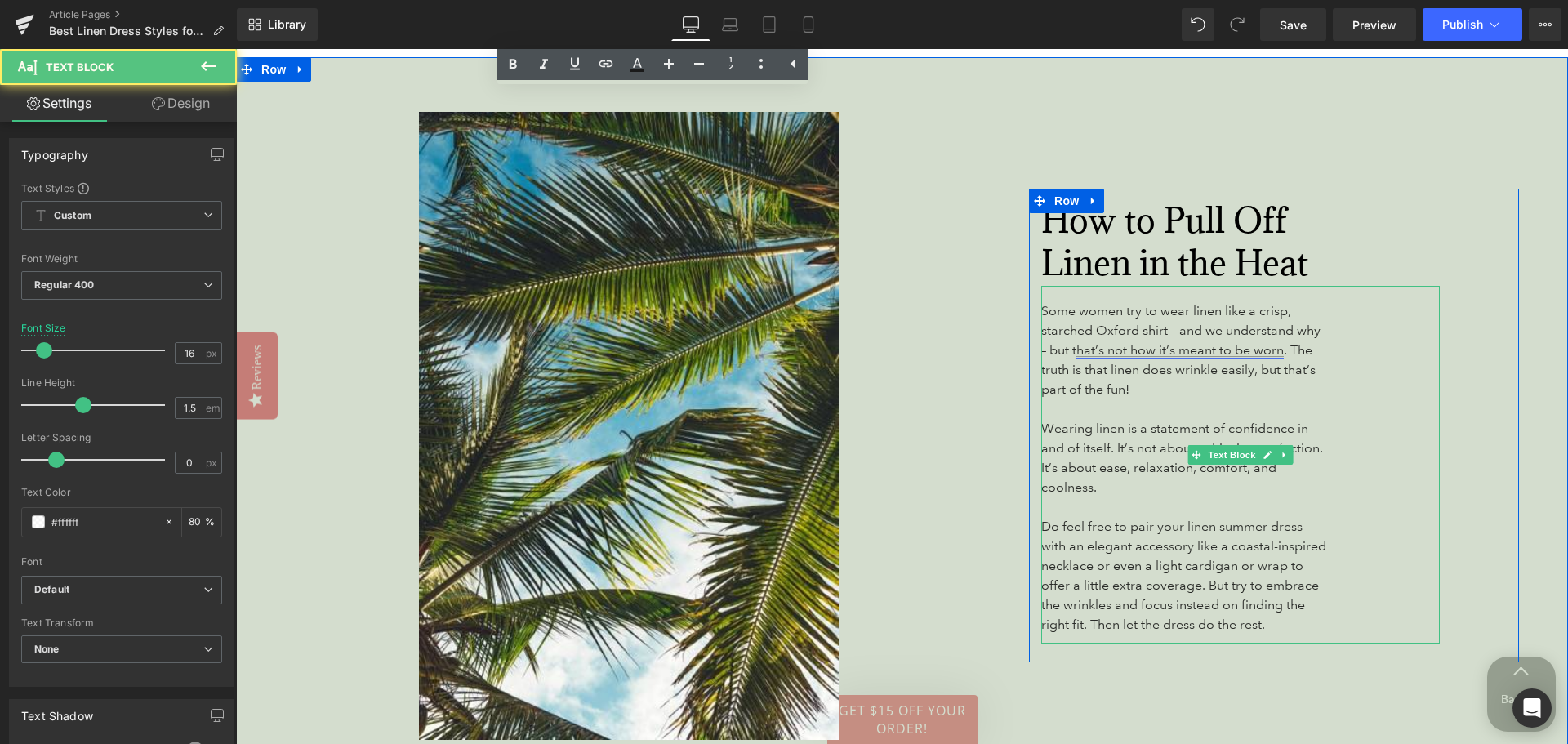
click at [1196, 342] on link "hat’s not how it’s meant to be worn" at bounding box center [1180, 350] width 207 height 16
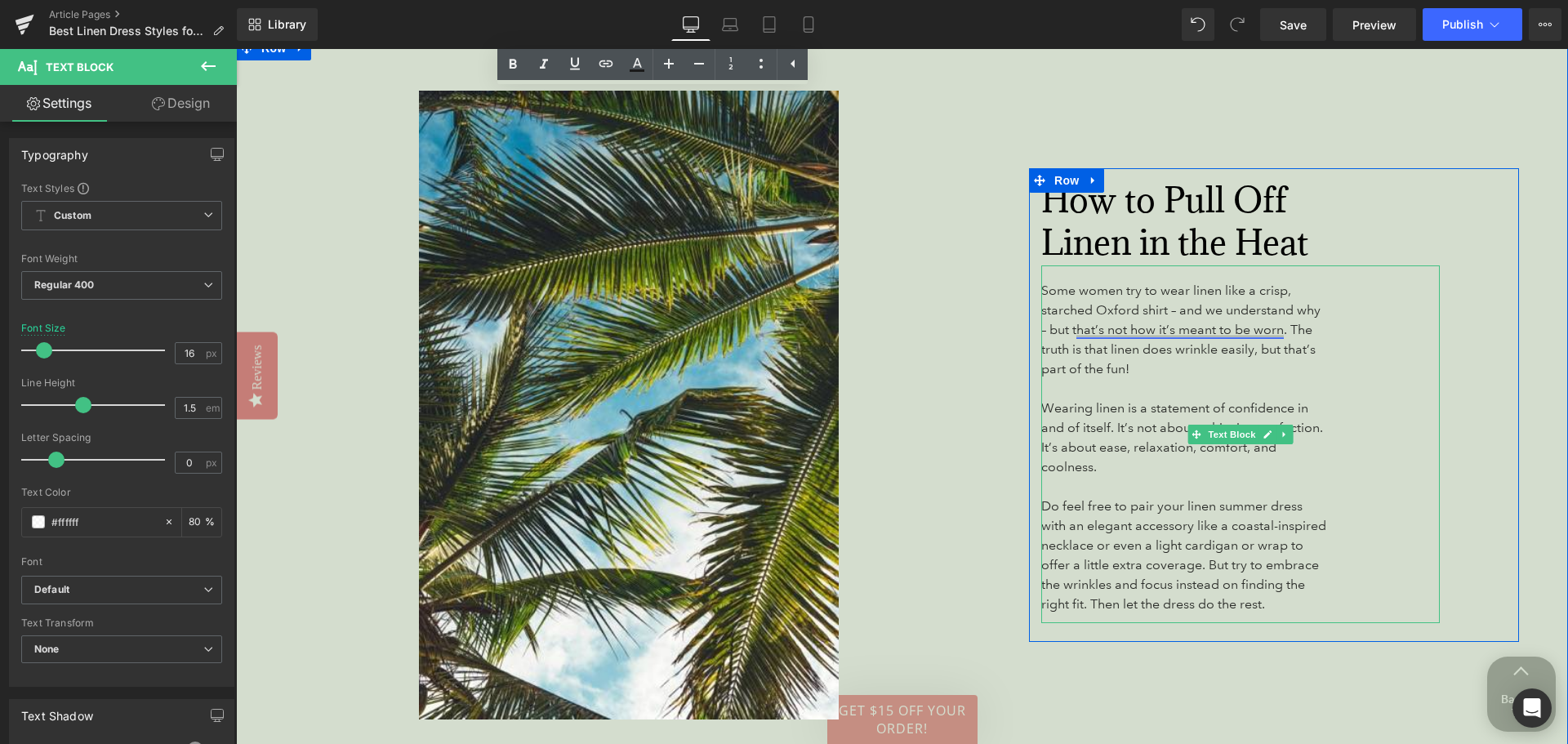
click at [1201, 337] on link "hat’s not how it’s meant to be worn" at bounding box center [1180, 329] width 207 height 16
click at [1079, 390] on p at bounding box center [1184, 389] width 286 height 20
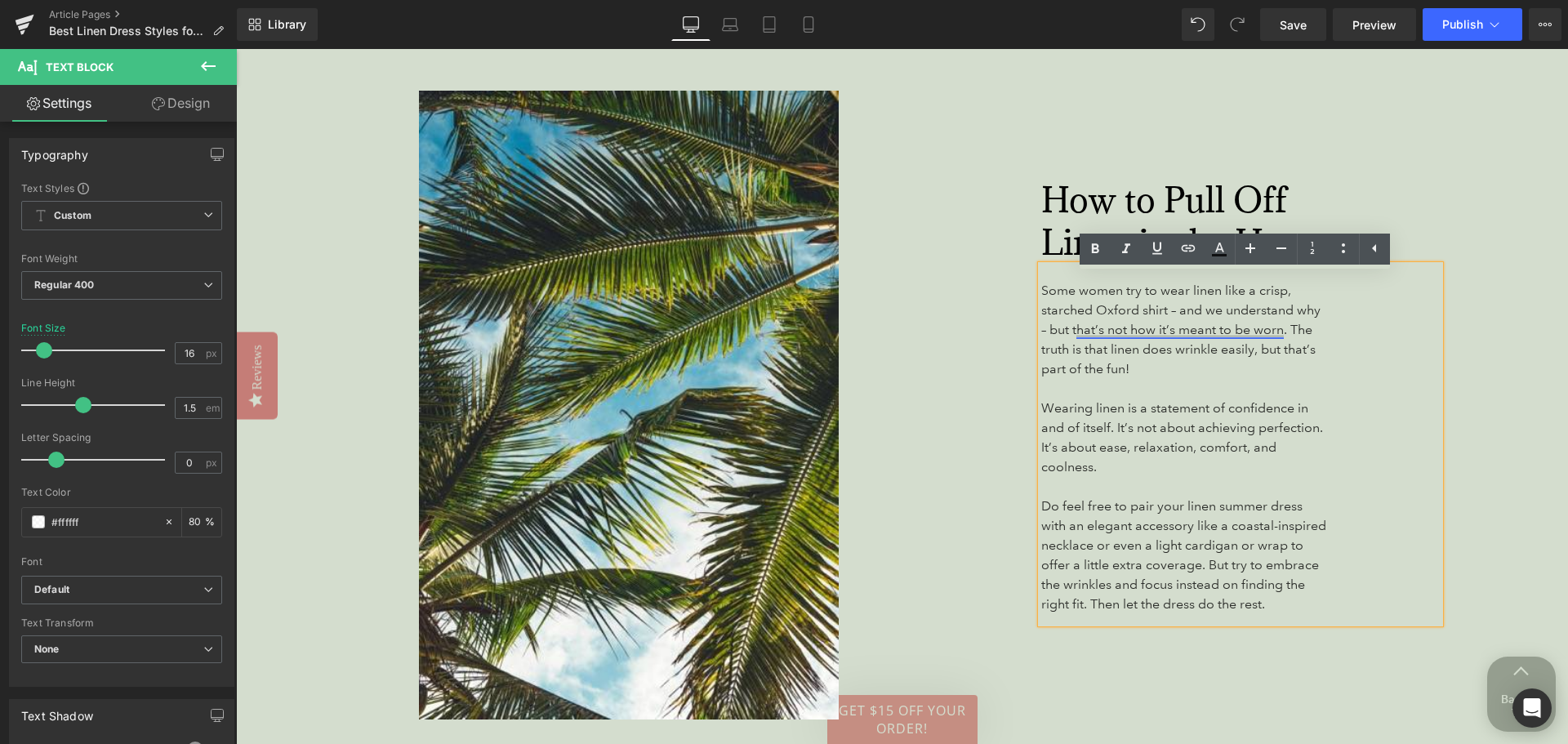
click at [1084, 337] on link "hat’s not how it’s meant to be worn" at bounding box center [1180, 329] width 207 height 16
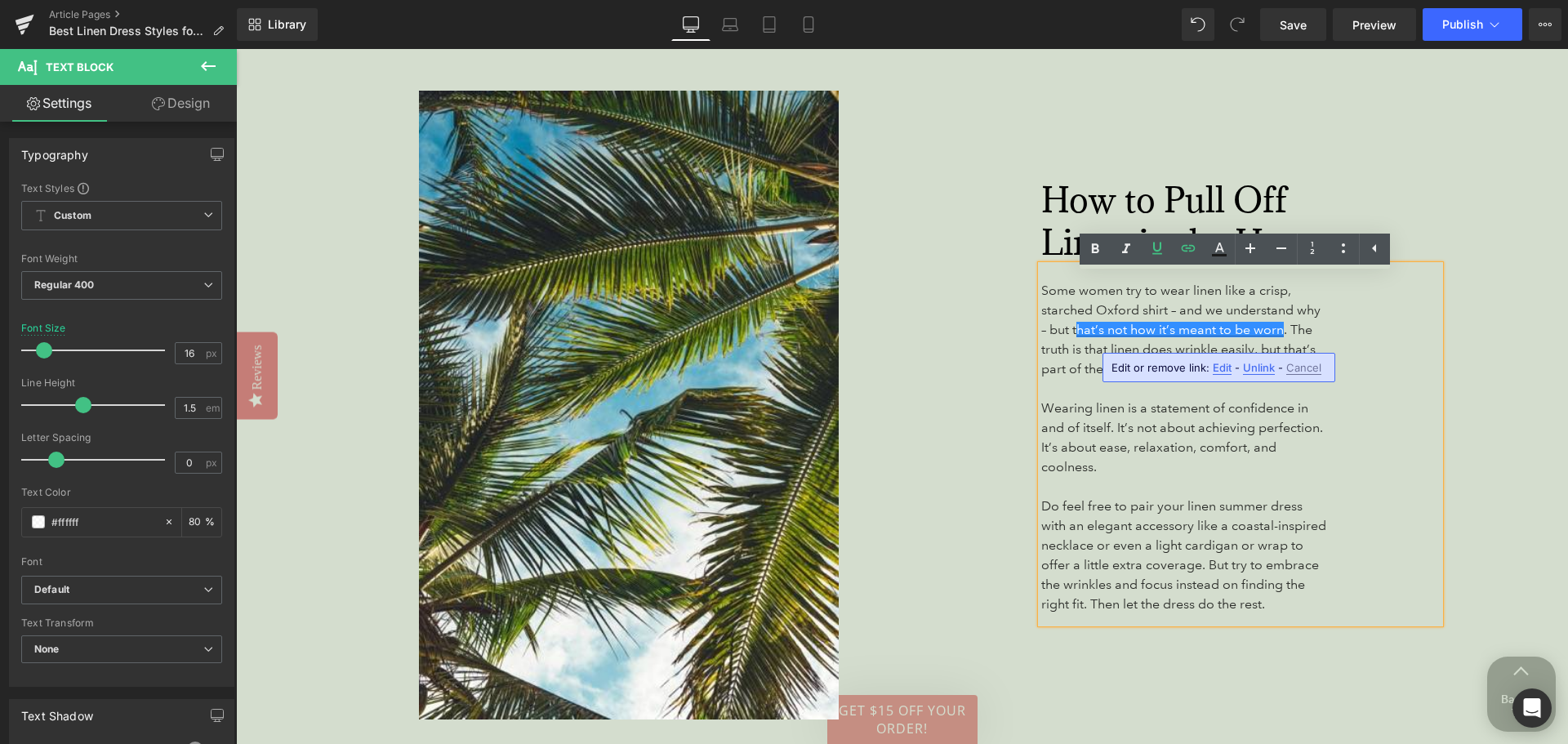
click at [1219, 368] on span "Edit" at bounding box center [1222, 368] width 19 height 14
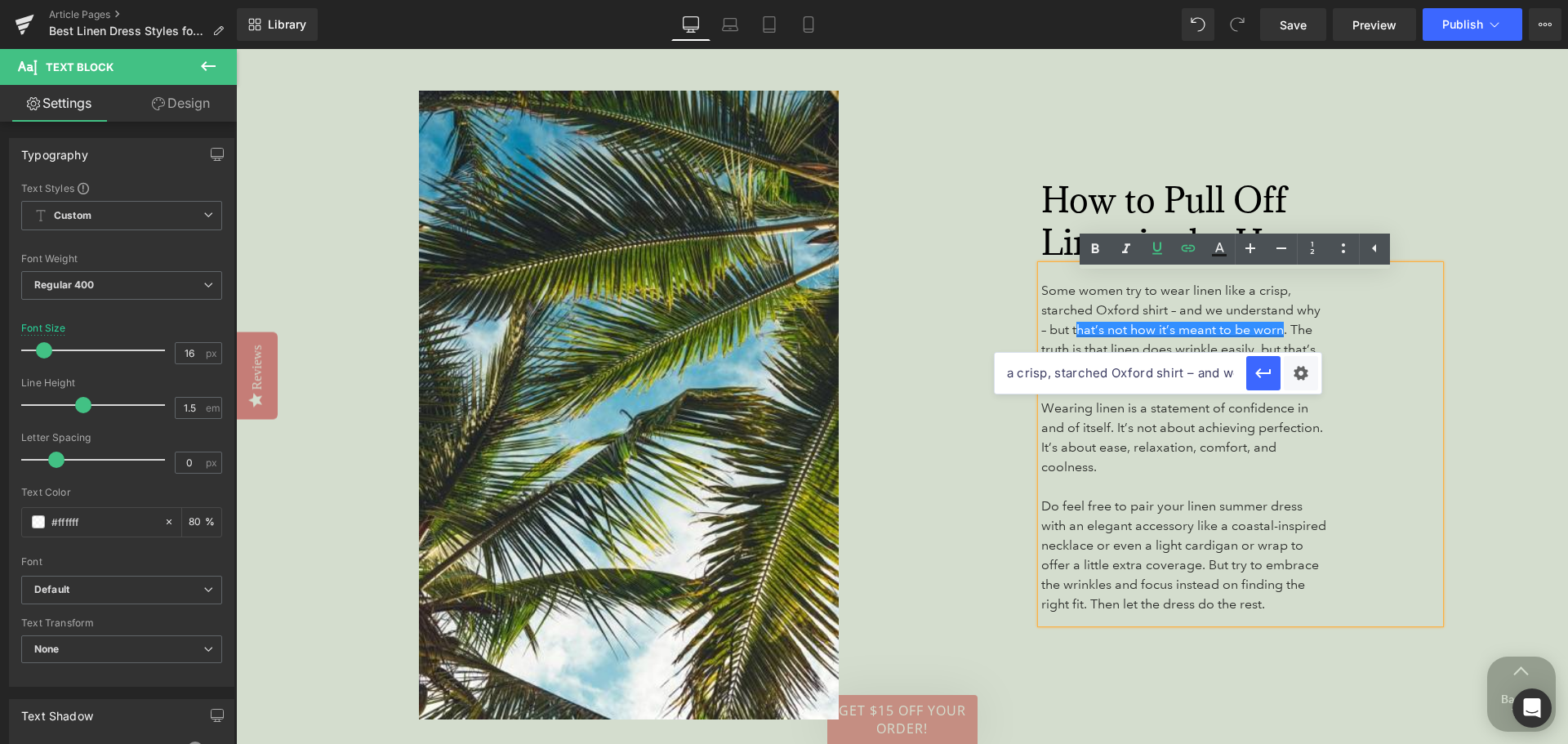
click at [1182, 369] on input "Some women try to wear linen like a crisp, starched Oxford shirt – and we under…" at bounding box center [1121, 373] width 252 height 41
drag, startPoint x: 1237, startPoint y: 421, endPoint x: 1383, endPoint y: 371, distance: 154.3
type input "Some women try to wear linen like"
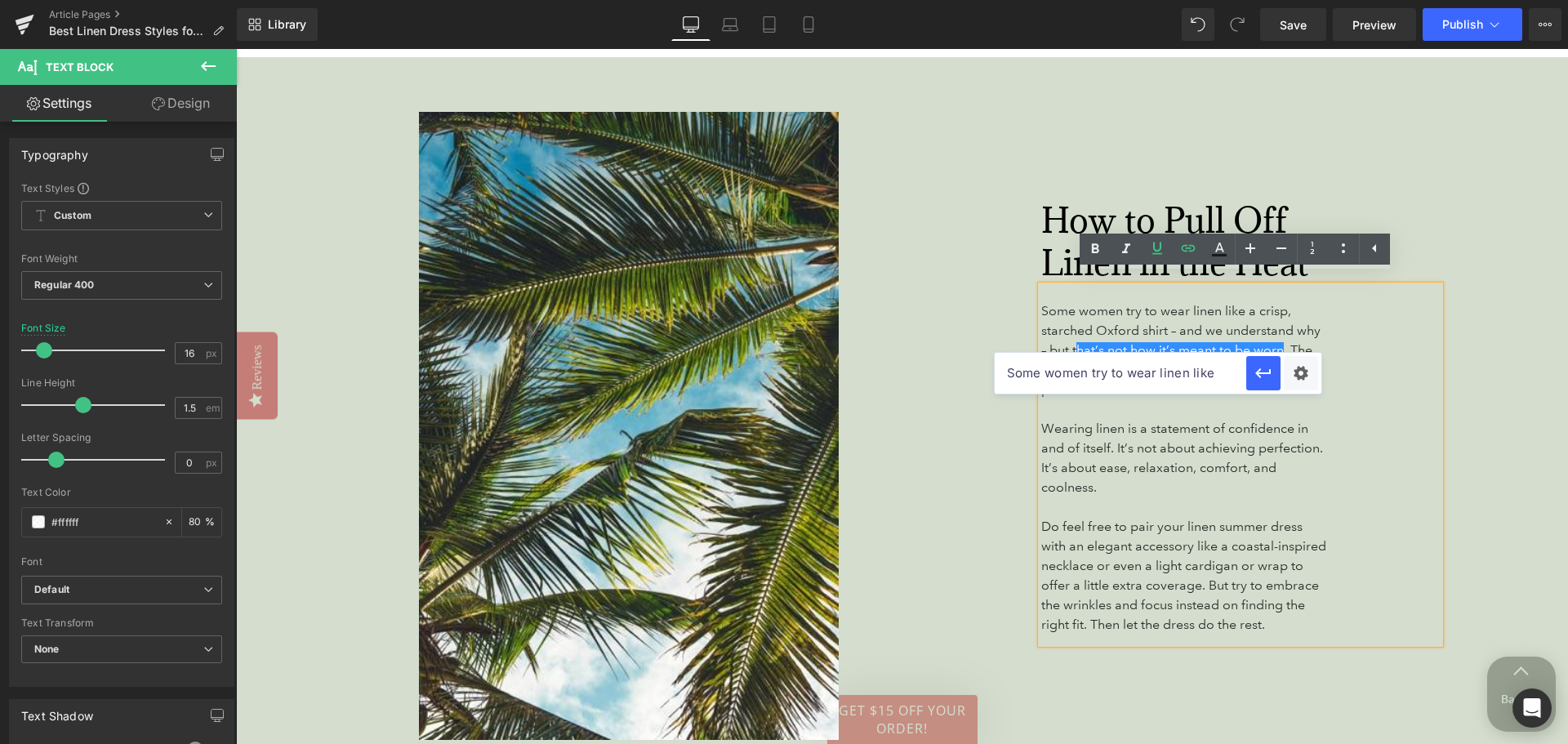
drag, startPoint x: 1214, startPoint y: 369, endPoint x: 999, endPoint y: 384, distance: 215.5
click at [999, 384] on input "Some women try to wear linen like" at bounding box center [1121, 373] width 252 height 41
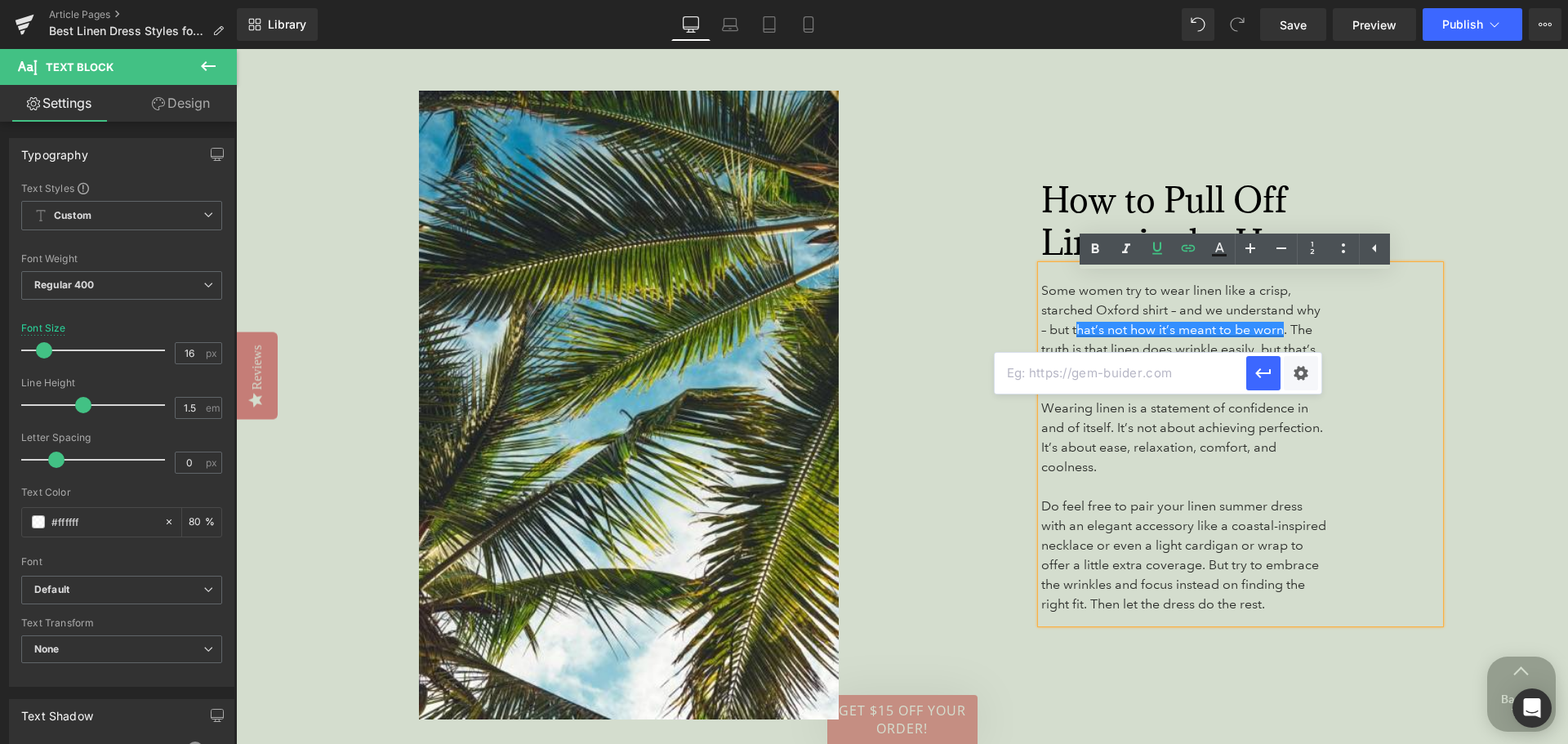
click at [1035, 373] on input "text" at bounding box center [1121, 373] width 252 height 41
paste input "https://www.theguardian.com/fashion/2022/jun/10/wrinkle-free-linen-good-luck-wi…"
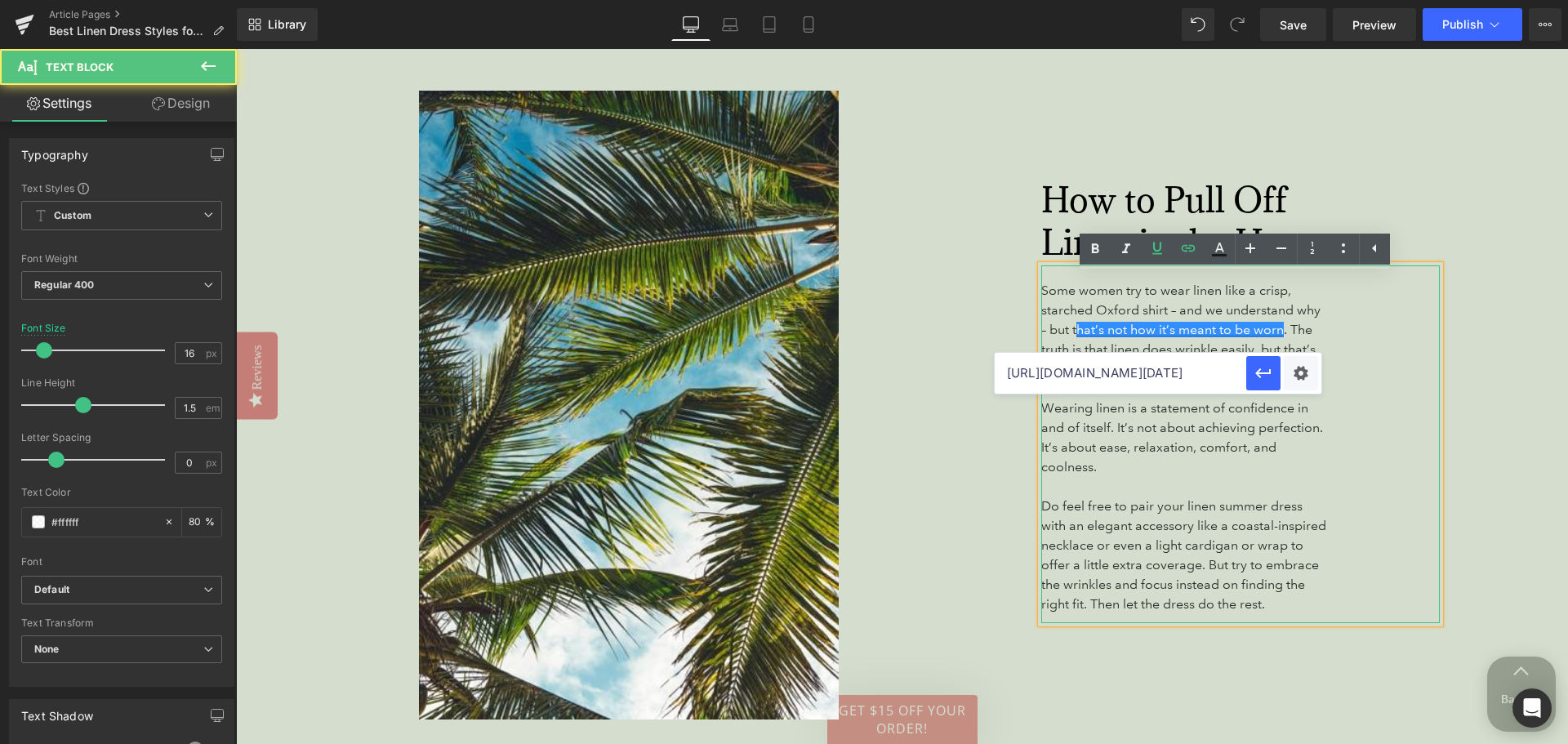
click at [1385, 556] on div "Some women try to wear linen like a crisp, starched Oxford shirt – and we under…" at bounding box center [1241, 444] width 399 height 357
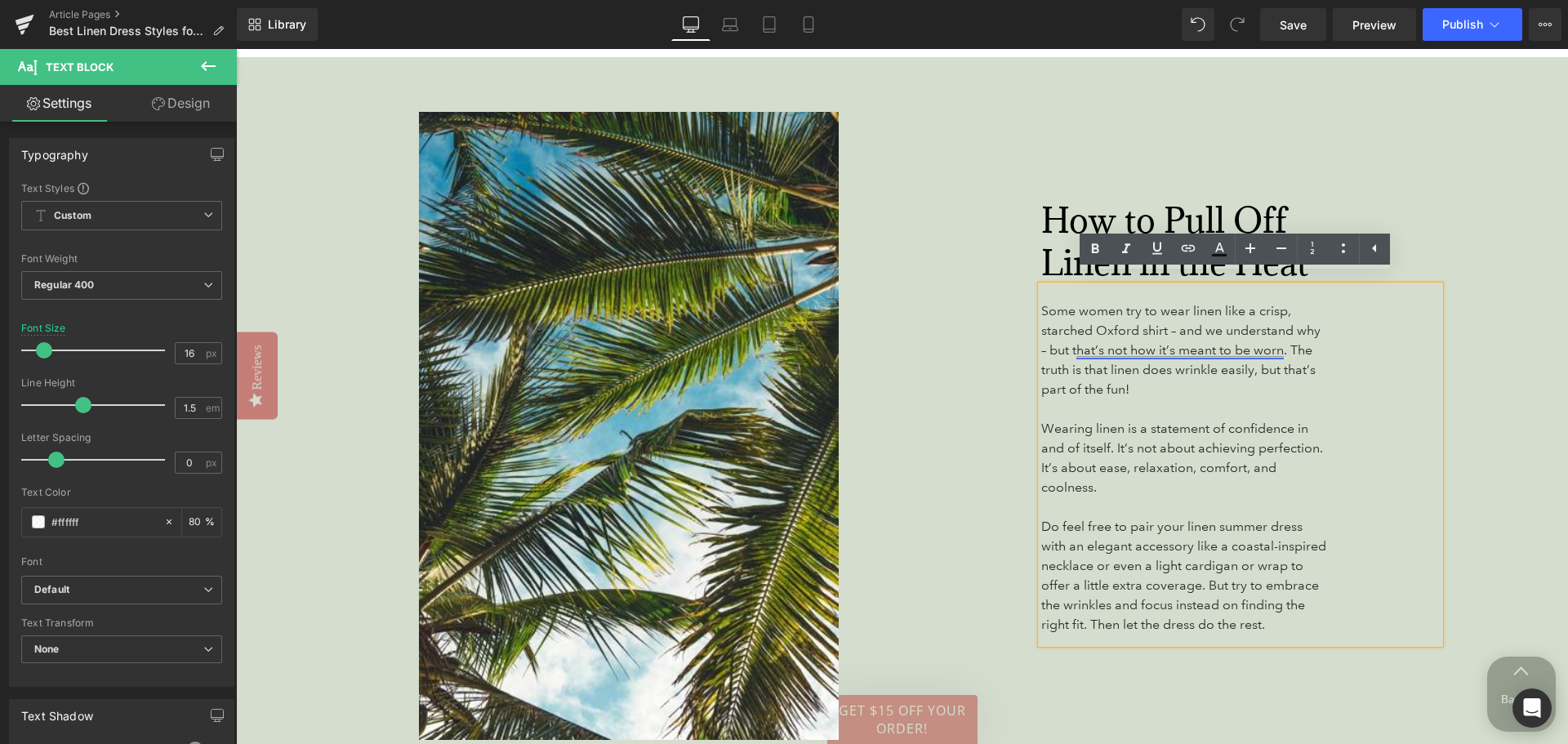
click at [1155, 342] on link "hat’s not how it’s meant to be worn" at bounding box center [1180, 350] width 207 height 16
click at [1213, 369] on span "Edit" at bounding box center [1222, 368] width 19 height 14
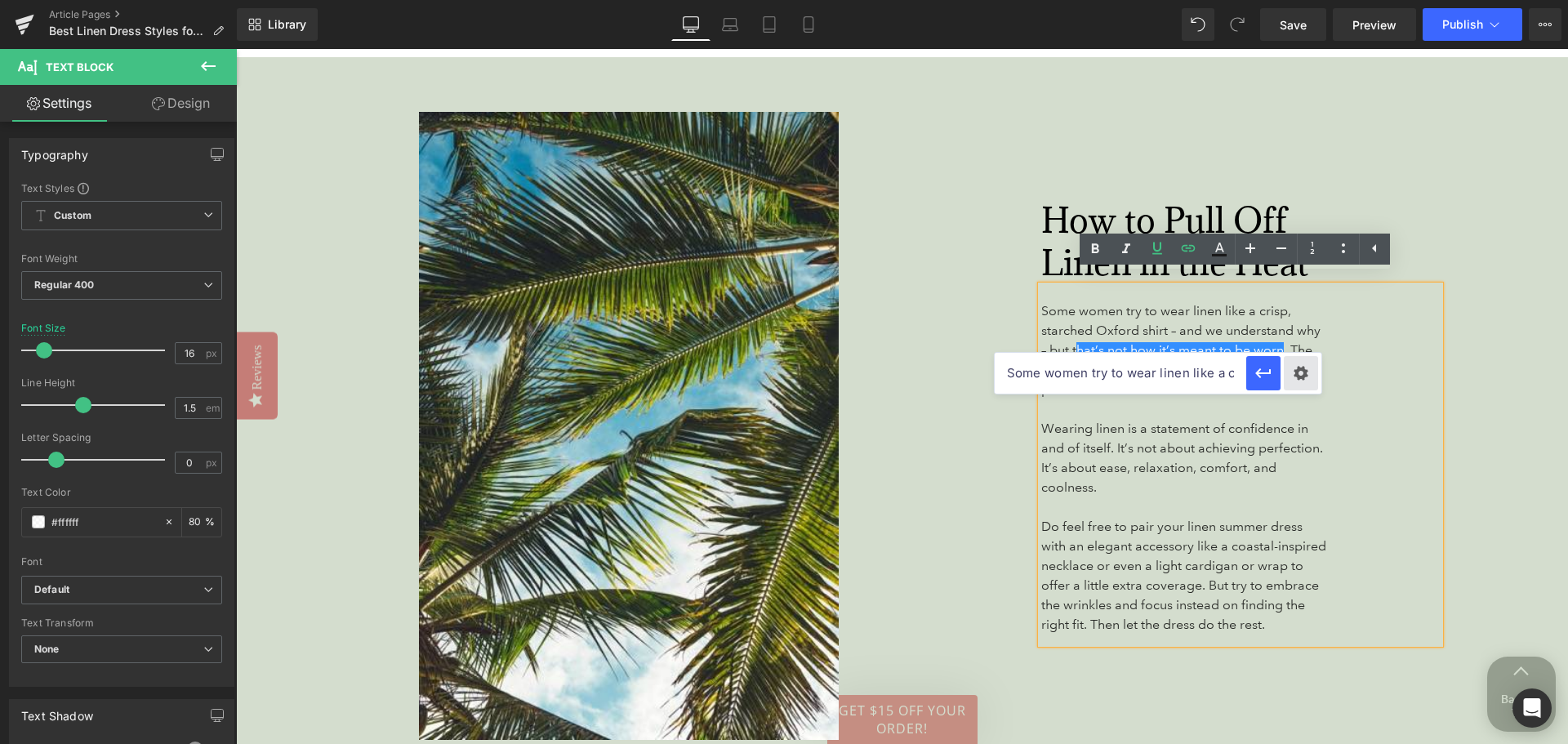
click at [1299, 0] on div "Text Color Highlight Color #333333 Edit or remove link: Edit - Unlink - Cancel …" at bounding box center [784, 0] width 1568 height 0
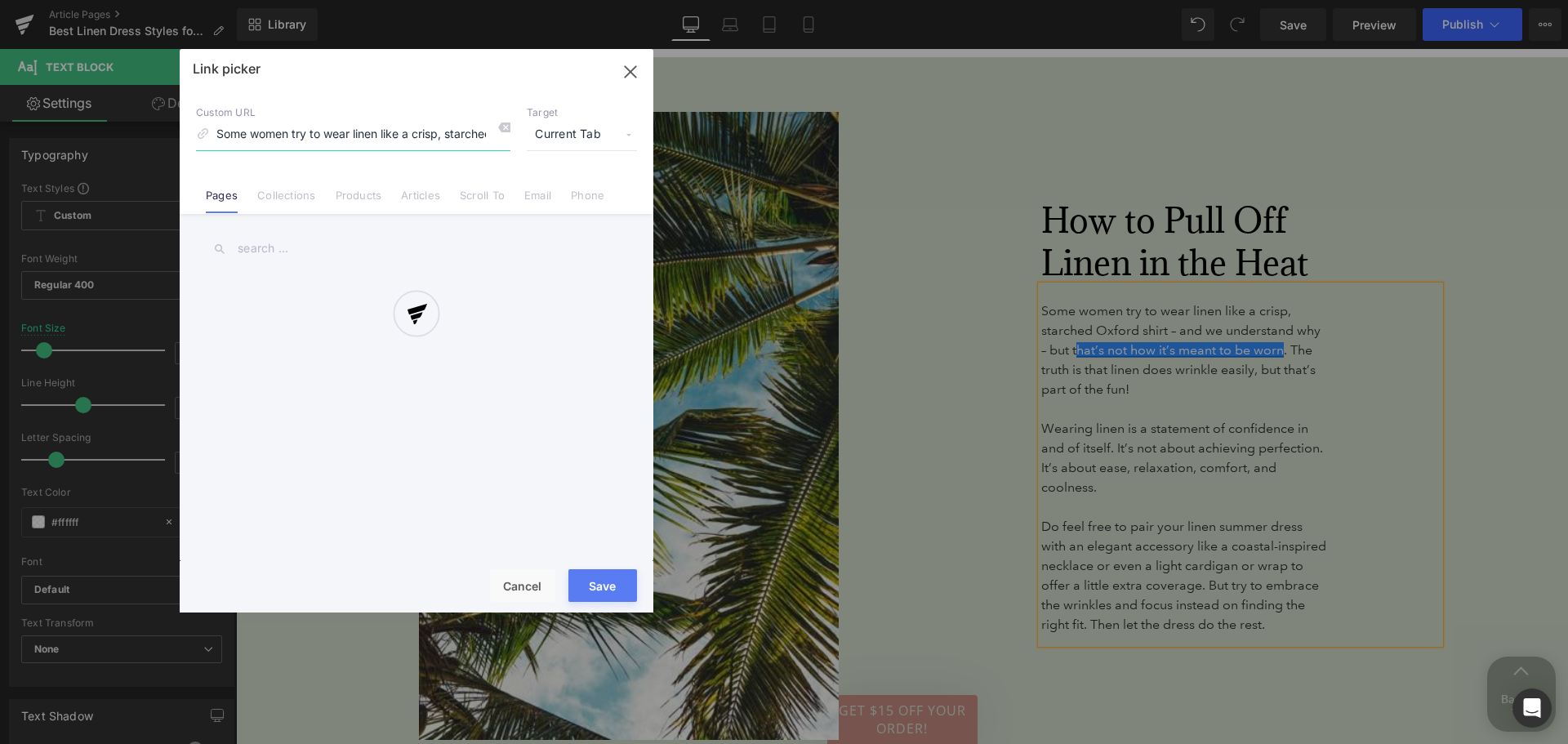
scroll to position [0, 3063]
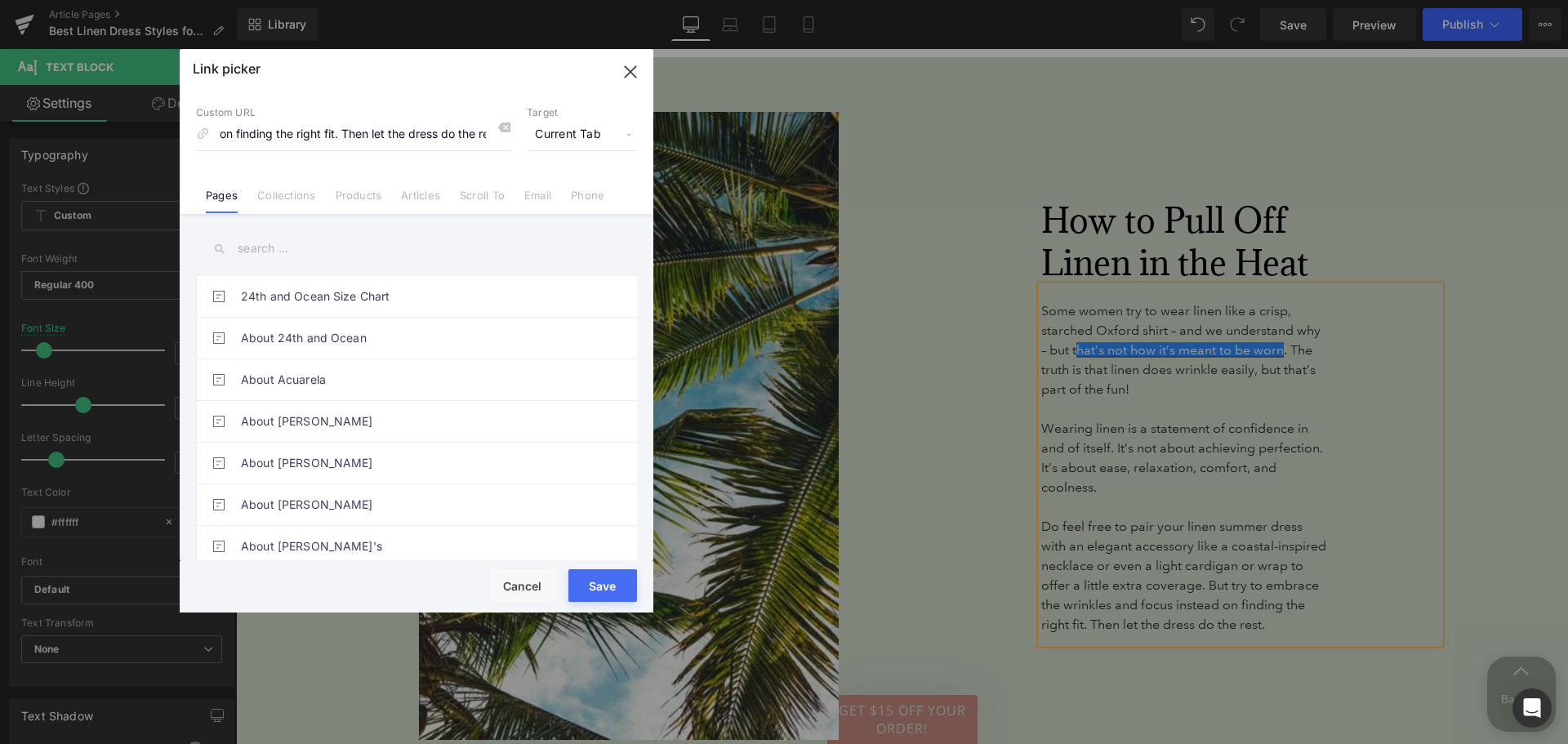
click at [565, 135] on span "Current Tab" at bounding box center [581, 135] width 110 height 31
click at [561, 192] on li "New Tab" at bounding box center [582, 192] width 127 height 28
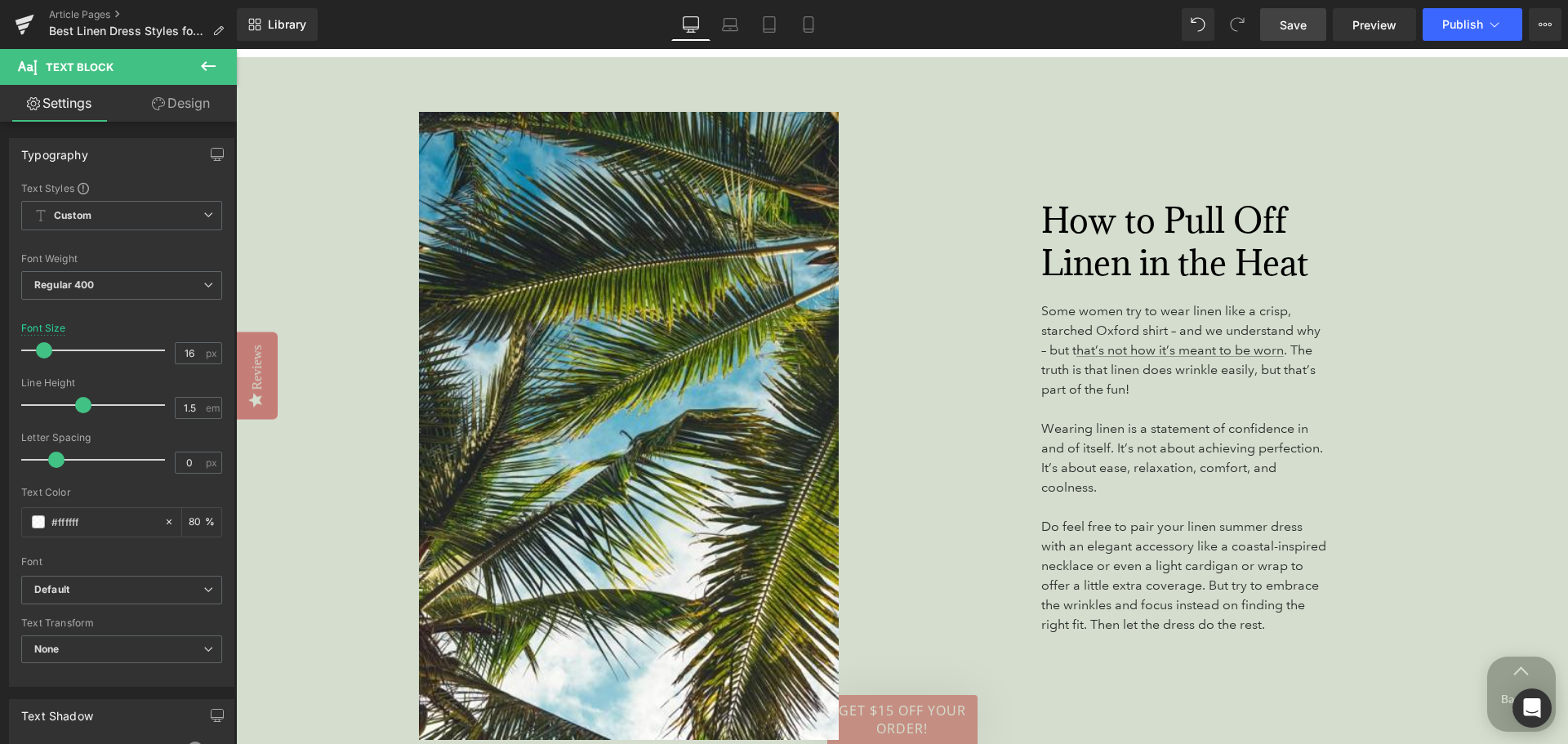
click at [1290, 24] on span "Save" at bounding box center [1293, 25] width 27 height 18
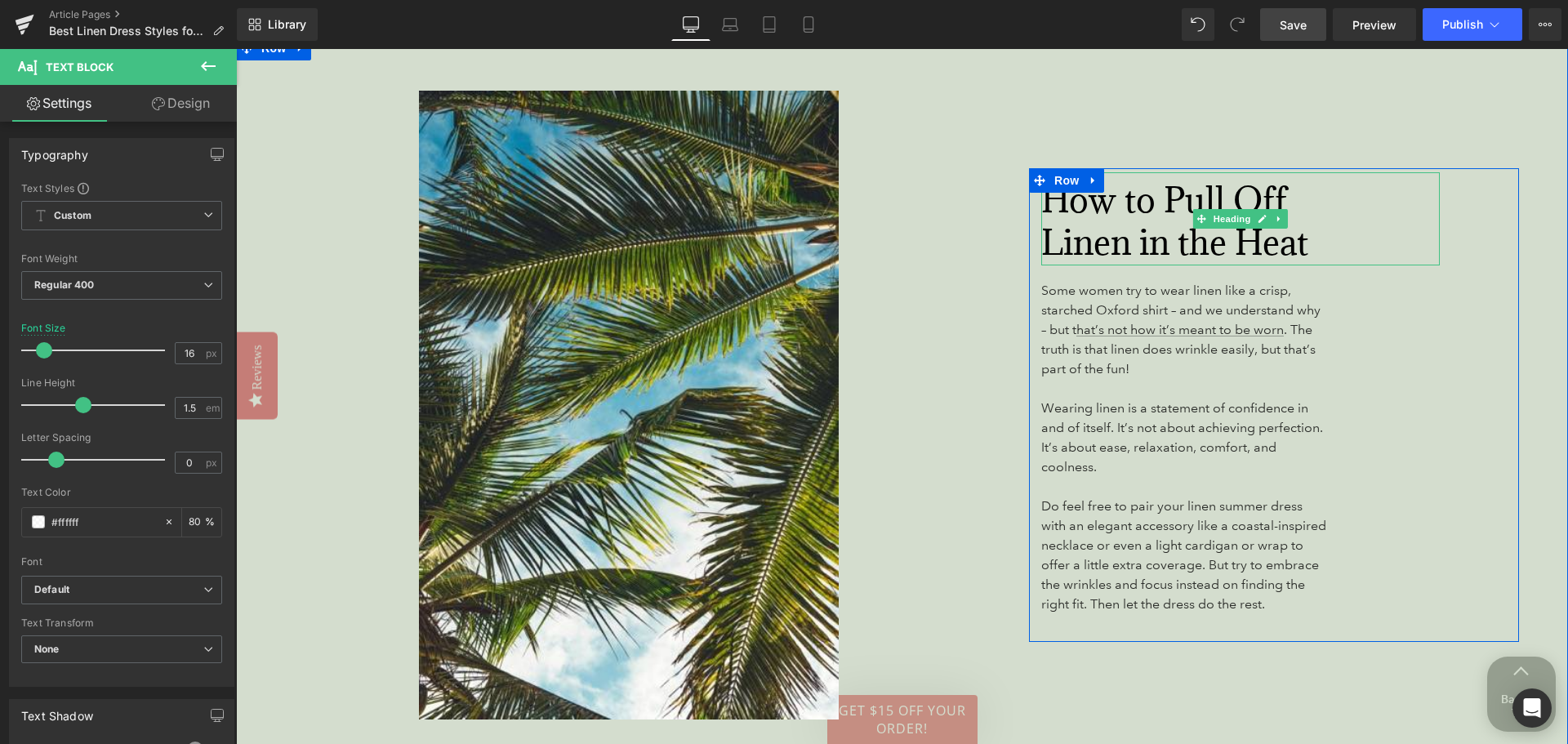
click at [1080, 240] on font "How to Pull Off Linen in the Heat" at bounding box center [1174, 220] width 267 height 87
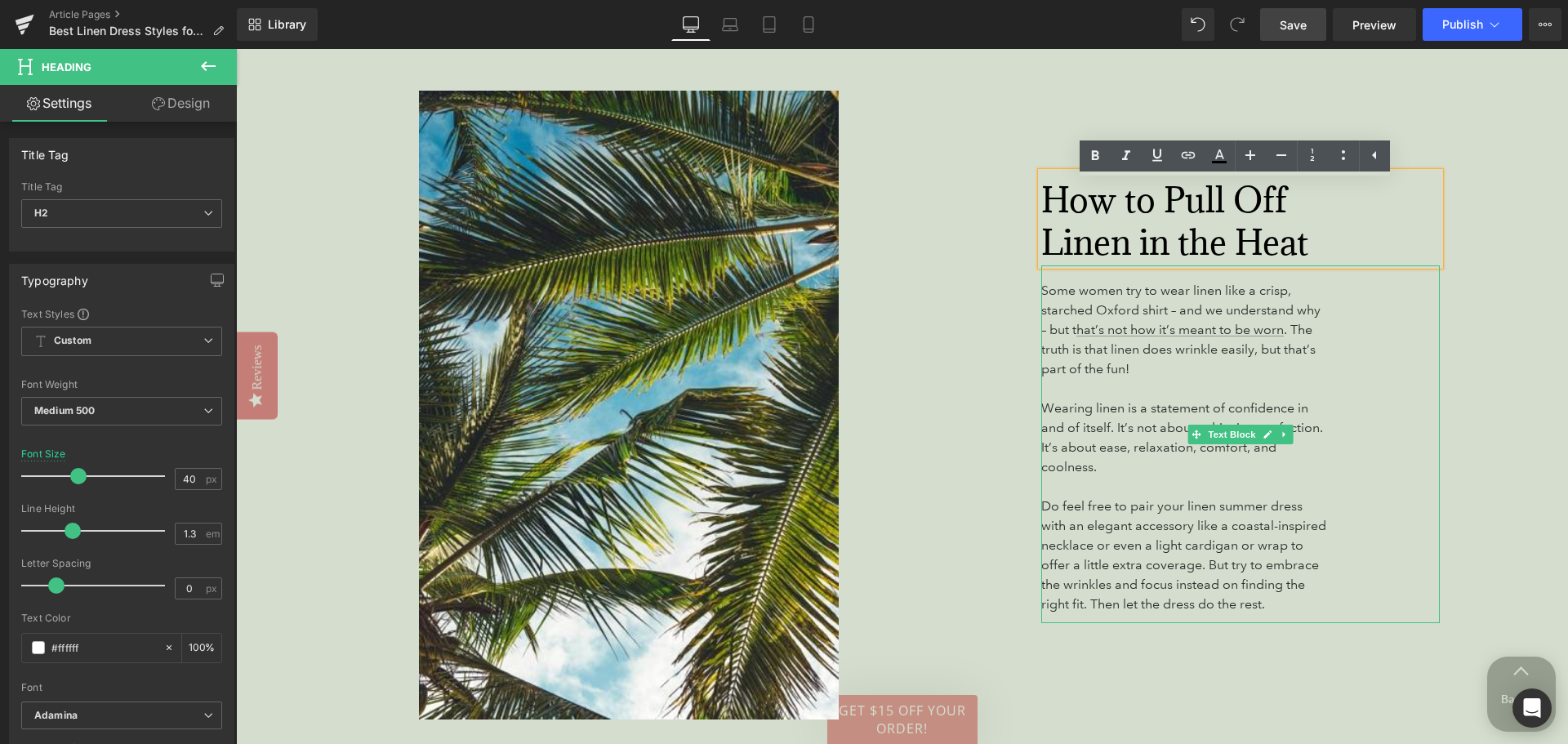
click at [1074, 478] on p at bounding box center [1184, 486] width 286 height 20
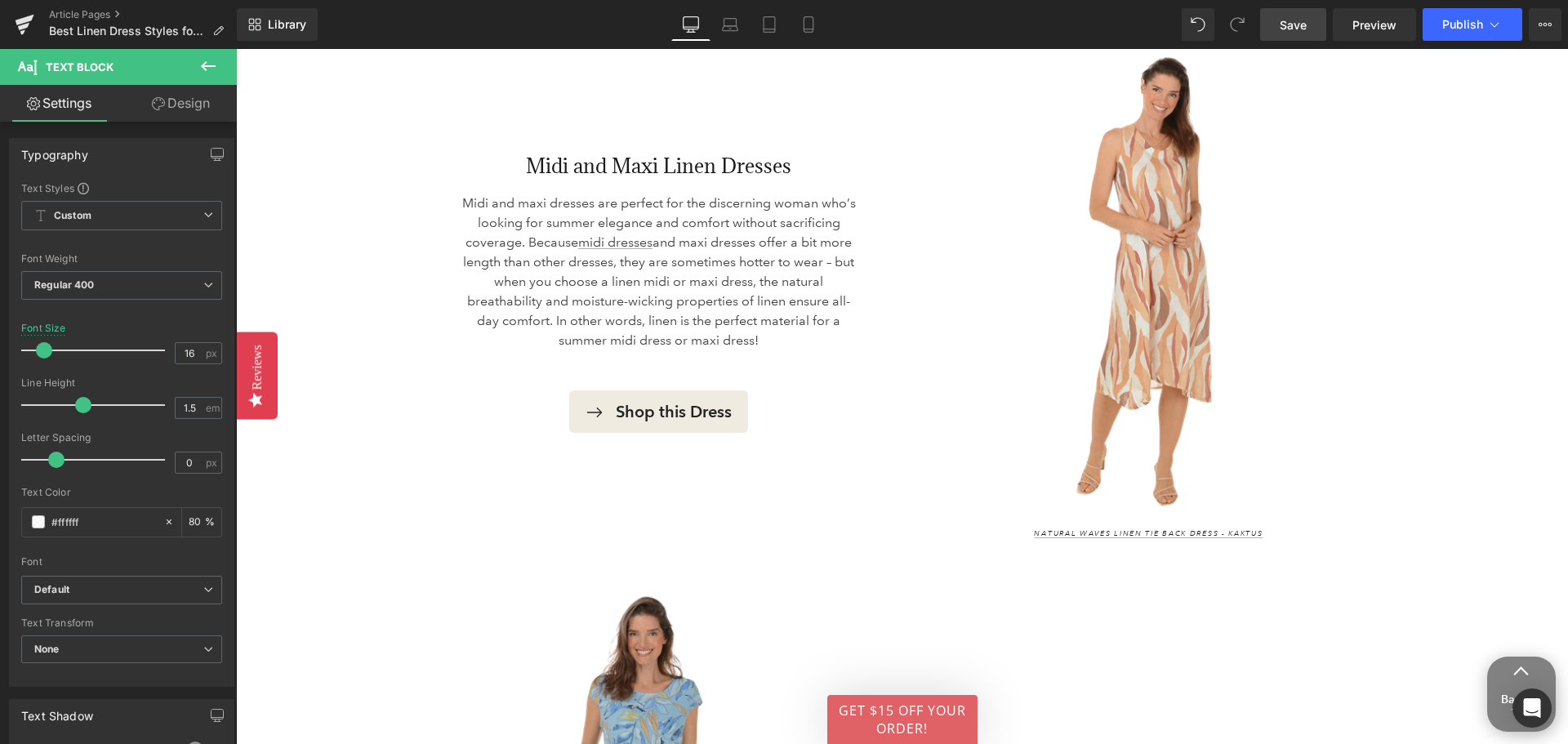
scroll to position [3363, 0]
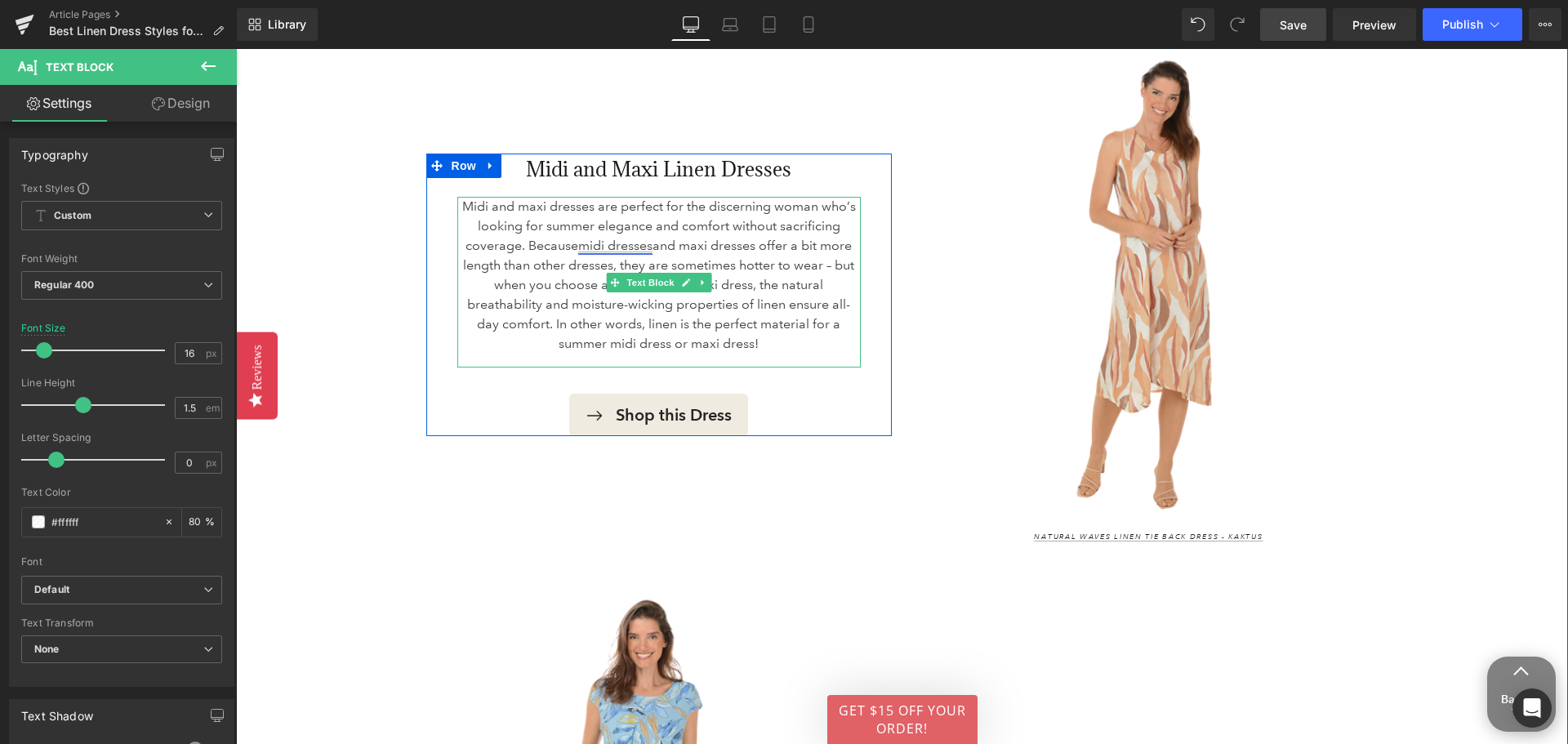
click at [599, 246] on link "midi dresses" at bounding box center [615, 245] width 74 height 16
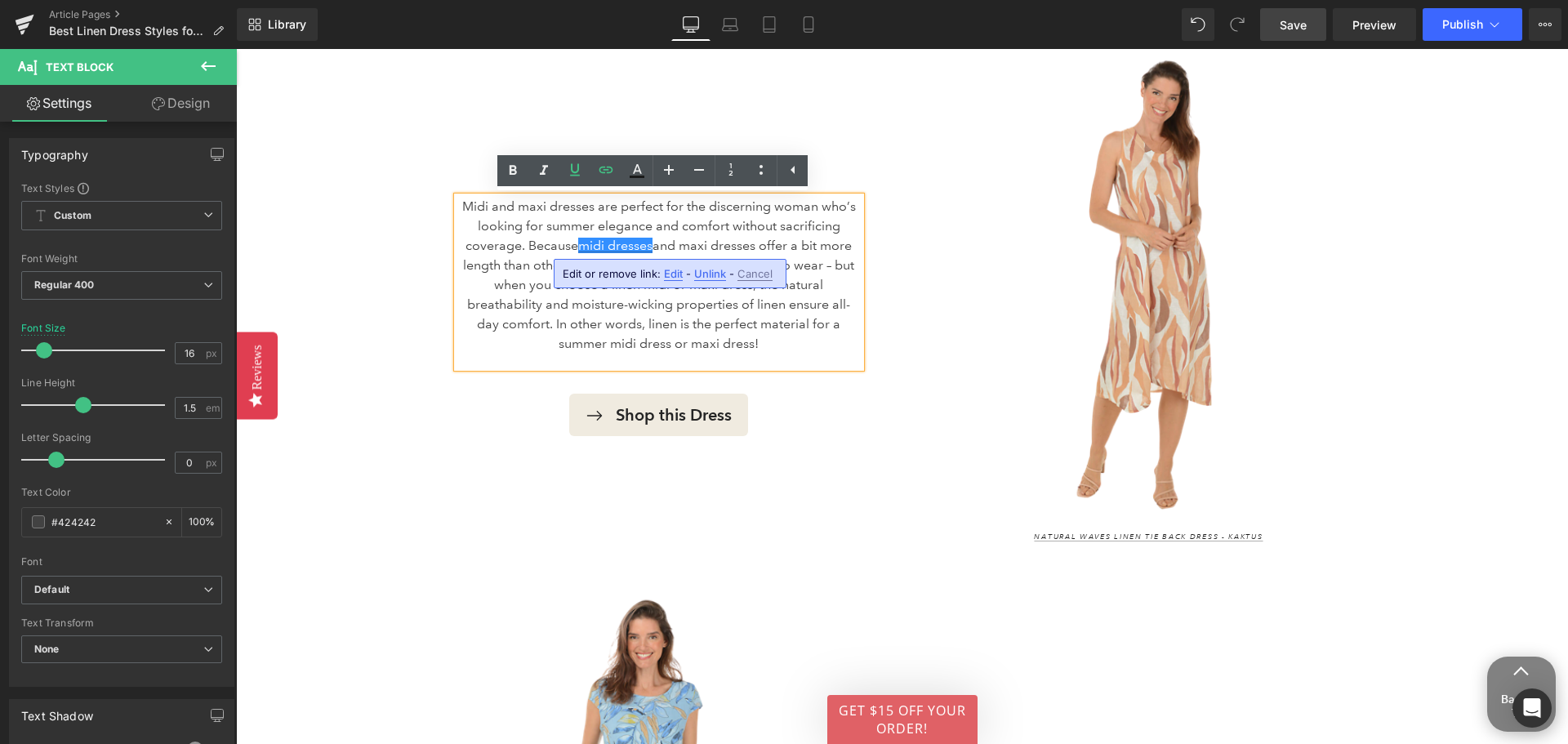
click at [665, 278] on span "Edit" at bounding box center [673, 273] width 19 height 14
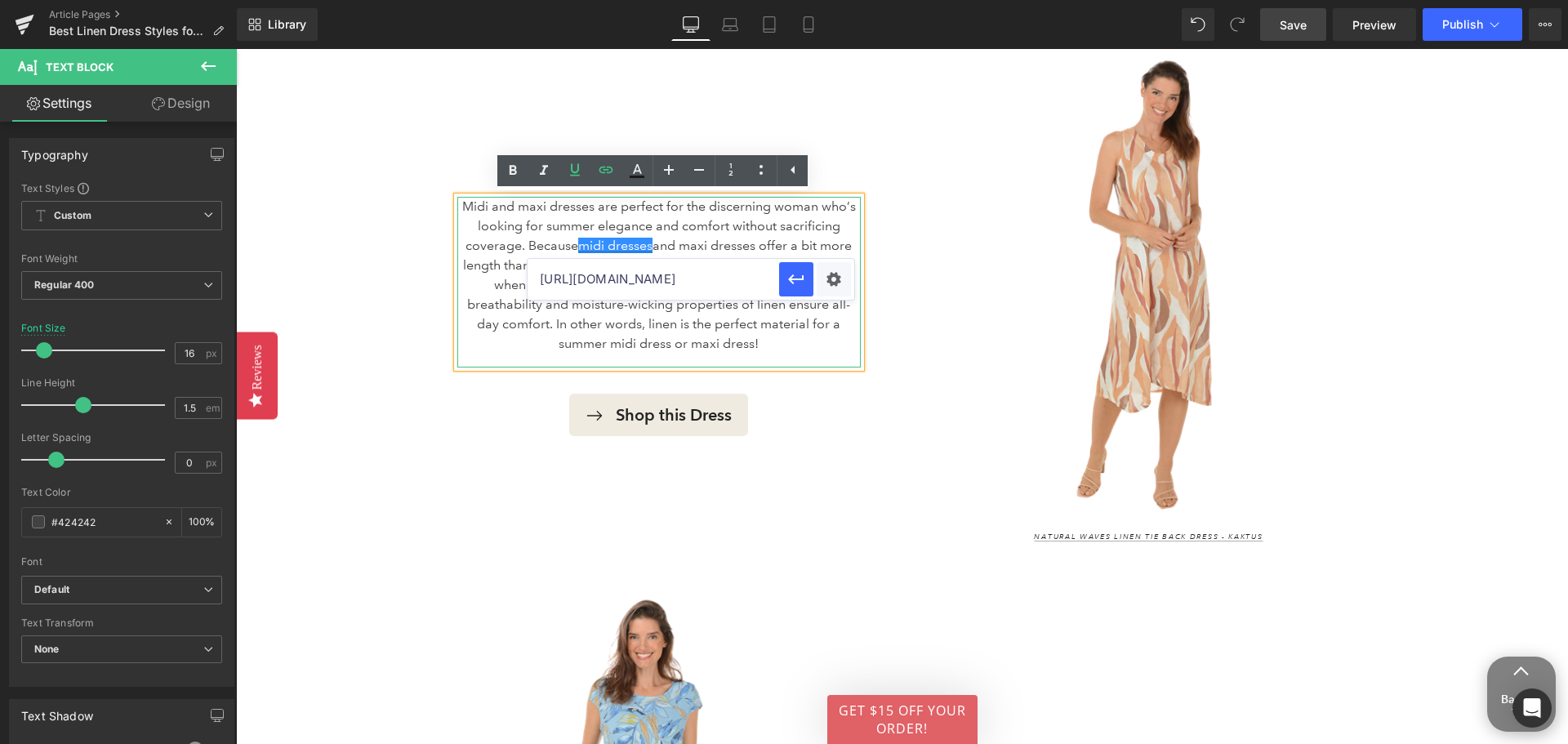
click at [643, 324] on p "Midi and maxi dresses are perfect for the discerning woman who’s looking for su…" at bounding box center [658, 275] width 403 height 157
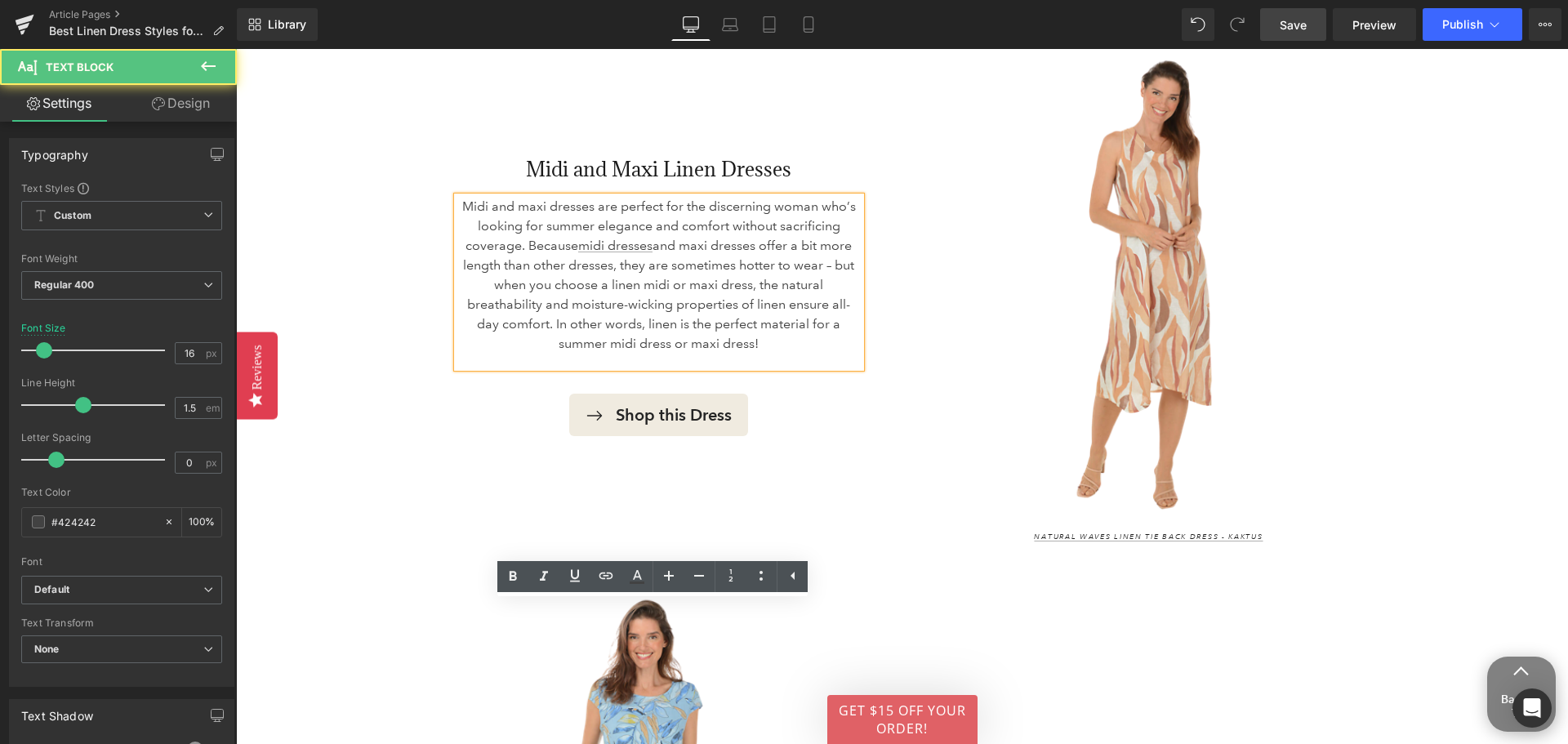
scroll to position [2873, 0]
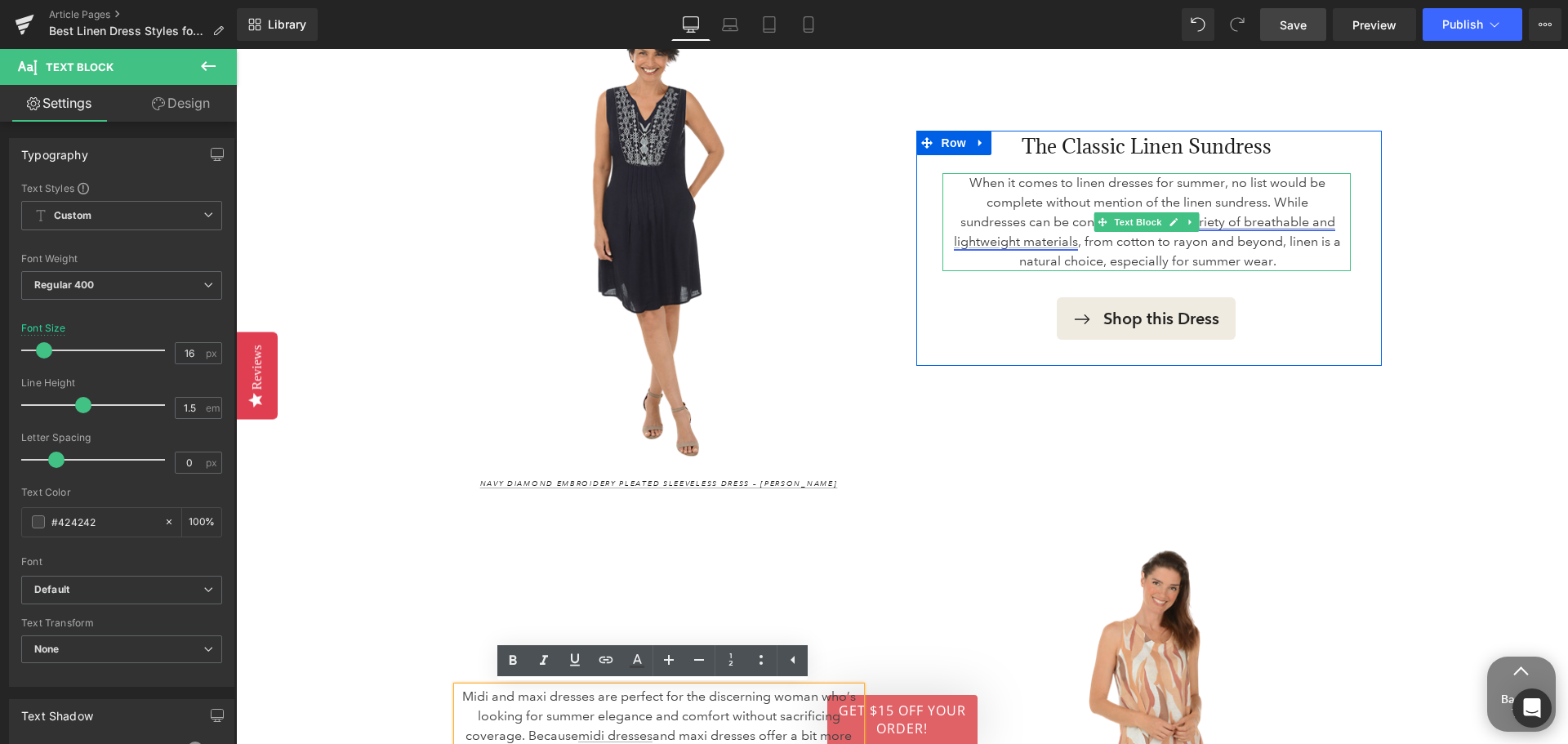
click at [1274, 222] on link "a variety of breathable and lightweight materials" at bounding box center [1145, 231] width 381 height 35
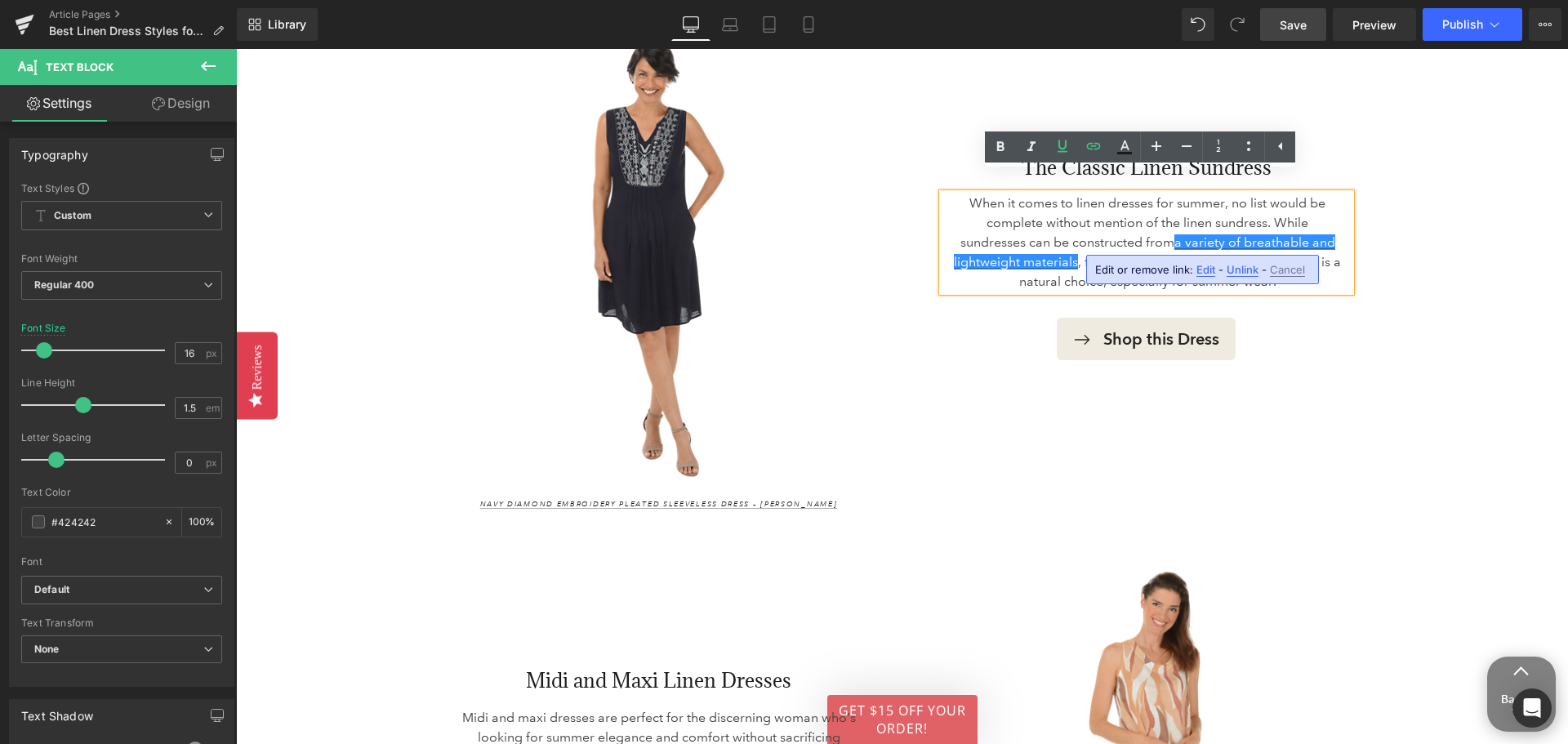
click at [1201, 270] on span "Edit" at bounding box center [1206, 269] width 19 height 14
type input "https://www.anthonysfla.com/blogs/the-sunny-style-report/what-is-a-sundress"
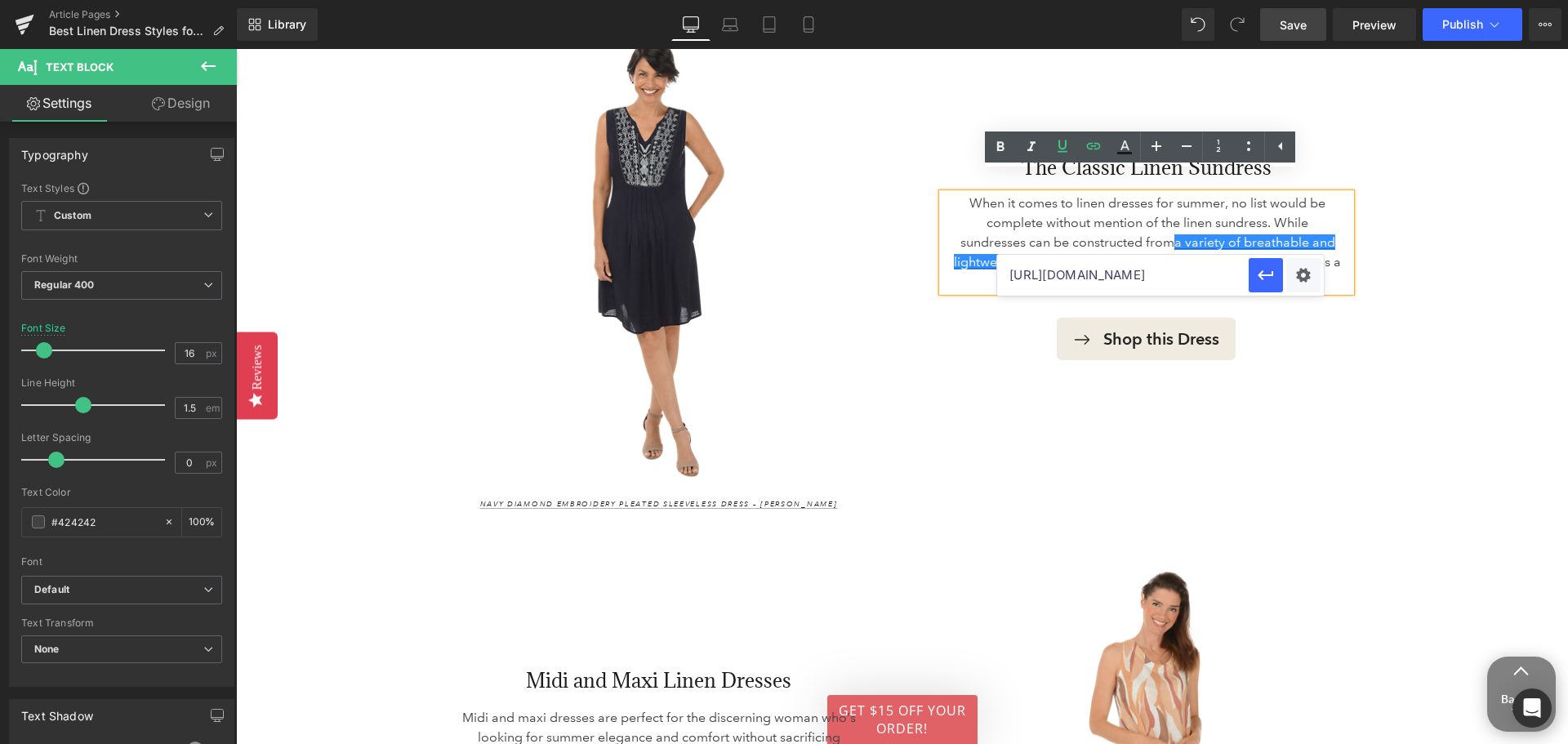
click at [1334, 353] on div "The Classic Linen Sundress Heading When it comes to linen dresses for summer, n…" at bounding box center [1149, 269] width 466 height 235
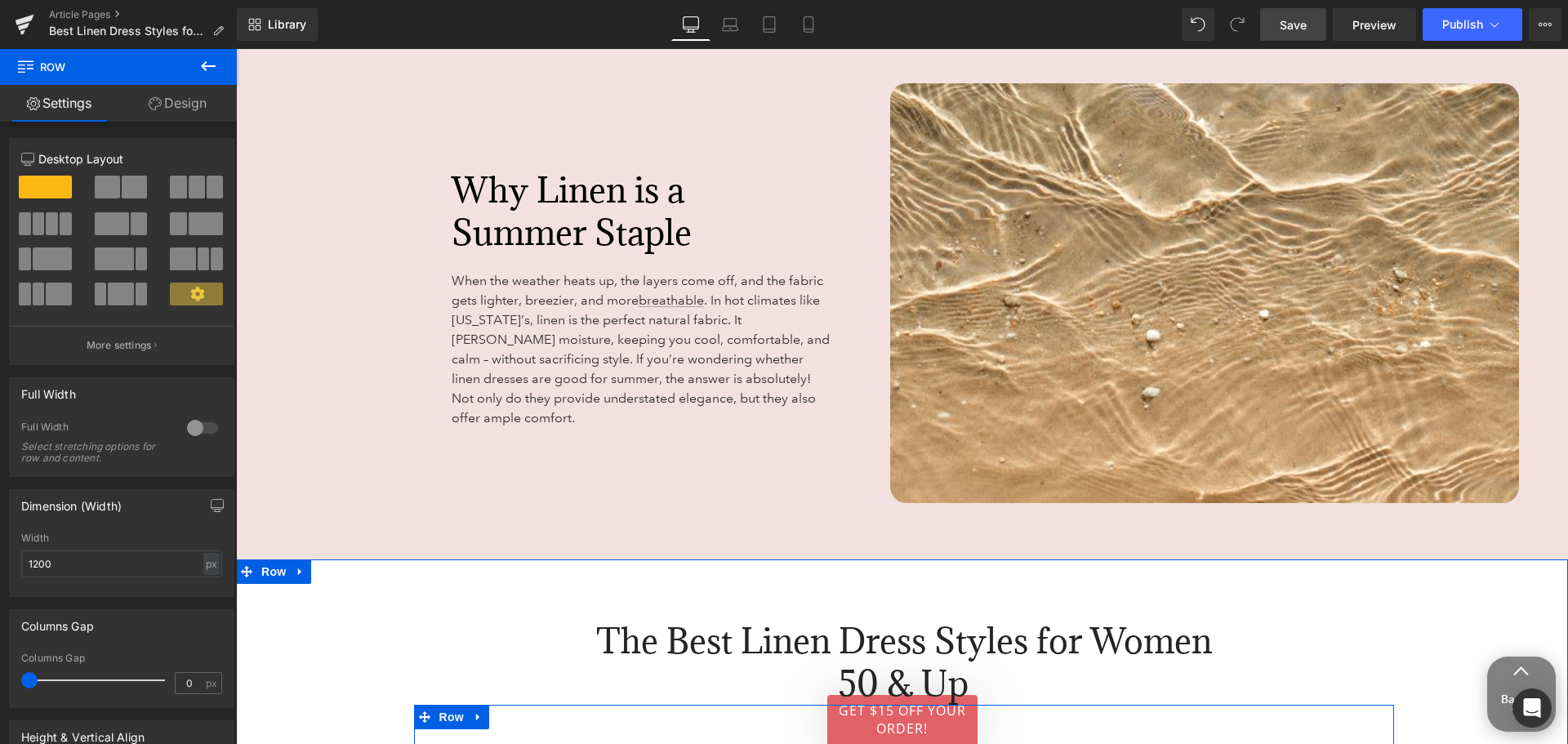
scroll to position [2056, 0]
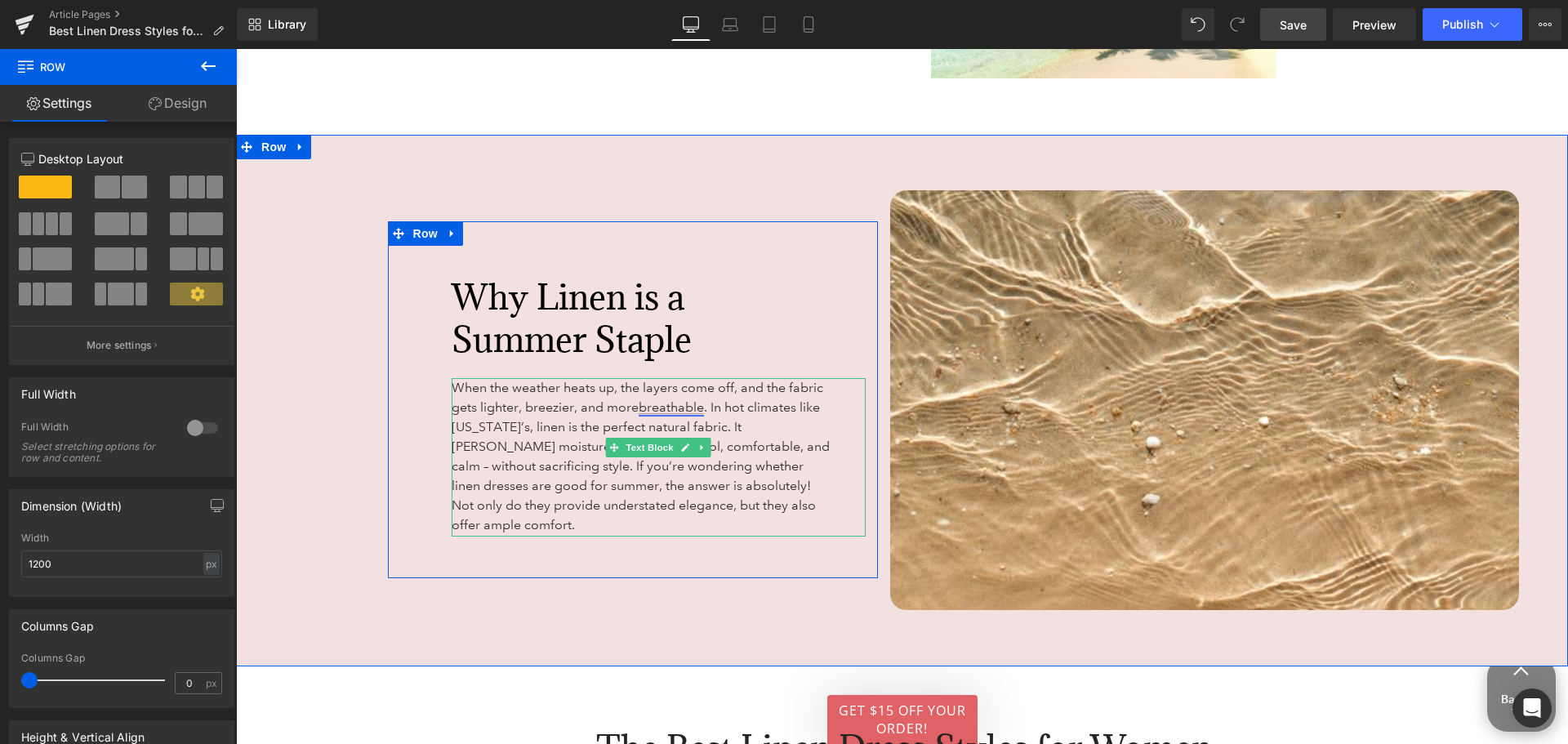
click at [668, 399] on link "breathable" at bounding box center [671, 407] width 65 height 16
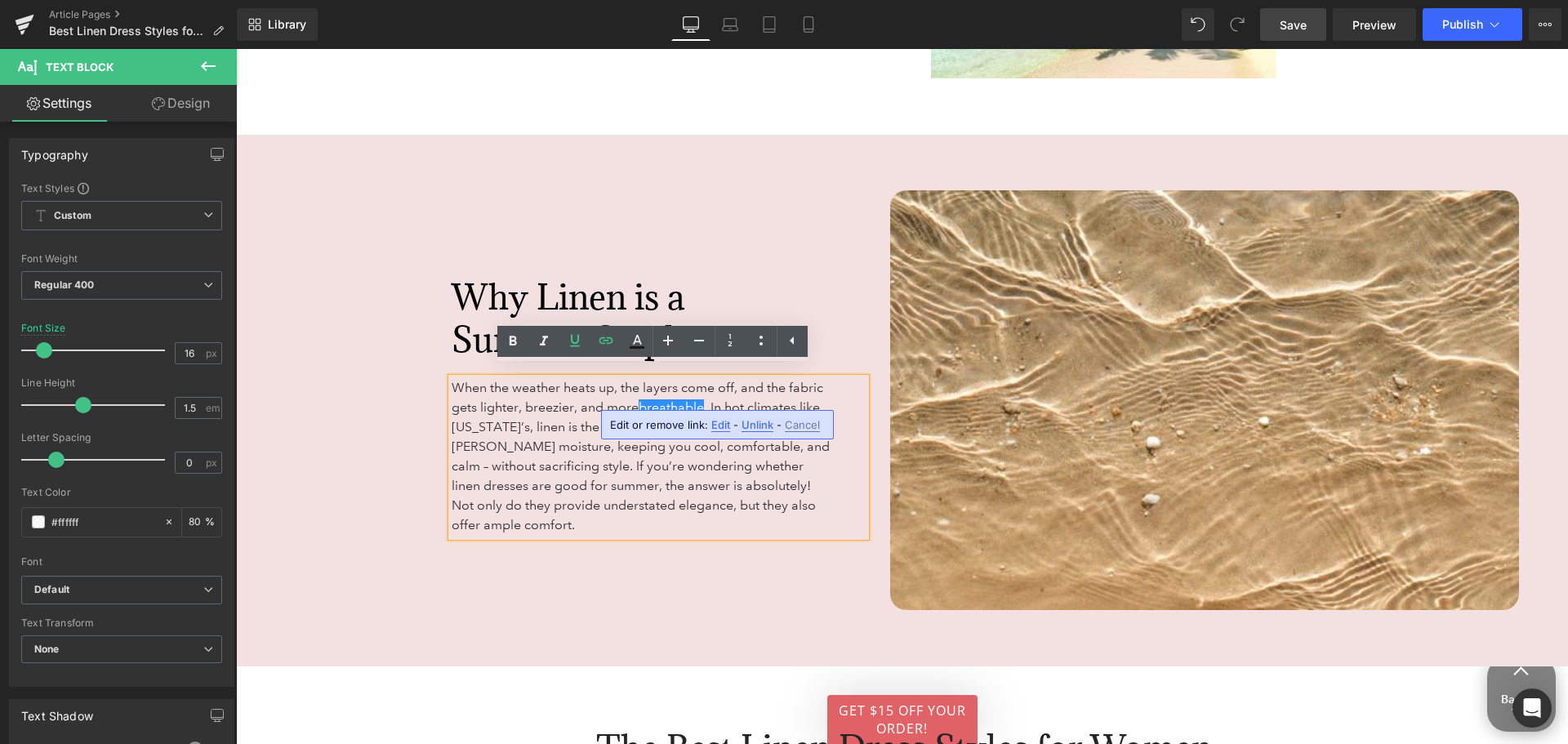
click at [711, 418] on span "Edit" at bounding box center [720, 425] width 19 height 14
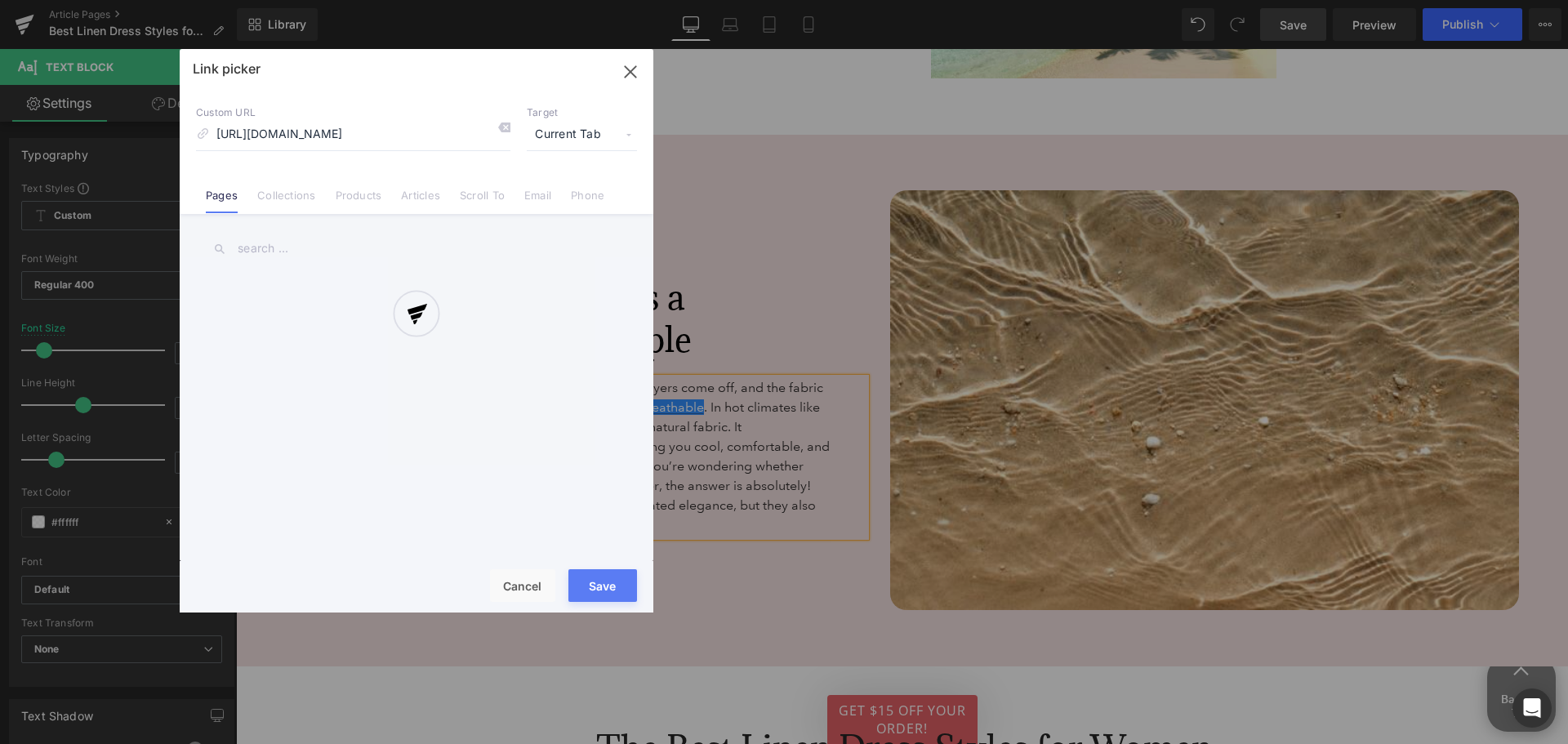
click at [800, 0] on div "Text Color Highlight Color #333333 Edit or remove link: Edit - Unlink - Cancel …" at bounding box center [784, 0] width 1568 height 0
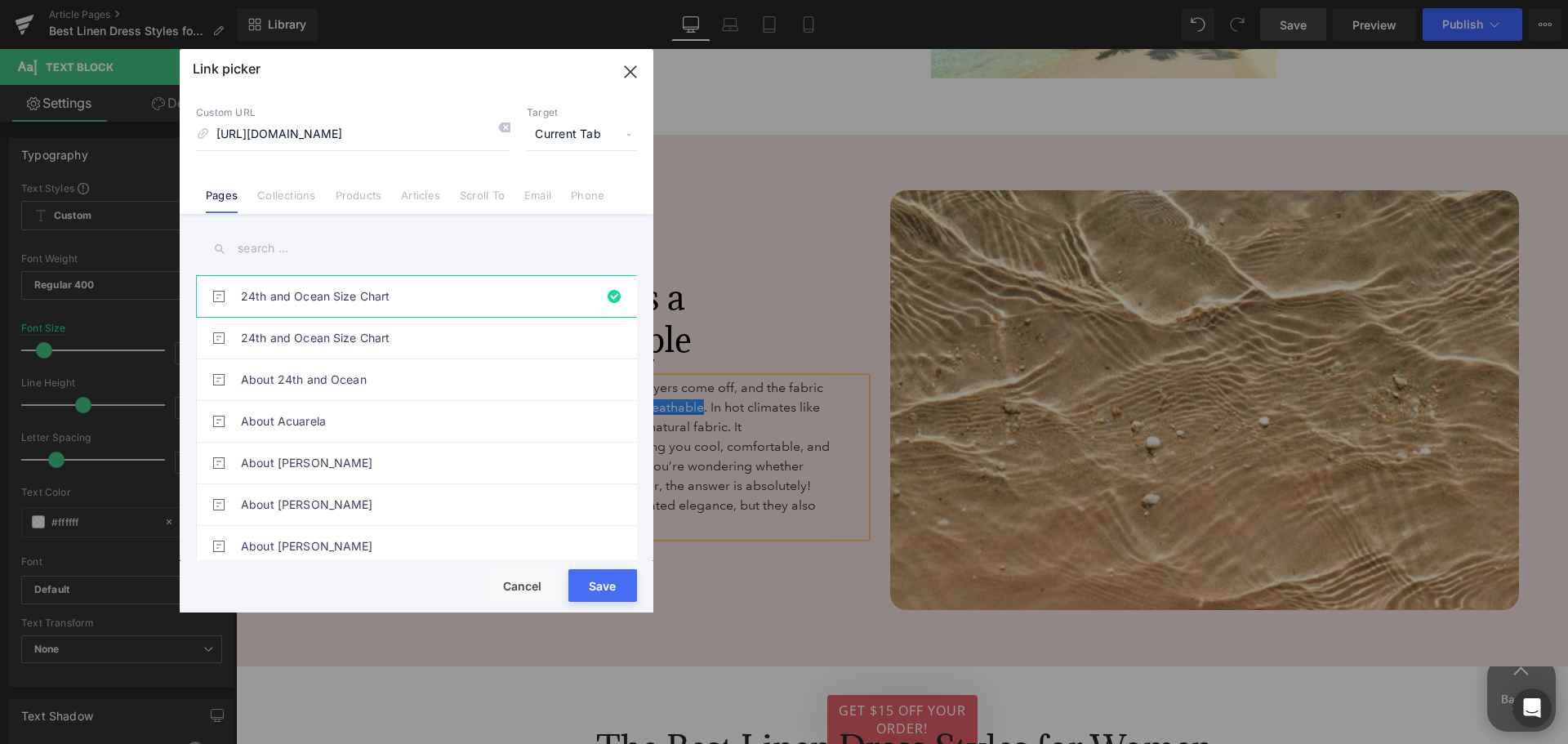
click at [578, 136] on span "Current Tab" at bounding box center [581, 135] width 110 height 31
click at [577, 190] on li "New Tab" at bounding box center [582, 192] width 127 height 28
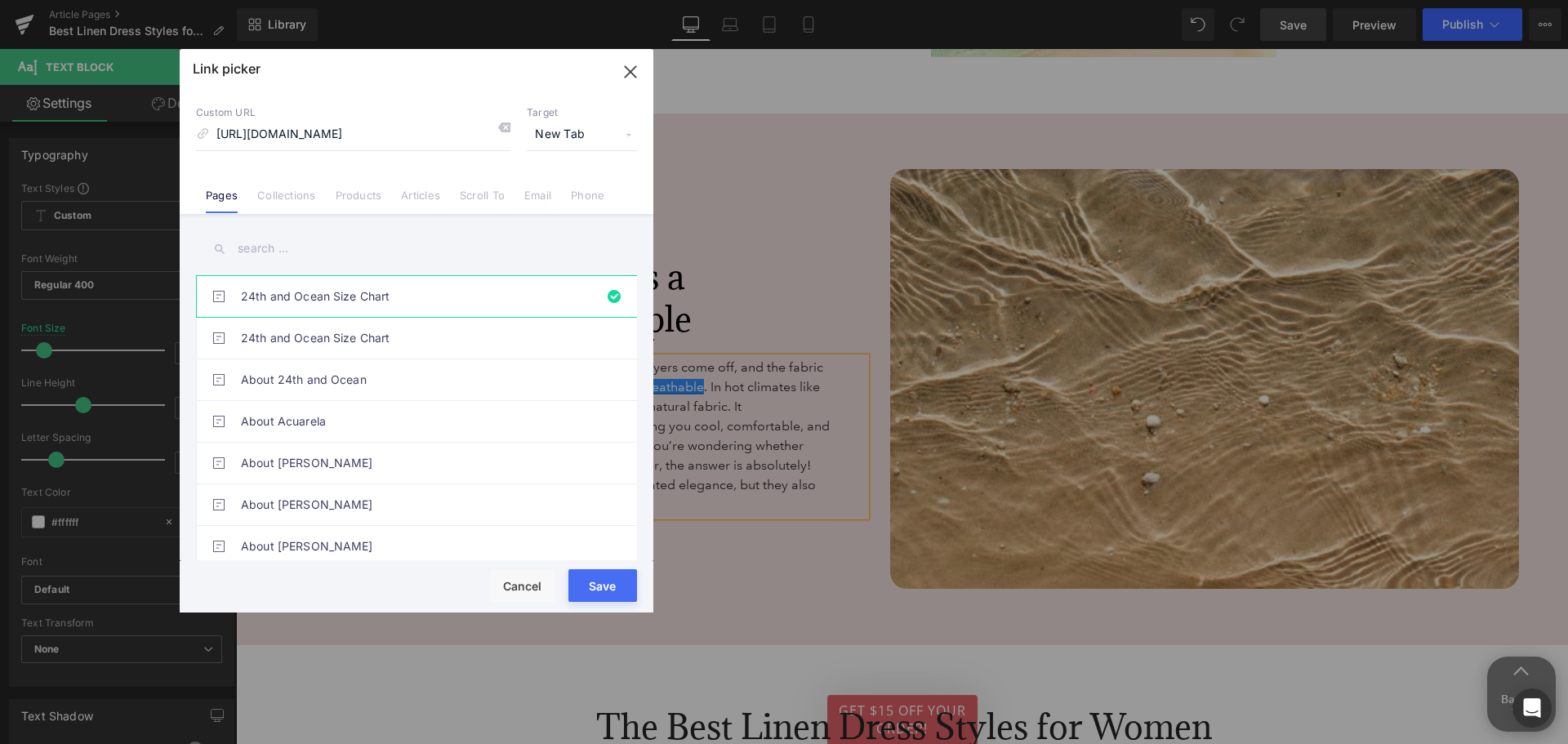
click at [615, 582] on button "Save" at bounding box center [603, 585] width 68 height 32
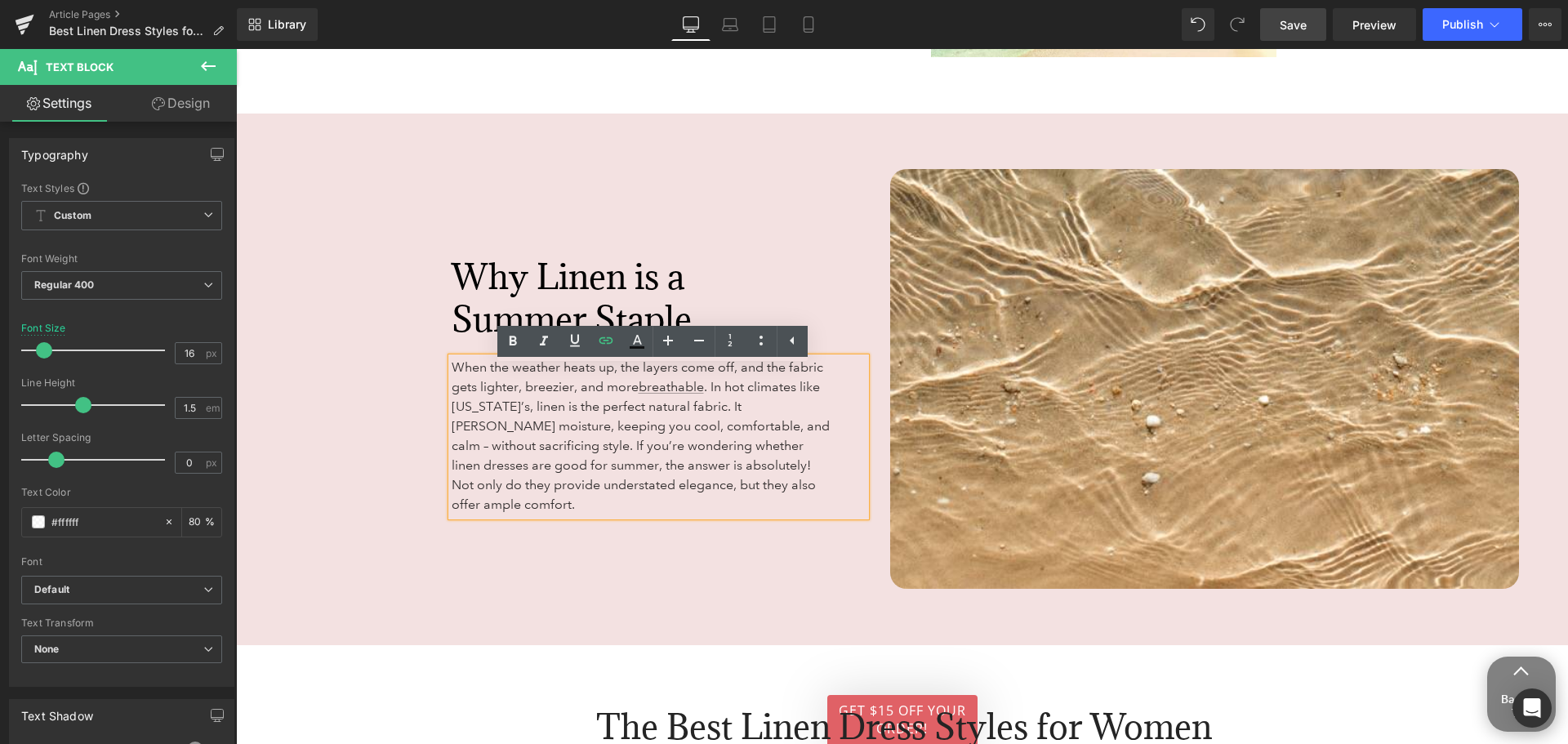
click at [761, 585] on div "Why Linen is a Summer Staple Heading When the weather heats up, the layers come…" at bounding box center [557, 379] width 642 height 420
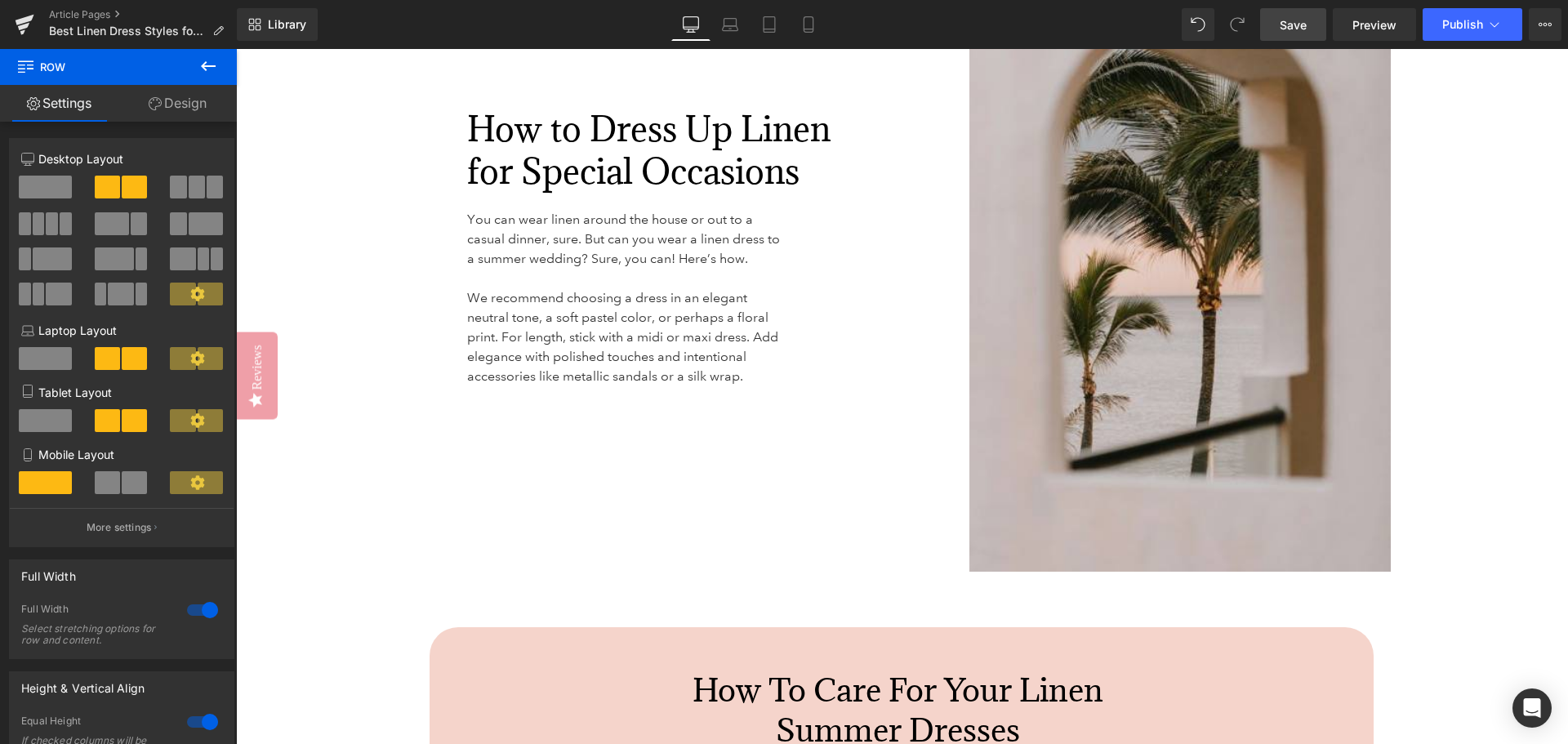
scroll to position [5307, 0]
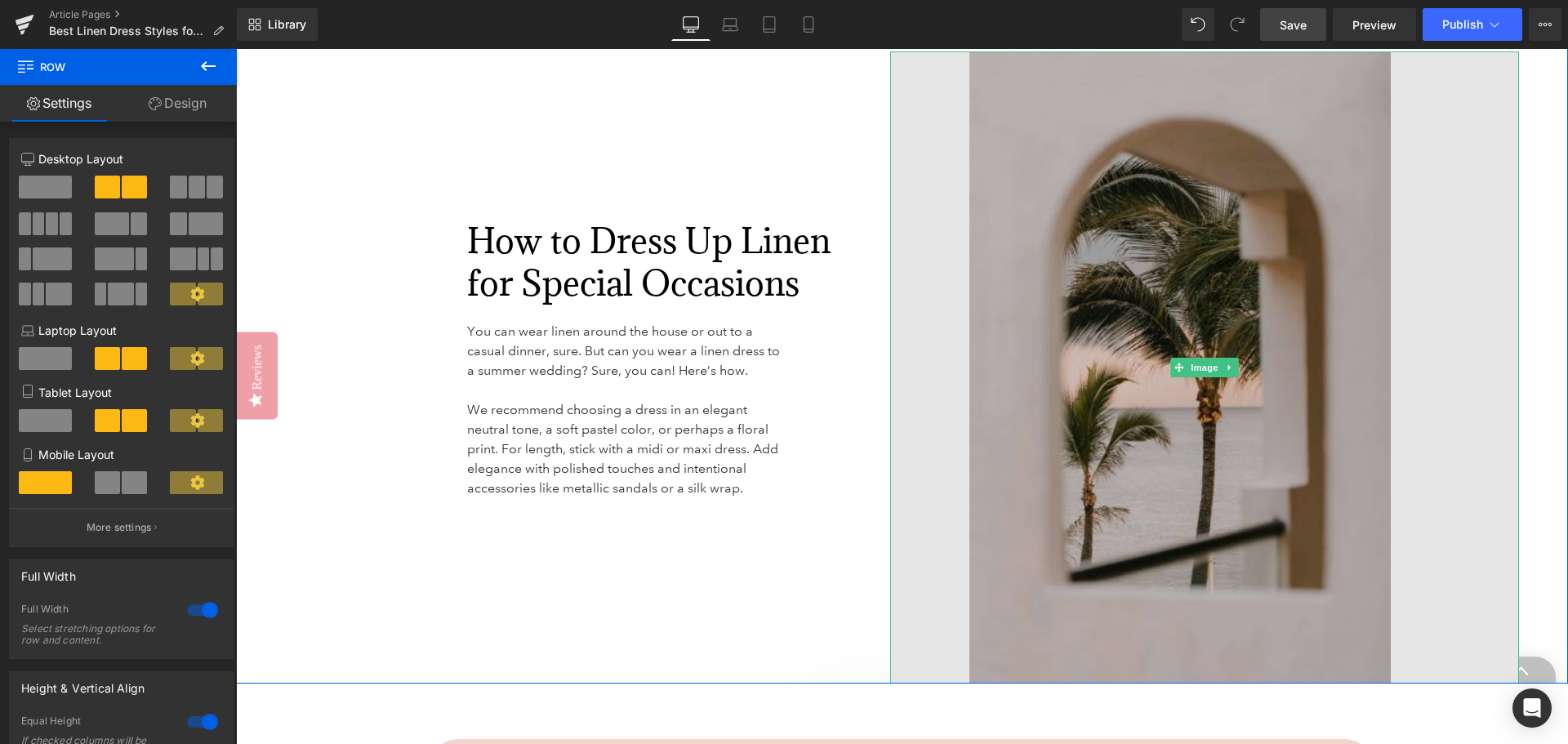
click at [1187, 433] on img at bounding box center [1205, 367] width 630 height 632
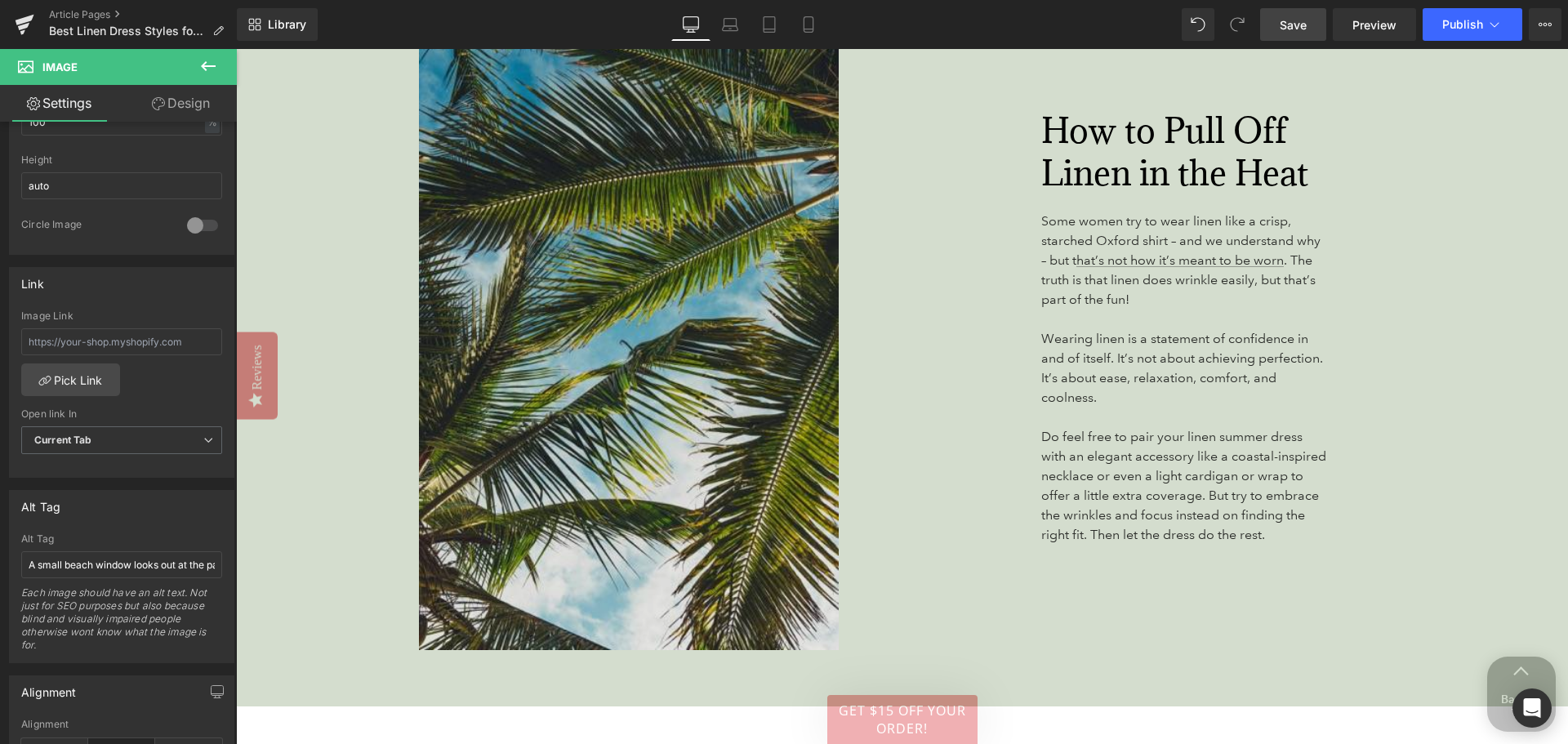
scroll to position [4571, 0]
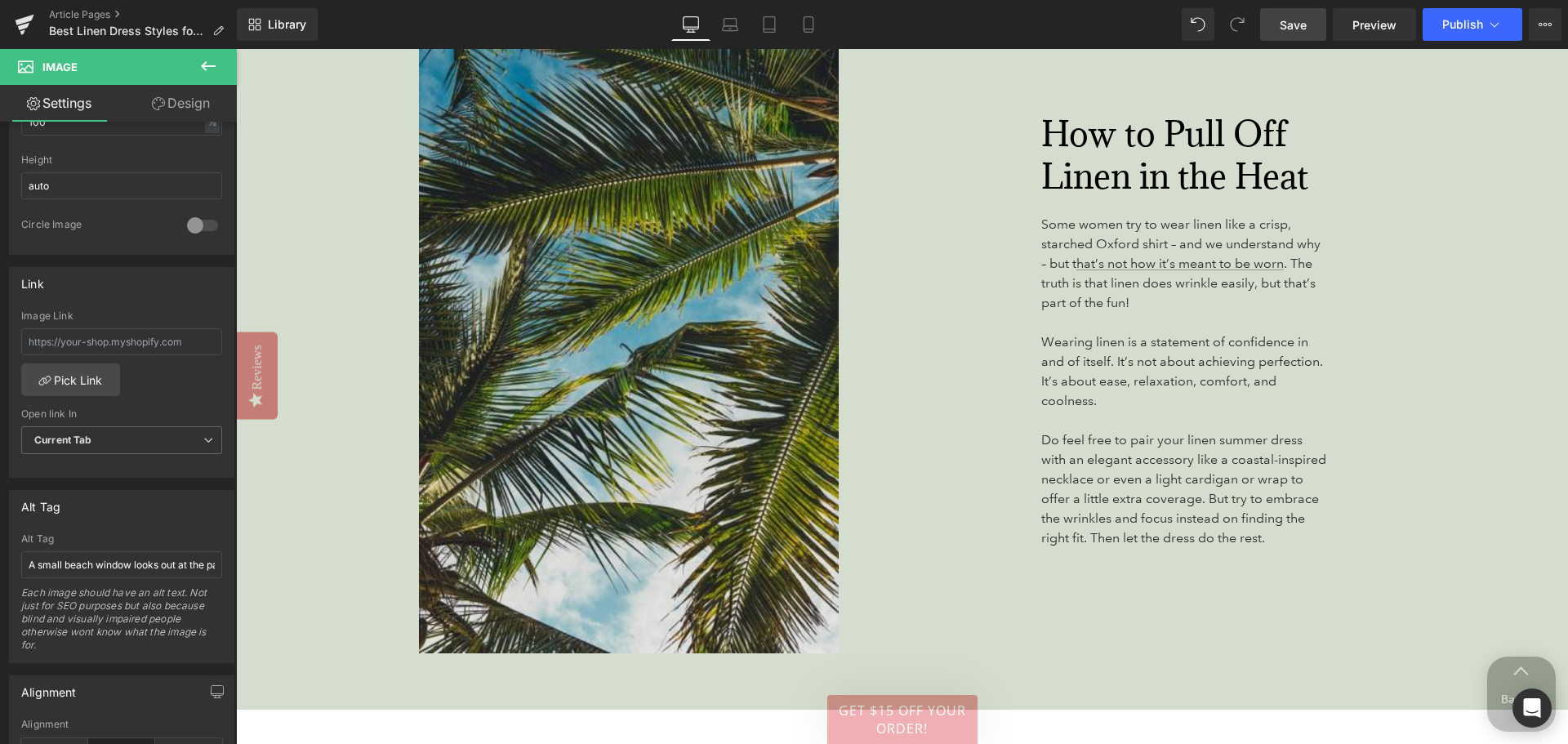
click at [625, 461] on img at bounding box center [563, 339] width 630 height 629
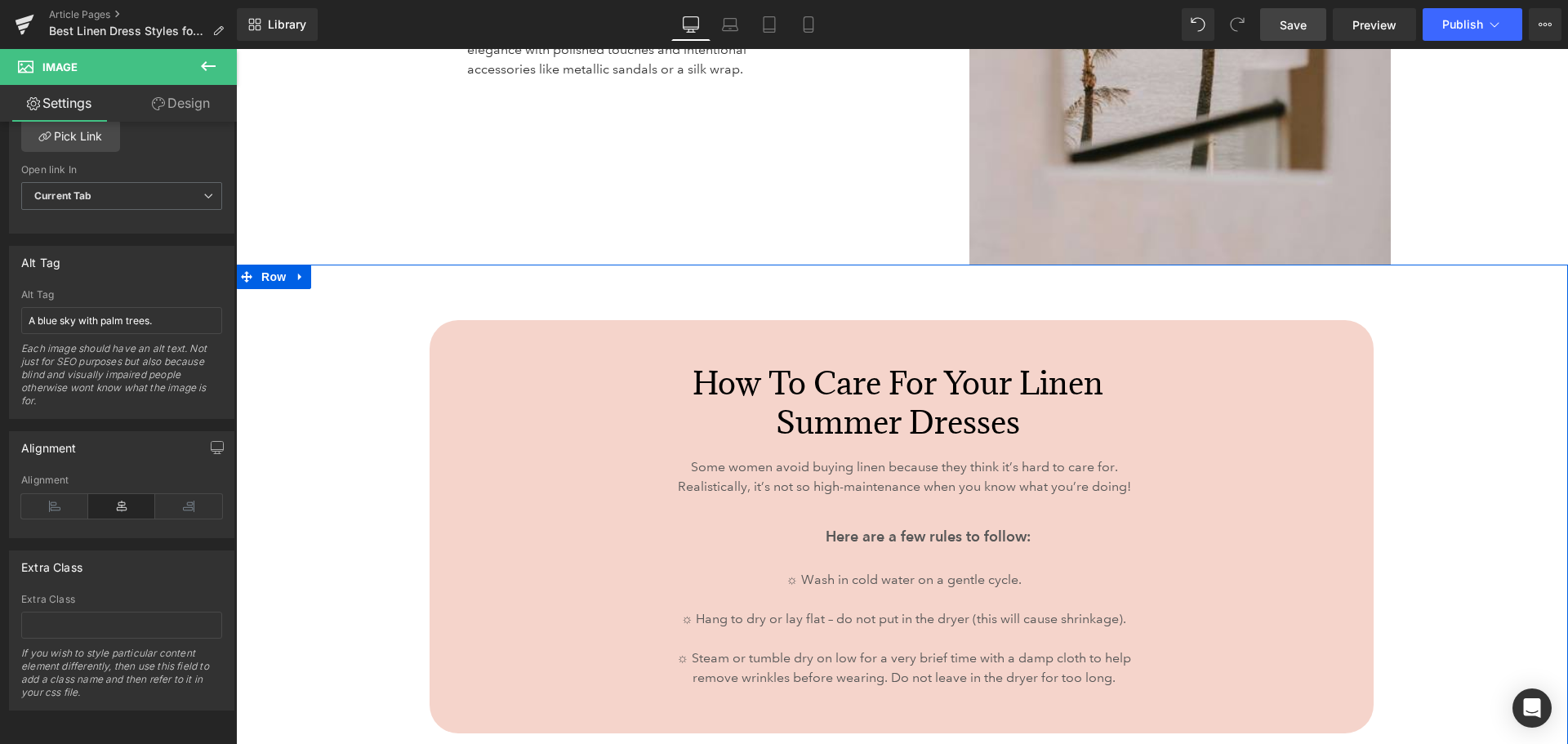
scroll to position [5715, 0]
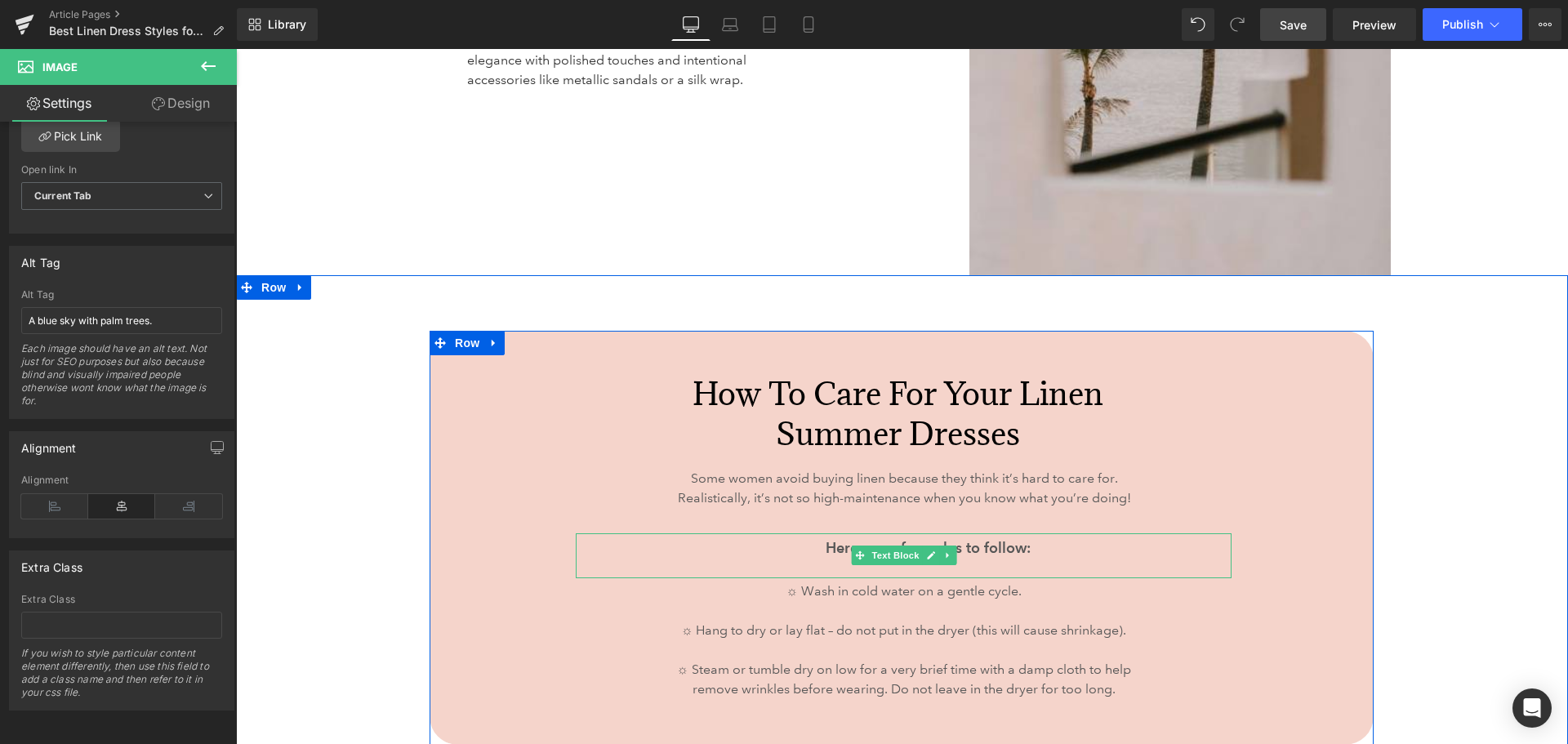
click at [819, 536] on p "Here are a few rules to follow:" at bounding box center [928, 547] width 445 height 22
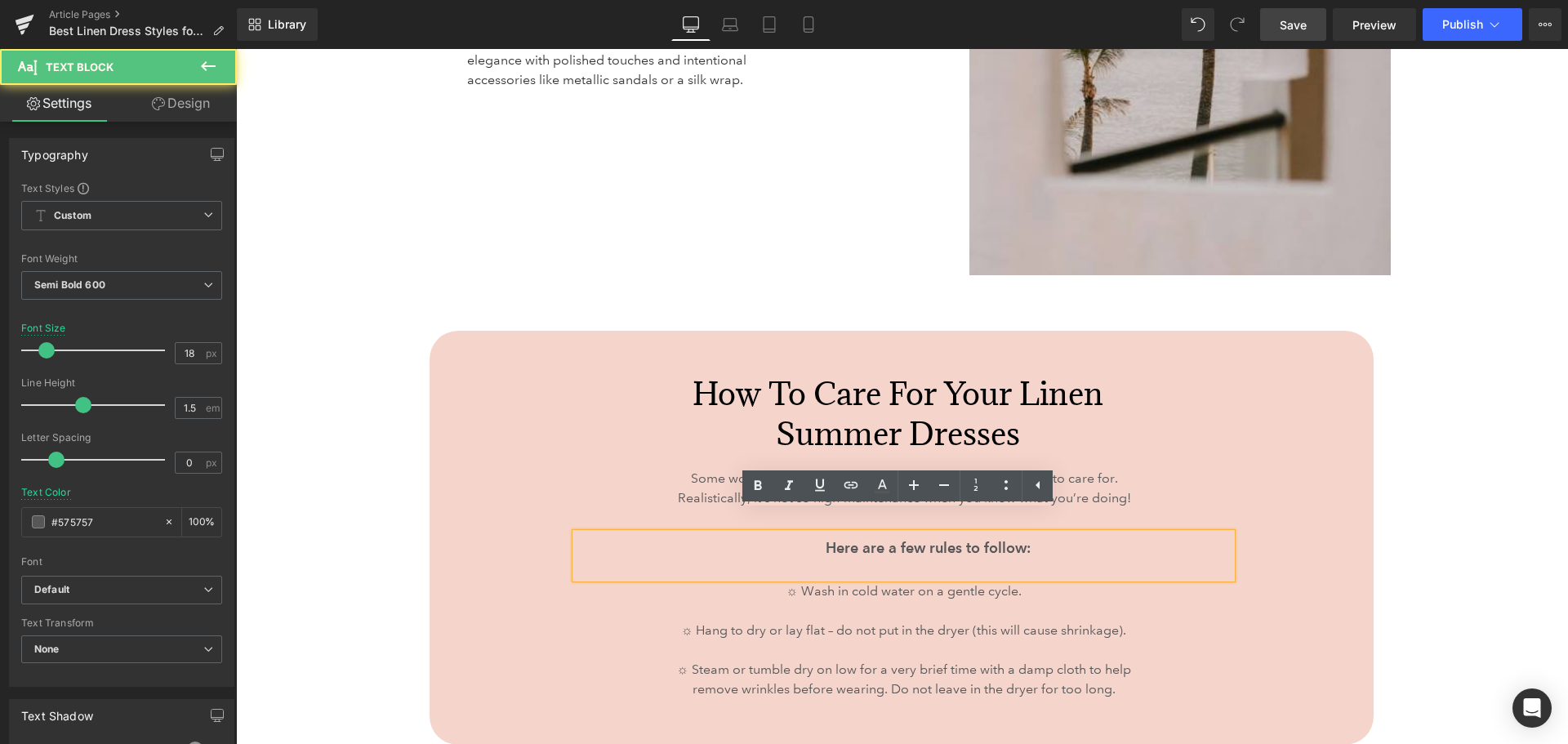
click at [819, 546] on div "Here are a few rules to follow:" at bounding box center [903, 556] width 656 height 45
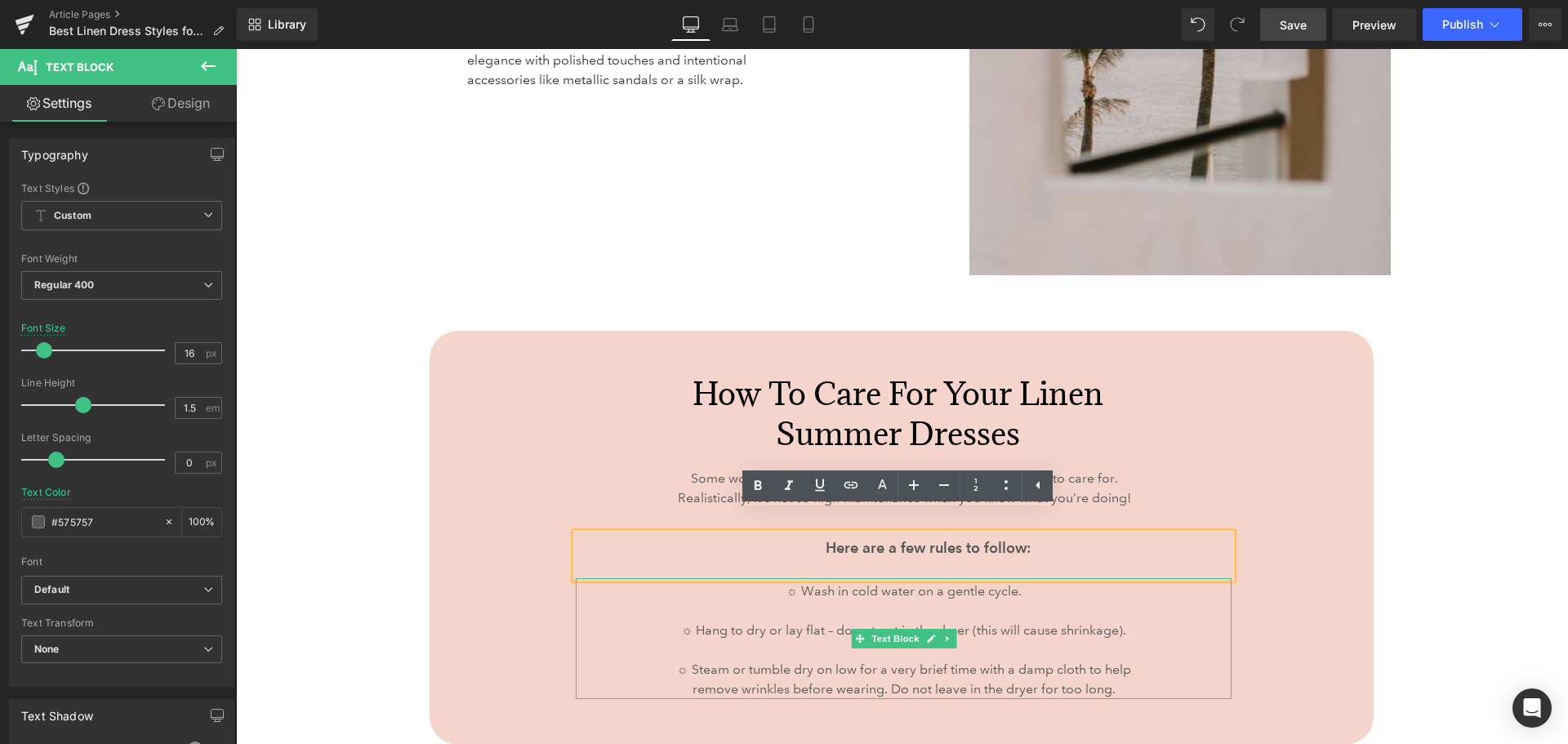
drag, startPoint x: 779, startPoint y: 570, endPoint x: 1130, endPoint y: 661, distance: 362.6
click at [1130, 661] on div "☼ Wash in cold water on a gentle cycle. ☼ Hang to dry or lay flat – do not put …" at bounding box center [903, 639] width 656 height 121
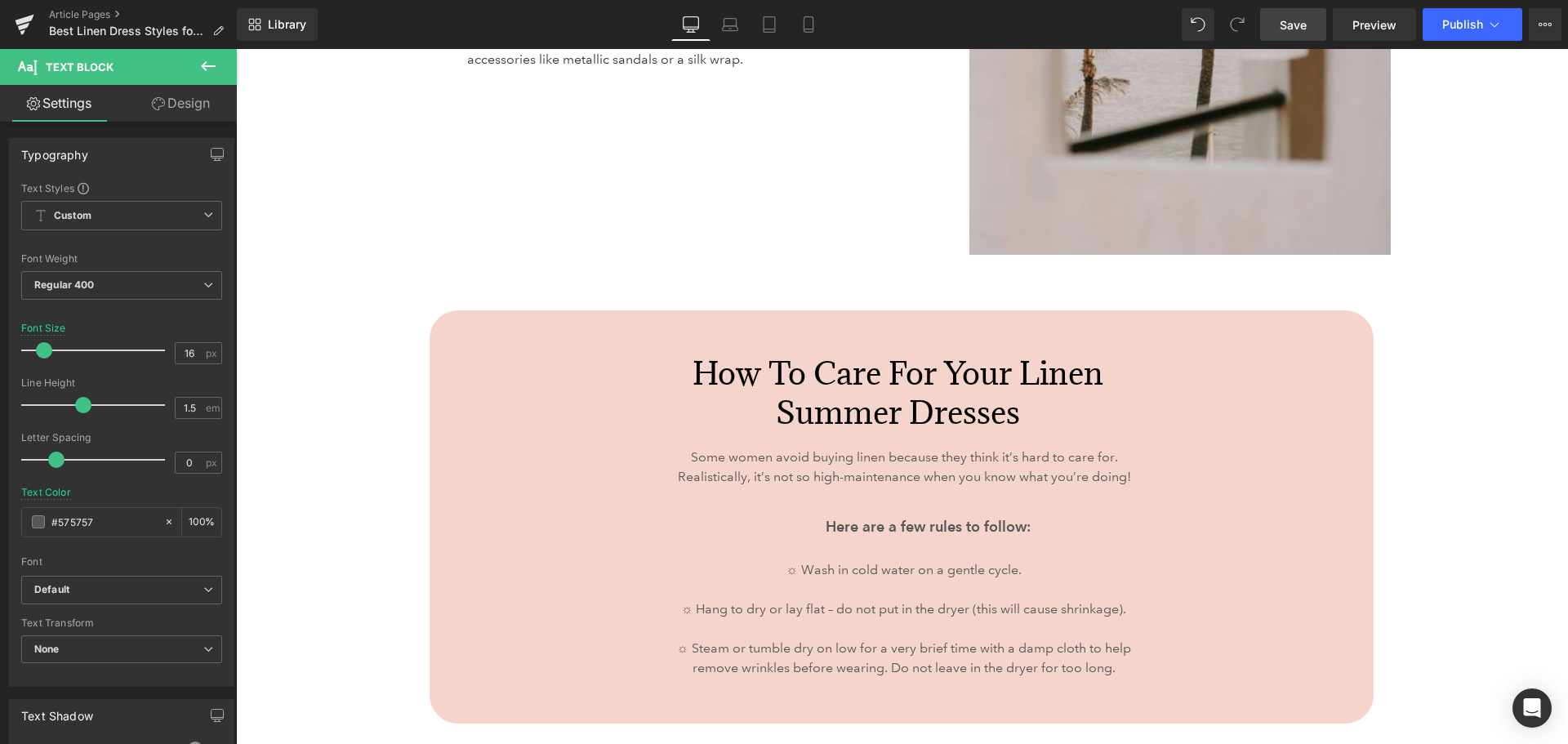
click at [163, 105] on link "Design" at bounding box center [181, 103] width 118 height 37
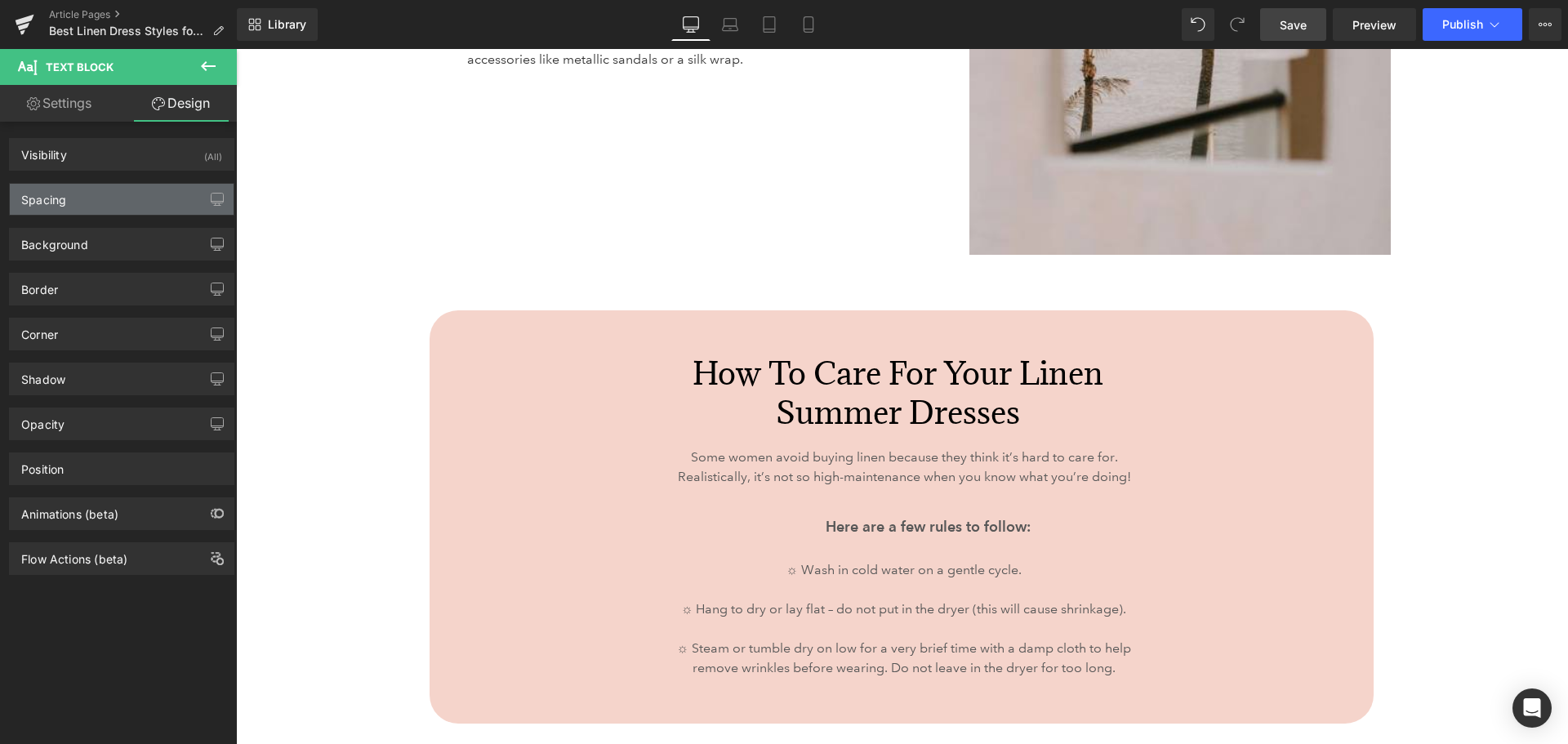
click at [63, 194] on div "Spacing" at bounding box center [44, 194] width 45 height 22
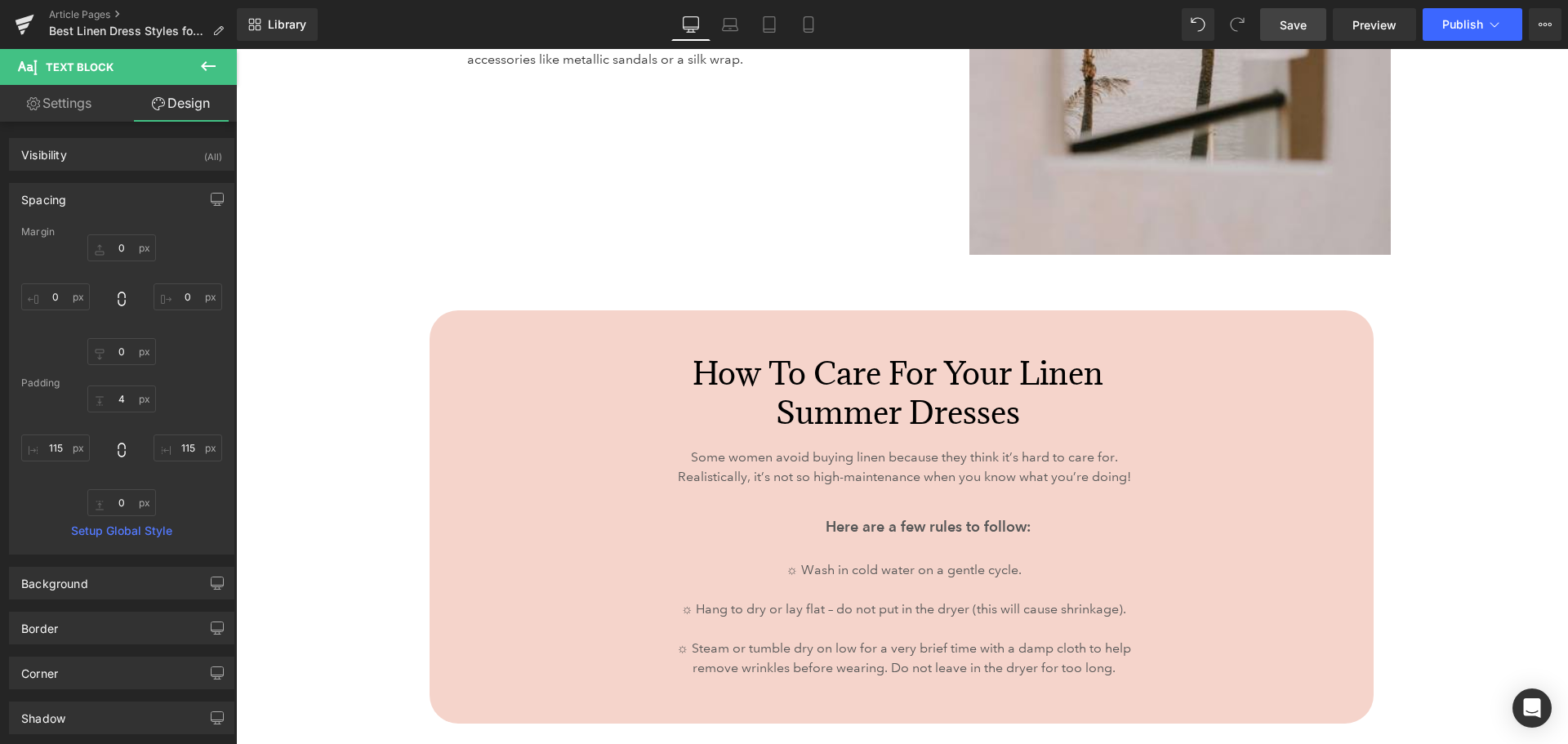
click at [78, 103] on link "Settings" at bounding box center [59, 103] width 118 height 37
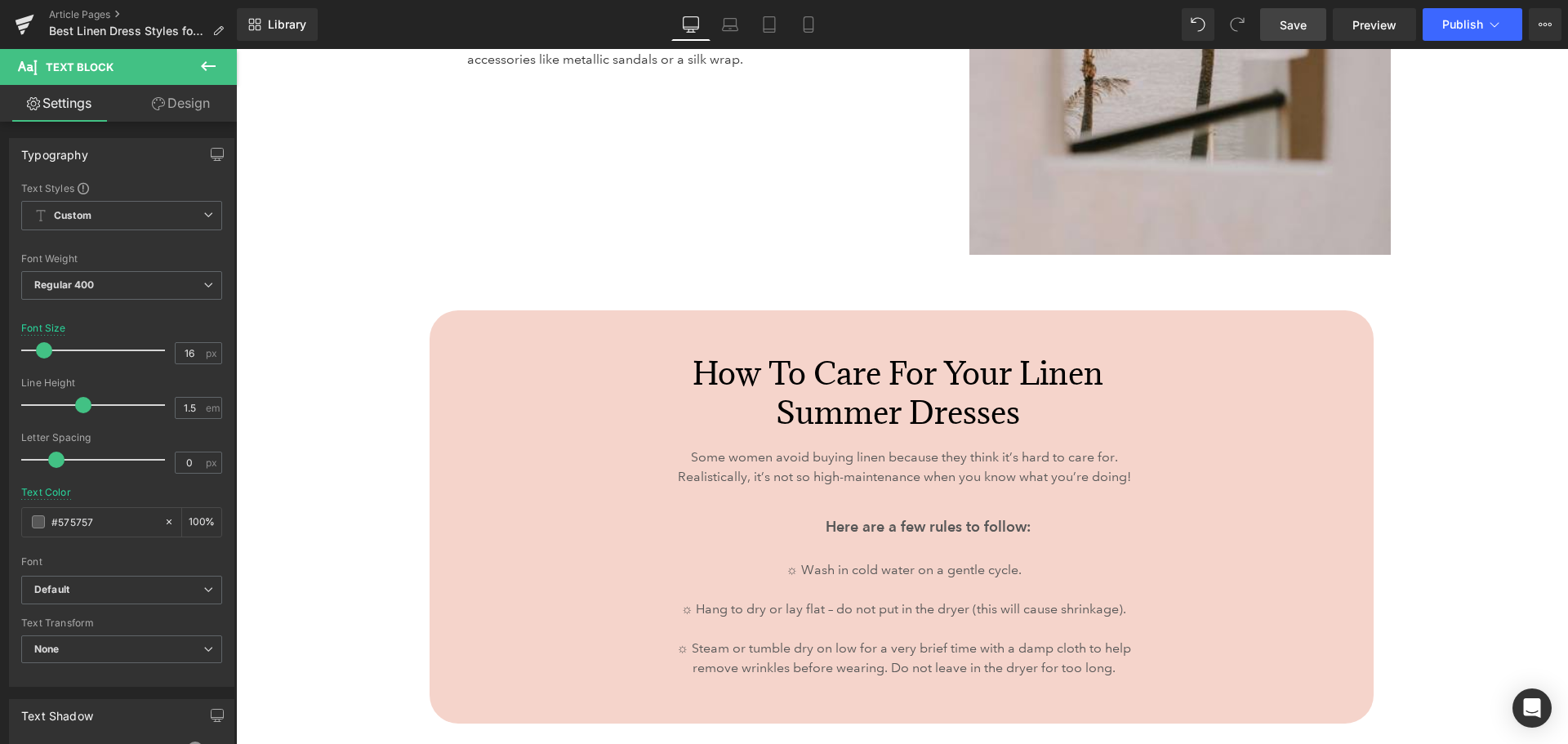
type input "100"
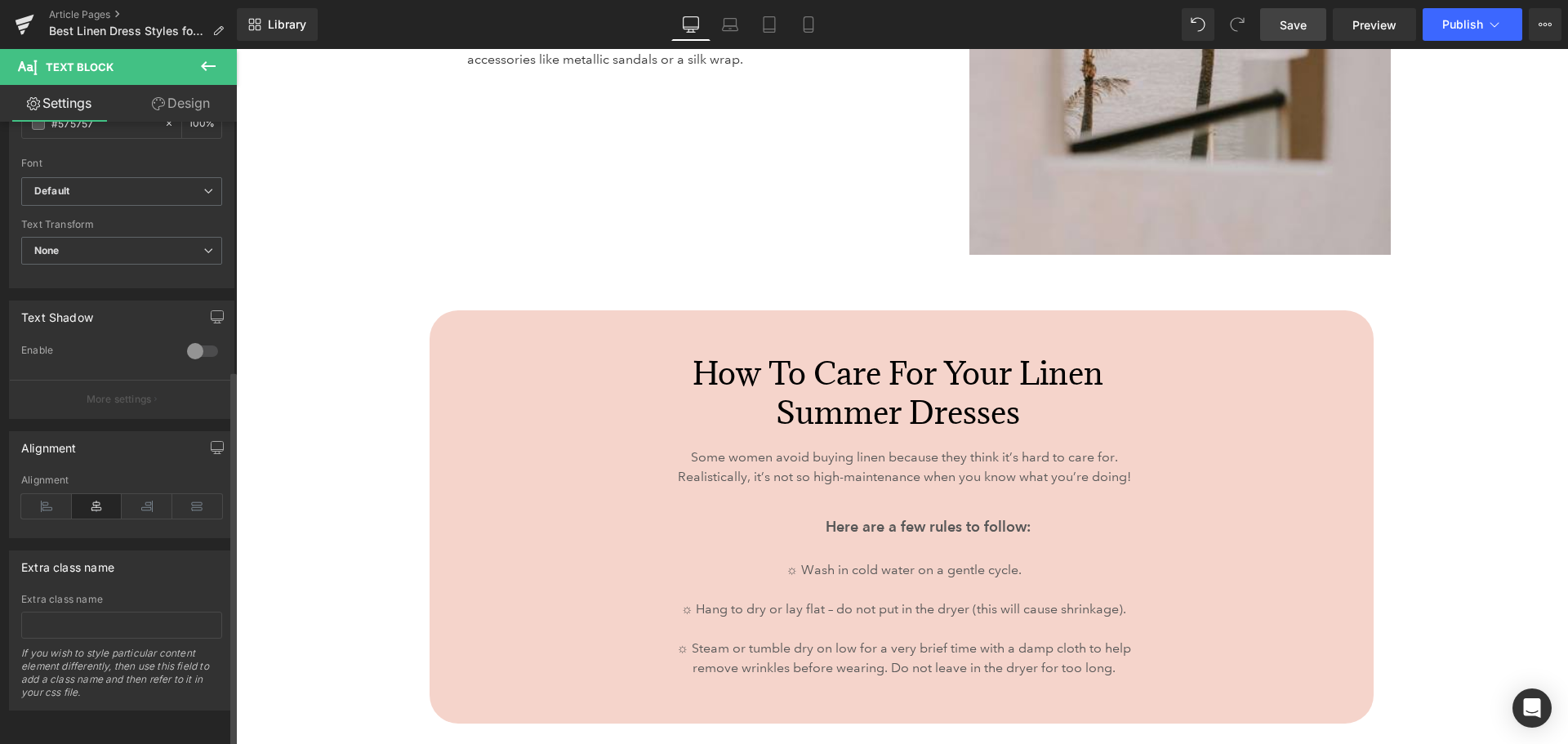
scroll to position [411, 0]
click at [46, 494] on icon at bounding box center [47, 506] width 51 height 24
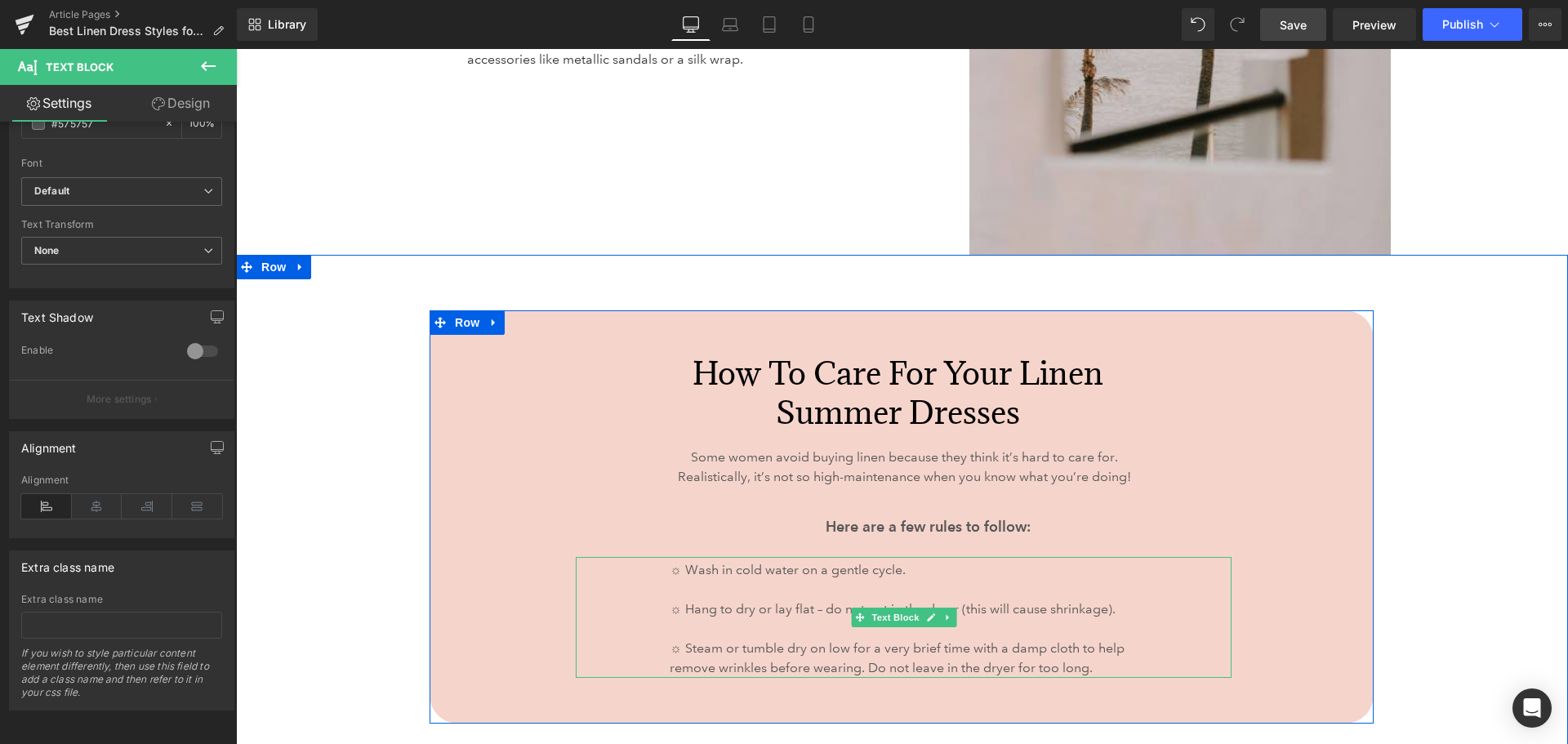
click at [1163, 608] on div "☼ Wash in cold water on a gentle cycle. ☼ Hang to dry or lay flat – do not put …" at bounding box center [903, 617] width 656 height 121
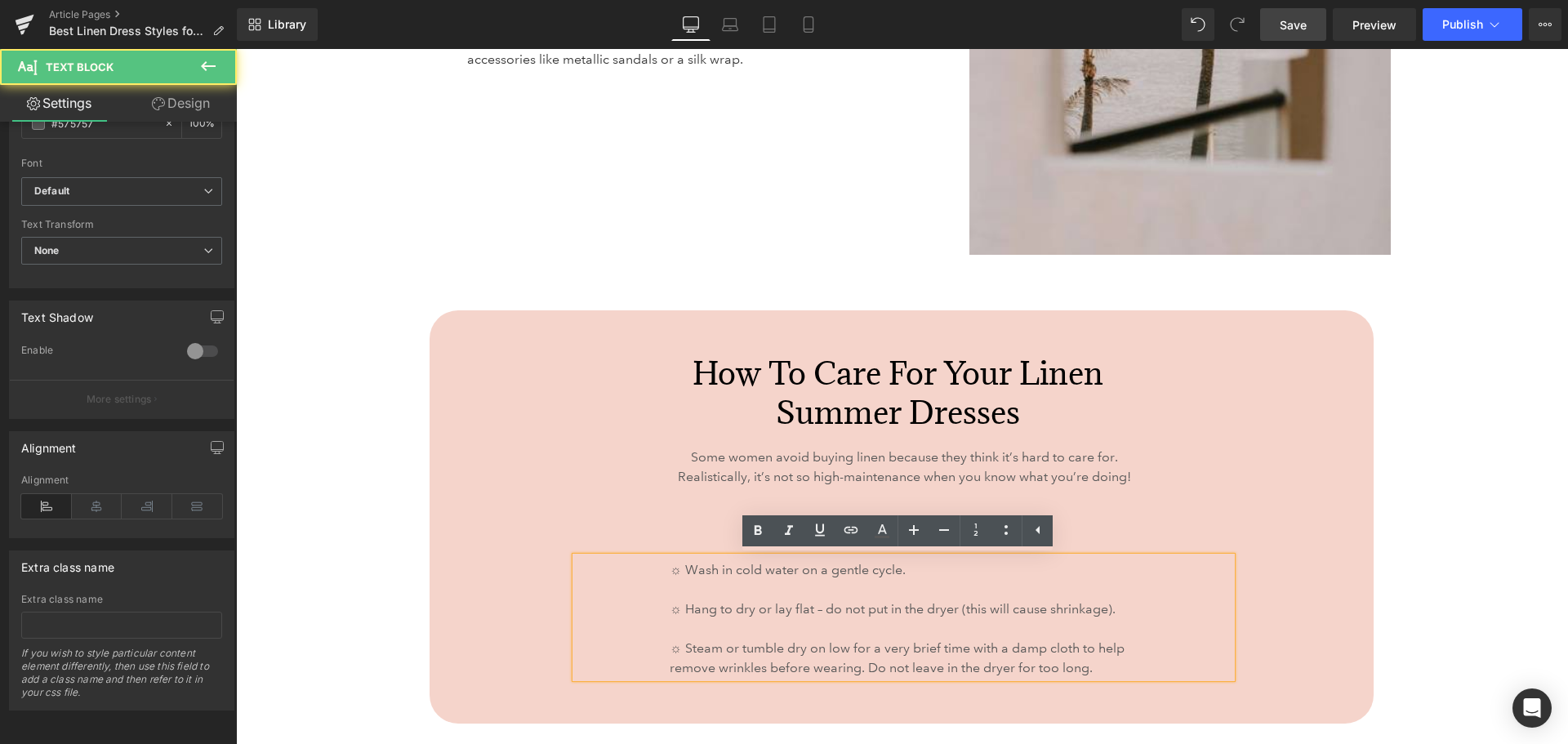
click at [1250, 576] on div "How to Care for Your Linen Summer Dresses Heading Some women avoid buying linen…" at bounding box center [902, 517] width 945 height 413
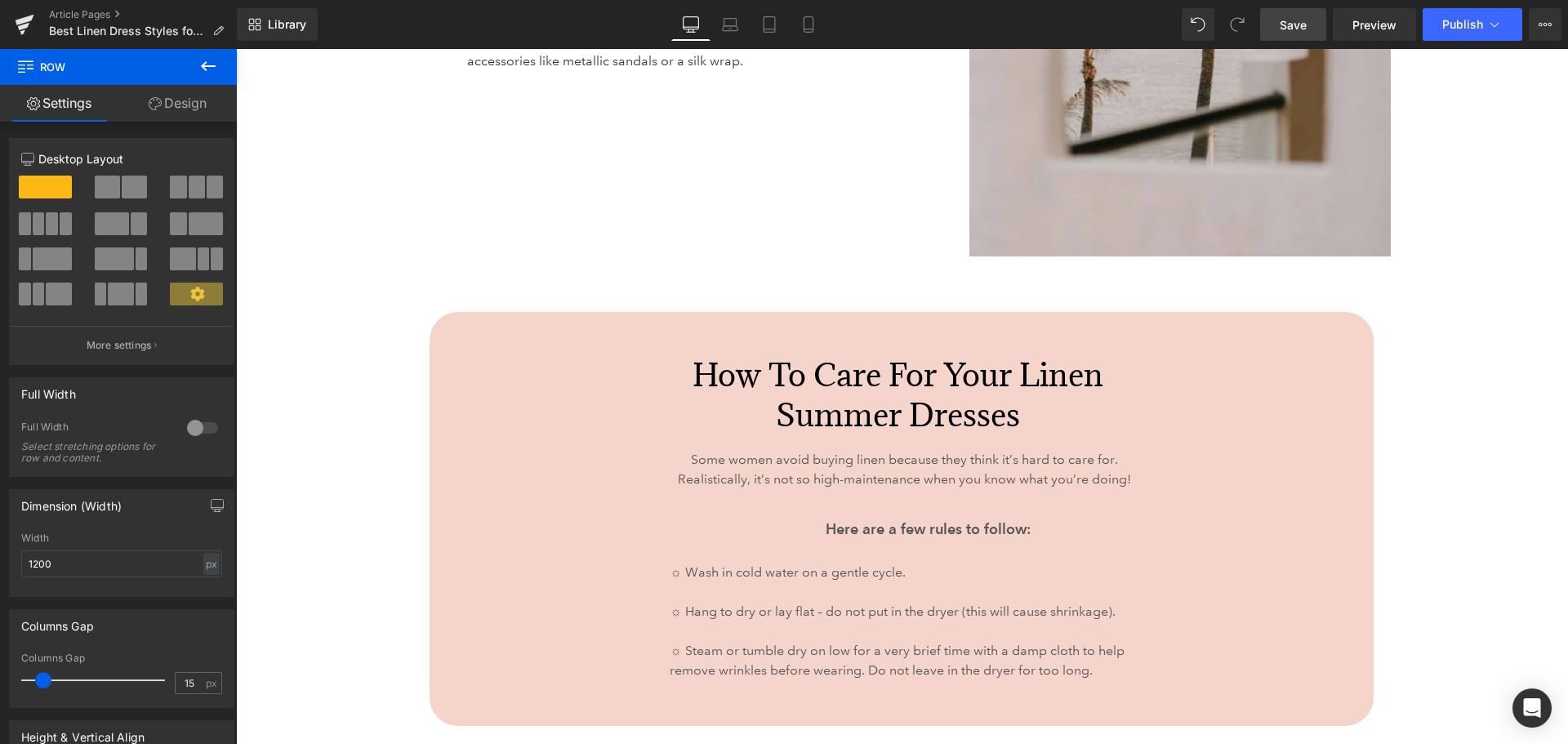
scroll to position [5960, 0]
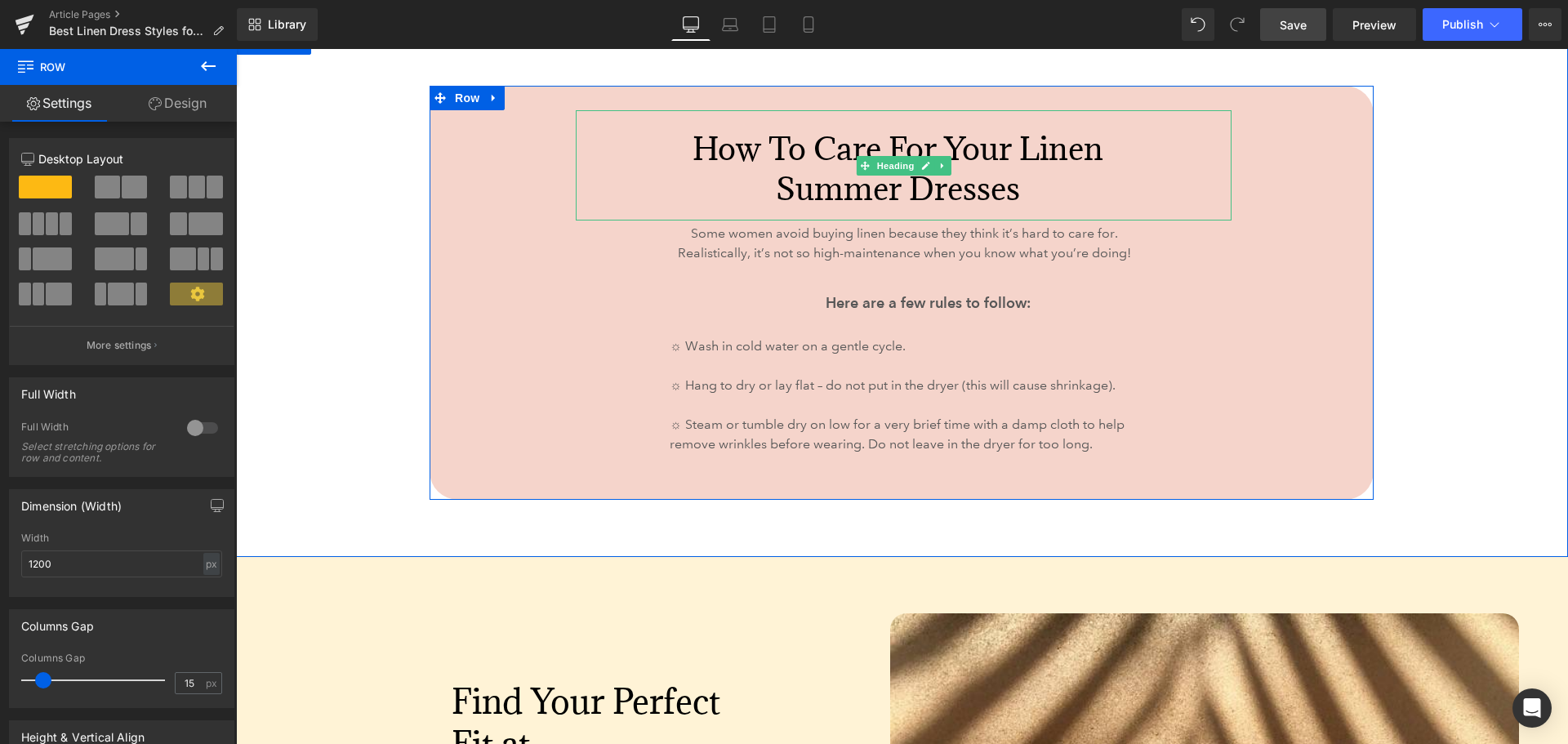
click at [954, 172] on h2 "How to Care for Your Linen Summer Dresses" at bounding box center [898, 168] width 476 height 78
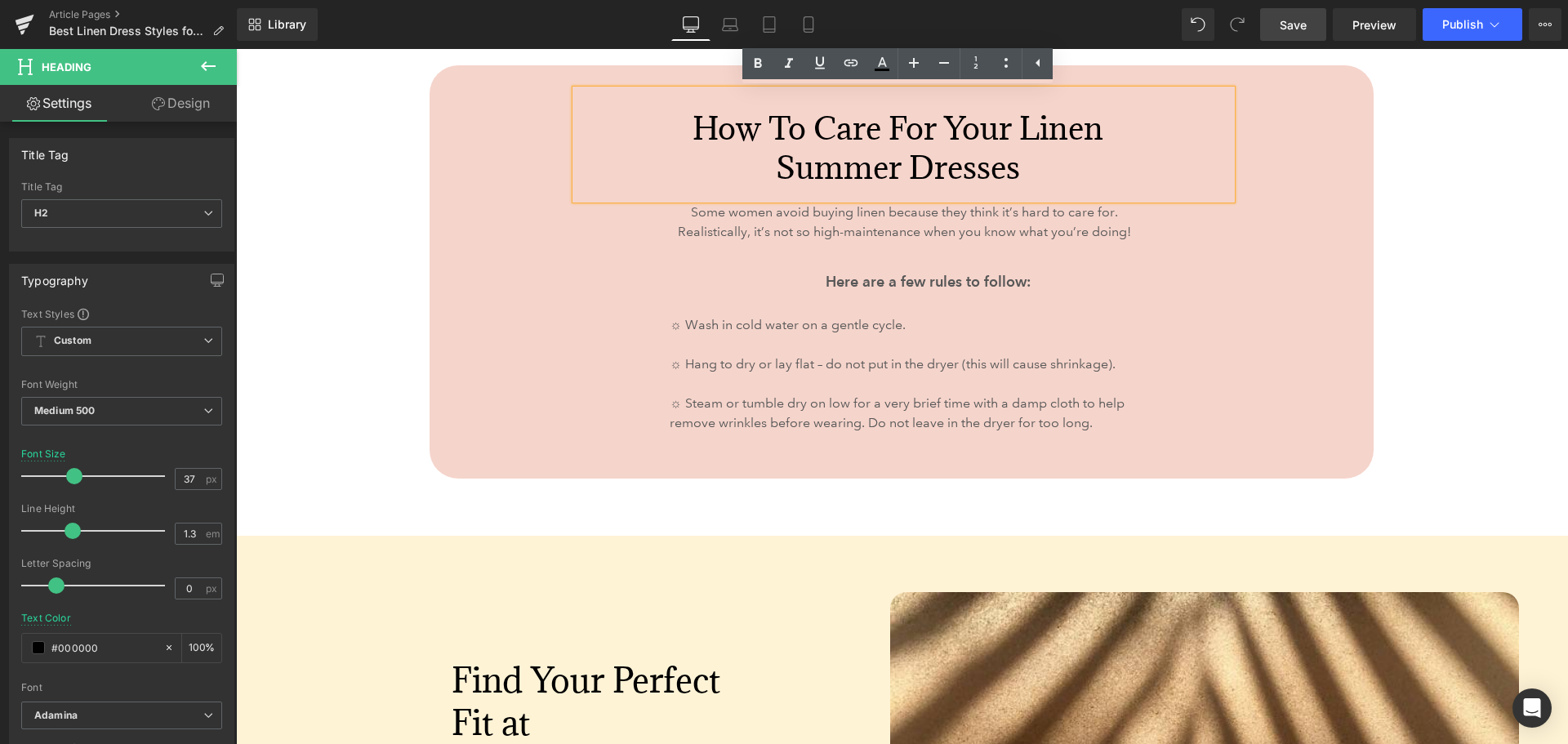
click at [798, 277] on p "Here are a few rules to follow:" at bounding box center [928, 281] width 445 height 22
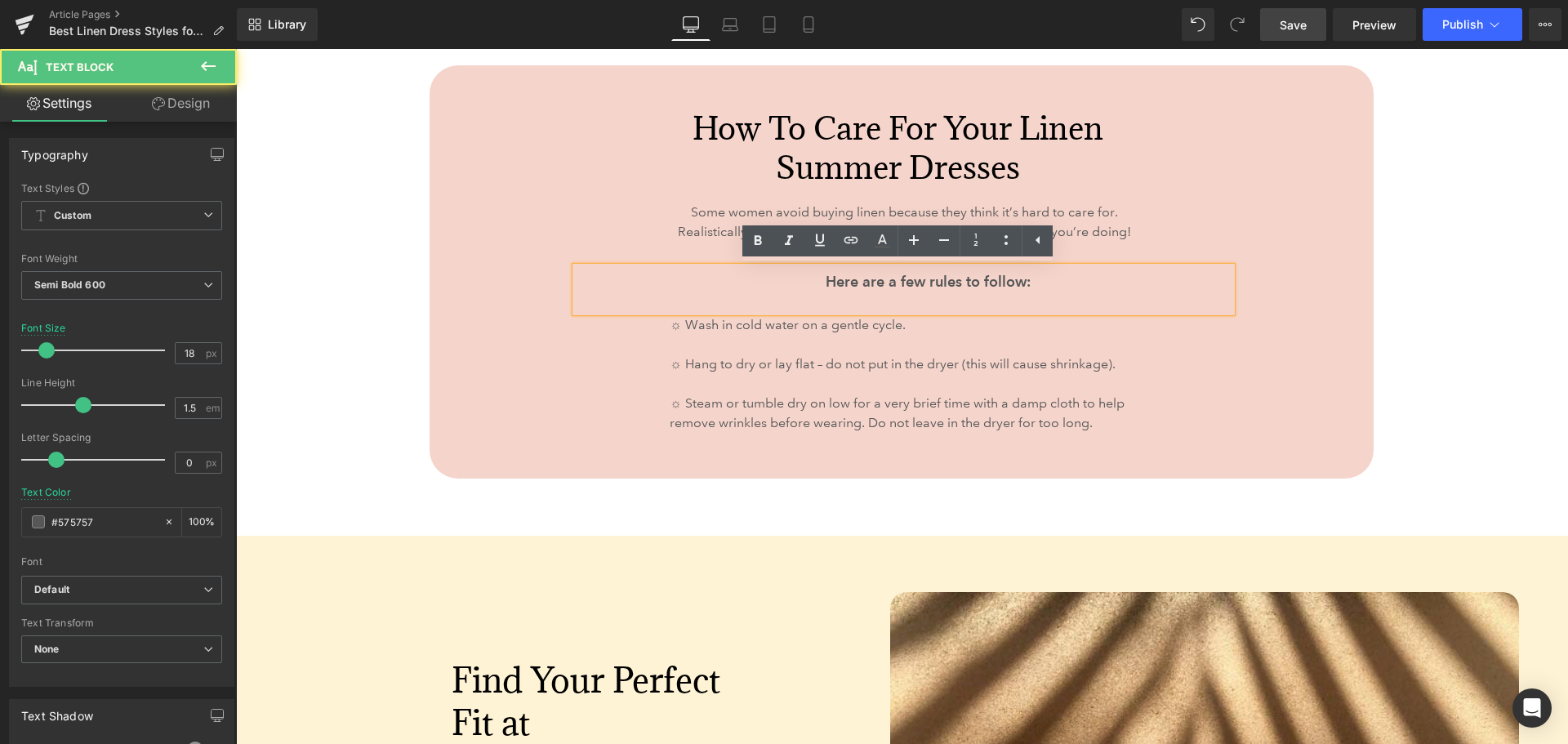
click at [796, 298] on div "Here are a few rules to follow:" at bounding box center [903, 289] width 656 height 45
click at [1028, 280] on p "Here are a few rules to follow:" at bounding box center [928, 281] width 445 height 22
click at [1001, 309] on div "Here are a few rules to follow:" at bounding box center [903, 289] width 656 height 45
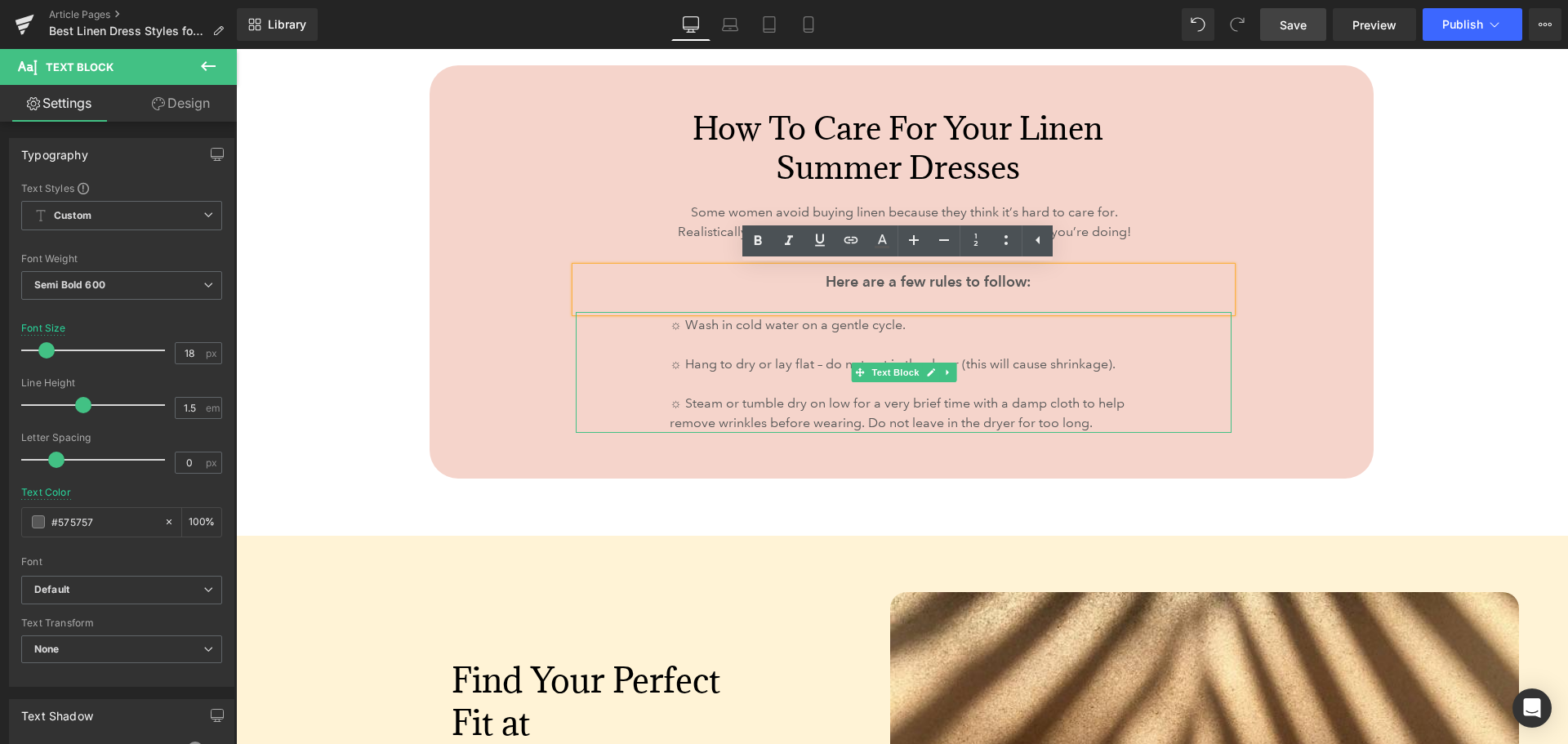
click at [834, 393] on p "☼ Steam or tumble dry on low for a very brief time with a damp cloth to help re…" at bounding box center [904, 413] width 468 height 39
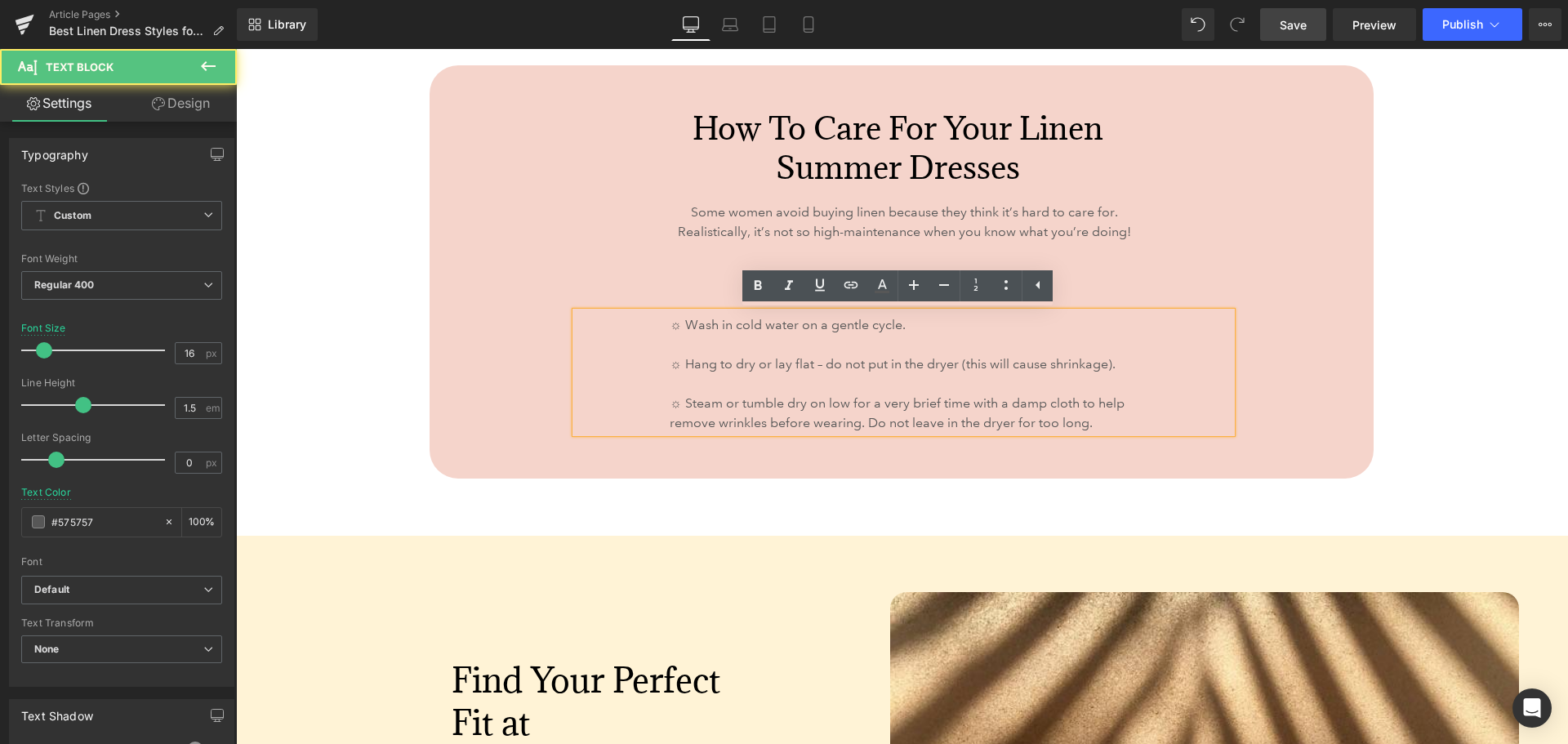
click at [770, 379] on p at bounding box center [904, 384] width 468 height 20
click at [1295, 374] on div "How to Care for Your Linen Summer Dresses Heading Some women avoid buying linen…" at bounding box center [902, 271] width 945 height 413
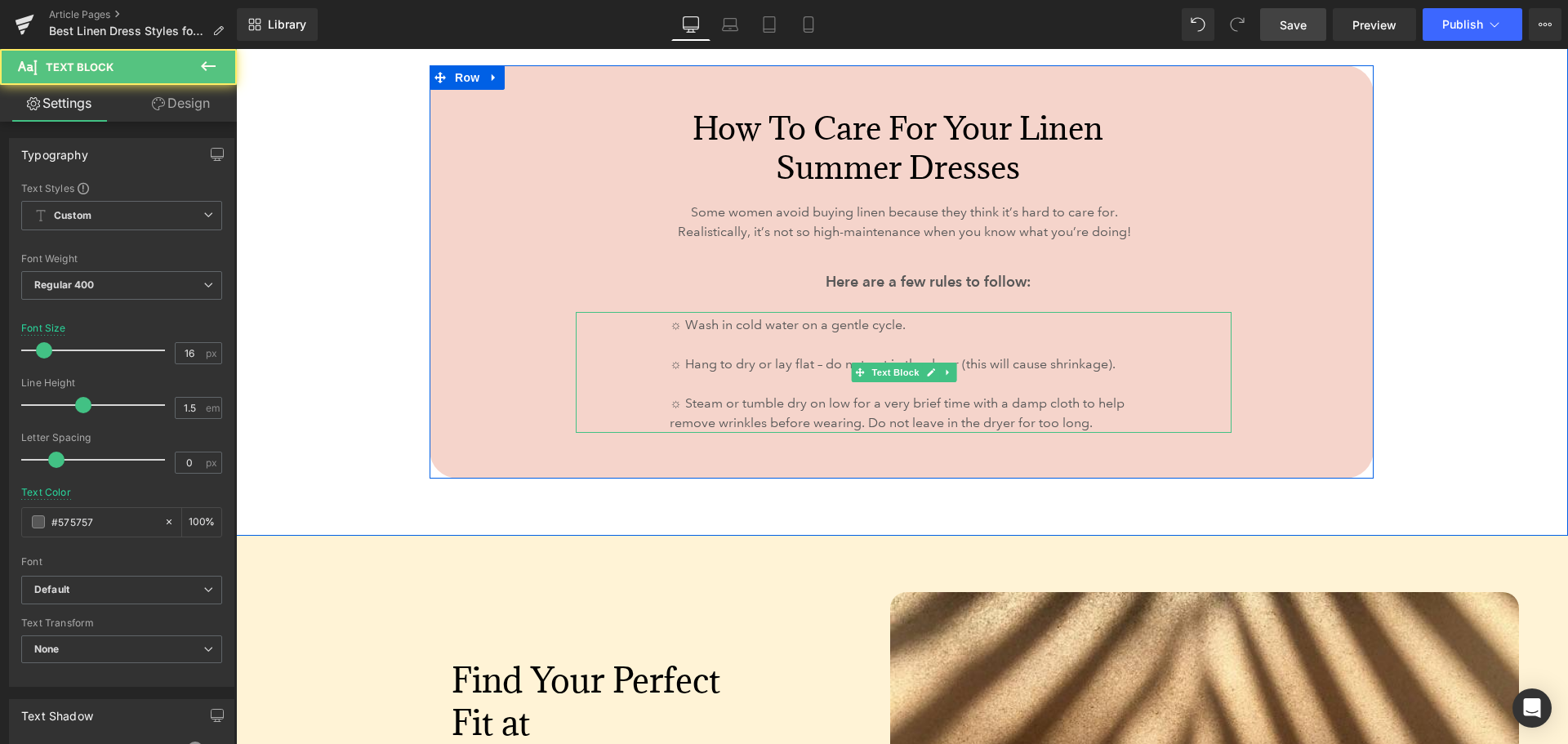
click at [675, 325] on p "☼ Wash in cold water on a gentle cycle." at bounding box center [904, 325] width 468 height 20
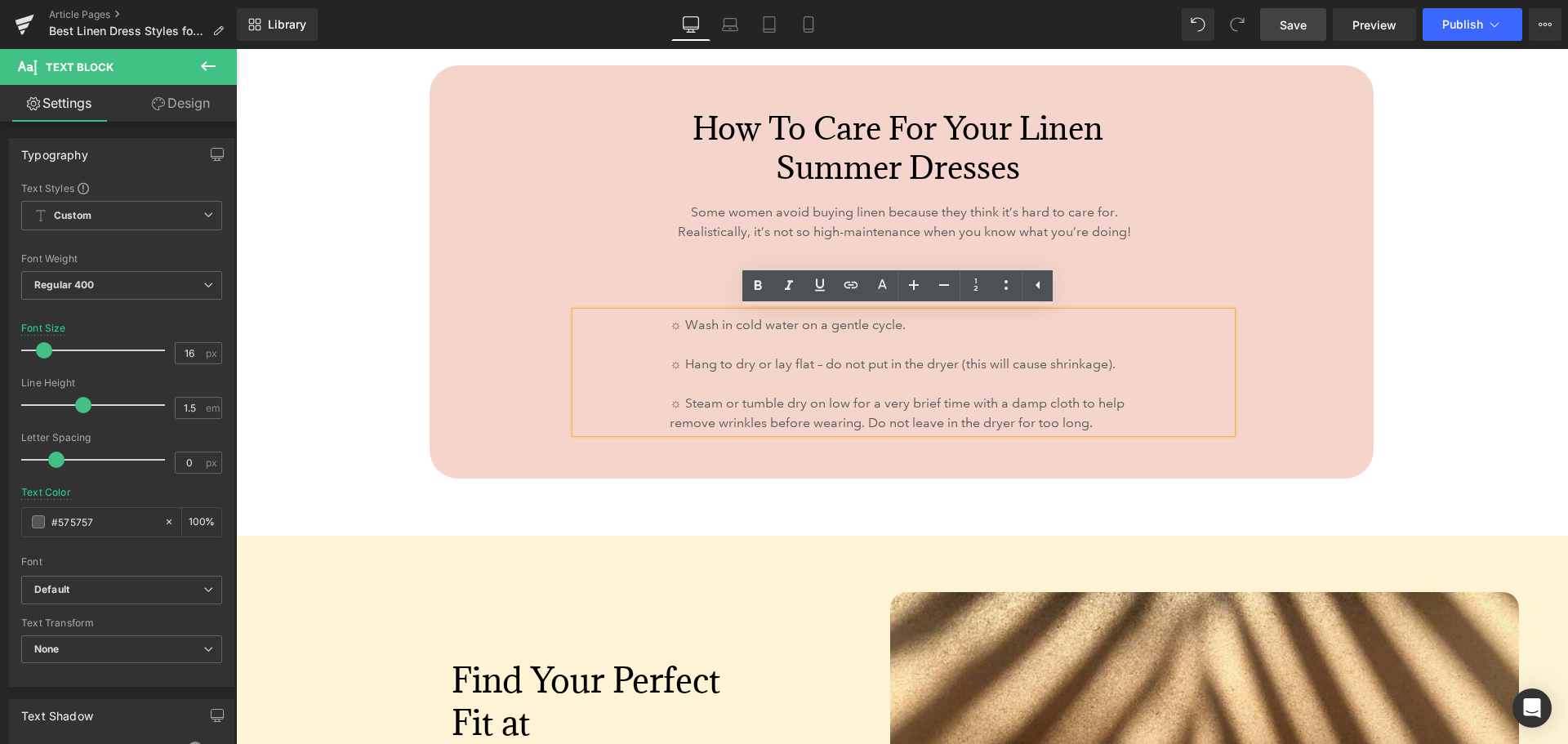
click at [1320, 381] on div "How to Care for Your Linen Summer Dresses Heading Some women avoid buying linen…" at bounding box center [902, 271] width 945 height 413
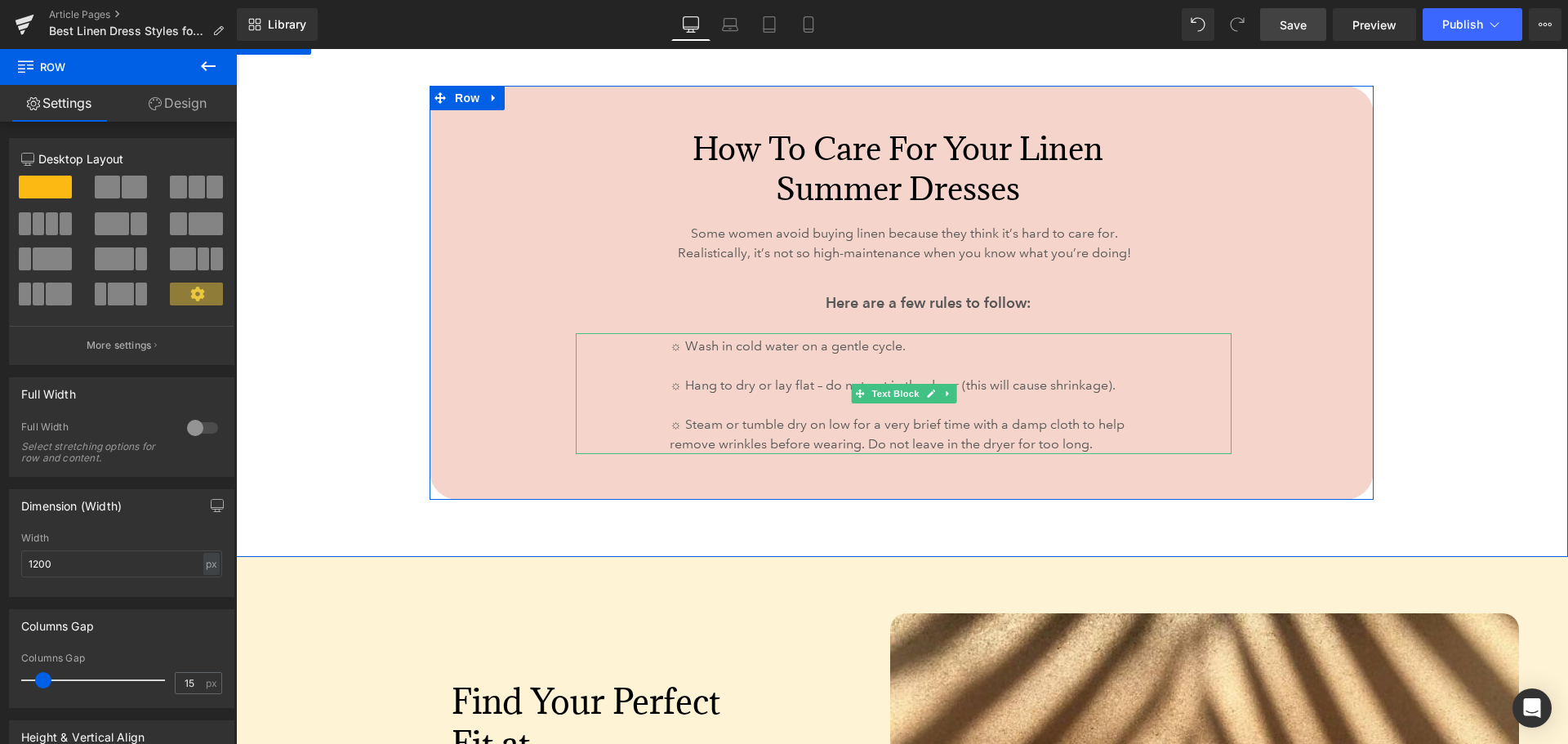
click at [673, 336] on p "☼ Wash in cold water on a gentle cycle." at bounding box center [904, 346] width 468 height 20
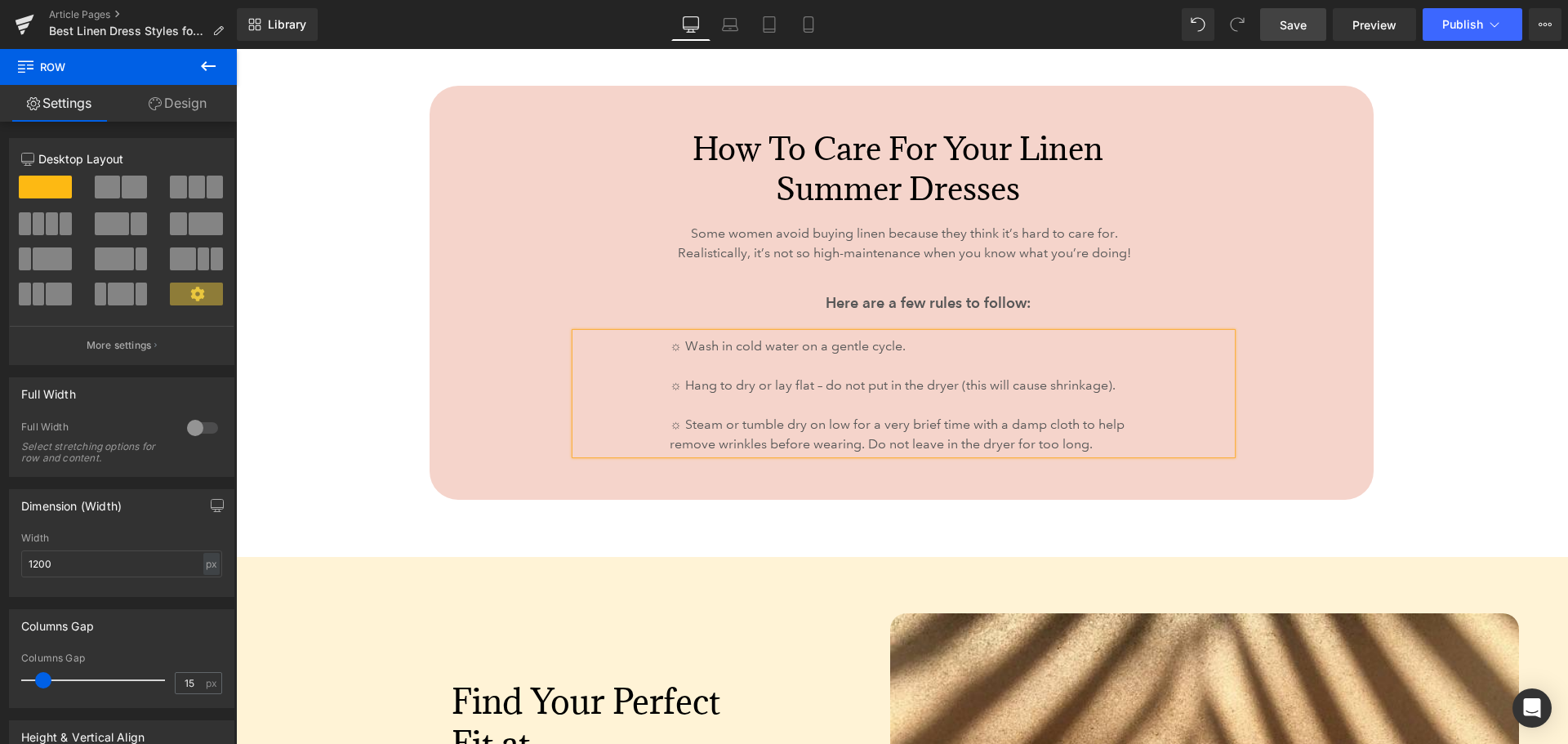
click at [673, 336] on p "☼ Wash in cold water on a gentle cycle." at bounding box center [904, 346] width 468 height 20
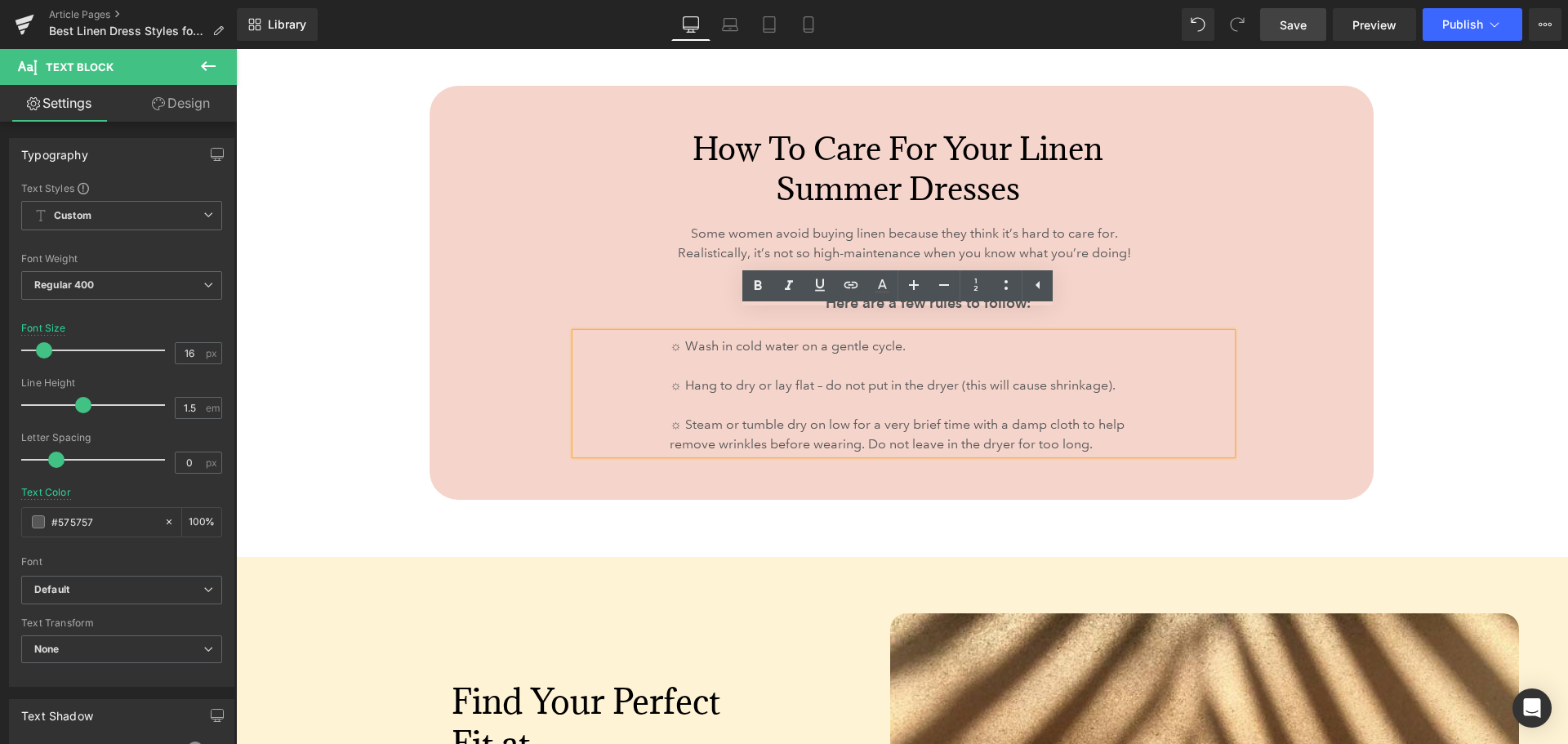
drag, startPoint x: 1075, startPoint y: 425, endPoint x: 667, endPoint y: 322, distance: 420.8
click at [667, 333] on div "☼ Wash in cold water on a gentle cycle. ☼ Hang to dry or lay flat – do not put …" at bounding box center [903, 393] width 656 height 121
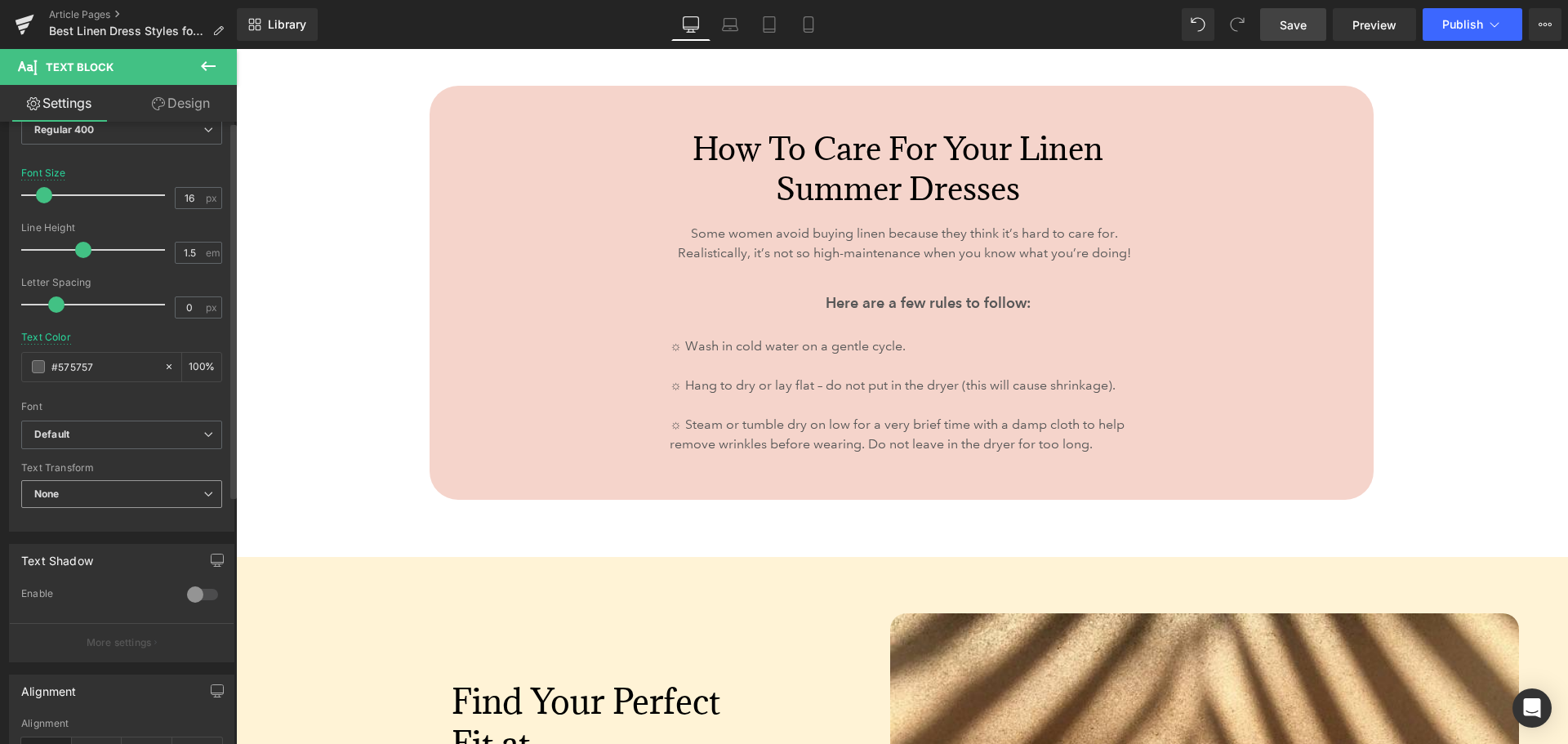
scroll to position [408, 0]
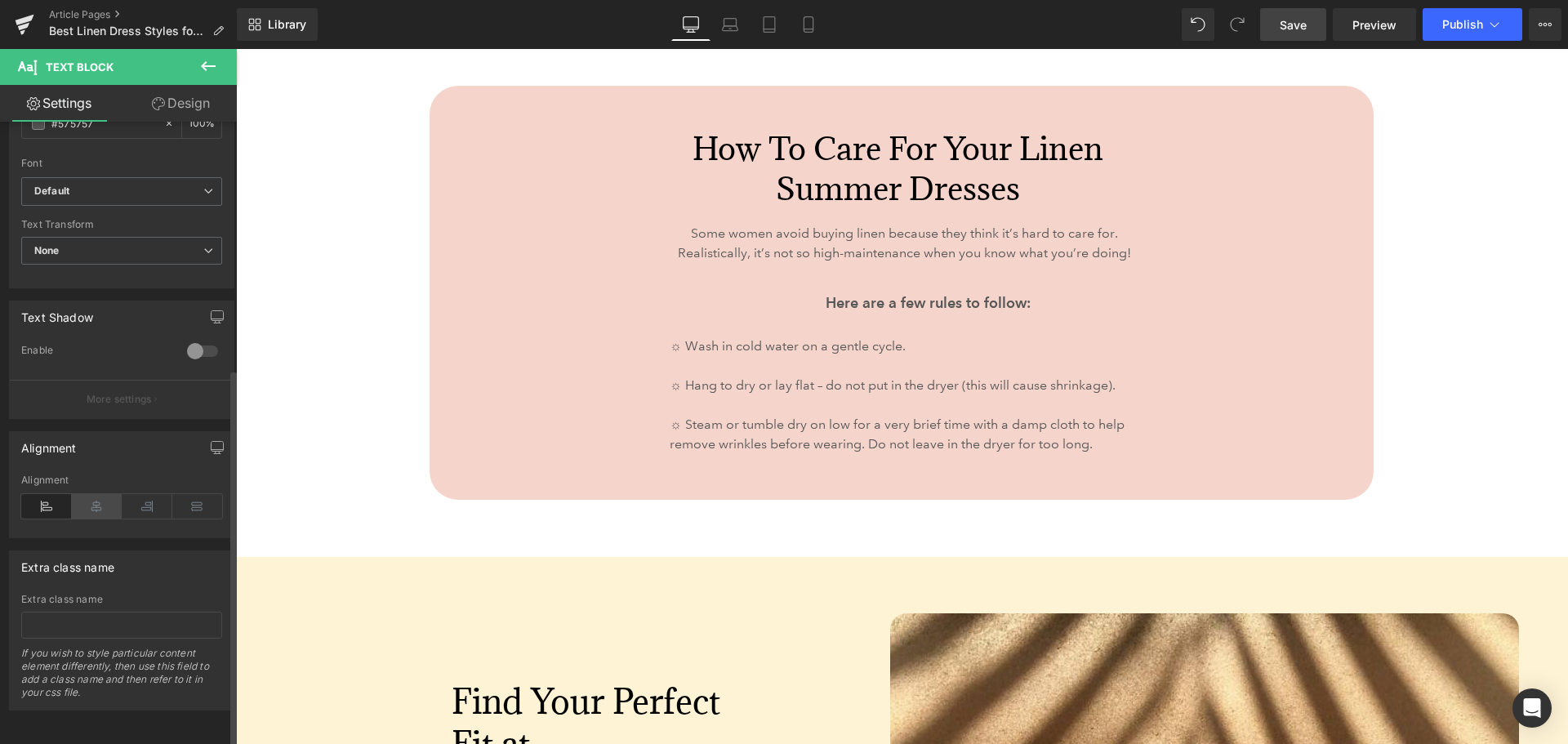
click at [91, 495] on icon at bounding box center [98, 506] width 51 height 24
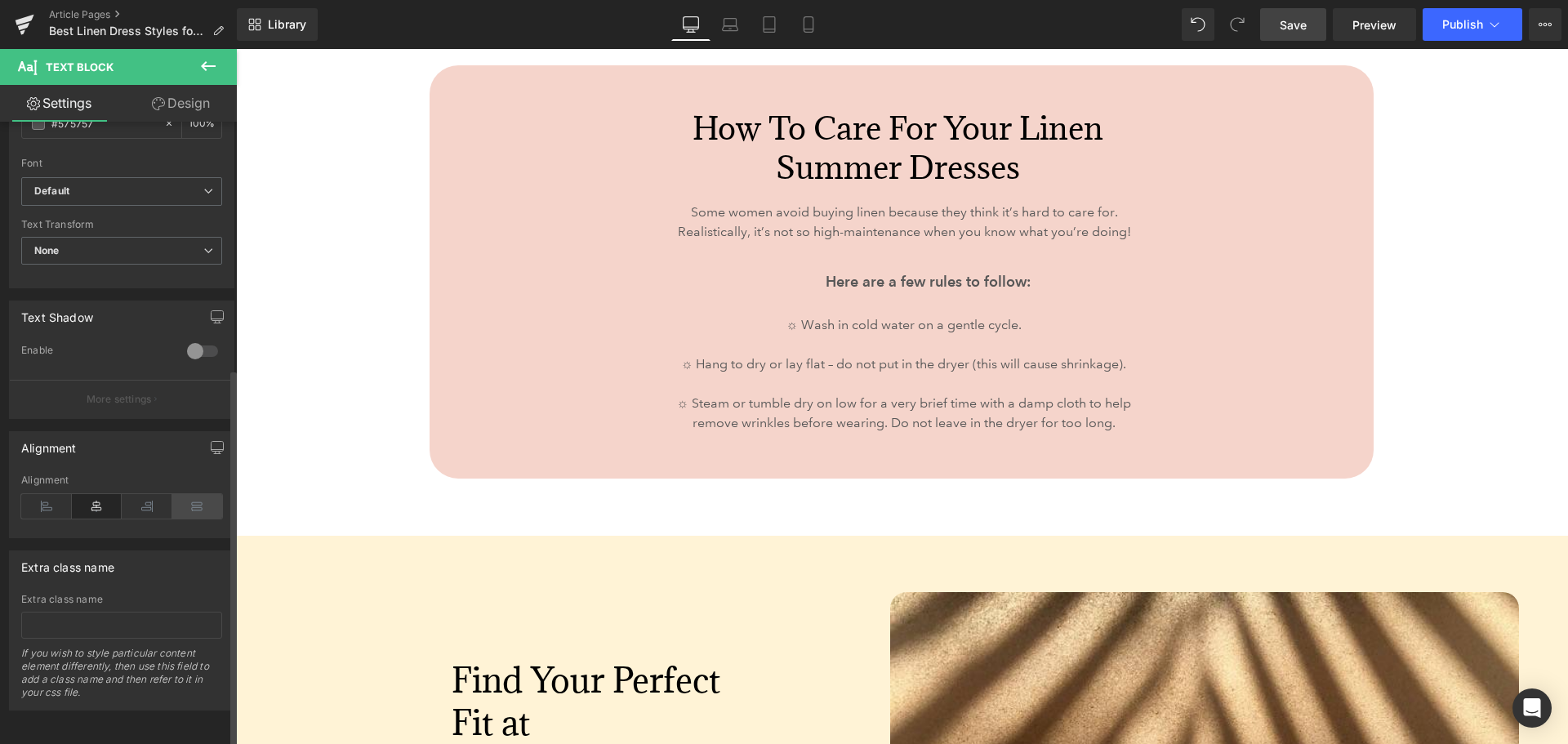
click at [182, 494] on icon at bounding box center [197, 506] width 51 height 24
click at [94, 496] on icon at bounding box center [98, 506] width 51 height 24
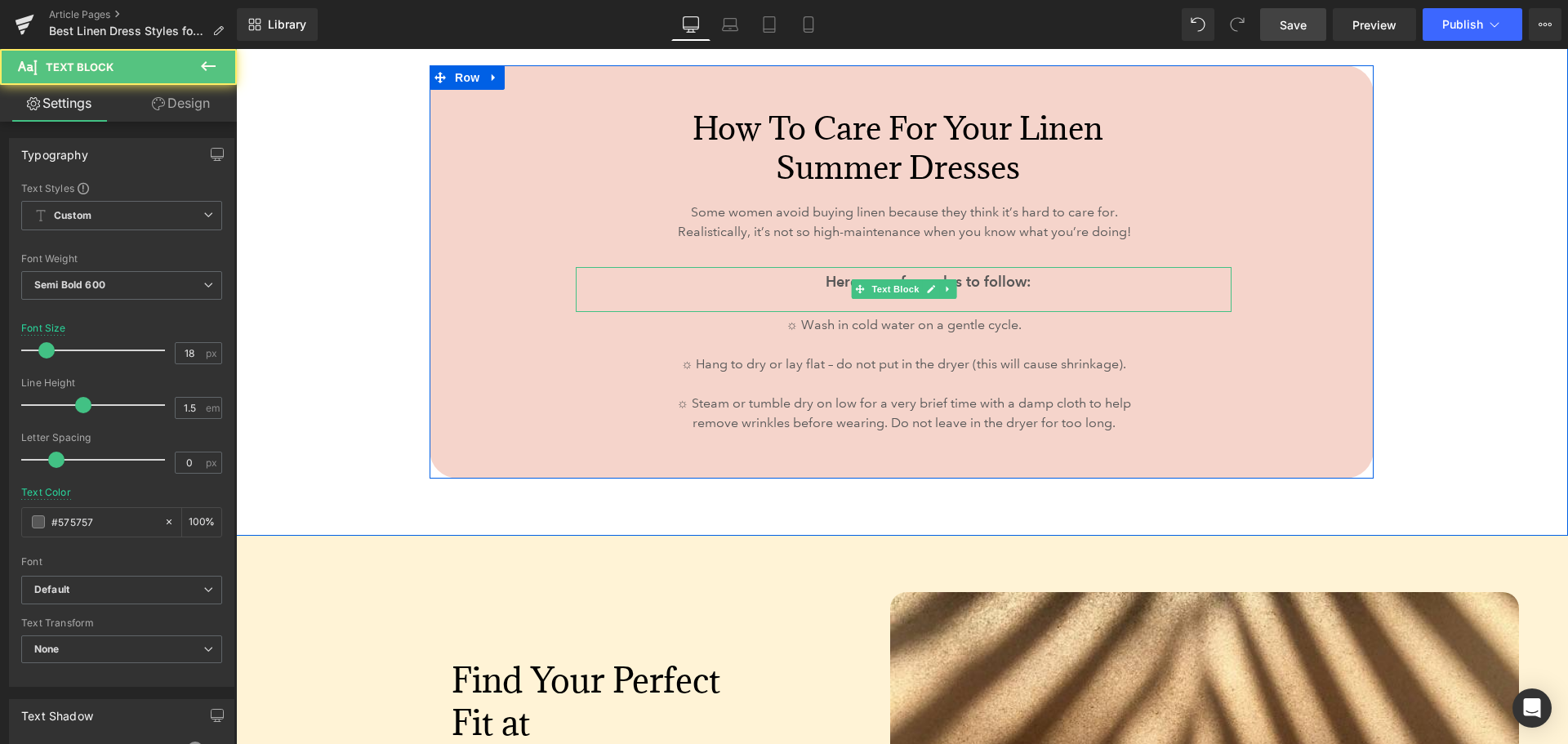
click at [935, 274] on p "Here are a few rules to follow:" at bounding box center [928, 281] width 445 height 22
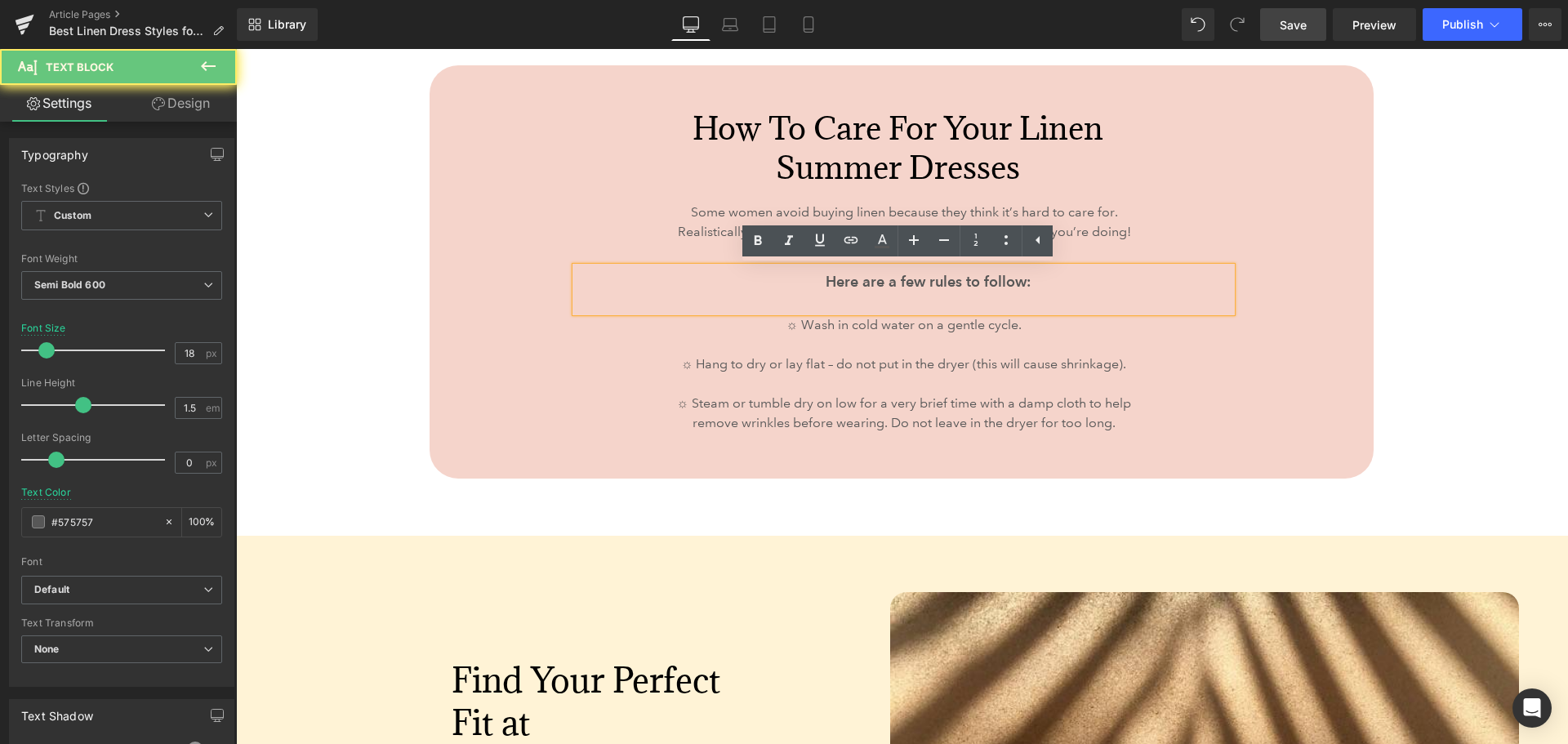
click at [1021, 281] on p "Here are a few rules to follow:" at bounding box center [928, 281] width 445 height 22
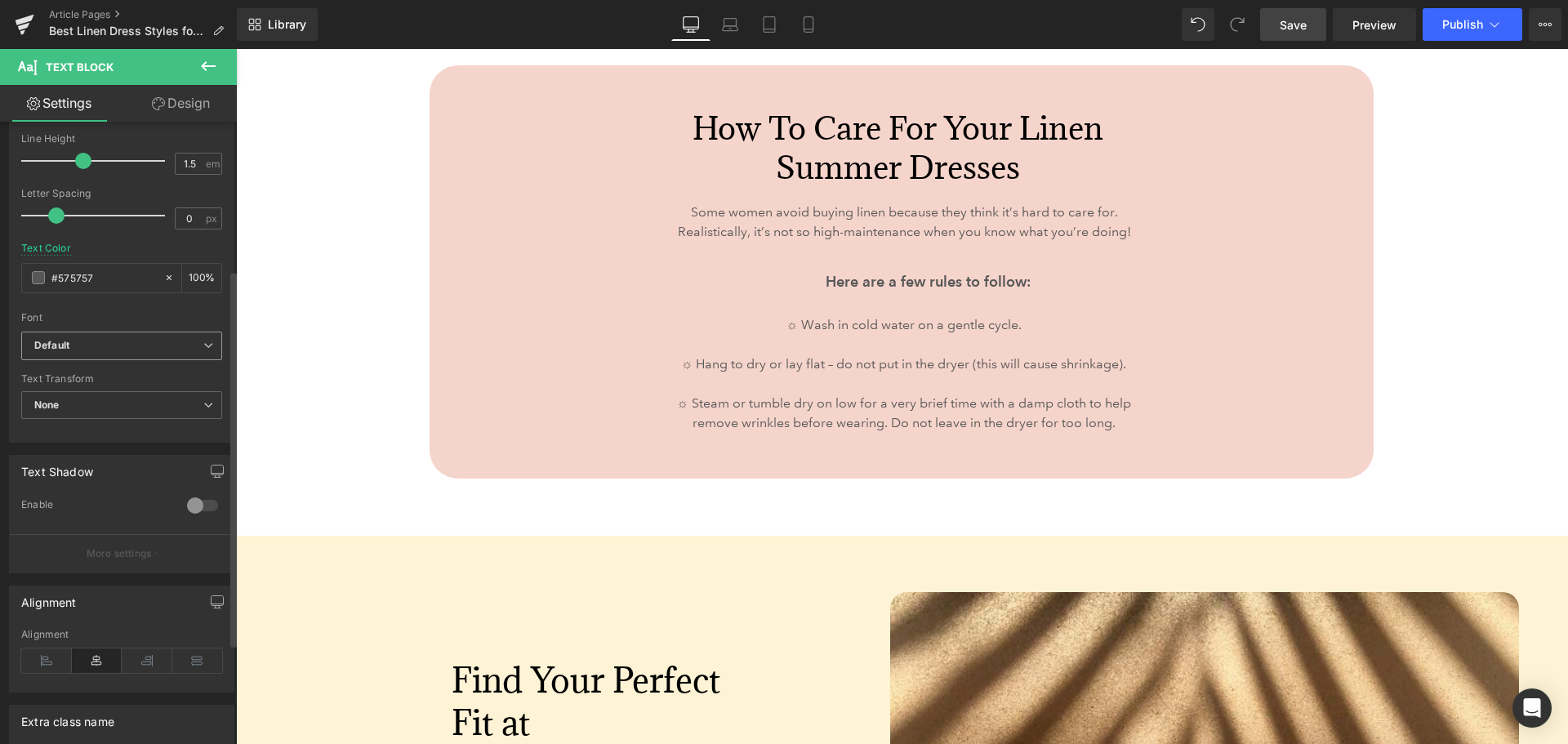
scroll to position [245, 0]
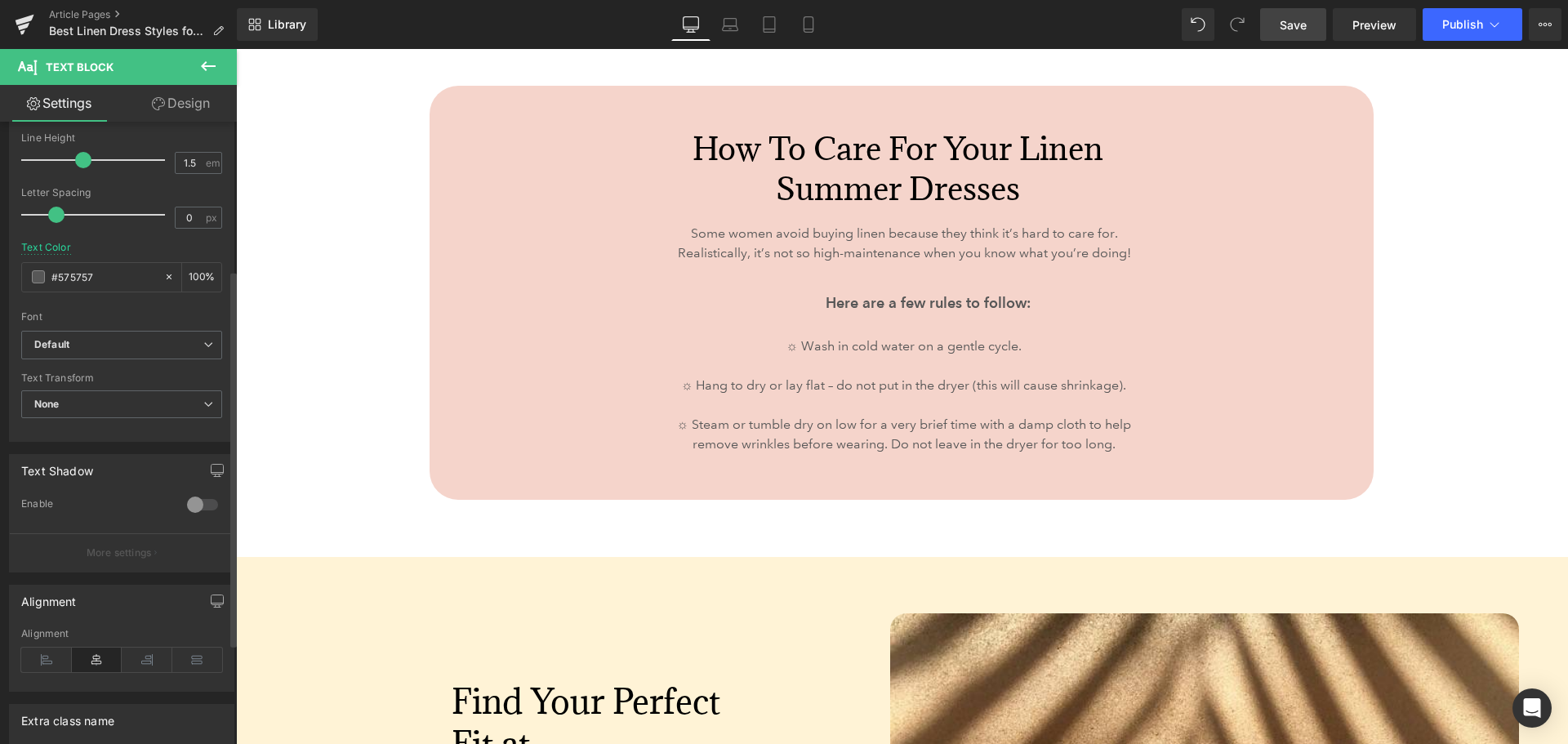
click at [95, 661] on icon at bounding box center [98, 659] width 51 height 24
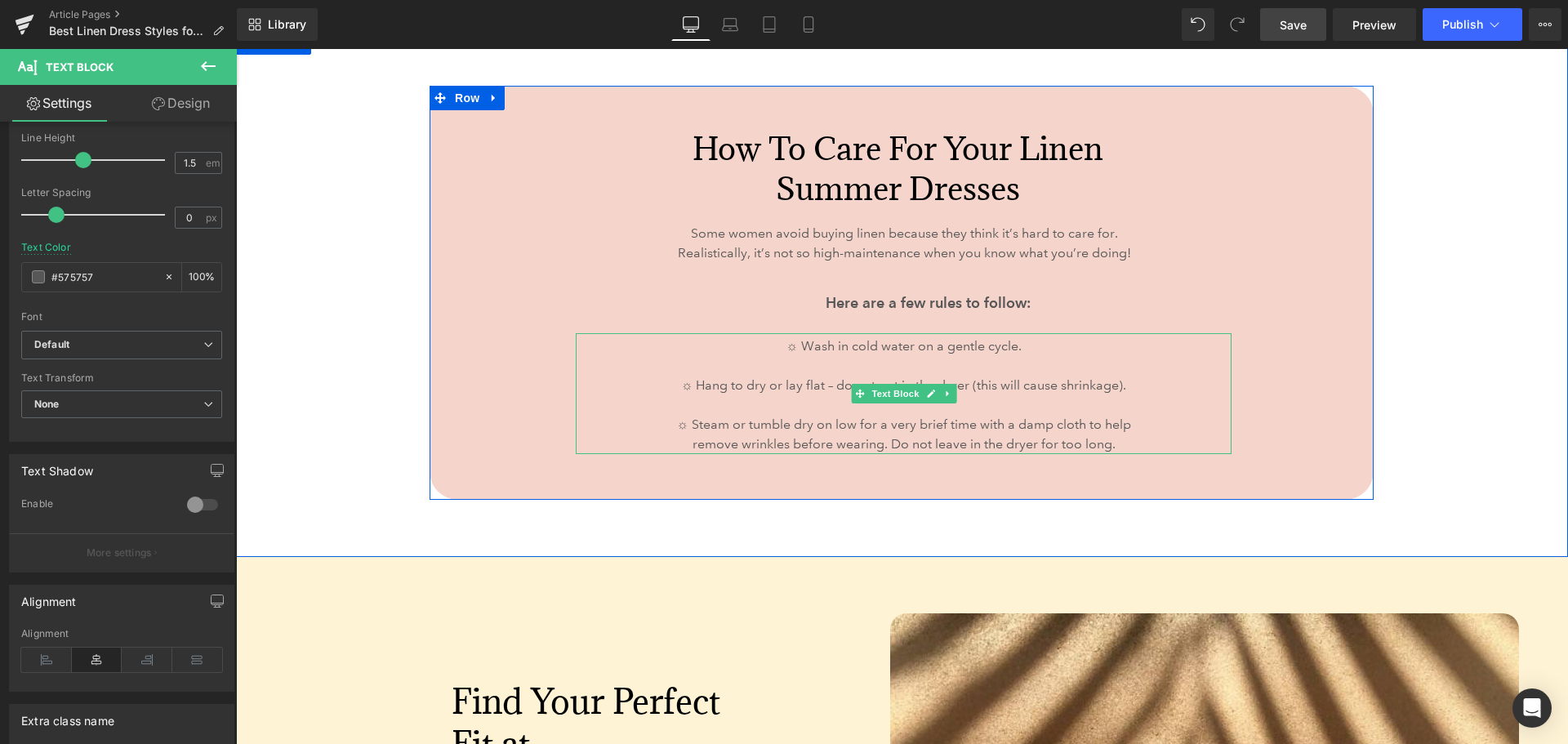
click at [741, 336] on p "☼ Wash in cold water on a gentle cycle." at bounding box center [904, 346] width 468 height 20
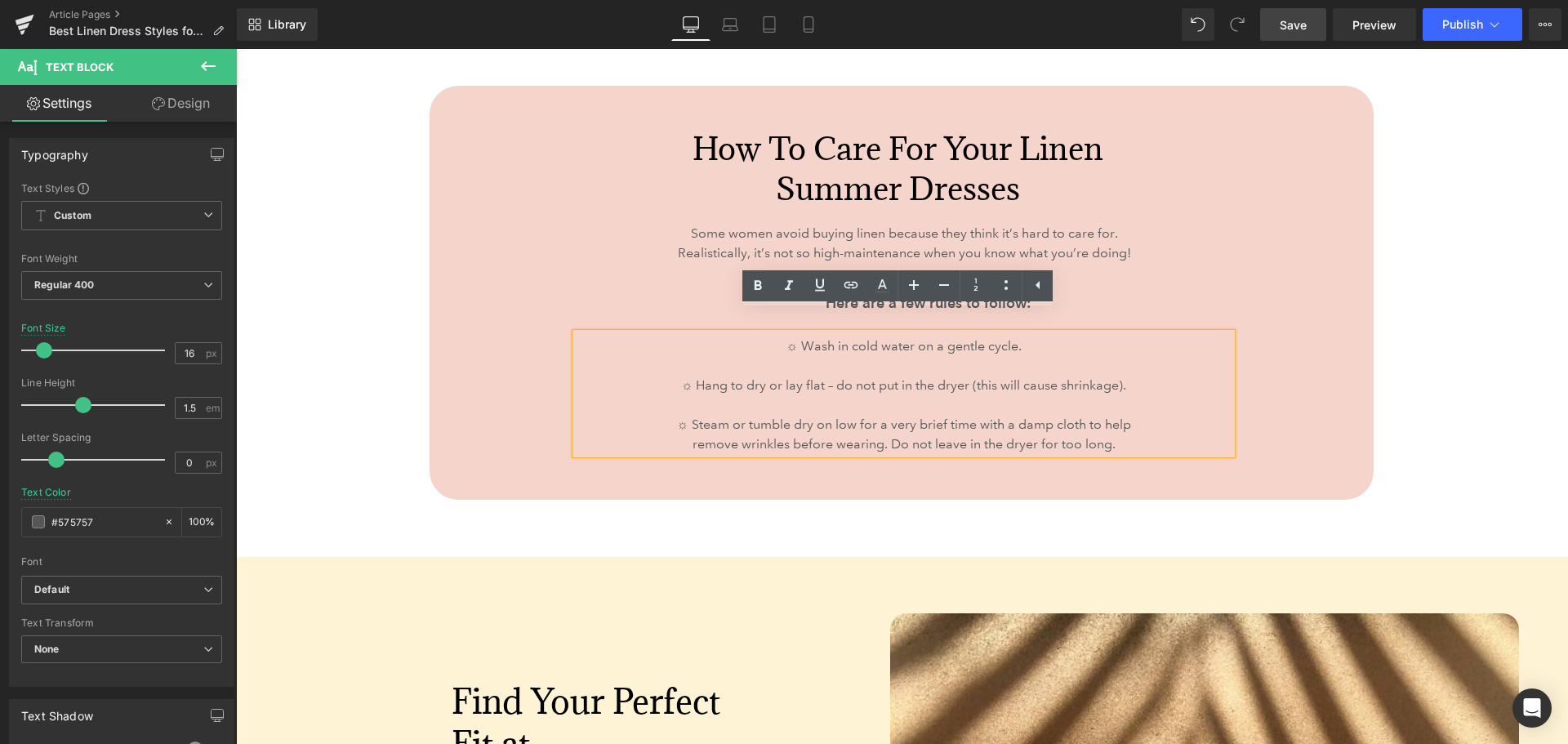
click at [1321, 362] on div "How to Care for Your Linen Summer Dresses Heading Some women avoid buying linen…" at bounding box center [902, 292] width 945 height 413
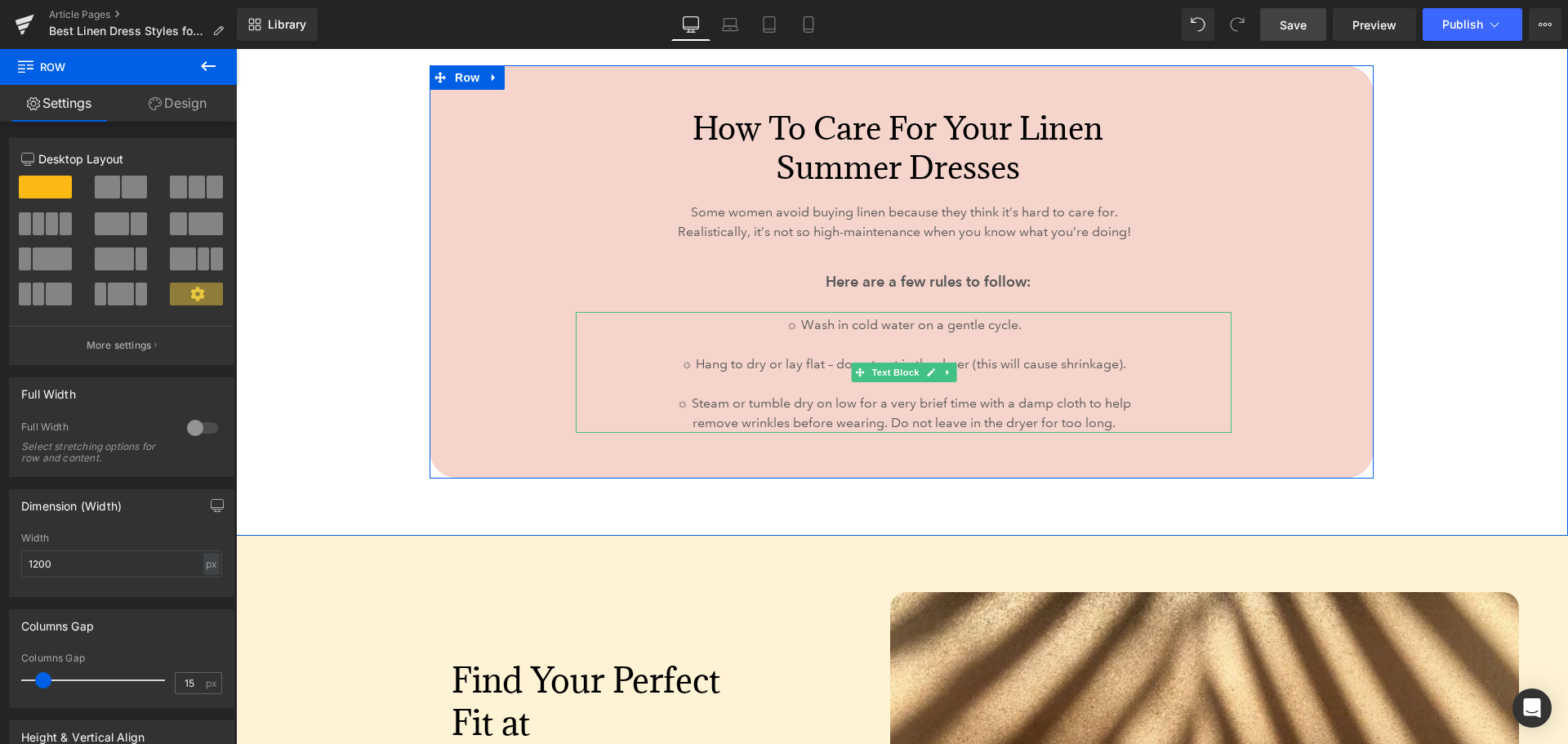
click at [779, 320] on p "☼ Wash in cold water on a gentle cycle." at bounding box center [904, 325] width 468 height 20
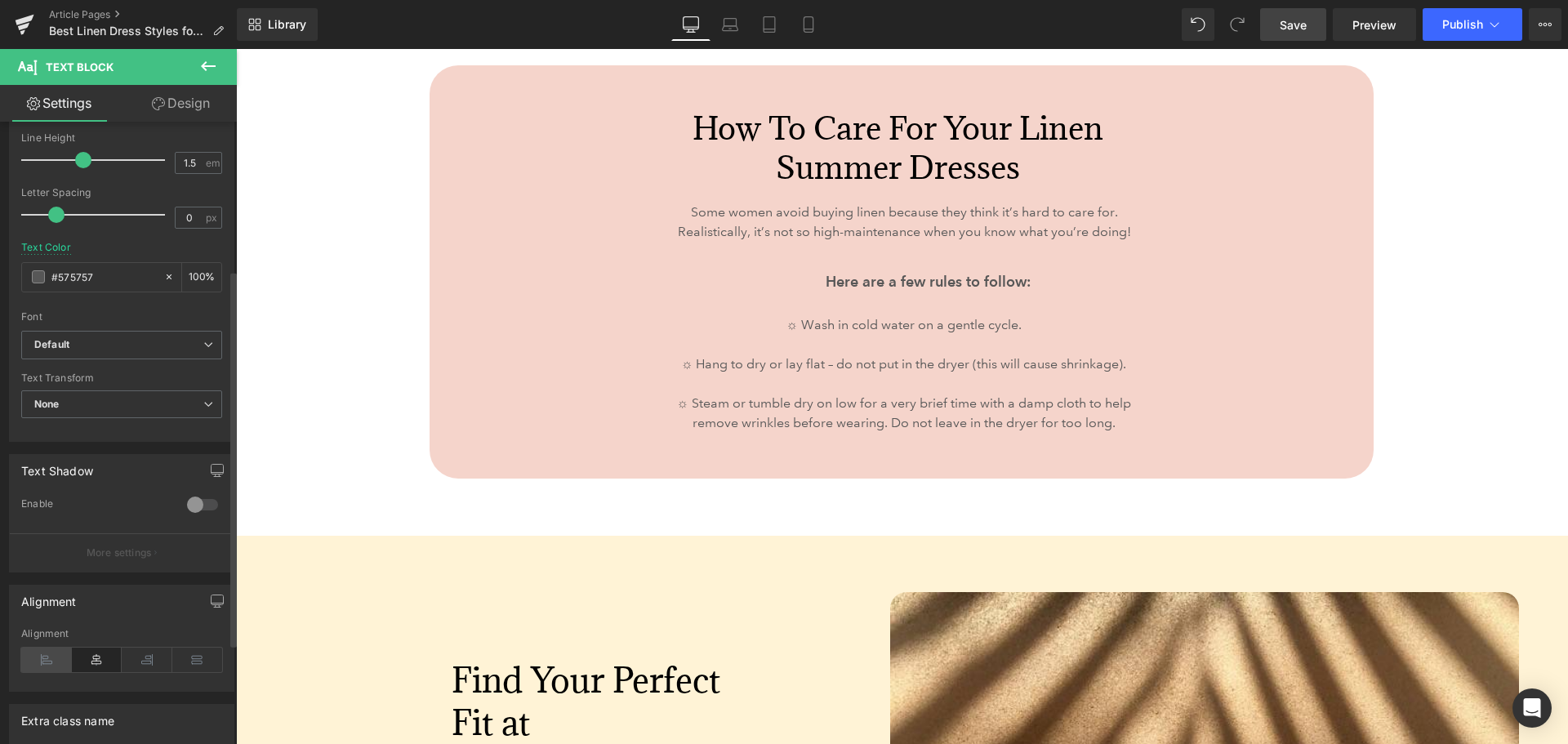
click at [58, 655] on icon at bounding box center [47, 659] width 51 height 24
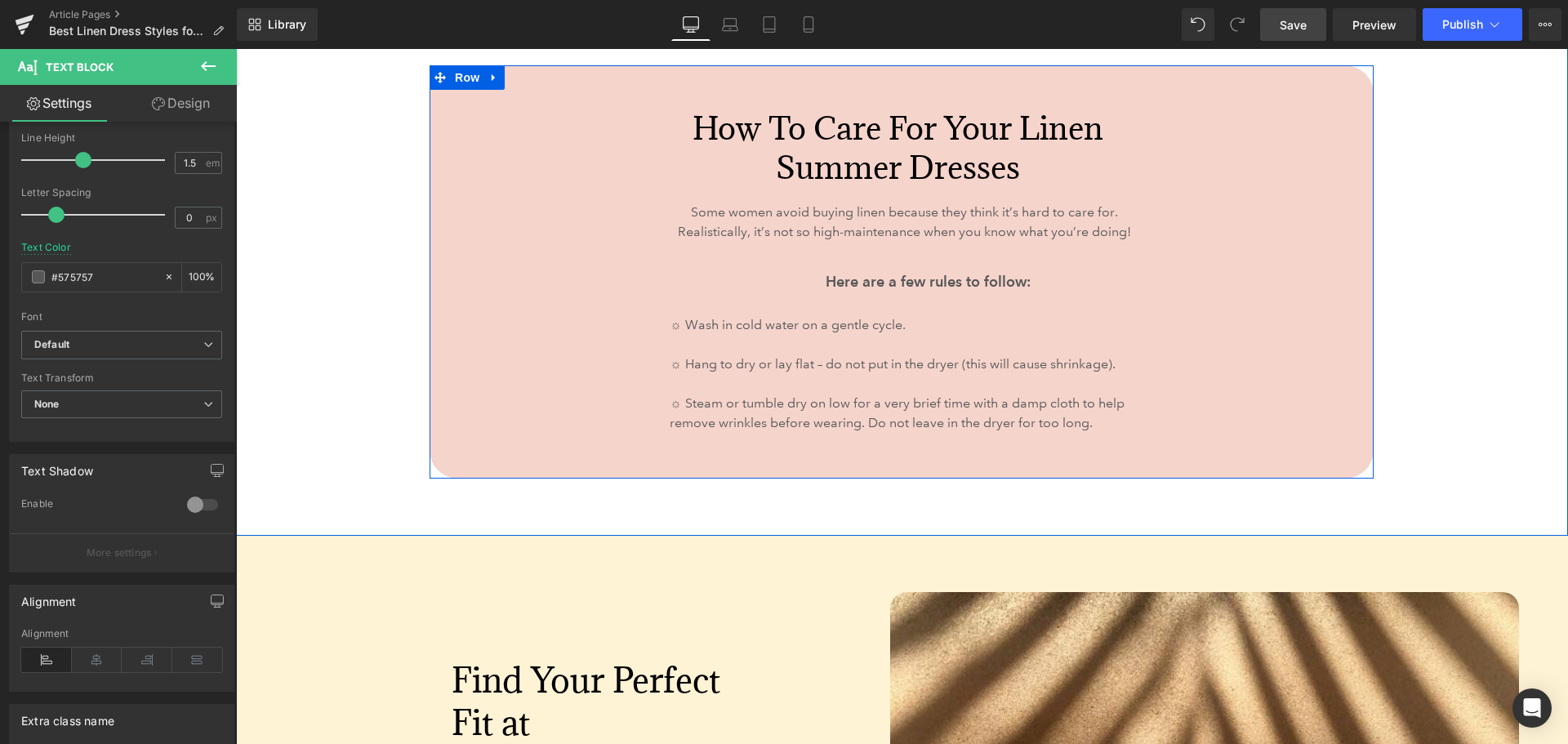
click at [1406, 391] on div "How to Care for Your Linen Summer Dresses Heading Some women avoid buying linen…" at bounding box center [903, 272] width 1333 height 525
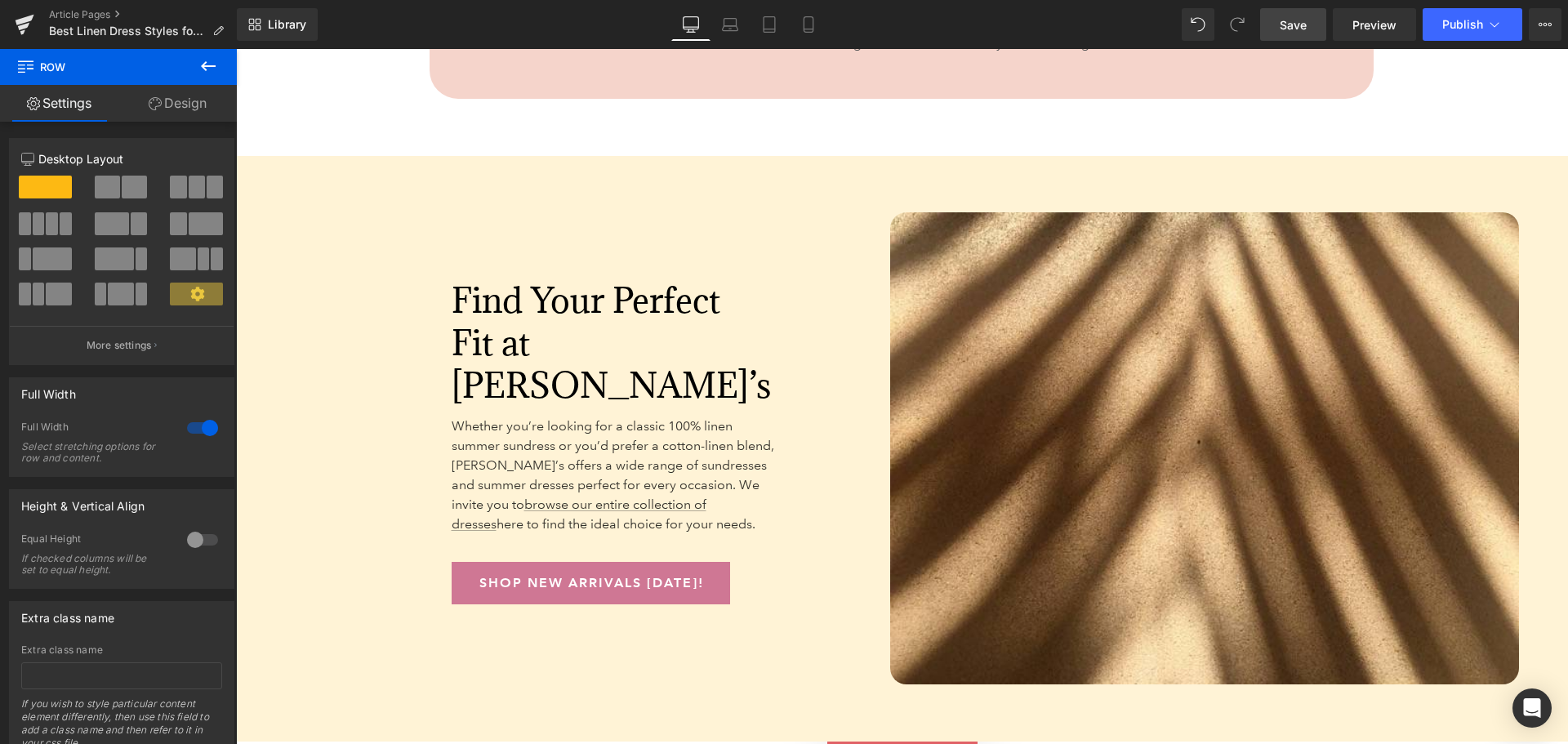
scroll to position [6368, 0]
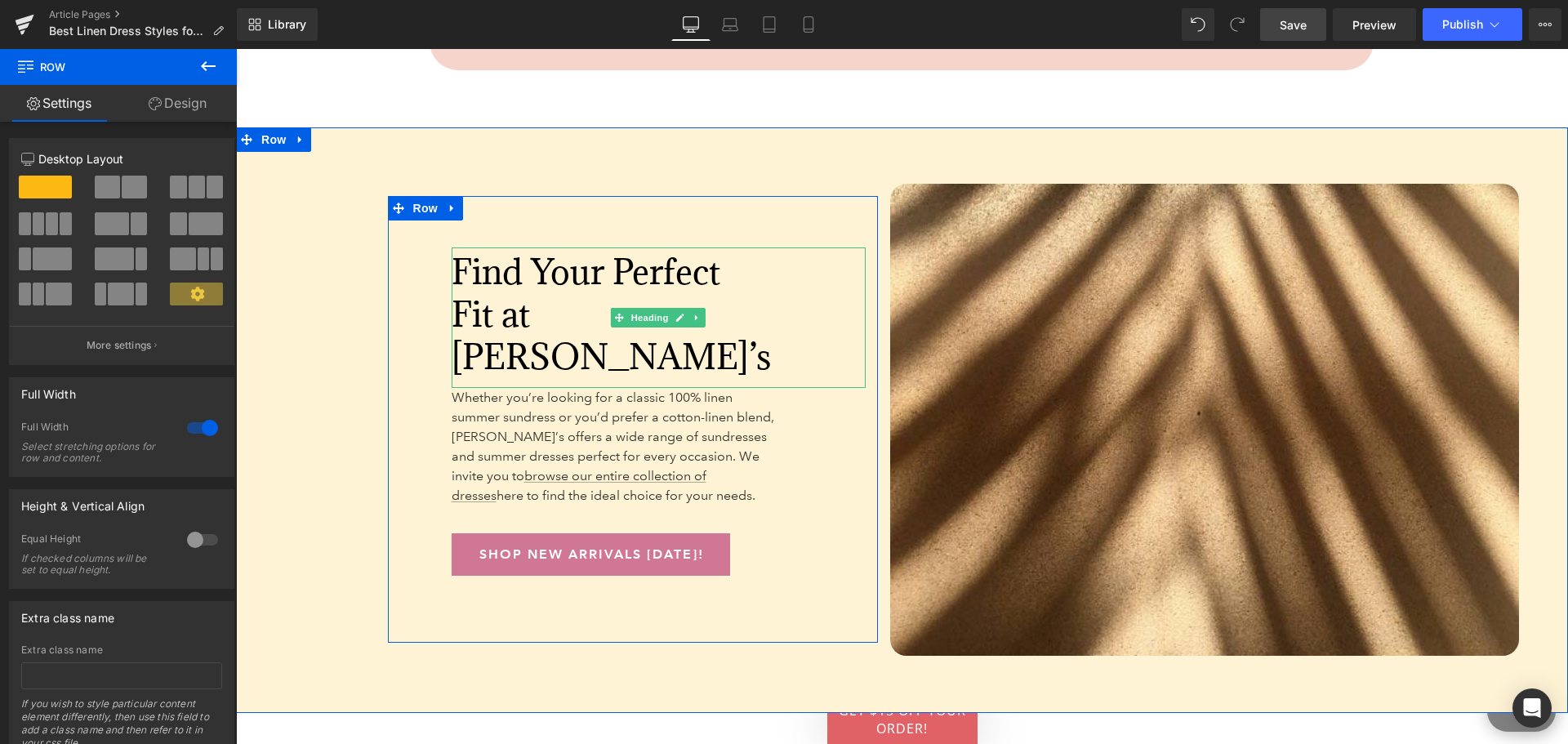
click at [496, 292] on span "Find Your Perfect Fit at [PERSON_NAME]’s" at bounding box center [611, 313] width 319 height 130
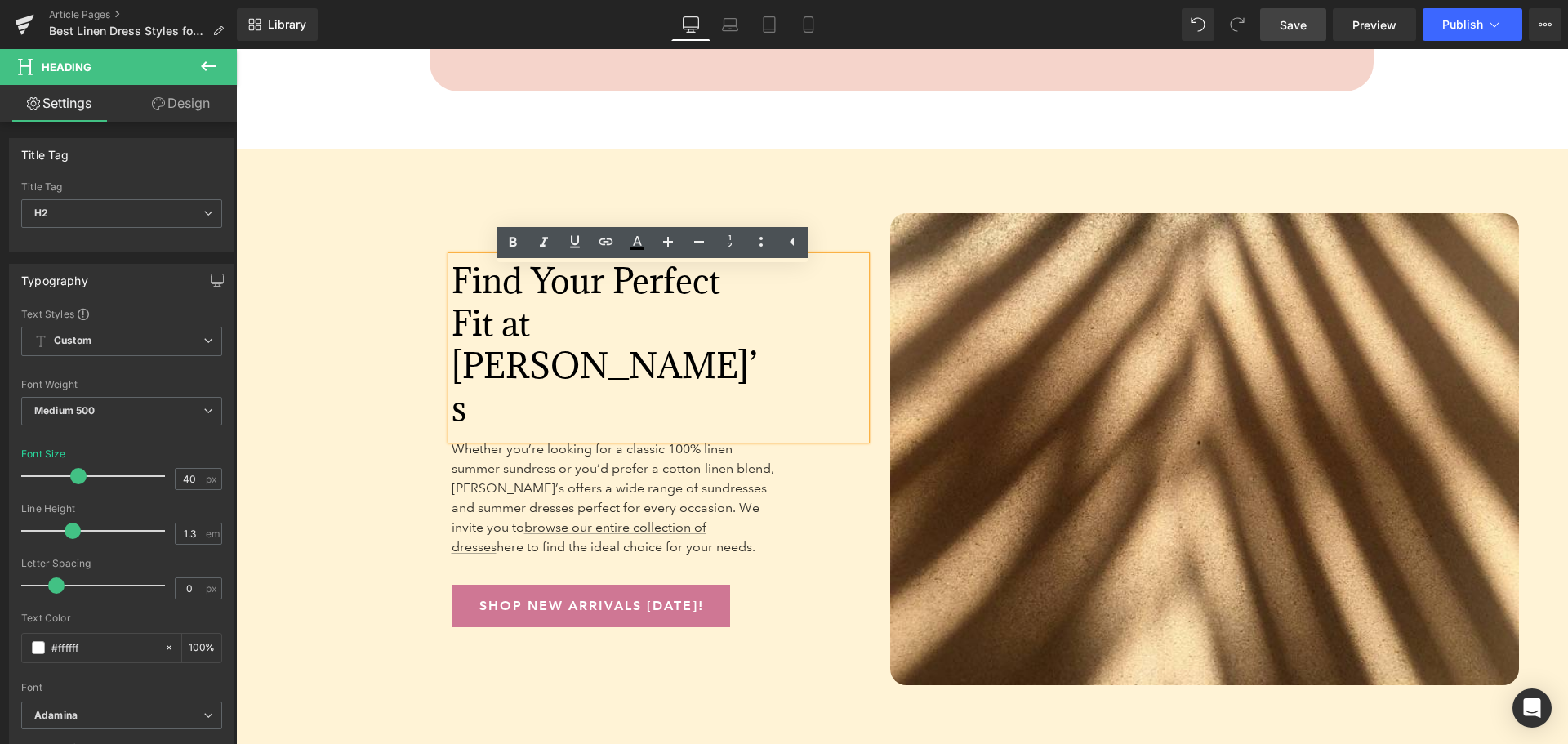
click at [542, 326] on span "Find Your Perfect Fit at [PERSON_NAME]’s" at bounding box center [604, 344] width 306 height 172
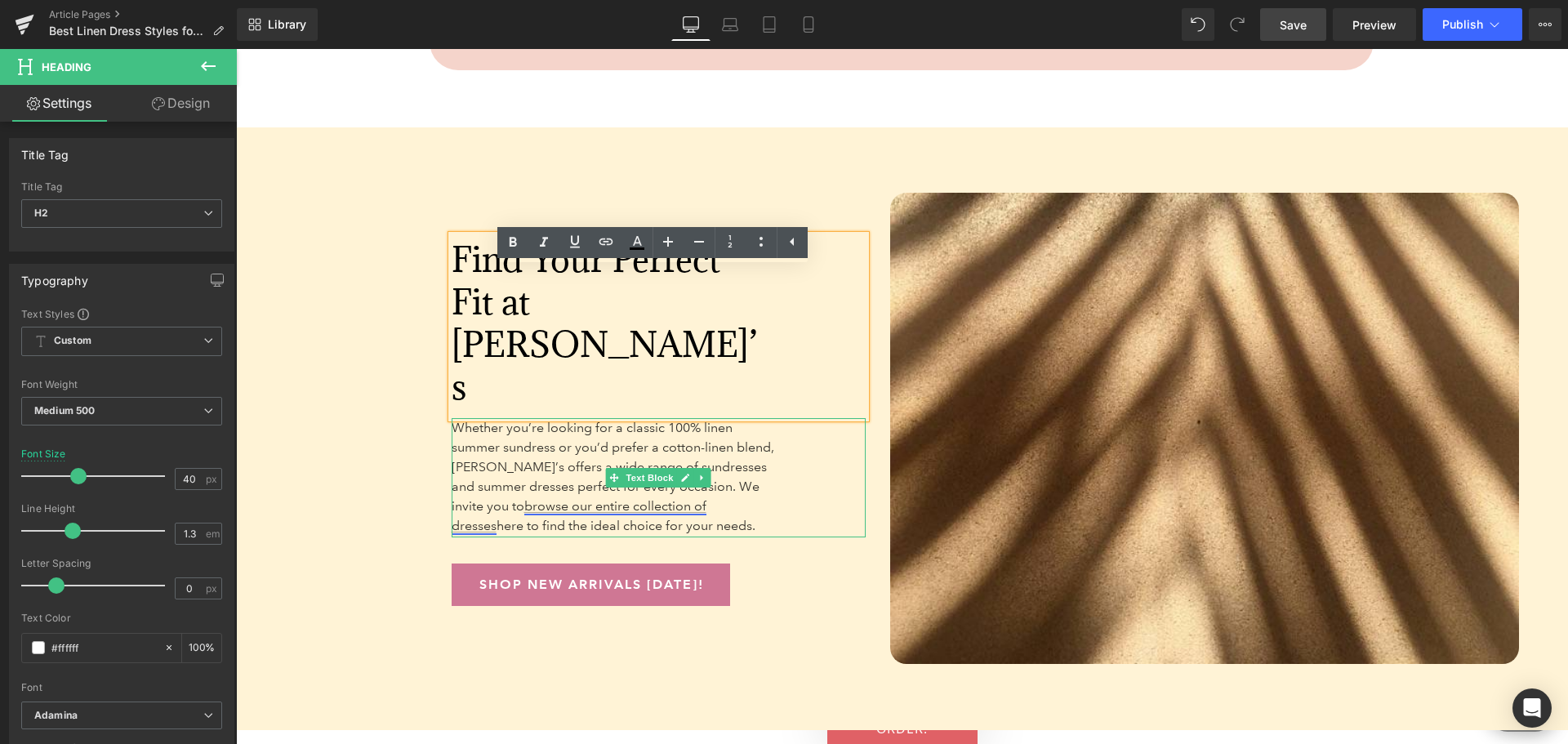
click at [706, 498] on link "browse our entire collection of dresses" at bounding box center [578, 516] width 255 height 35
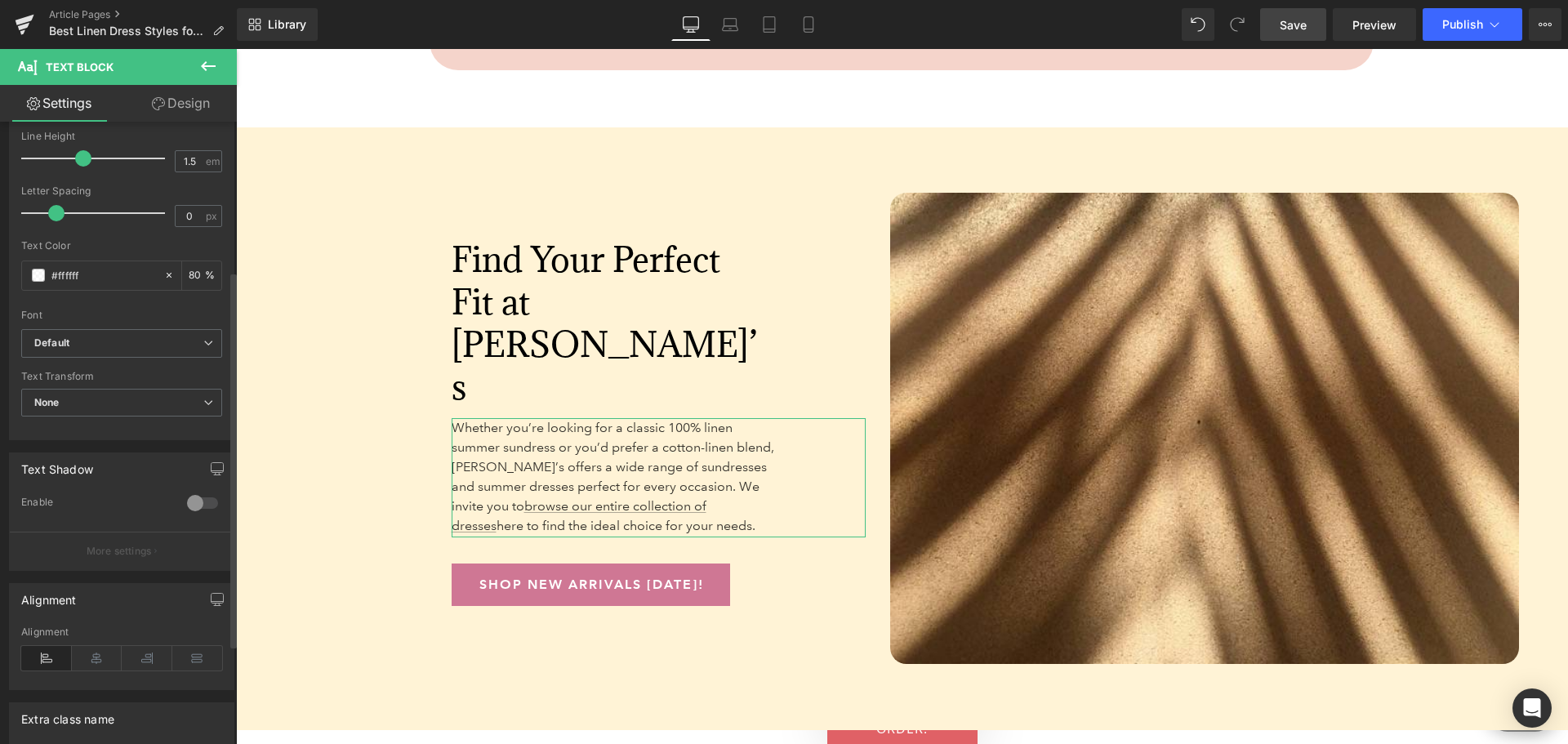
scroll to position [411, 0]
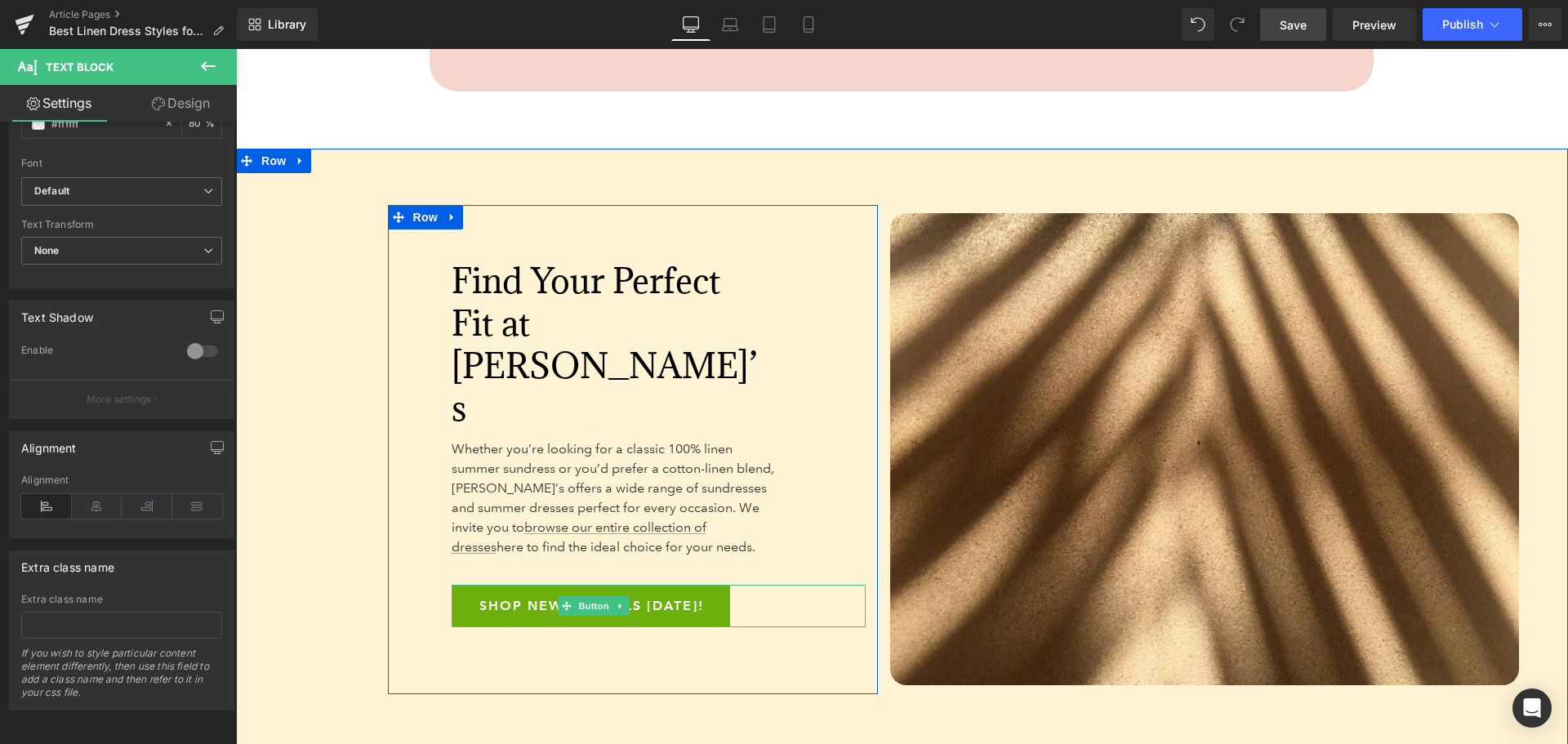
click at [511, 585] on span "Shop New Arrivals [DATE]!" at bounding box center [592, 605] width 225 height 42
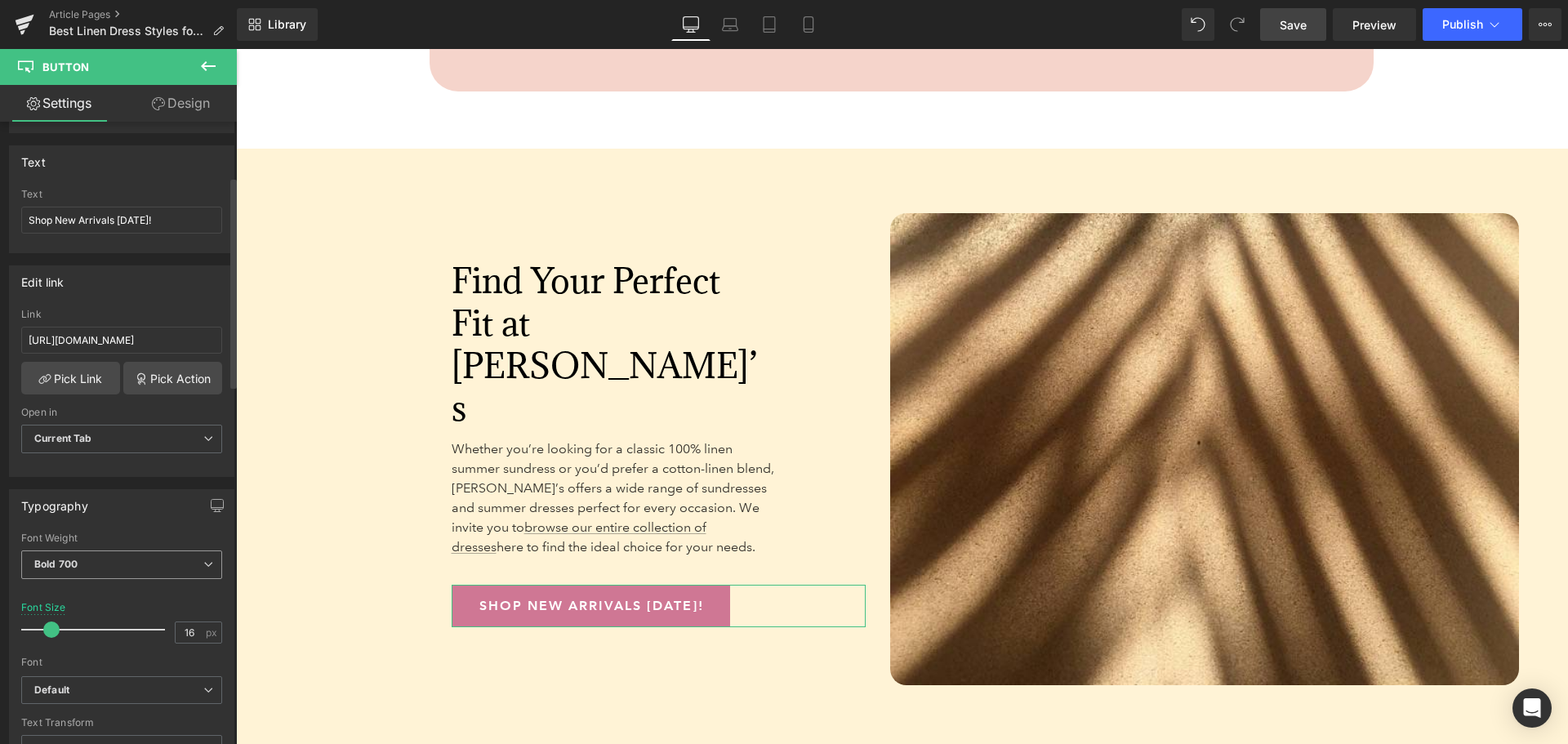
scroll to position [163, 0]
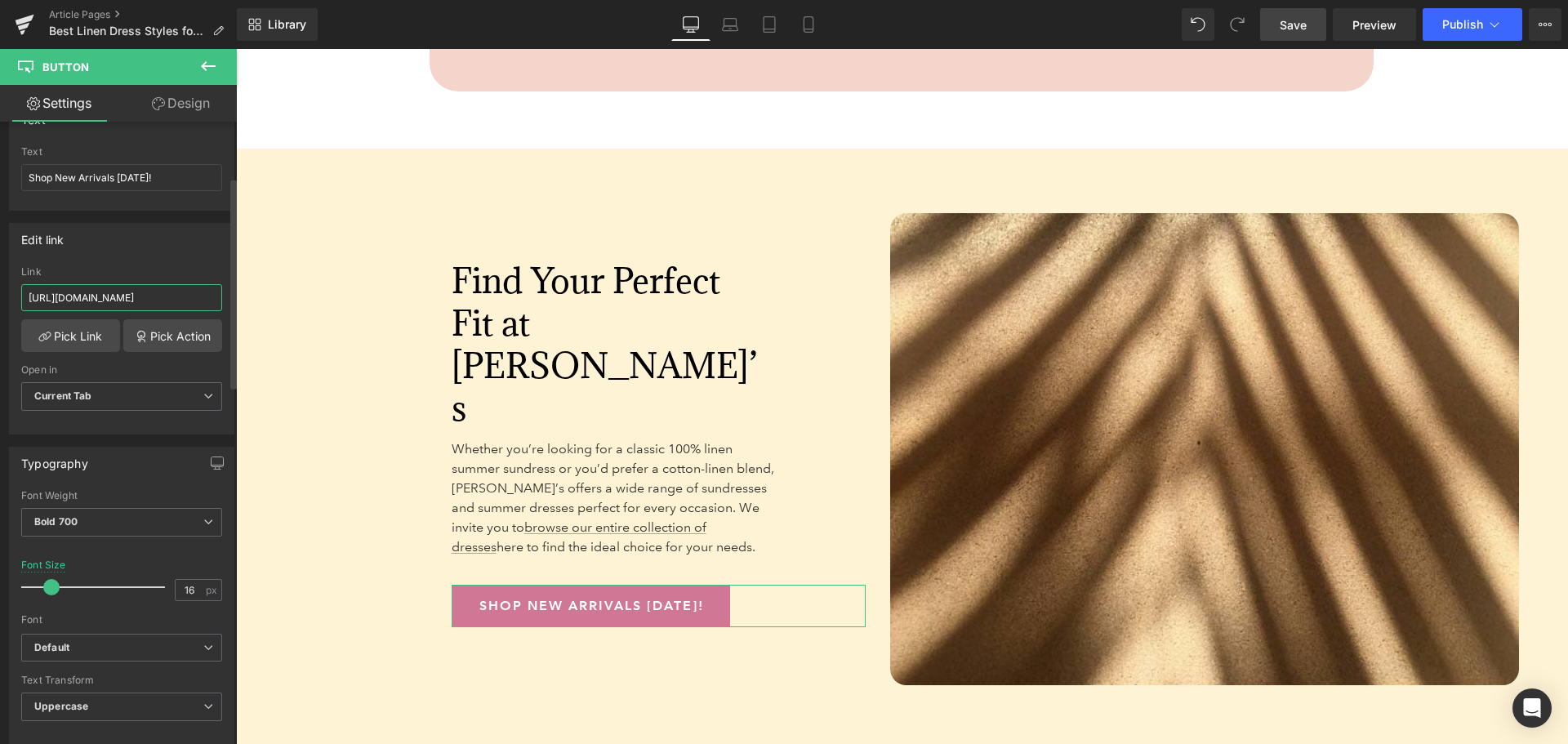
click at [134, 303] on input "https://www.anthonysfla.com/collections/new-arrivals" at bounding box center [122, 298] width 201 height 27
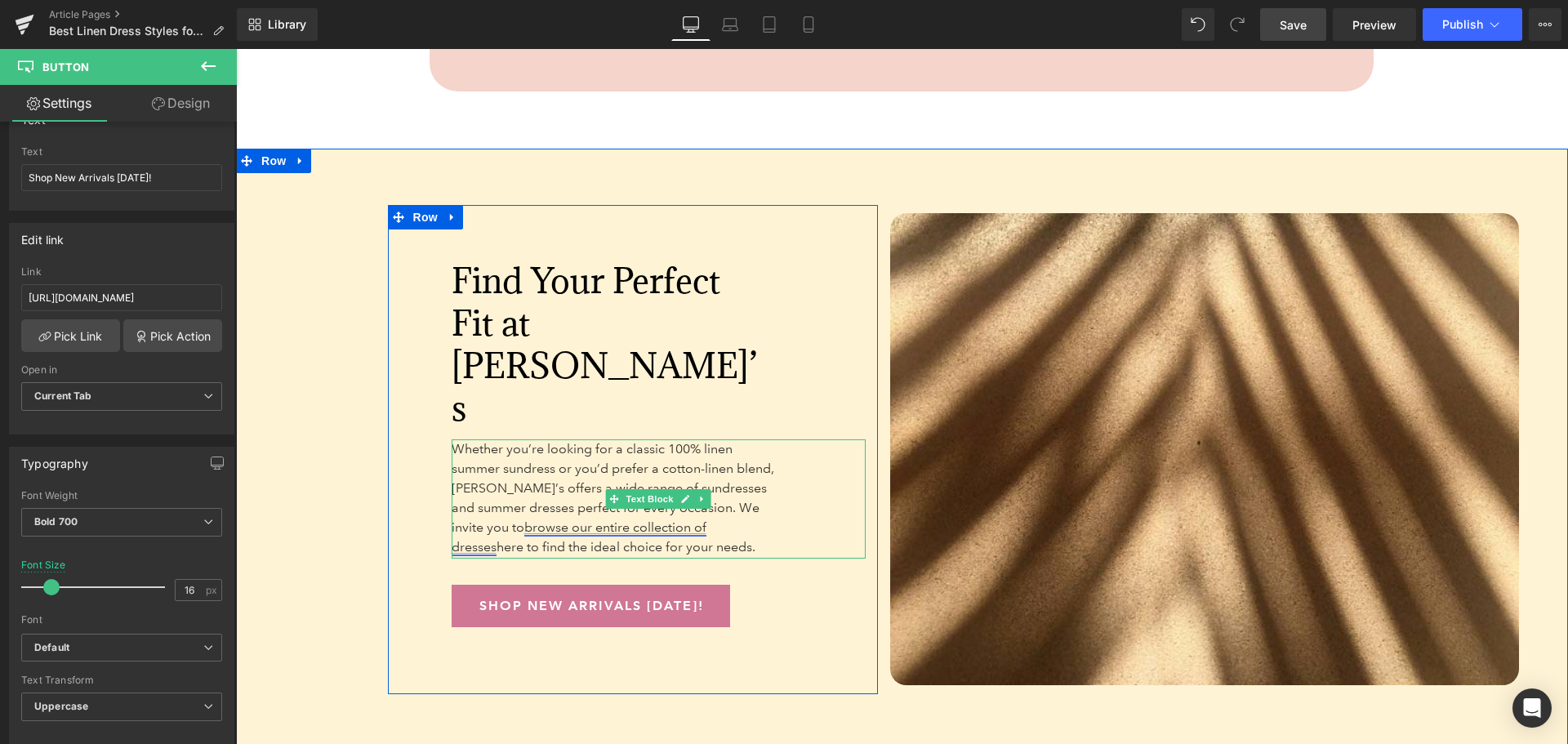
click at [566, 519] on link "browse our entire collection of dresses" at bounding box center [578, 537] width 255 height 35
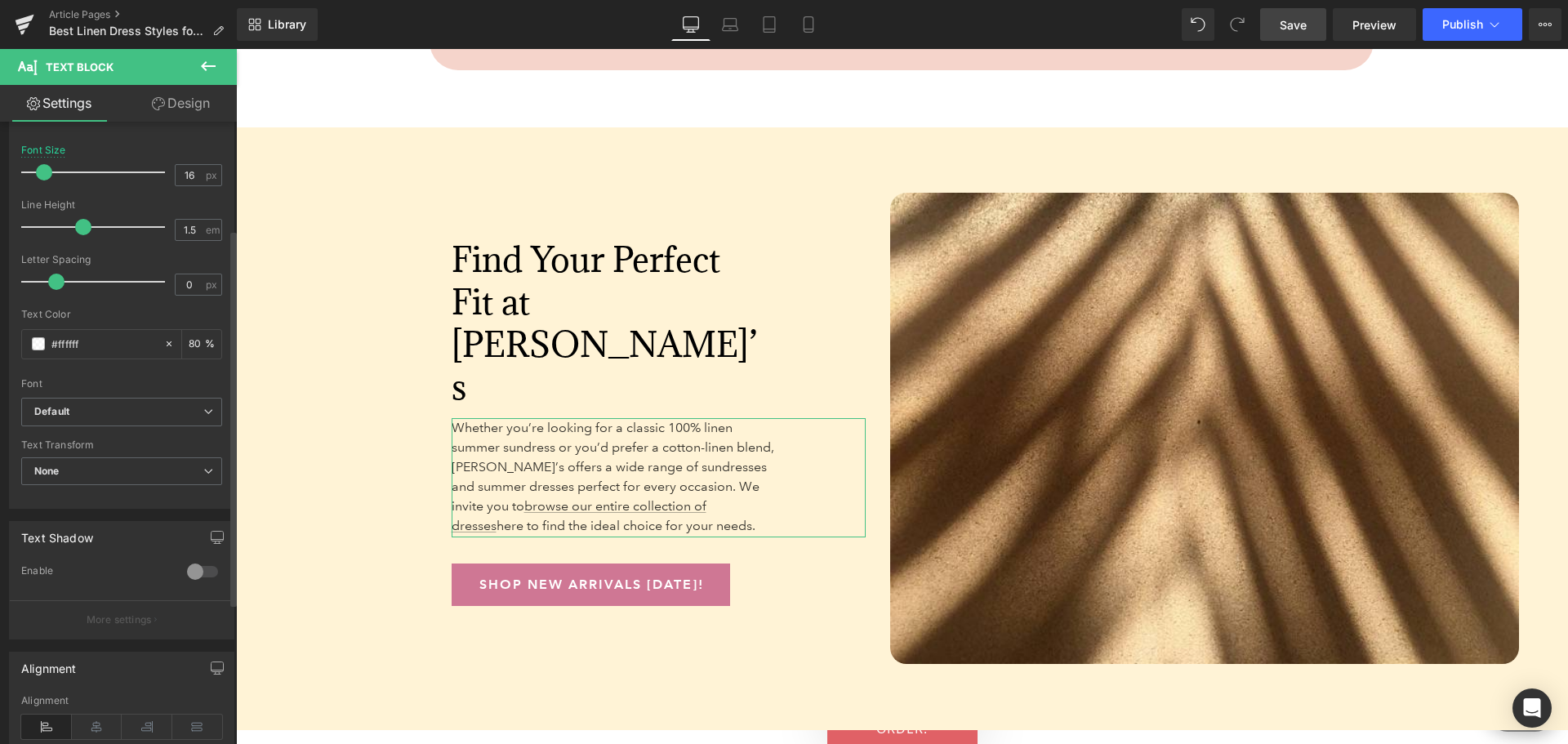
scroll to position [0, 0]
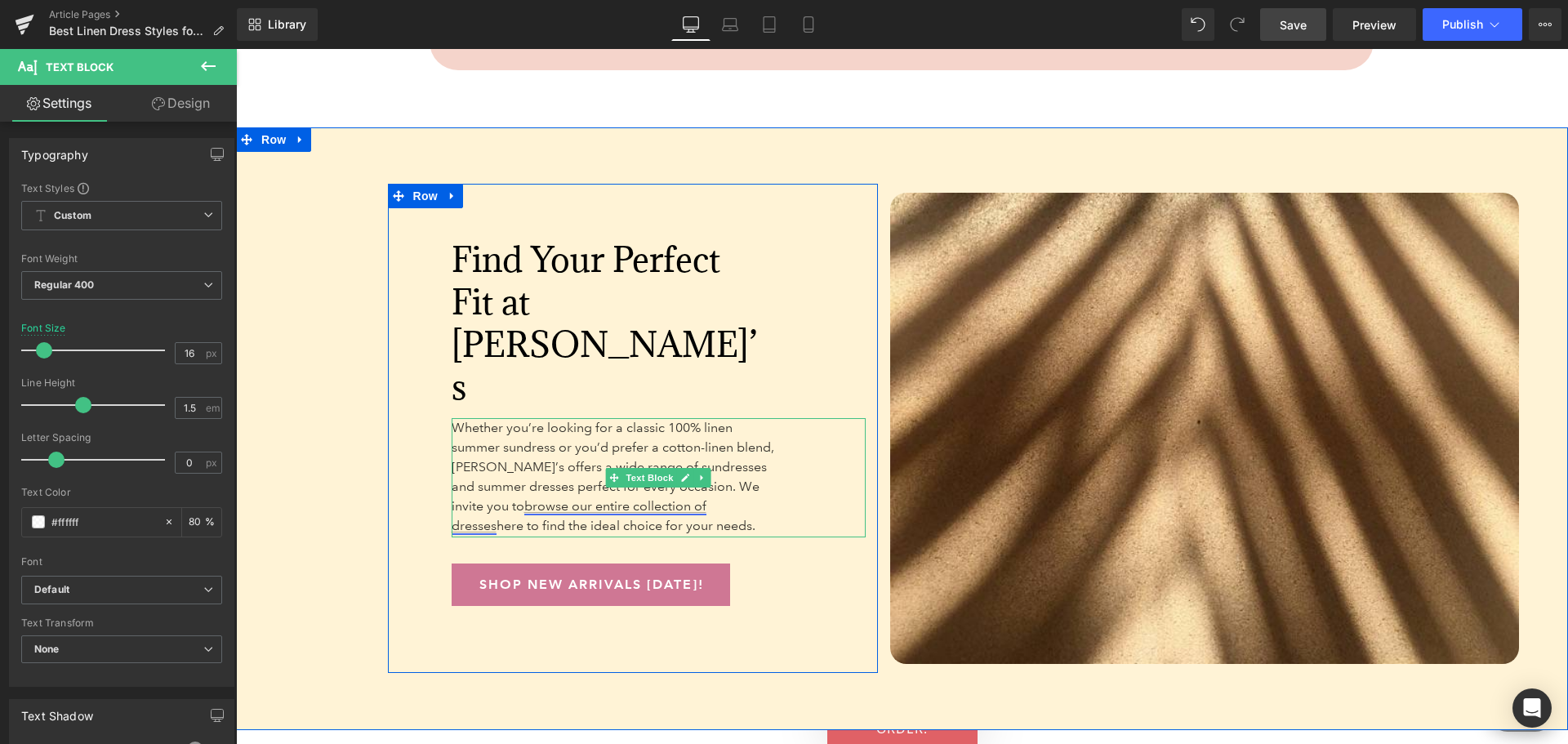
click at [495, 498] on link "browse our entire collection of dresses" at bounding box center [578, 516] width 255 height 35
click at [512, 498] on link "browse our entire collection of dresses" at bounding box center [578, 516] width 255 height 35
click at [706, 498] on link "browse our entire collection of dresses" at bounding box center [578, 516] width 255 height 35
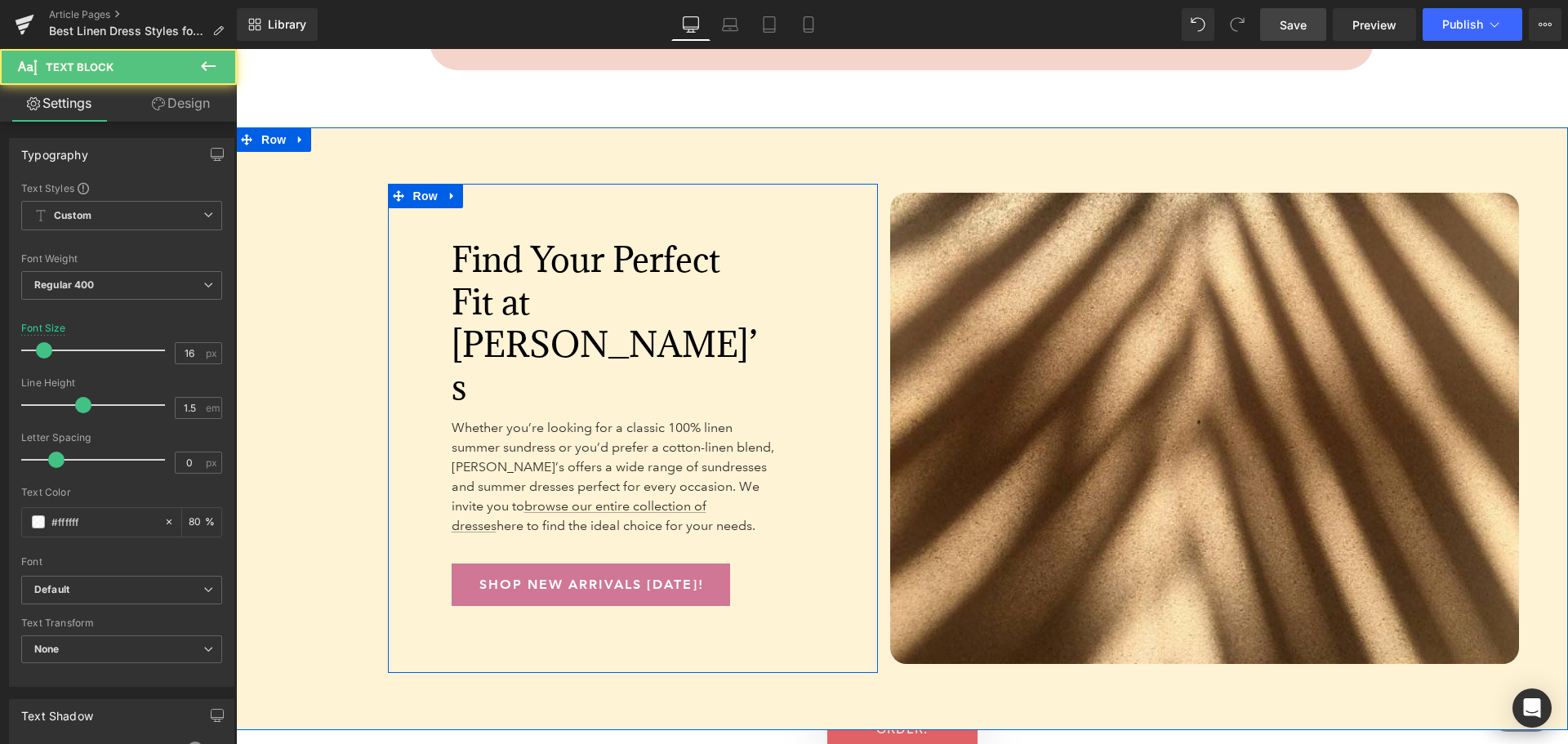
click at [812, 563] on div "Shop New Arrivals [DATE]!" at bounding box center [658, 584] width 414 height 42
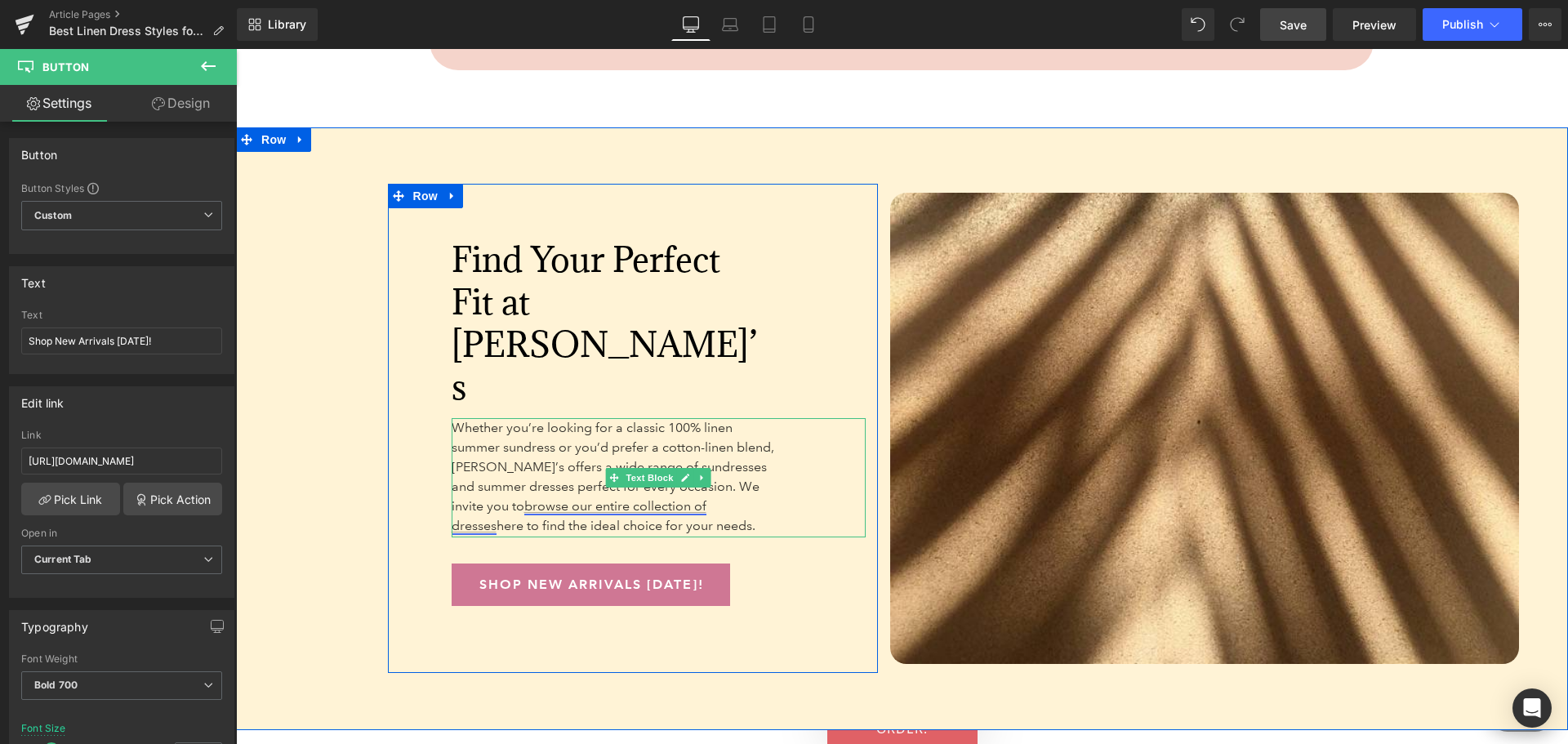
click at [706, 498] on link "browse our entire collection of dresses" at bounding box center [578, 516] width 255 height 35
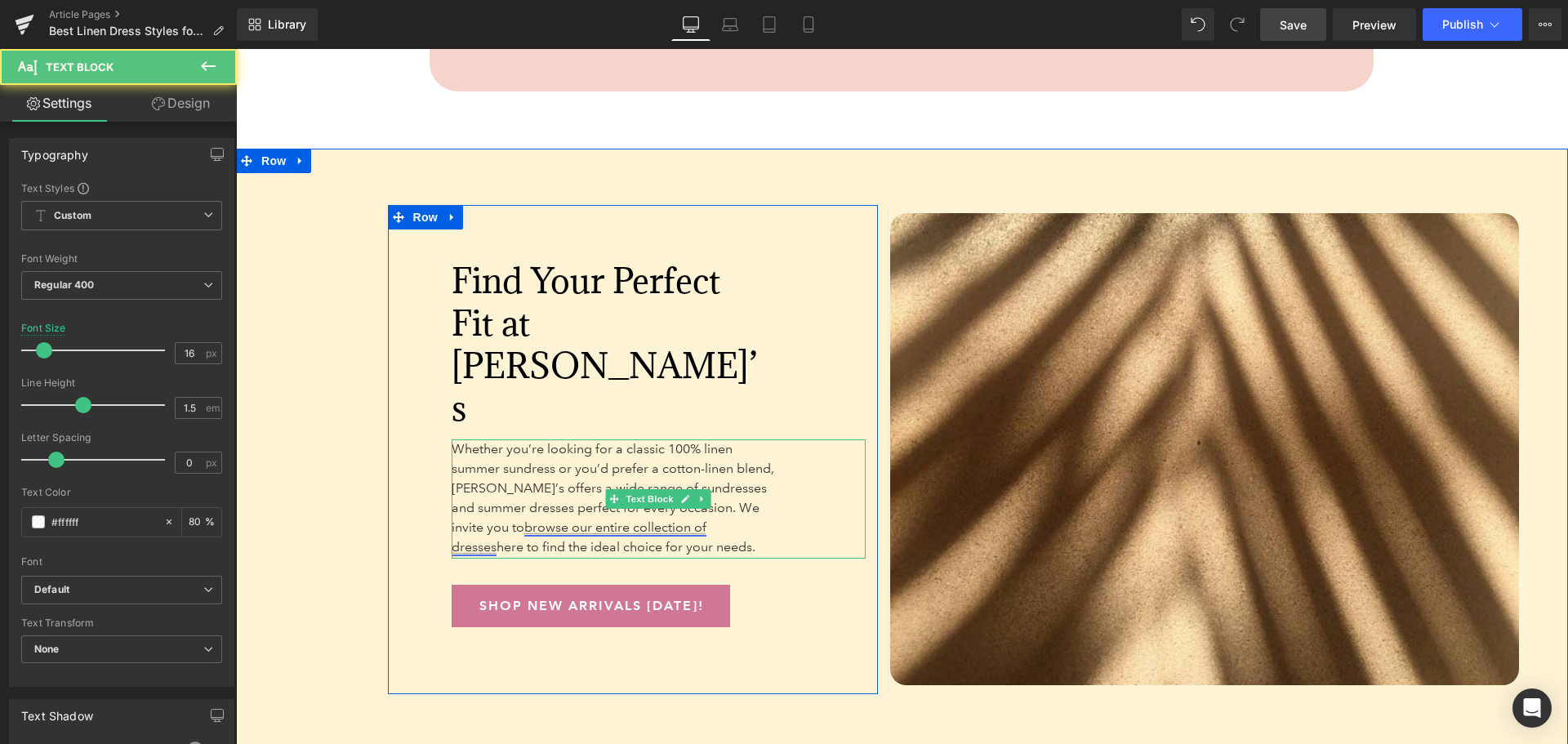
click at [706, 519] on link "browse our entire collection of dresses" at bounding box center [578, 537] width 255 height 35
click at [472, 519] on link "browse our entire collection of dresses" at bounding box center [578, 537] width 255 height 35
click at [499, 478] on span "Whether you’re looking for a classic 100% linen summer sundress or you’d prefer…" at bounding box center [613, 498] width 322 height 113
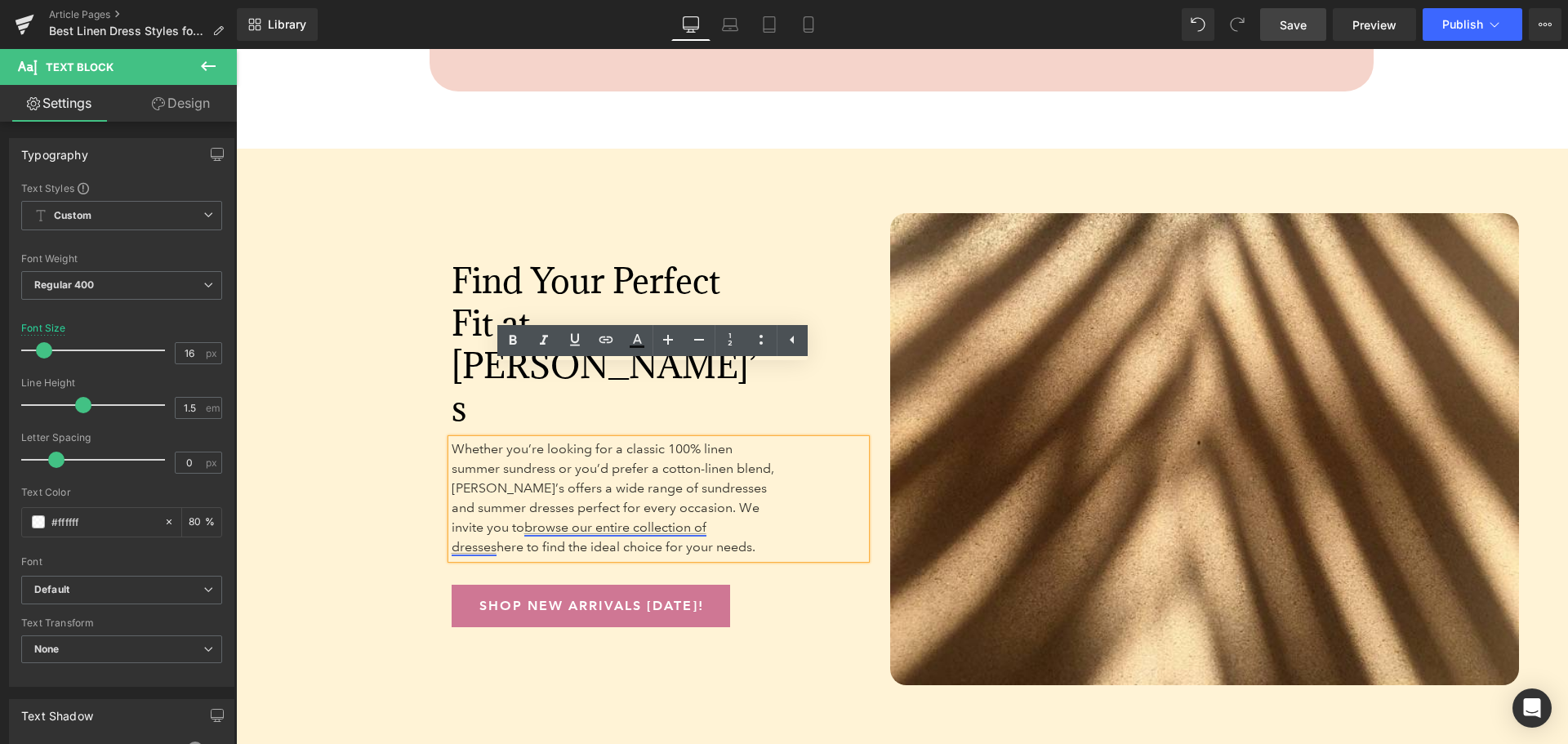
click at [495, 519] on link "browse our entire collection of dresses" at bounding box center [578, 537] width 255 height 35
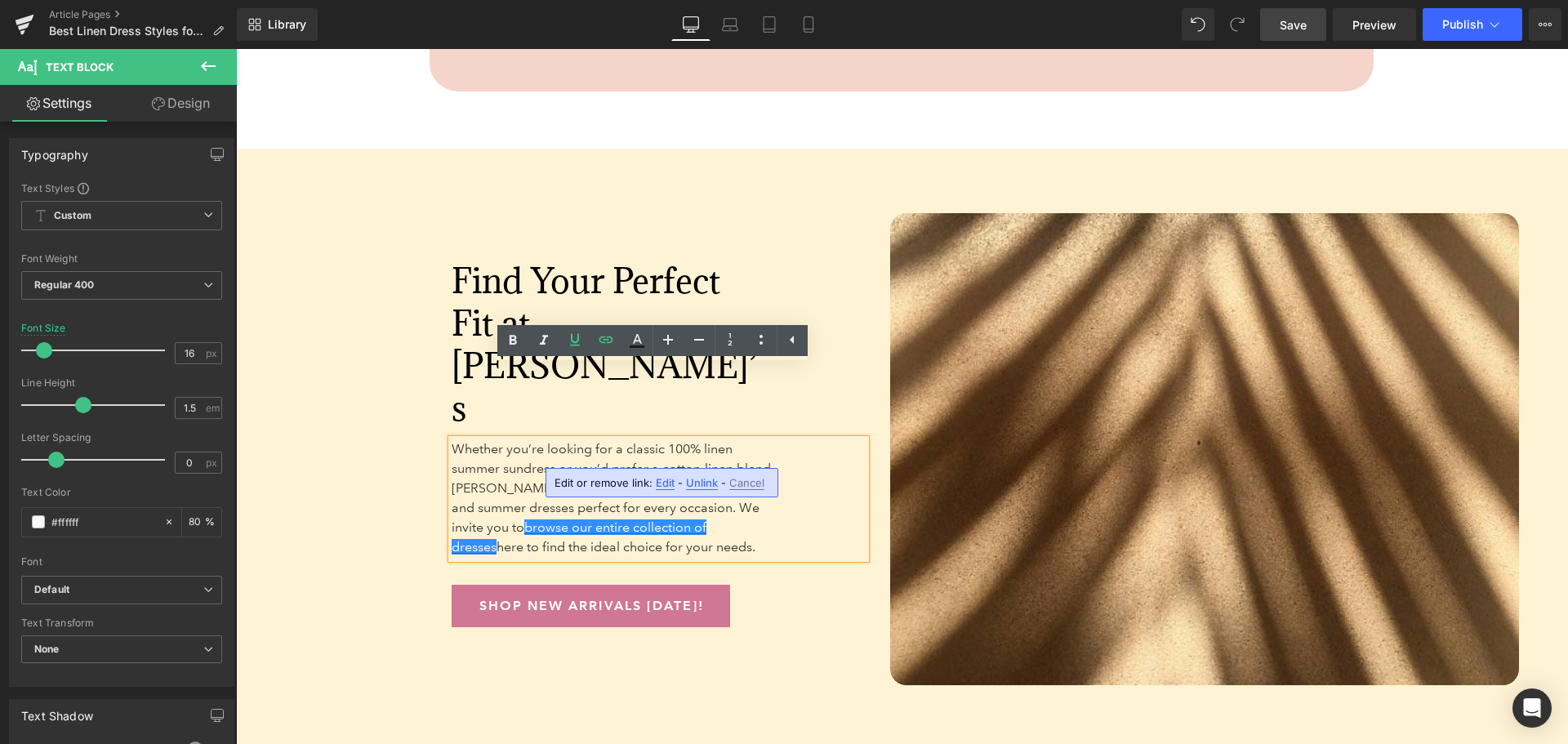
click at [663, 479] on span "Edit" at bounding box center [664, 482] width 19 height 14
type input "https://www.anthonysfla.com/collections/dresses"
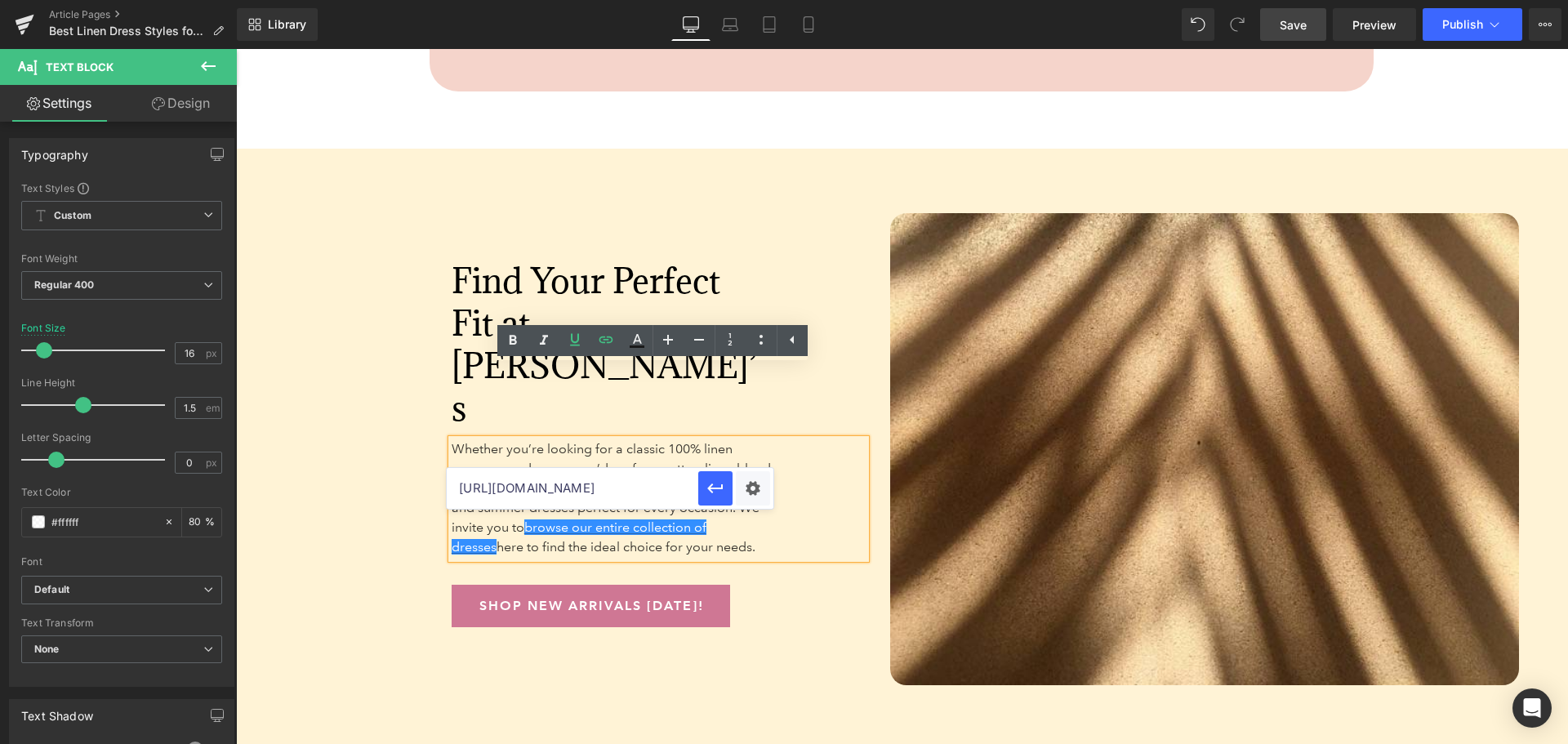
click at [657, 487] on input "https://www.anthonysfla.com/collections/dresses" at bounding box center [572, 488] width 252 height 41
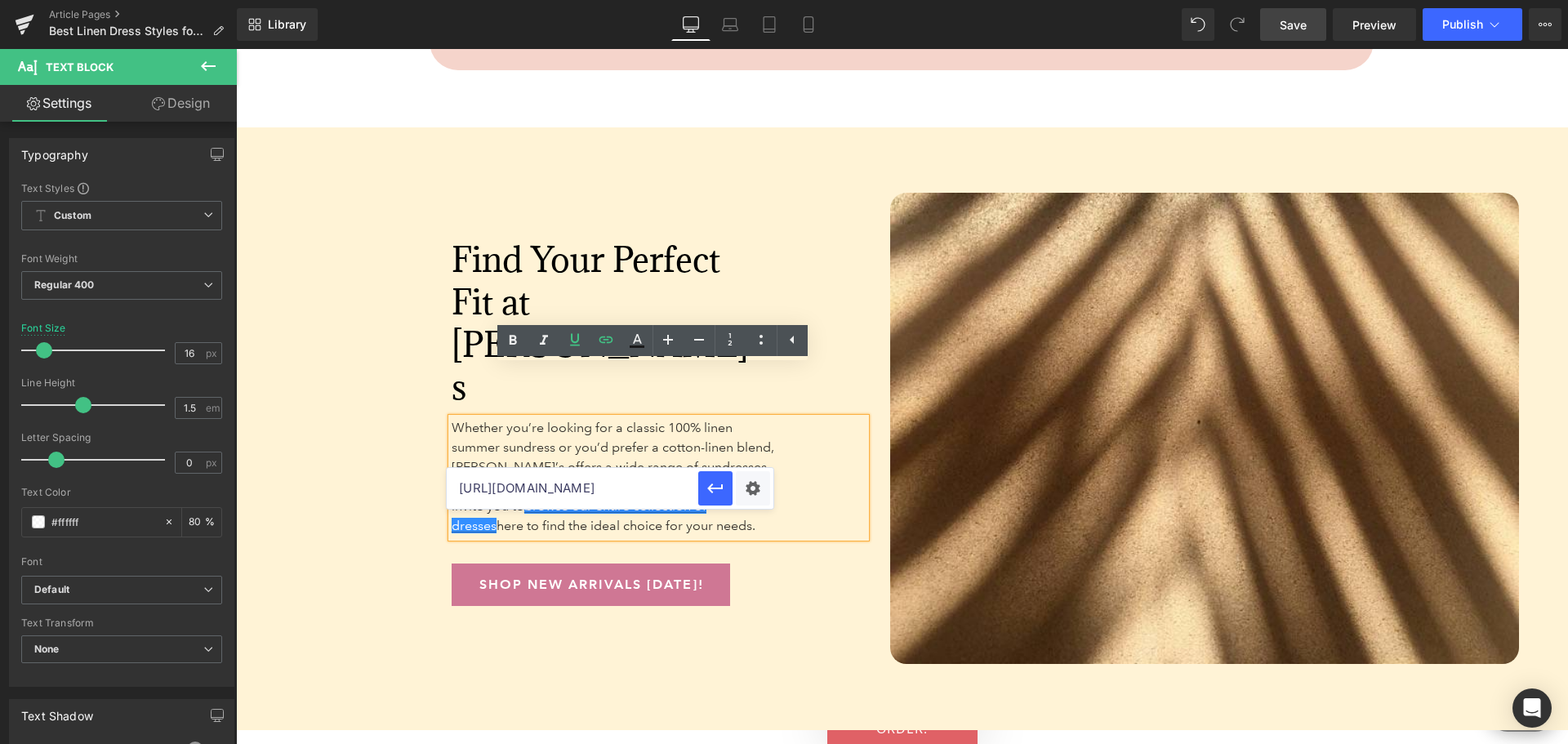
click at [784, 610] on div "Find Your Perfect Fit at Anthony’s Heading Whether you’re looking for a classic…" at bounding box center [633, 428] width 490 height 489
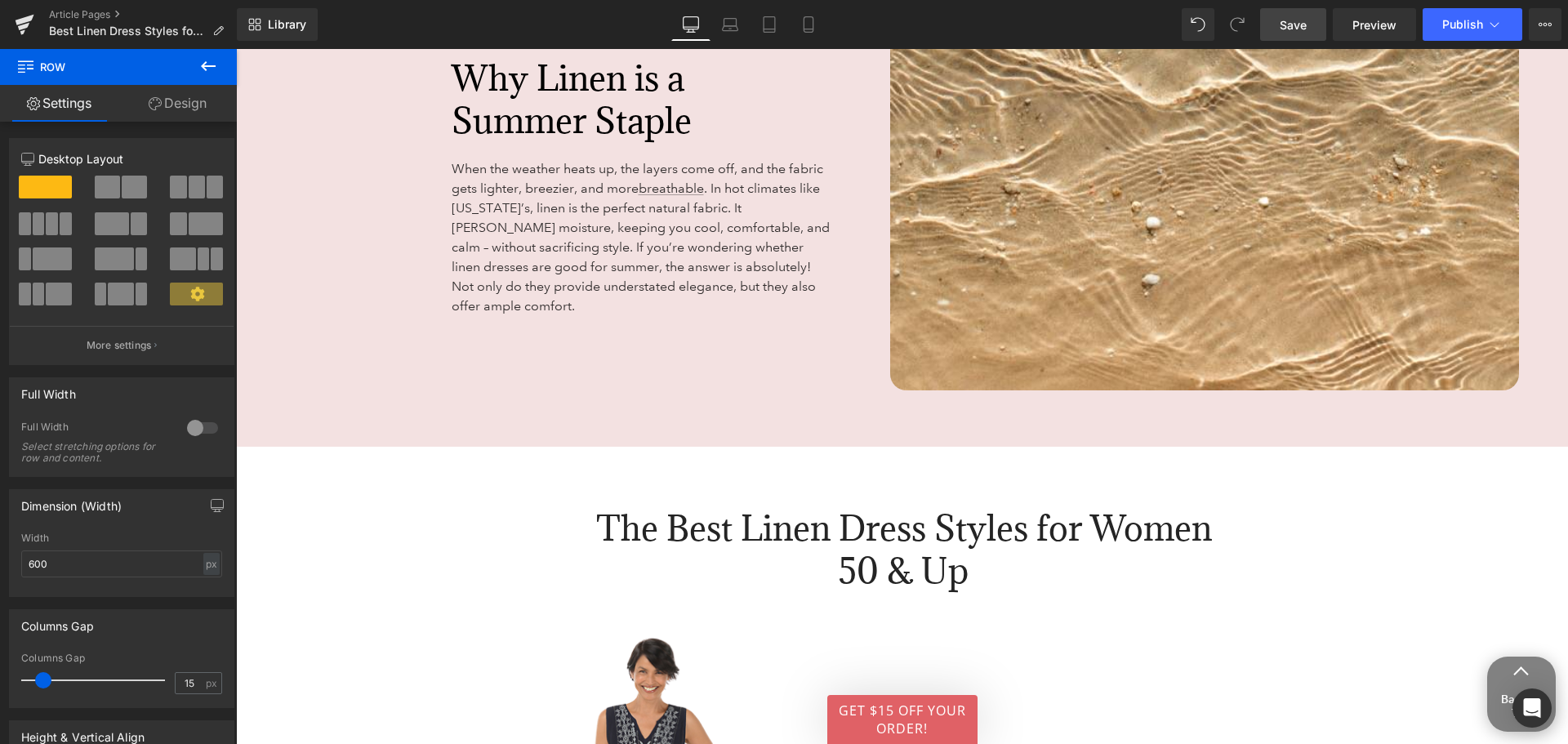
scroll to position [2041, 0]
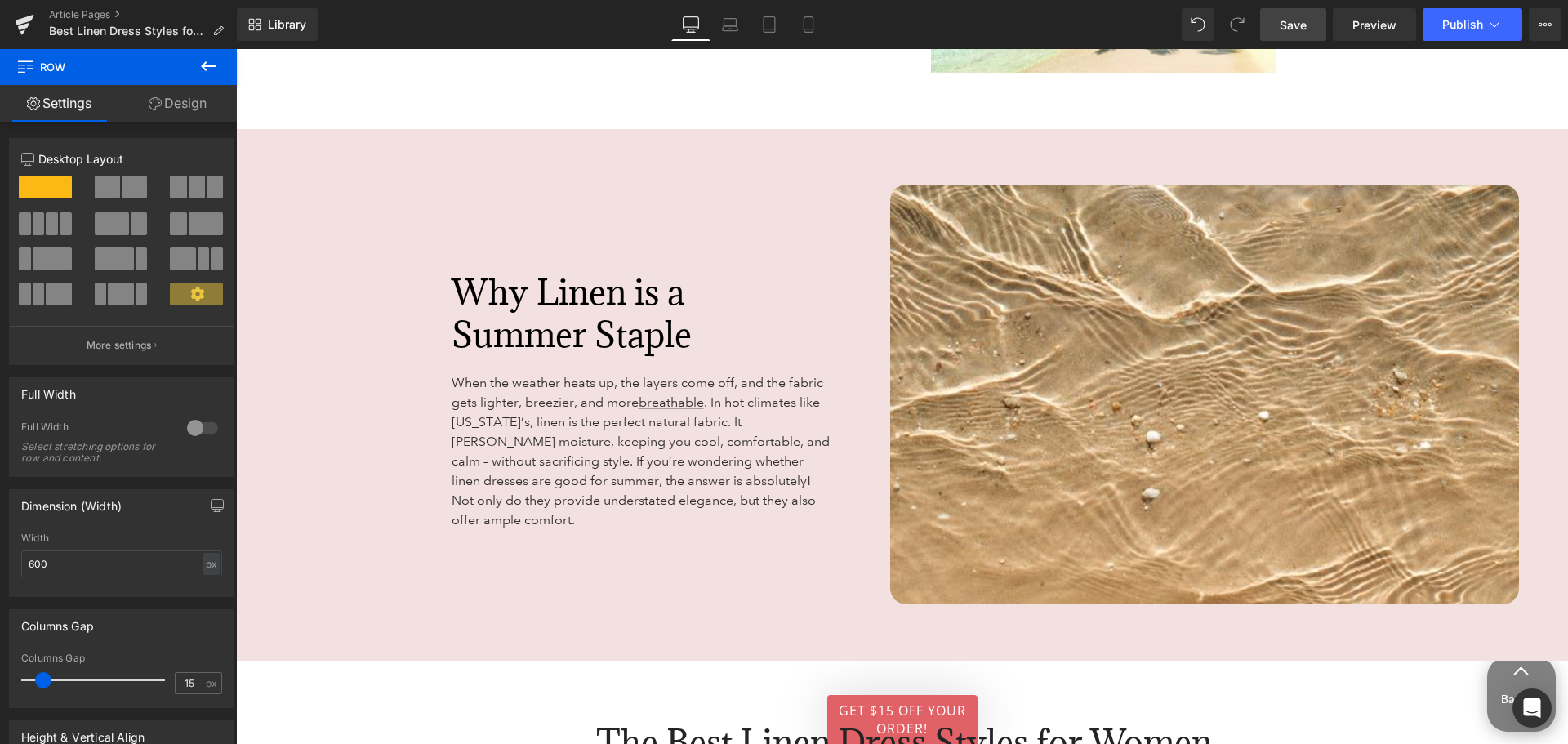
click at [1308, 13] on link "Save" at bounding box center [1293, 23] width 66 height 32
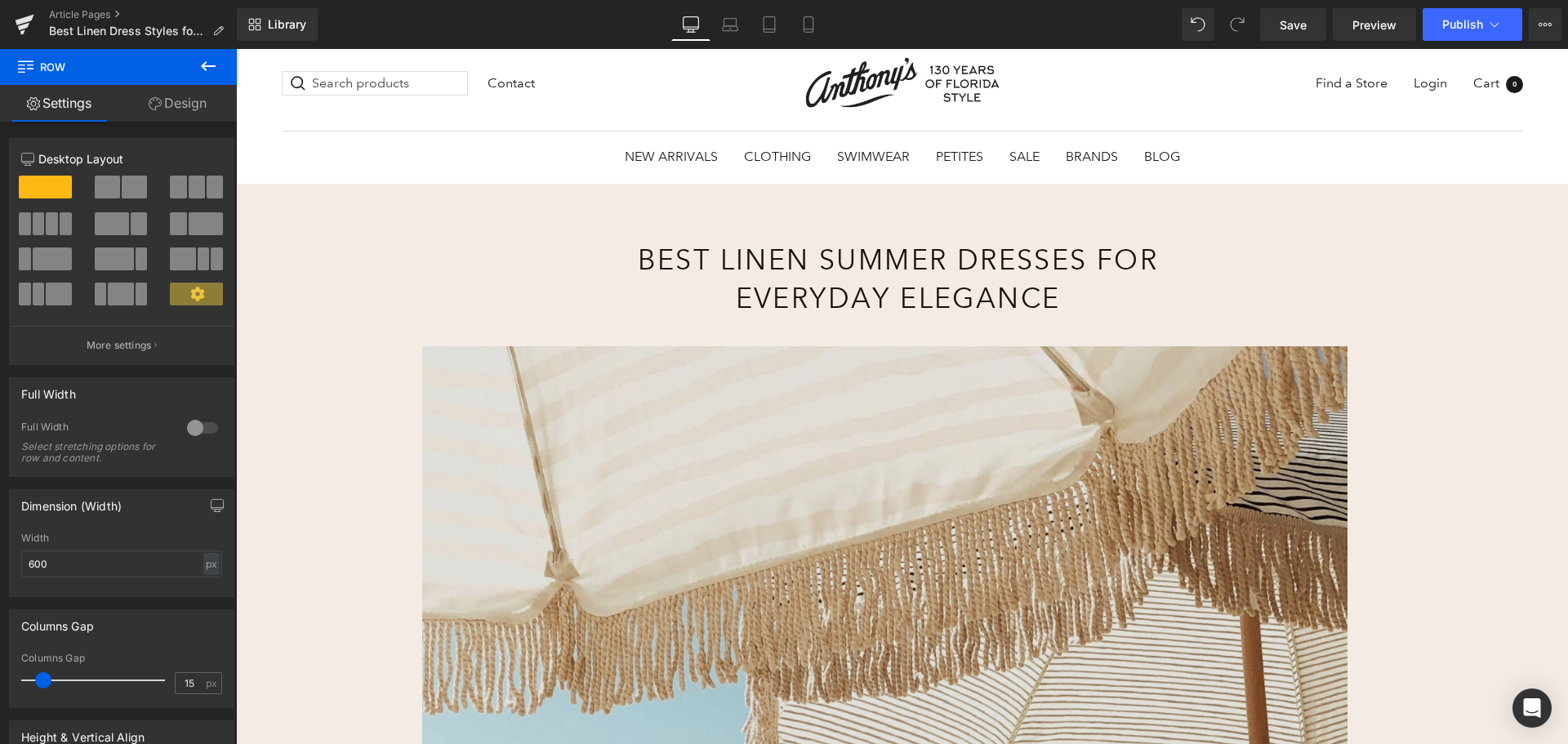
scroll to position [0, 0]
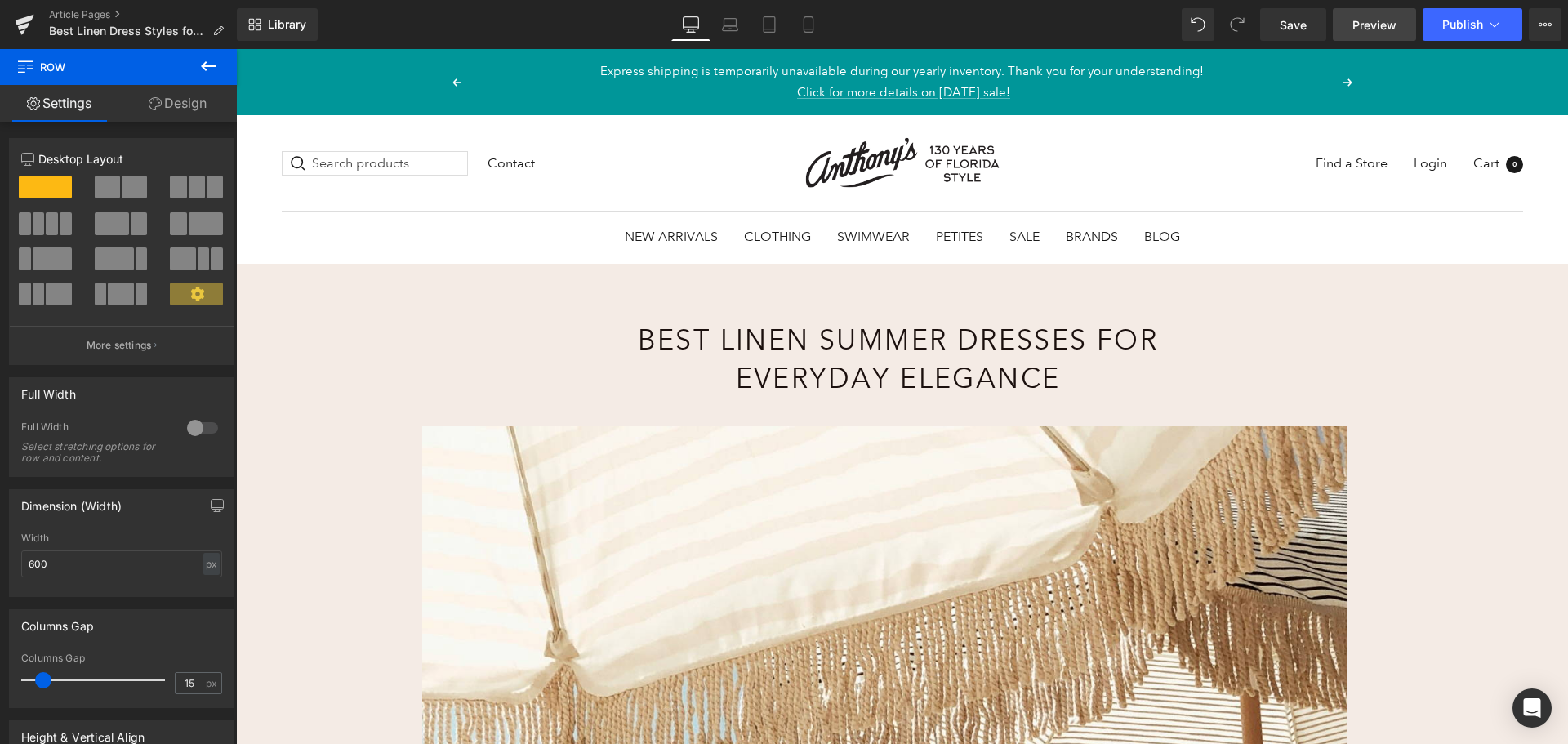
click at [1392, 17] on span "Preview" at bounding box center [1375, 25] width 44 height 18
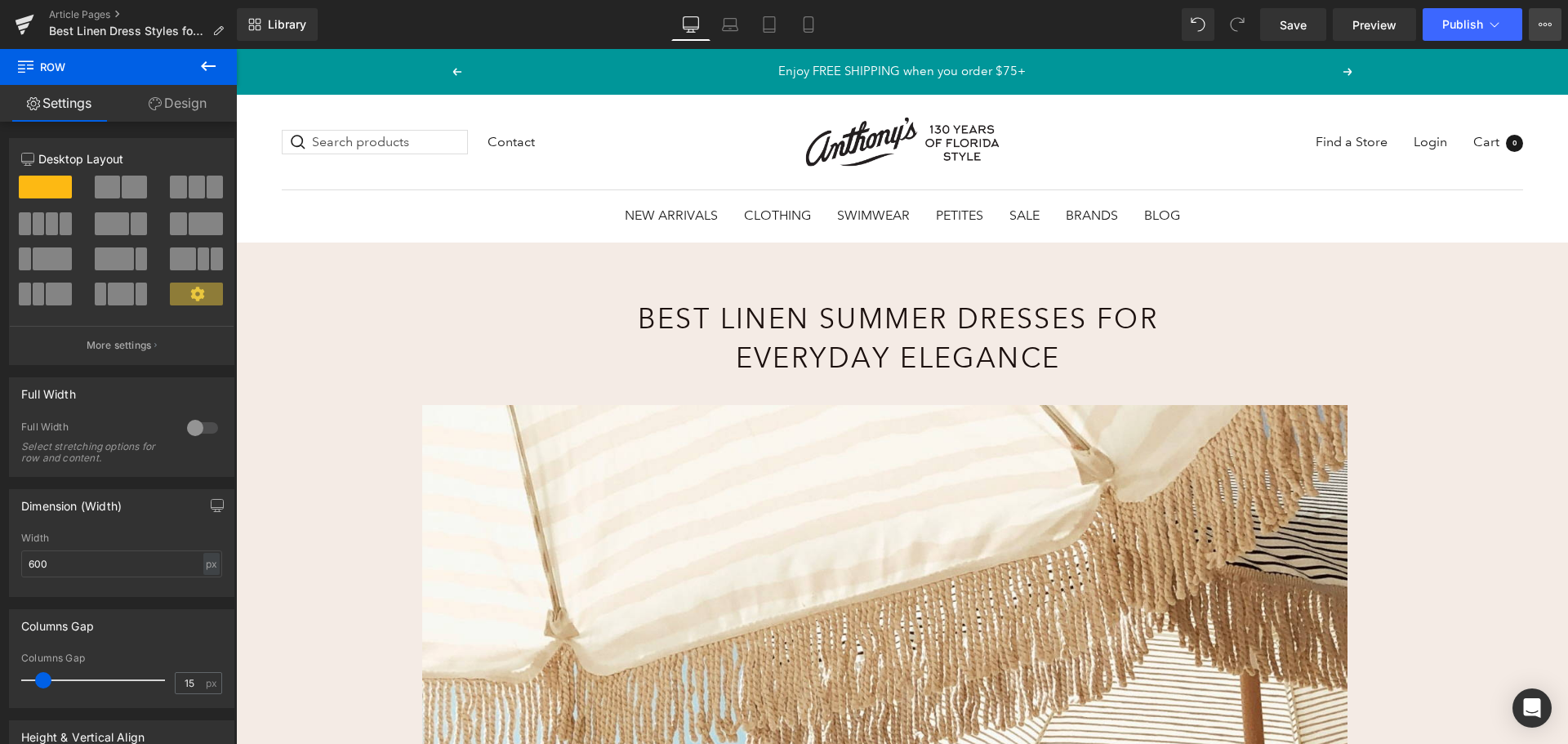
click at [1547, 17] on button "View Live Page View with current Template Save Template to Library Schedule Pub…" at bounding box center [1545, 23] width 32 height 32
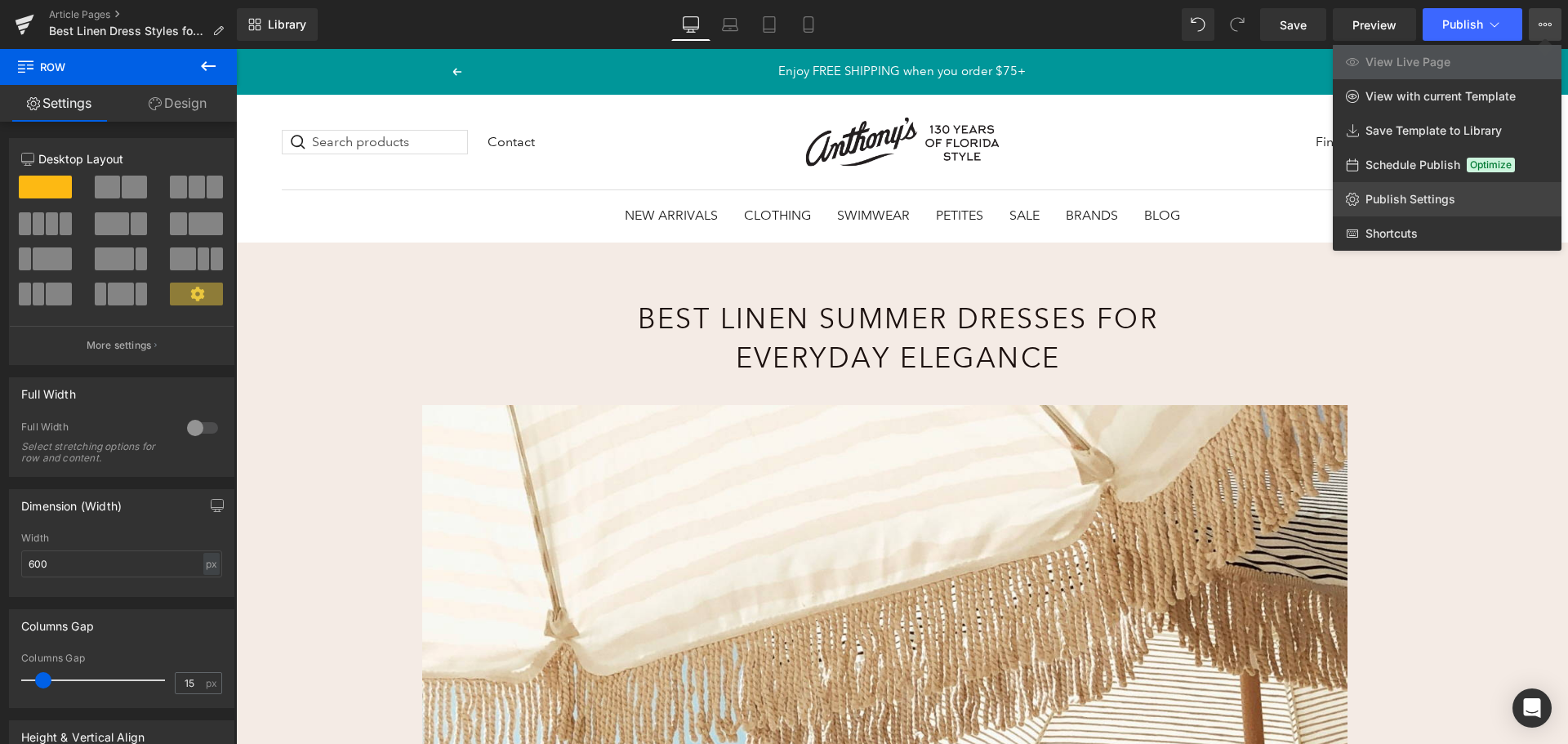
click at [1430, 205] on span "Publish Settings" at bounding box center [1411, 198] width 90 height 15
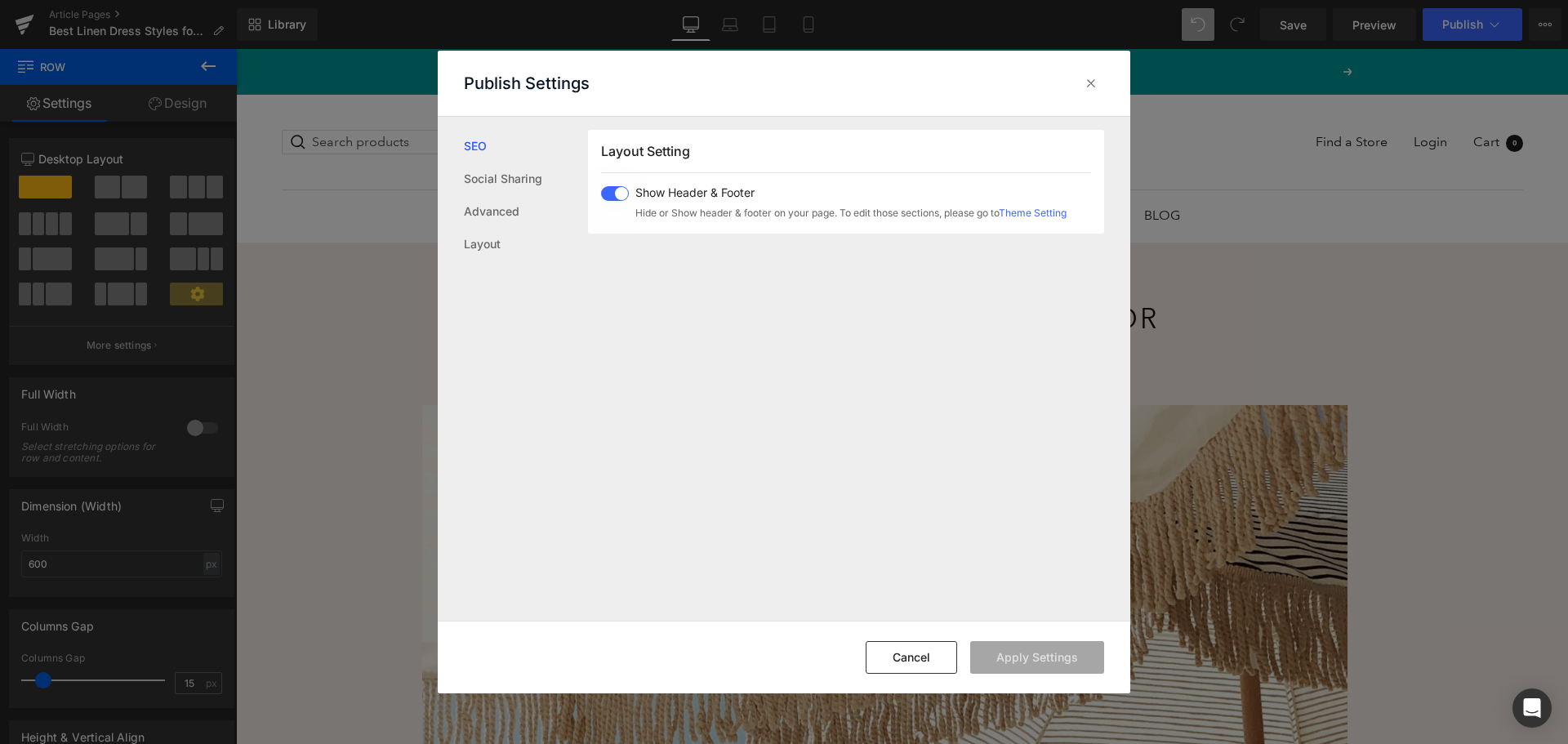
scroll to position [384, 0]
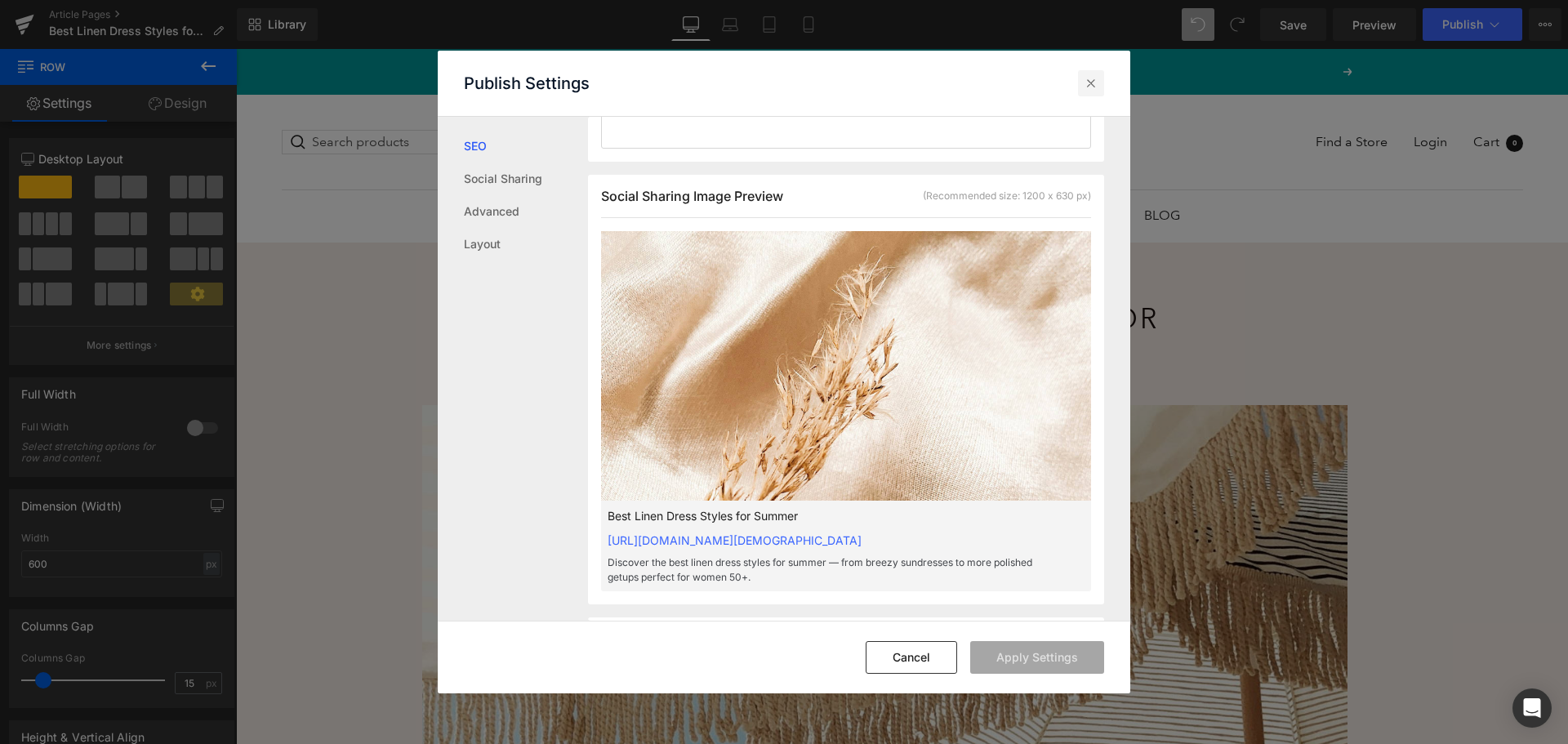
click at [1094, 92] on div at bounding box center [1091, 83] width 26 height 26
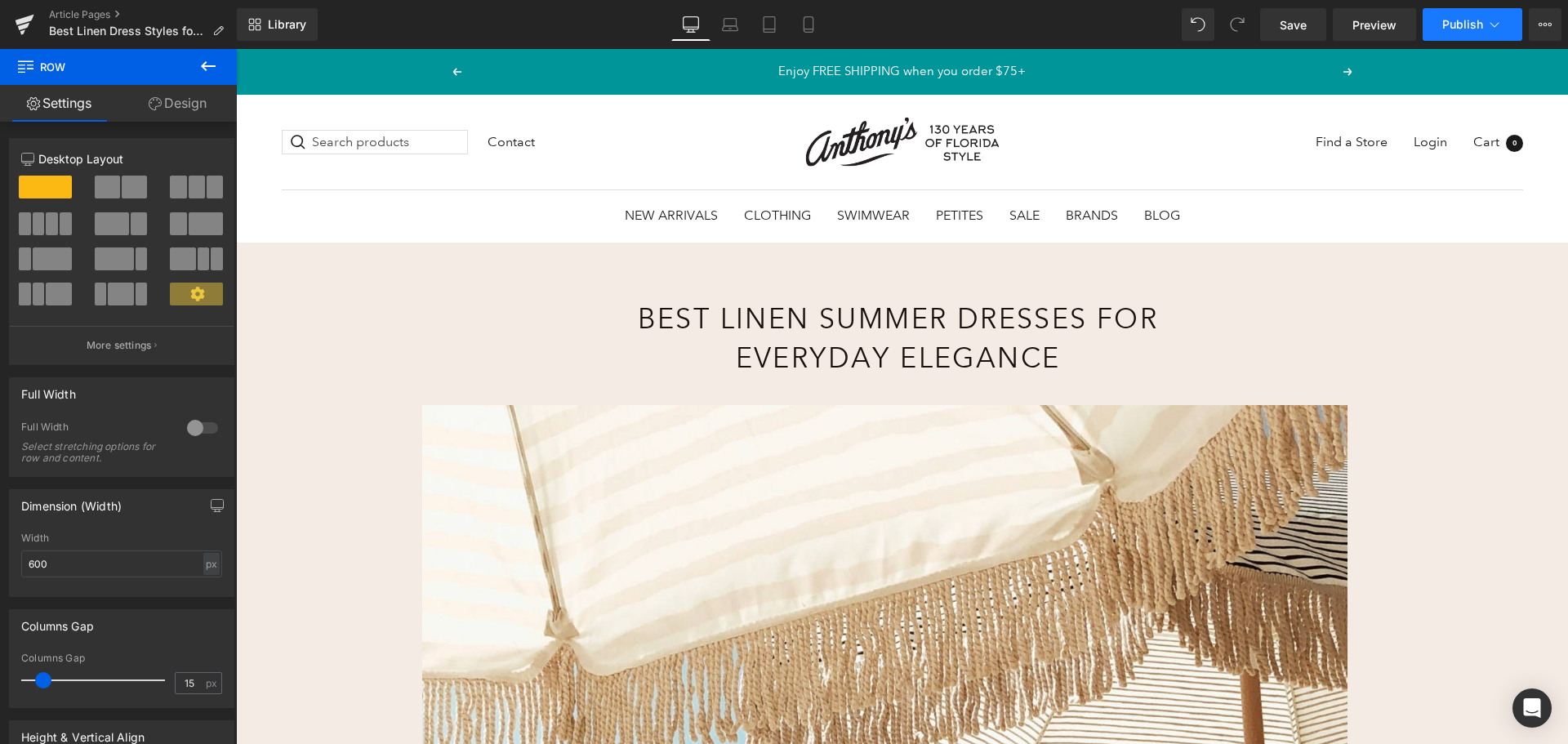
click at [1462, 26] on span "Publish" at bounding box center [1463, 23] width 41 height 13
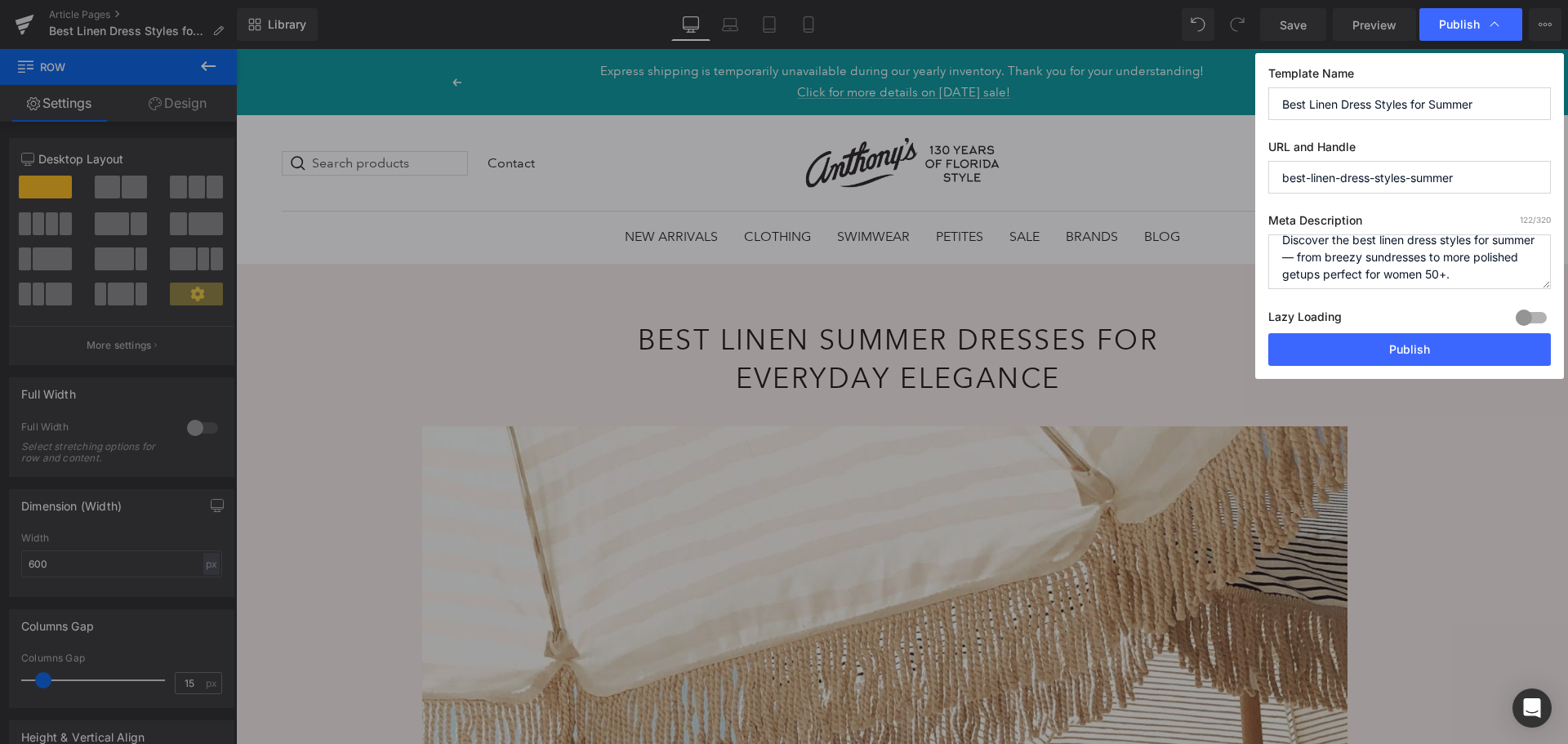
scroll to position [18, 0]
click at [1368, 349] on button "Publish" at bounding box center [1409, 349] width 282 height 32
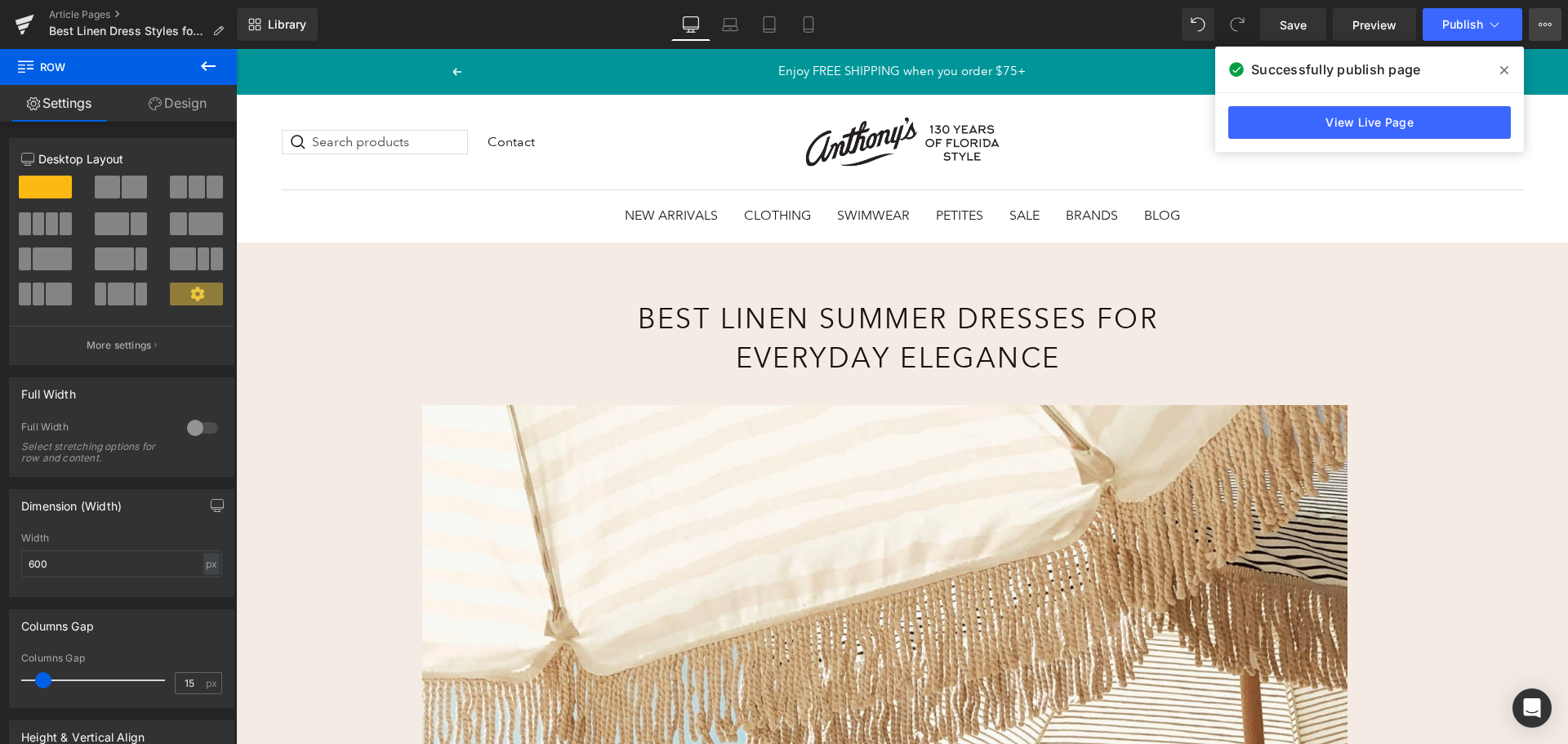
click at [1536, 18] on button "View Live Page View with current Template Save Template to Library Schedule Pub…" at bounding box center [1545, 23] width 32 height 32
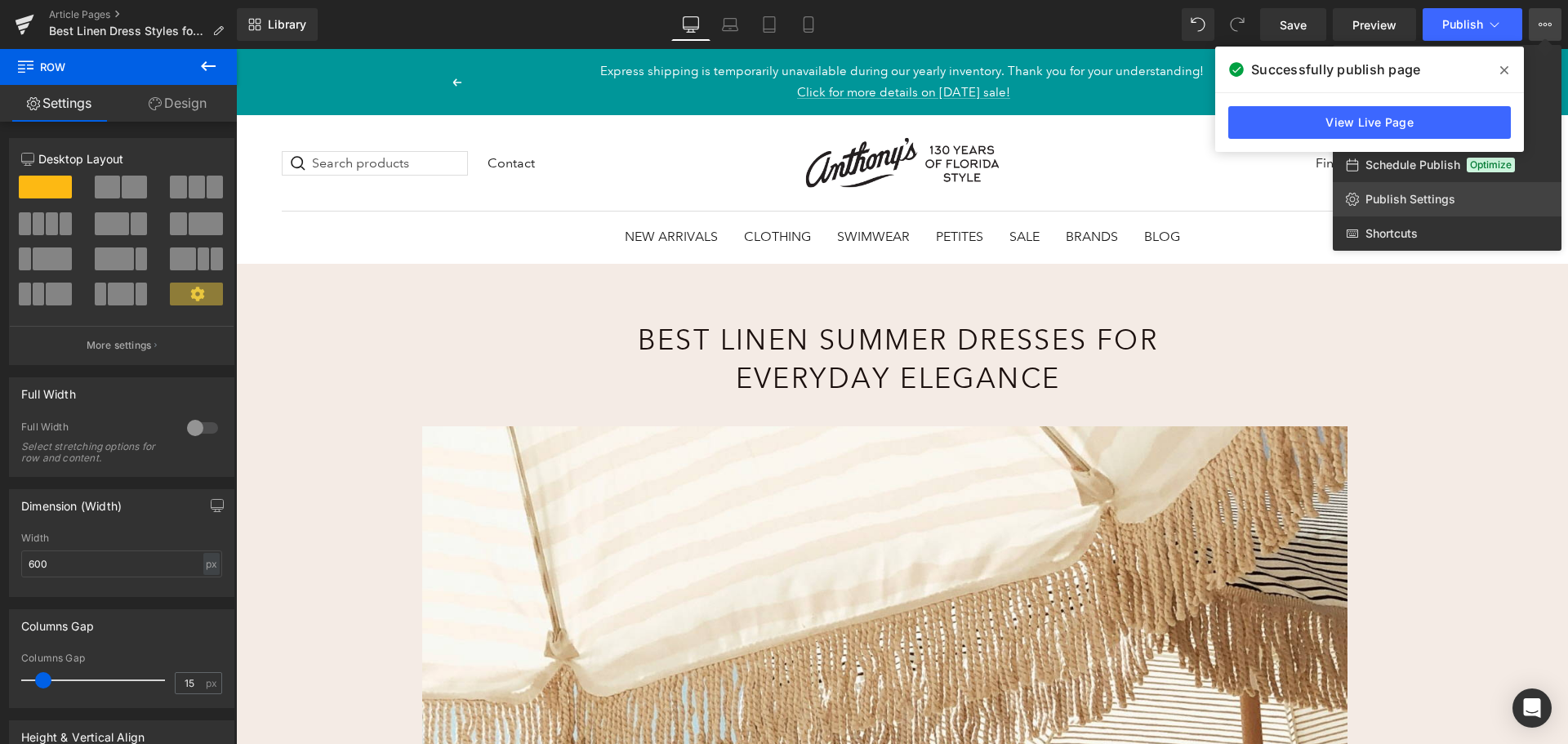
click at [1420, 202] on span "Publish Settings" at bounding box center [1411, 198] width 90 height 15
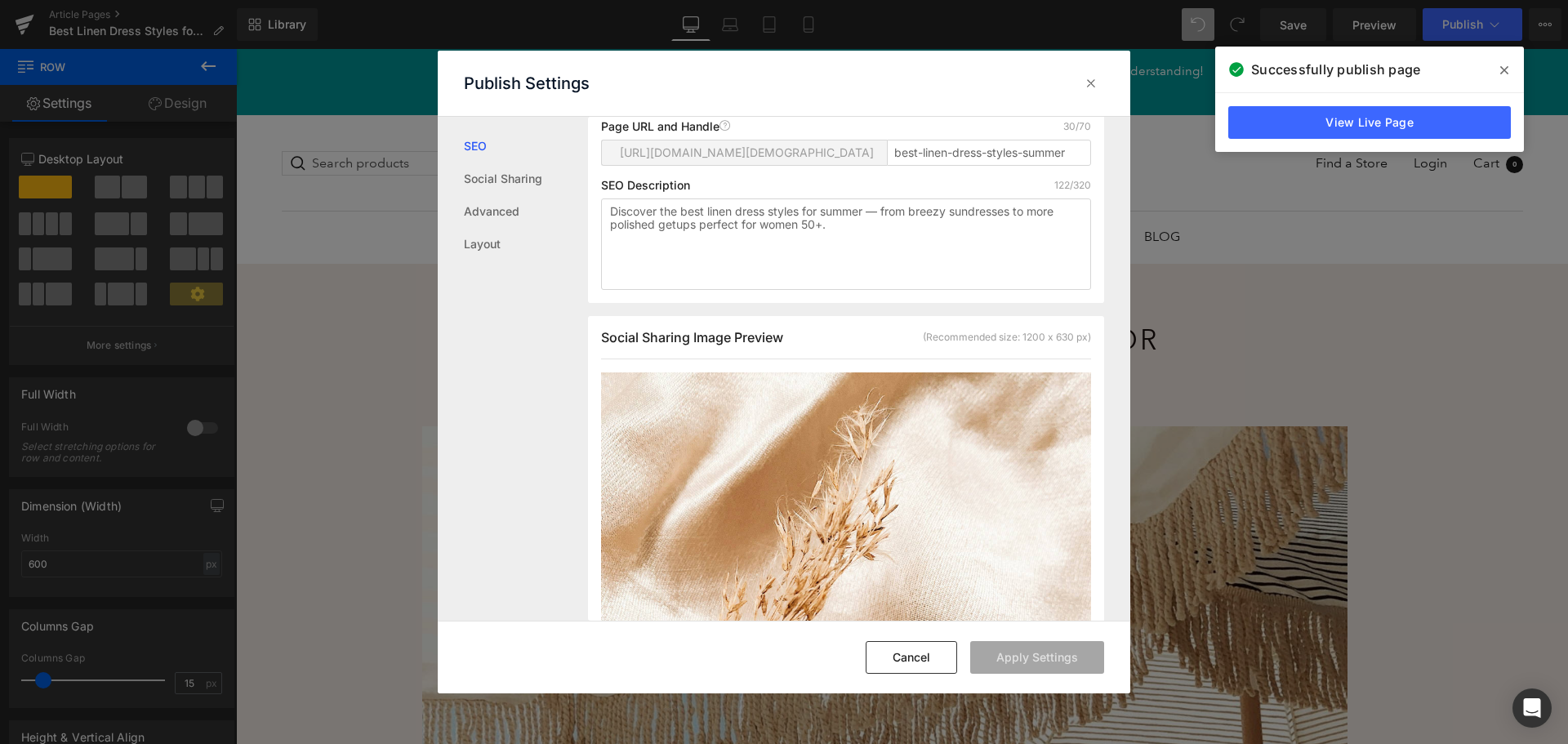
scroll to position [82, 0]
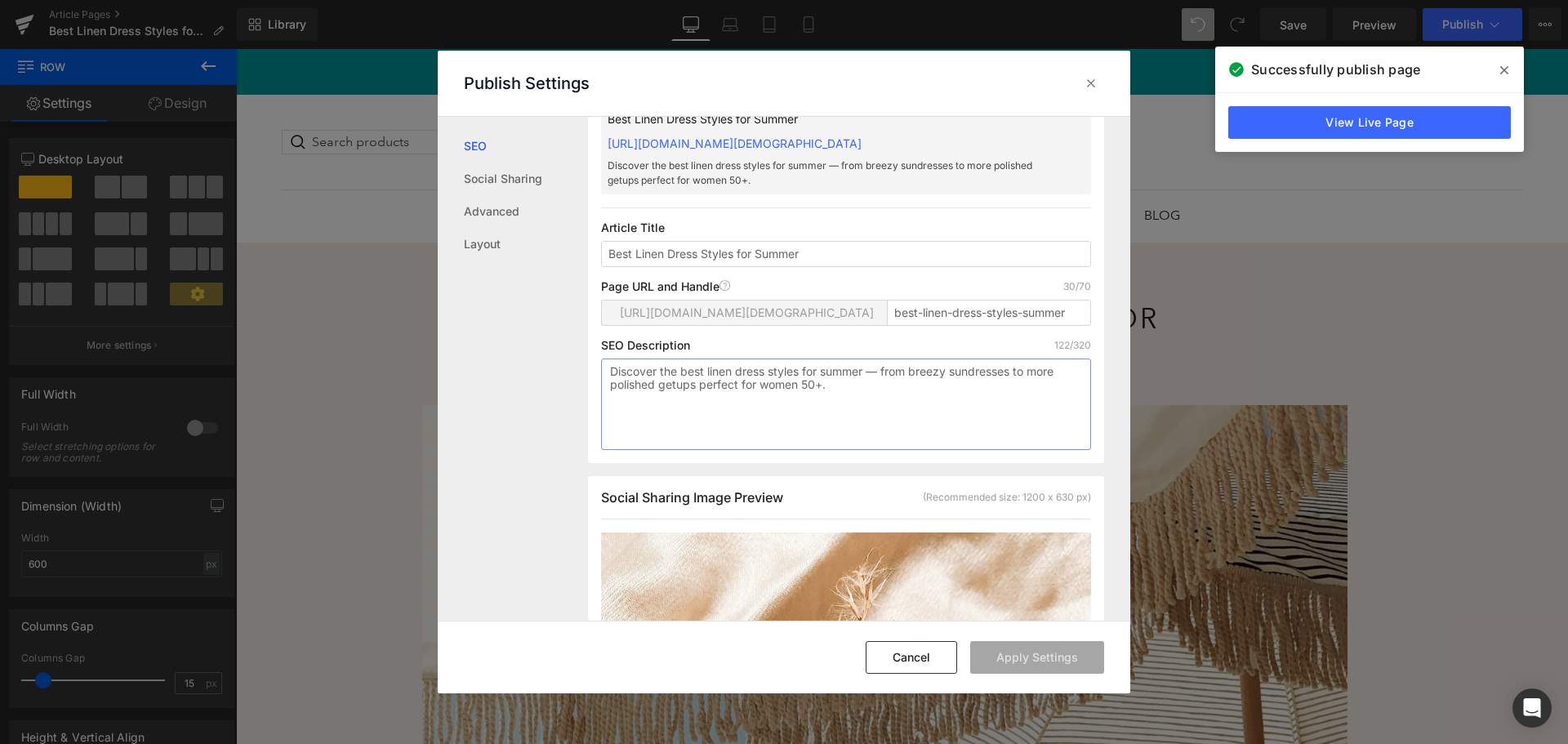
drag, startPoint x: 607, startPoint y: 389, endPoint x: 976, endPoint y: 428, distance: 371.1
click at [976, 428] on textarea "Discover the best linen dress styles for summer — from breezy sundresses to mor…" at bounding box center [846, 404] width 490 height 92
click at [1502, 64] on icon at bounding box center [1504, 69] width 8 height 13
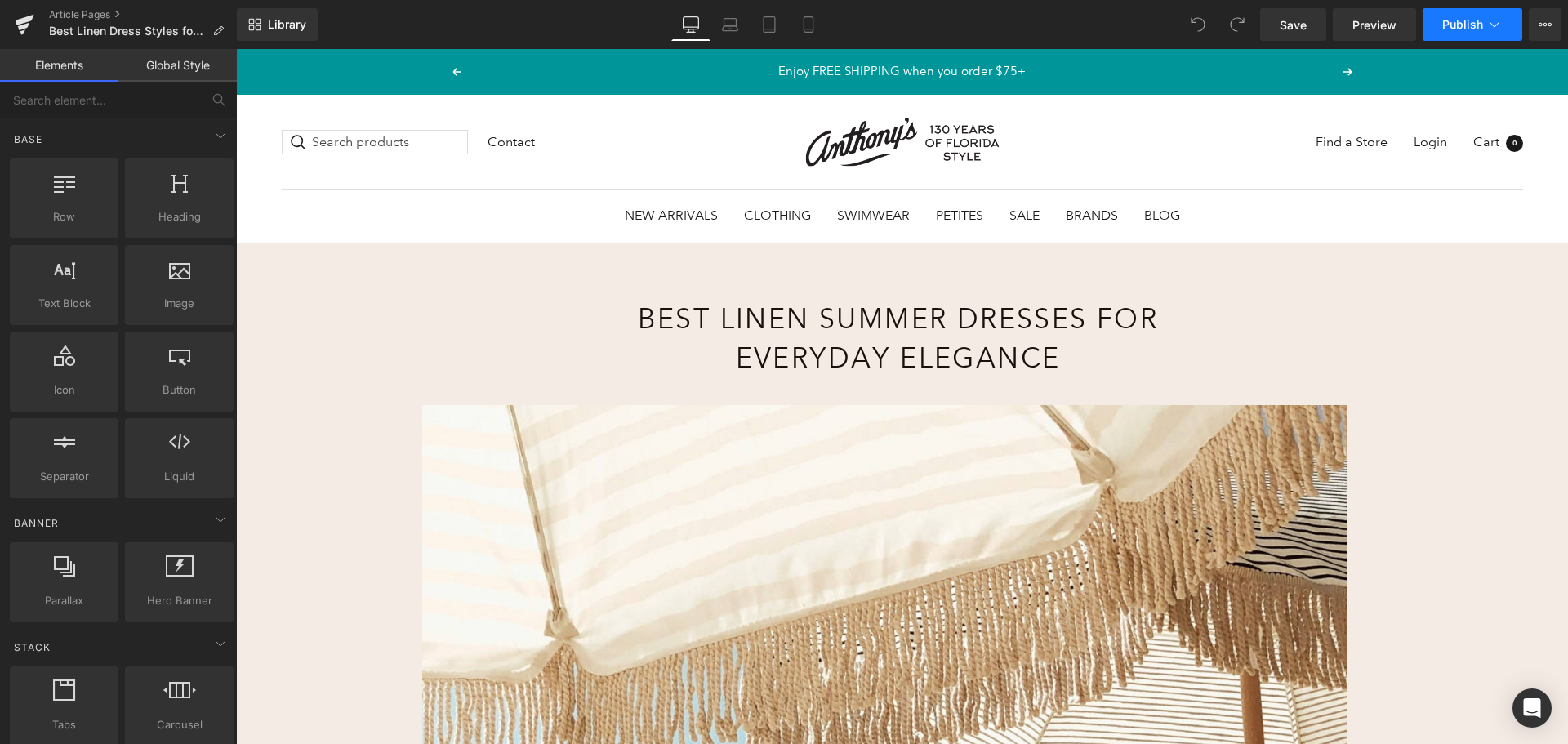
click at [1455, 18] on span "Publish" at bounding box center [1463, 23] width 41 height 13
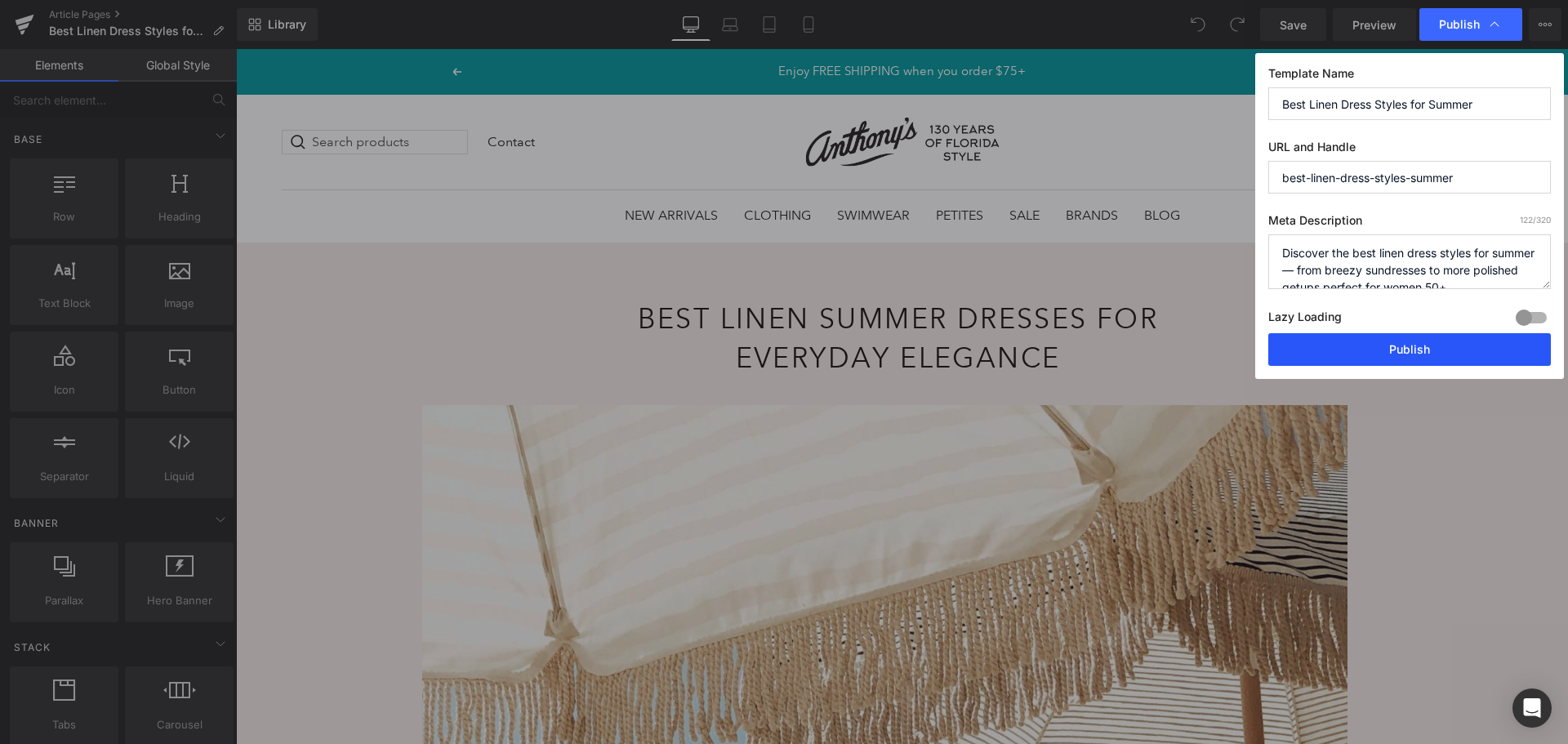
click at [1391, 351] on button "Publish" at bounding box center [1409, 349] width 282 height 32
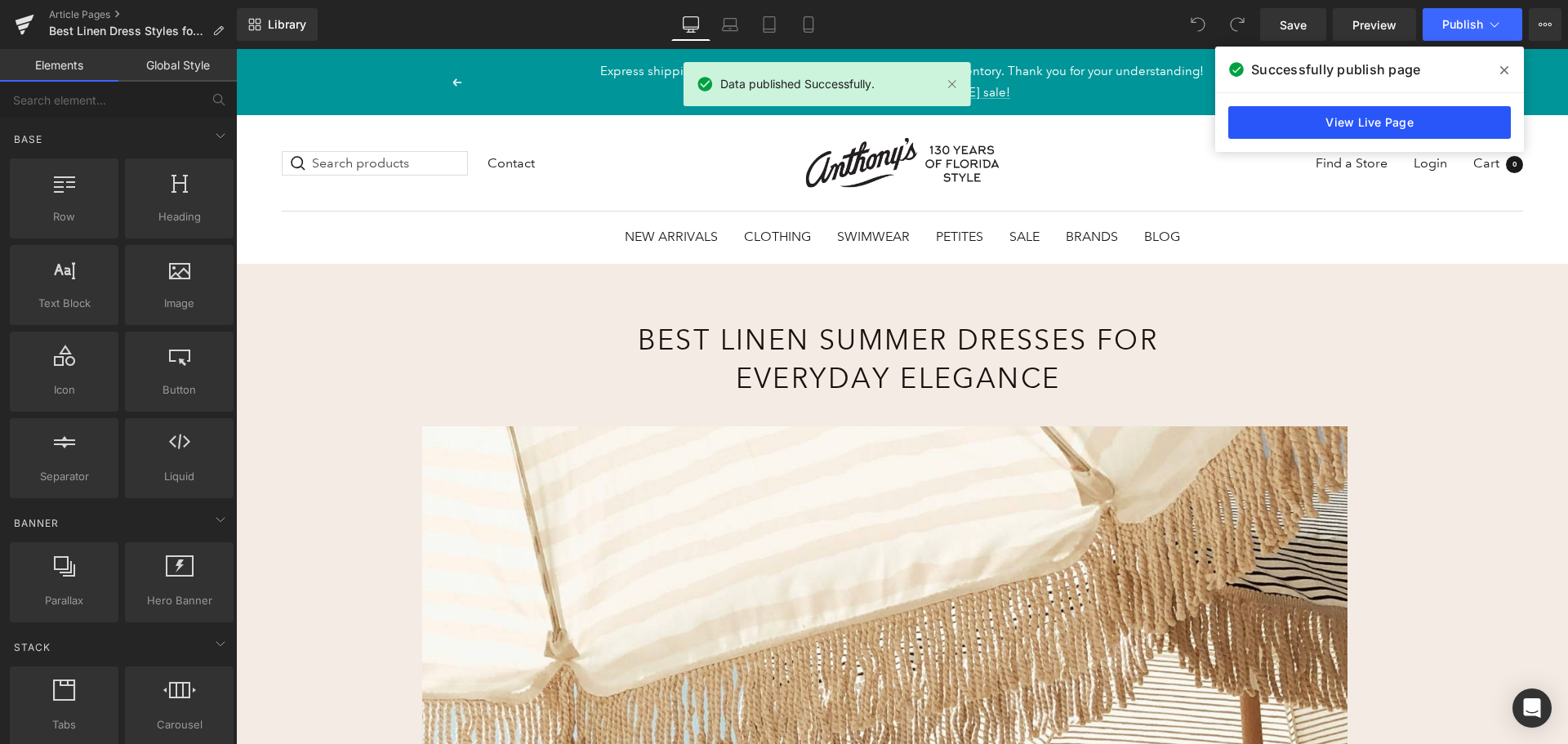
click at [1289, 124] on link "View Live Page" at bounding box center [1370, 122] width 282 height 32
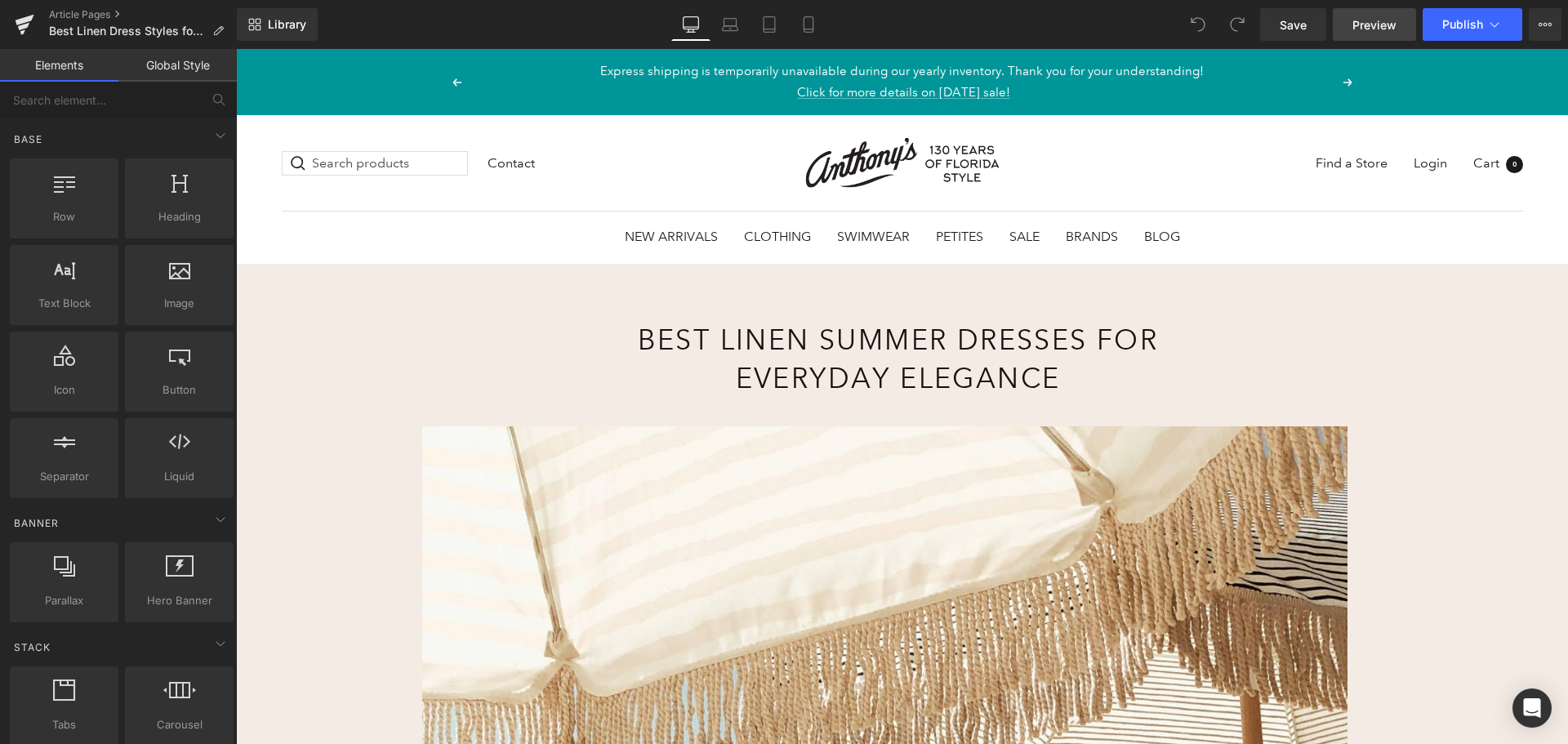
click at [1402, 11] on link "Preview" at bounding box center [1375, 23] width 83 height 32
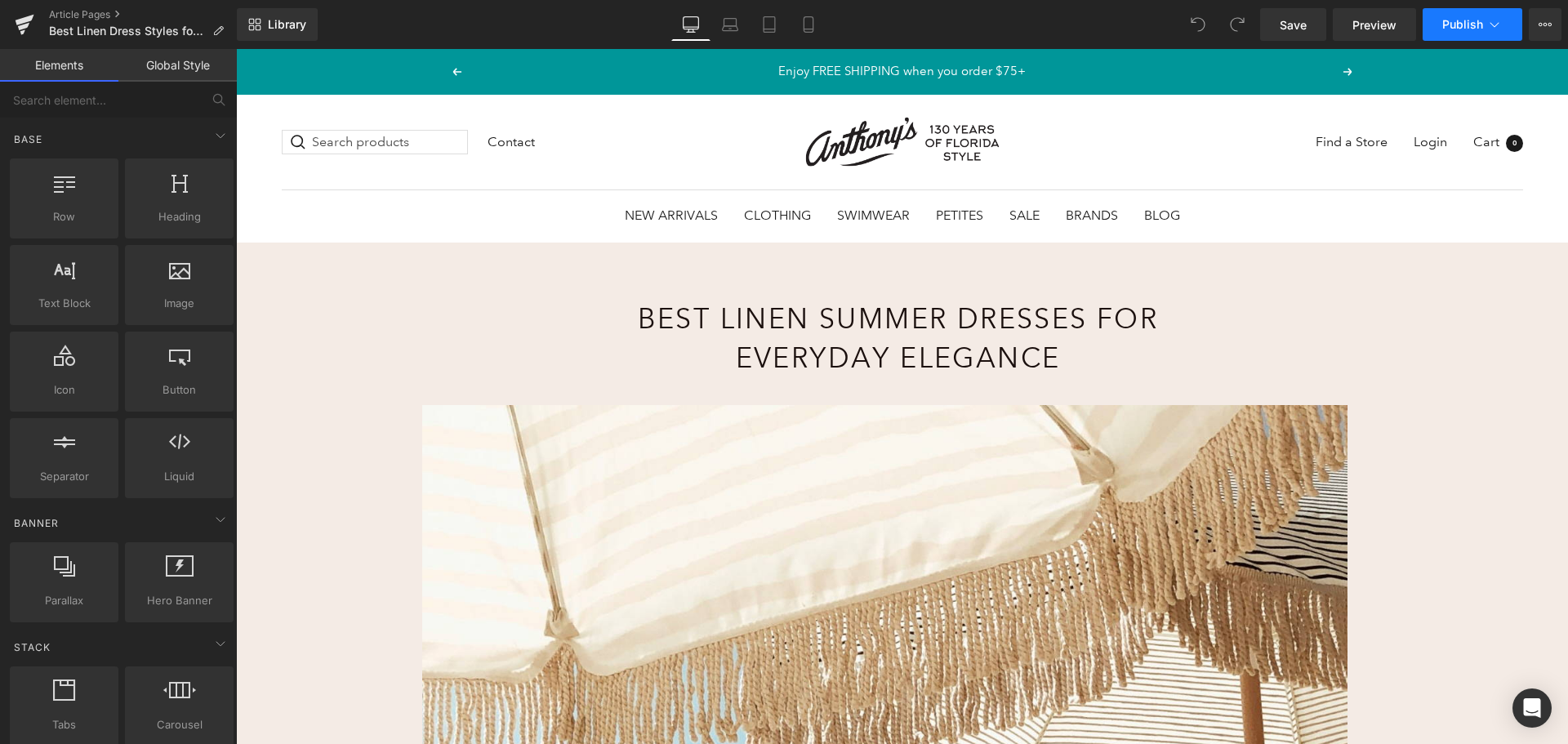
click at [1458, 25] on span "Publish" at bounding box center [1463, 23] width 41 height 13
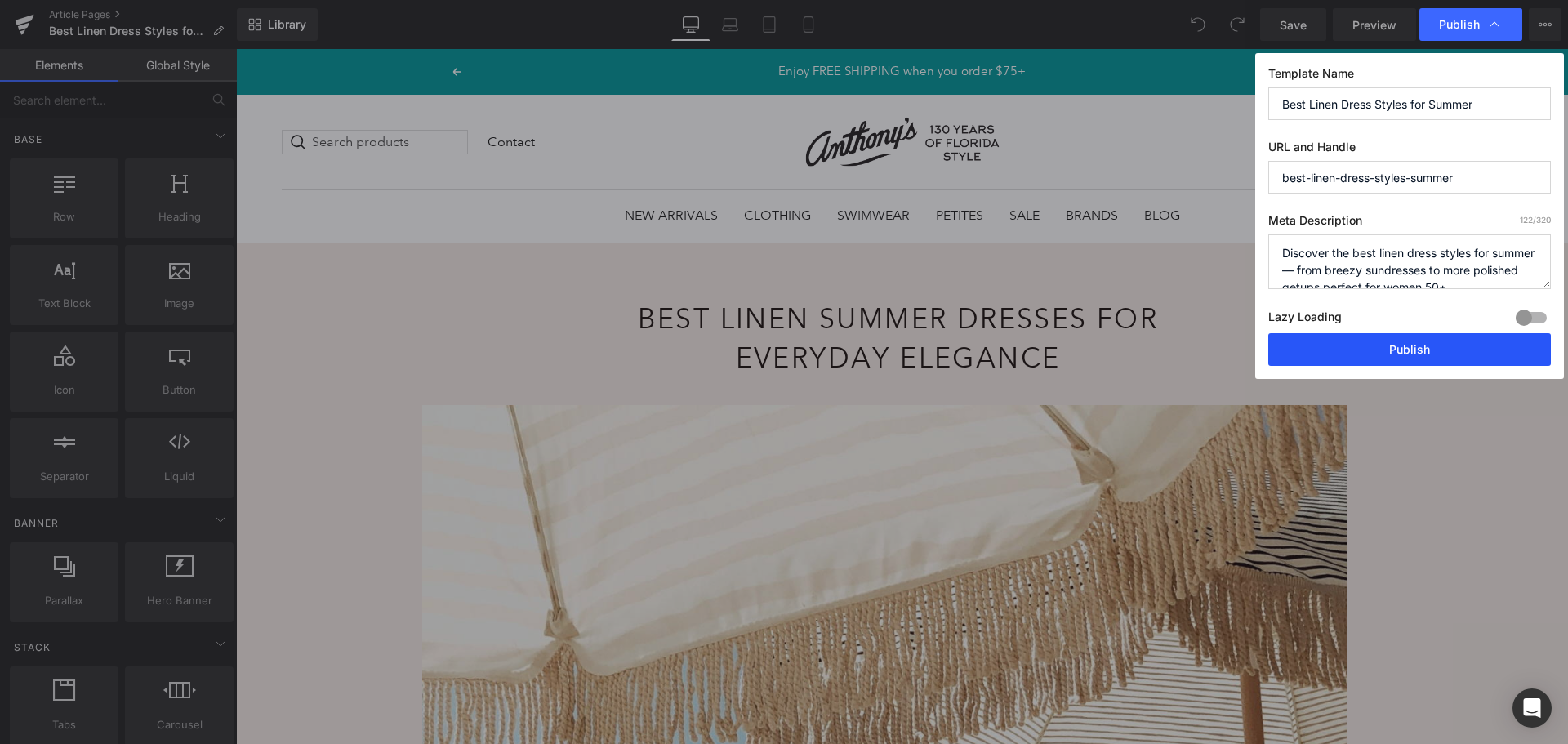
click at [1392, 351] on button "Publish" at bounding box center [1409, 349] width 282 height 32
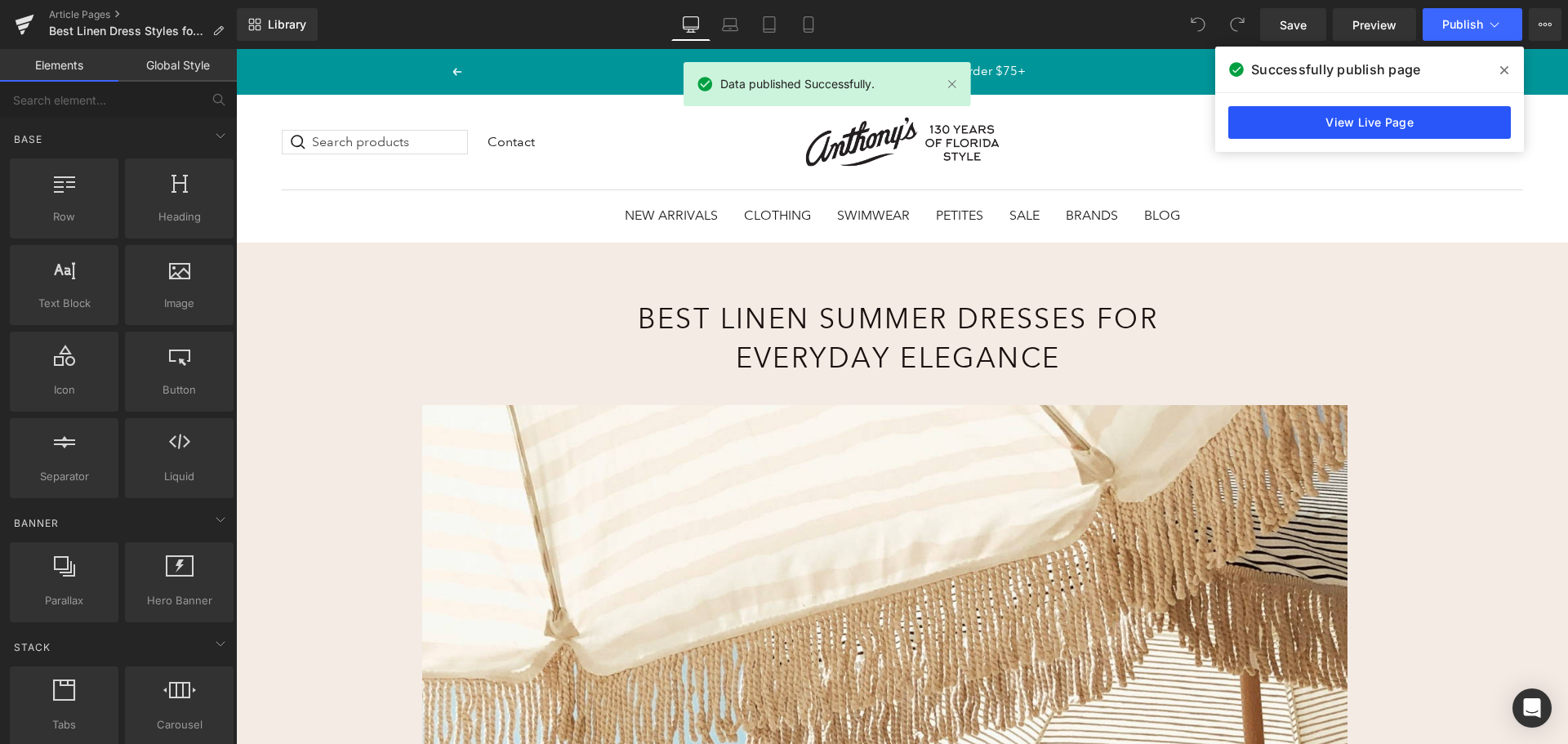
click at [1370, 126] on link "View Live Page" at bounding box center [1370, 122] width 282 height 32
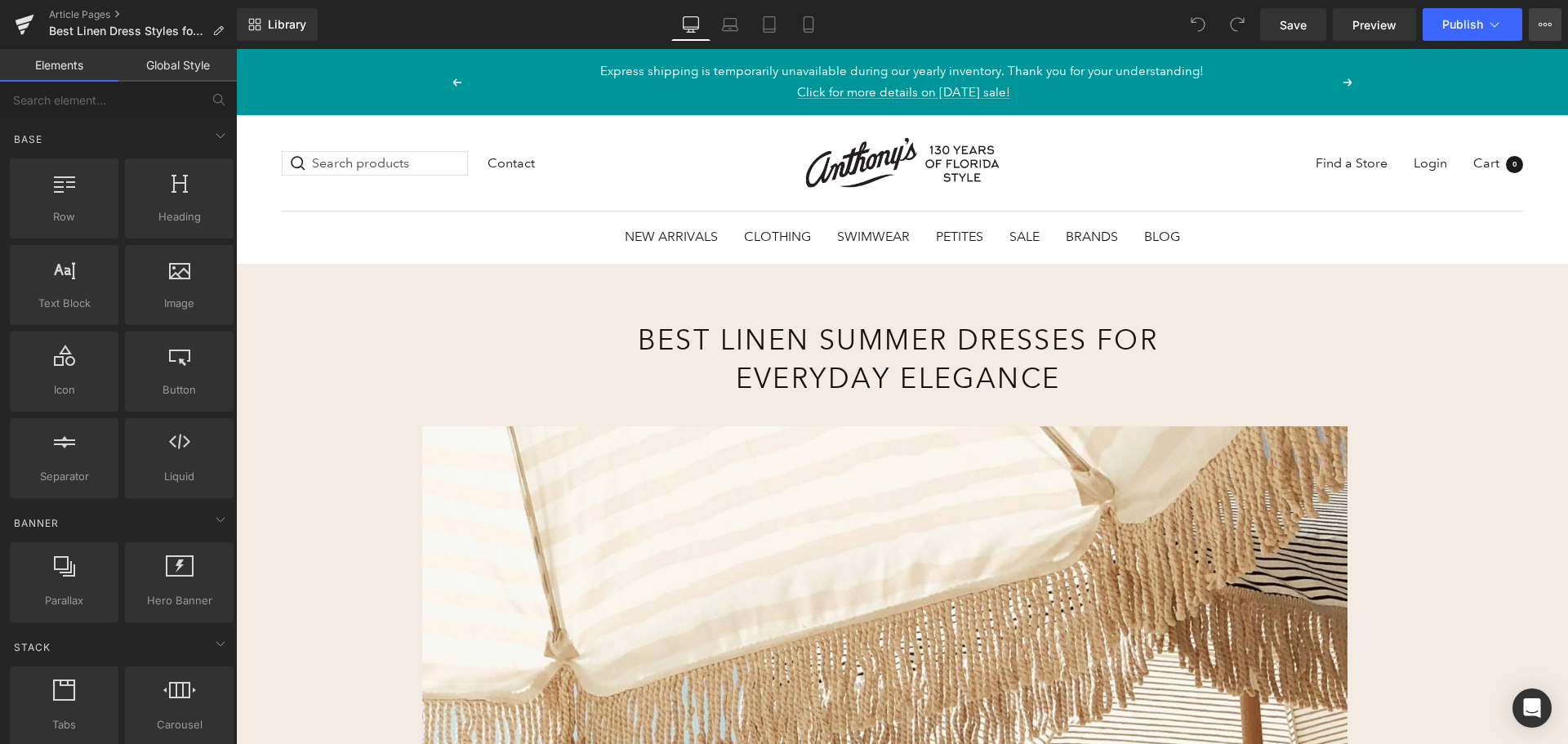
click at [1536, 28] on button "View Live Page View with current Template Save Template to Library Schedule Pub…" at bounding box center [1545, 23] width 32 height 32
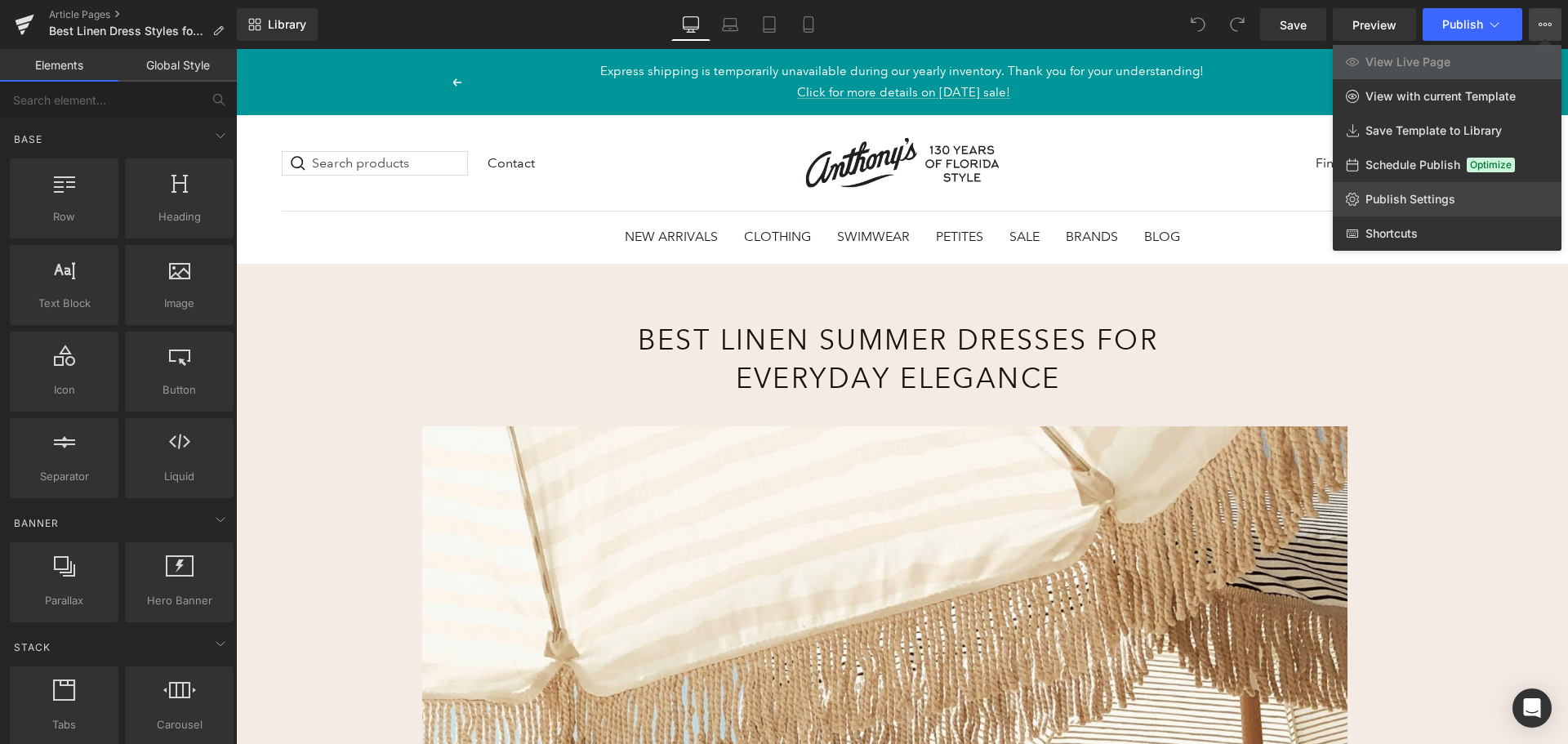
click at [1442, 193] on span "Publish Settings" at bounding box center [1411, 198] width 90 height 15
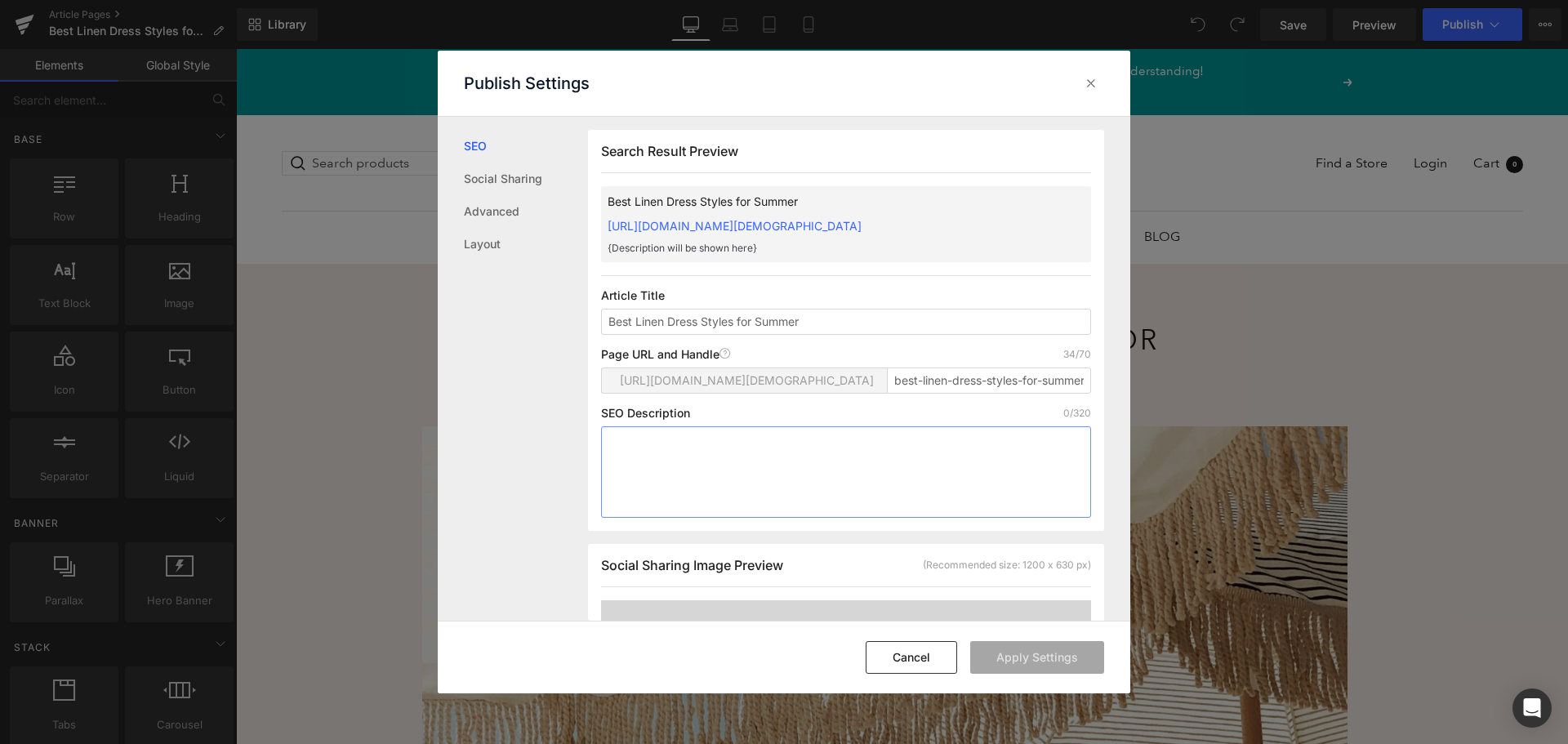
click at [739, 463] on textarea at bounding box center [846, 472] width 490 height 92
paste textarea "Discover the best linen dress styles for summer — from breezy sundresses to mor…"
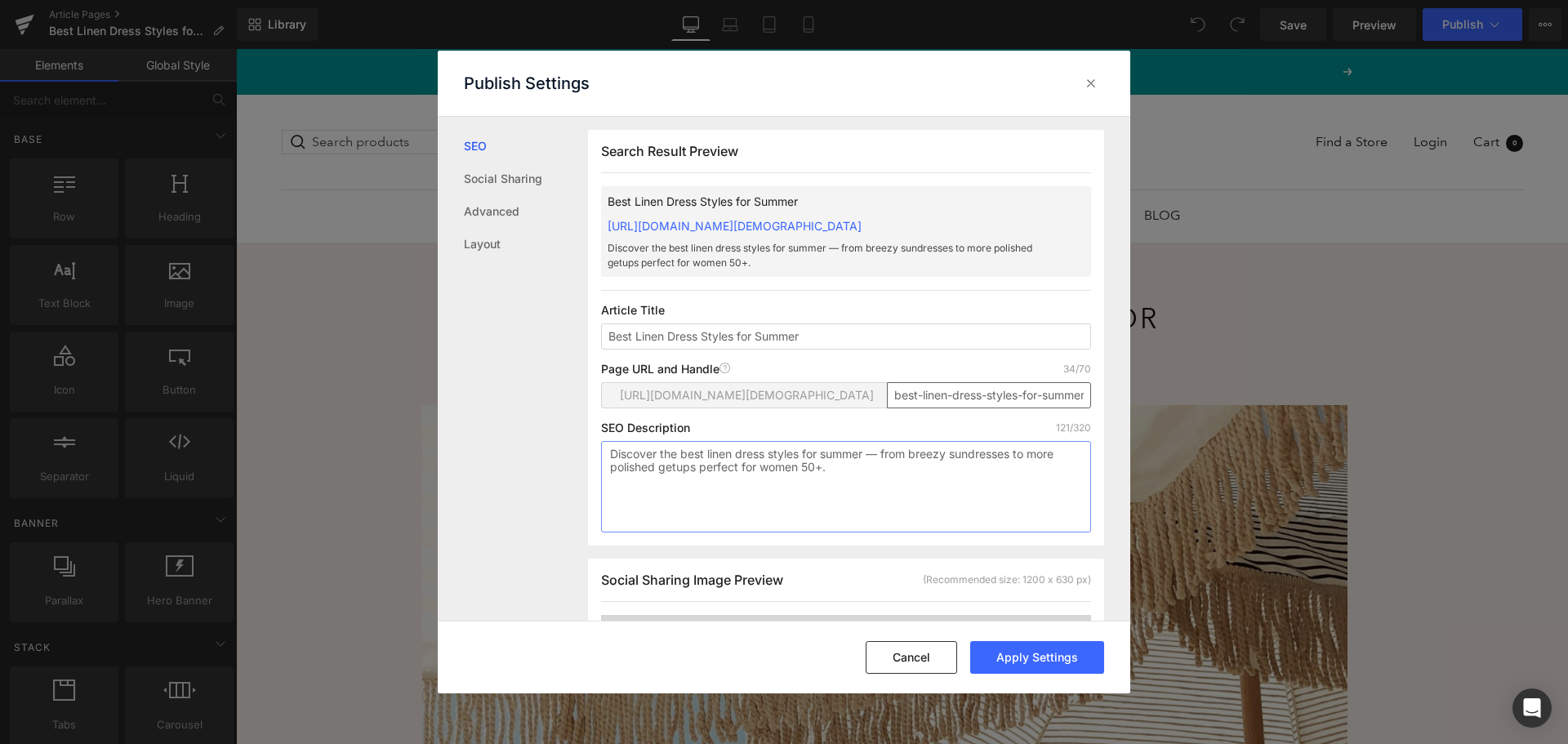
type textarea "Discover the best linen dress styles for summer — from breezy sundresses to mor…"
drag, startPoint x: 1019, startPoint y: 410, endPoint x: 1038, endPoint y: 410, distance: 19.0
click at [1038, 408] on input "best-linen-dress-styles-for-summer" at bounding box center [989, 394] width 204 height 26
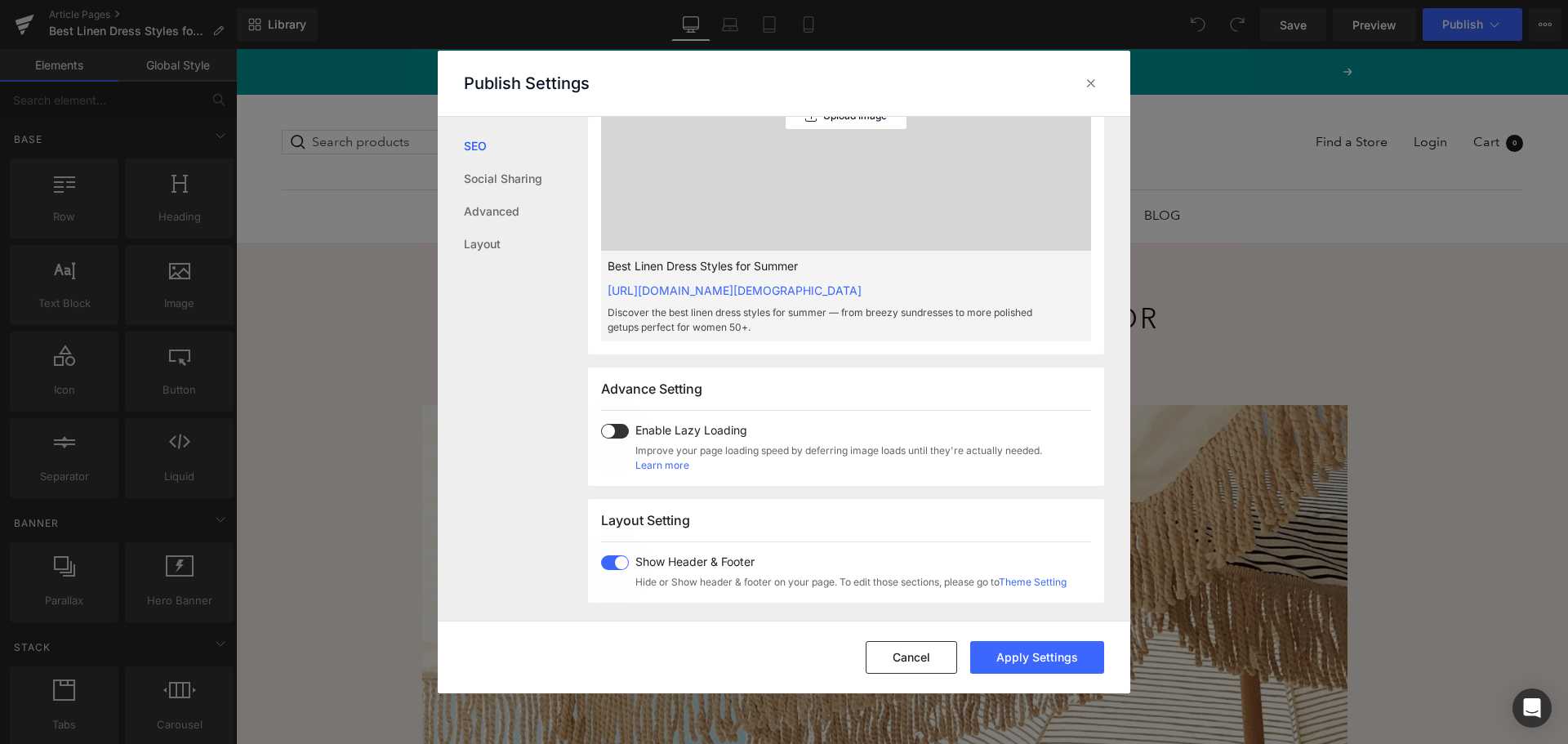
scroll to position [735, 0]
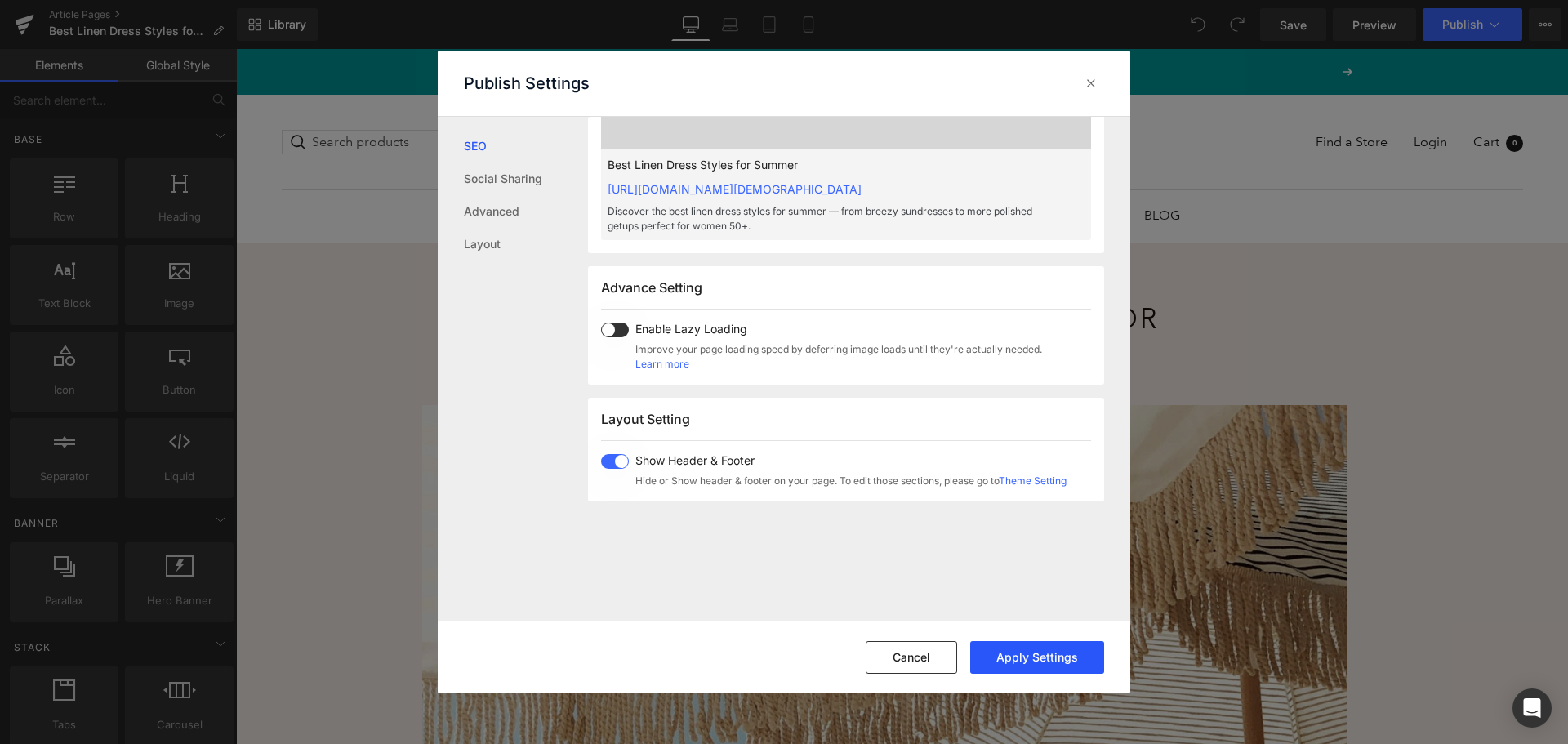
type input "best-linen-dress-styles-summer"
click at [1037, 653] on button "Apply Settings" at bounding box center [1037, 656] width 134 height 32
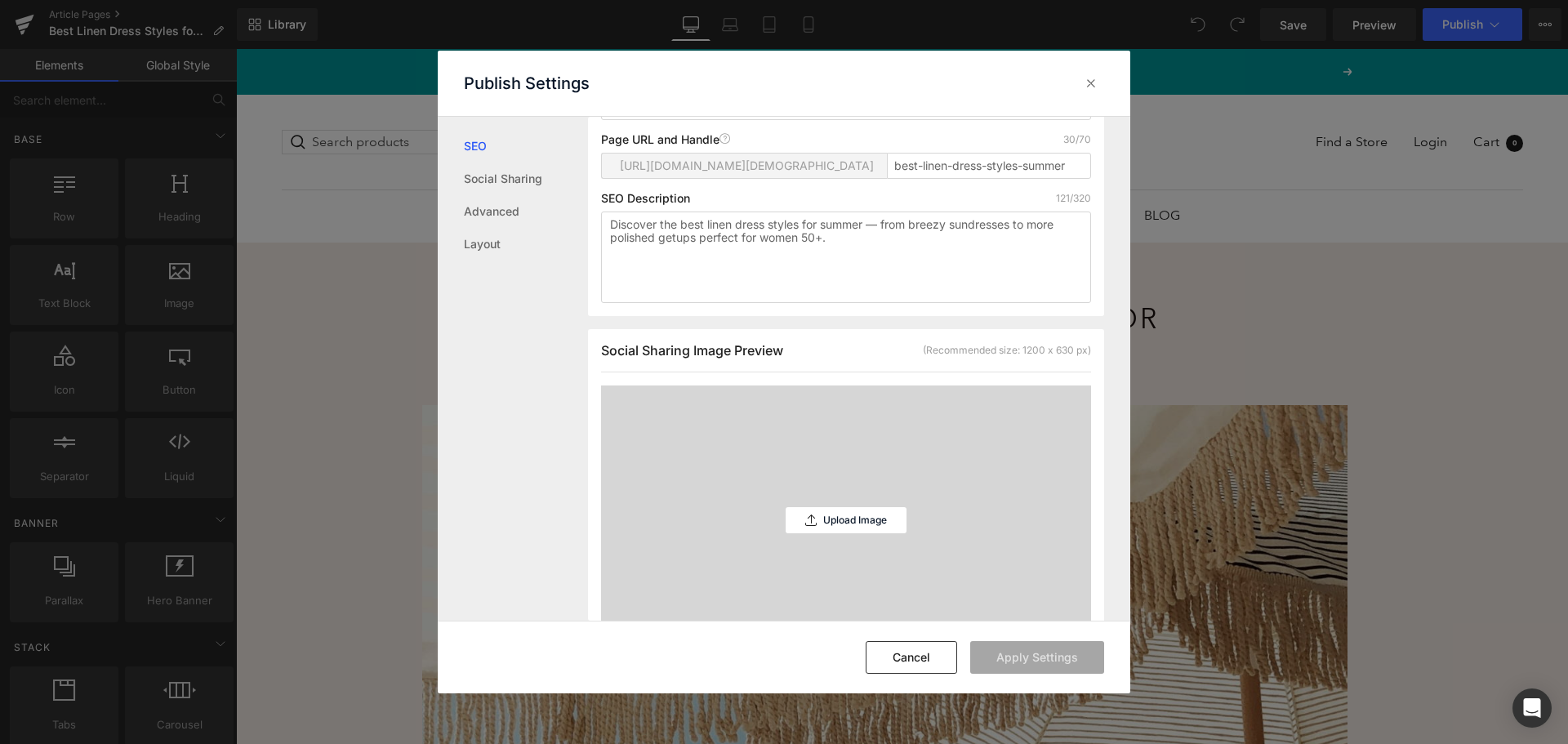
scroll to position [163, 0]
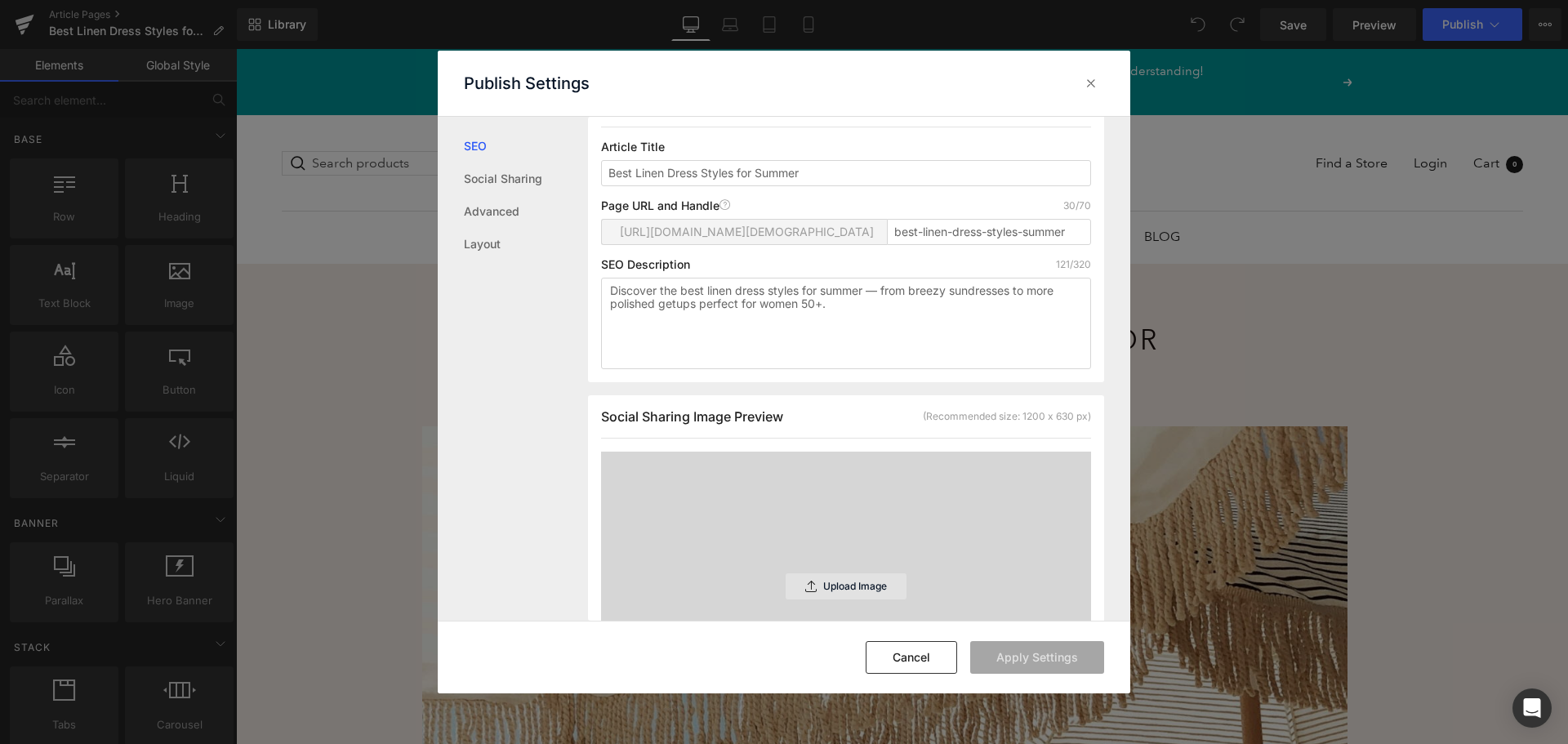
click at [854, 592] on p "Upload Image" at bounding box center [855, 586] width 64 height 12
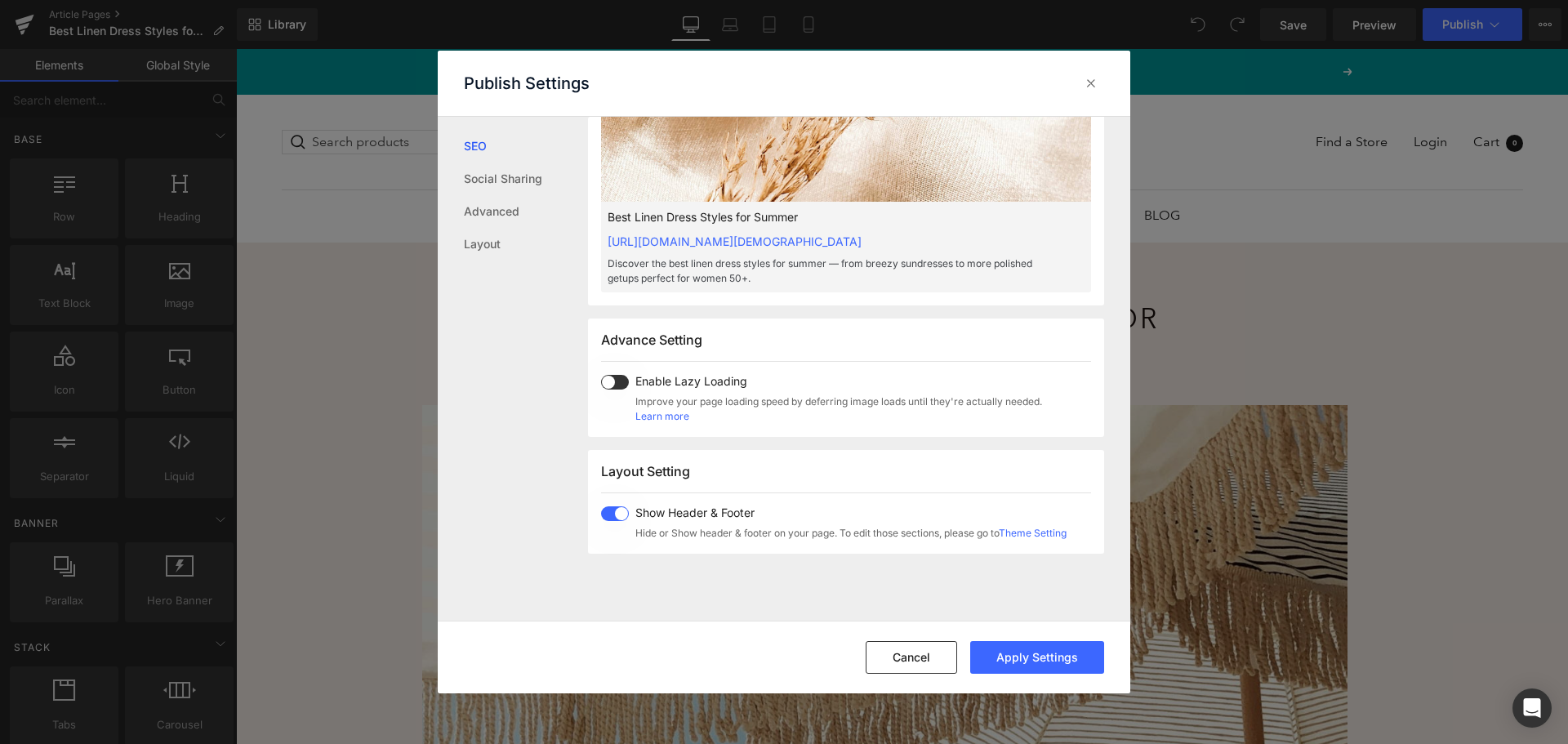
scroll to position [816, 0]
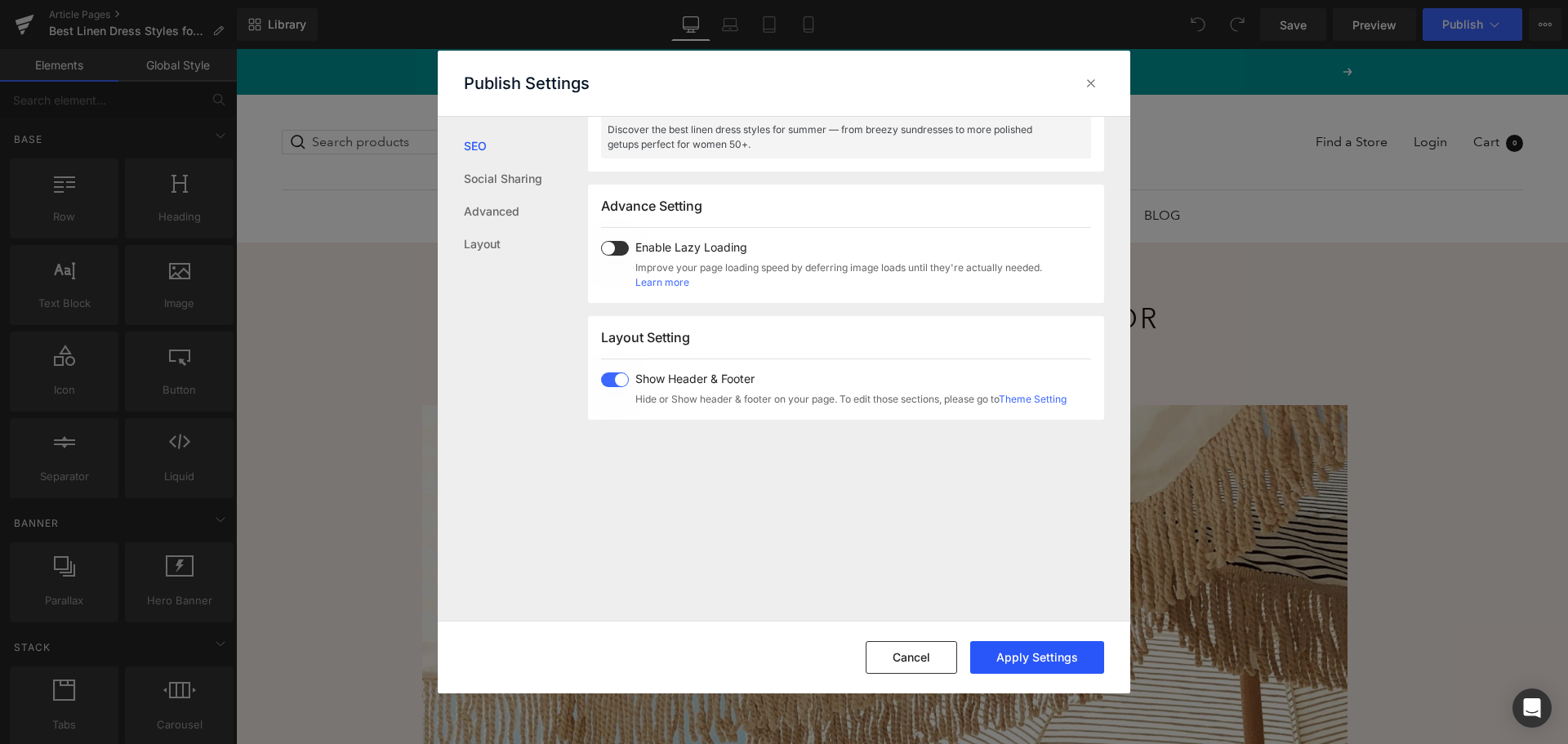
click at [1036, 658] on button "Apply Settings" at bounding box center [1037, 656] width 134 height 32
click at [1095, 80] on icon at bounding box center [1091, 83] width 17 height 17
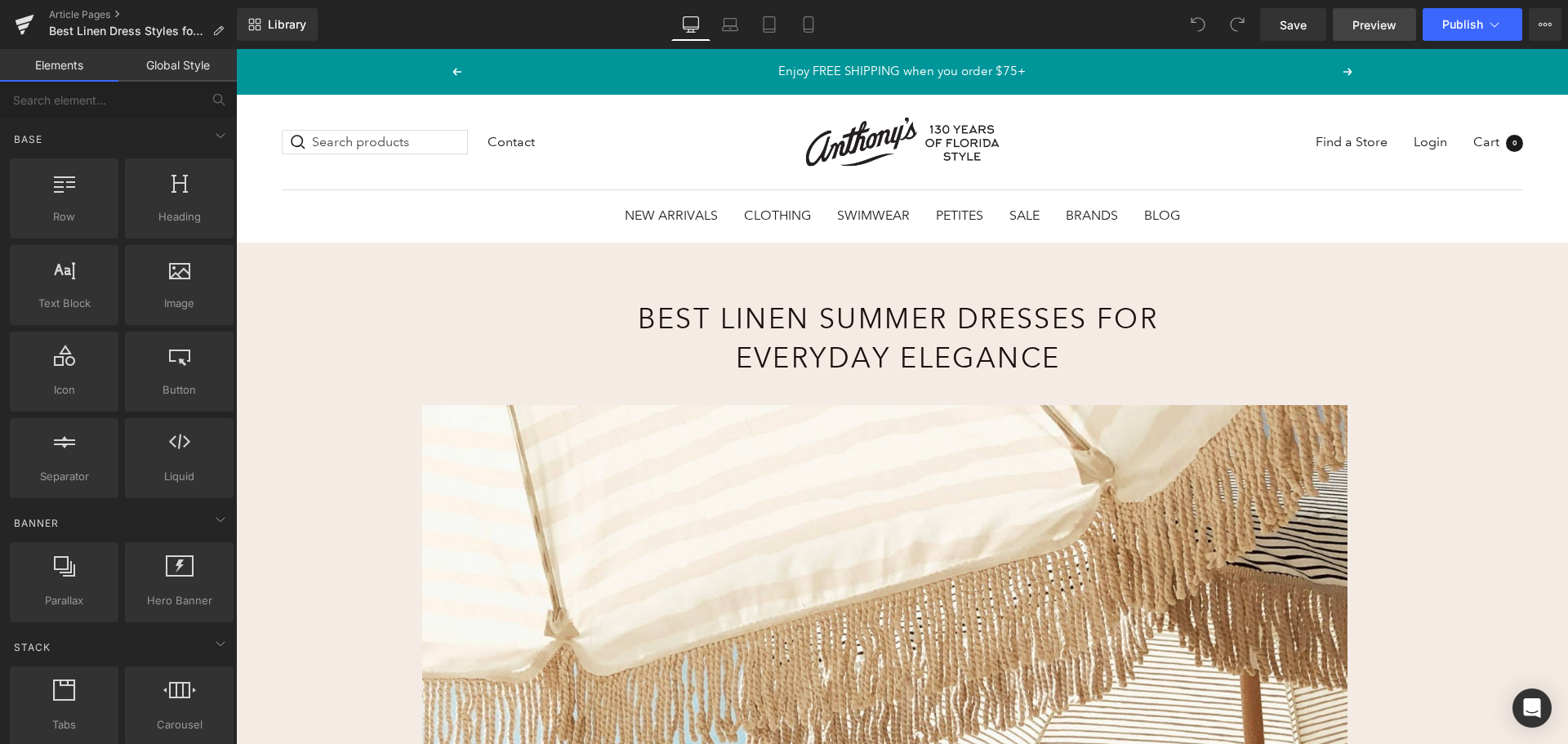
click at [1383, 10] on link "Preview" at bounding box center [1375, 23] width 83 height 32
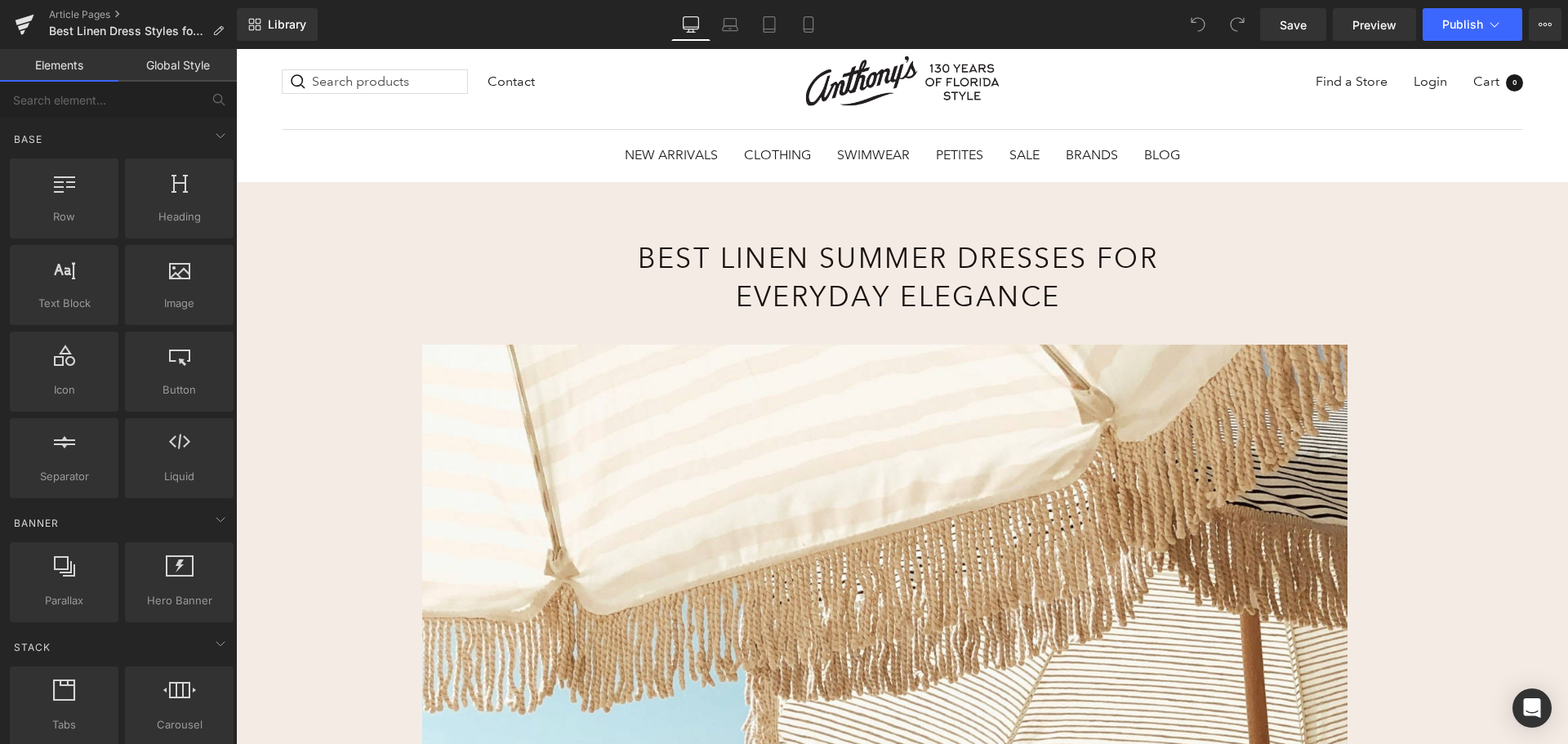
scroll to position [0, 0]
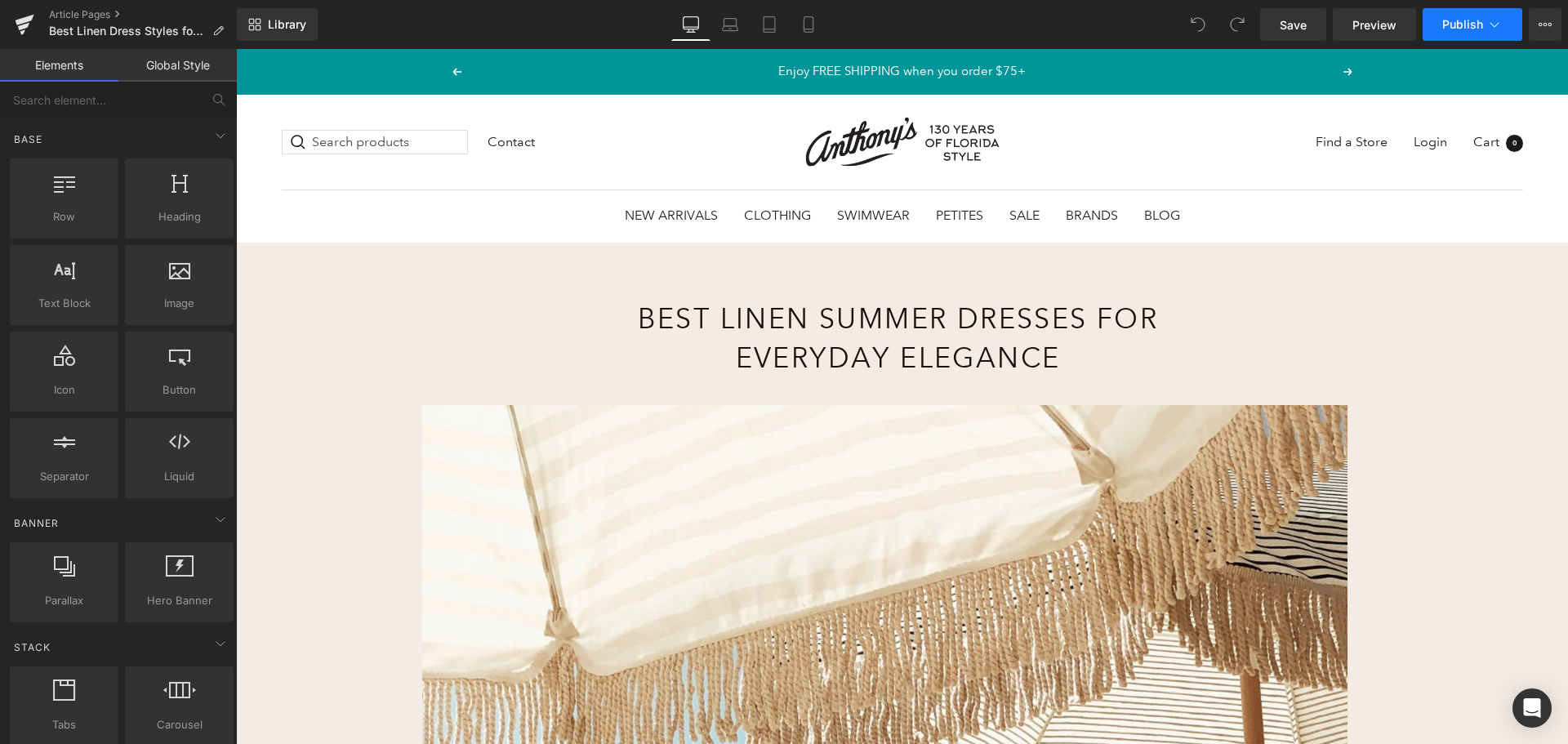
click at [1461, 20] on span "Publish" at bounding box center [1463, 23] width 41 height 13
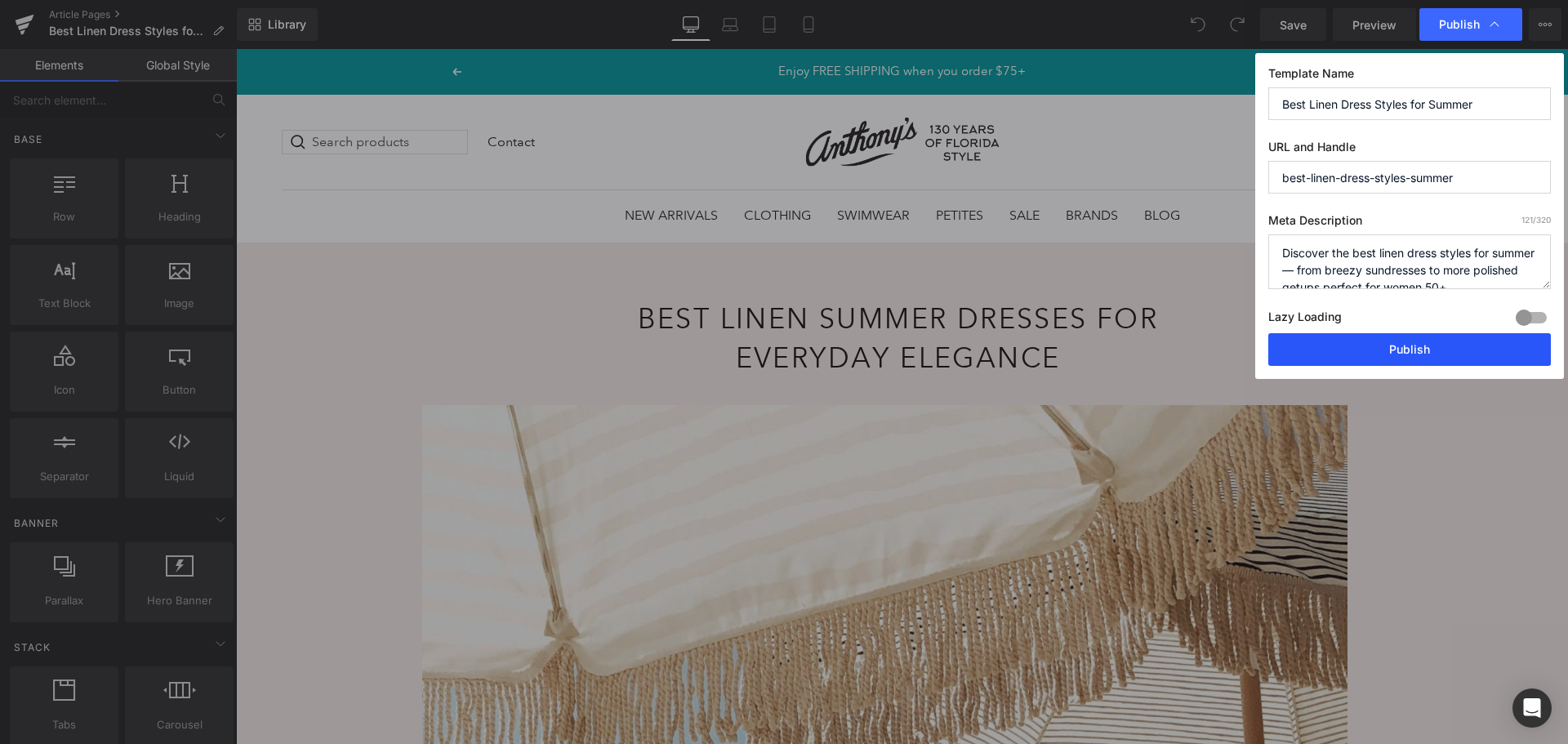
click at [1369, 345] on button "Publish" at bounding box center [1409, 349] width 282 height 32
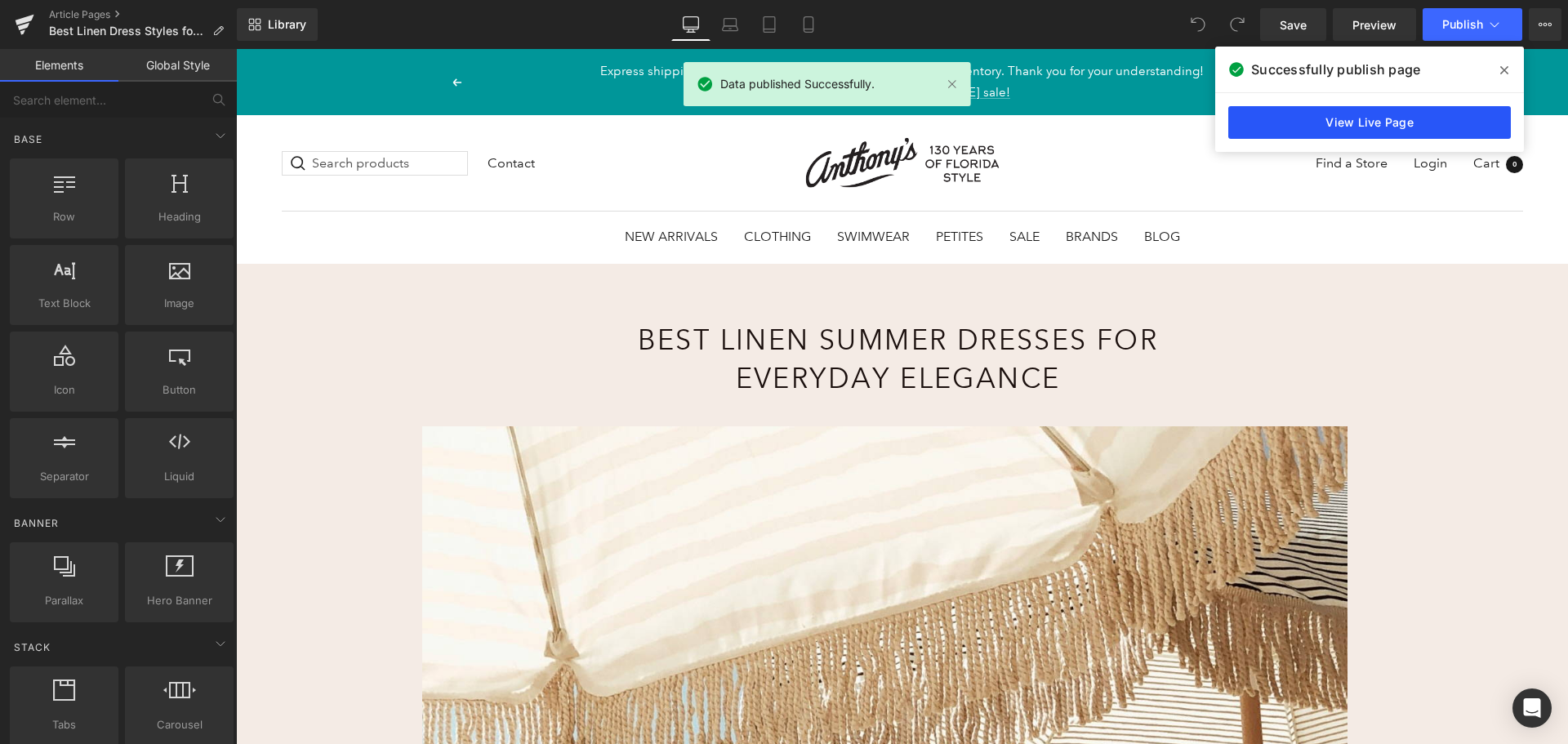
click at [1375, 119] on link "View Live Page" at bounding box center [1370, 122] width 282 height 32
